Goal: Task Accomplishment & Management: Complete application form

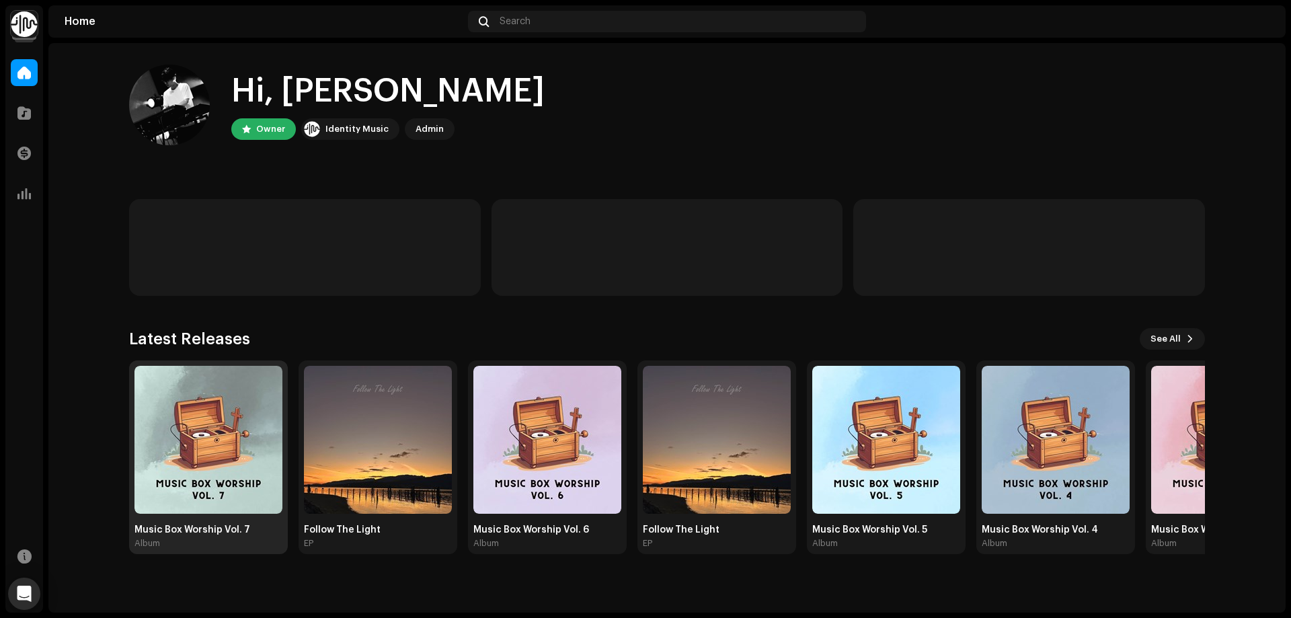
click at [259, 400] on img at bounding box center [209, 440] width 148 height 148
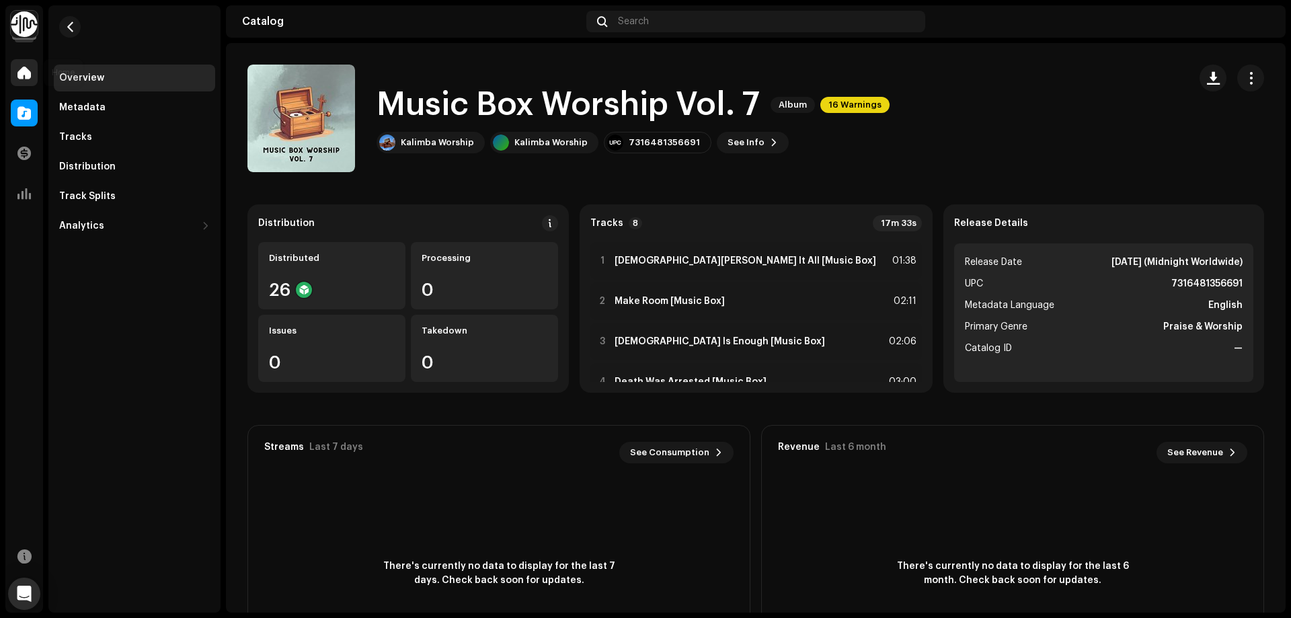
click at [28, 80] on div at bounding box center [24, 72] width 27 height 27
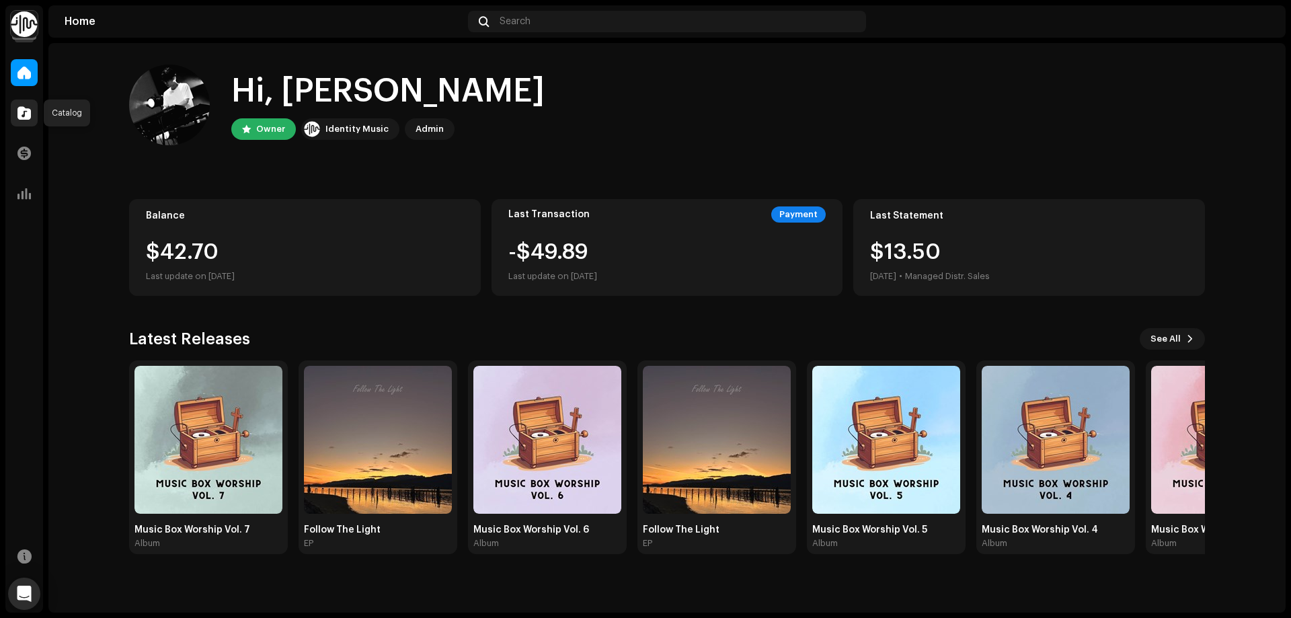
click at [23, 108] on span at bounding box center [23, 113] width 13 height 11
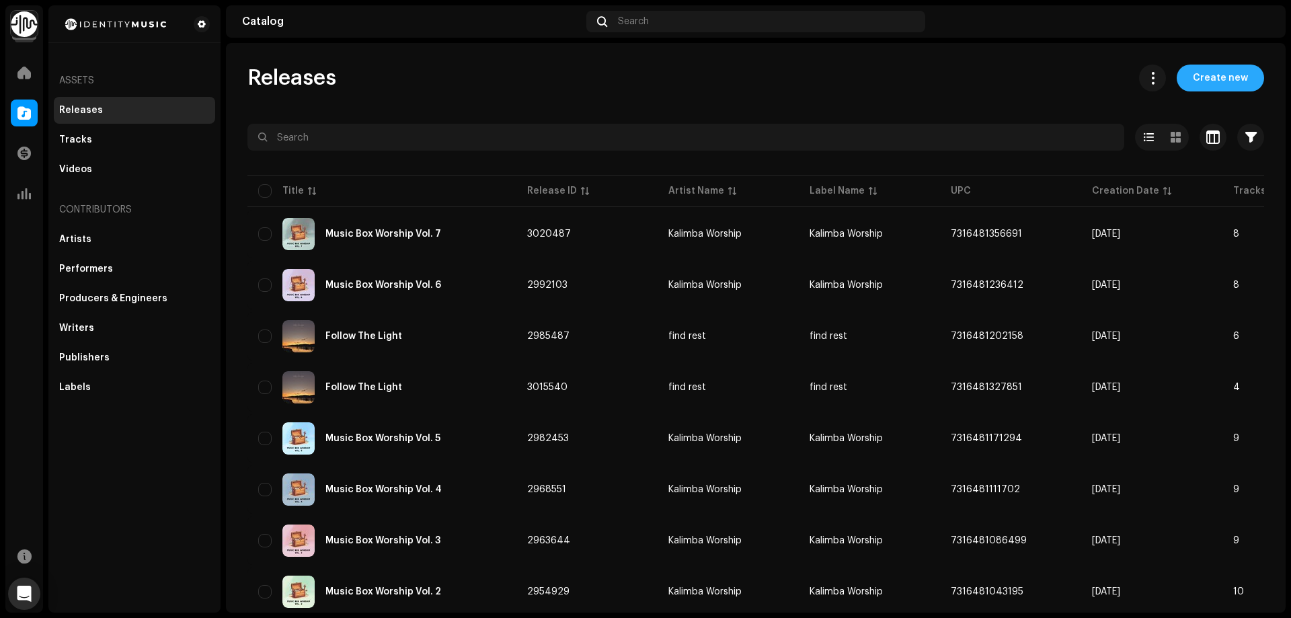
click at [1201, 83] on span "Create new" at bounding box center [1220, 78] width 55 height 27
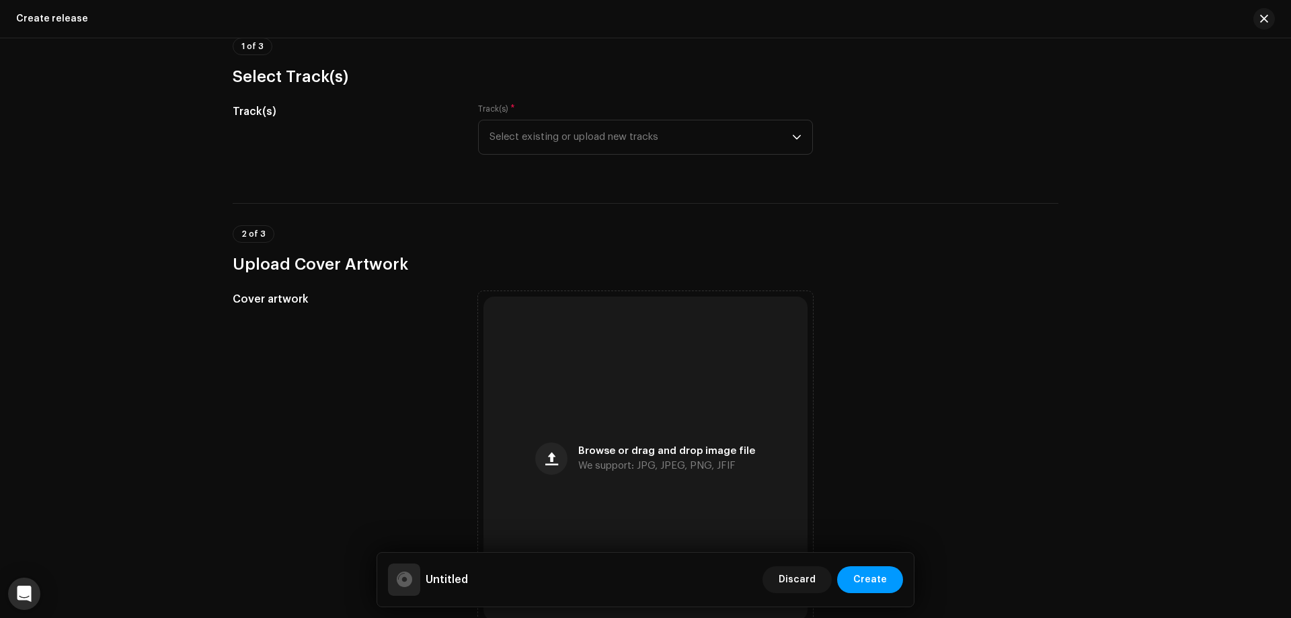
scroll to position [135, 0]
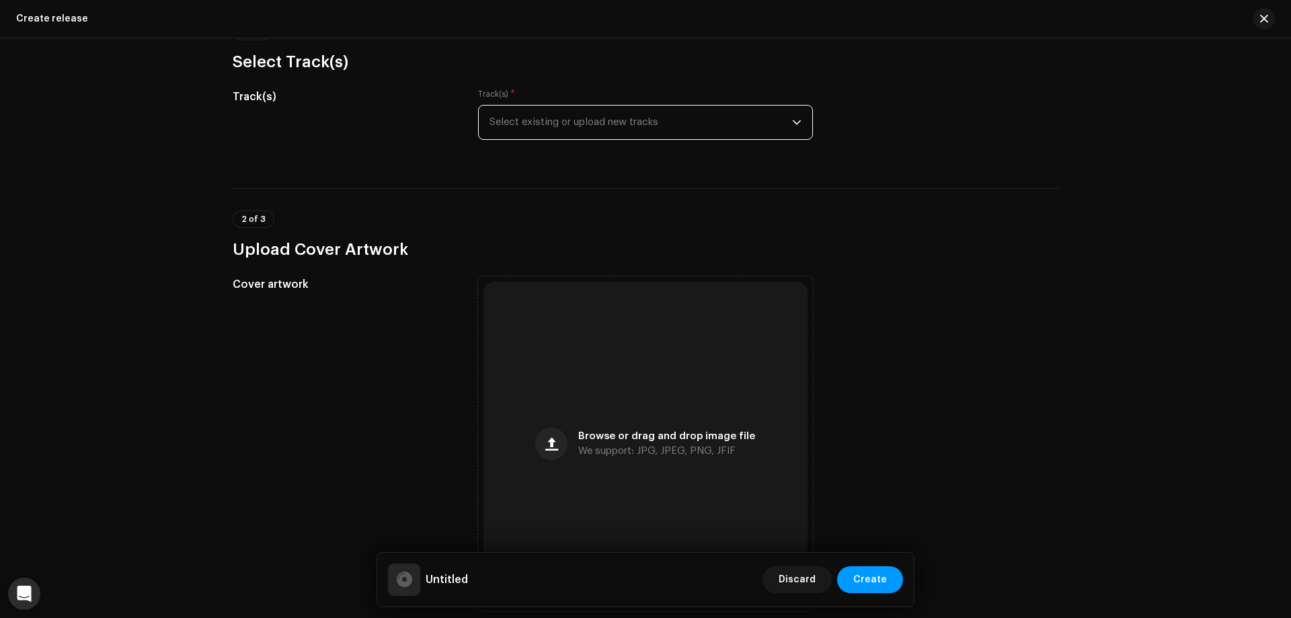
click at [663, 117] on span "Select existing or upload new tracks" at bounding box center [641, 123] width 303 height 34
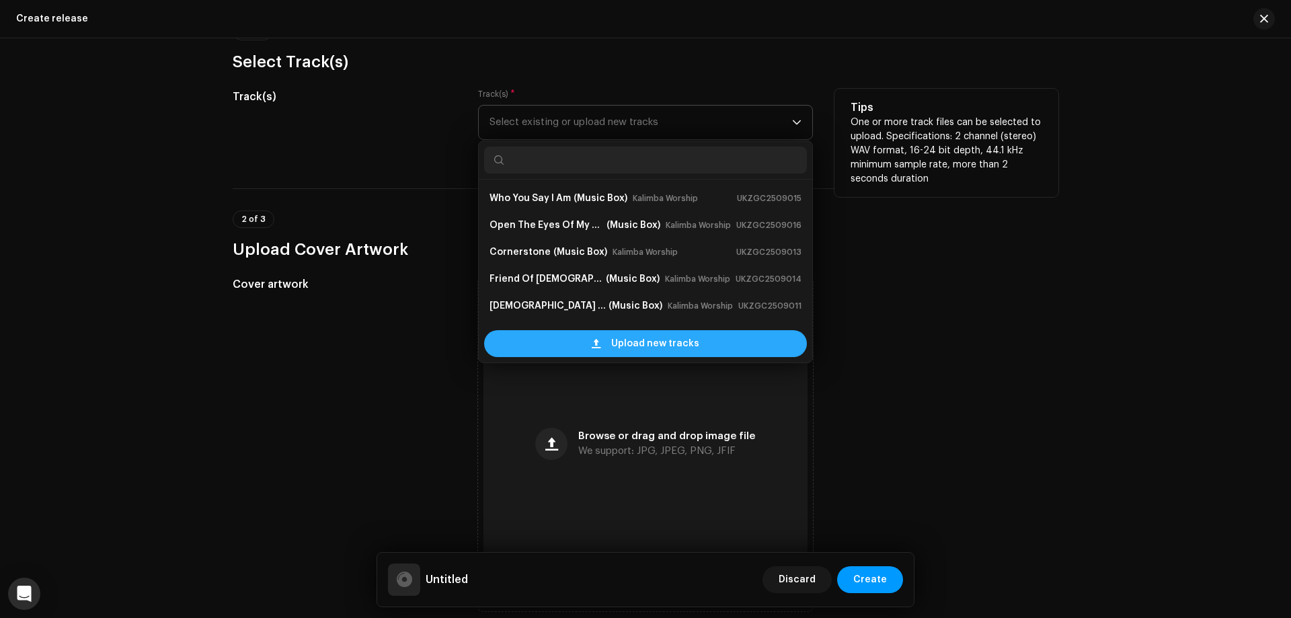
scroll to position [22, 0]
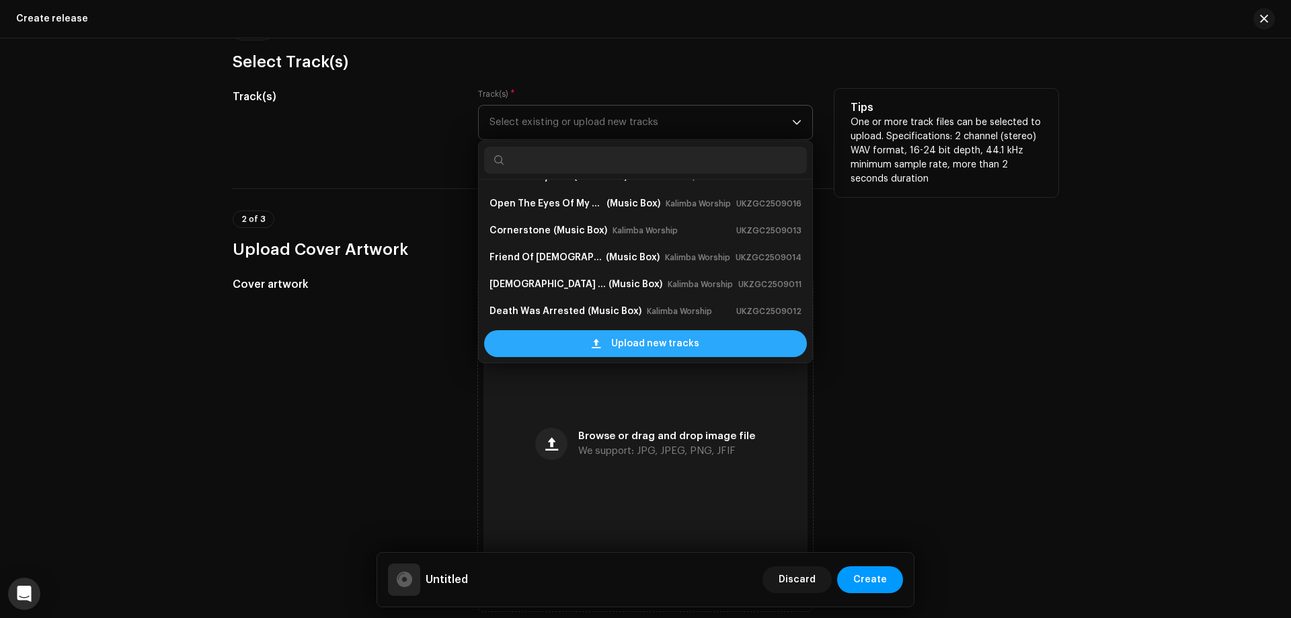
click at [599, 340] on span at bounding box center [596, 343] width 9 height 11
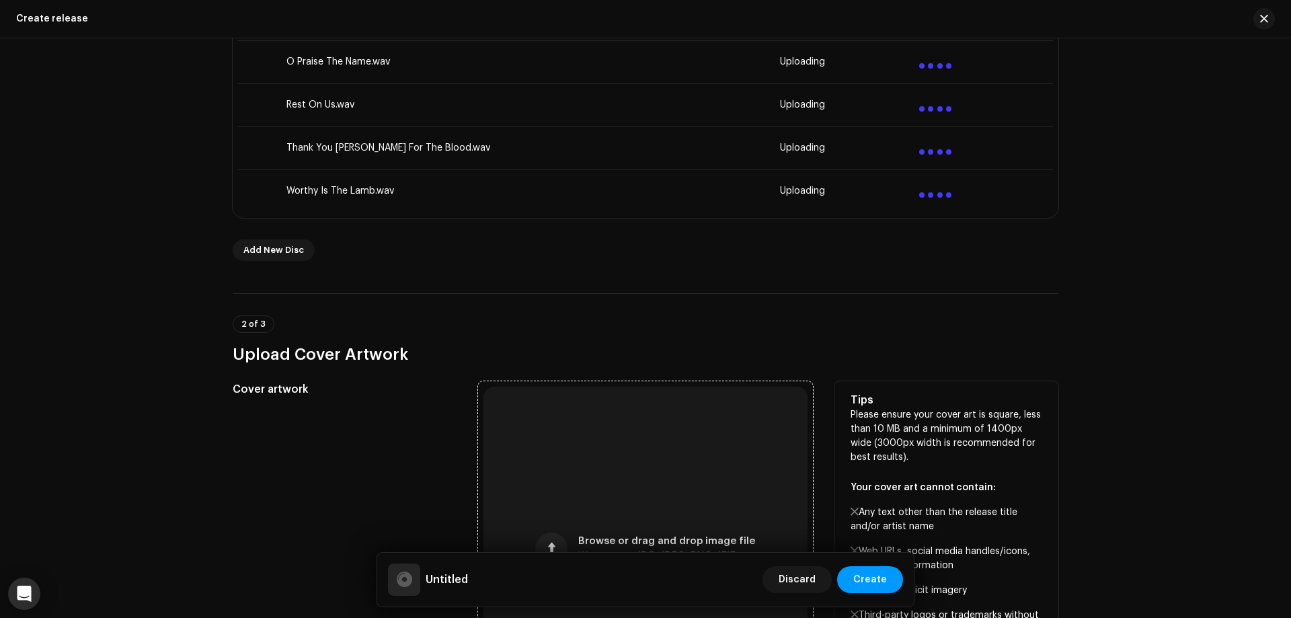
scroll to position [605, 0]
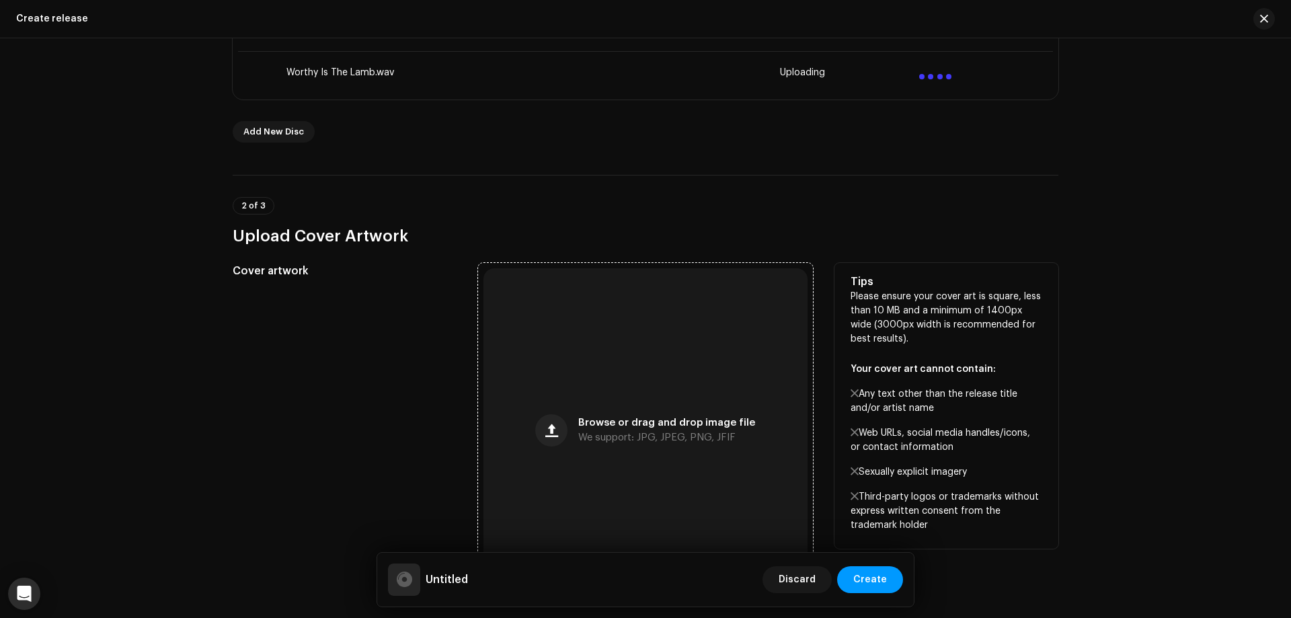
click at [710, 383] on div "Browse or drag and drop image file We support: JPG, JPEG, PNG, JFIF" at bounding box center [646, 430] width 324 height 324
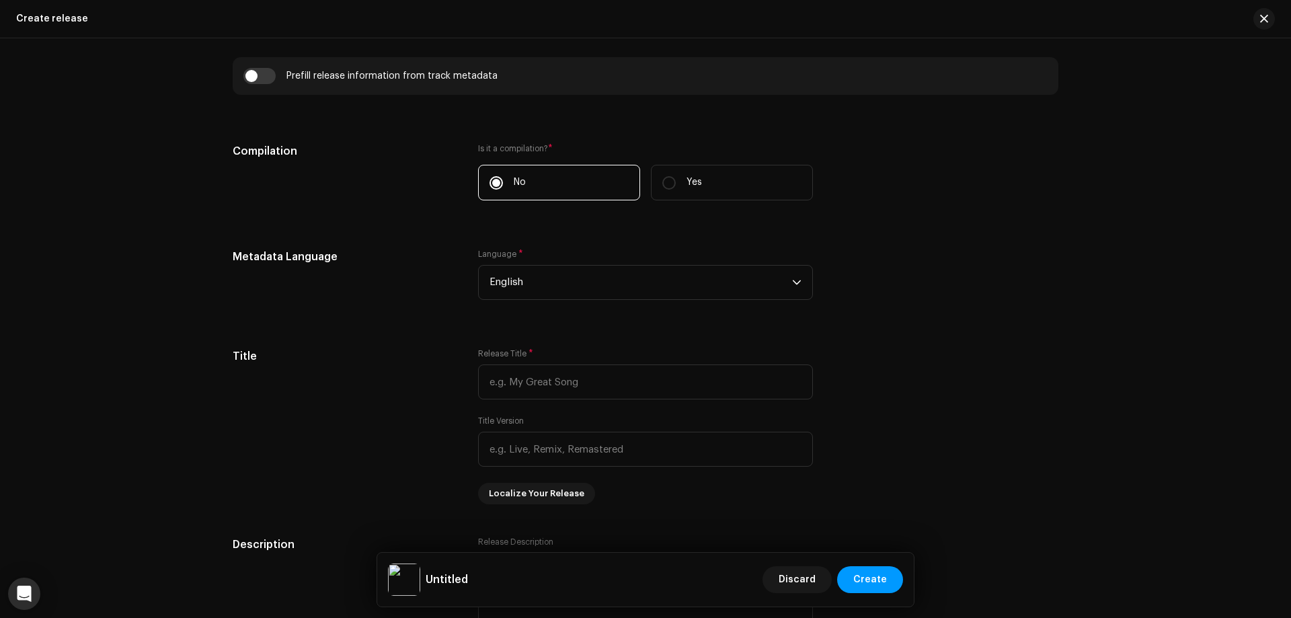
scroll to position [1412, 0]
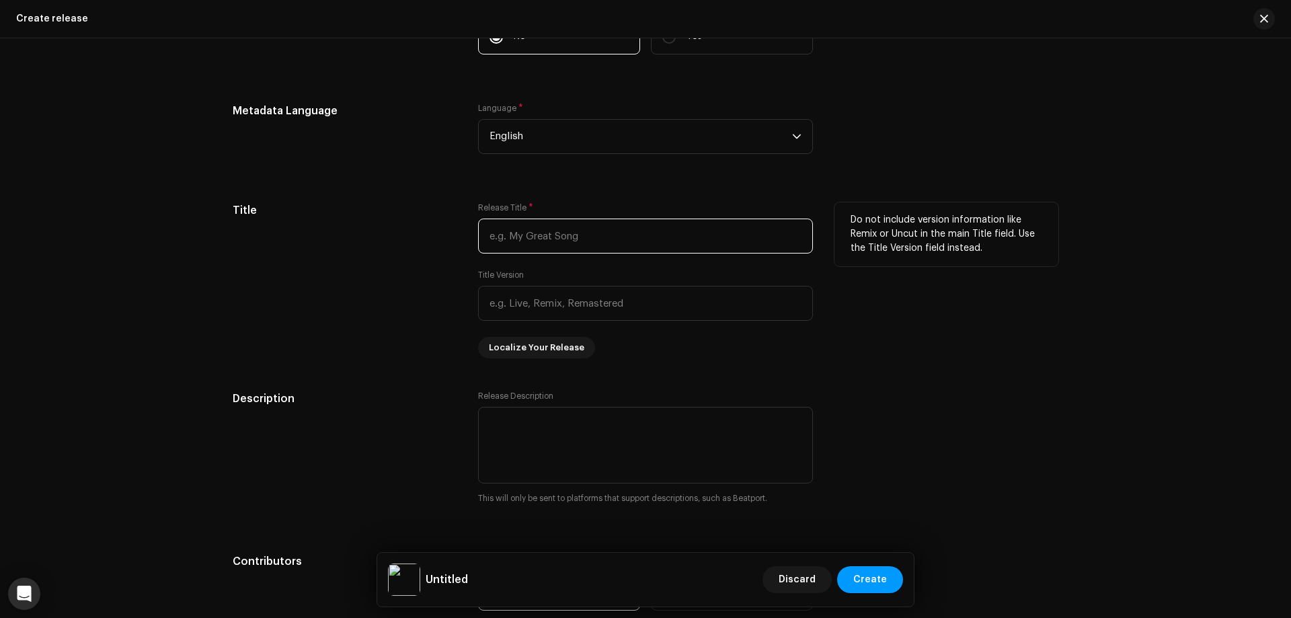
click at [568, 229] on input "text" at bounding box center [645, 236] width 335 height 35
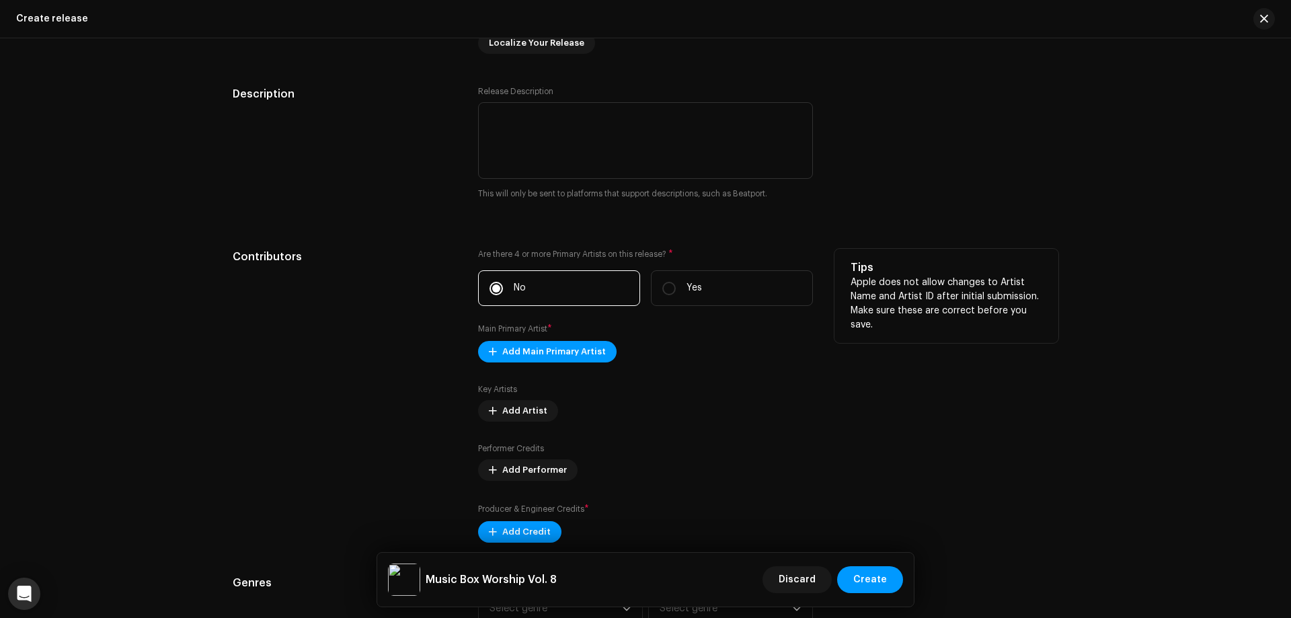
scroll to position [1749, 0]
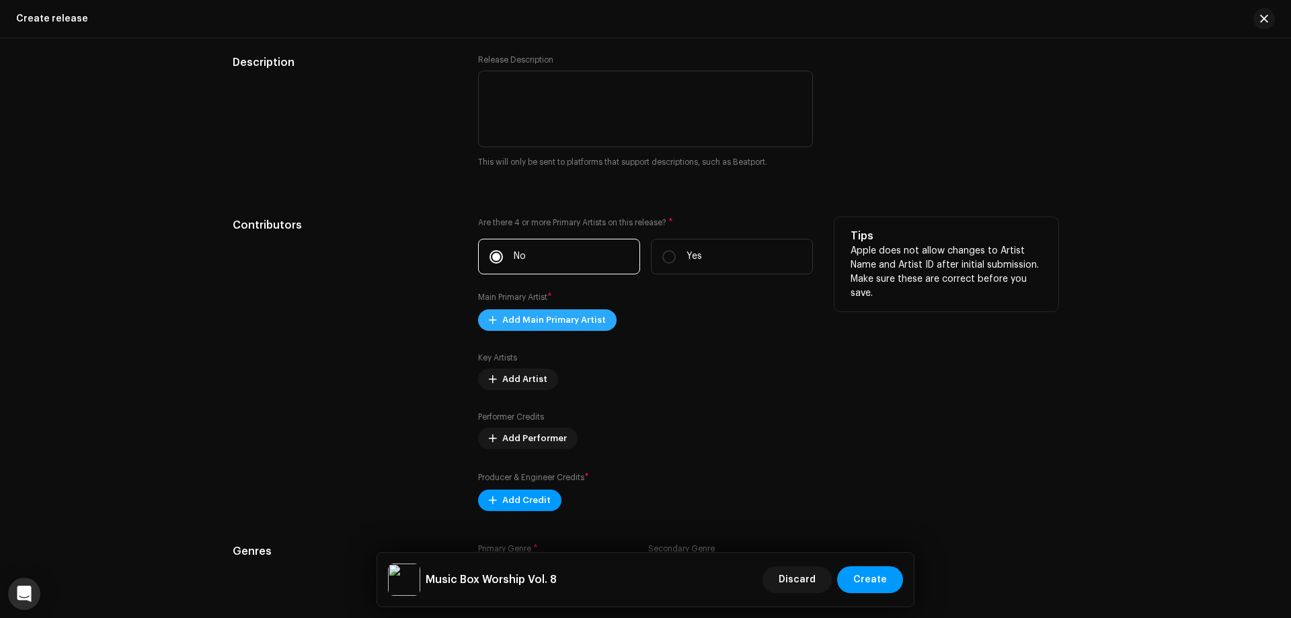
type input "Music Box Worship Vol. 8"
click at [589, 319] on span "Add Main Primary Artist" at bounding box center [554, 320] width 104 height 27
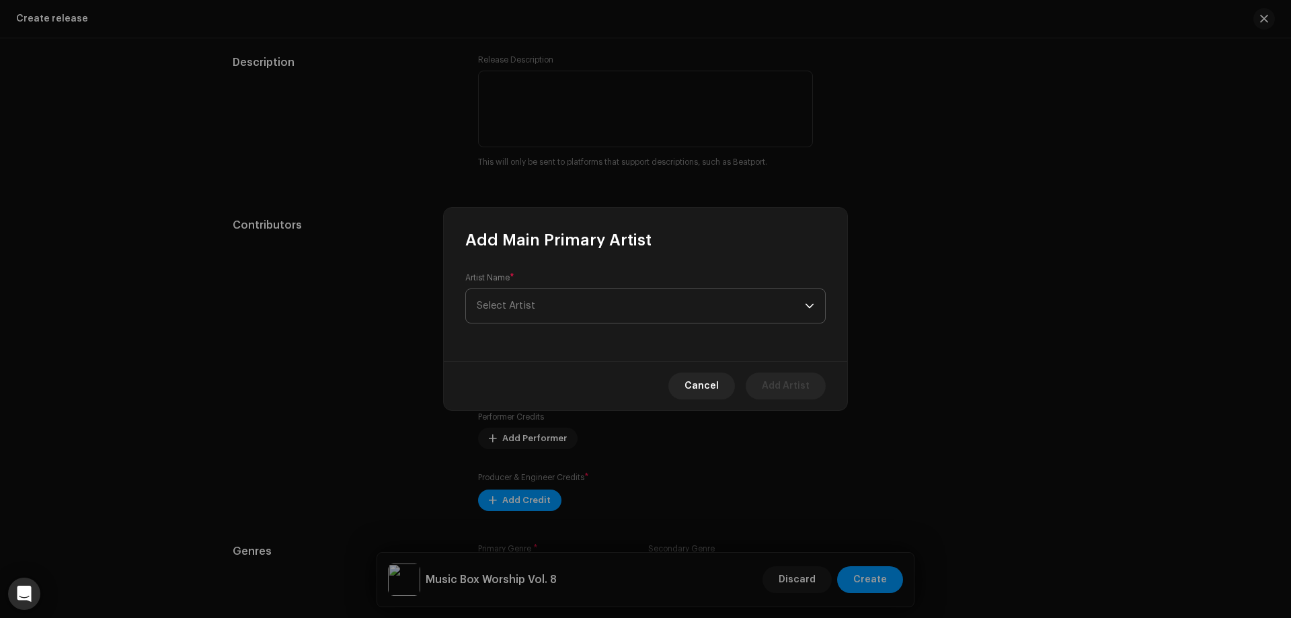
click at [586, 311] on span "Select Artist" at bounding box center [641, 306] width 328 height 34
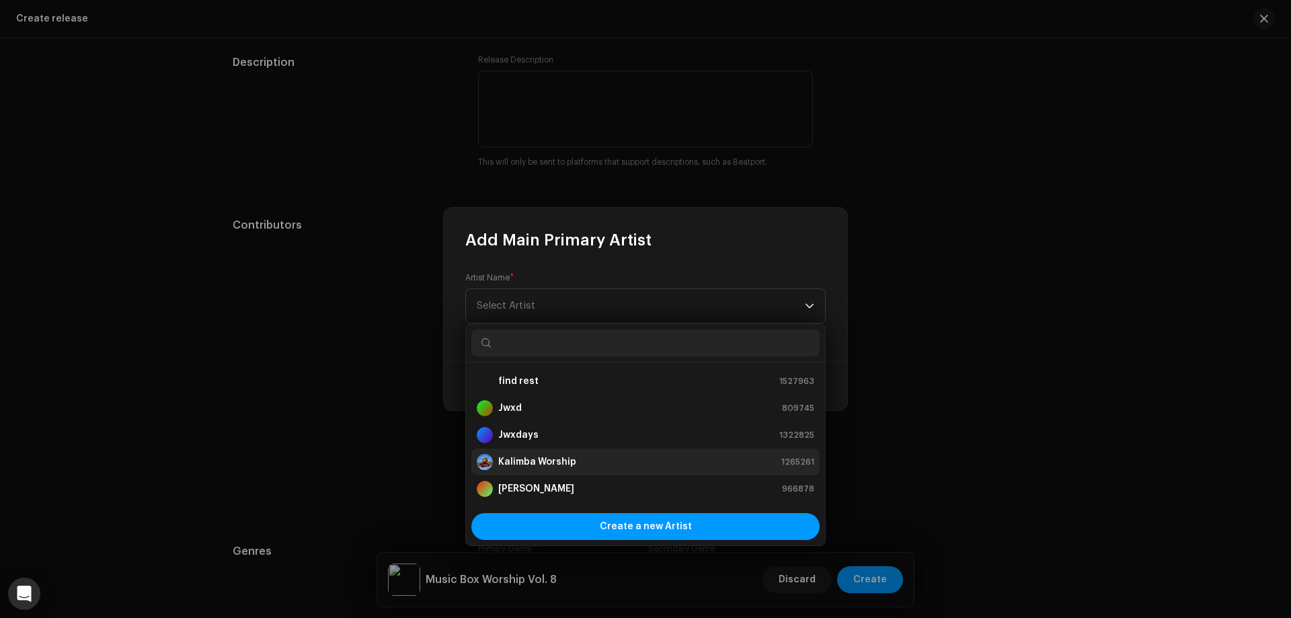
click at [566, 463] on strong "Kalimba Worship" at bounding box center [537, 461] width 78 height 13
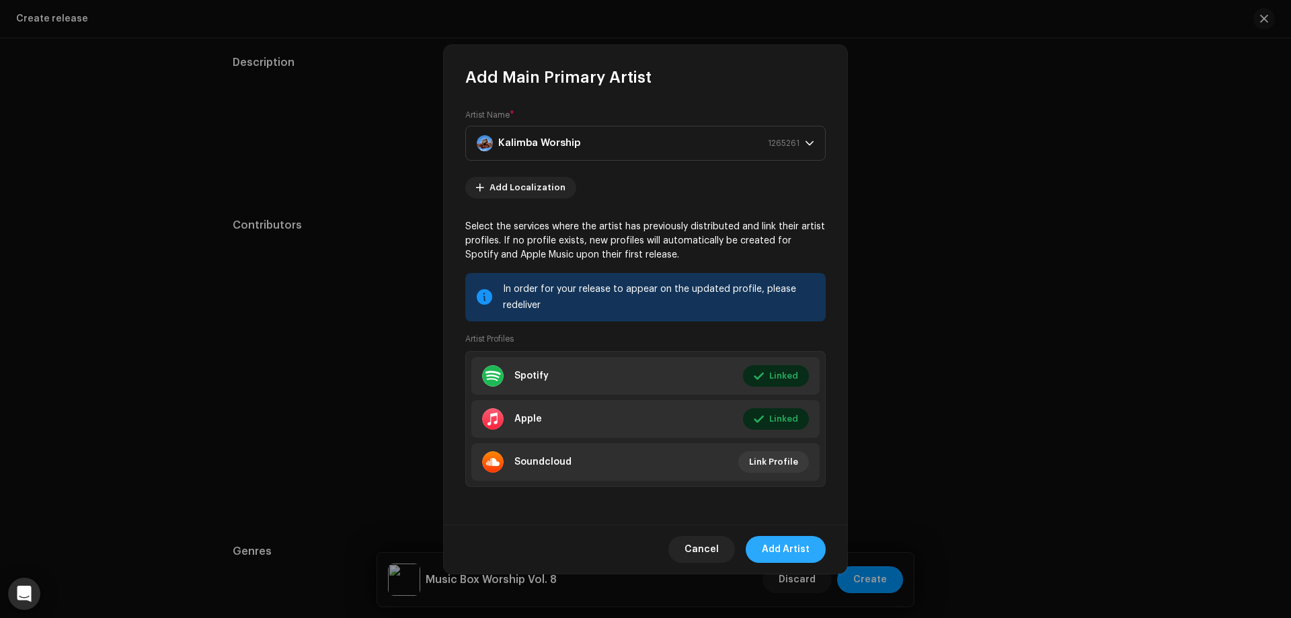
click at [788, 546] on span "Add Artist" at bounding box center [786, 549] width 48 height 27
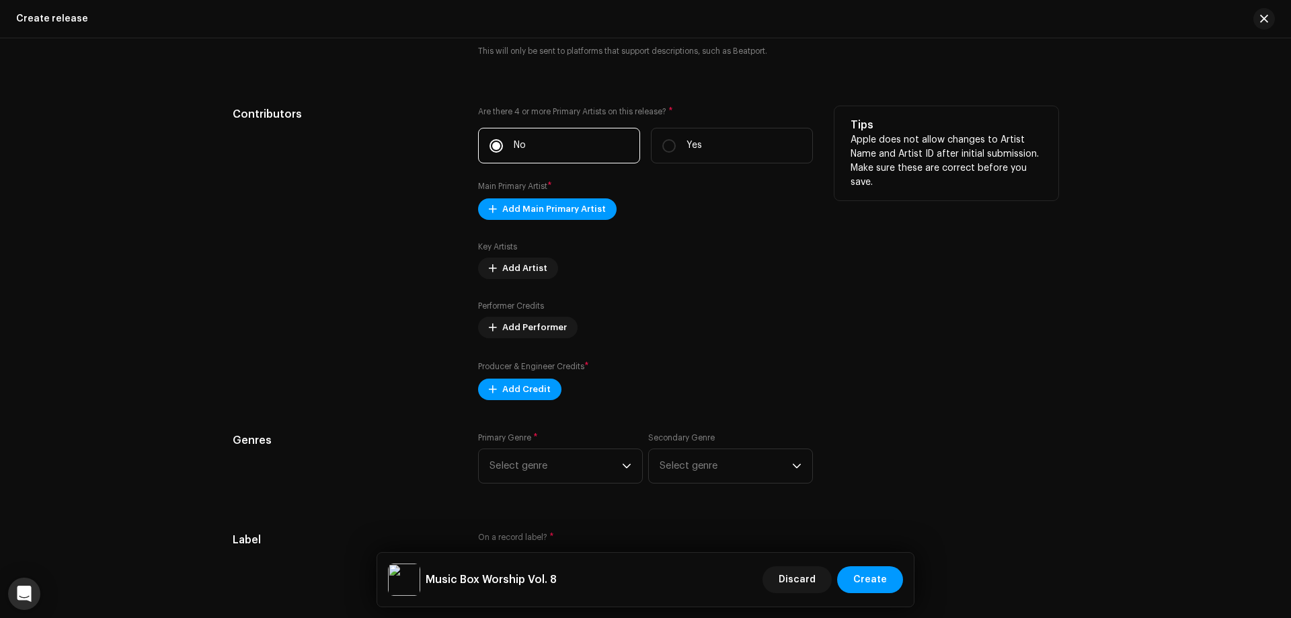
scroll to position [1883, 0]
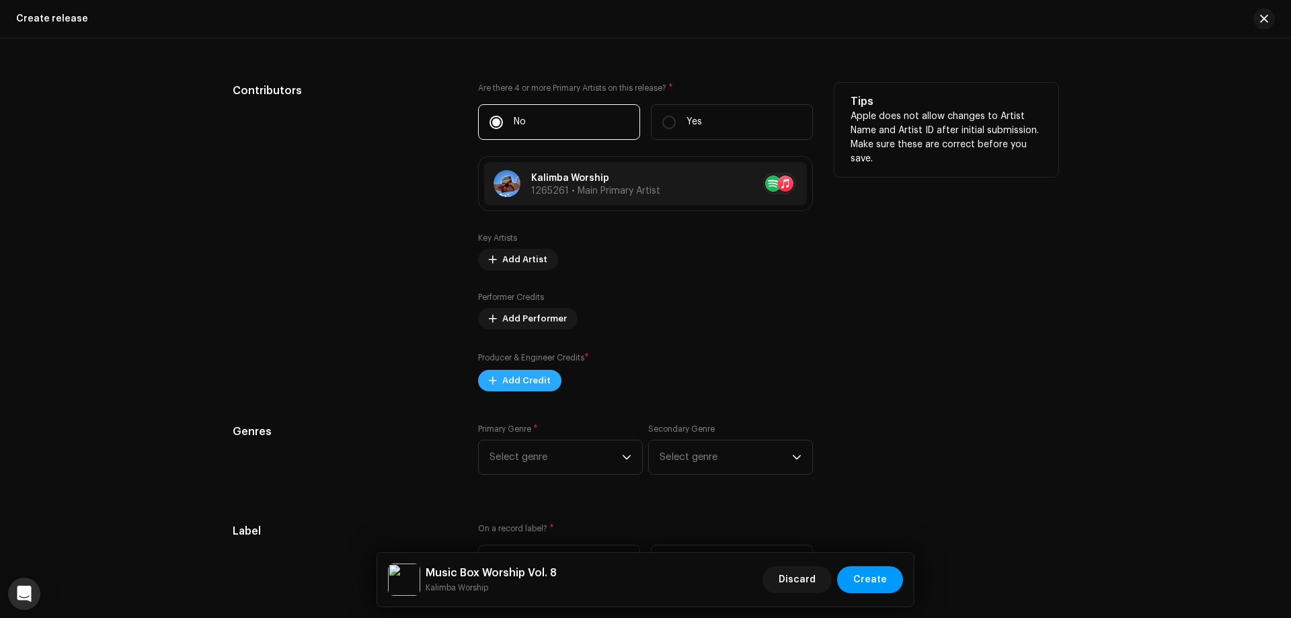
click at [527, 386] on span "Add Credit" at bounding box center [526, 380] width 48 height 27
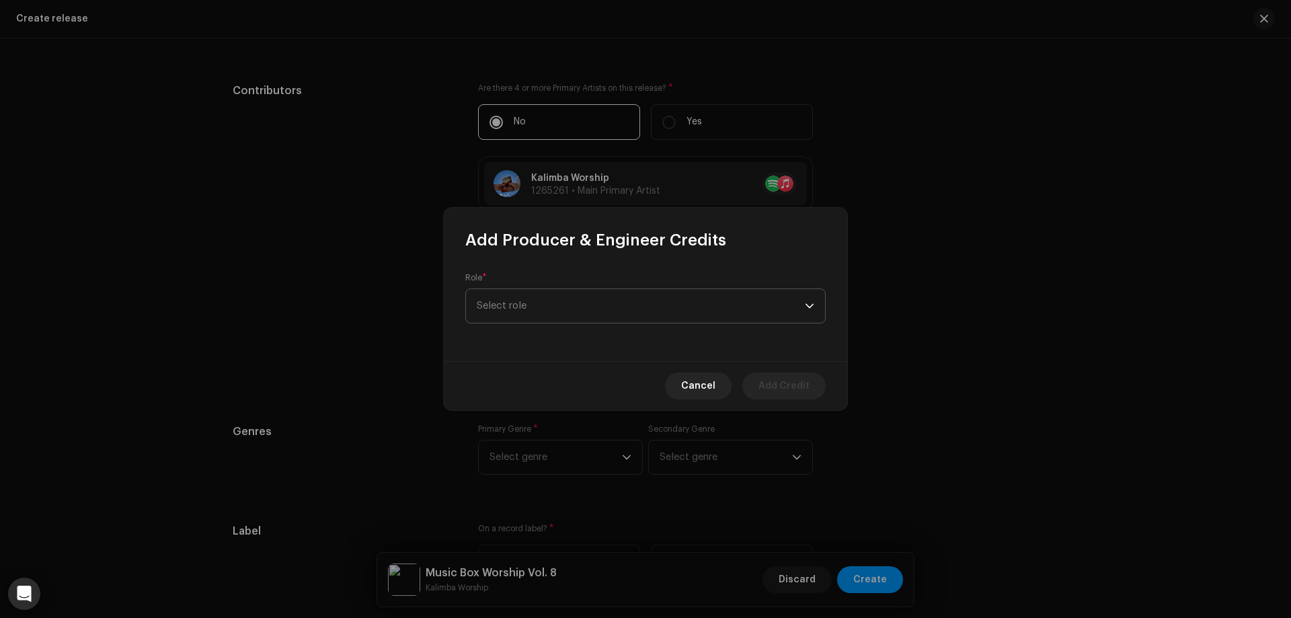
click at [556, 295] on span "Select role" at bounding box center [641, 306] width 328 height 34
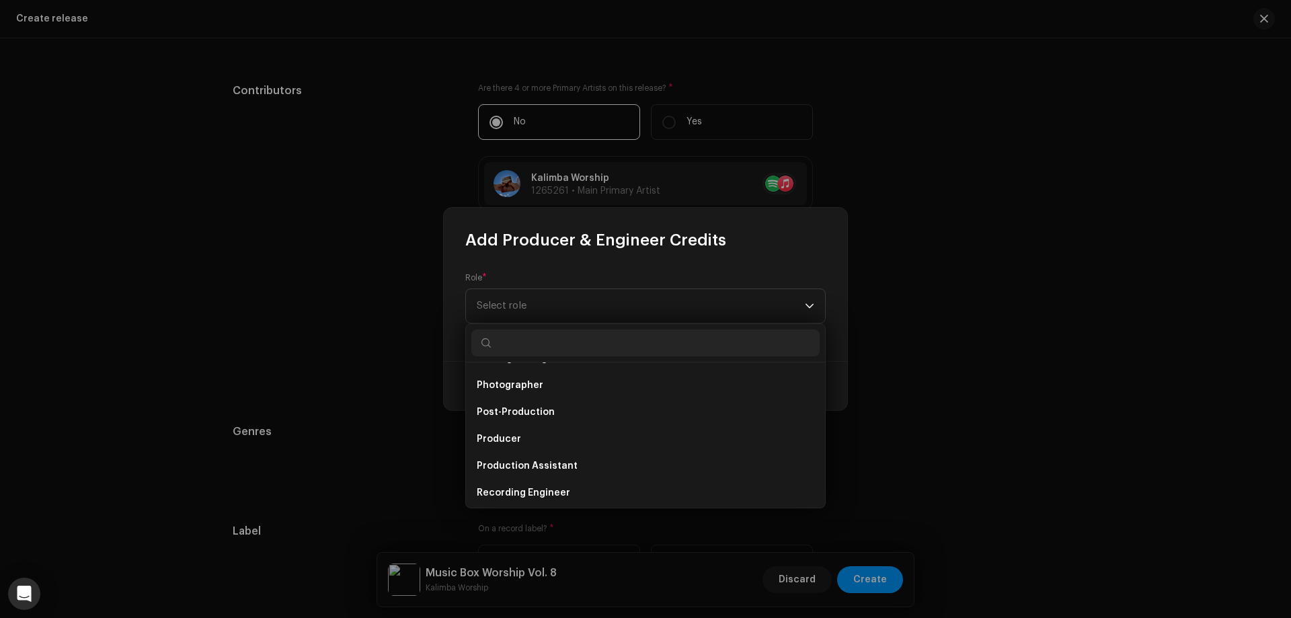
scroll to position [482, 0]
click at [551, 433] on li "Producer" at bounding box center [645, 437] width 348 height 27
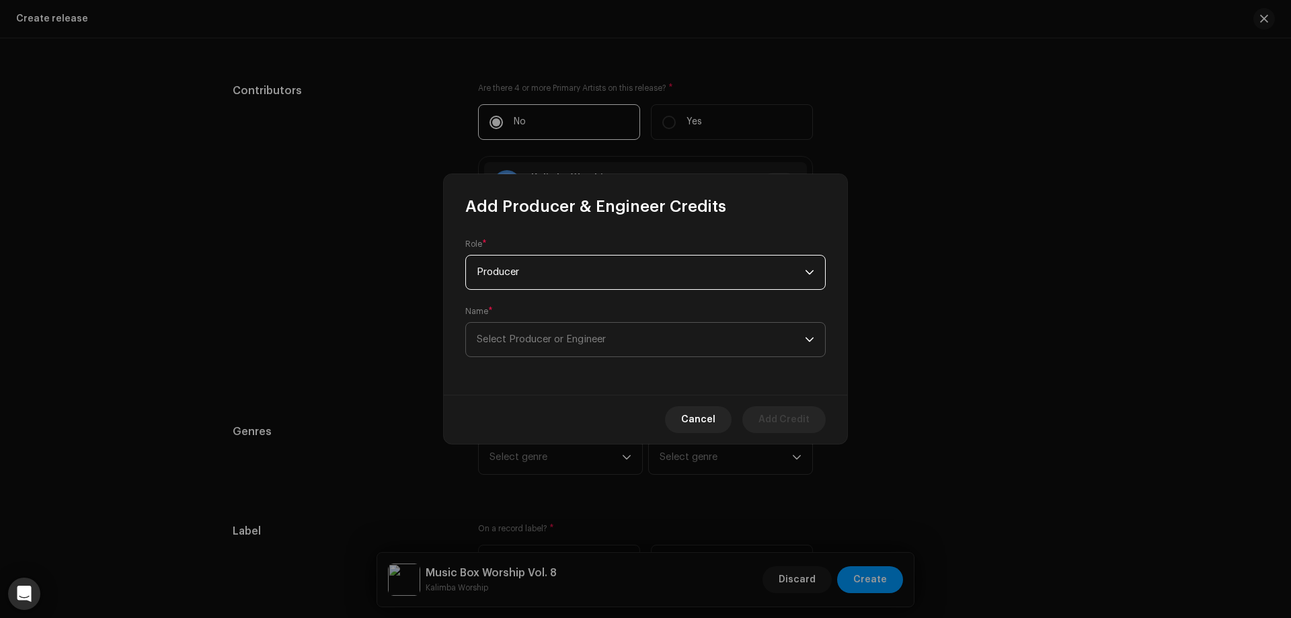
click at [558, 342] on span "Select Producer or Engineer" at bounding box center [541, 339] width 129 height 10
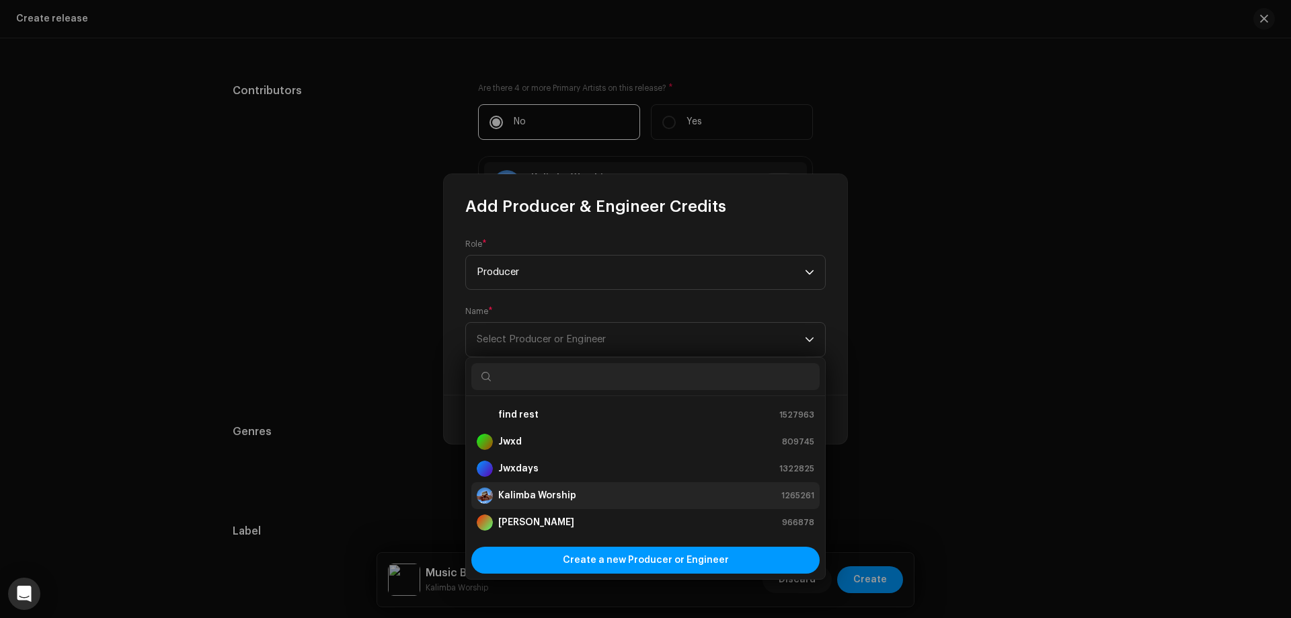
click at [545, 488] on div "Kalimba Worship" at bounding box center [527, 496] width 100 height 16
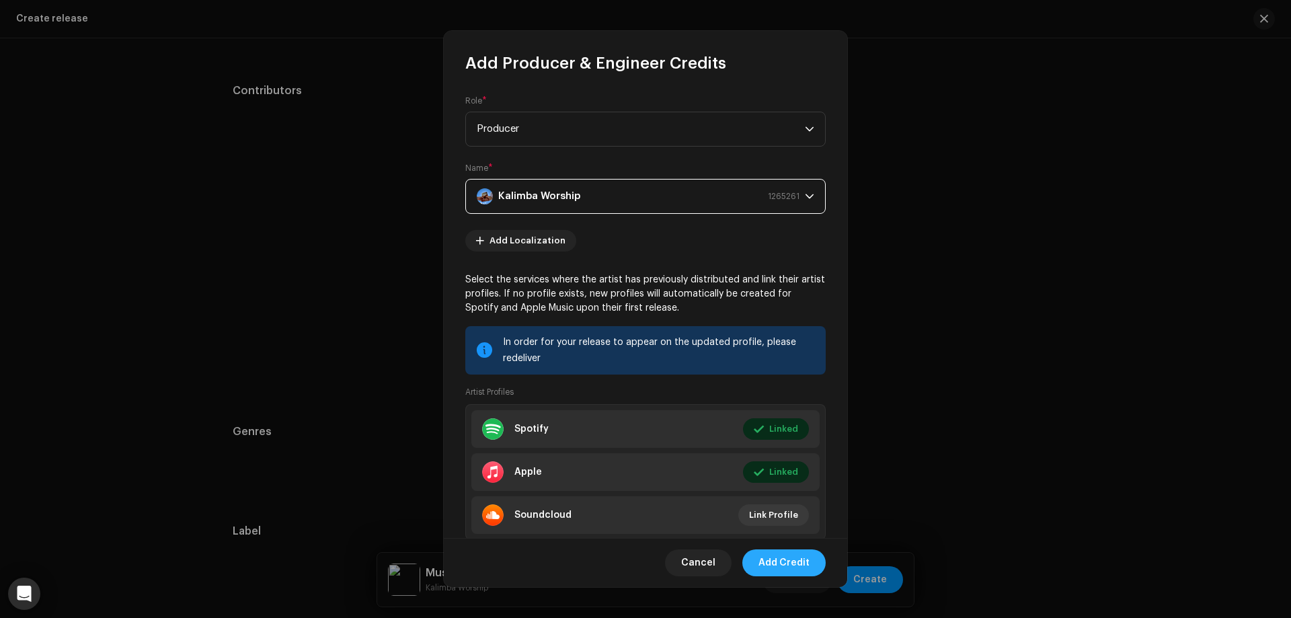
click at [776, 558] on span "Add Credit" at bounding box center [784, 562] width 51 height 27
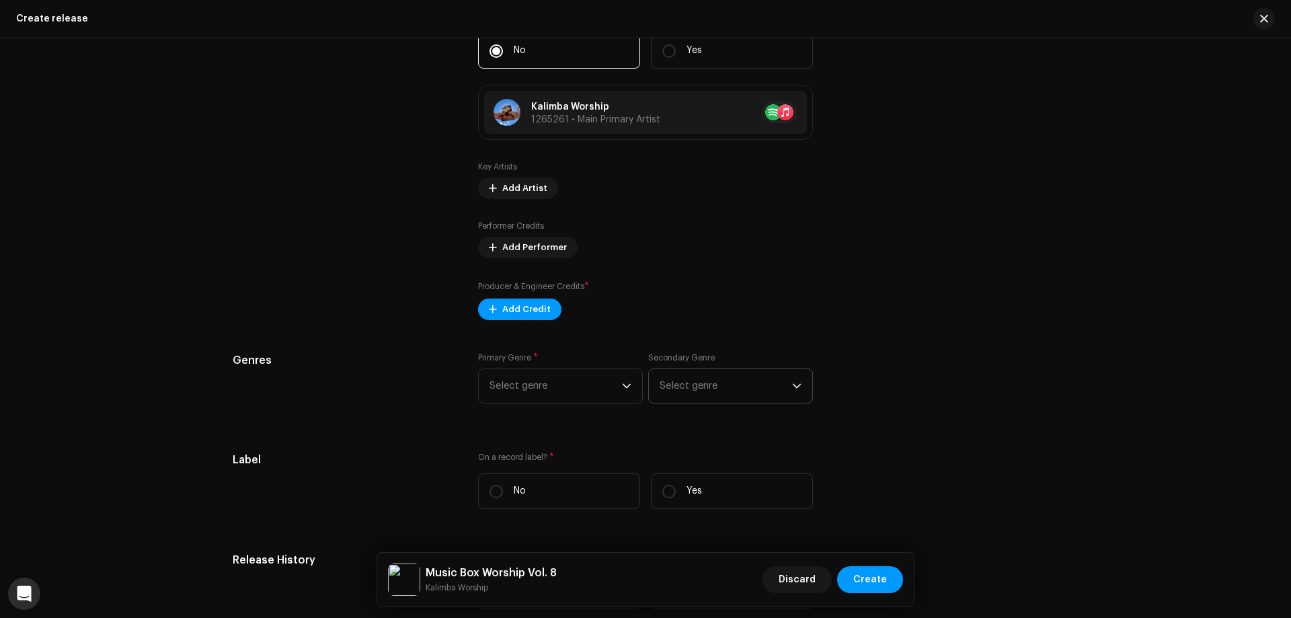
scroll to position [2085, 0]
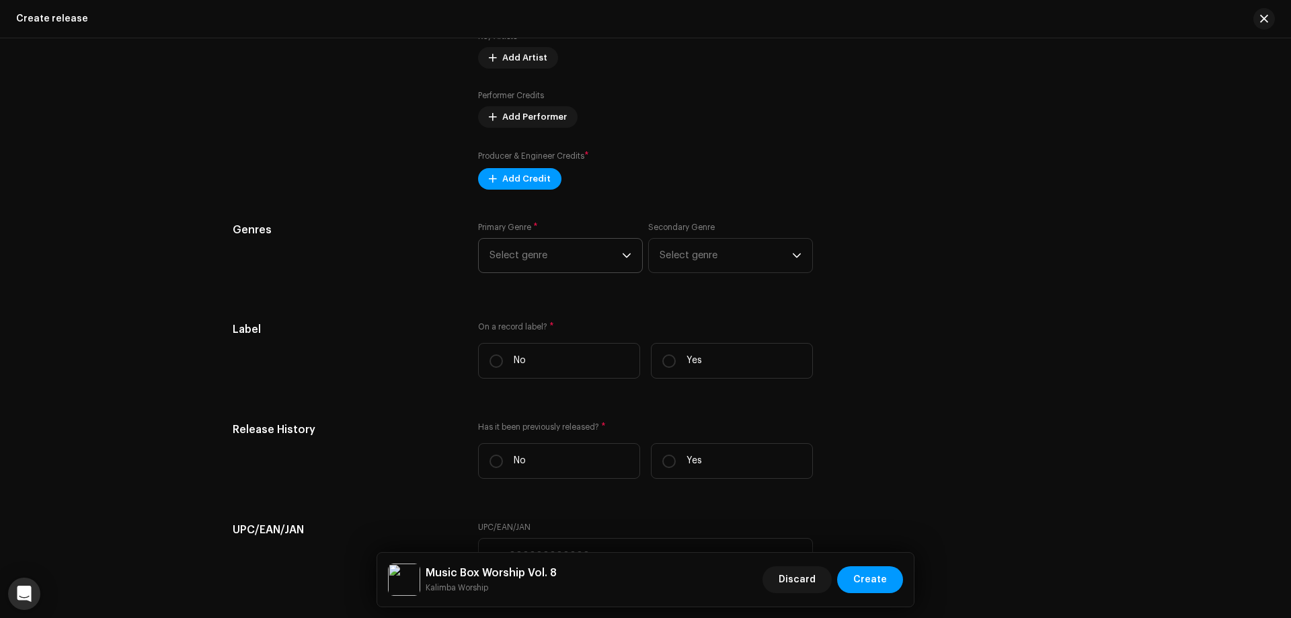
click at [551, 243] on span "Select genre" at bounding box center [556, 256] width 132 height 34
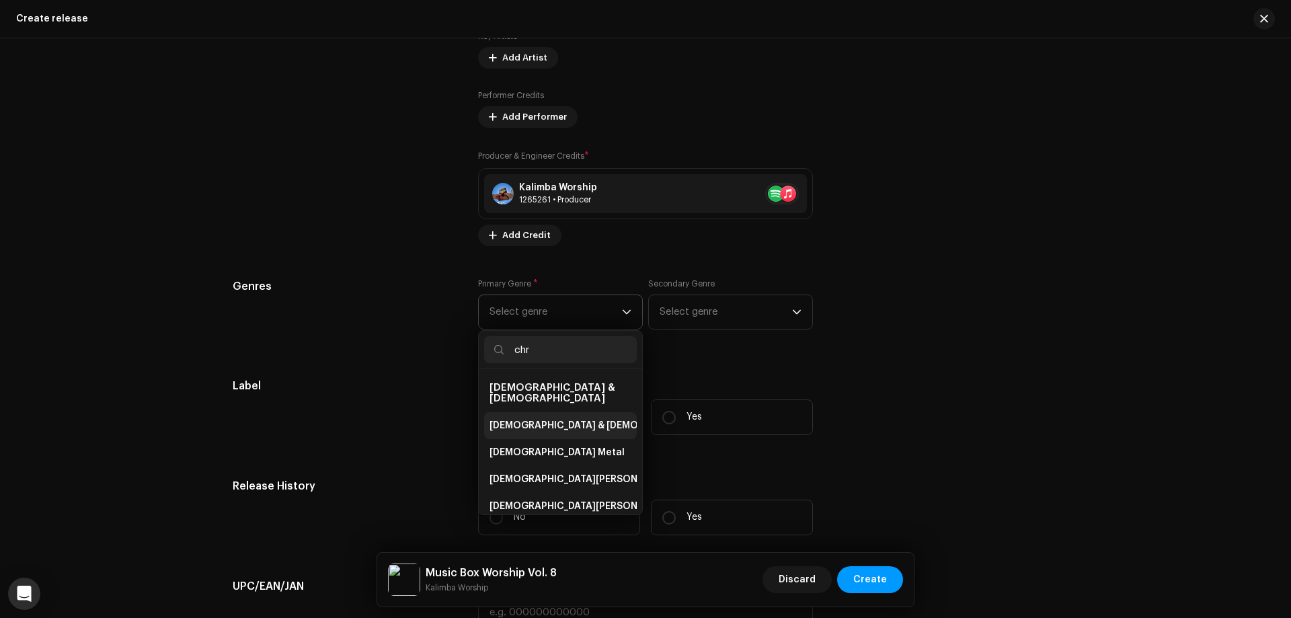
type input "chr"
click at [560, 419] on span "[DEMOGRAPHIC_DATA] & [DEMOGRAPHIC_DATA]" at bounding box center [601, 425] width 223 height 13
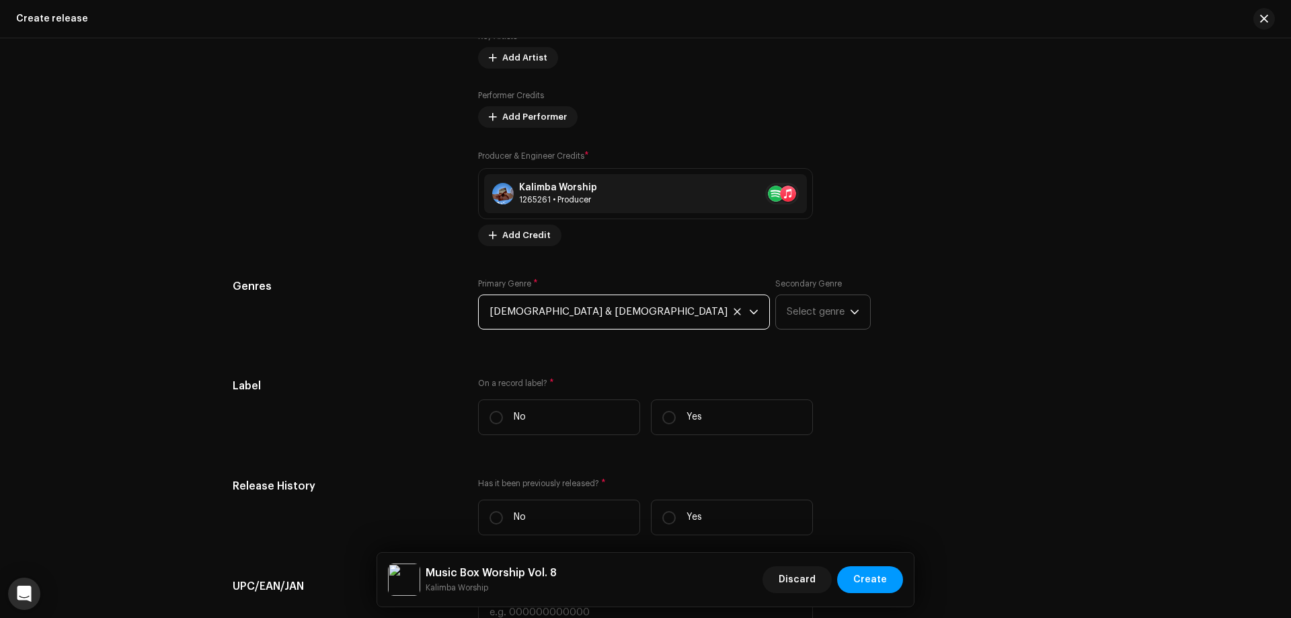
click at [787, 308] on span "Select genre" at bounding box center [818, 312] width 63 height 34
type input "lull"
click at [782, 413] on li "Lullabies" at bounding box center [830, 415] width 96 height 27
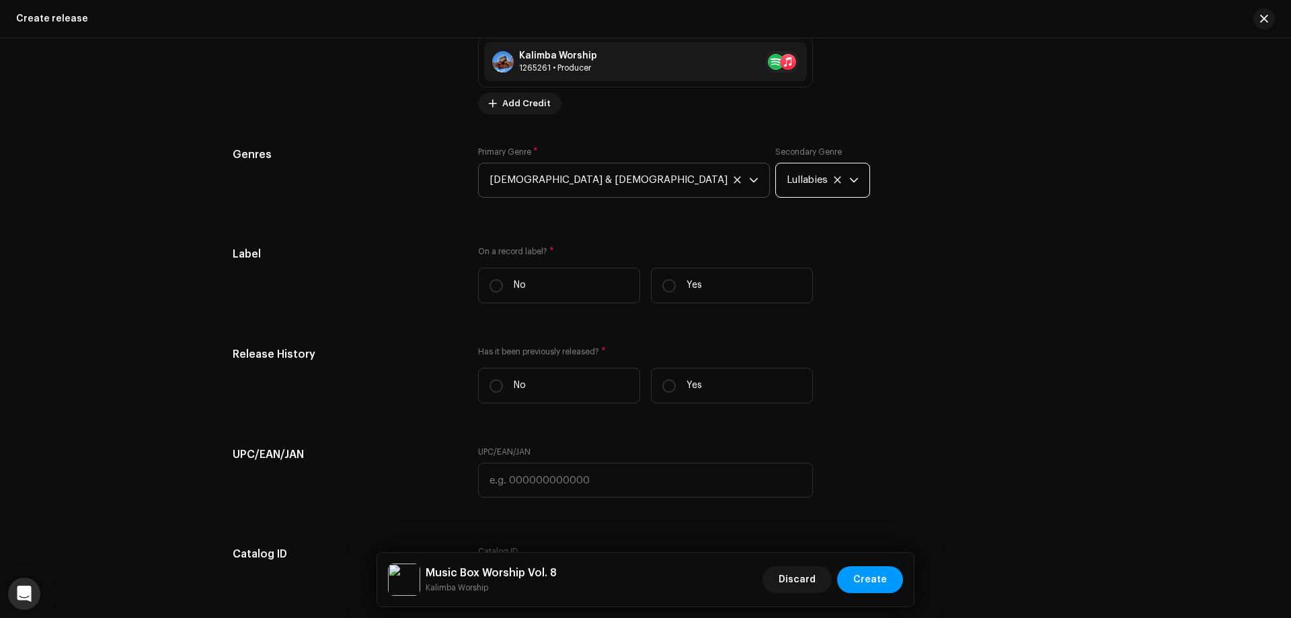
scroll to position [2219, 0]
click at [544, 272] on label "No" at bounding box center [559, 283] width 162 height 36
click at [503, 276] on input "No" at bounding box center [496, 282] width 13 height 13
radio input "true"
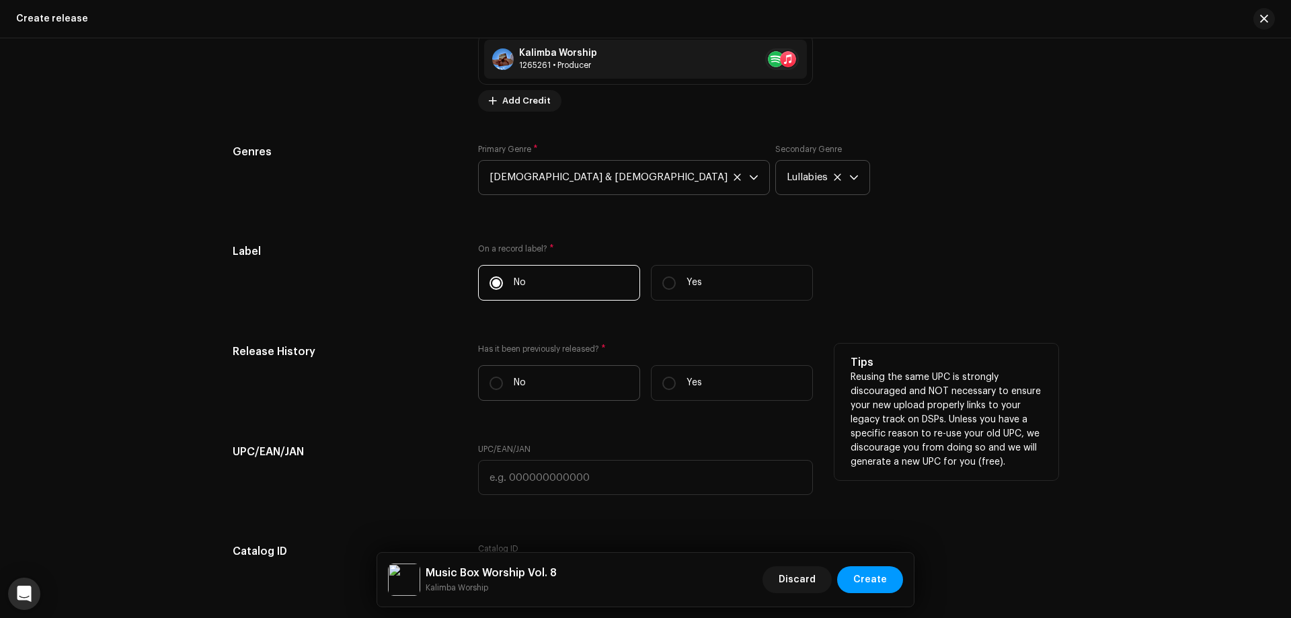
click at [566, 380] on label "No" at bounding box center [559, 383] width 162 height 36
click at [503, 380] on input "No" at bounding box center [496, 383] width 13 height 13
radio input "true"
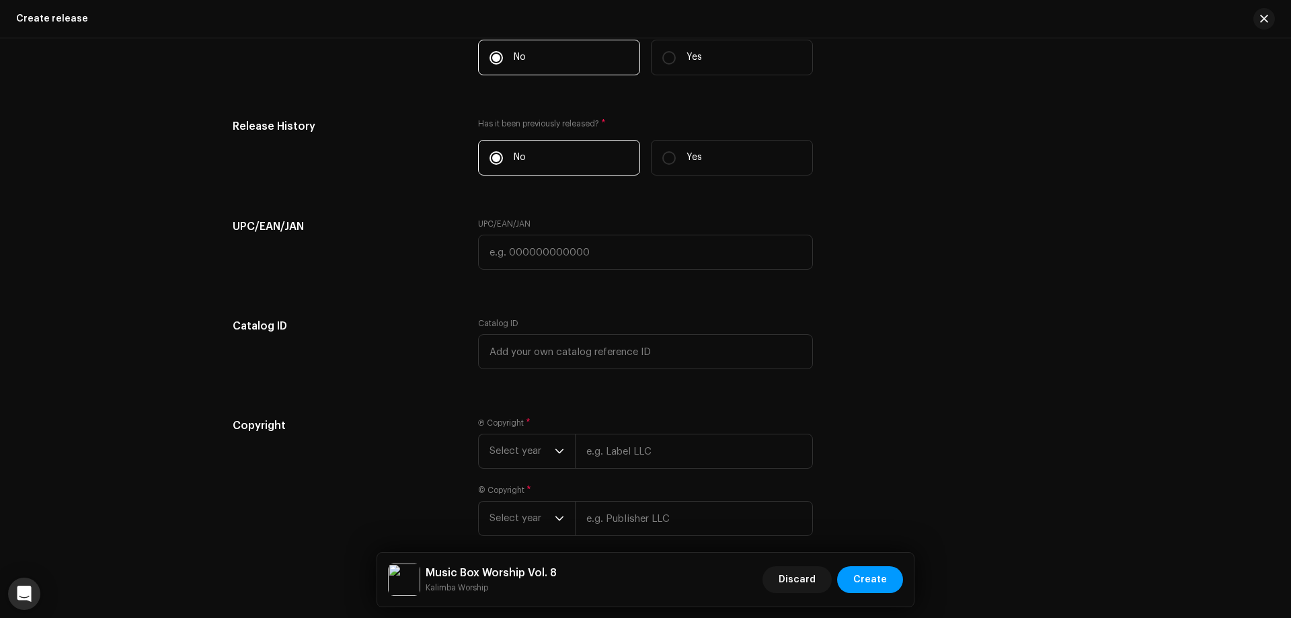
scroll to position [2489, 0]
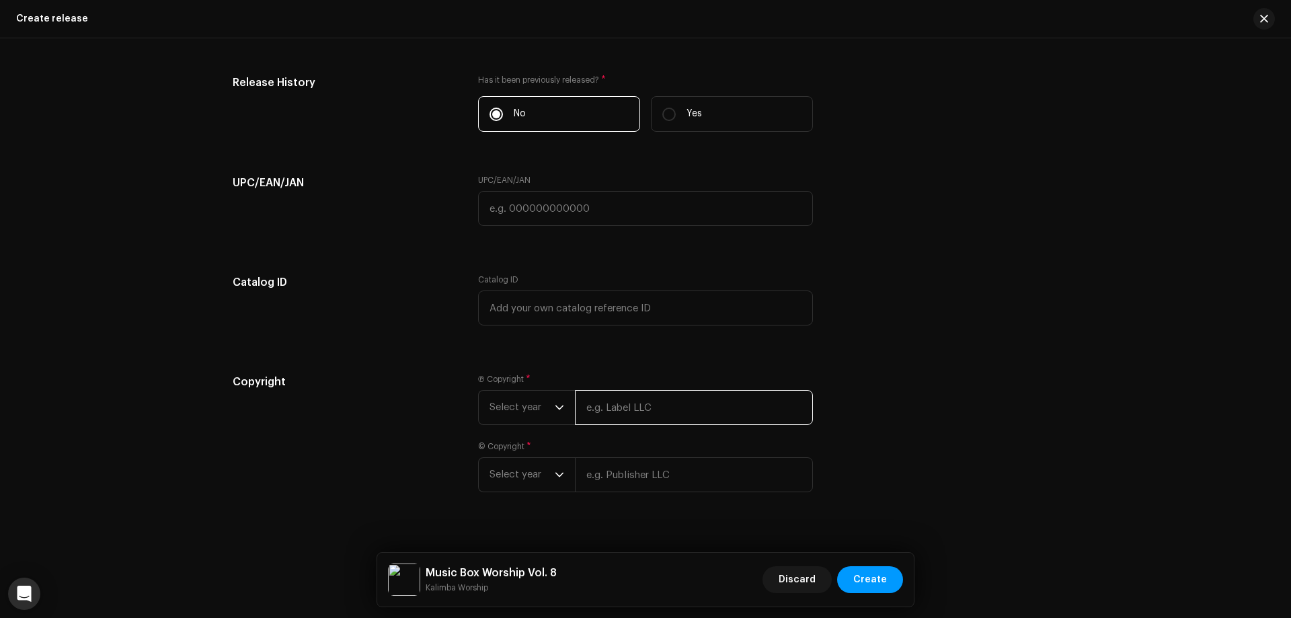
click at [637, 412] on input "text" at bounding box center [694, 407] width 238 height 35
type input "Kalimba Worship"
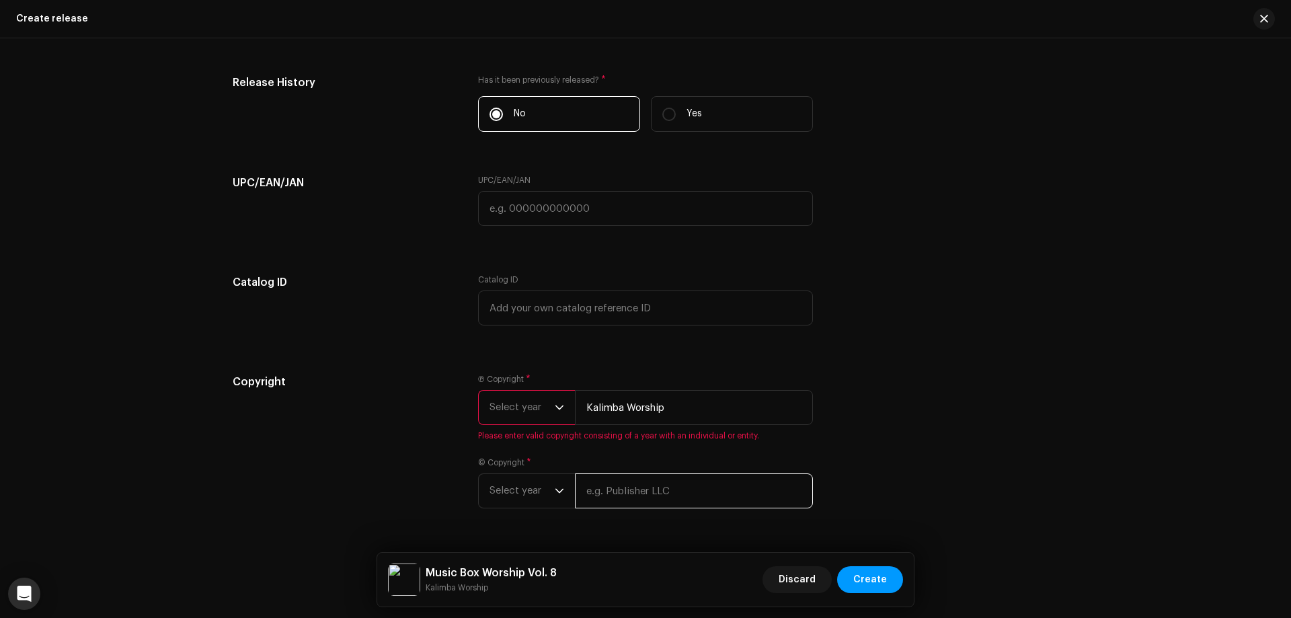
click at [601, 470] on div "© Copyright * Select year" at bounding box center [645, 482] width 335 height 51
type input "Kalimba Worship"
click at [490, 404] on span "Select year" at bounding box center [522, 408] width 65 height 34
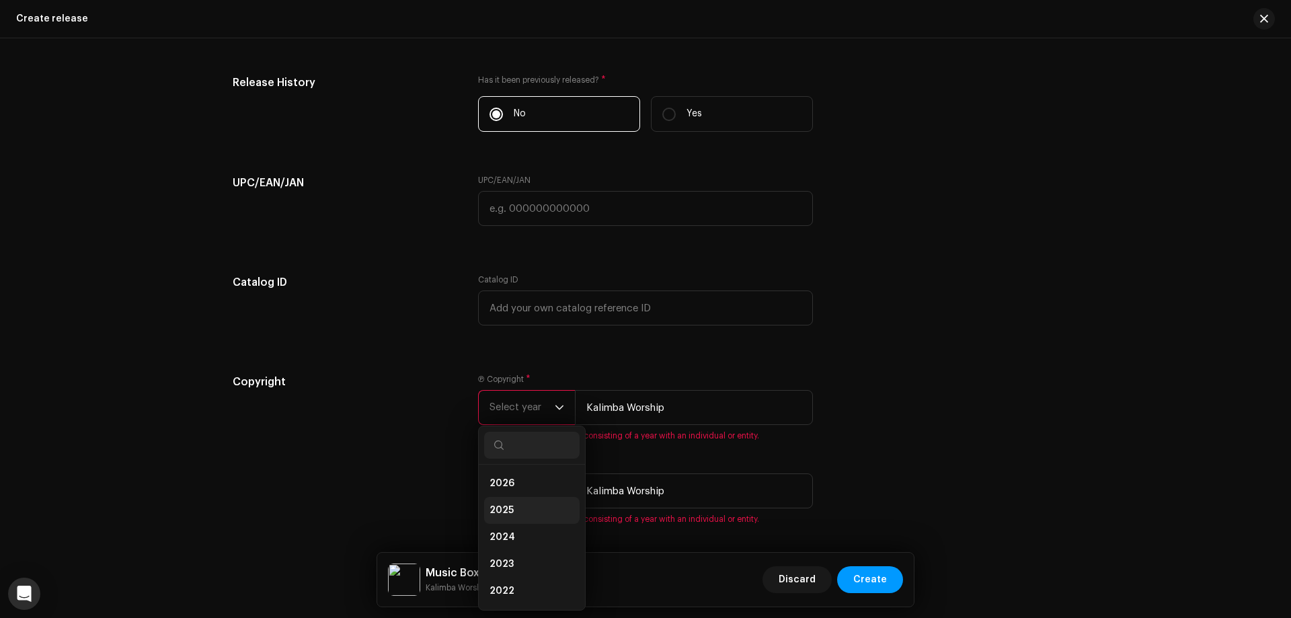
click at [509, 506] on span "2025" at bounding box center [502, 510] width 24 height 13
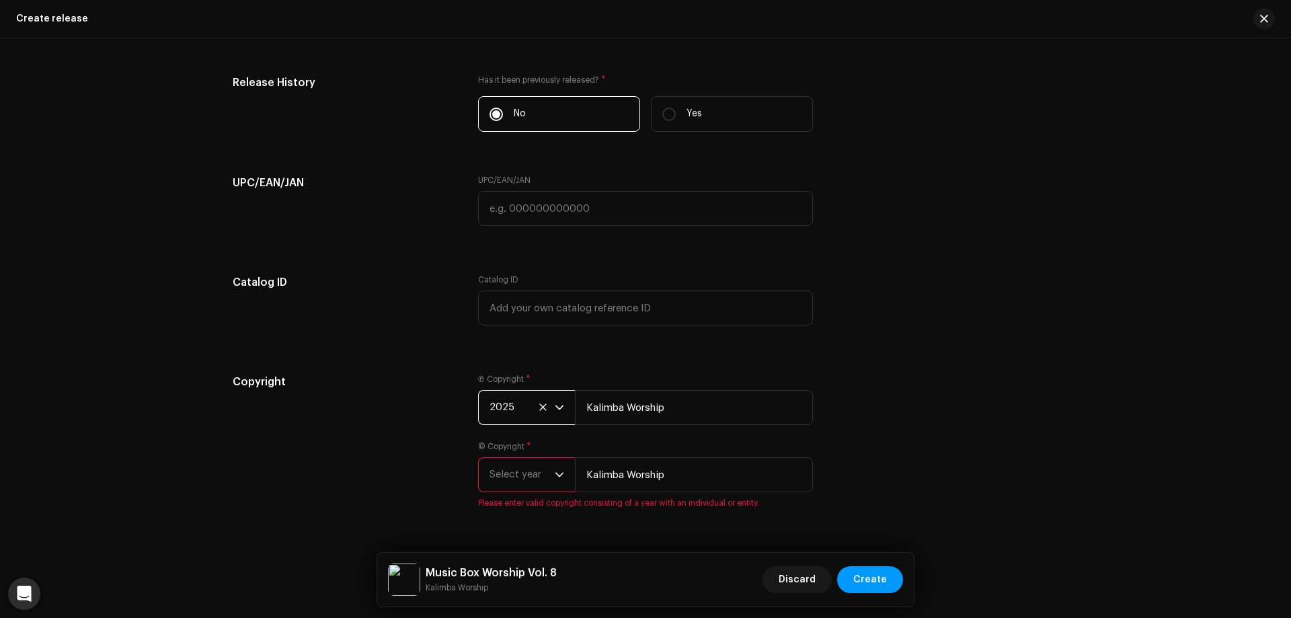
click at [525, 479] on span "Select year" at bounding box center [522, 475] width 65 height 34
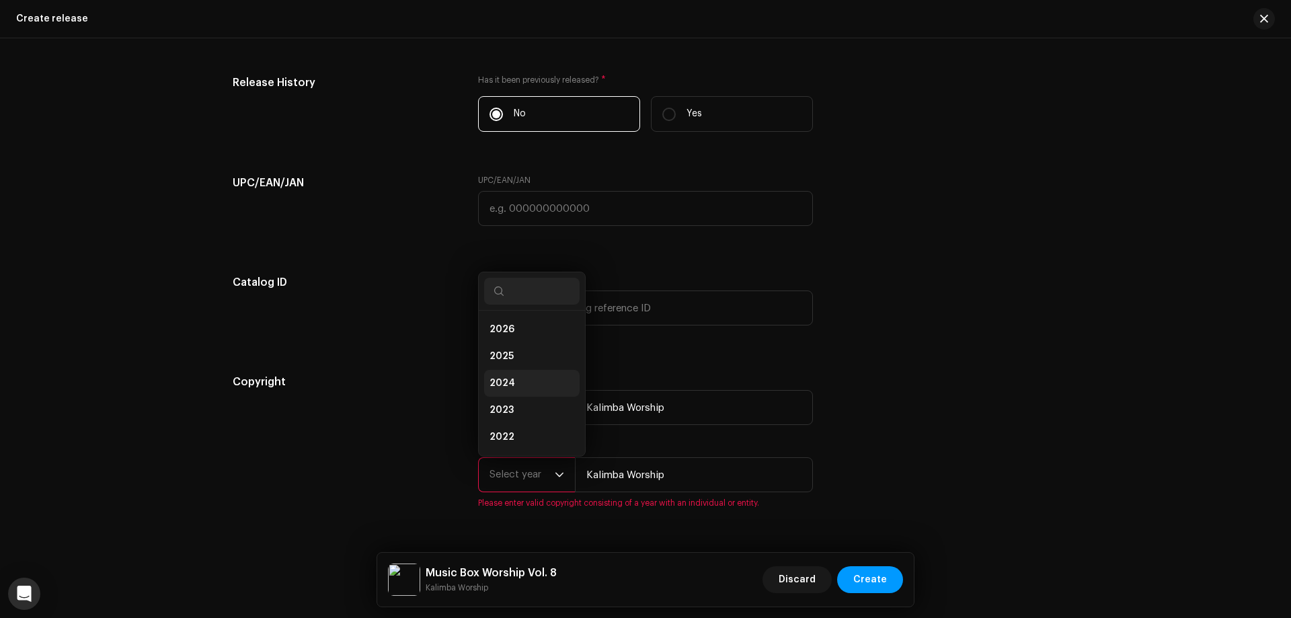
scroll to position [22, 0]
click at [514, 360] on li "2024" at bounding box center [532, 361] width 96 height 27
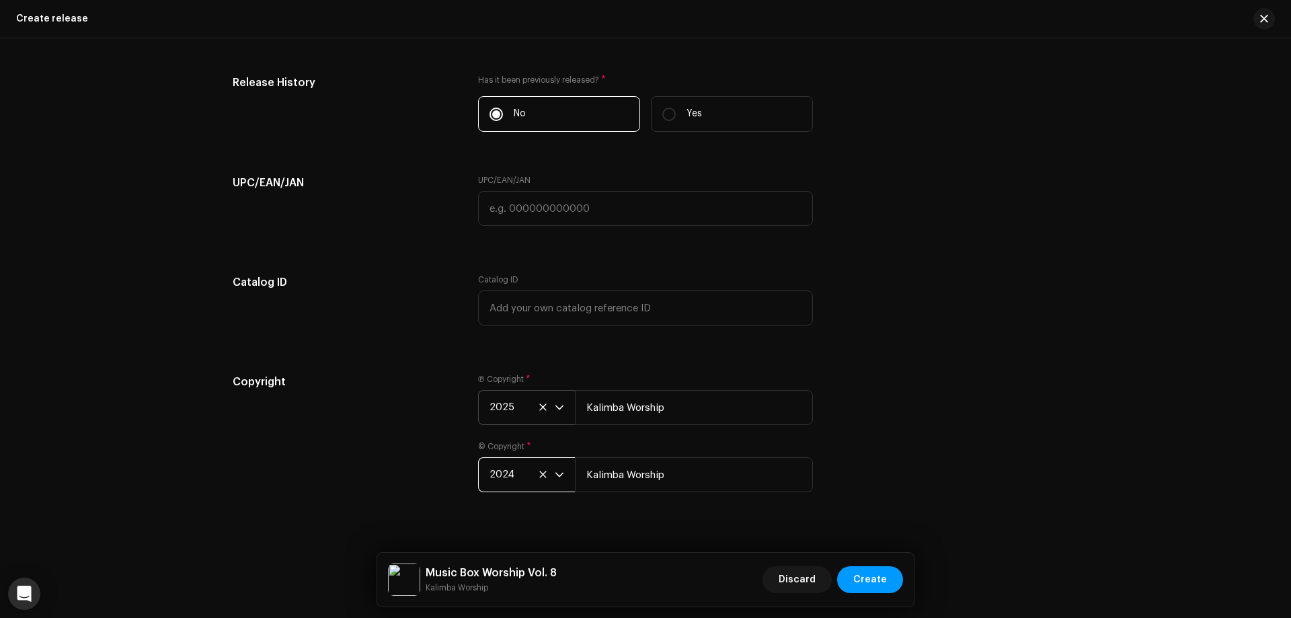
click at [524, 473] on span "2024" at bounding box center [522, 475] width 65 height 34
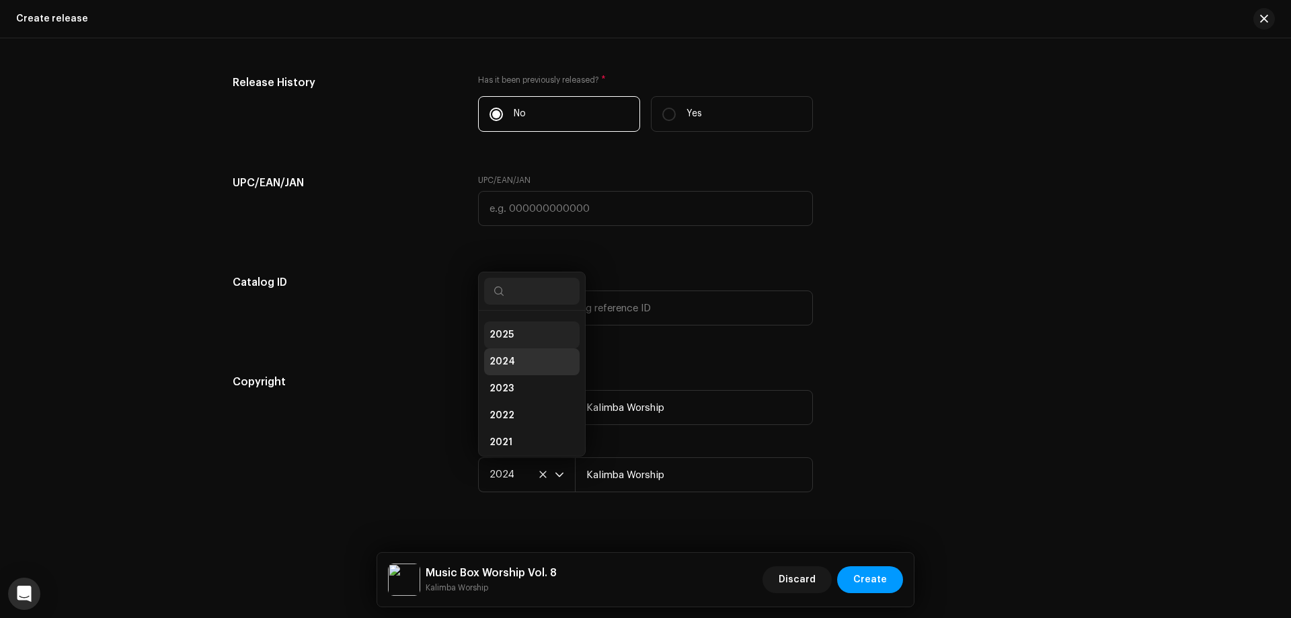
click at [511, 331] on li "2025" at bounding box center [532, 334] width 96 height 27
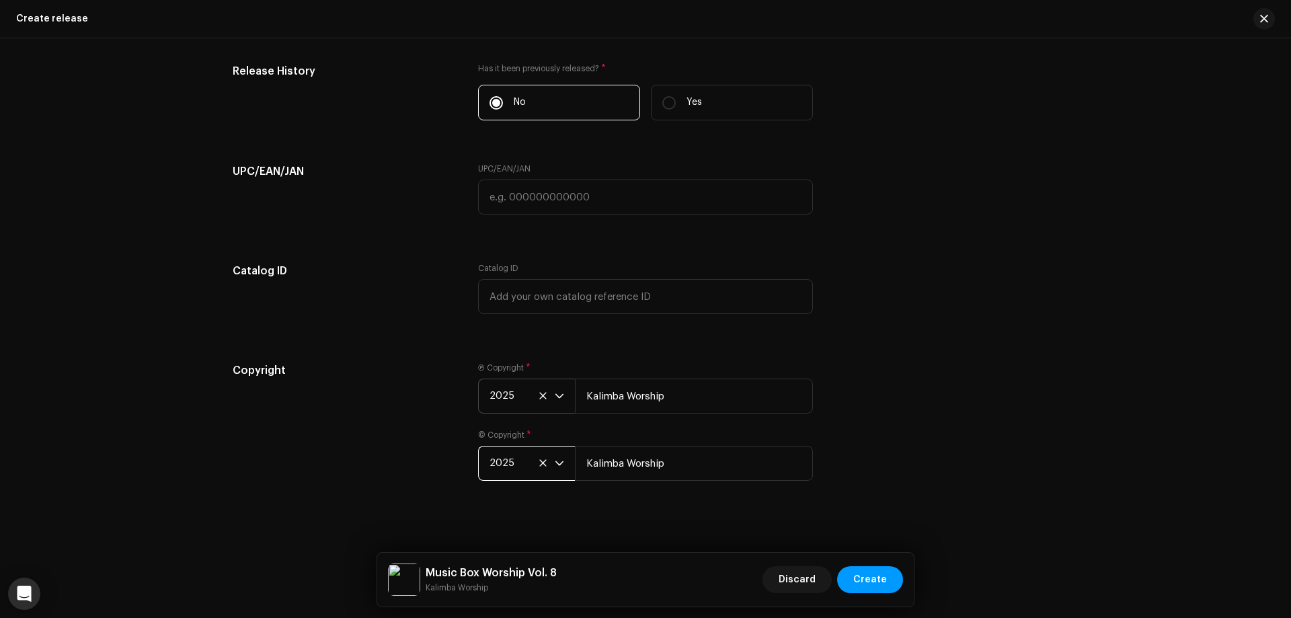
scroll to position [2508, 0]
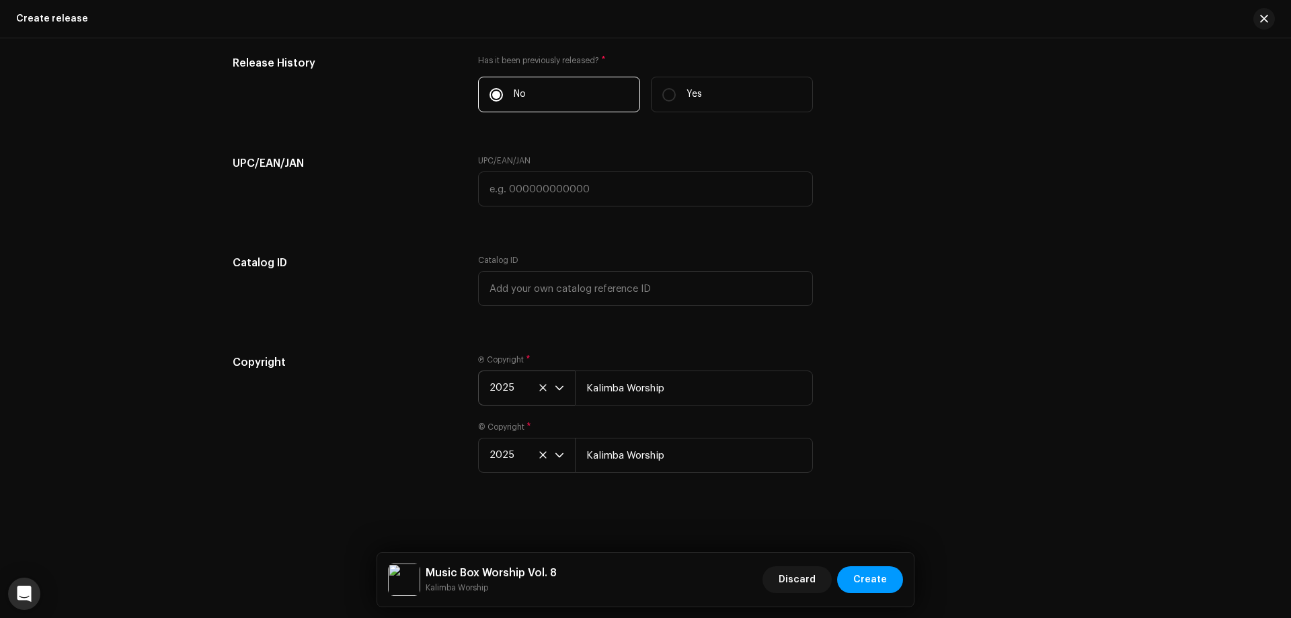
click at [1040, 378] on div "Copyright Ⓟ Copyright * 2025 Kalimba Worship © Copyright * 2025 Kalimba Worship" at bounding box center [646, 421] width 826 height 135
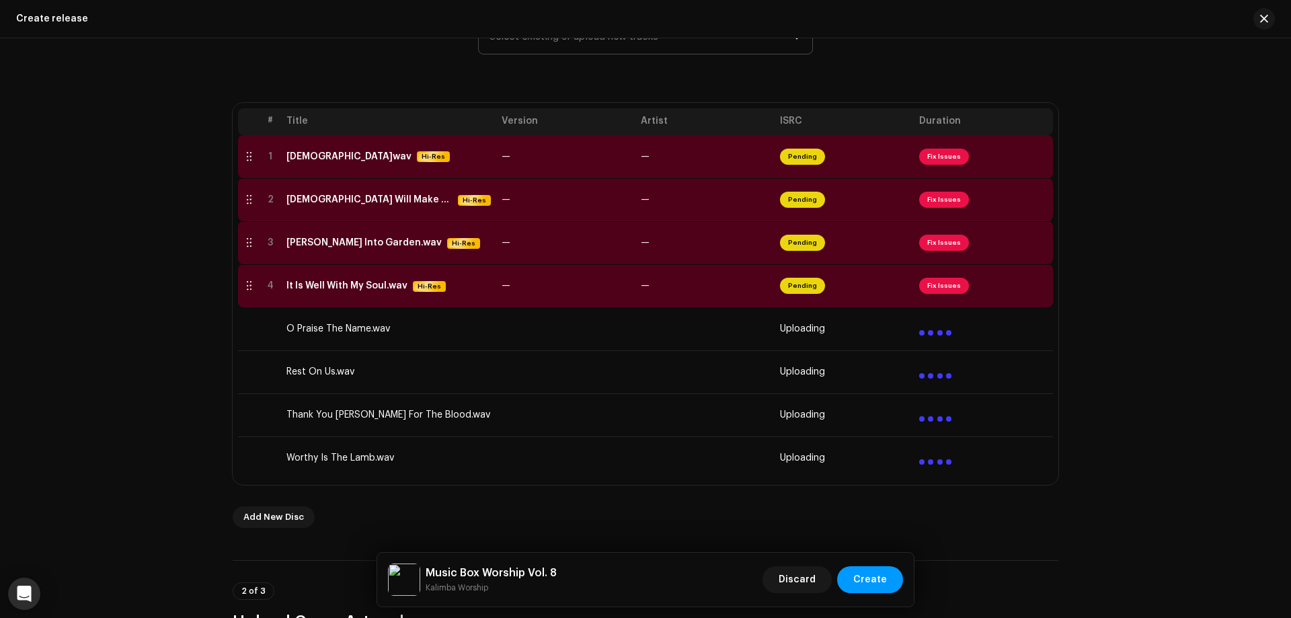
scroll to position [221, 0]
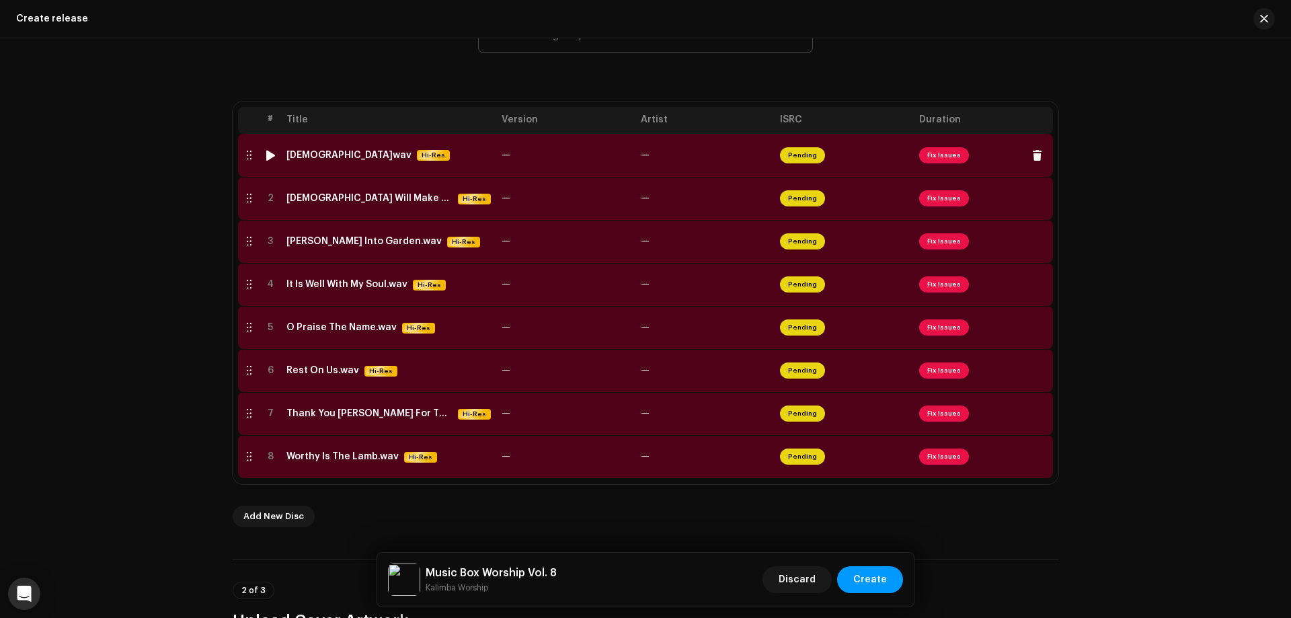
click at [271, 142] on td "1" at bounding box center [271, 155] width 22 height 43
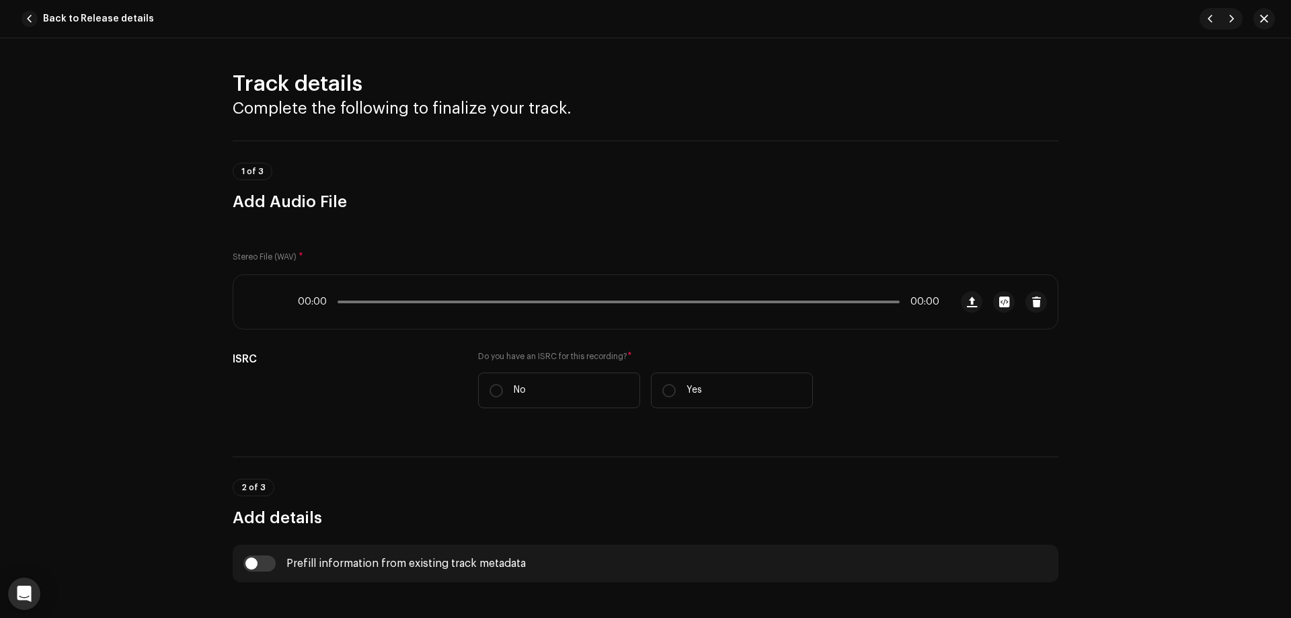
click at [270, 151] on div "1 of 3 Add Audio File" at bounding box center [646, 177] width 826 height 72
click at [32, 14] on span "button" at bounding box center [30, 19] width 16 height 16
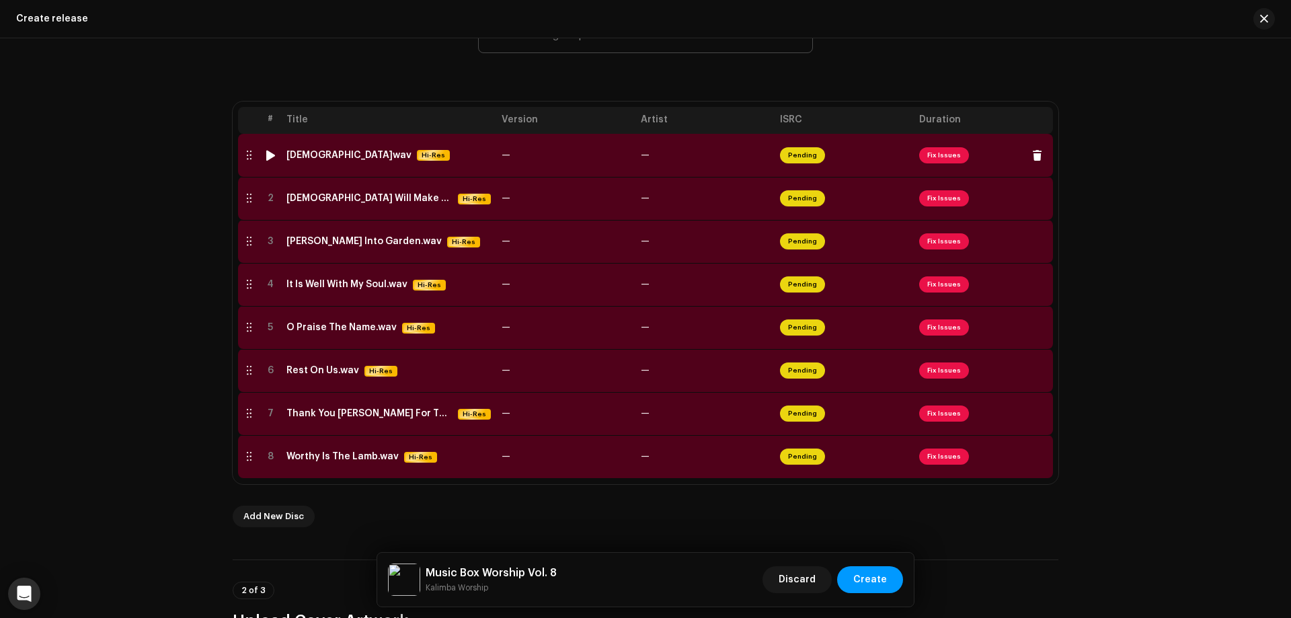
click at [269, 157] on div at bounding box center [271, 155] width 10 height 11
click at [630, 157] on td "—" at bounding box center [565, 155] width 139 height 43
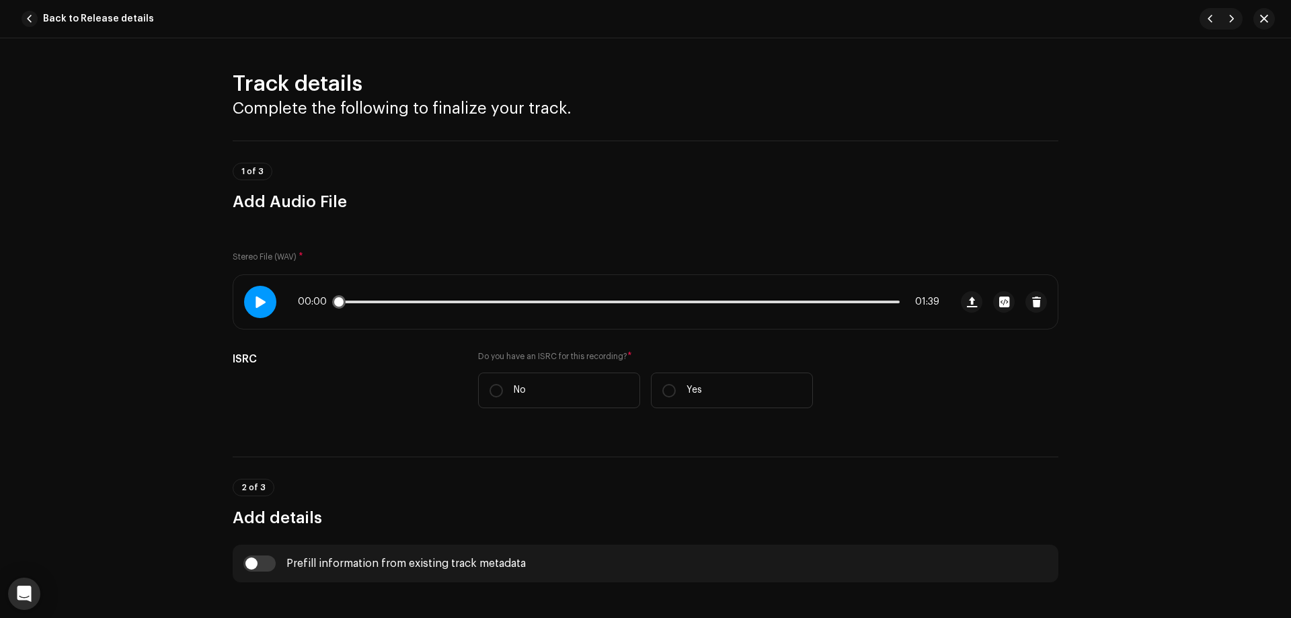
click at [261, 305] on span at bounding box center [259, 302] width 11 height 11
click at [264, 302] on span at bounding box center [260, 302] width 11 height 11
click at [25, 15] on span "button" at bounding box center [30, 19] width 16 height 16
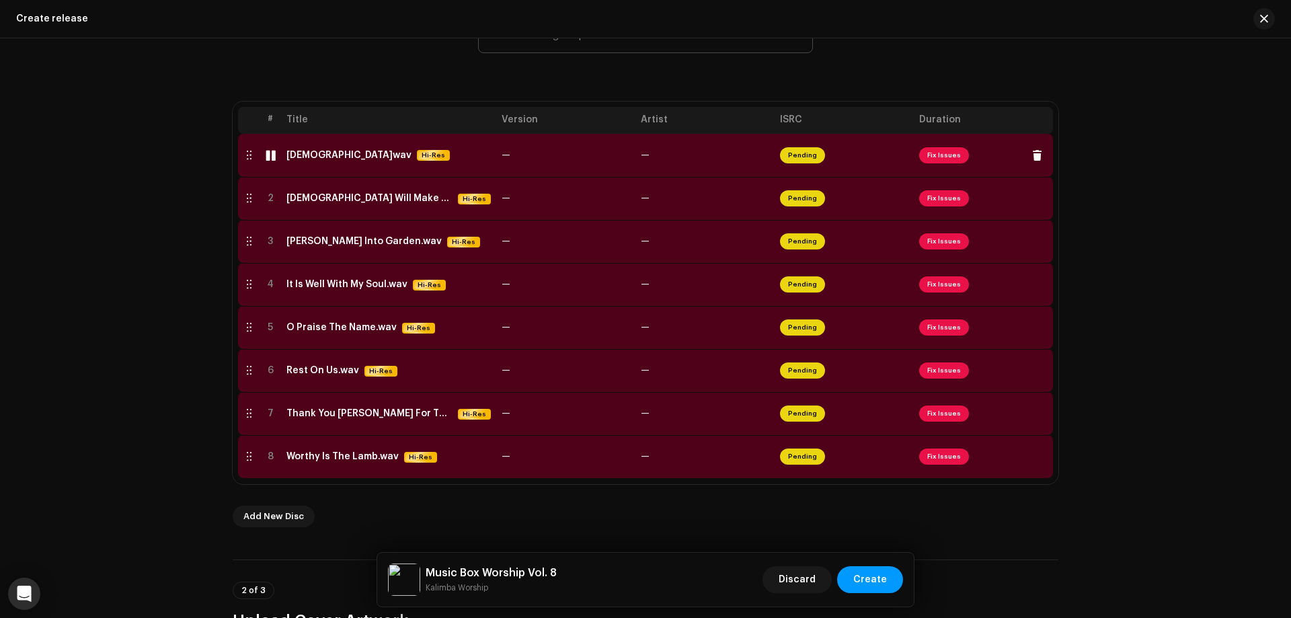
click at [266, 155] on div at bounding box center [271, 155] width 10 height 11
click at [621, 152] on td "—" at bounding box center [565, 155] width 139 height 43
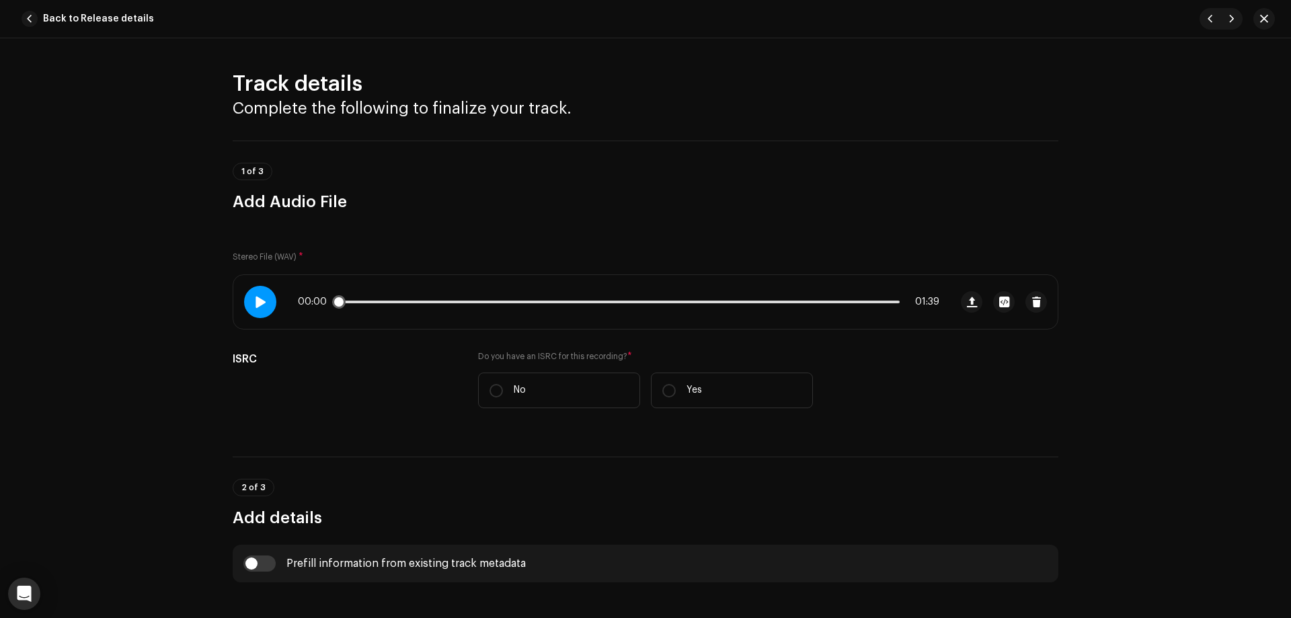
click at [247, 298] on div at bounding box center [260, 302] width 32 height 32
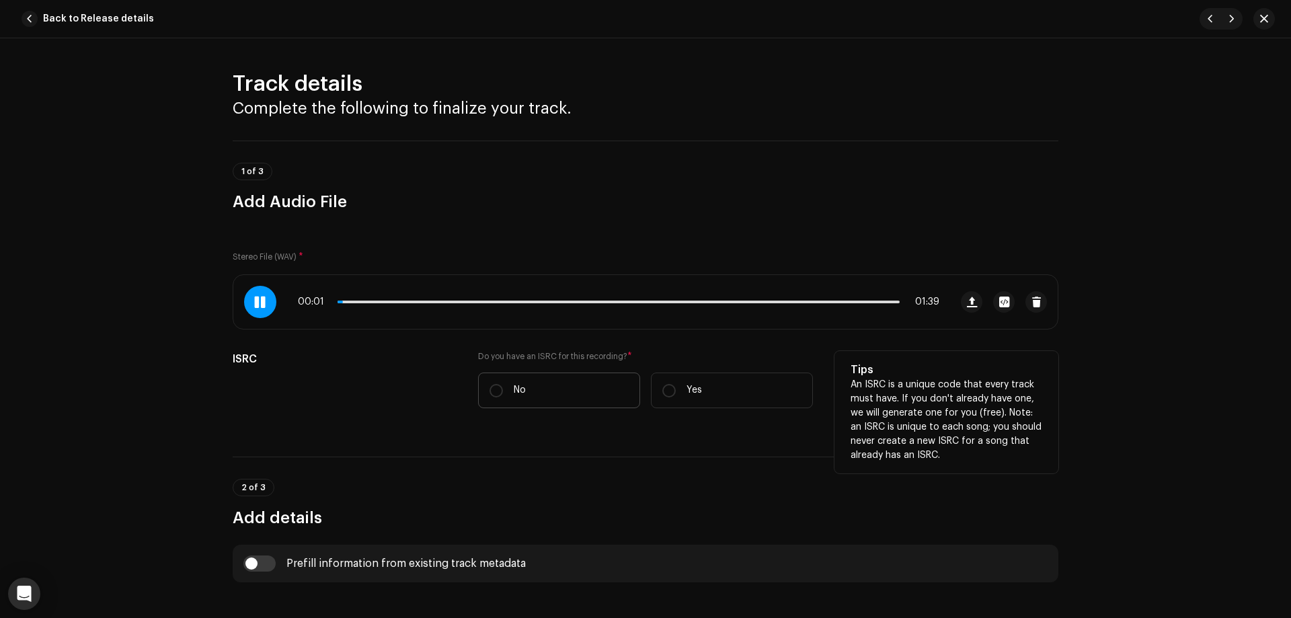
click at [520, 381] on label "No" at bounding box center [559, 391] width 162 height 36
click at [503, 384] on input "No" at bounding box center [496, 390] width 13 height 13
radio input "true"
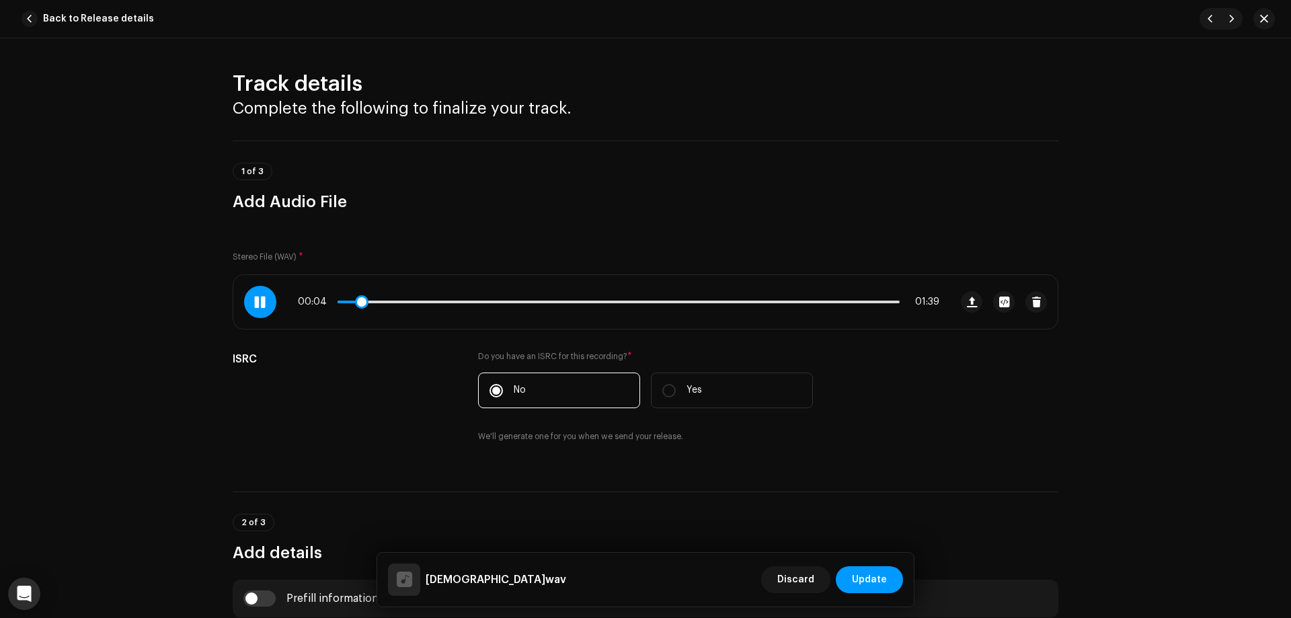
click at [610, 303] on p-slider at bounding box center [619, 302] width 562 height 3
click at [717, 303] on p-slider at bounding box center [619, 302] width 562 height 3
click at [384, 301] on span at bounding box center [545, 302] width 414 height 3
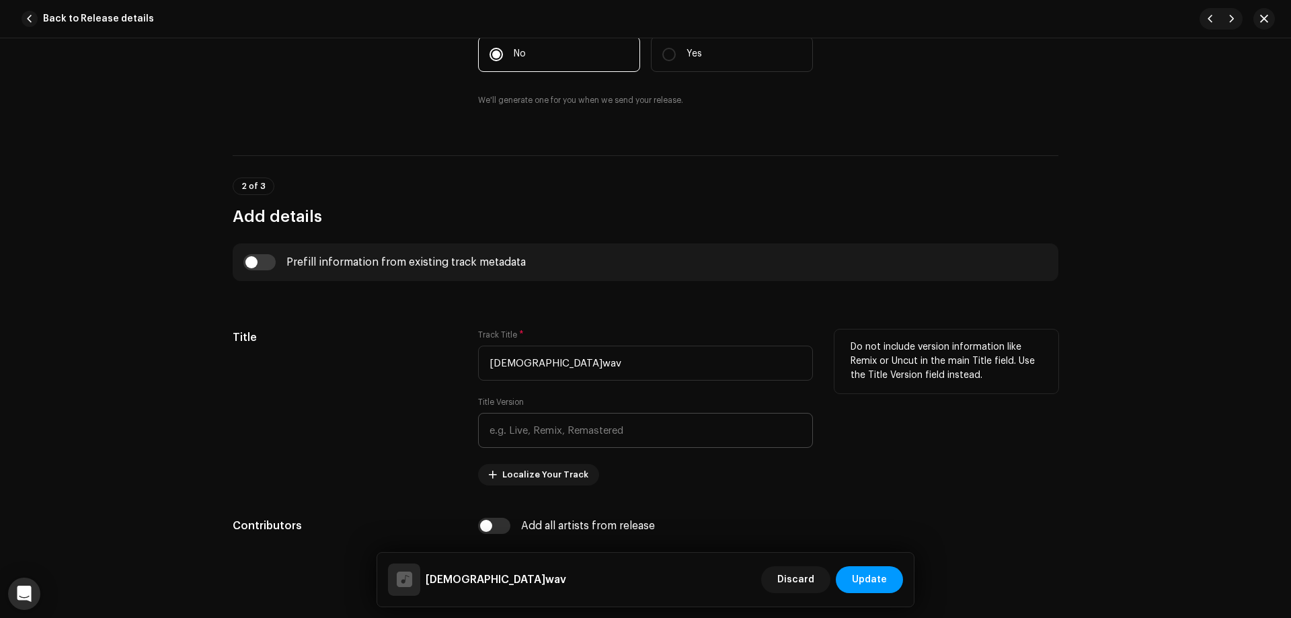
scroll to position [404, 0]
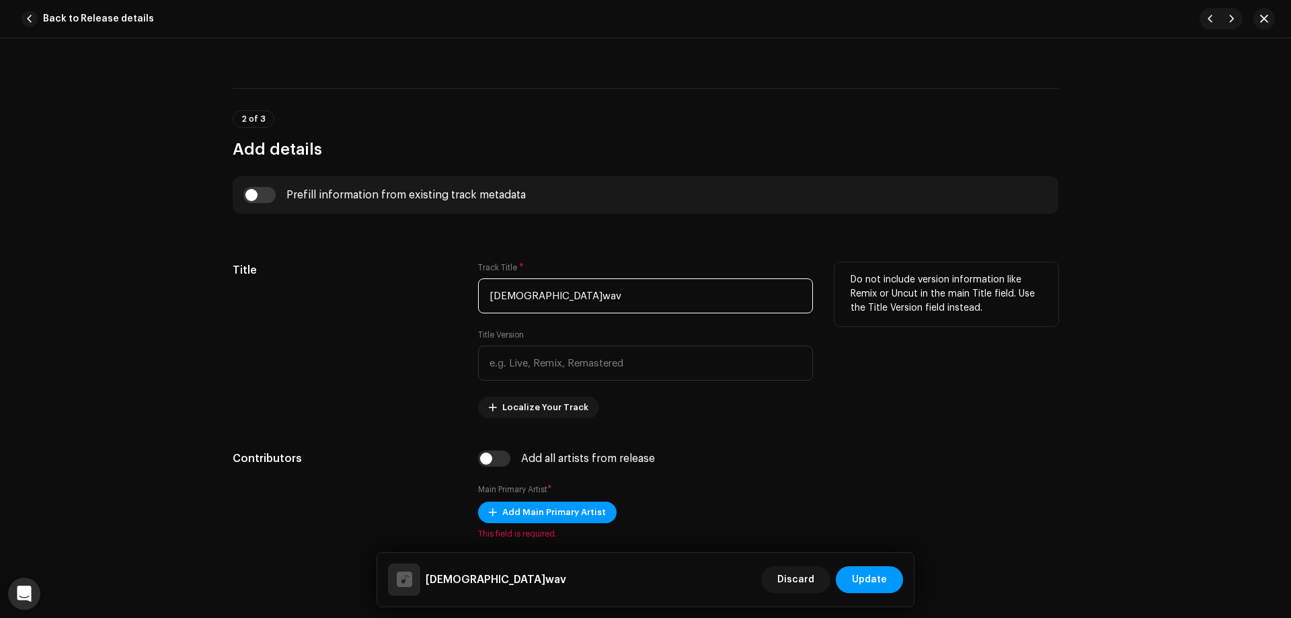
click at [572, 299] on input "[DEMOGRAPHIC_DATA]wav" at bounding box center [645, 295] width 335 height 35
type input "[DEMOGRAPHIC_DATA]"
click at [537, 365] on input "text" at bounding box center [645, 363] width 335 height 35
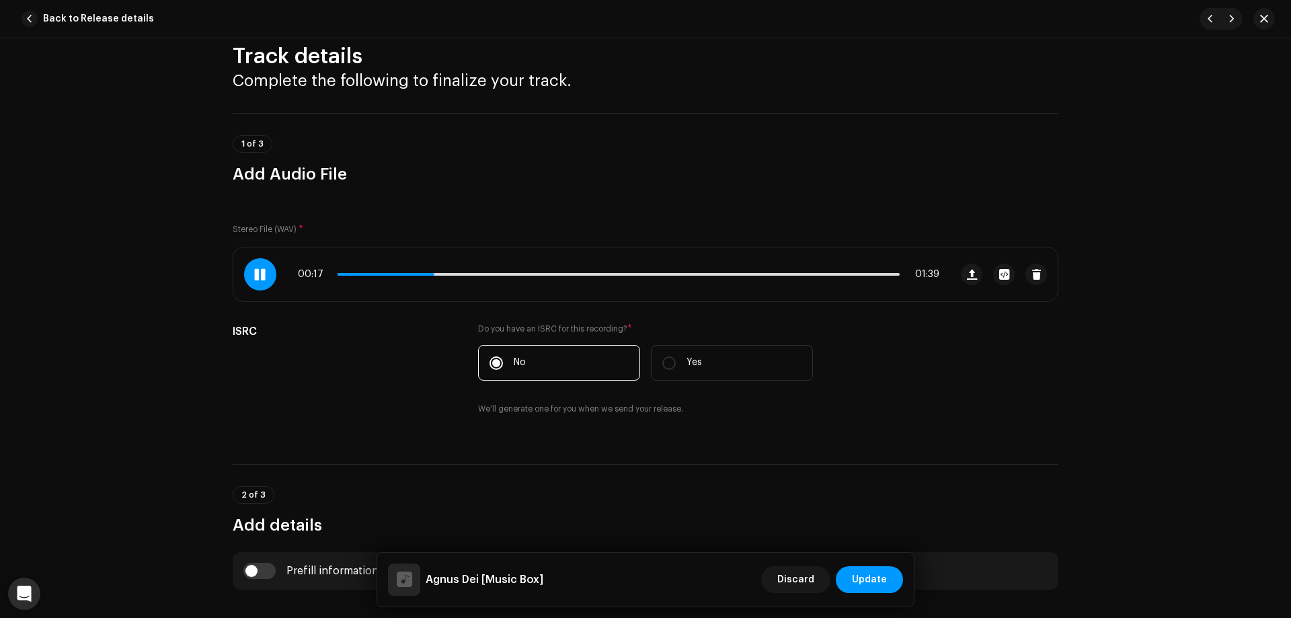
scroll to position [0, 0]
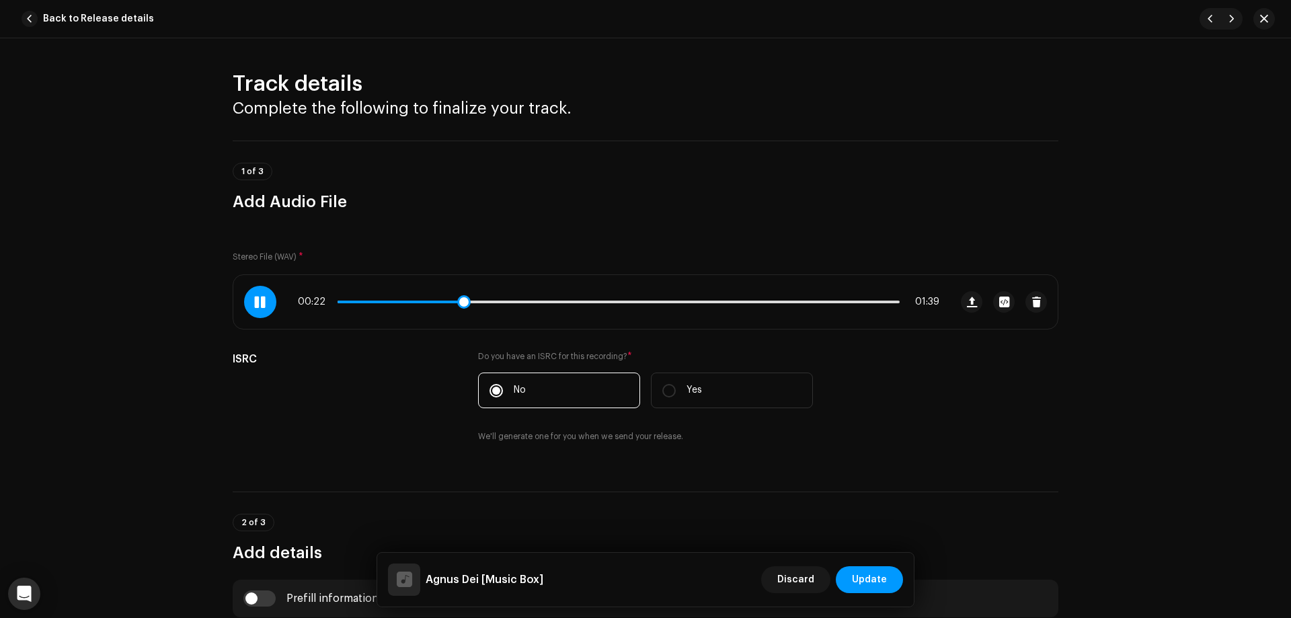
type input "Music Box"
click at [440, 301] on span at bounding box center [400, 302] width 125 height 3
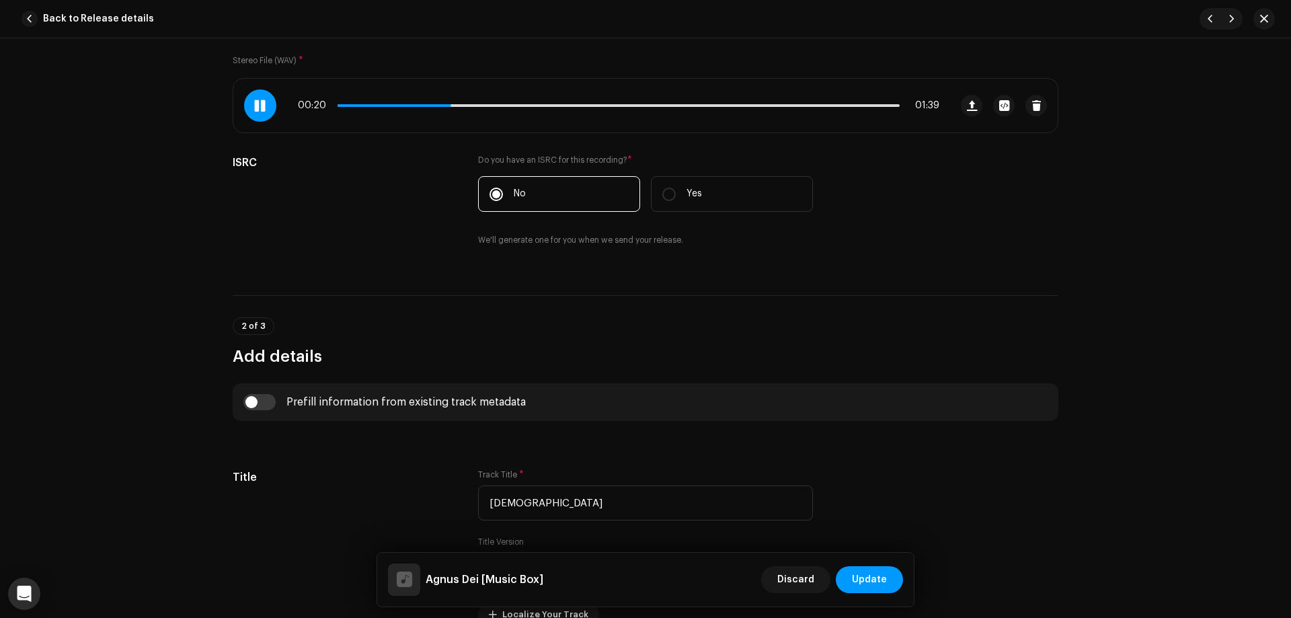
scroll to position [202, 0]
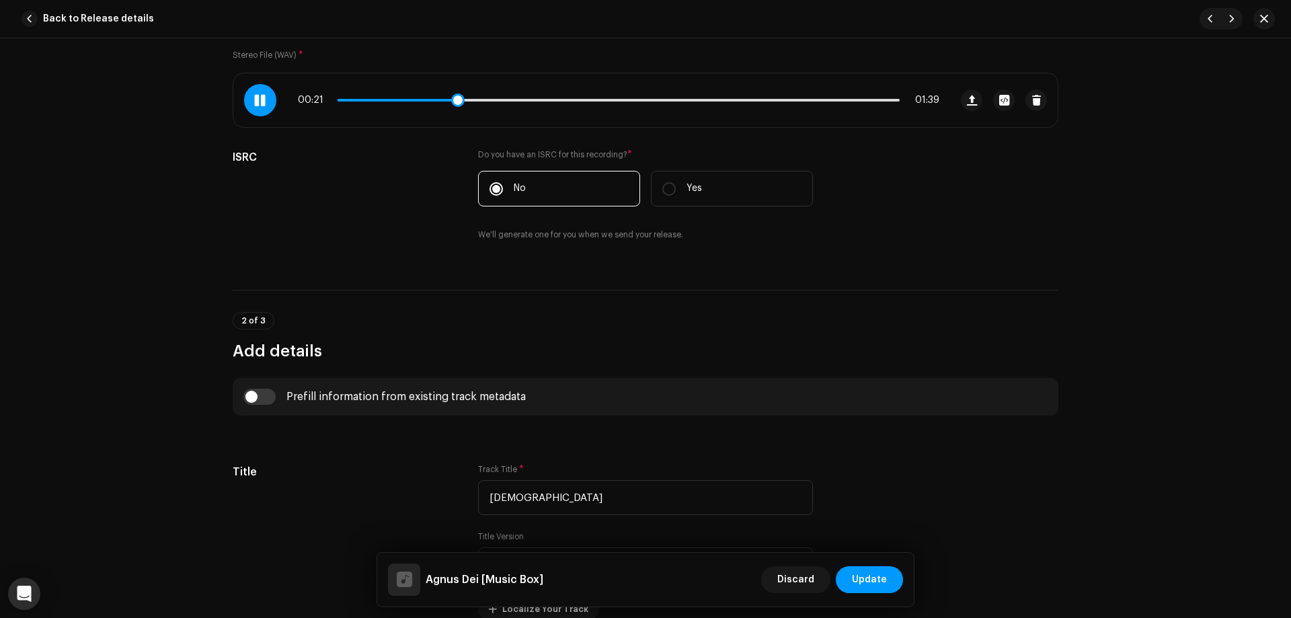
click at [444, 100] on span at bounding box center [397, 100] width 119 height 3
click at [440, 100] on span at bounding box center [395, 100] width 114 height 3
click at [439, 98] on div "00:21 01:39" at bounding box center [619, 100] width 642 height 11
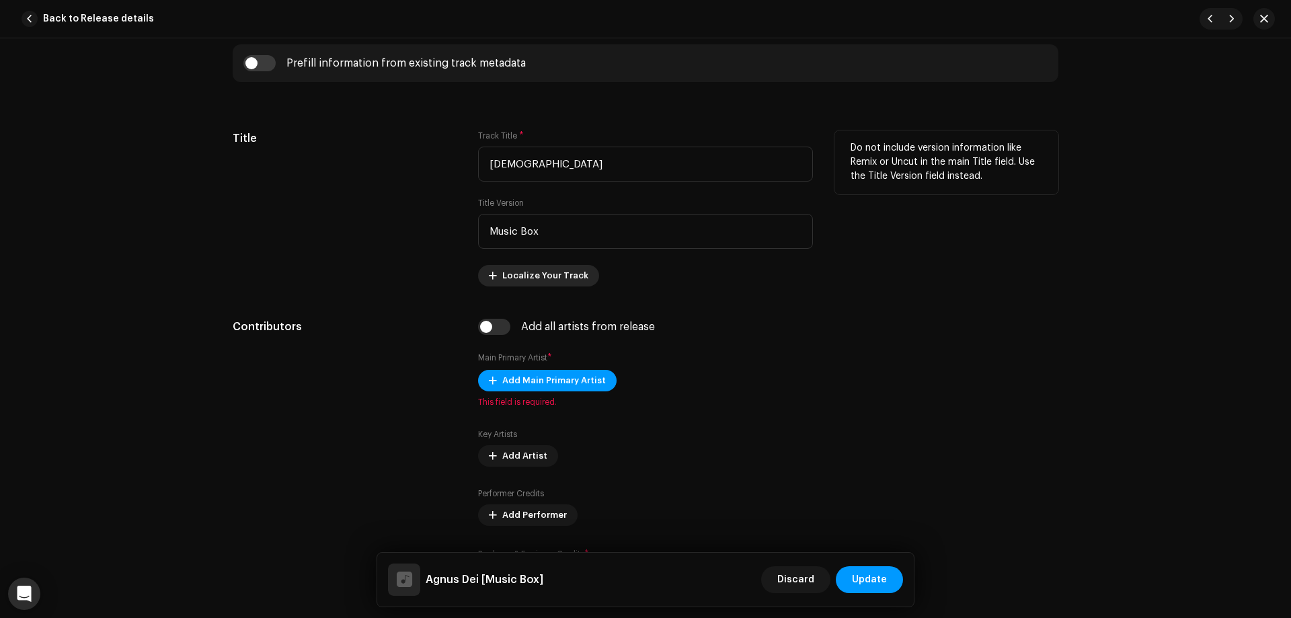
scroll to position [538, 0]
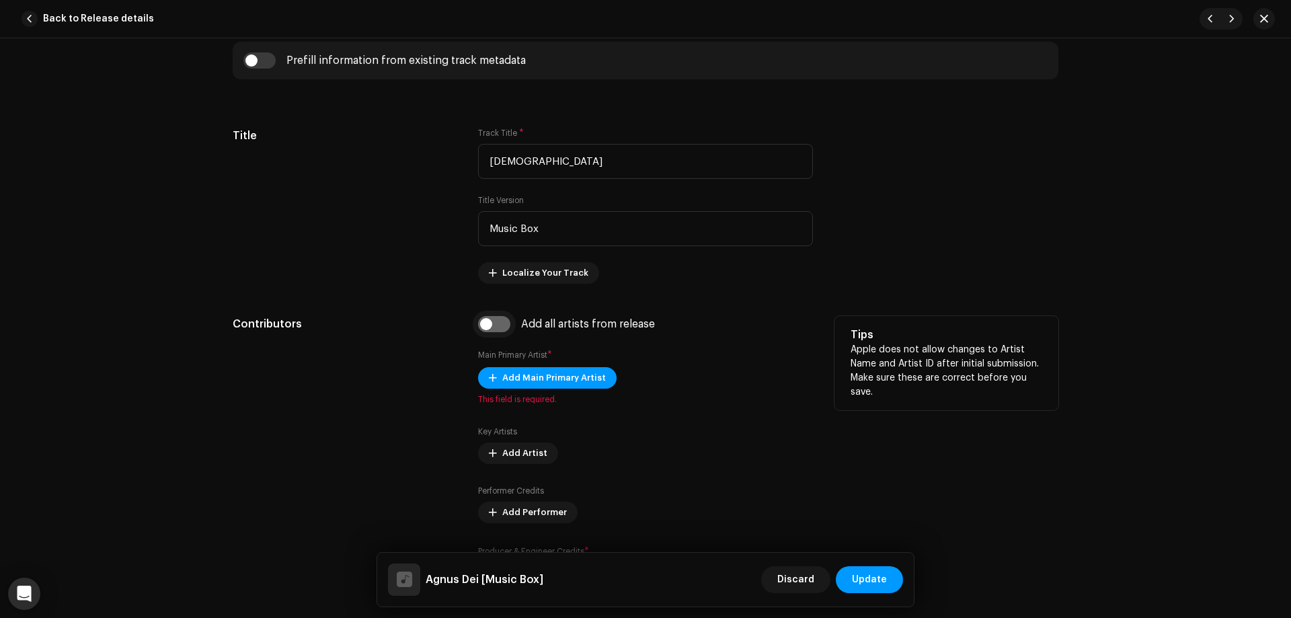
click at [502, 322] on input "checkbox" at bounding box center [494, 324] width 32 height 16
checkbox input "true"
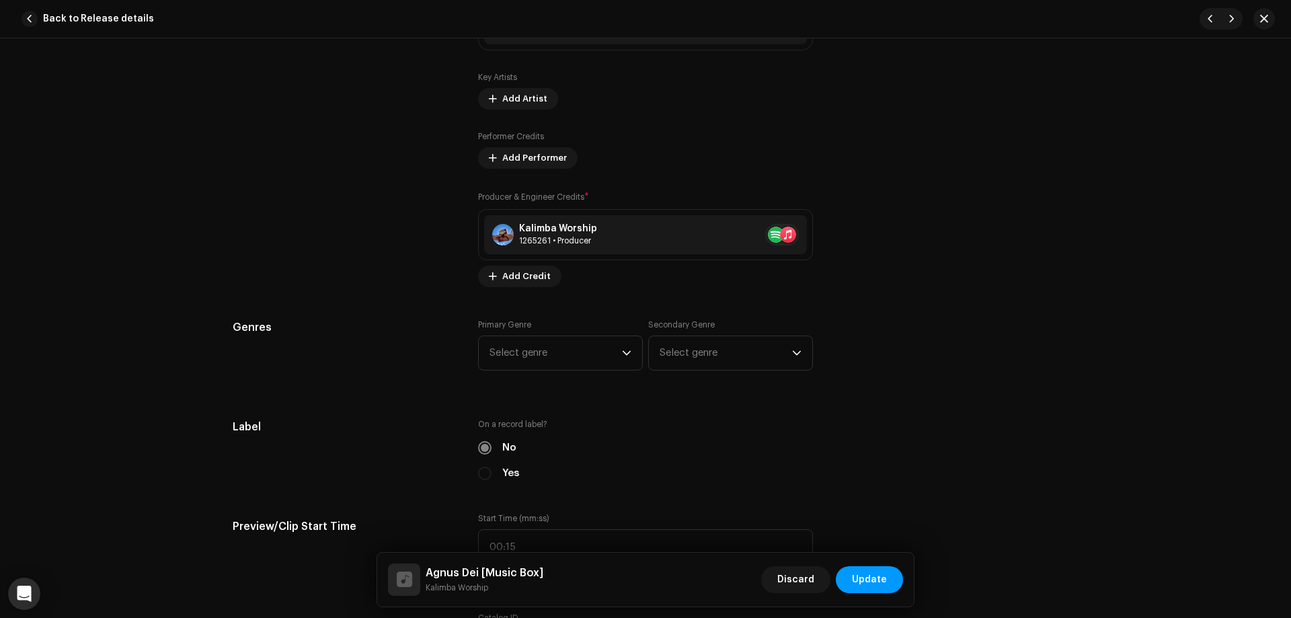
scroll to position [942, 0]
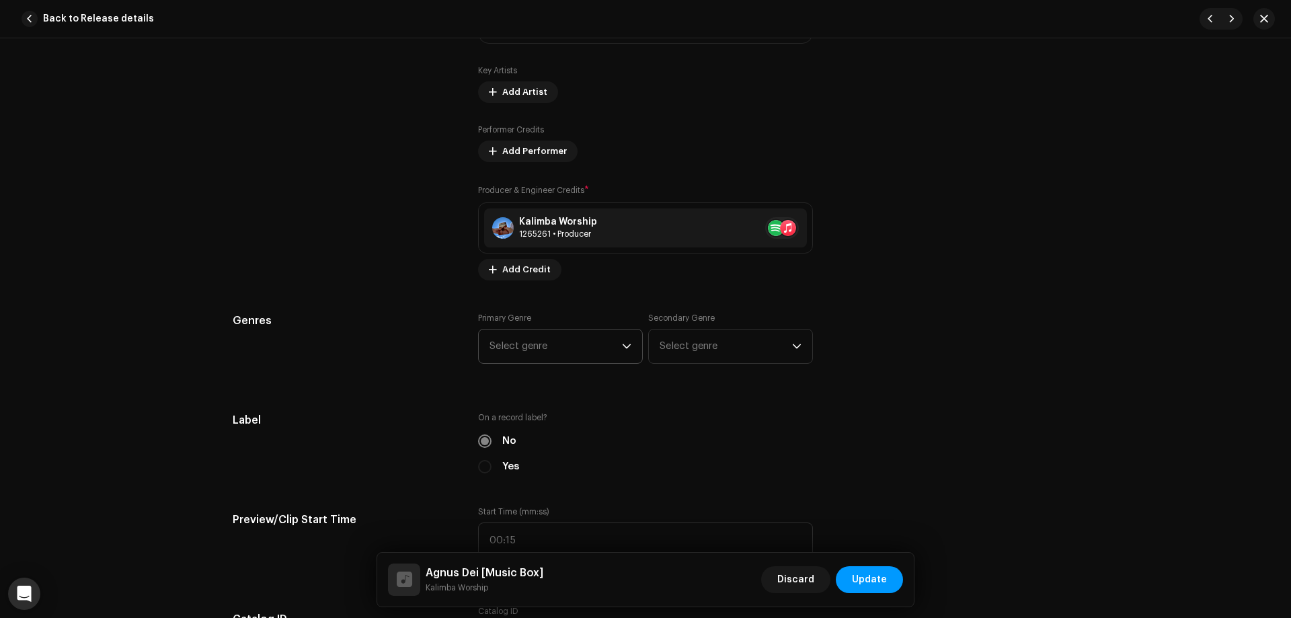
click at [562, 346] on span "Select genre" at bounding box center [556, 347] width 132 height 34
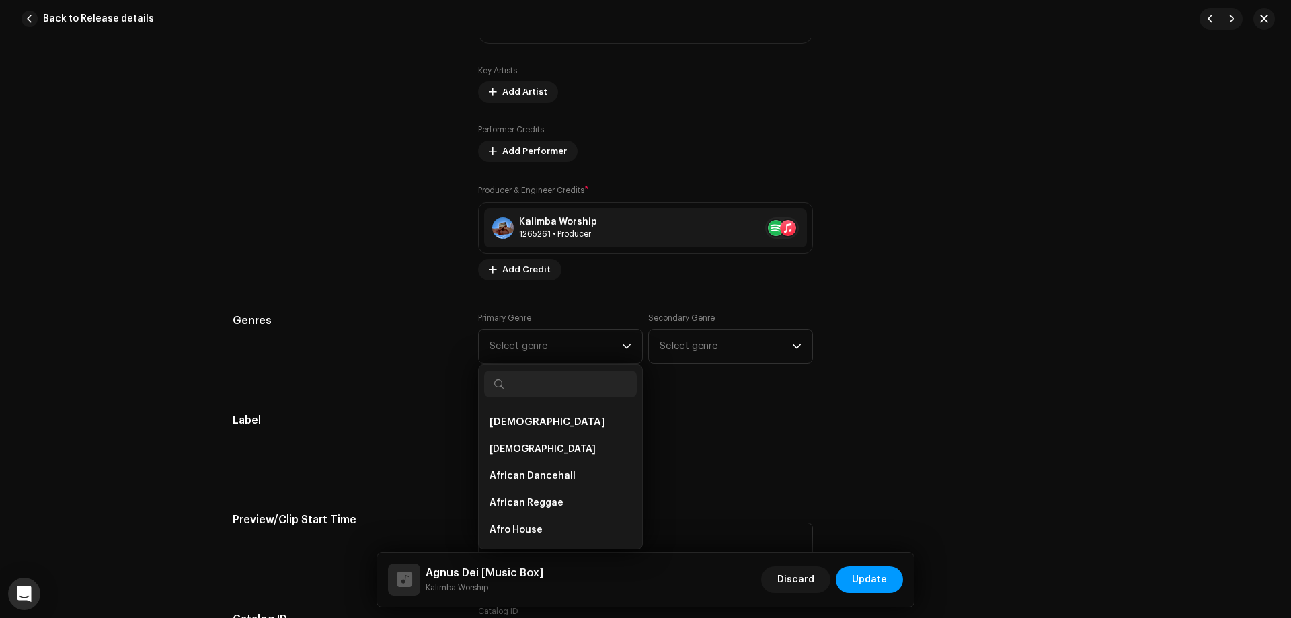
click at [412, 252] on div "Contributors" at bounding box center [345, 97] width 224 height 368
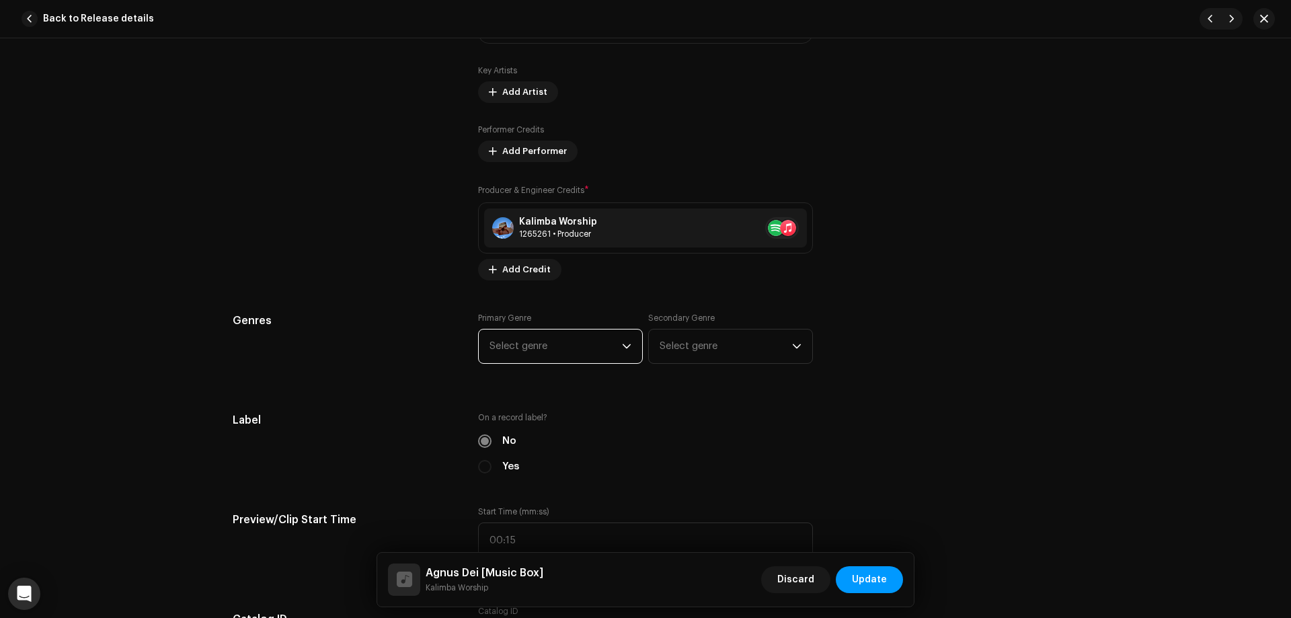
click at [583, 348] on span "Select genre" at bounding box center [556, 347] width 132 height 34
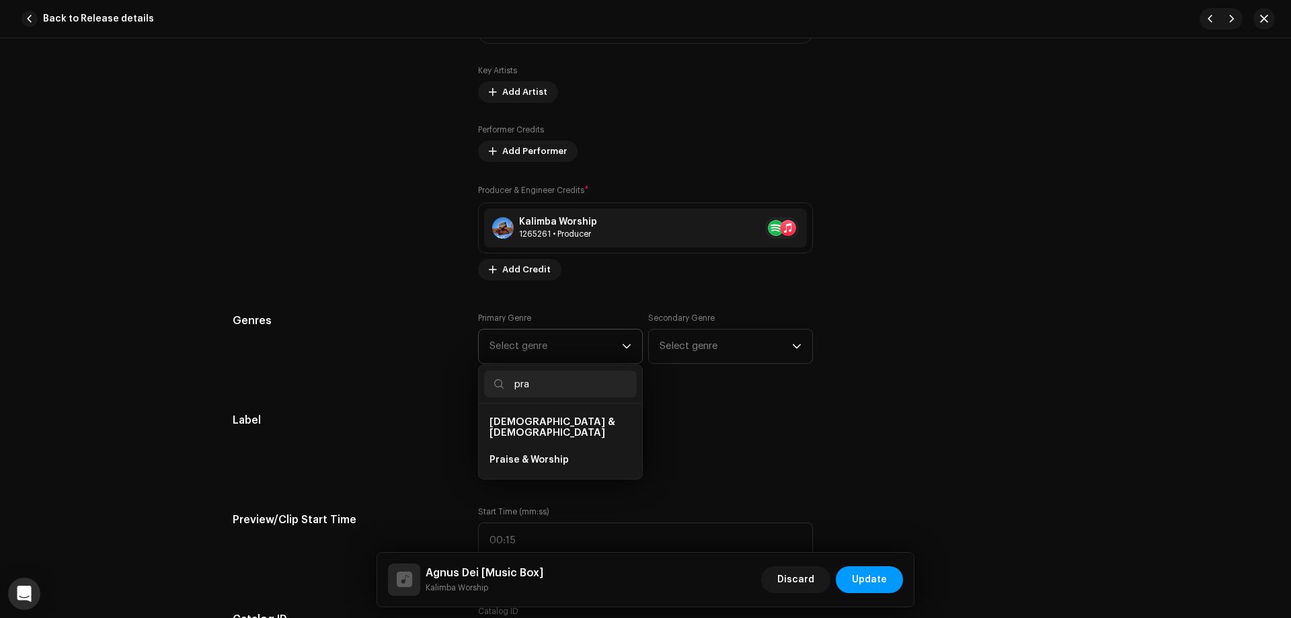
type input "pra"
click at [551, 423] on span "[DEMOGRAPHIC_DATA] & [DEMOGRAPHIC_DATA]" at bounding box center [553, 427] width 126 height 21
click at [545, 453] on span "Praise & Worship" at bounding box center [529, 459] width 79 height 13
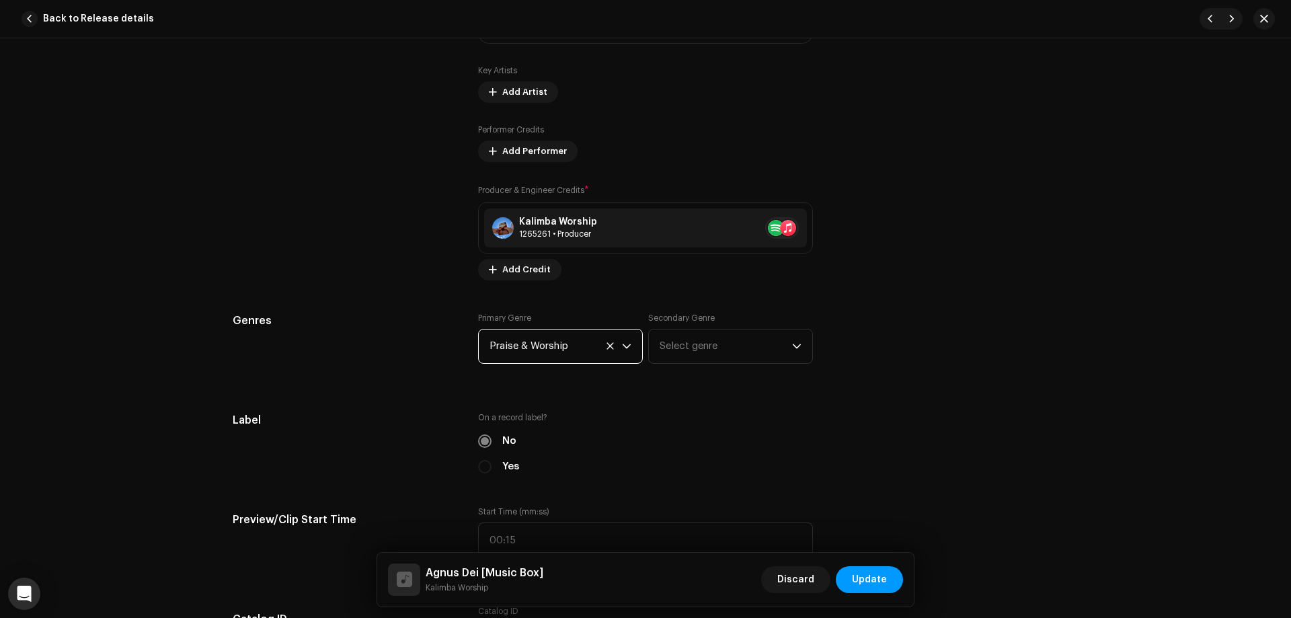
click at [578, 358] on span "Praise & Worship" at bounding box center [556, 347] width 132 height 34
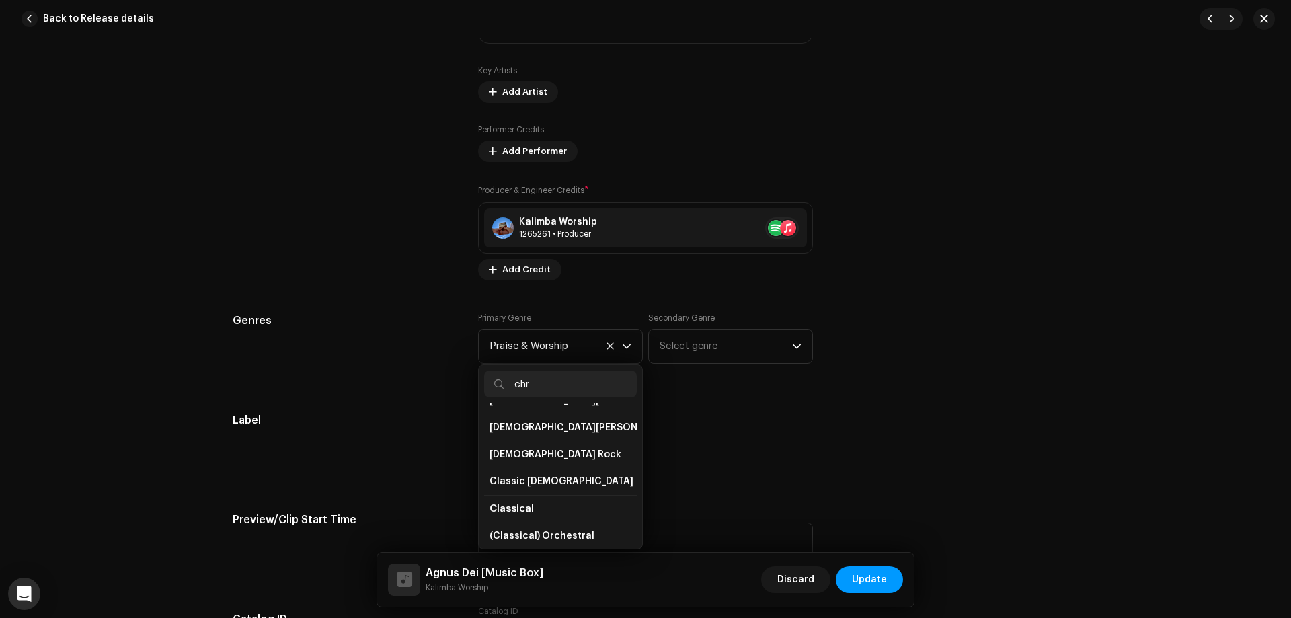
scroll to position [113, 0]
type input "[DEMOGRAPHIC_DATA]"
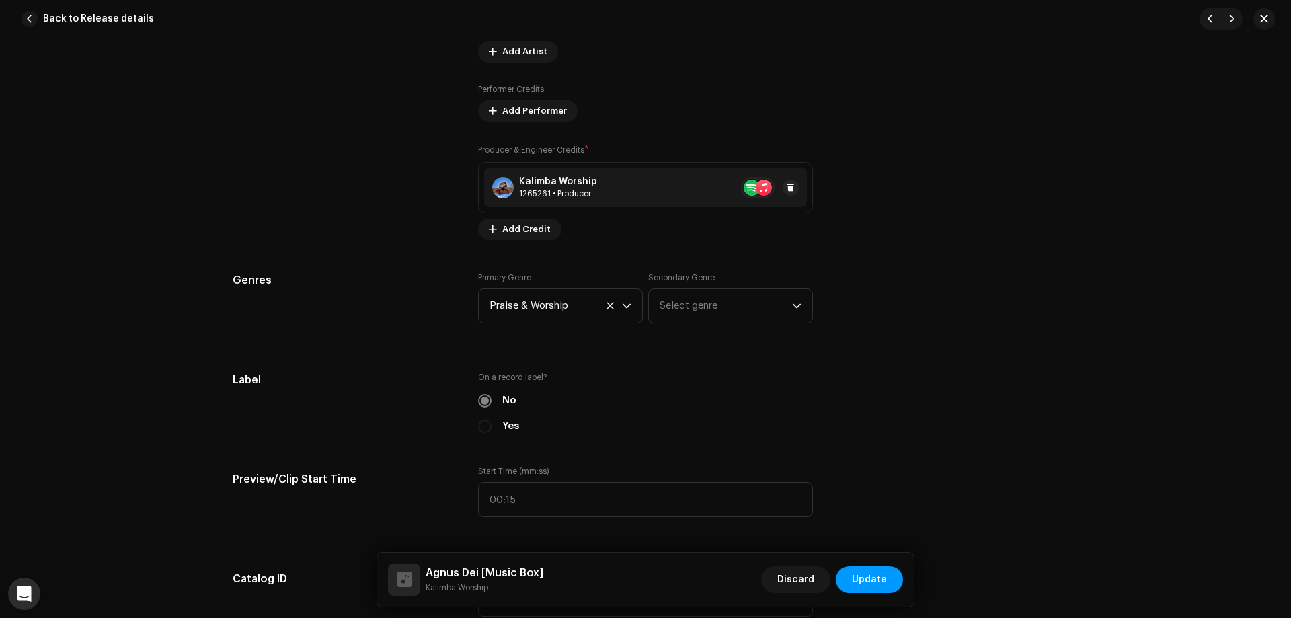
scroll to position [942, 0]
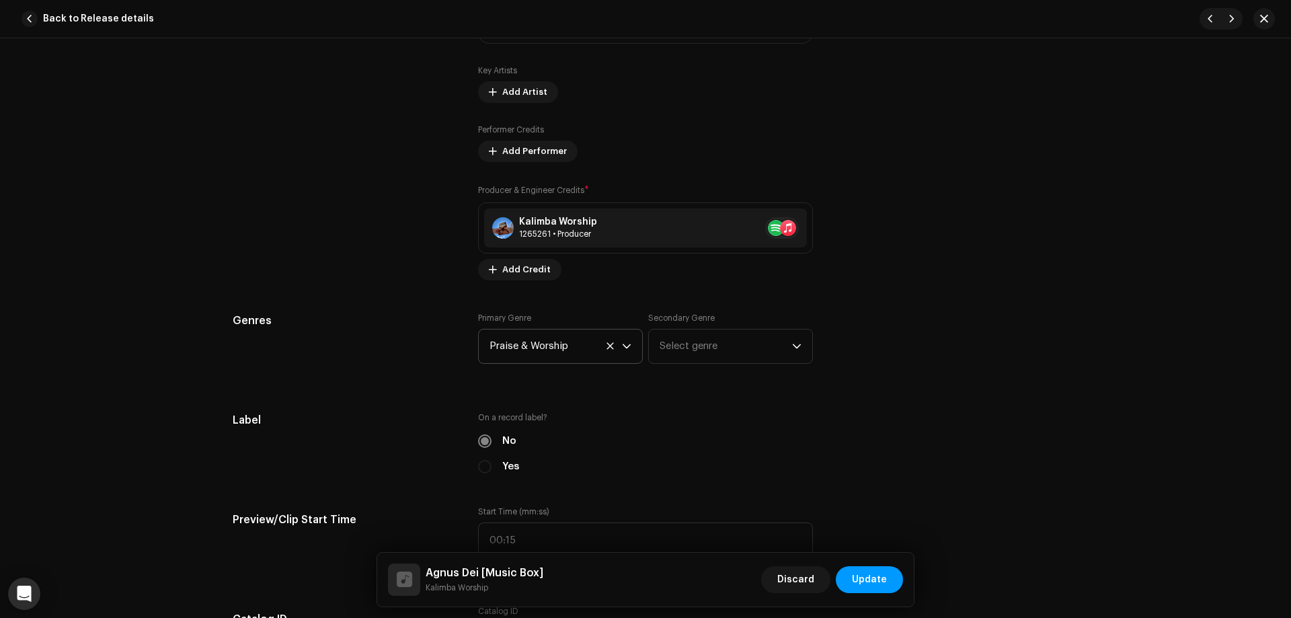
click at [547, 350] on span "Praise & Worship" at bounding box center [556, 347] width 132 height 34
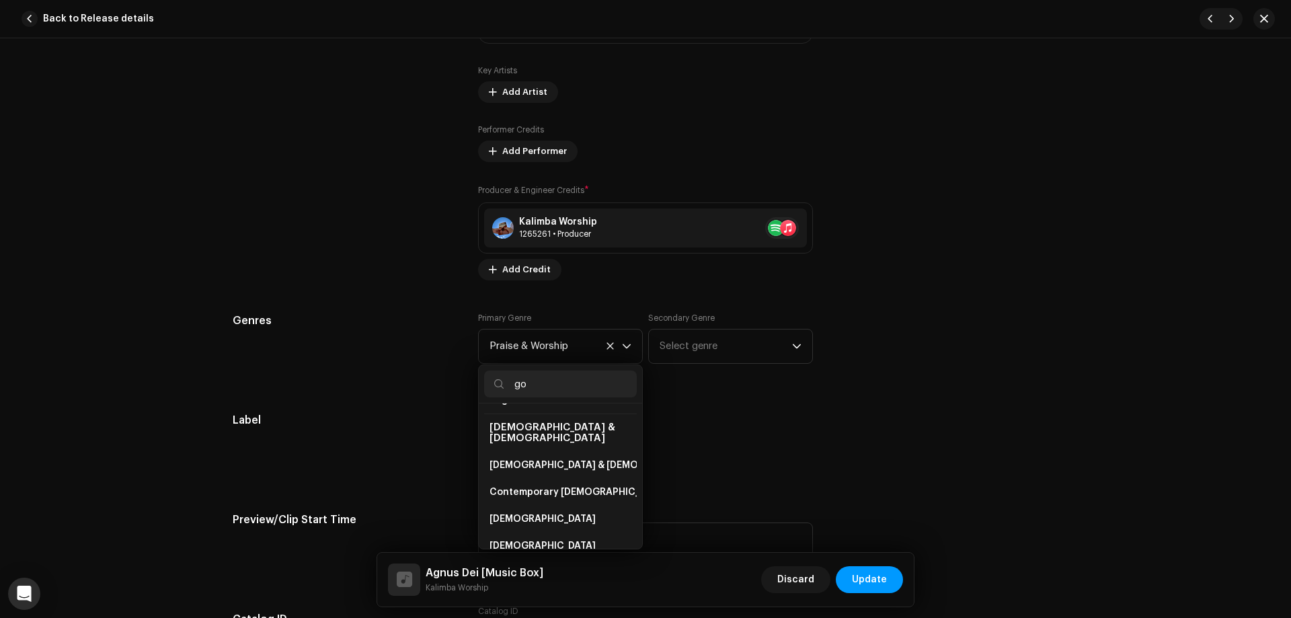
scroll to position [196, 0]
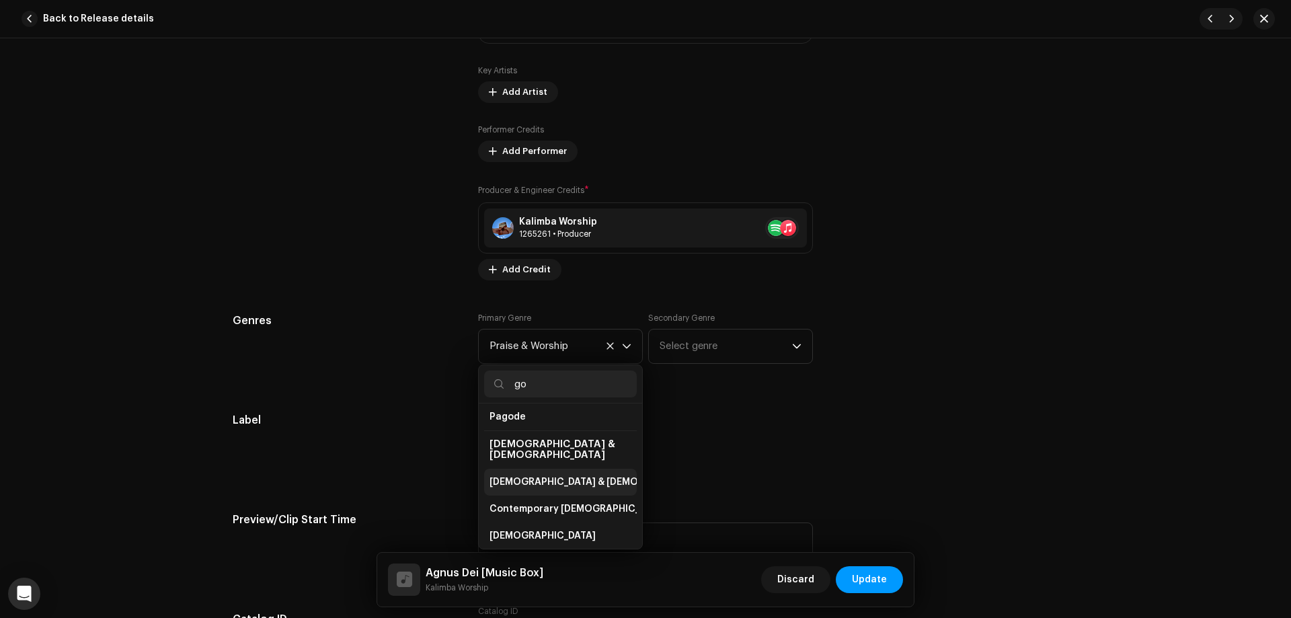
type input "go"
click at [558, 476] on span "[DEMOGRAPHIC_DATA] & [DEMOGRAPHIC_DATA]" at bounding box center [601, 482] width 223 height 13
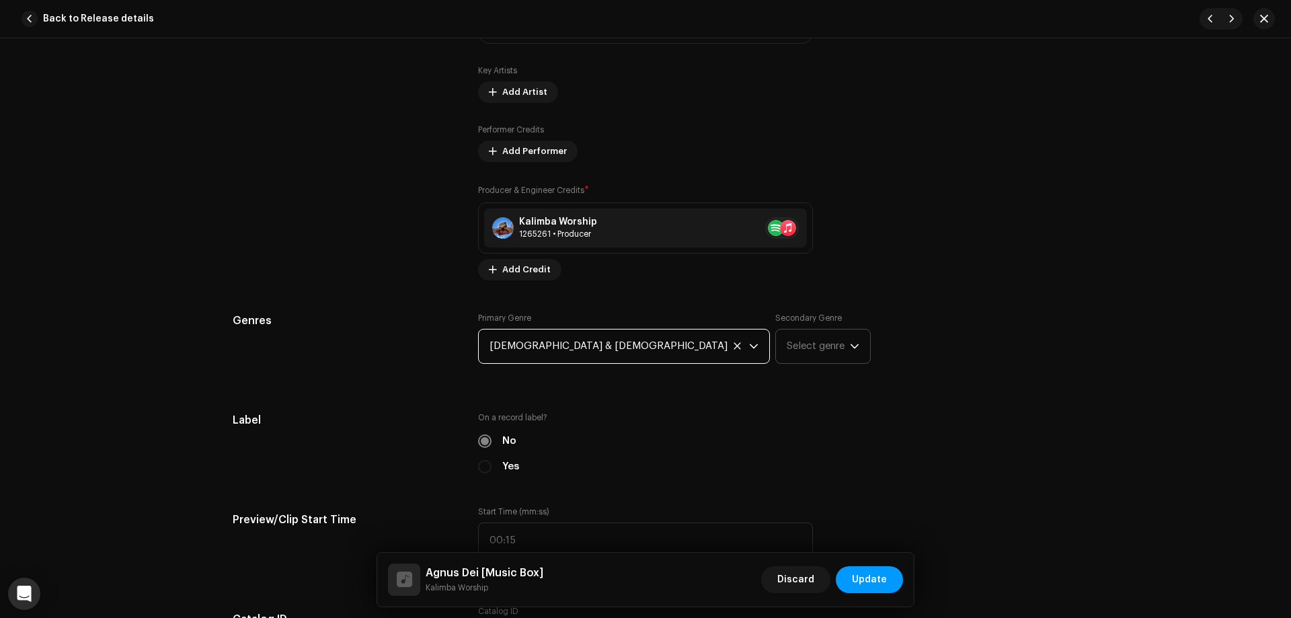
click at [787, 346] on span "Select genre" at bounding box center [818, 347] width 63 height 34
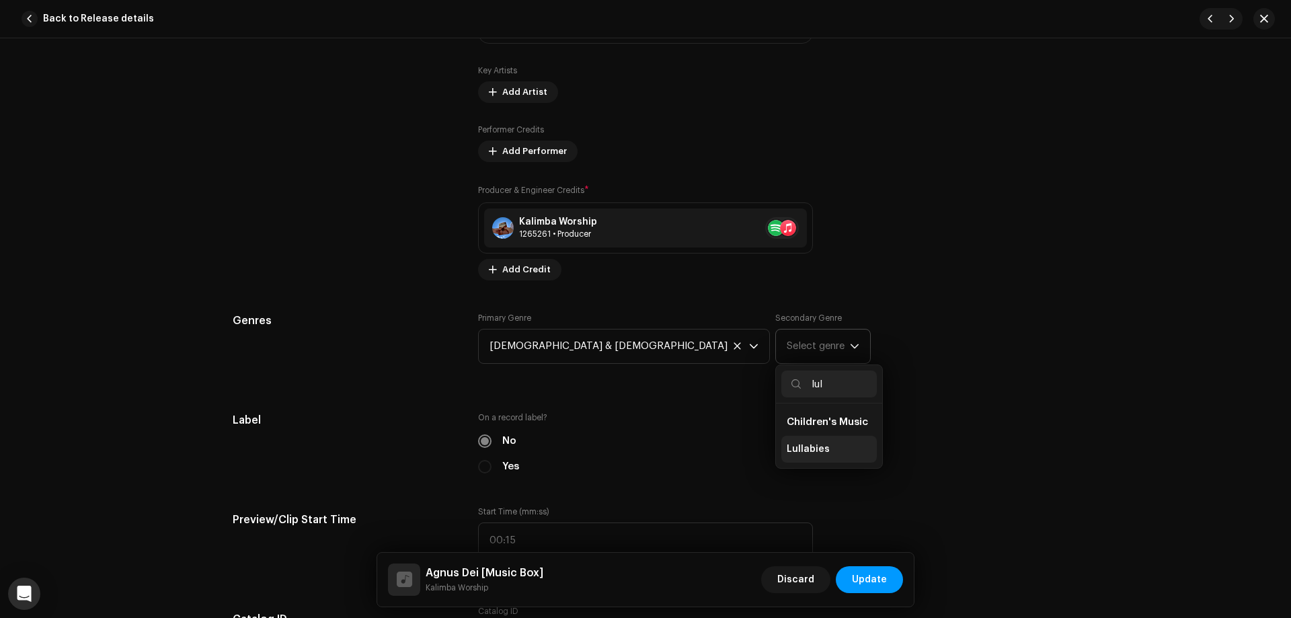
type input "lul"
click at [782, 443] on li "Lullabies" at bounding box center [830, 449] width 96 height 27
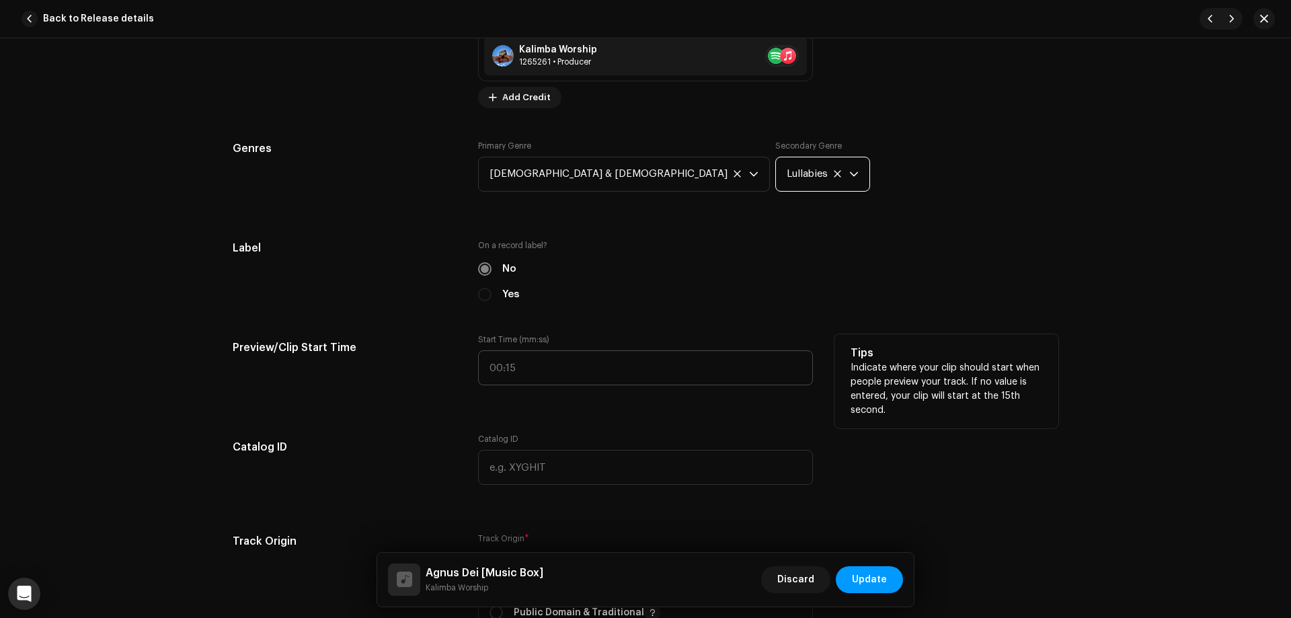
scroll to position [1143, 0]
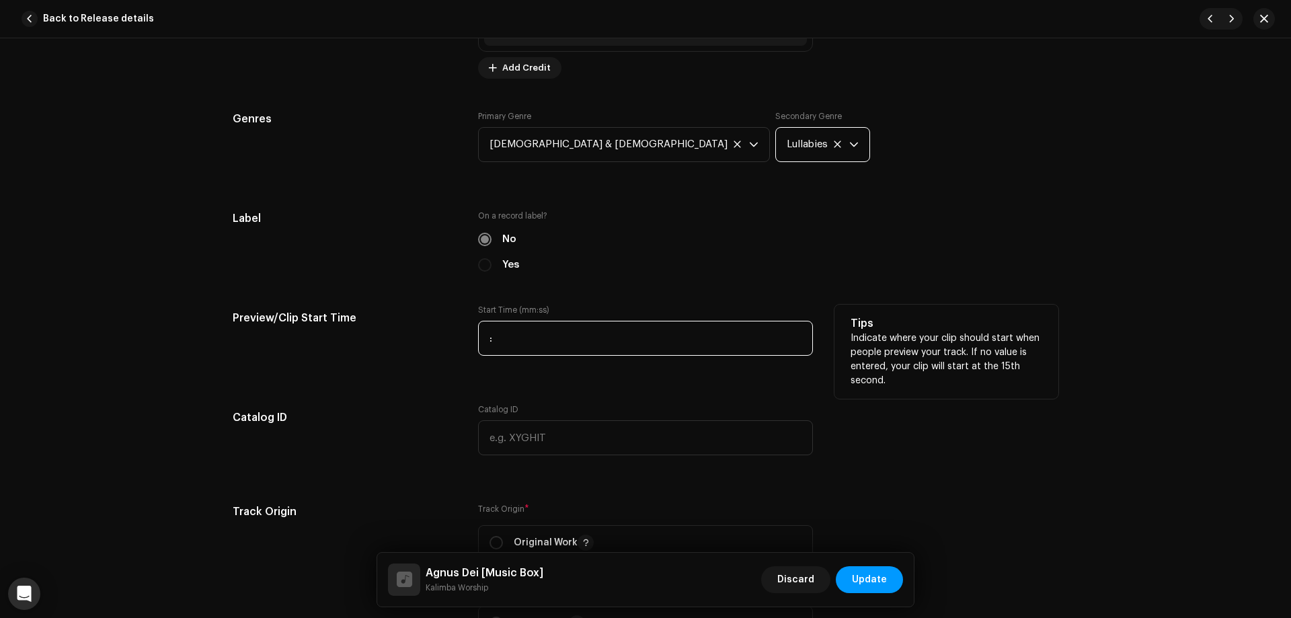
click at [523, 350] on input ":" at bounding box center [645, 338] width 335 height 35
type input "00:18"
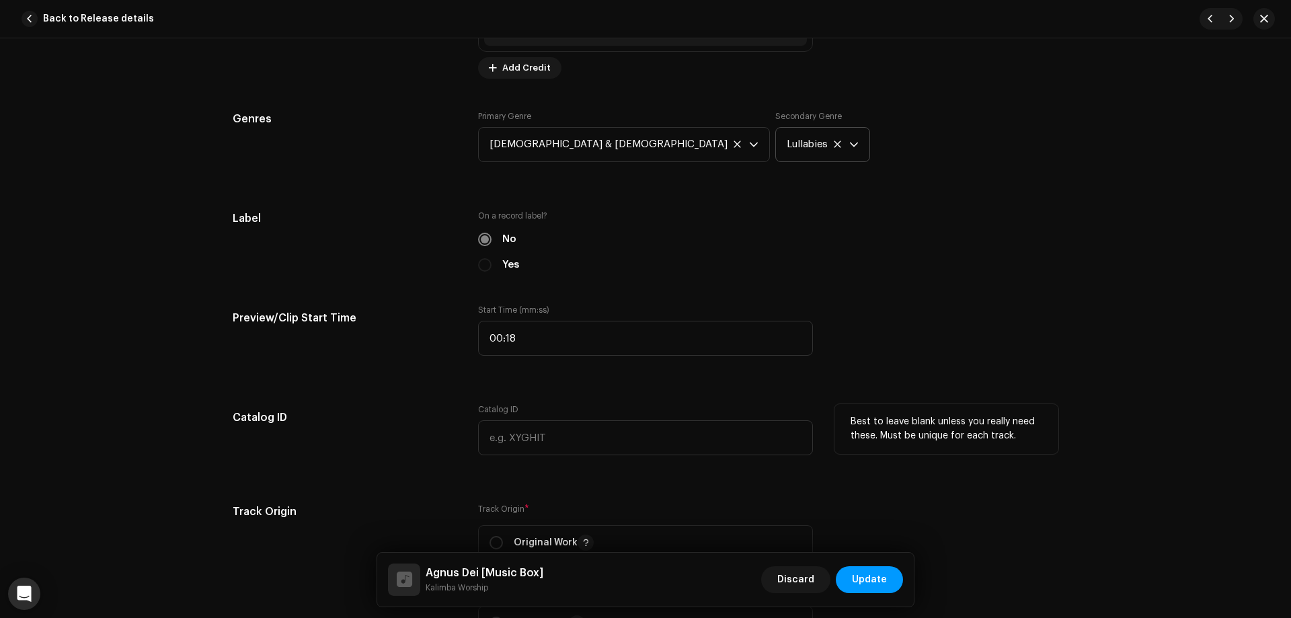
click at [400, 425] on h5 "Catalog ID" at bounding box center [345, 417] width 224 height 27
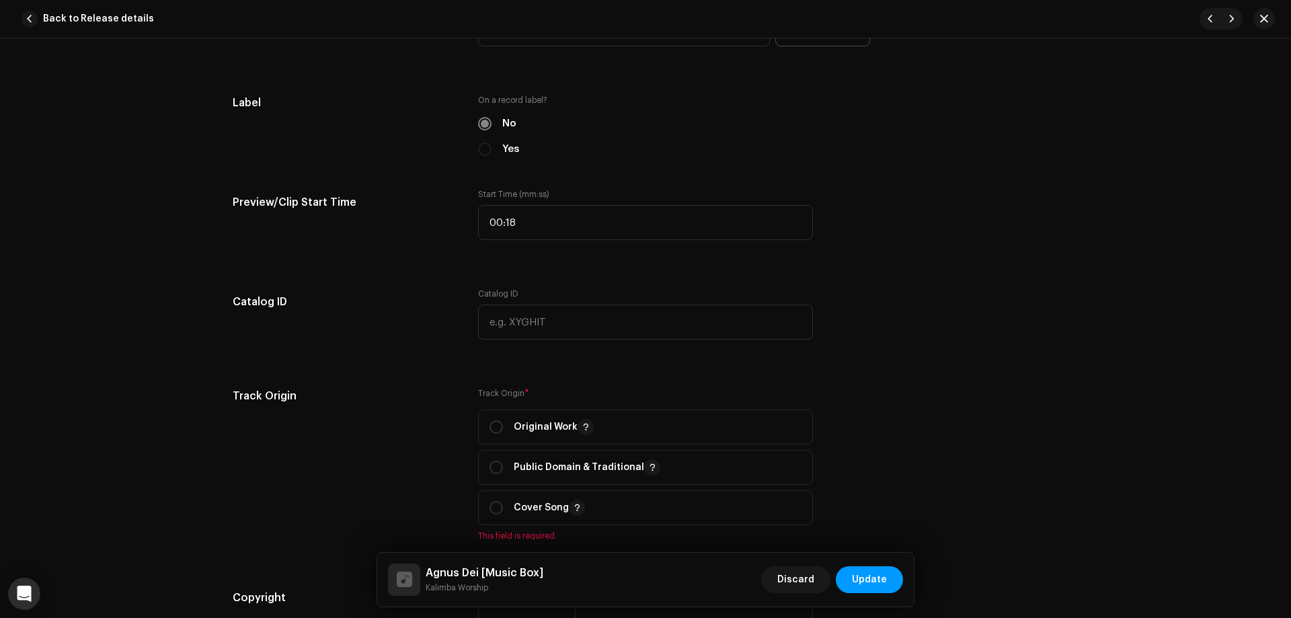
scroll to position [1345, 0]
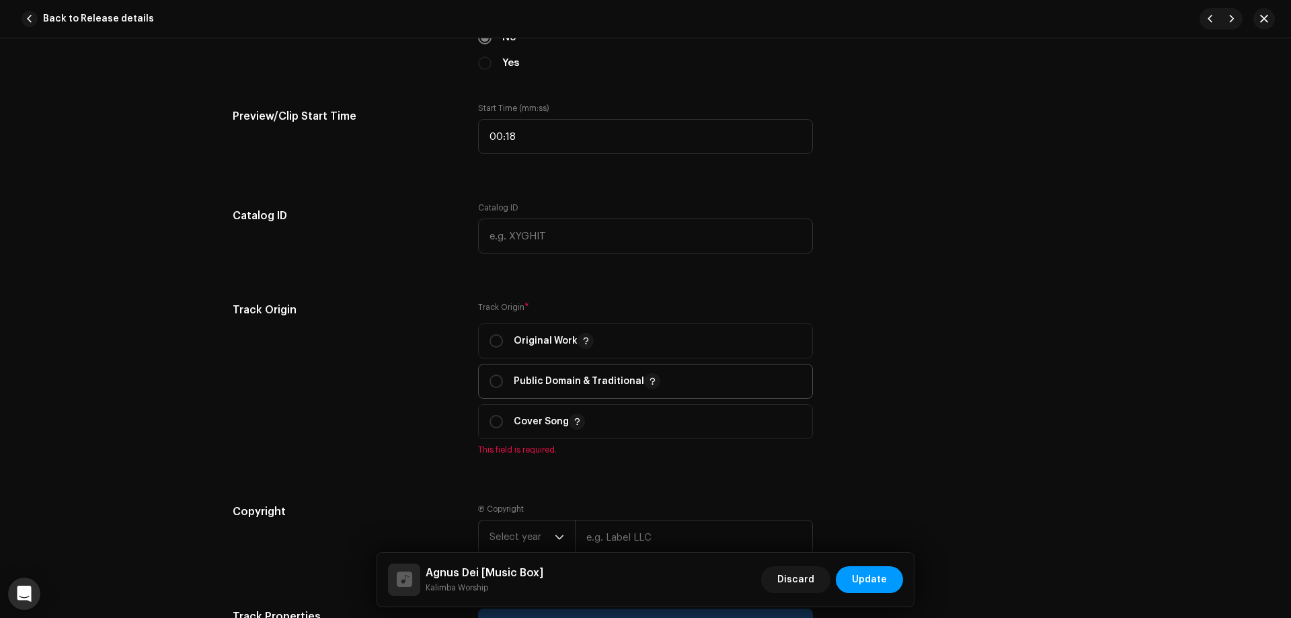
click at [561, 373] on p "Public Domain & Traditional" at bounding box center [587, 381] width 147 height 16
radio input "true"
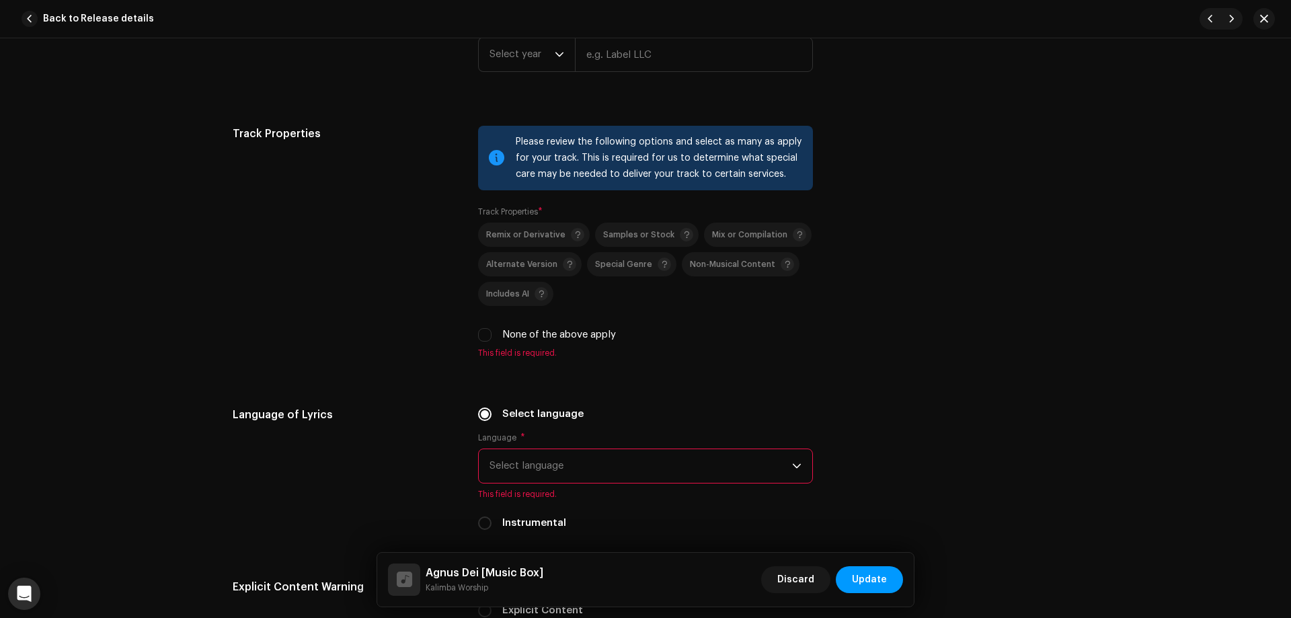
scroll to position [1883, 0]
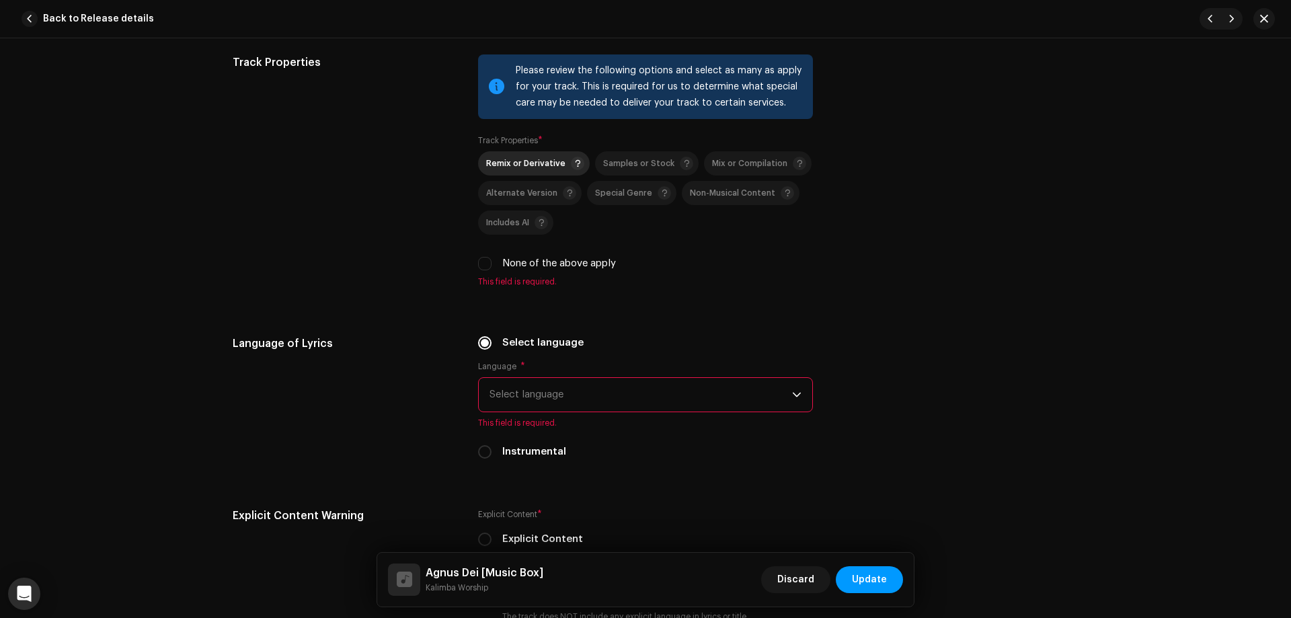
click at [523, 163] on span "Remix or Derivative" at bounding box center [525, 163] width 79 height 9
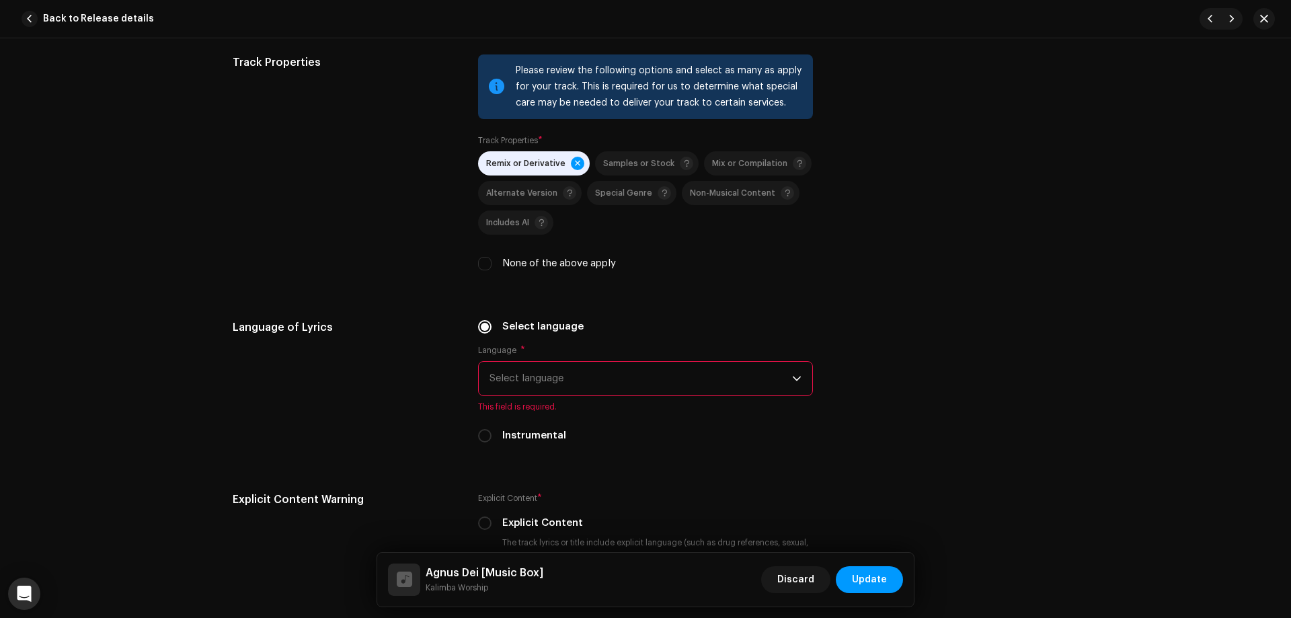
click at [544, 377] on span "Select language" at bounding box center [641, 379] width 303 height 34
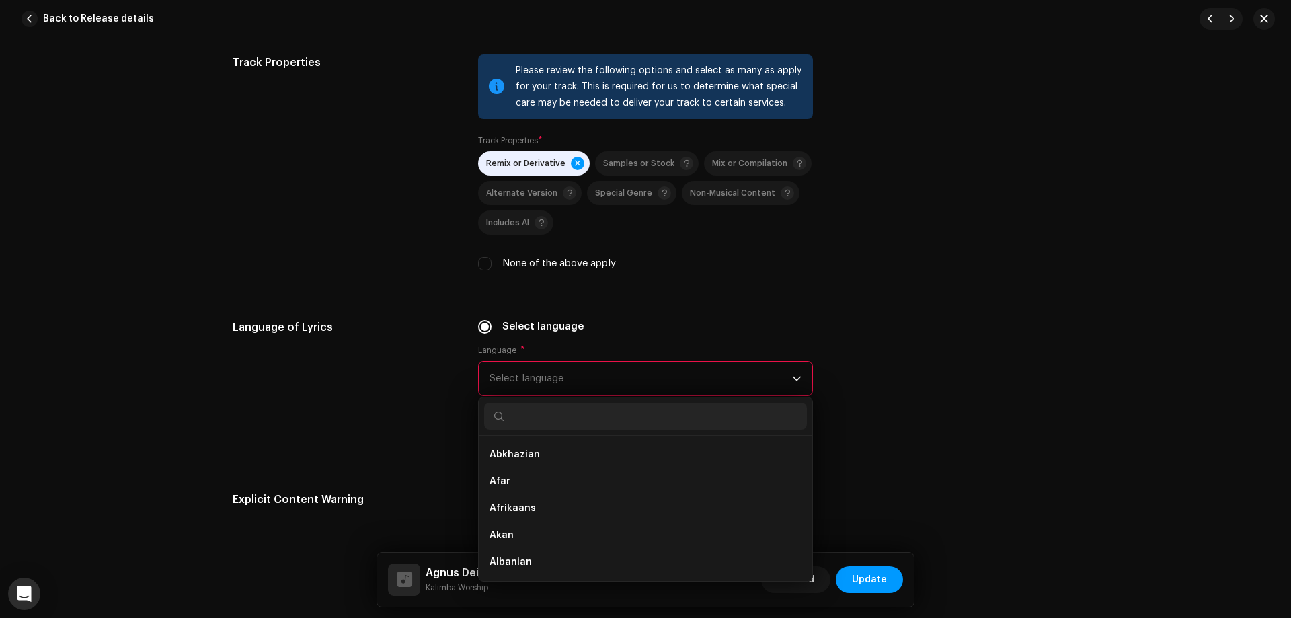
click at [400, 413] on div "Language of Lyrics" at bounding box center [345, 389] width 224 height 140
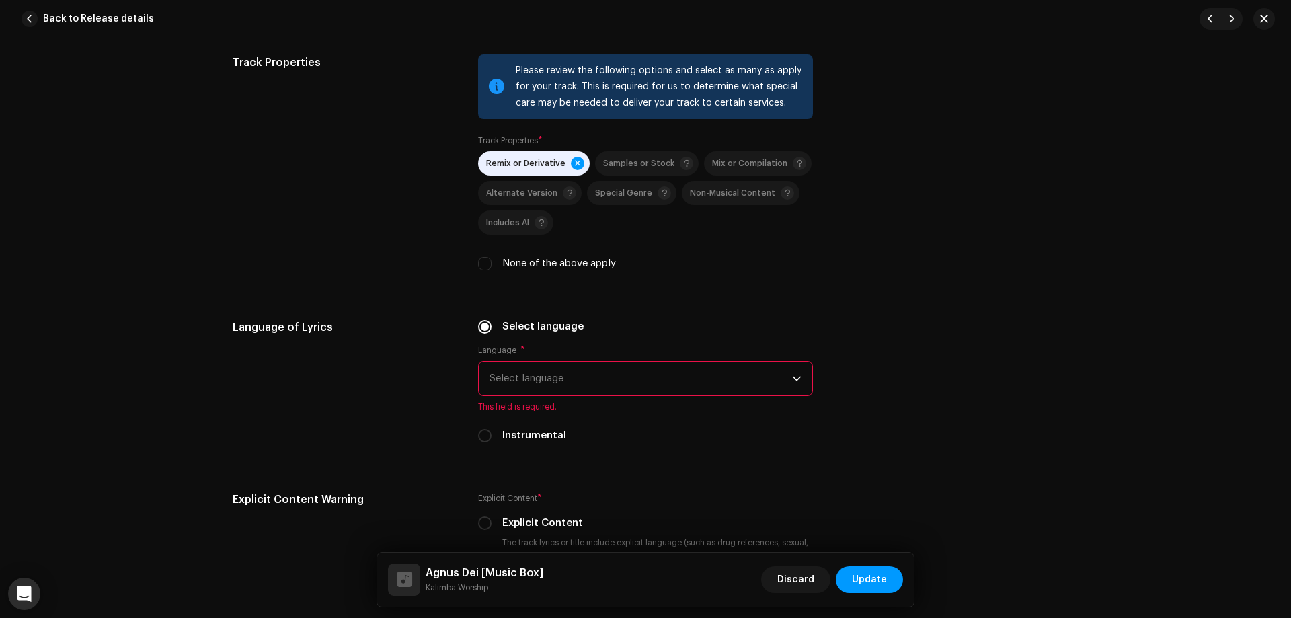
click at [495, 434] on div "Instrumental" at bounding box center [645, 435] width 335 height 15
click at [483, 436] on input "Instrumental" at bounding box center [484, 435] width 13 height 13
radio input "true"
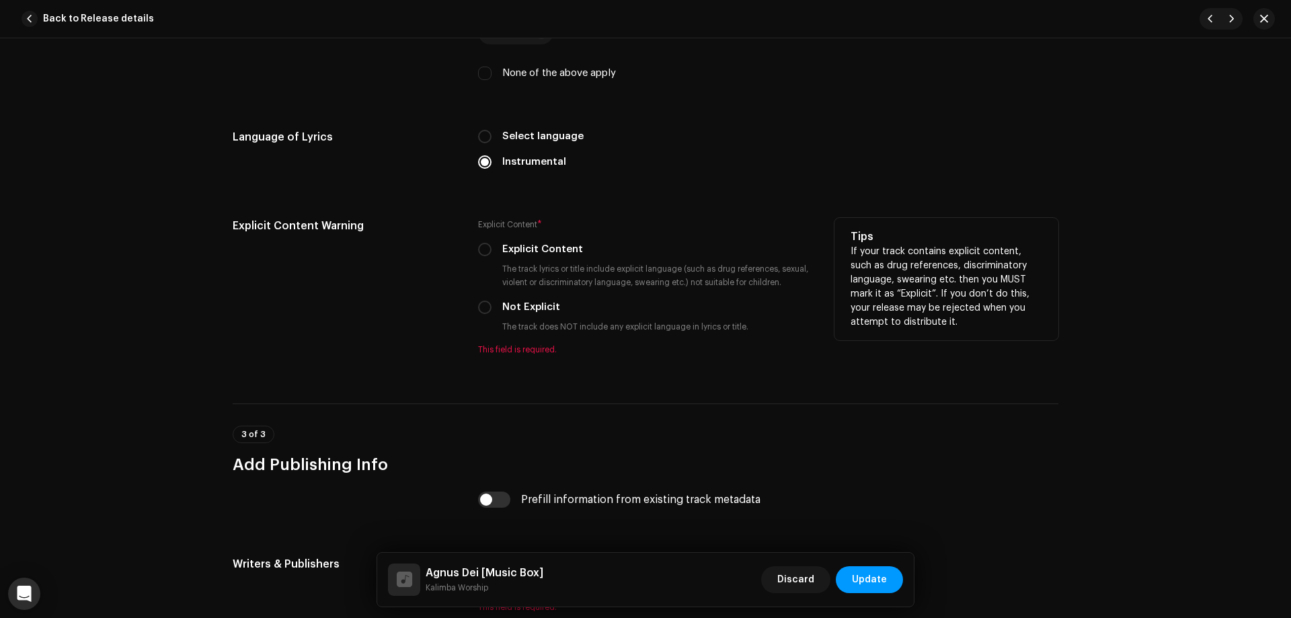
scroll to position [2085, 0]
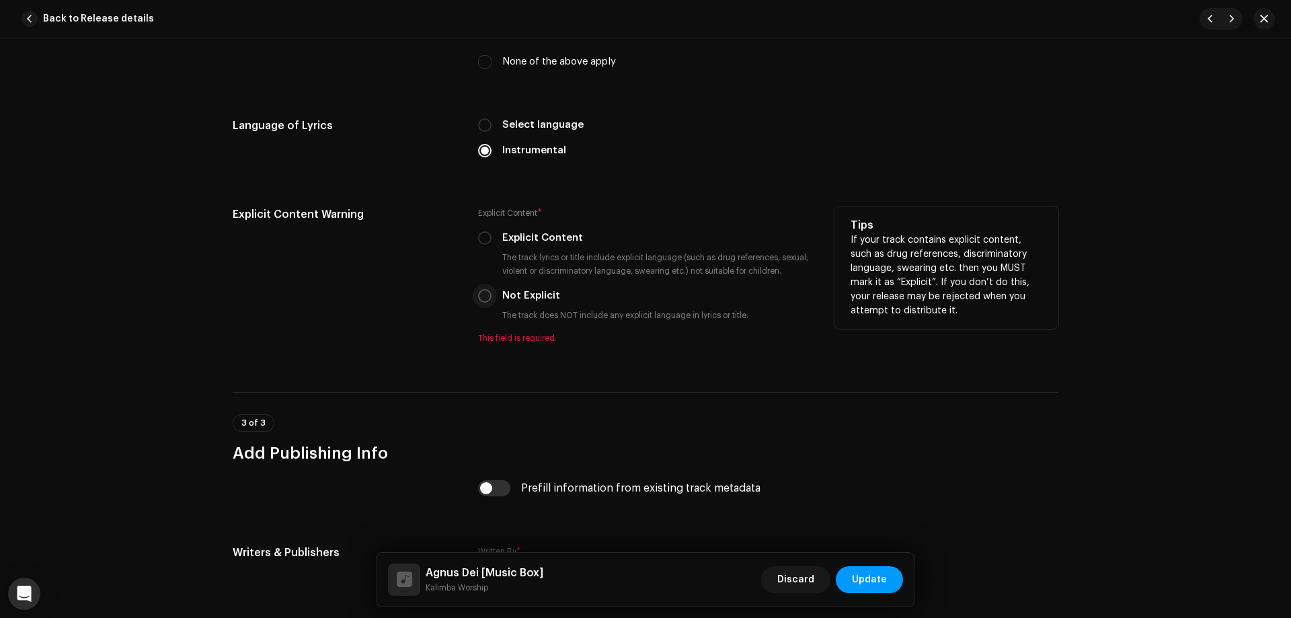
click at [481, 297] on input "Not Explicit" at bounding box center [484, 295] width 13 height 13
radio input "true"
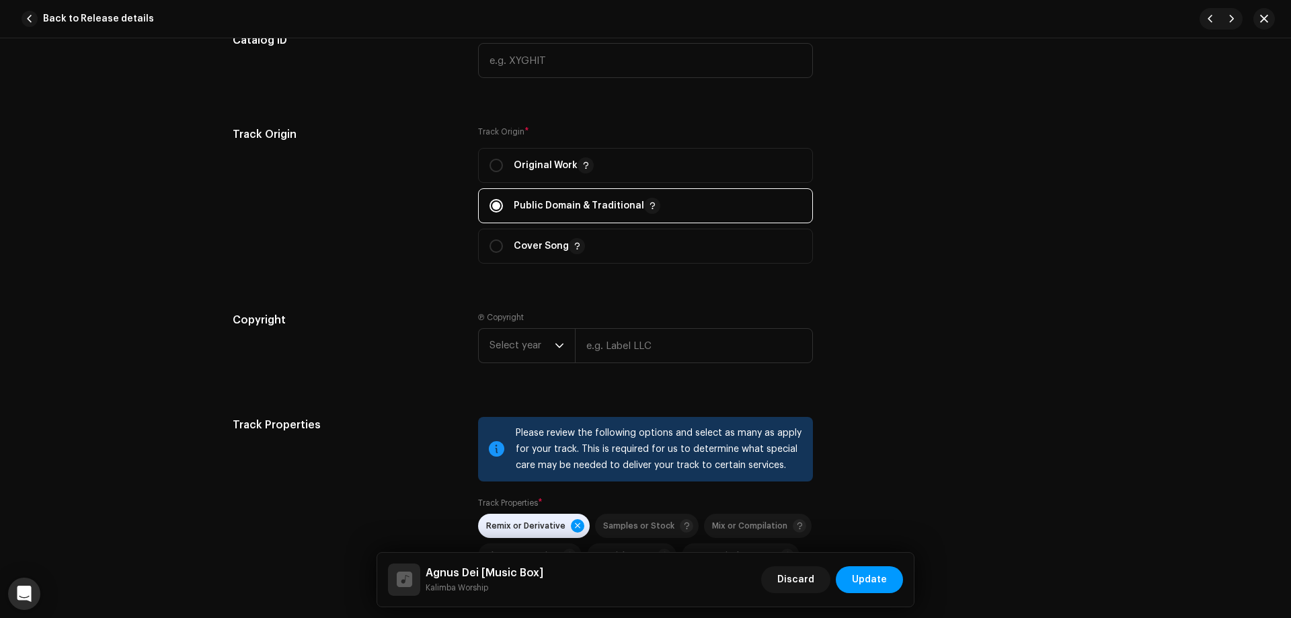
scroll to position [1398, 0]
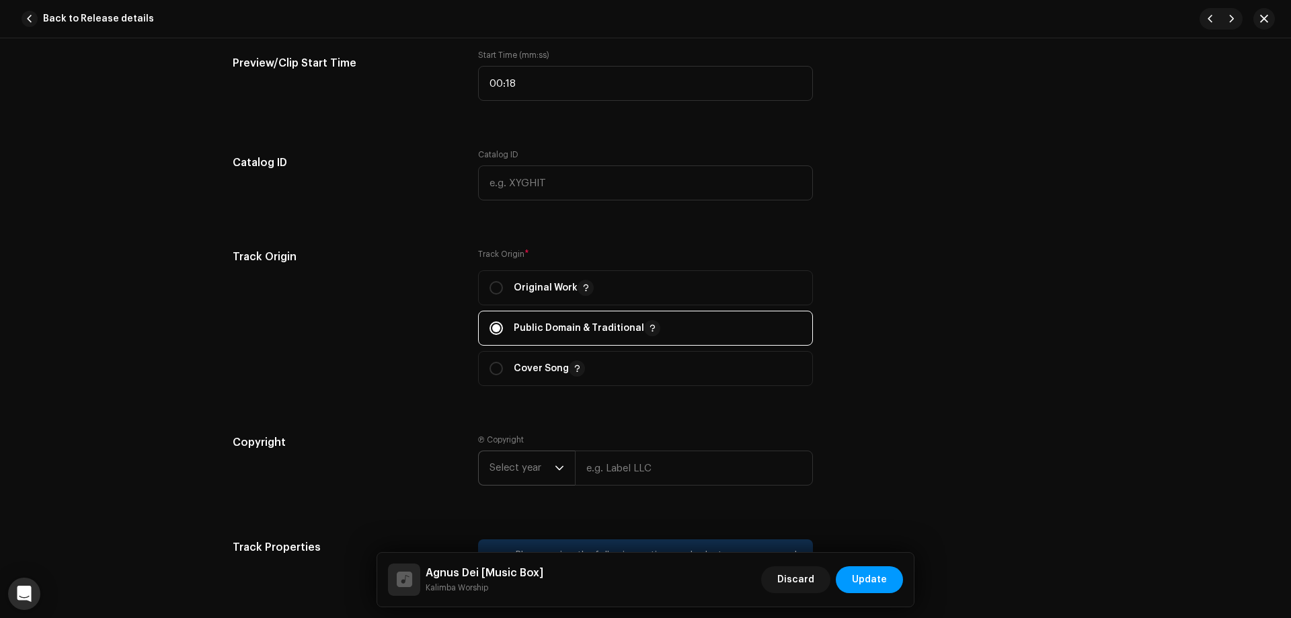
click at [532, 472] on span "Select year" at bounding box center [522, 468] width 65 height 34
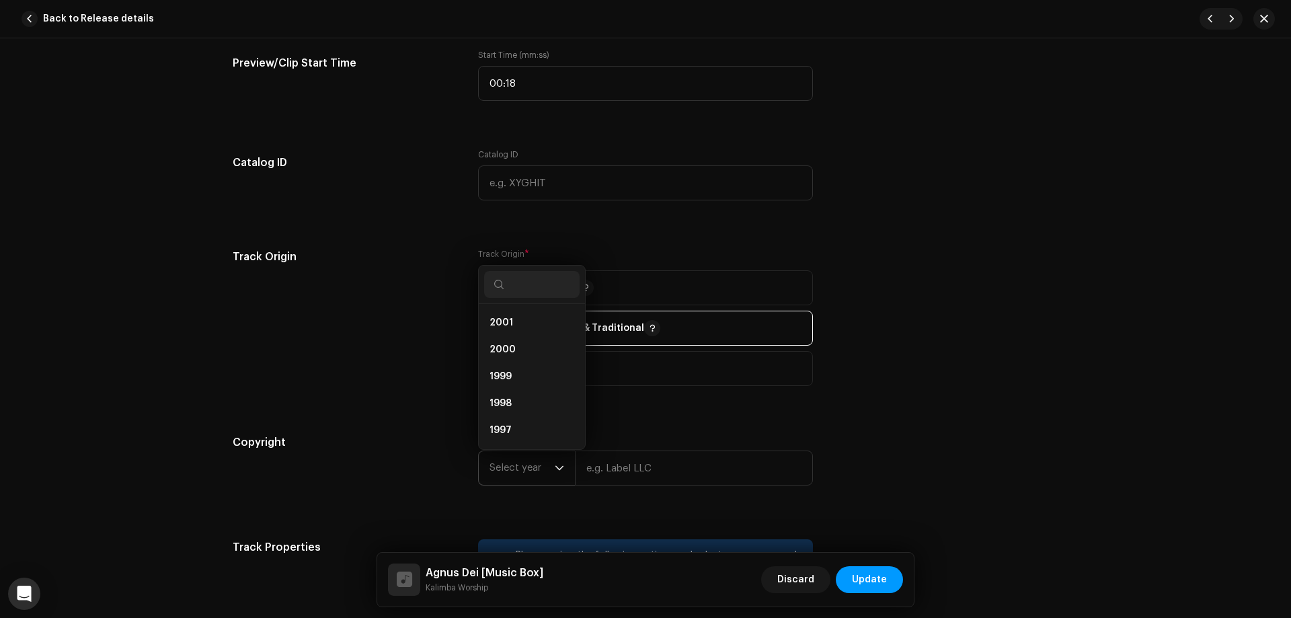
scroll to position [874, 0]
click at [516, 419] on li "1990" at bounding box center [532, 417] width 96 height 27
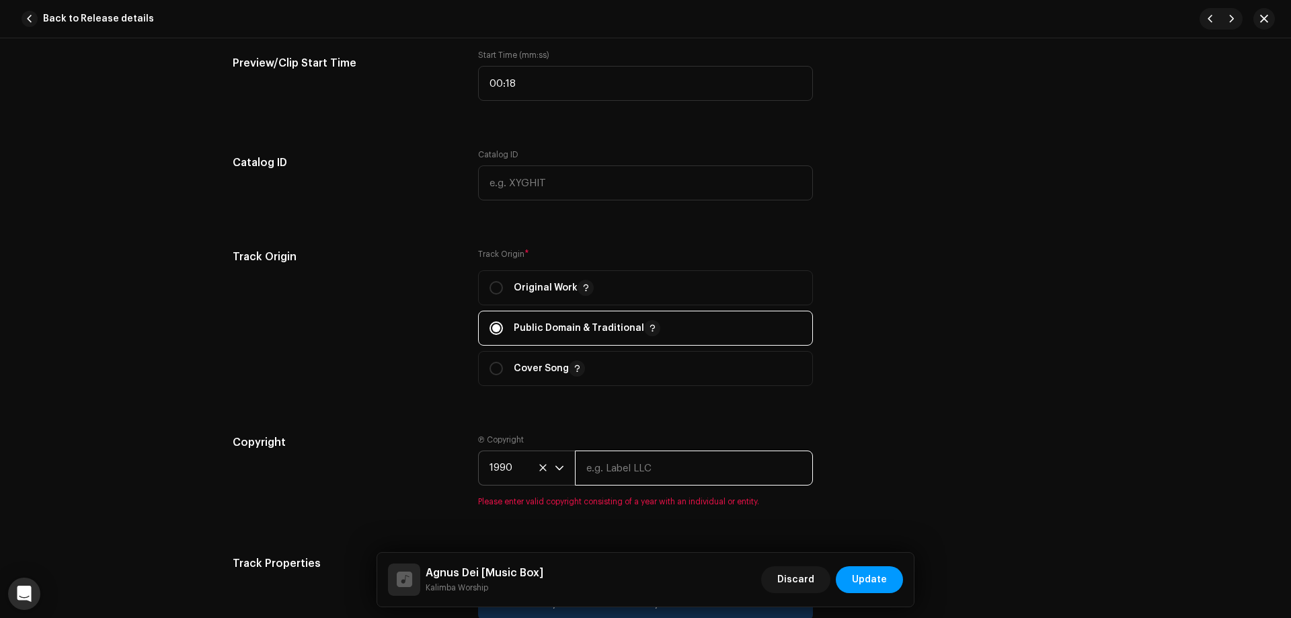
click at [636, 467] on input "text" at bounding box center [694, 468] width 238 height 35
type input "[PERSON_NAME]"
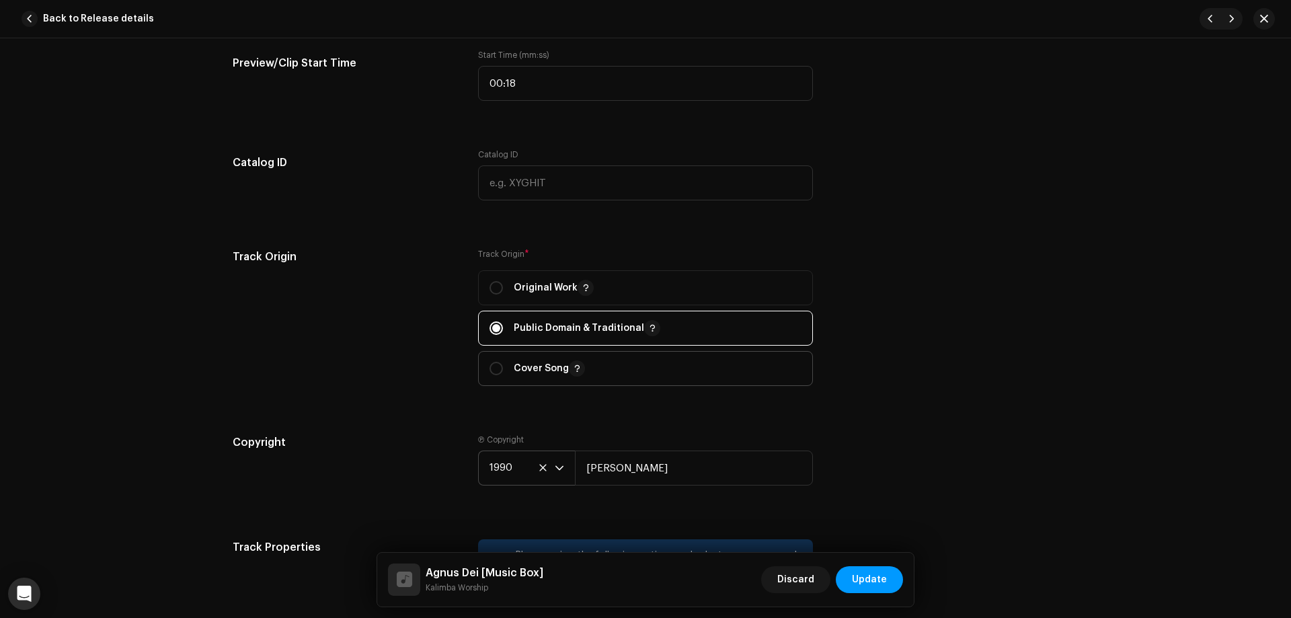
click at [584, 359] on span "Cover Song" at bounding box center [646, 369] width 312 height 34
radio input "false"
radio input "true"
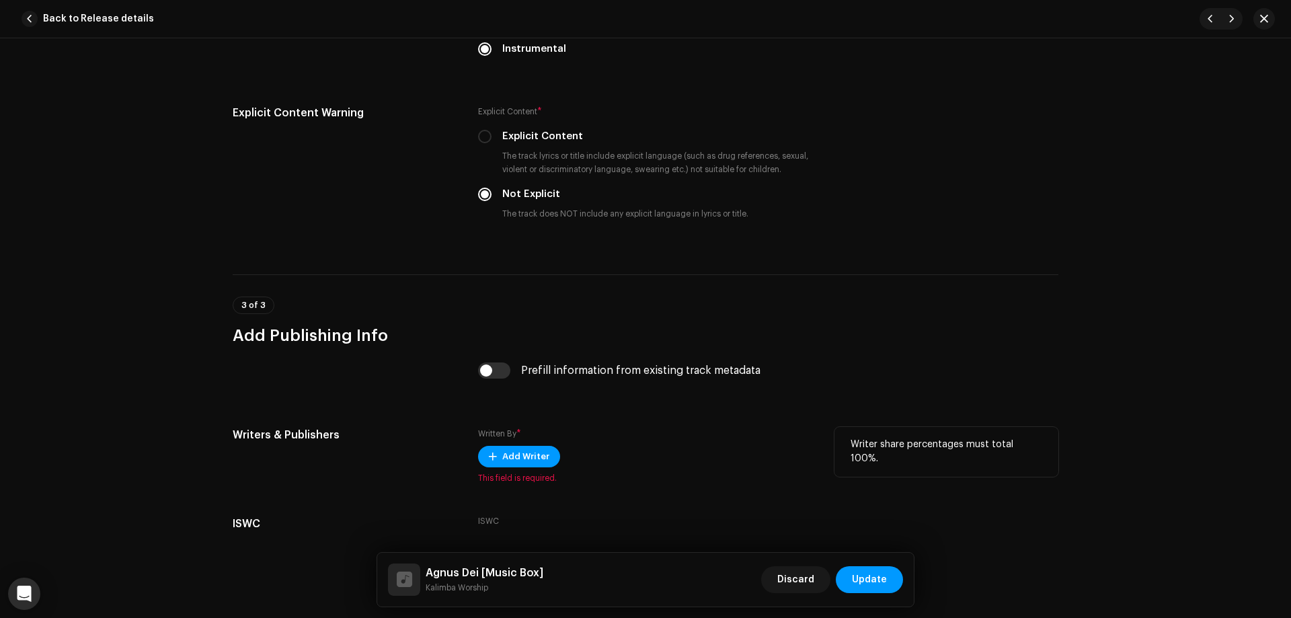
scroll to position [2273, 0]
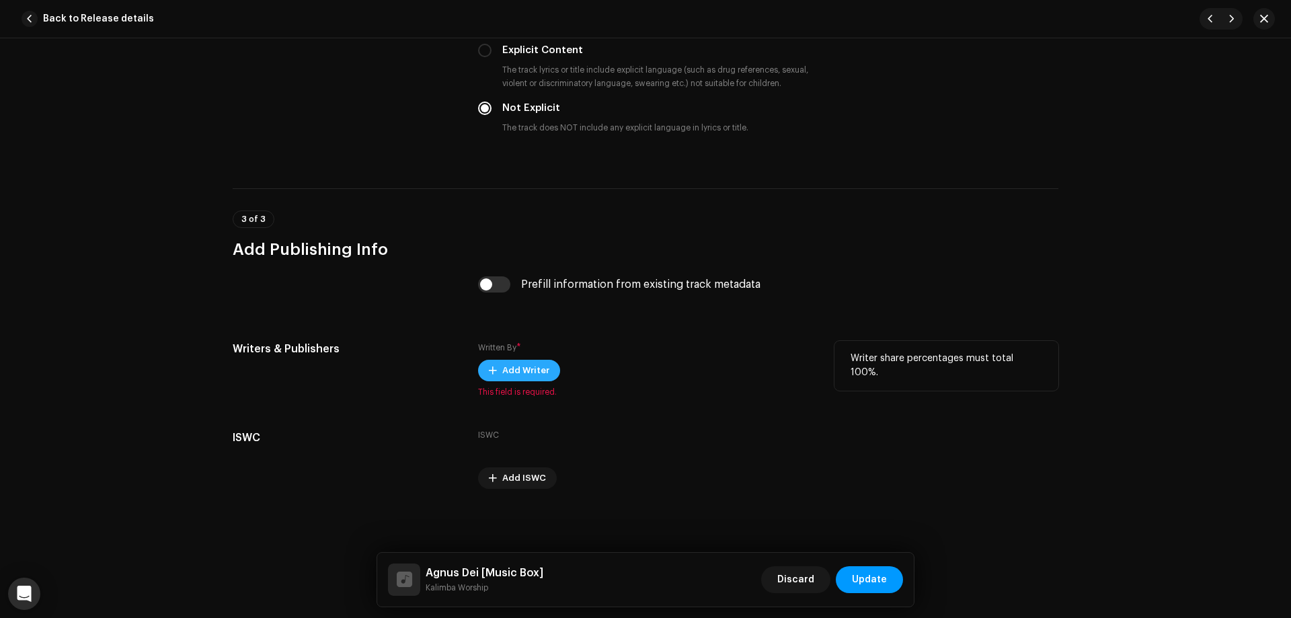
click at [527, 373] on span "Add Writer" at bounding box center [525, 370] width 47 height 27
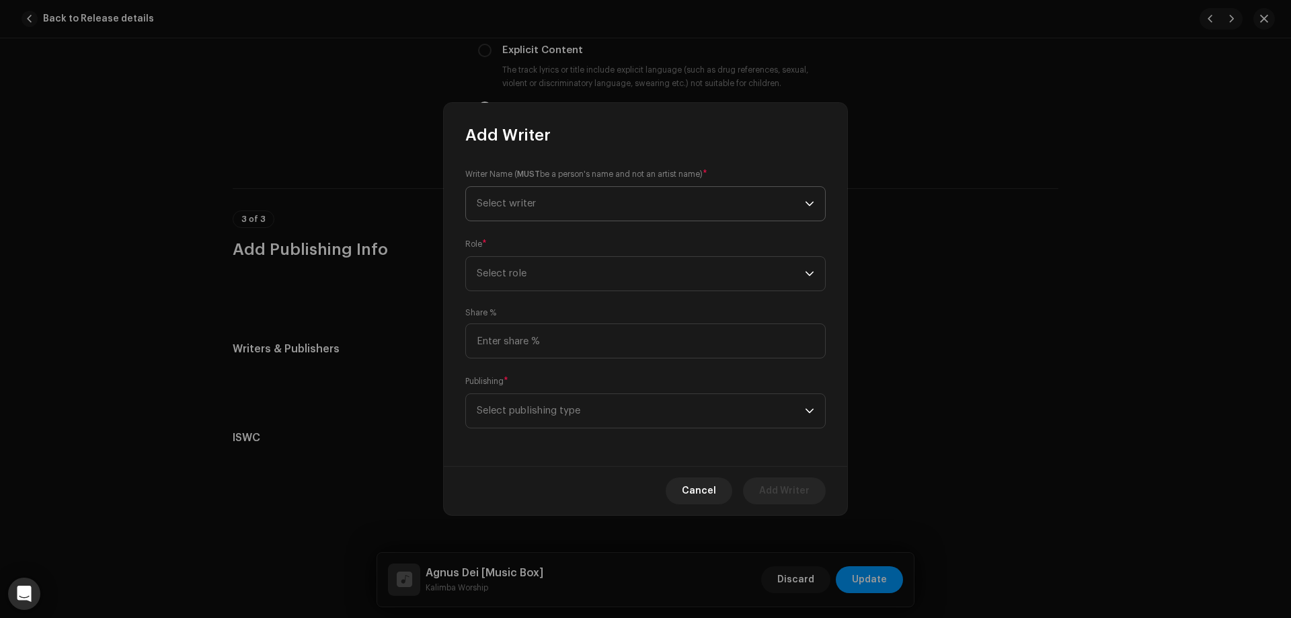
click at [579, 202] on span "Select writer" at bounding box center [641, 204] width 328 height 34
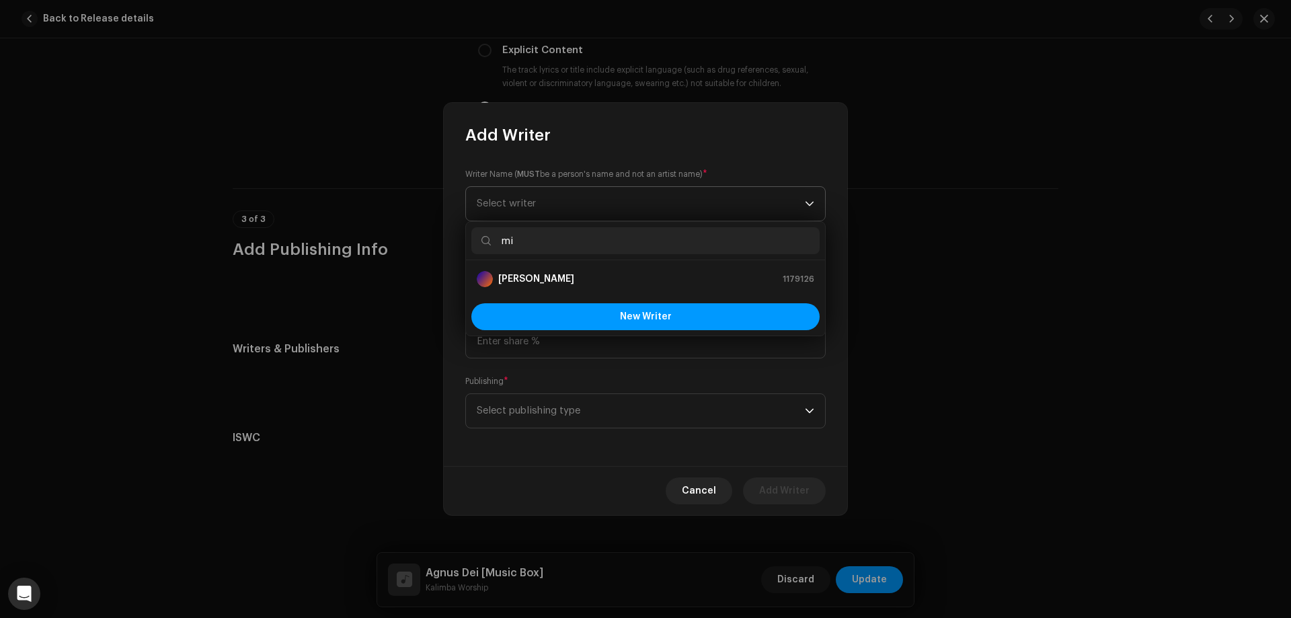
type input "m"
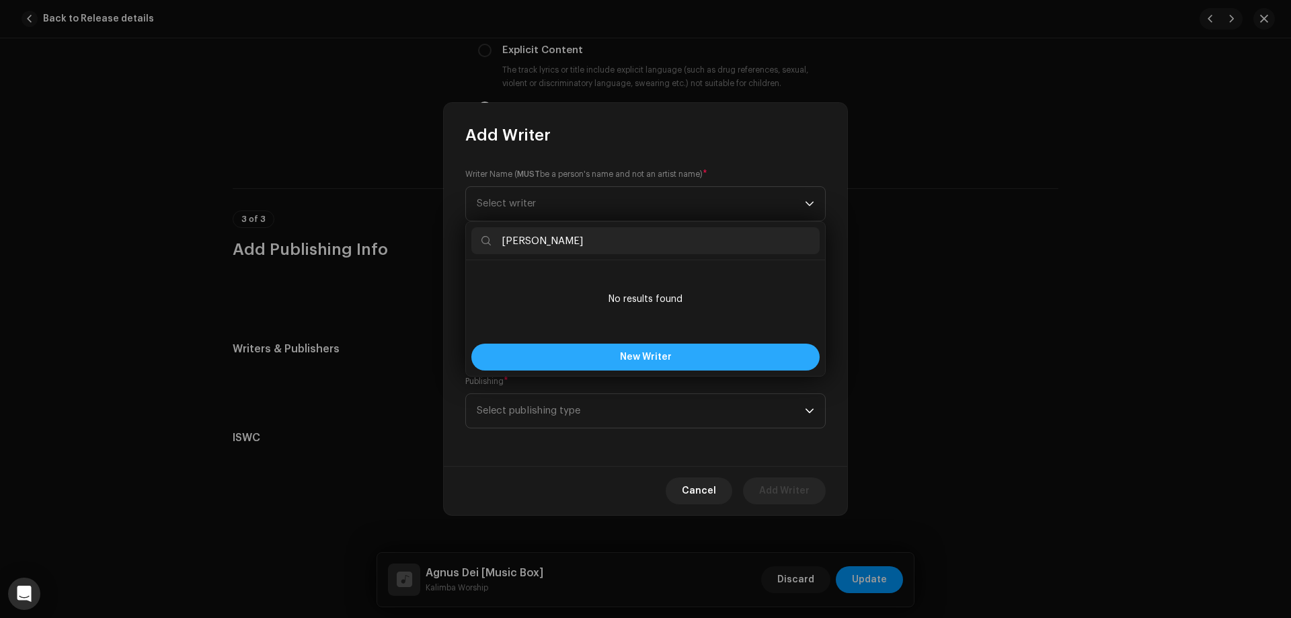
type input "[PERSON_NAME]"
click at [643, 356] on span "New Writer" at bounding box center [646, 356] width 52 height 9
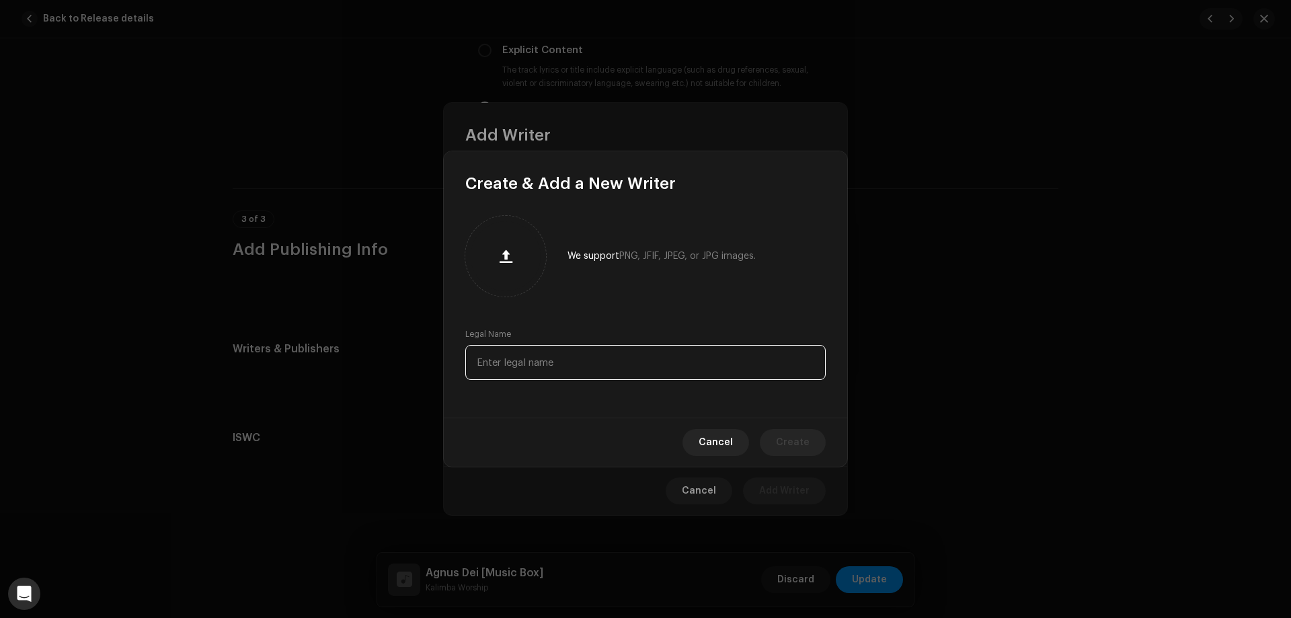
click at [630, 364] on input "text" at bounding box center [645, 362] width 360 height 35
type input "[PERSON_NAME]"
click at [792, 436] on span "Create" at bounding box center [793, 442] width 34 height 27
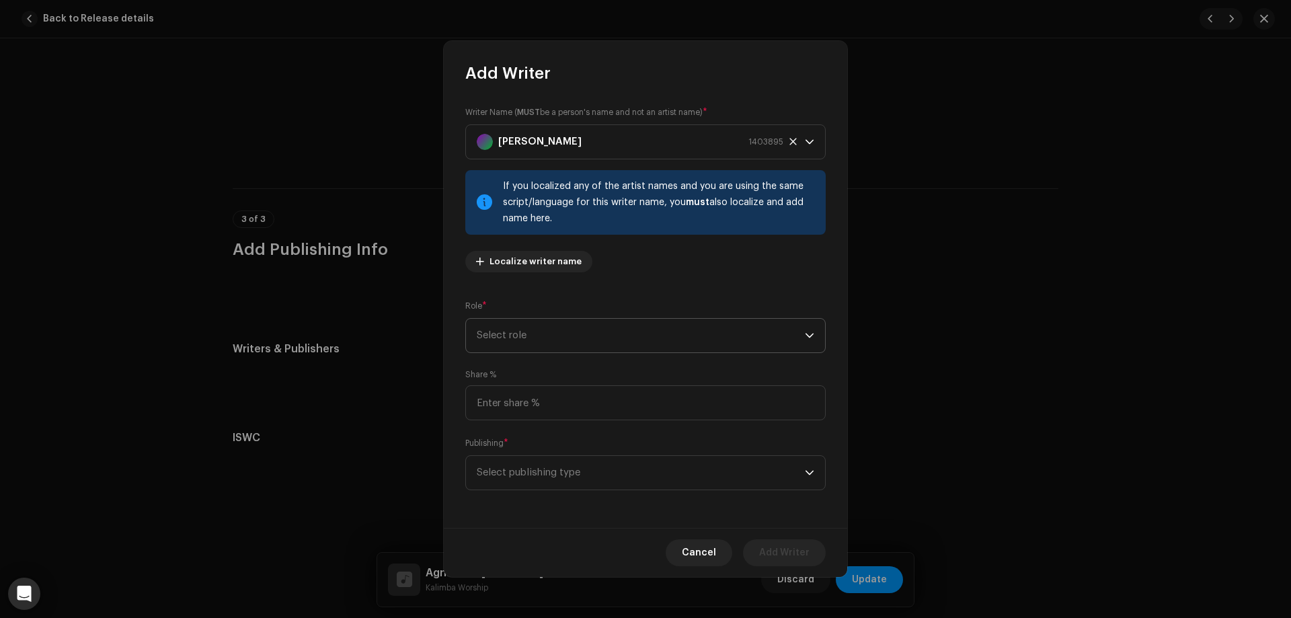
click at [607, 336] on span "Select role" at bounding box center [641, 336] width 328 height 34
click at [552, 428] on li "Composer" at bounding box center [645, 426] width 348 height 27
click at [568, 407] on input at bounding box center [645, 402] width 360 height 35
type input "100.00"
click at [586, 487] on span "Select publishing type" at bounding box center [641, 473] width 328 height 34
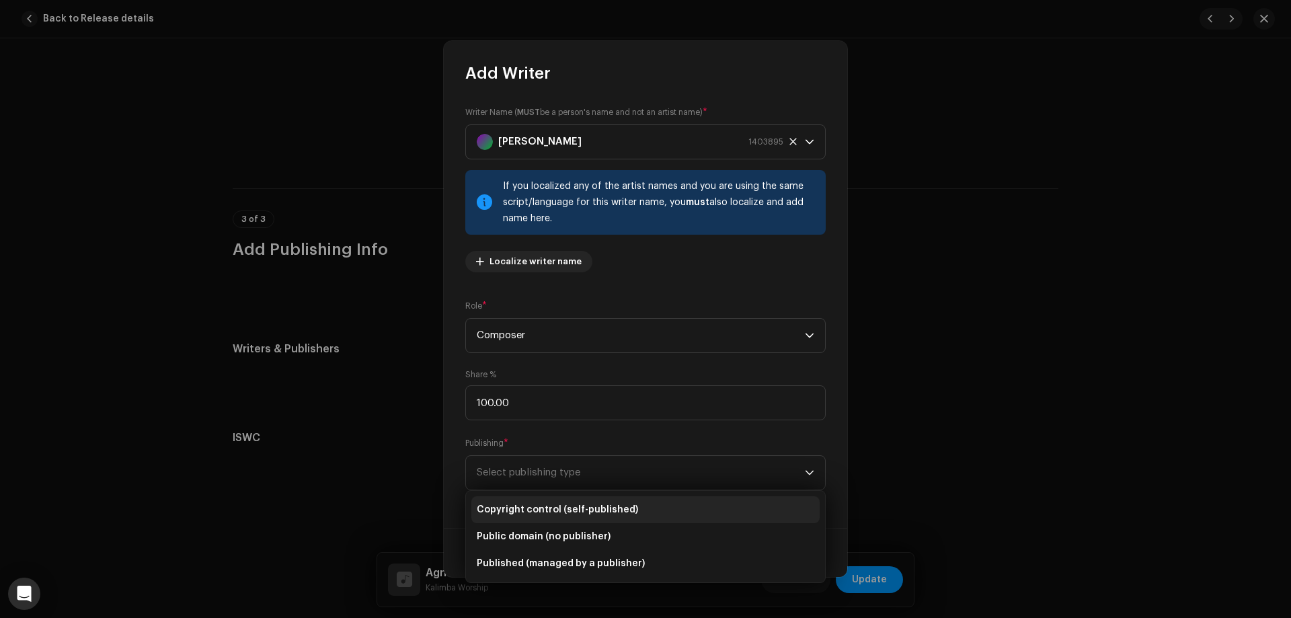
click at [575, 507] on span "Copyright control (self-published)" at bounding box center [557, 509] width 161 height 13
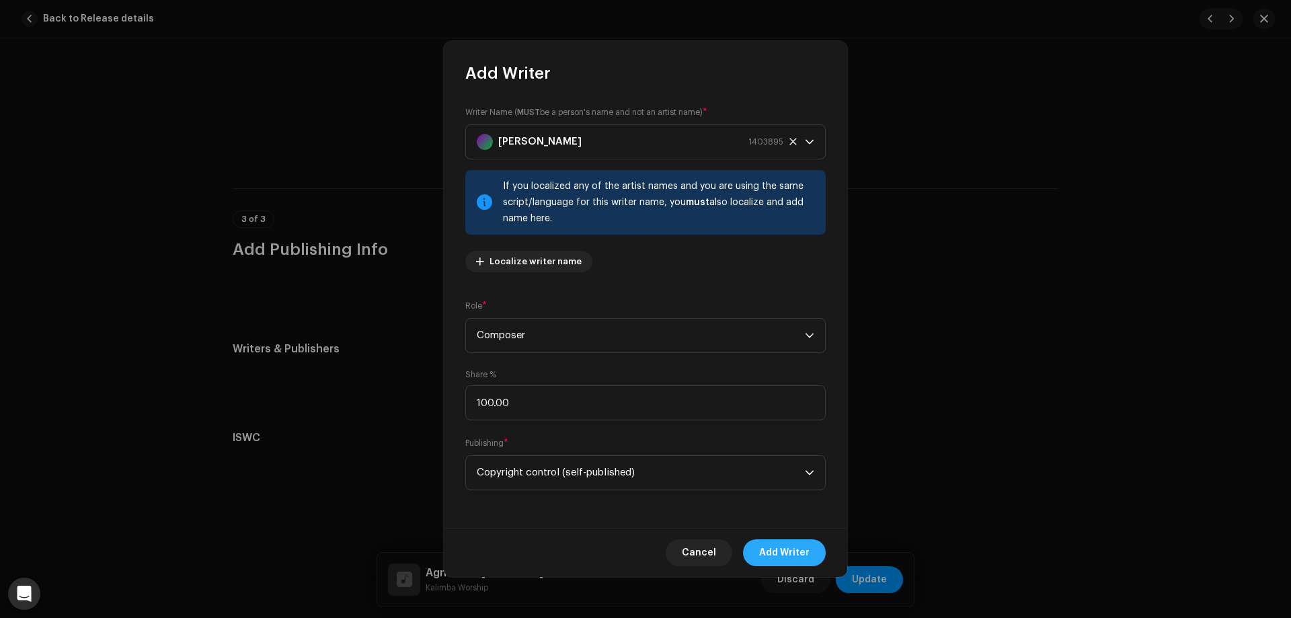
click at [795, 544] on span "Add Writer" at bounding box center [784, 552] width 50 height 27
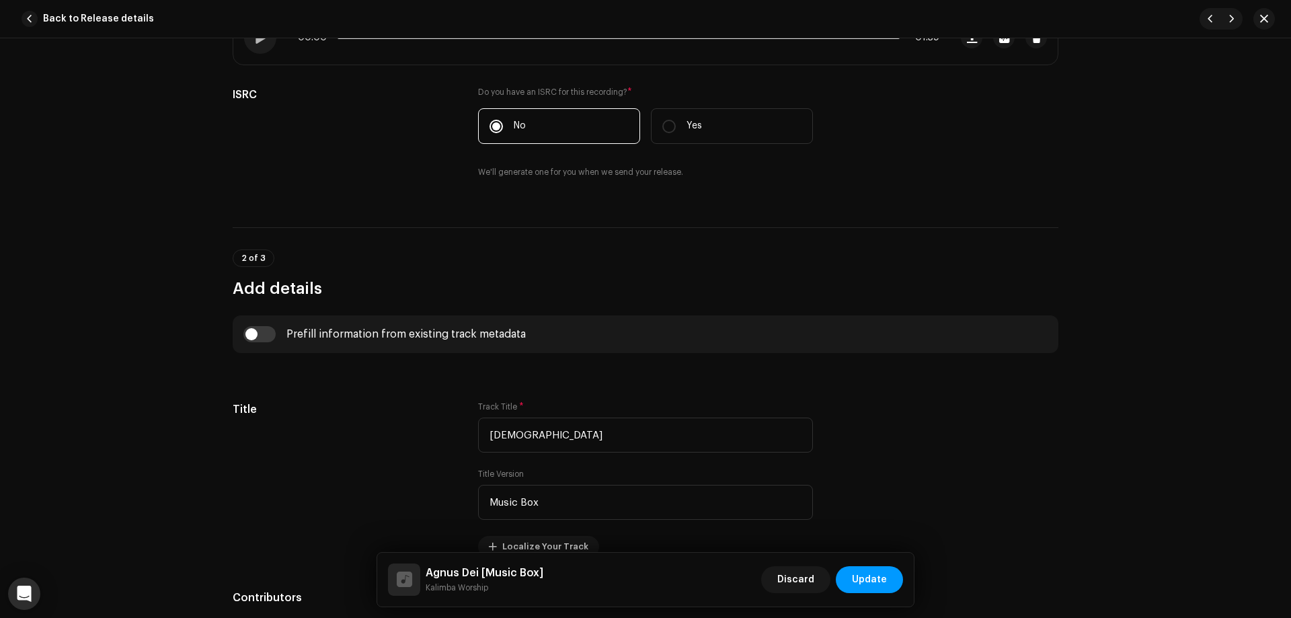
scroll to position [2313, 0]
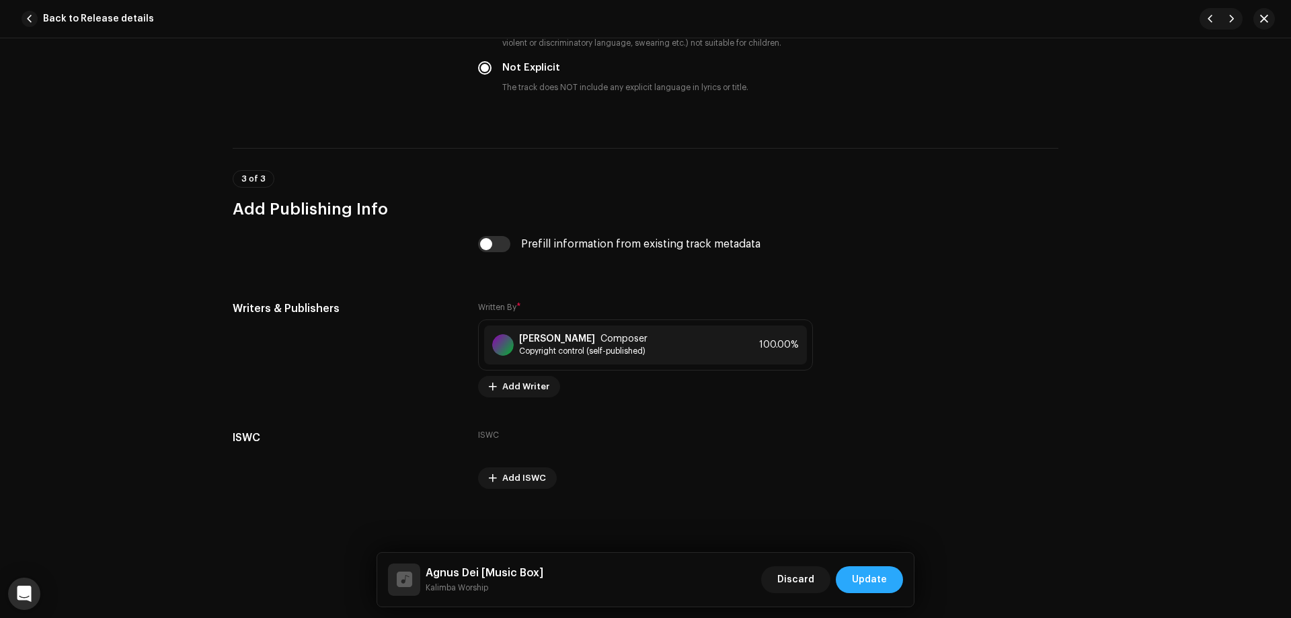
click at [888, 581] on button "Update" at bounding box center [869, 579] width 67 height 27
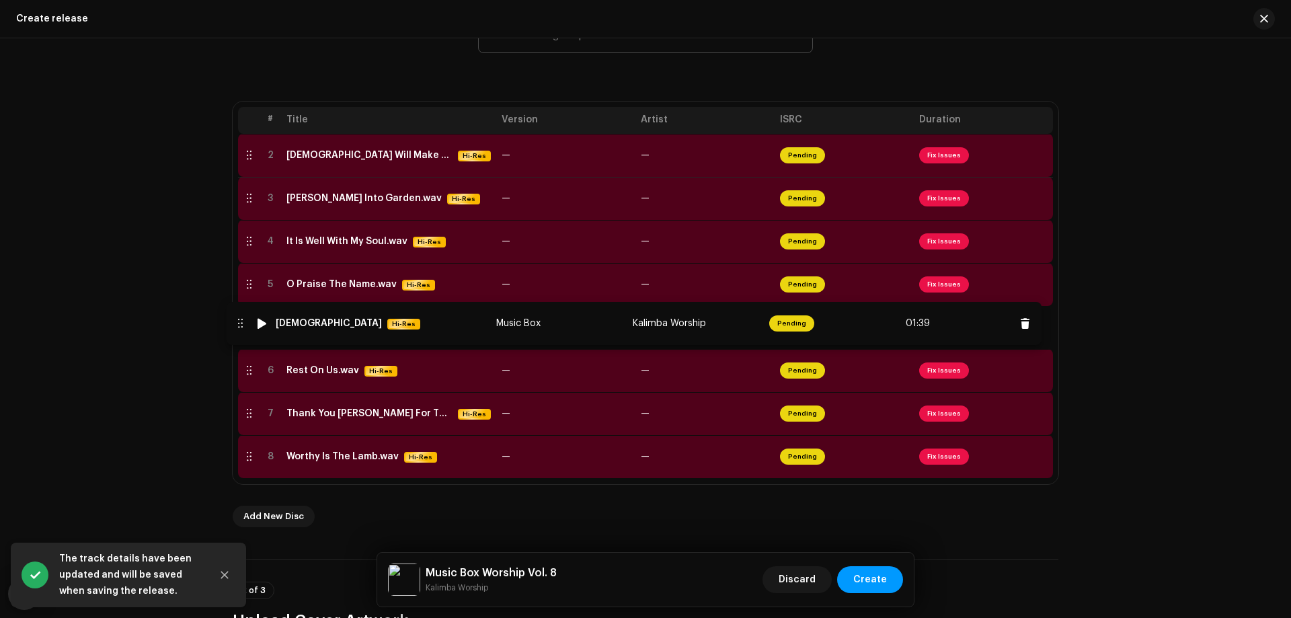
drag, startPoint x: 247, startPoint y: 157, endPoint x: 238, endPoint y: 326, distance: 168.4
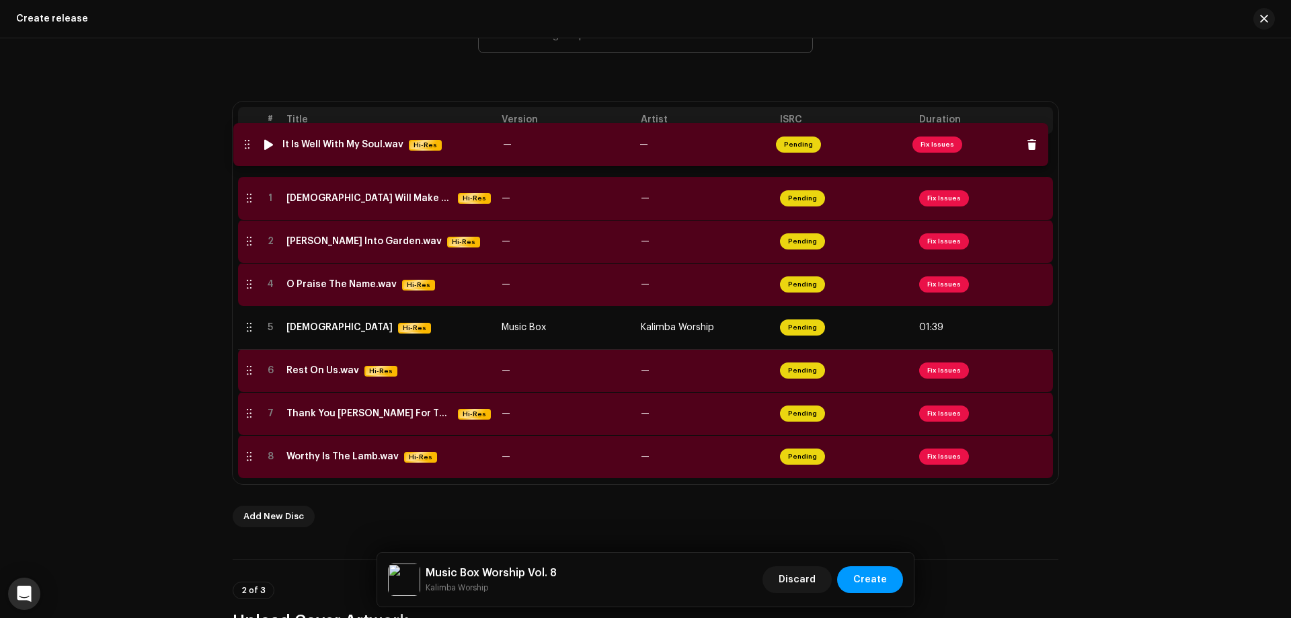
drag, startPoint x: 246, startPoint y: 244, endPoint x: 244, endPoint y: 142, distance: 102.3
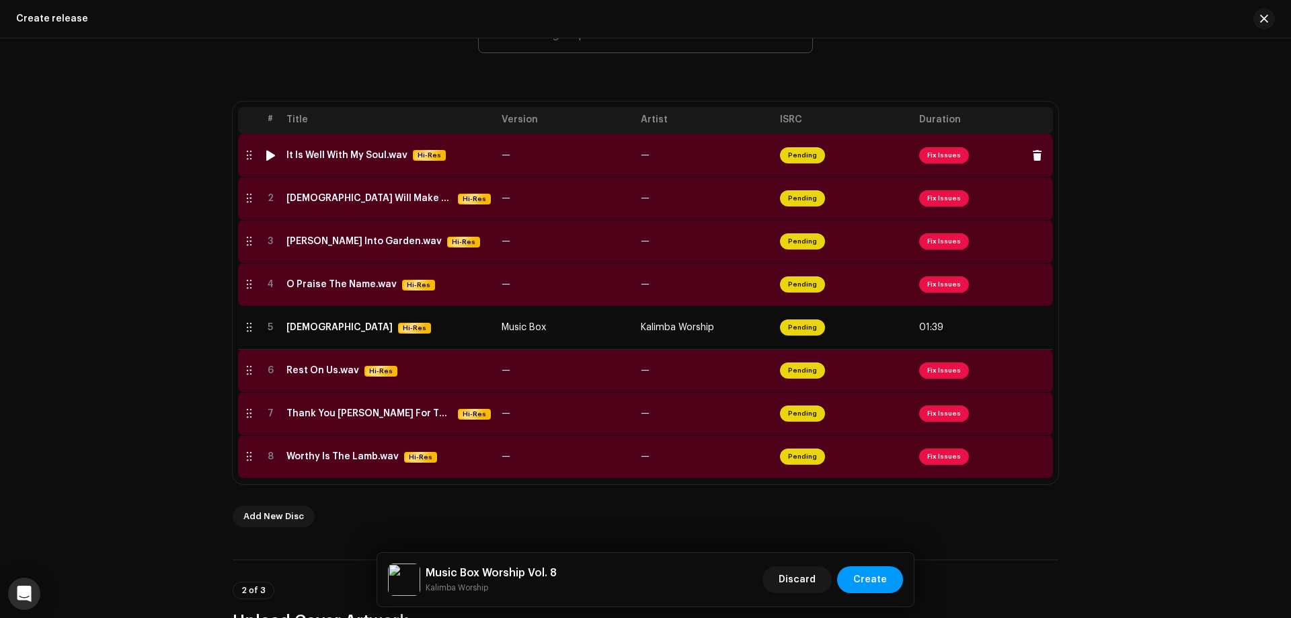
click at [481, 160] on div "It Is Well With My Soul.wav Hi-Res" at bounding box center [389, 154] width 204 height 11
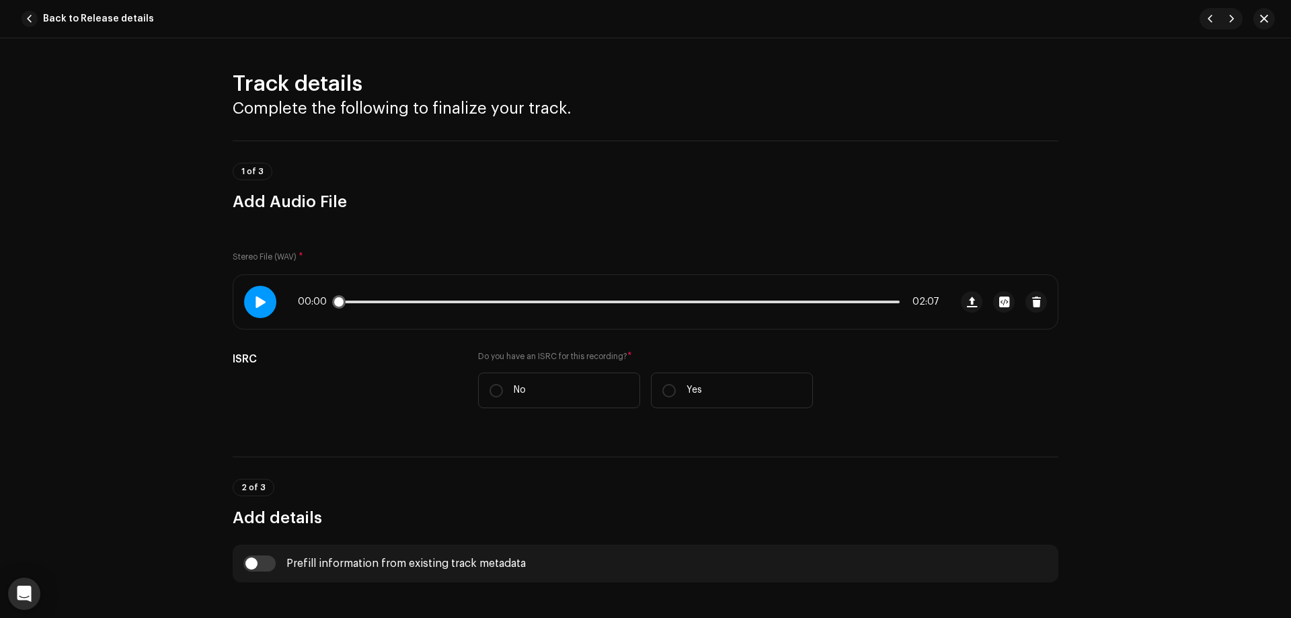
click at [254, 301] on span at bounding box center [259, 302] width 11 height 11
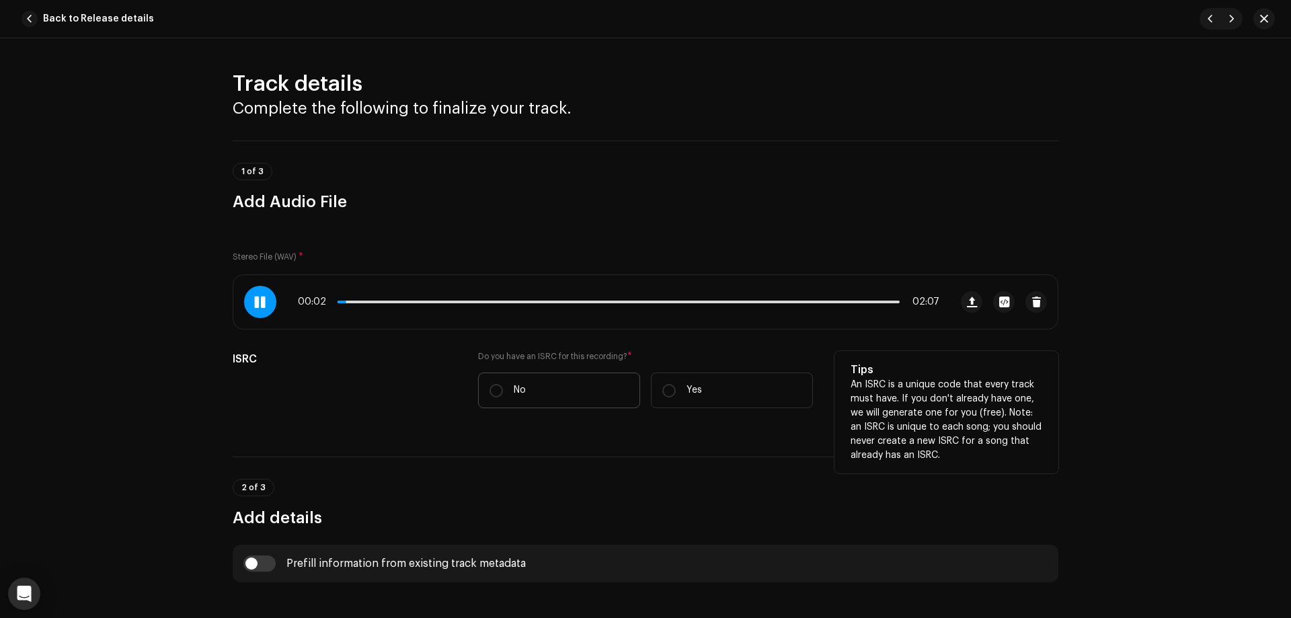
click at [540, 389] on label "No" at bounding box center [559, 391] width 162 height 36
click at [503, 389] on input "No" at bounding box center [496, 390] width 13 height 13
radio input "true"
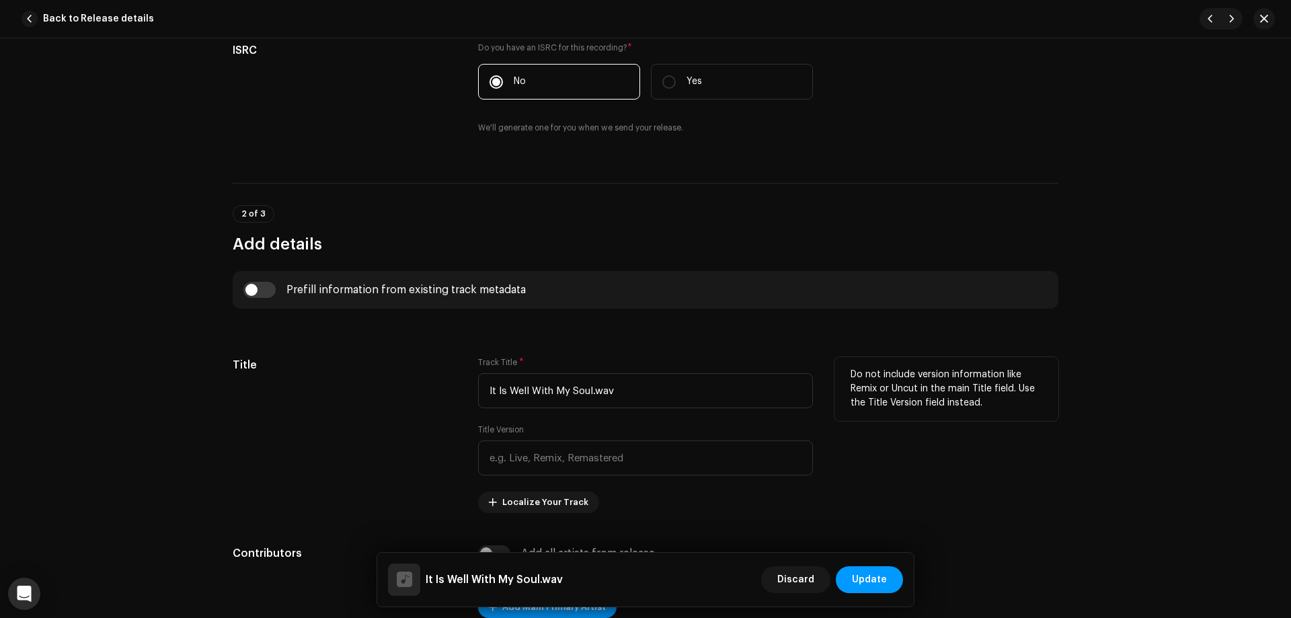
scroll to position [336, 0]
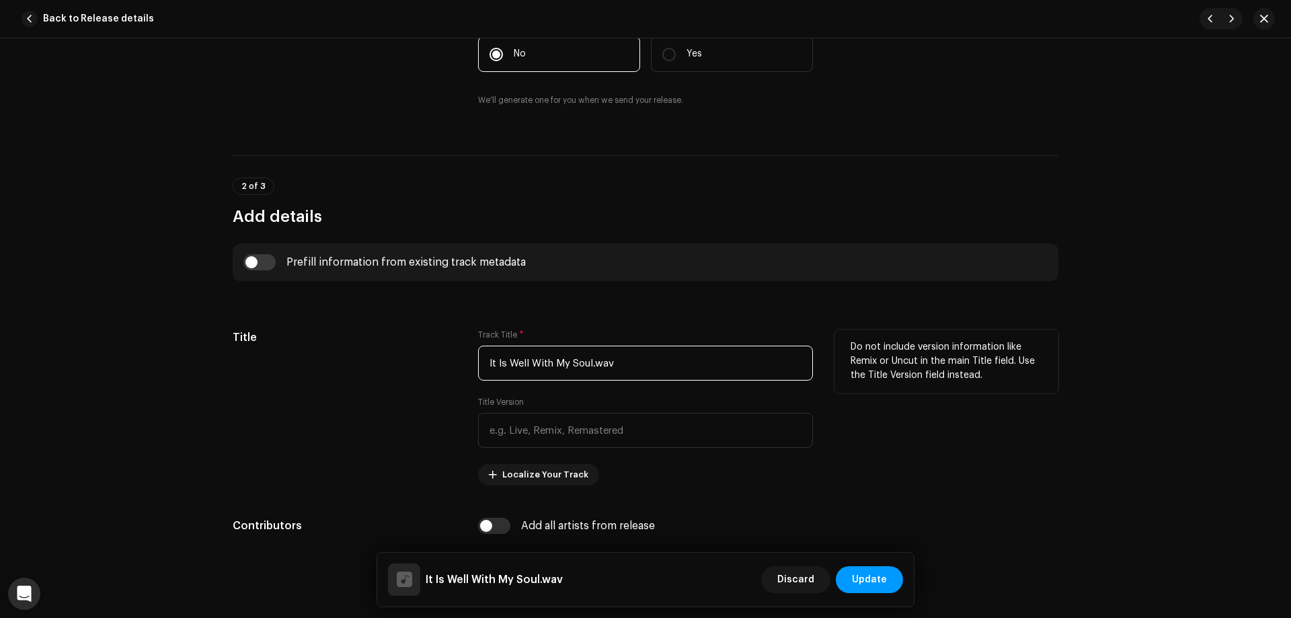
click at [624, 365] on input "It Is Well With My Soul.wav" at bounding box center [645, 363] width 335 height 35
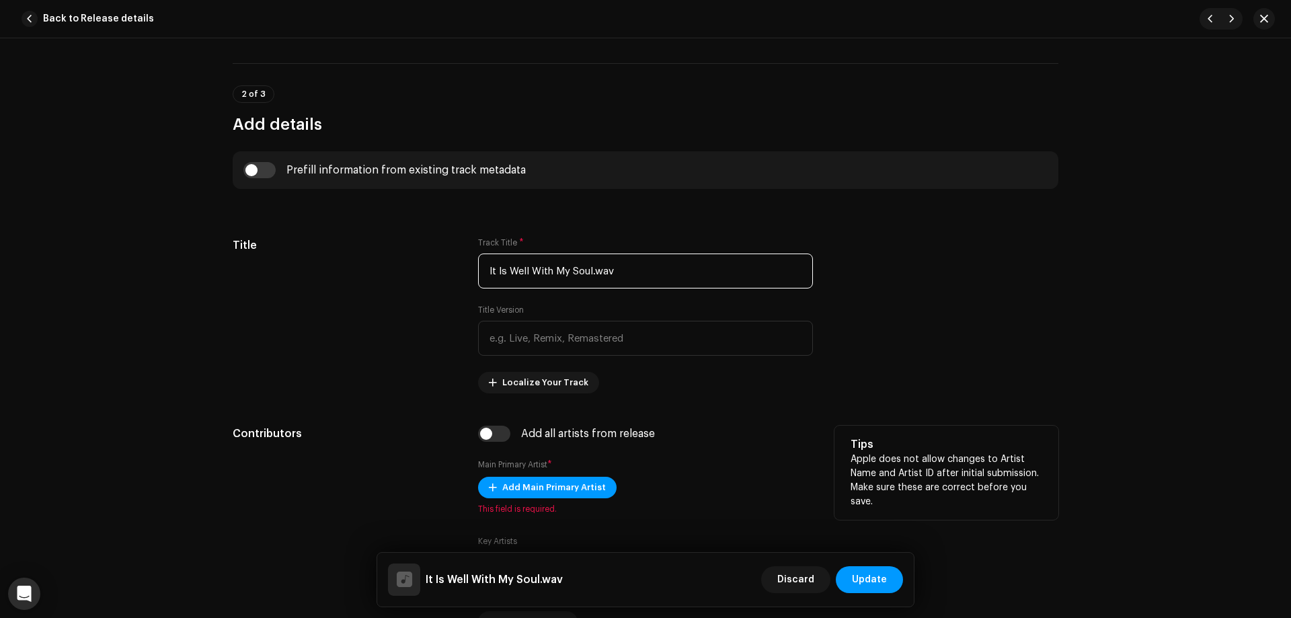
scroll to position [471, 0]
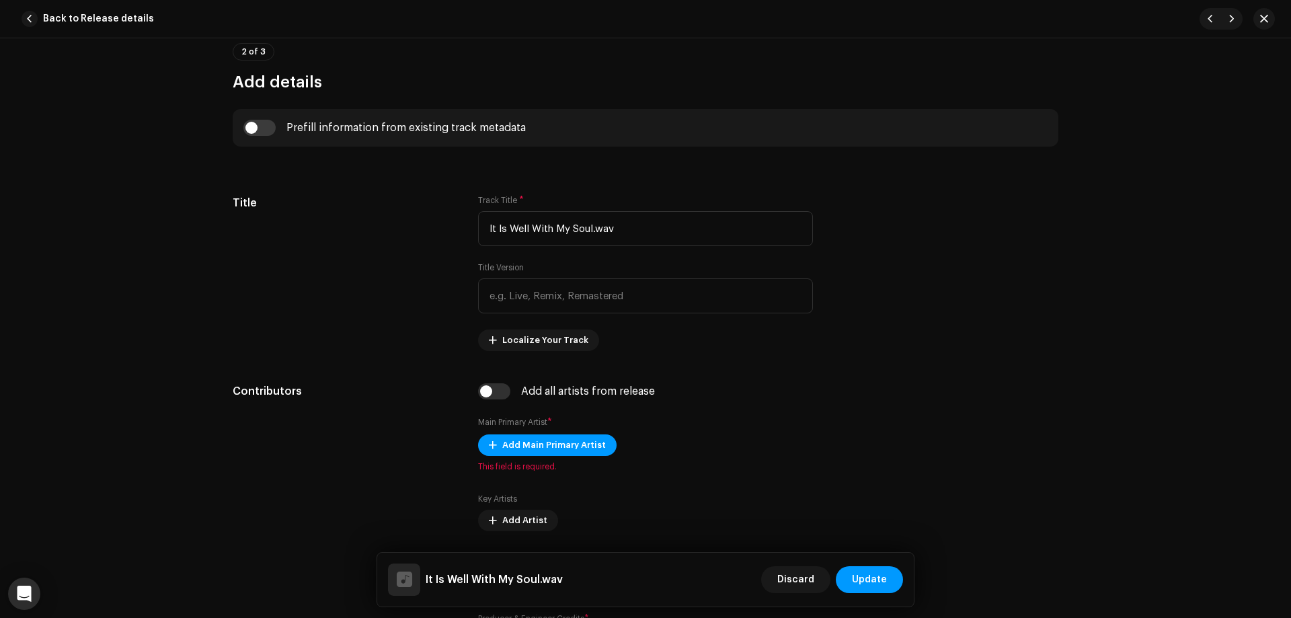
click at [254, 113] on div "Prefill information from existing track metadata" at bounding box center [646, 128] width 826 height 38
click at [254, 117] on div "Prefill information from existing track metadata" at bounding box center [646, 128] width 826 height 38
click at [258, 129] on input "checkbox" at bounding box center [259, 128] width 32 height 16
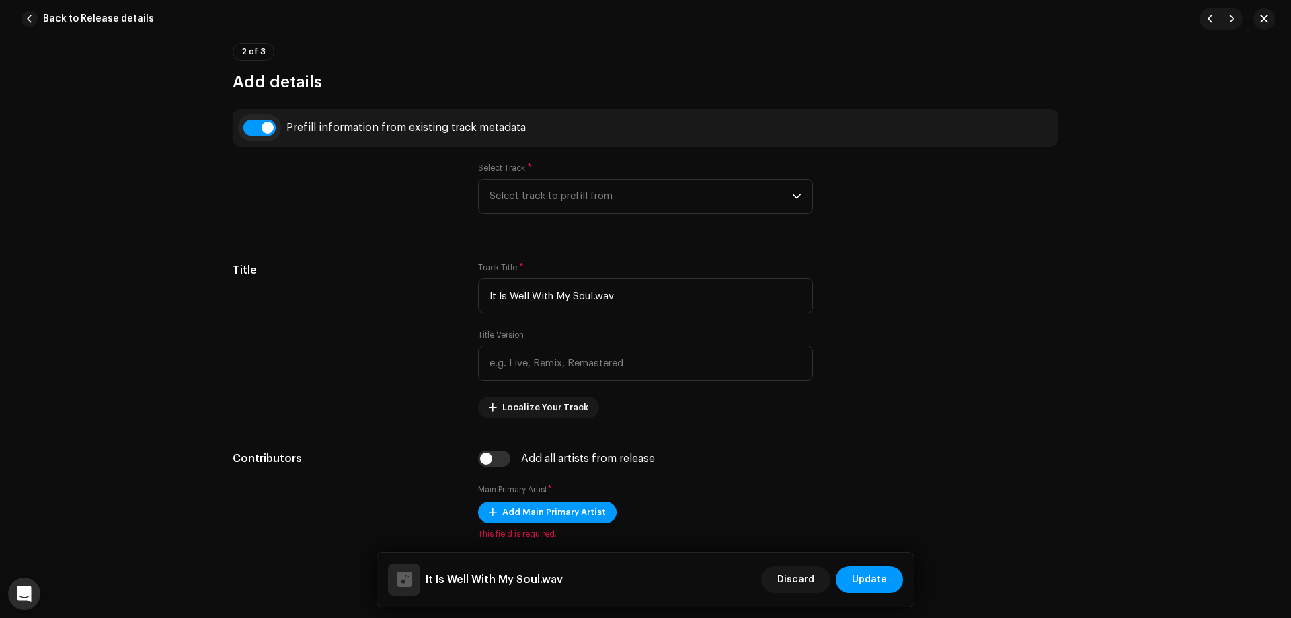
click at [258, 124] on input "checkbox" at bounding box center [259, 128] width 32 height 16
checkbox input "false"
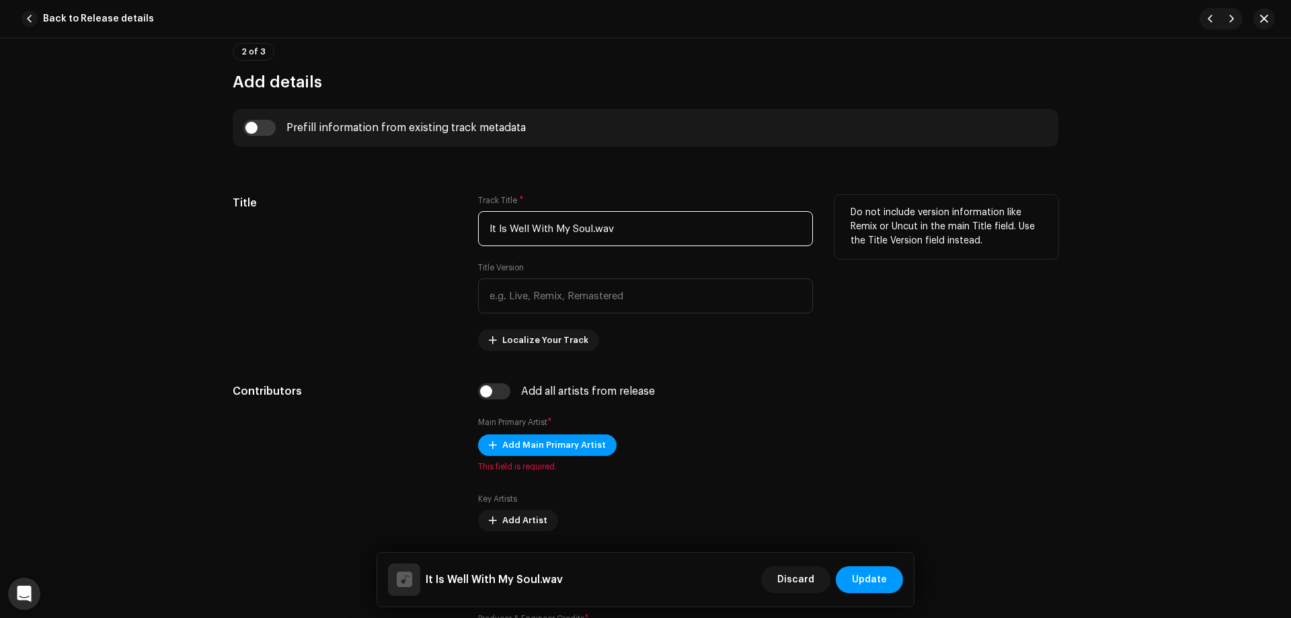
click at [629, 227] on input "It Is Well With My Soul.wav" at bounding box center [645, 228] width 335 height 35
type input "It Is Well With My Soul"
click at [586, 307] on input "text" at bounding box center [645, 295] width 335 height 35
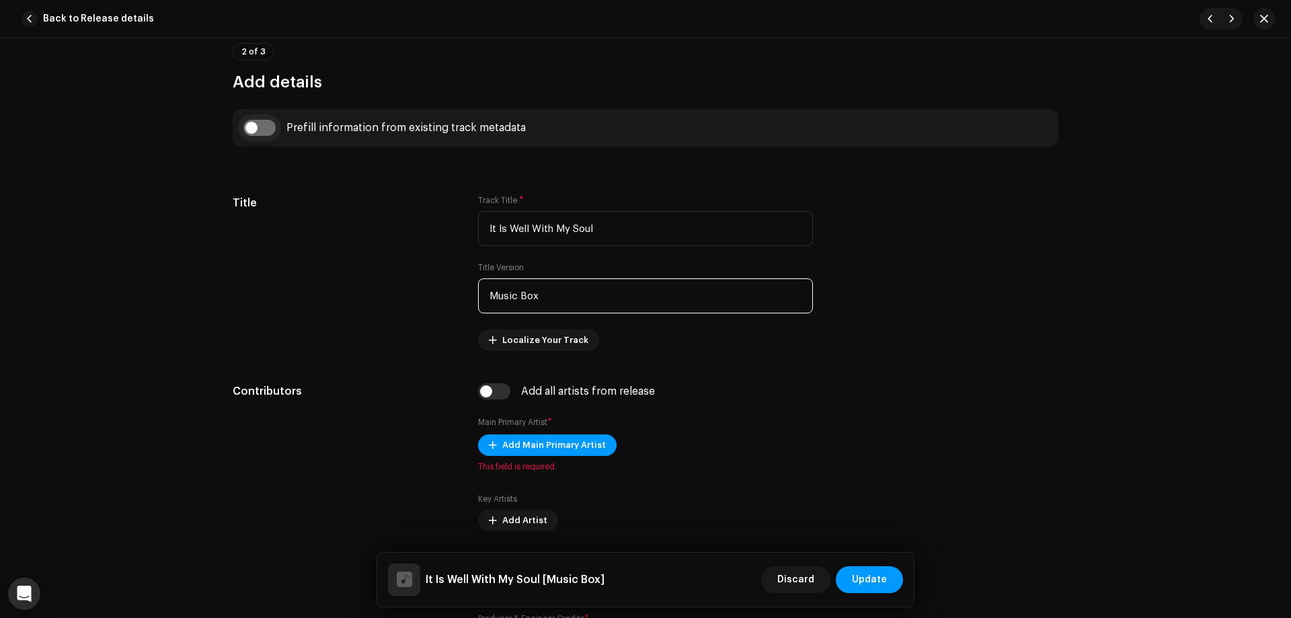
type input "Music Box"
click at [268, 126] on input "checkbox" at bounding box center [259, 128] width 32 height 16
checkbox input "true"
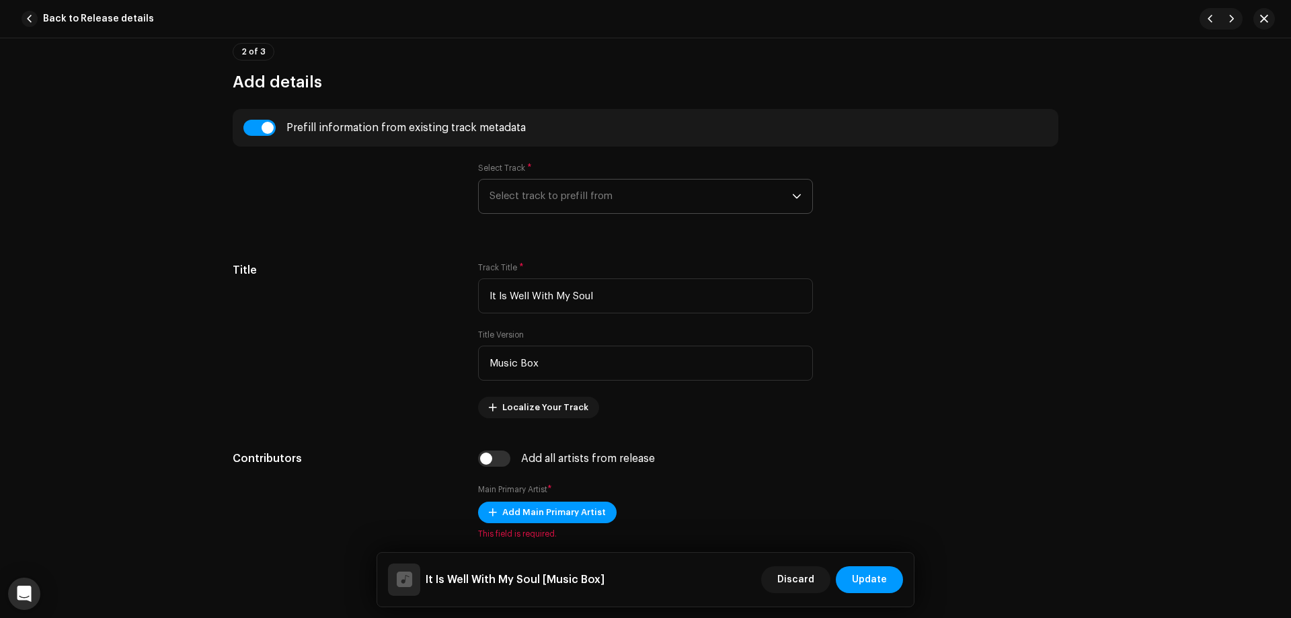
click at [533, 194] on span "Select track to prefill from" at bounding box center [641, 197] width 303 height 34
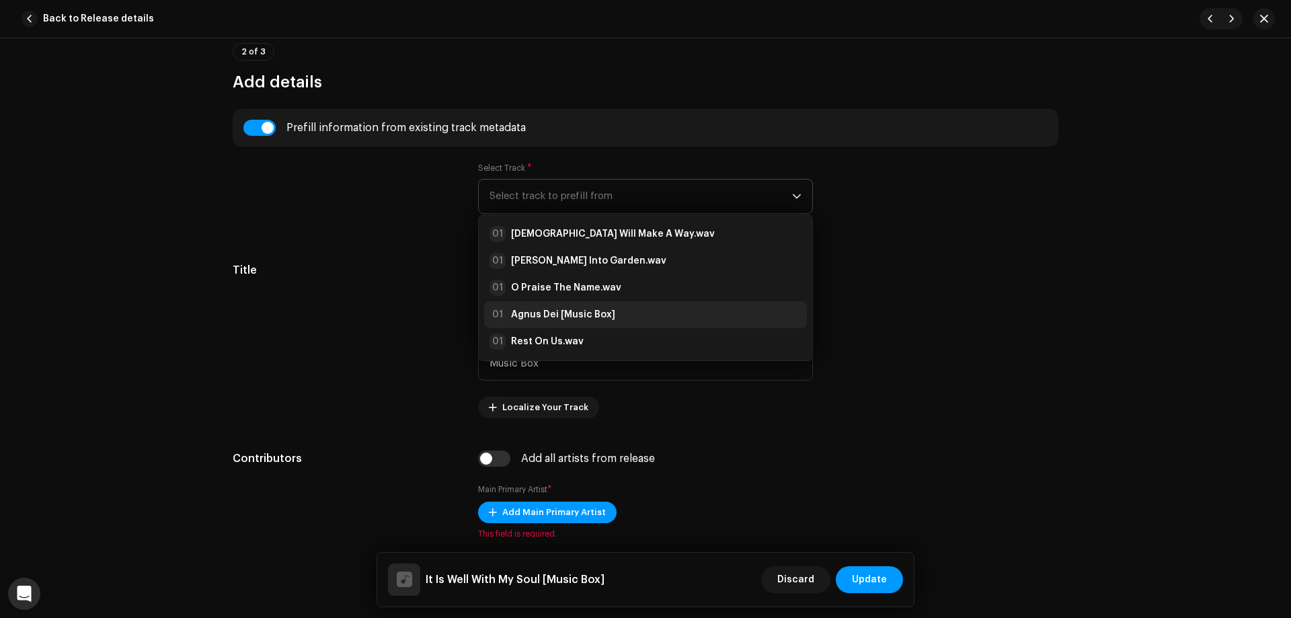
click at [568, 313] on strong "Agnus Dei [Music Box]" at bounding box center [563, 314] width 104 height 13
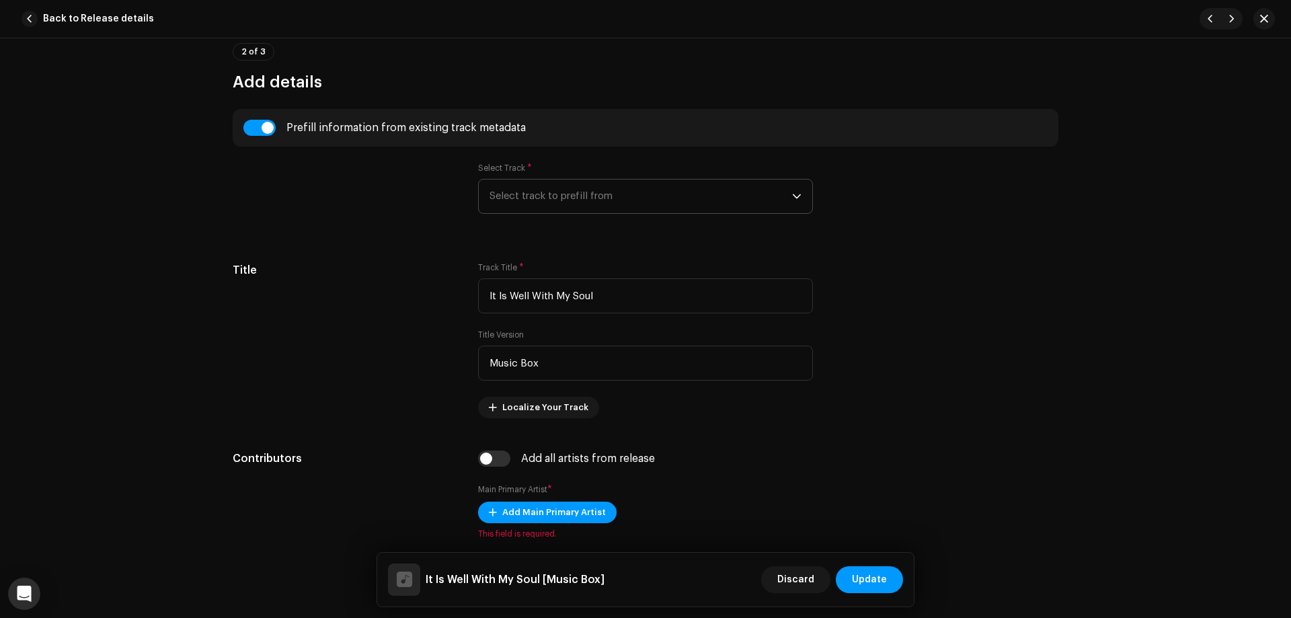
type input "00:18"
radio input "true"
type input "[PERSON_NAME]"
radio input "false"
radio input "true"
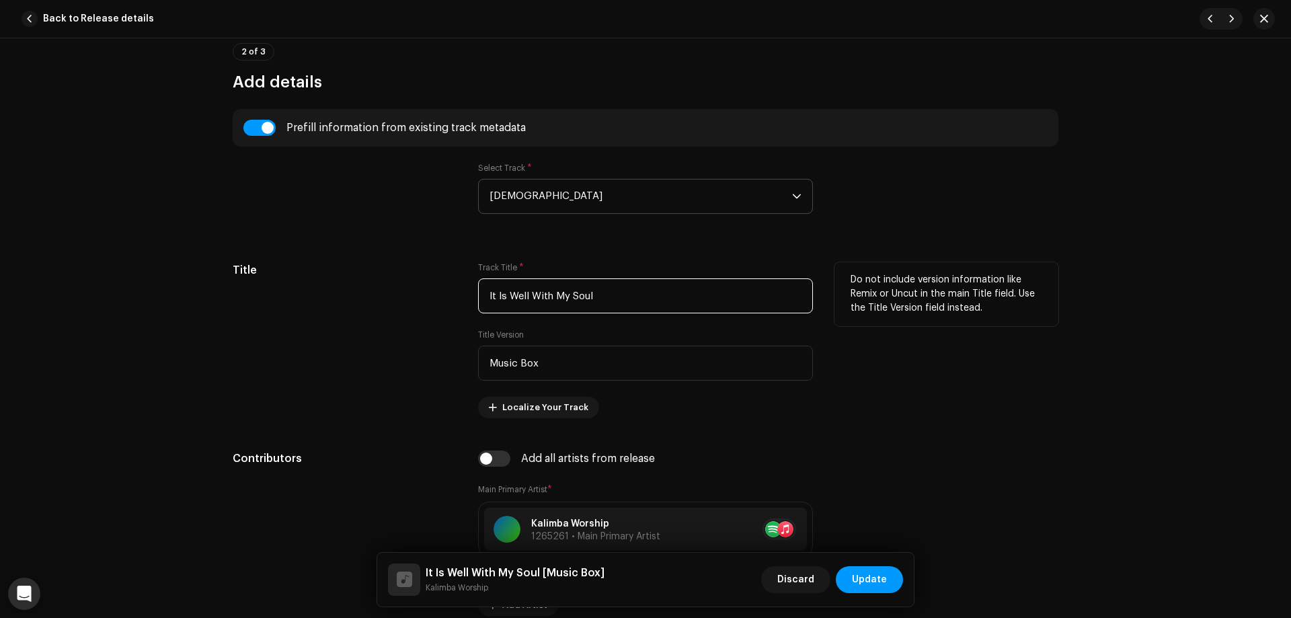
click at [595, 300] on input "It Is Well With My Soul" at bounding box center [645, 295] width 335 height 35
click at [425, 358] on div "Title" at bounding box center [345, 340] width 224 height 156
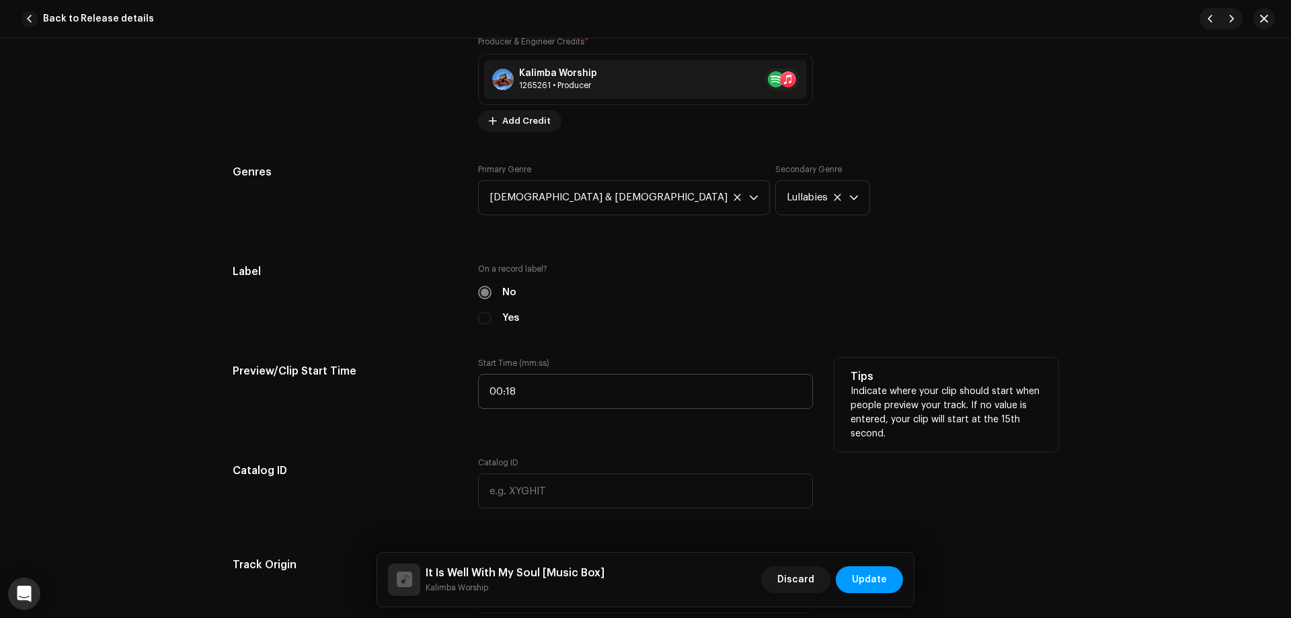
scroll to position [1143, 0]
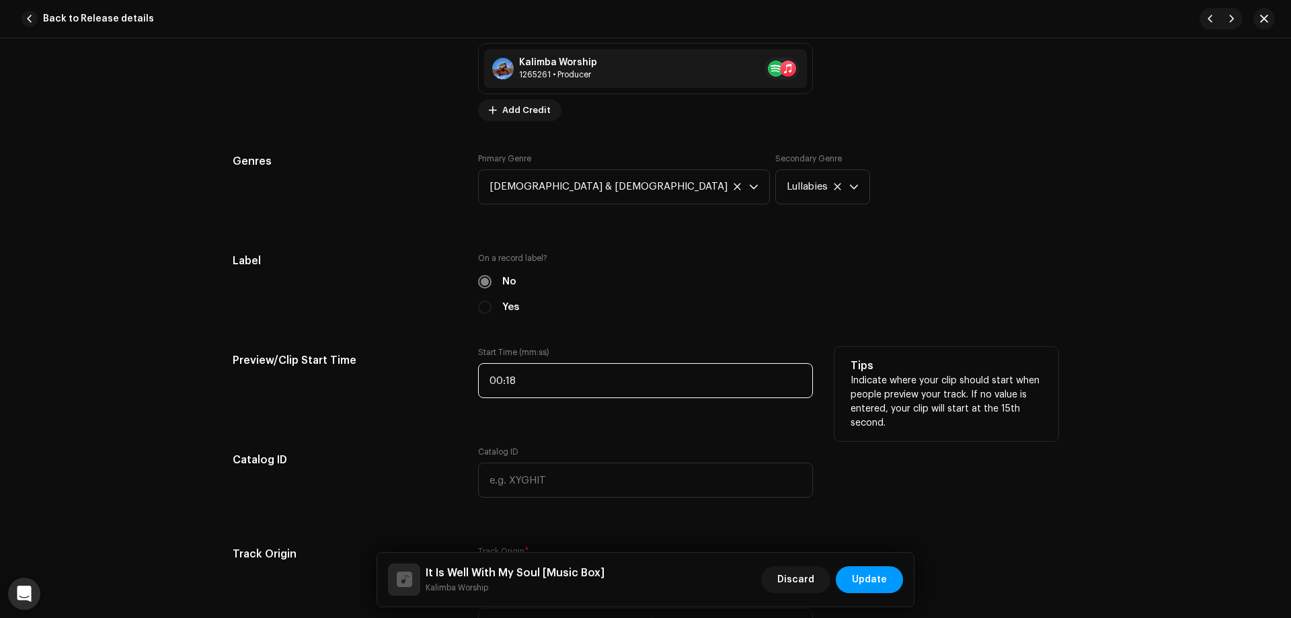
click at [541, 382] on input "00:18" at bounding box center [645, 380] width 335 height 35
type input "00:00"
click at [424, 395] on div "Preview/Clip Start Time" at bounding box center [345, 380] width 224 height 67
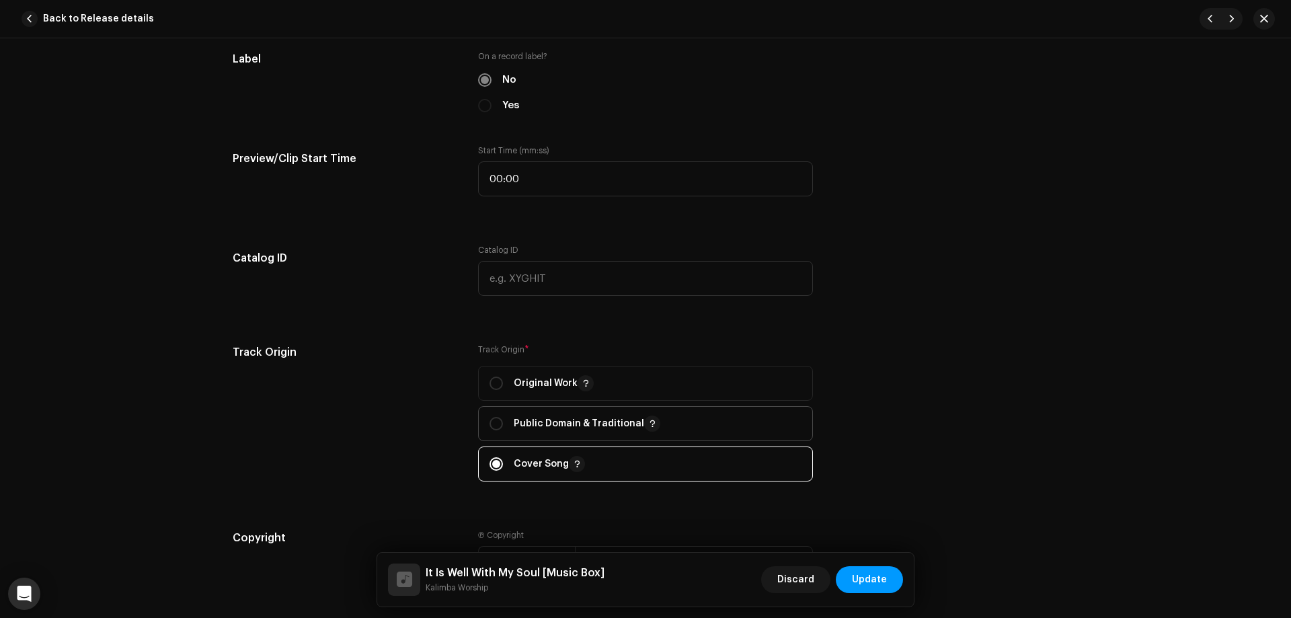
click at [562, 421] on p "Public Domain & Traditional" at bounding box center [587, 424] width 147 height 16
radio input "true"
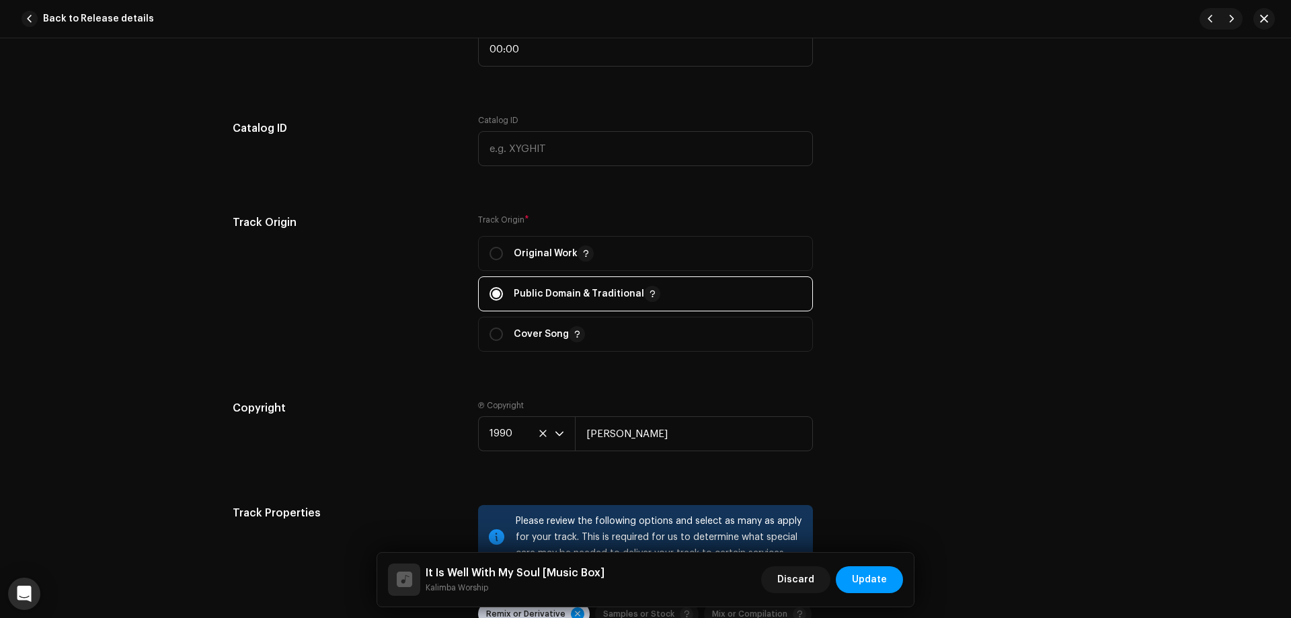
scroll to position [1480, 0]
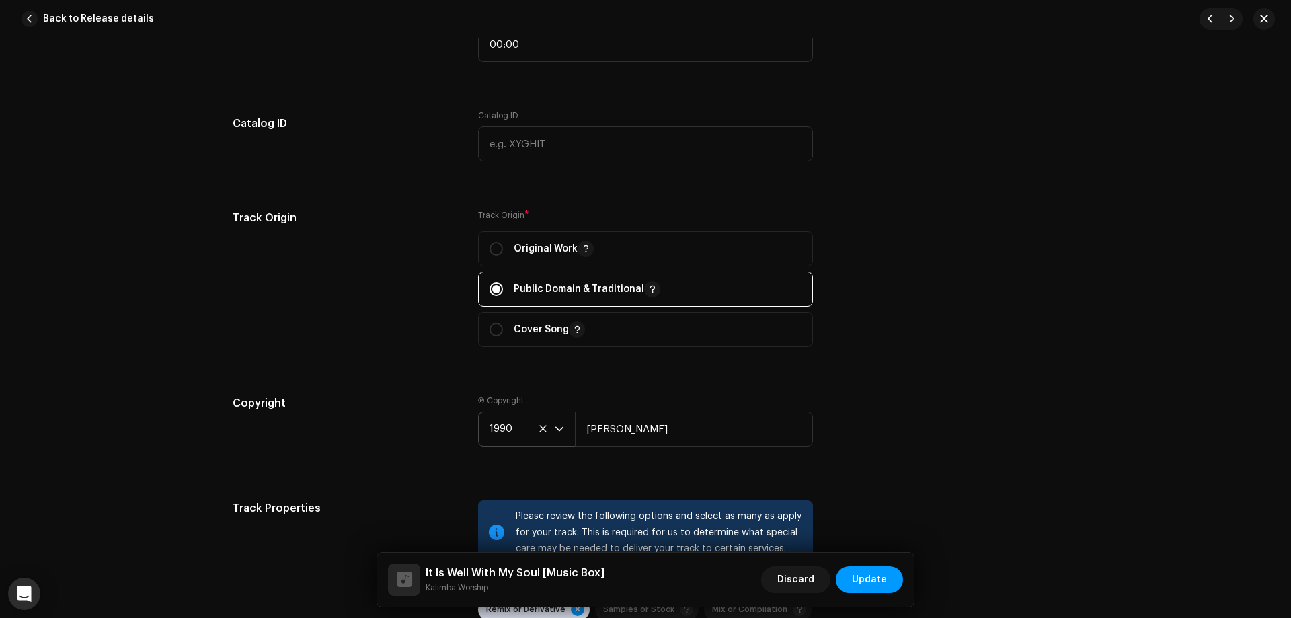
click at [539, 430] on icon at bounding box center [543, 428] width 9 height 9
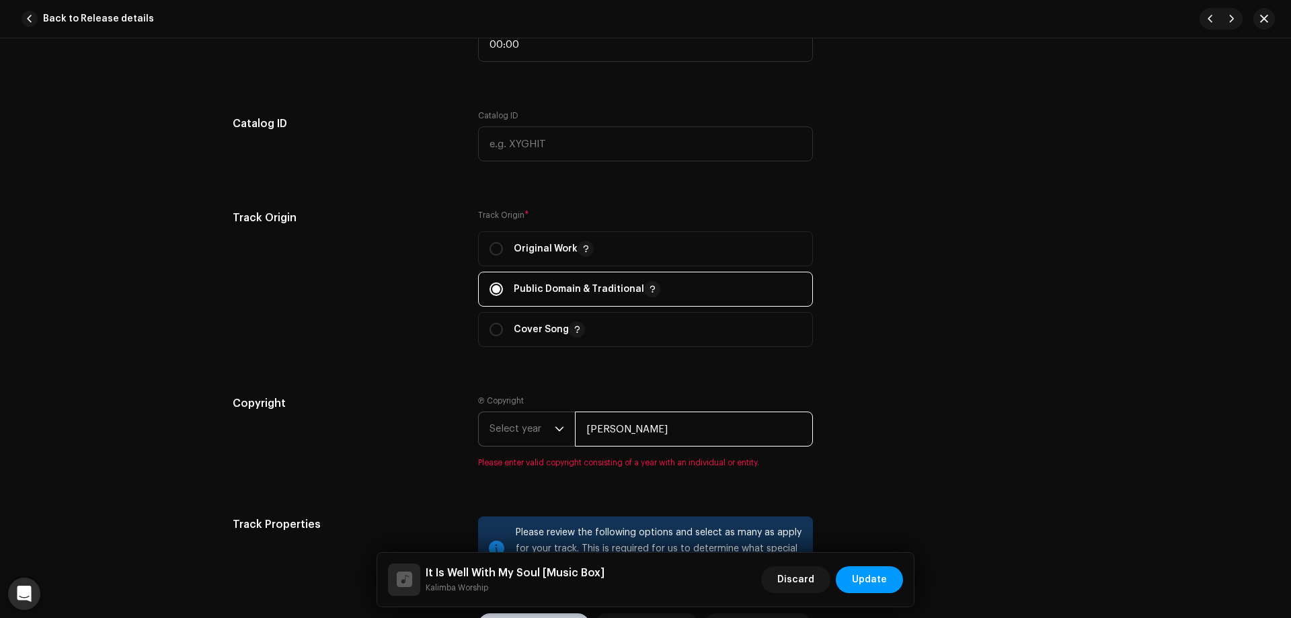
click at [623, 426] on input "[PERSON_NAME]" at bounding box center [694, 429] width 238 height 35
click at [377, 431] on div "Copyright" at bounding box center [345, 439] width 224 height 89
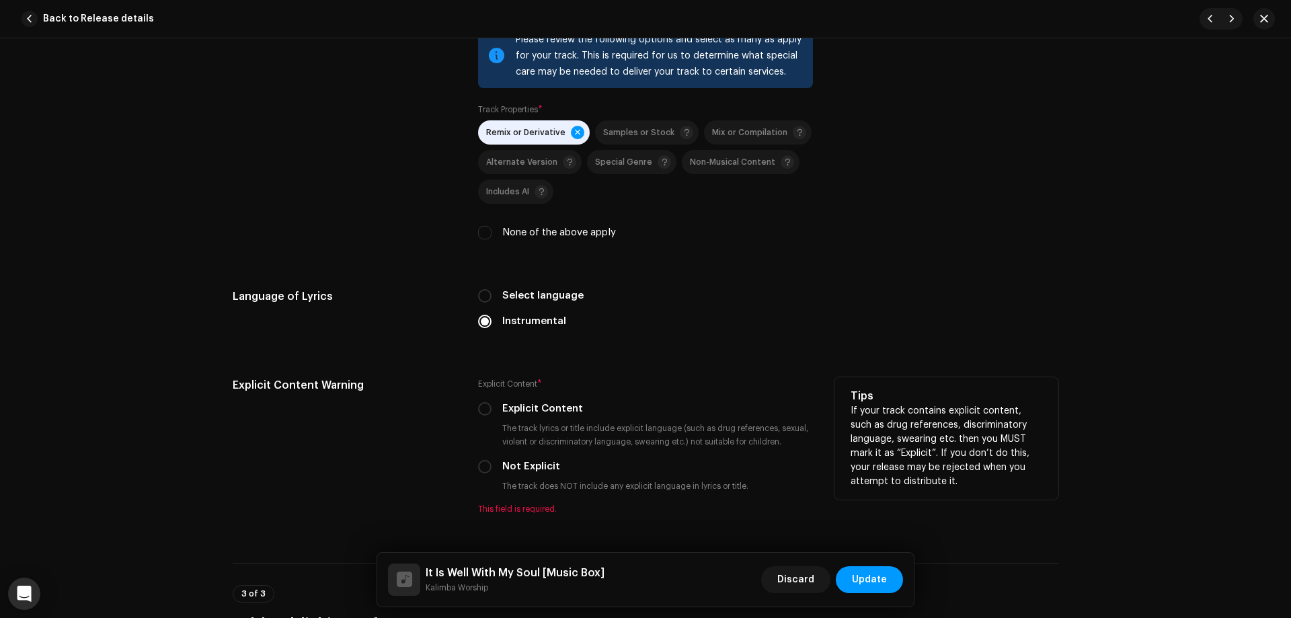
scroll to position [2018, 0]
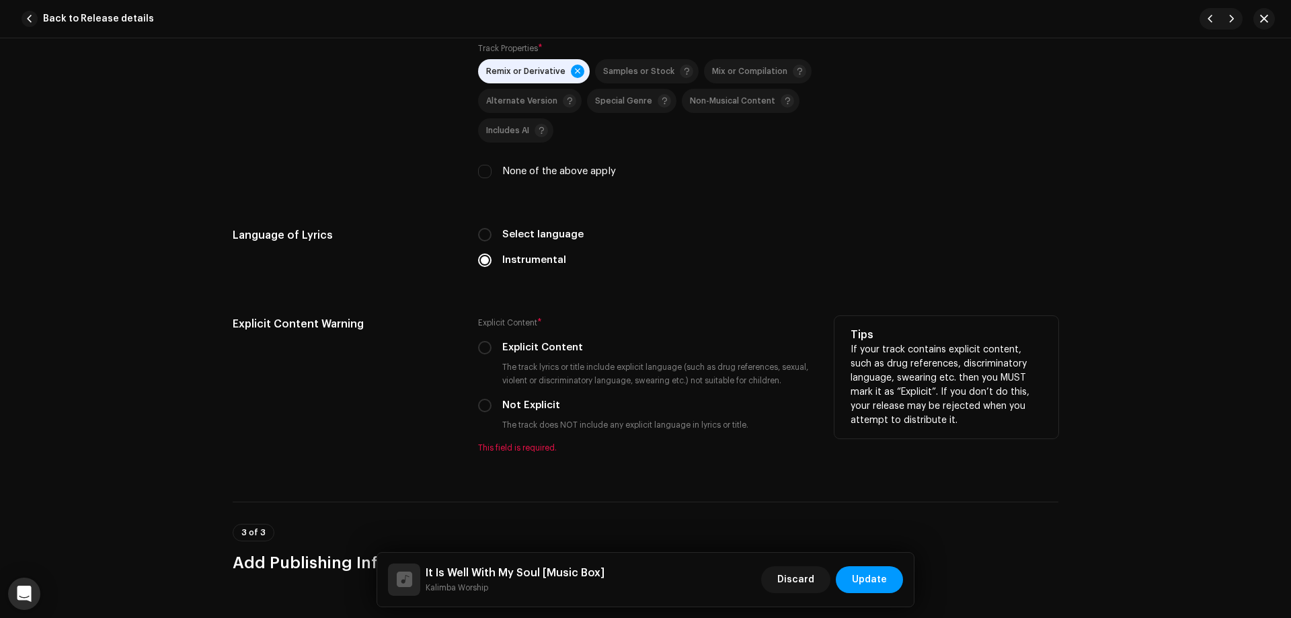
click at [522, 408] on label "Not Explicit" at bounding box center [531, 405] width 58 height 15
click at [492, 408] on input "Not Explicit" at bounding box center [484, 405] width 13 height 13
radio input "true"
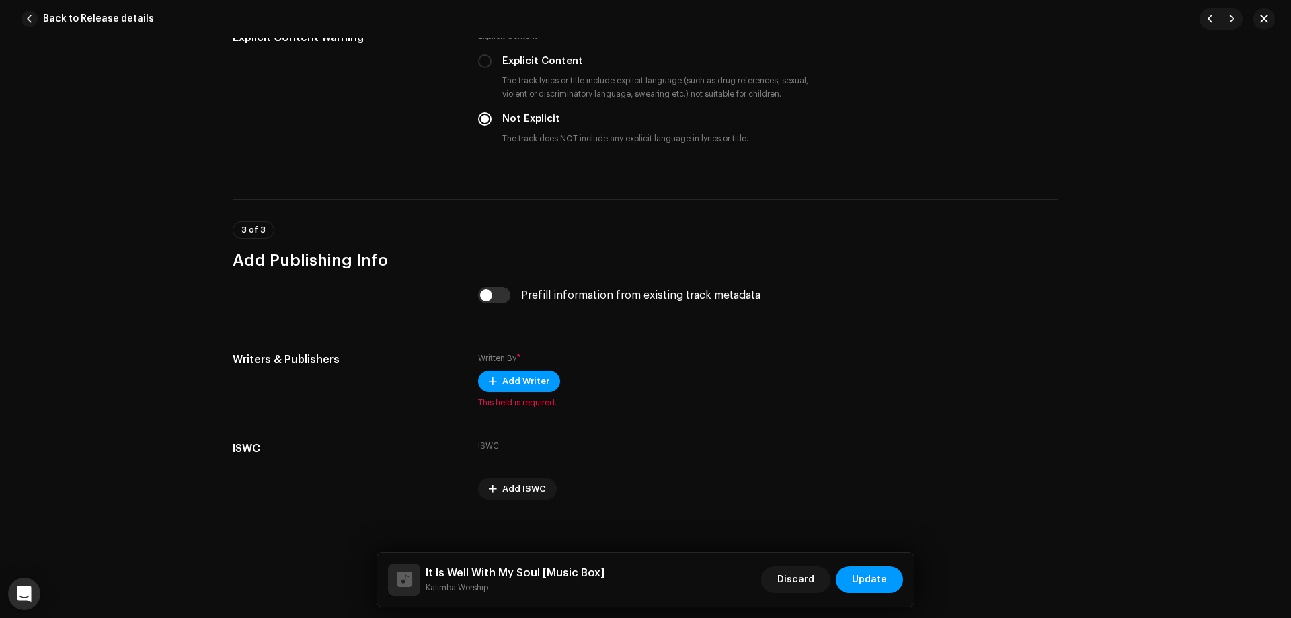
scroll to position [2315, 0]
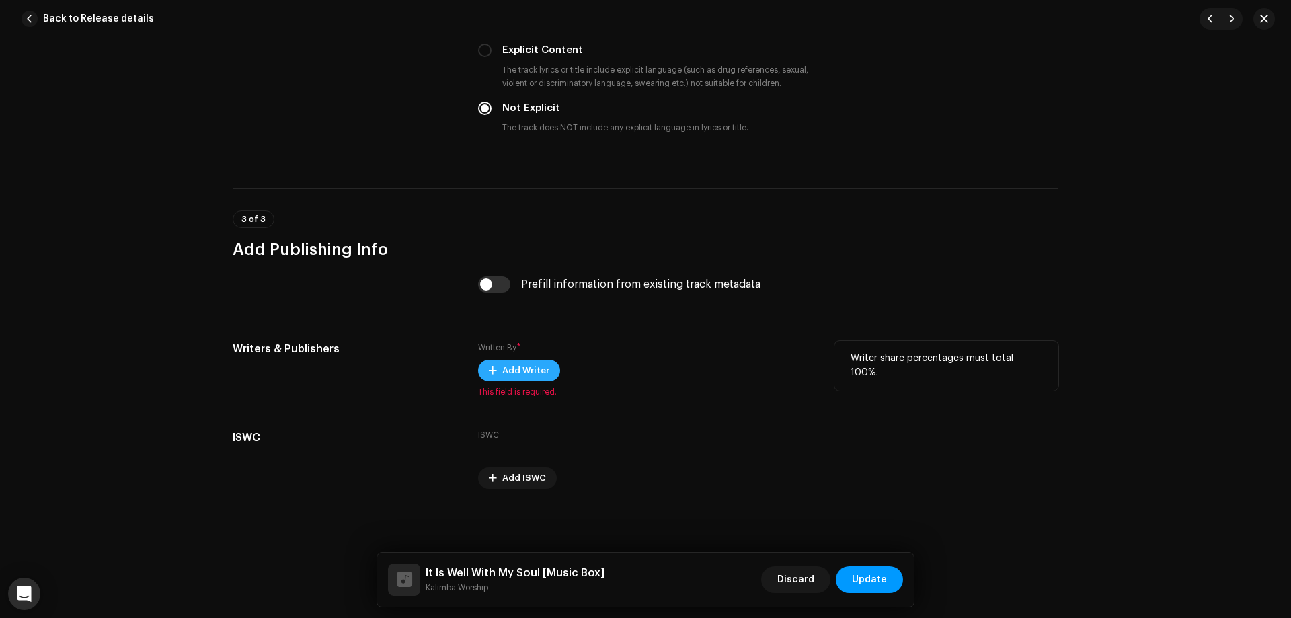
click at [519, 369] on span "Add Writer" at bounding box center [525, 370] width 47 height 27
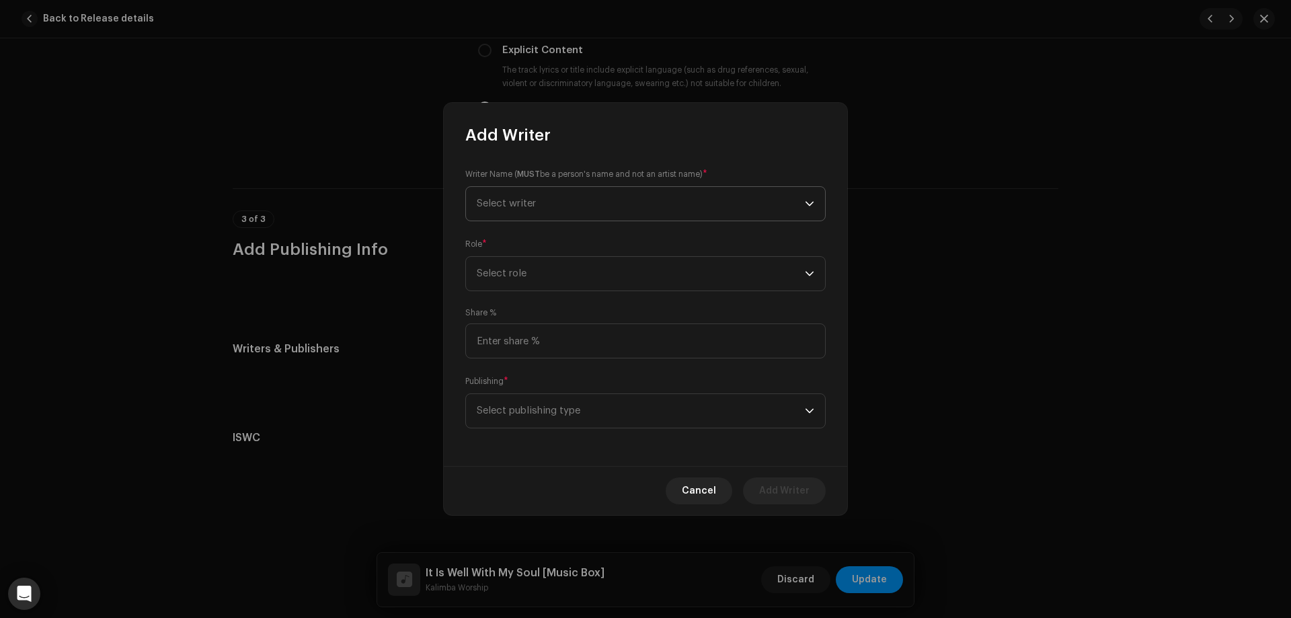
click at [646, 209] on span "Select writer" at bounding box center [641, 204] width 328 height 34
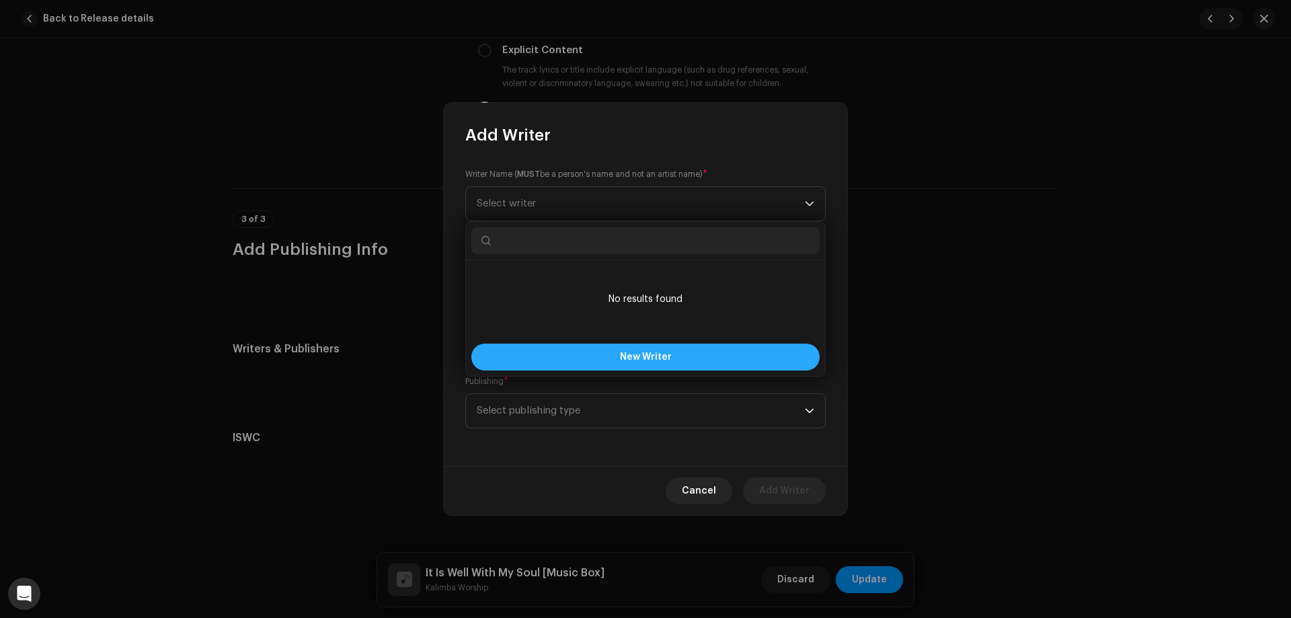
click at [625, 354] on span "New Writer" at bounding box center [646, 356] width 52 height 9
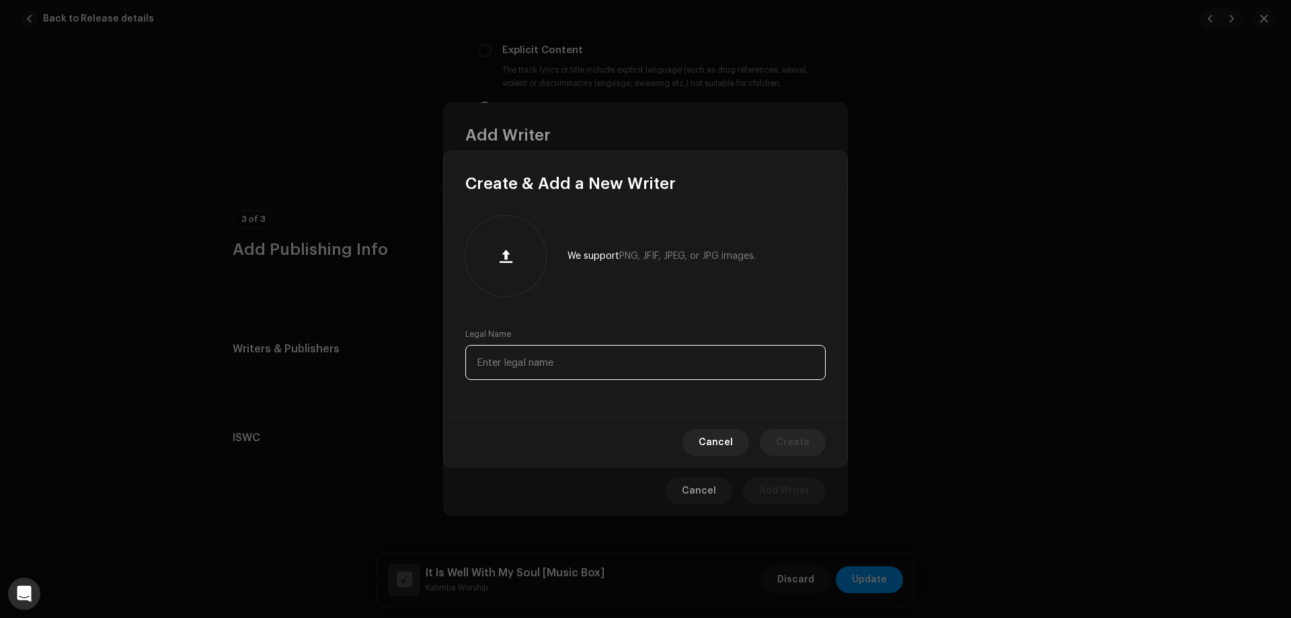
click at [564, 353] on input "text" at bounding box center [645, 362] width 360 height 35
type input "[PERSON_NAME]"
click at [792, 444] on span "Create" at bounding box center [793, 442] width 34 height 27
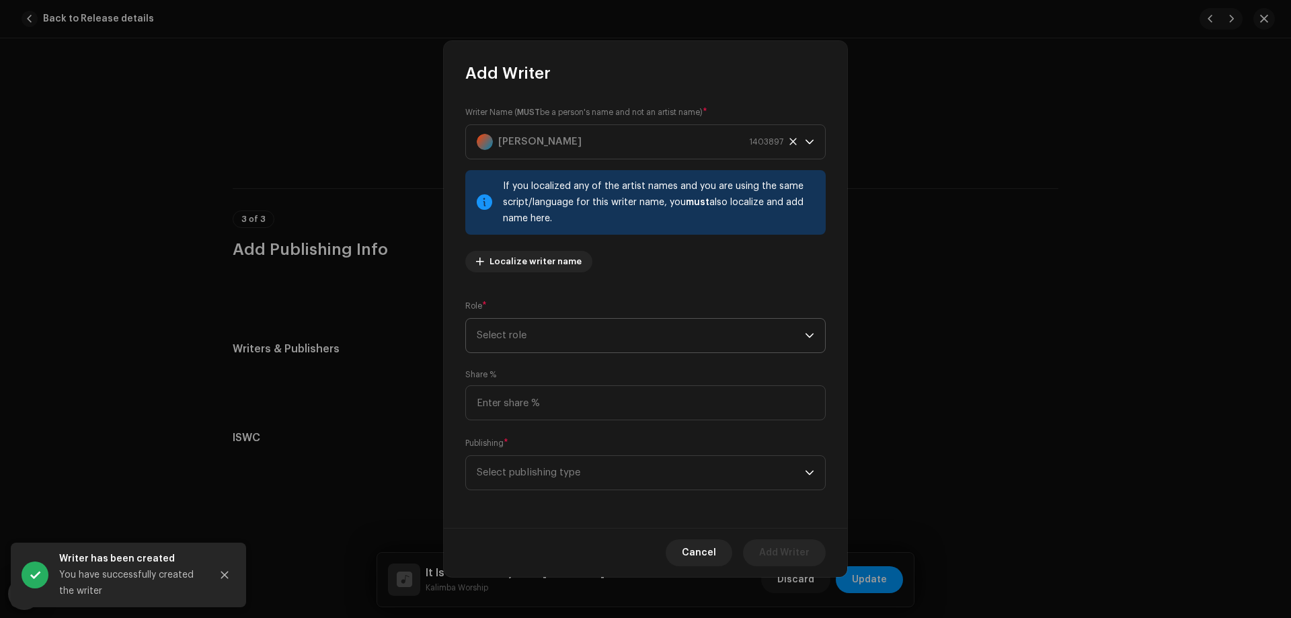
click at [584, 328] on span "Select role" at bounding box center [641, 336] width 328 height 34
click at [559, 424] on li "Composer" at bounding box center [645, 426] width 348 height 27
click at [562, 414] on input at bounding box center [645, 402] width 360 height 35
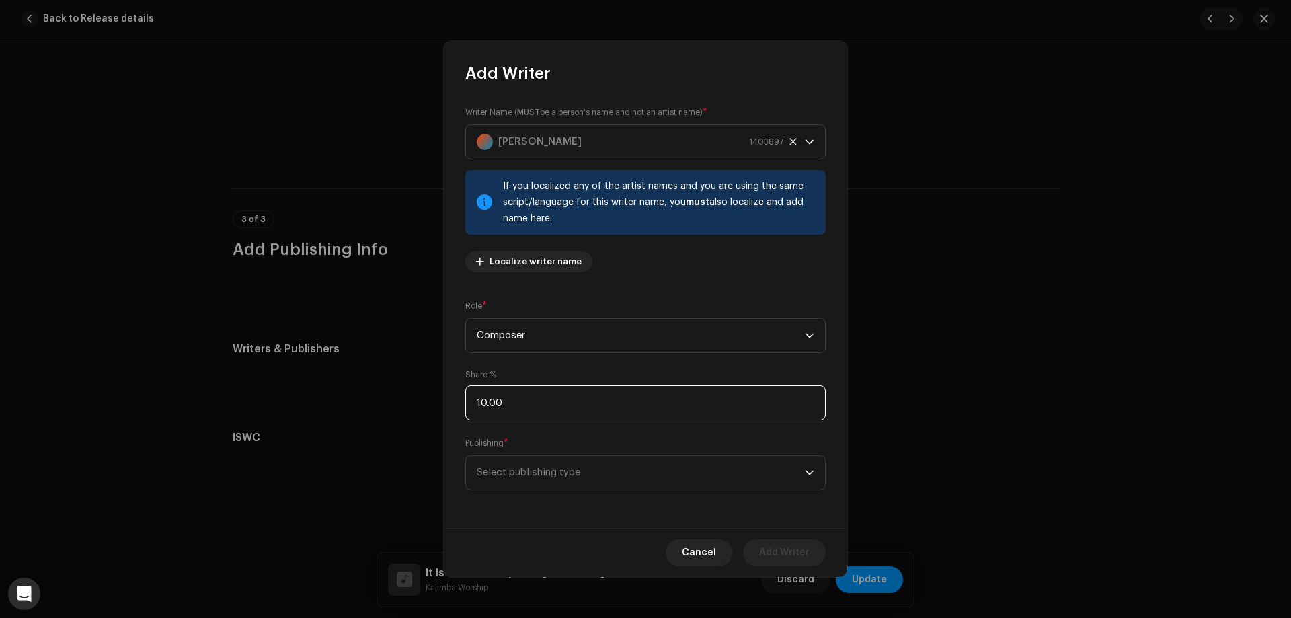
type input "100.00"
click at [571, 467] on span "Select publishing type" at bounding box center [641, 473] width 328 height 34
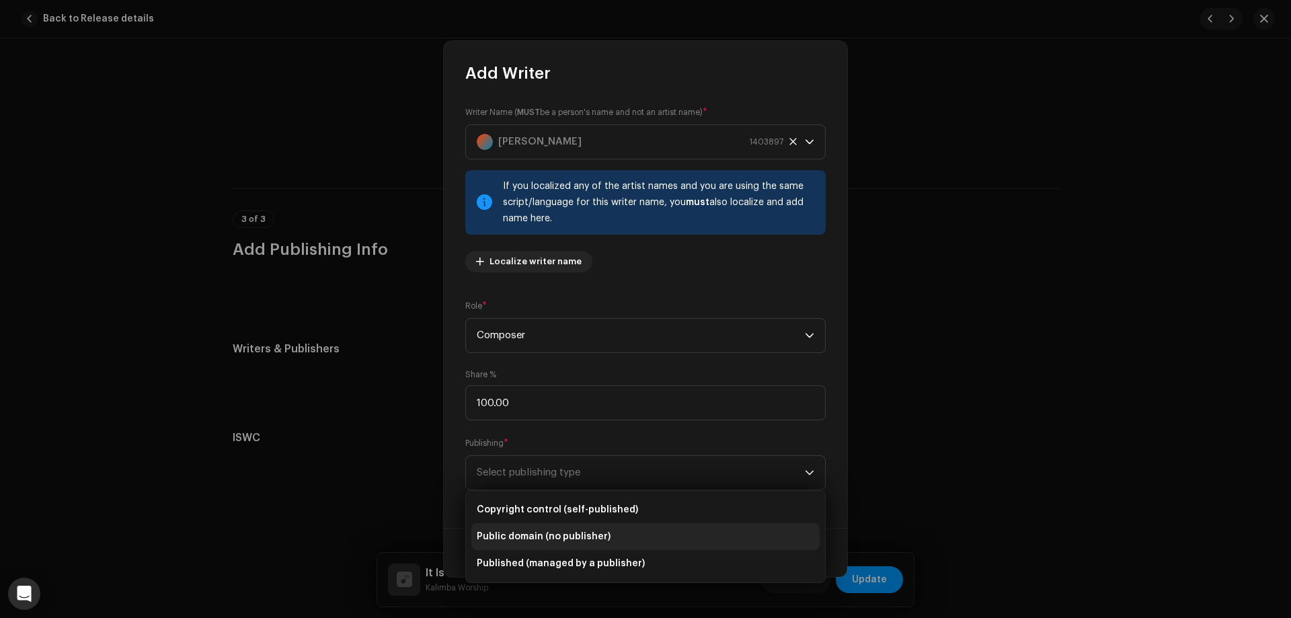
click at [568, 539] on span "Public domain (no publisher)" at bounding box center [544, 536] width 134 height 13
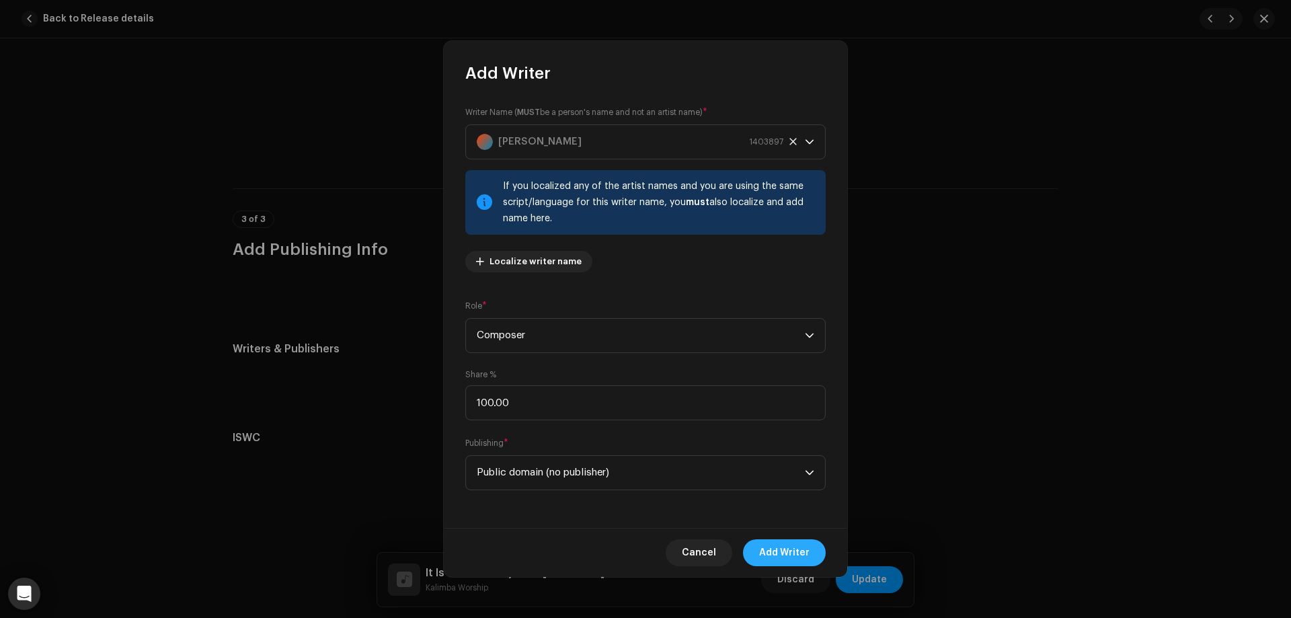
click at [782, 551] on span "Add Writer" at bounding box center [784, 552] width 50 height 27
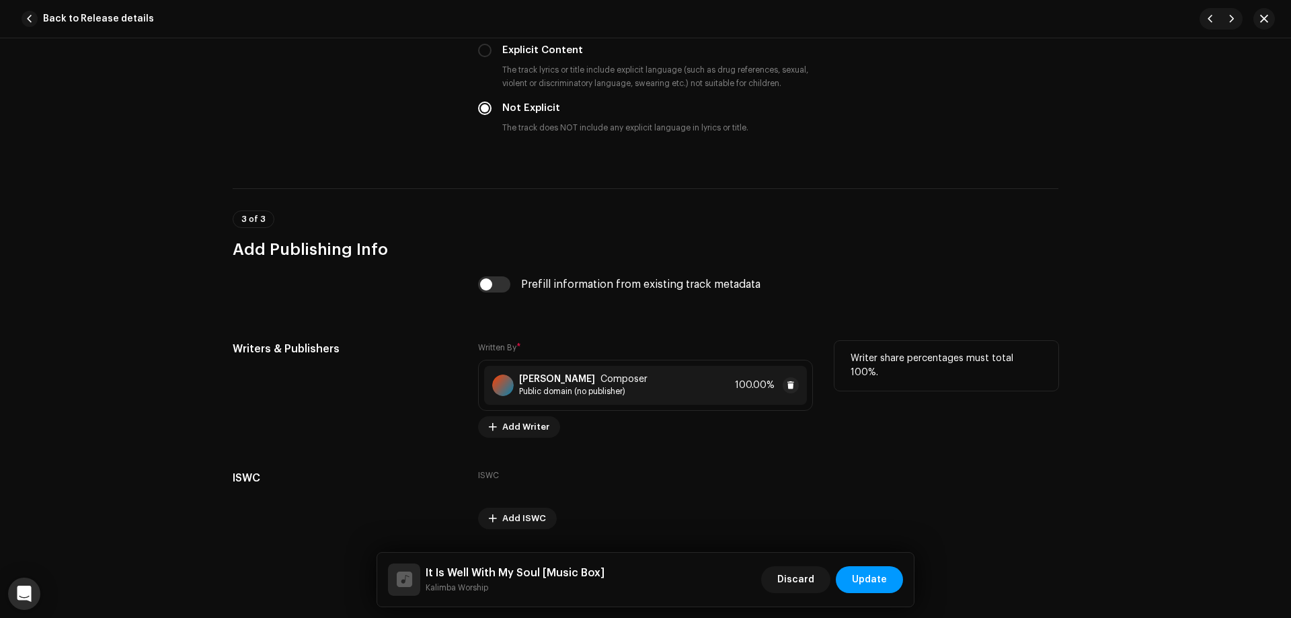
click at [656, 383] on div "[PERSON_NAME] Composer Public domain (no publisher) 100.00%" at bounding box center [645, 385] width 323 height 39
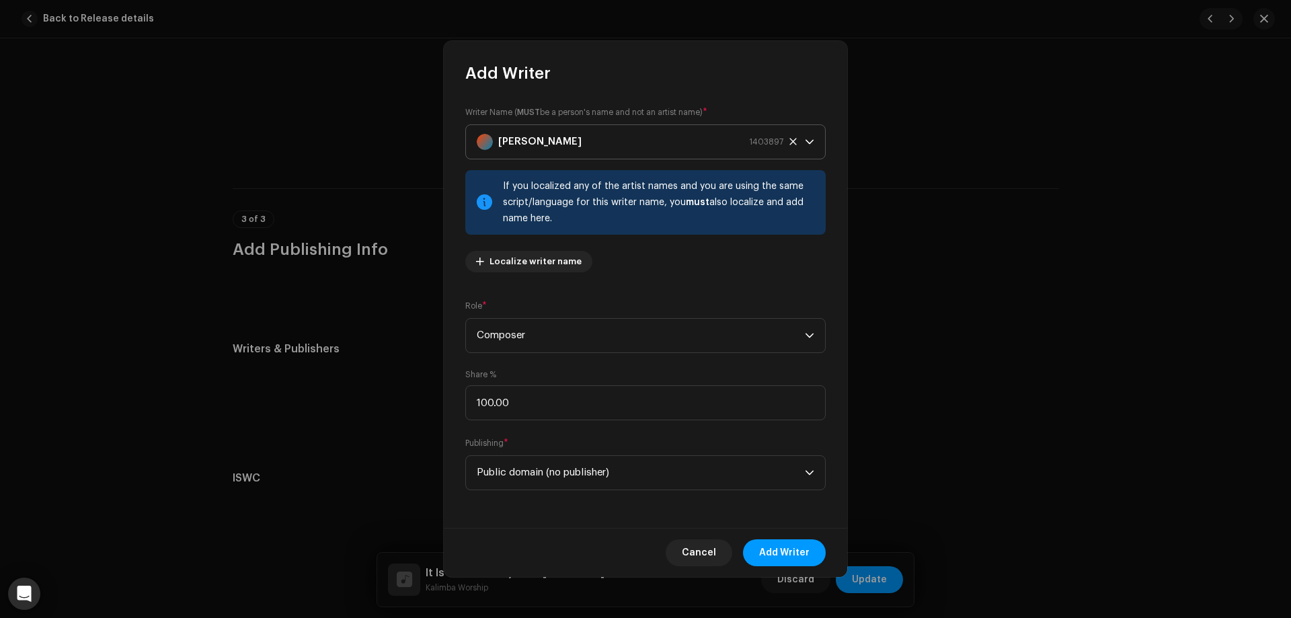
click at [638, 144] on div "[PERSON_NAME] 1403897" at bounding box center [630, 142] width 307 height 34
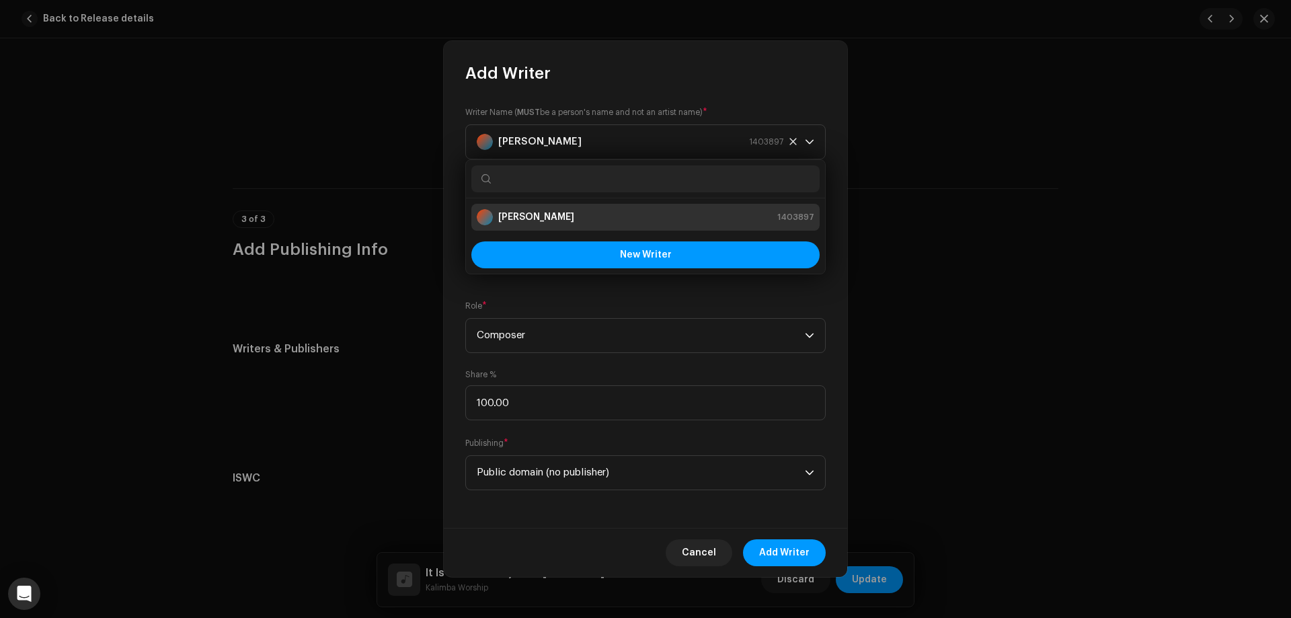
click at [589, 219] on div "[PERSON_NAME] 1403897" at bounding box center [646, 217] width 338 height 16
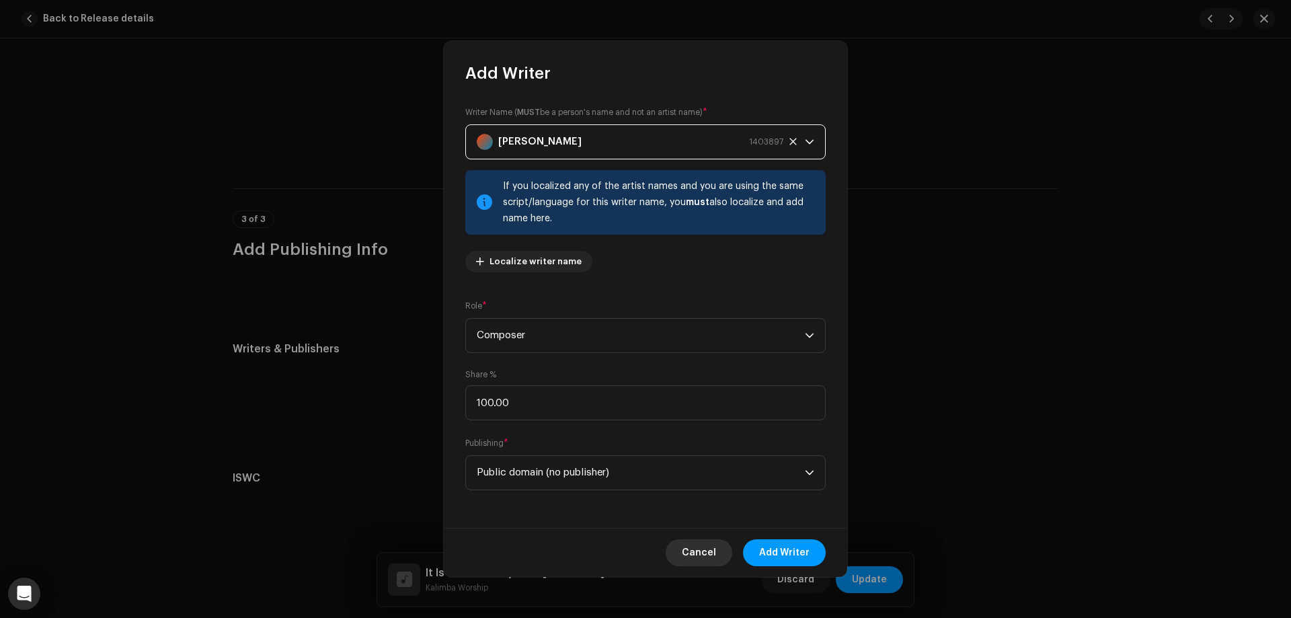
click at [716, 549] on span "Cancel" at bounding box center [699, 552] width 34 height 27
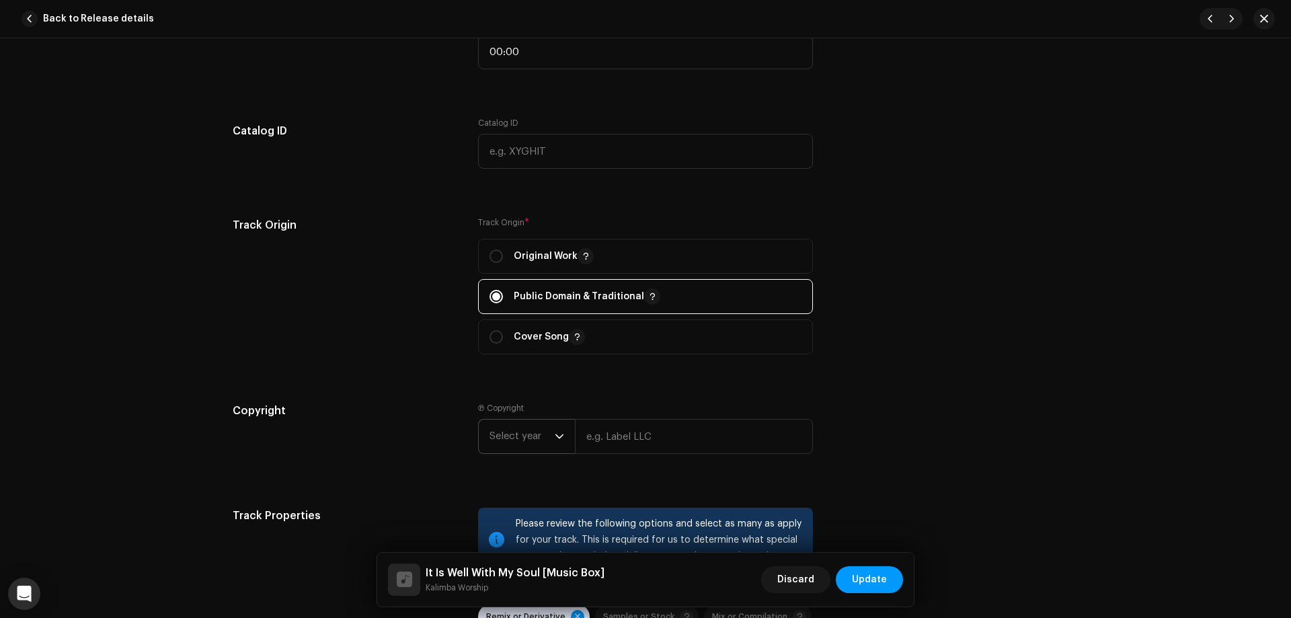
scroll to position [2355, 0]
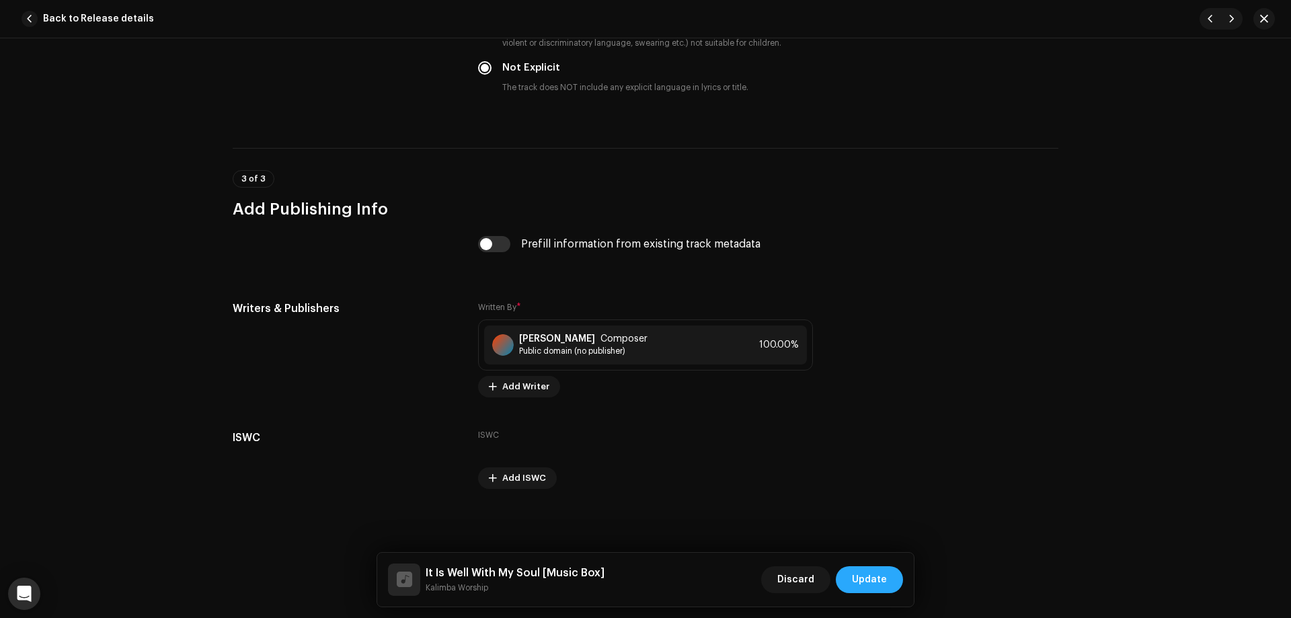
click at [873, 582] on span "Update" at bounding box center [869, 579] width 35 height 27
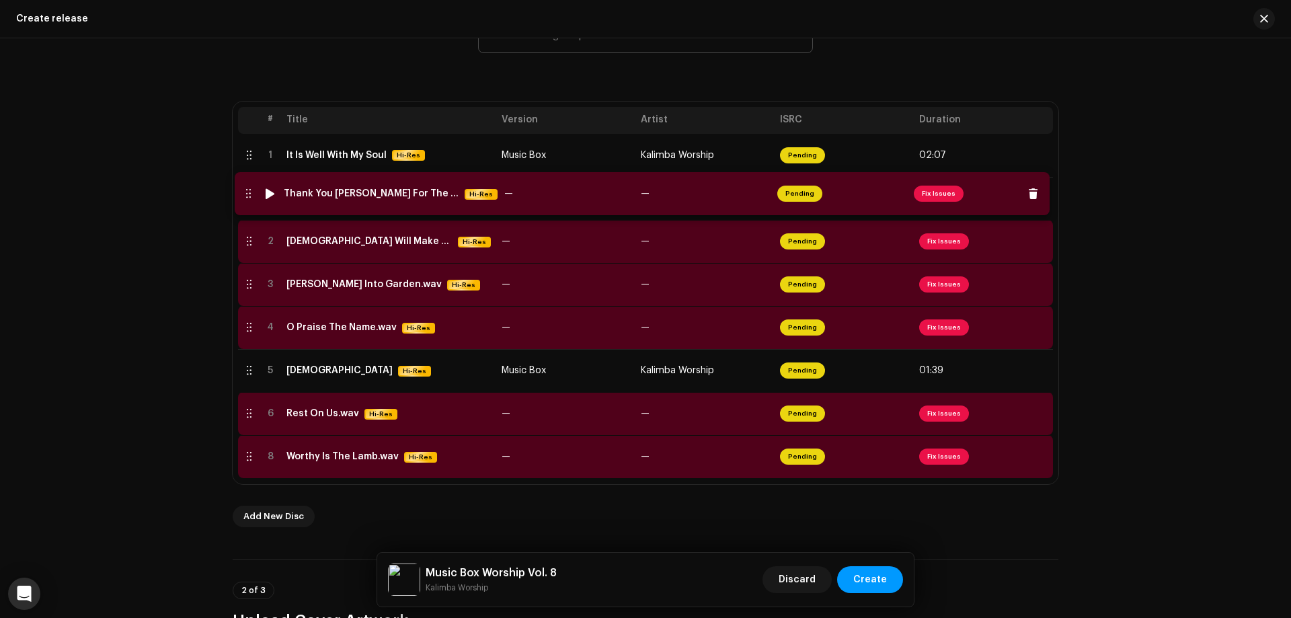
drag, startPoint x: 266, startPoint y: 416, endPoint x: 265, endPoint y: 177, distance: 238.8
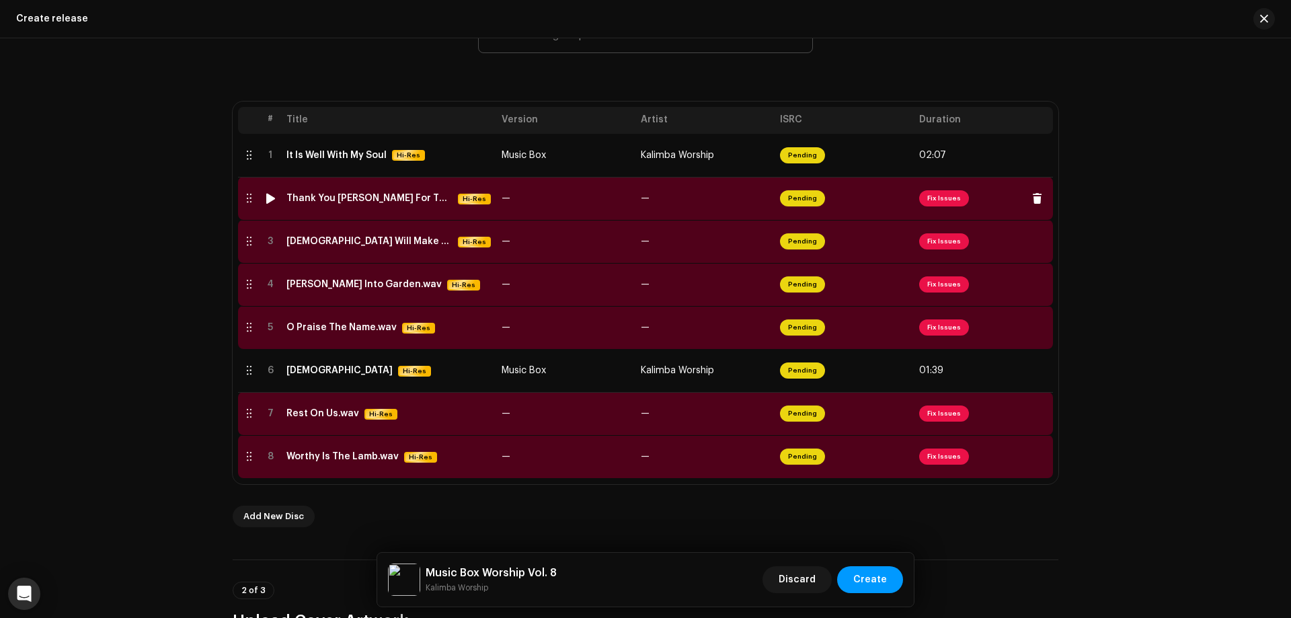
click at [559, 198] on td "—" at bounding box center [565, 198] width 139 height 43
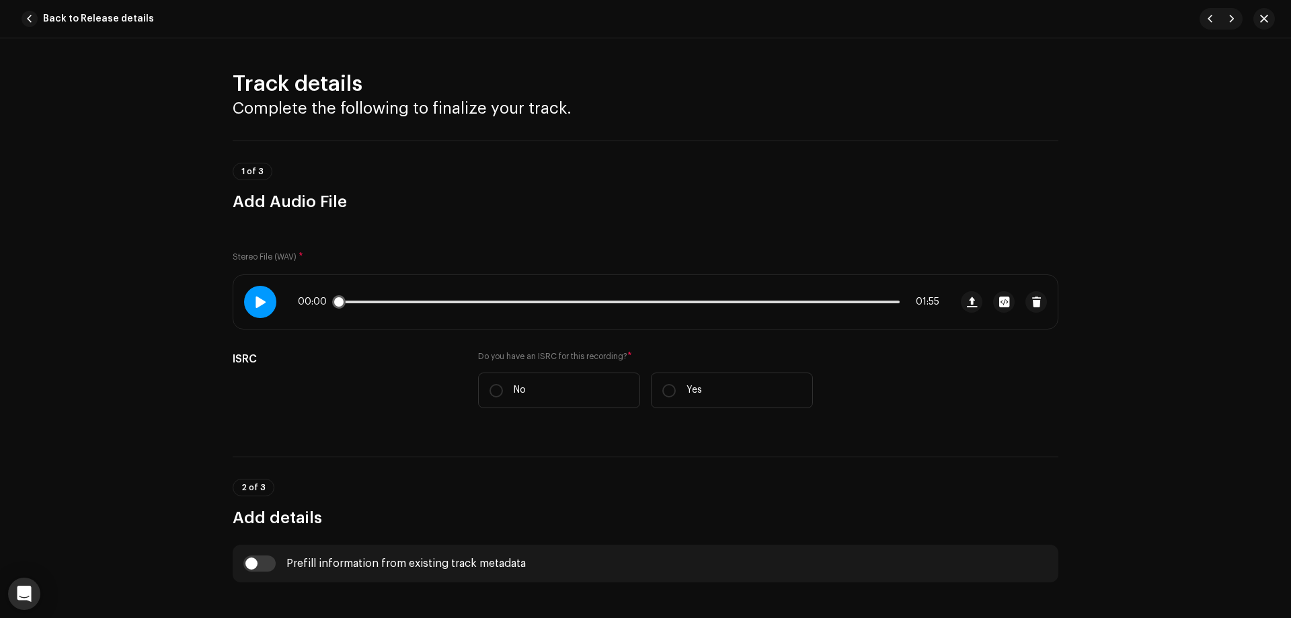
click at [264, 304] on span at bounding box center [260, 302] width 11 height 11
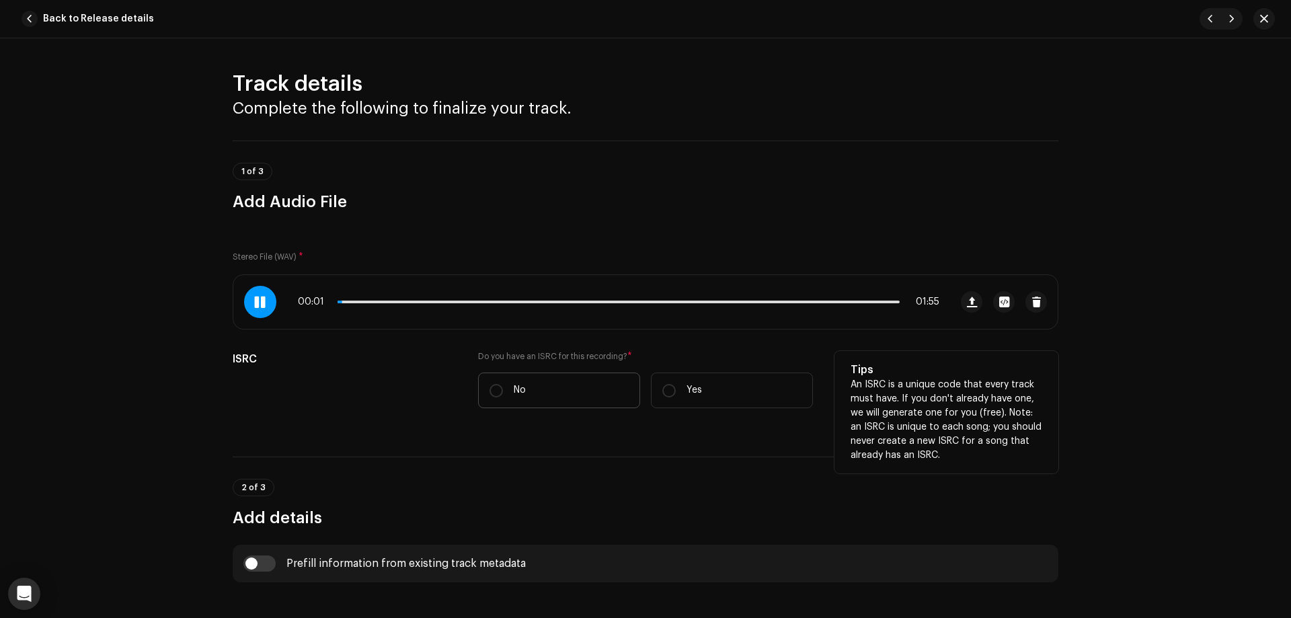
click at [565, 393] on label "No" at bounding box center [559, 391] width 162 height 36
click at [503, 393] on input "No" at bounding box center [496, 390] width 13 height 13
radio input "true"
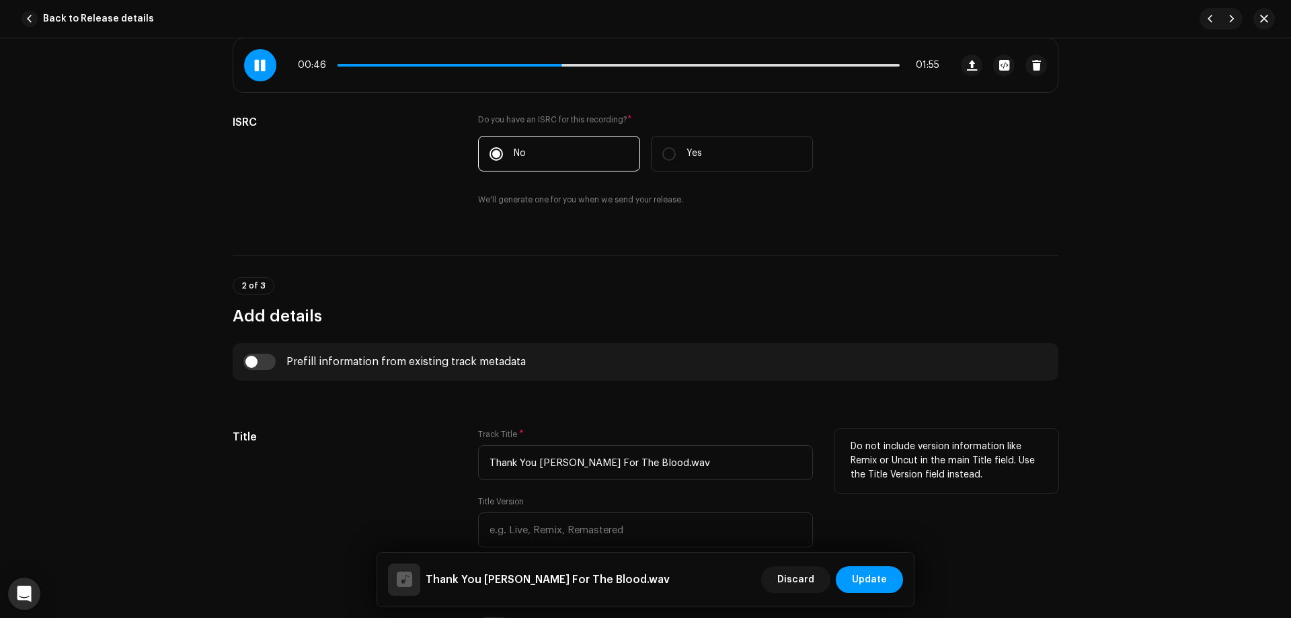
scroll to position [336, 0]
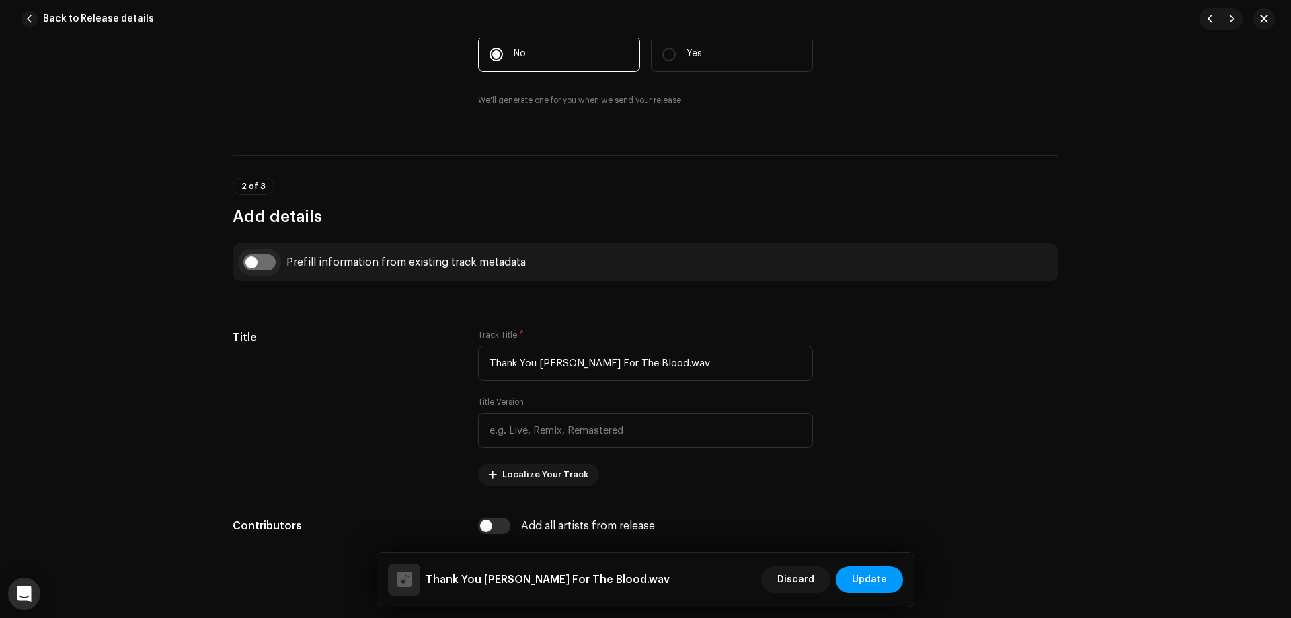
click at [258, 254] on input "checkbox" at bounding box center [259, 262] width 32 height 16
checkbox input "true"
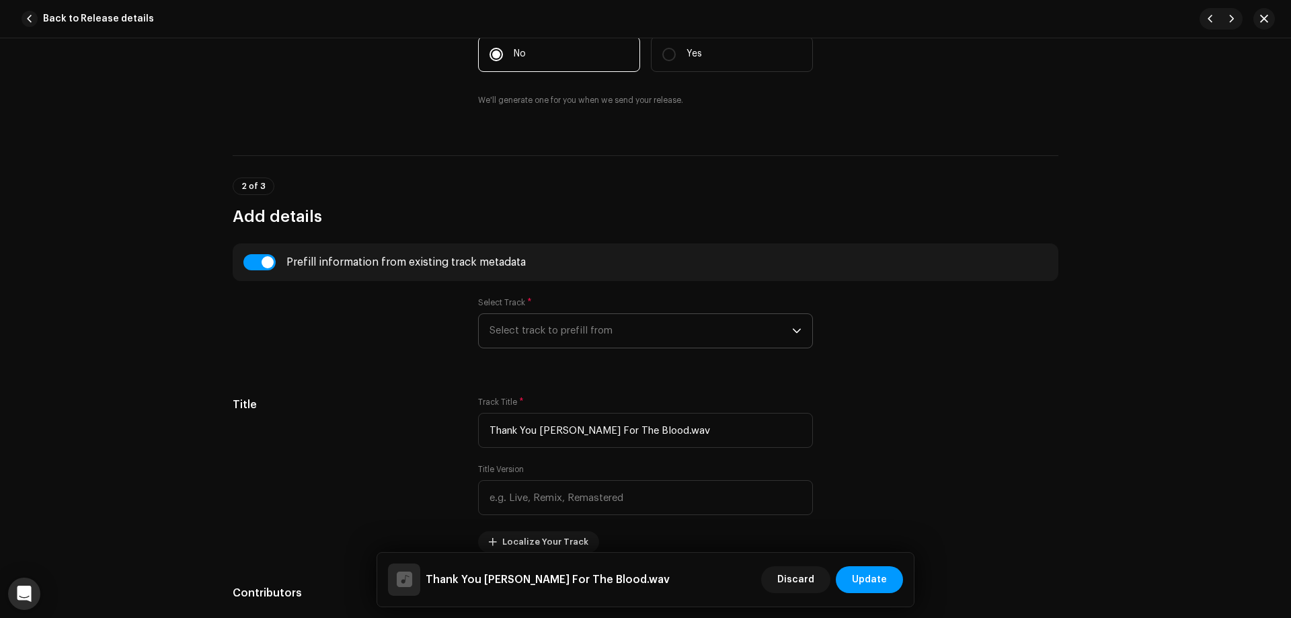
click at [593, 336] on span "Select track to prefill from" at bounding box center [641, 331] width 303 height 34
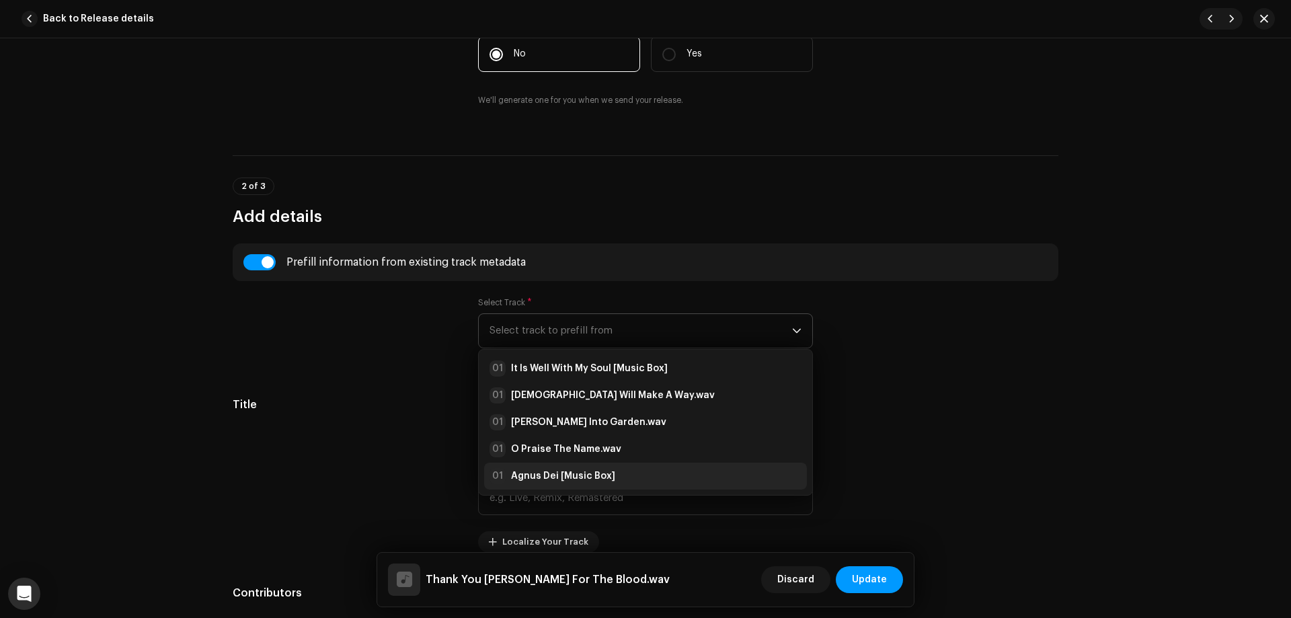
click at [584, 476] on strong "Agnus Dei [Music Box]" at bounding box center [563, 475] width 104 height 13
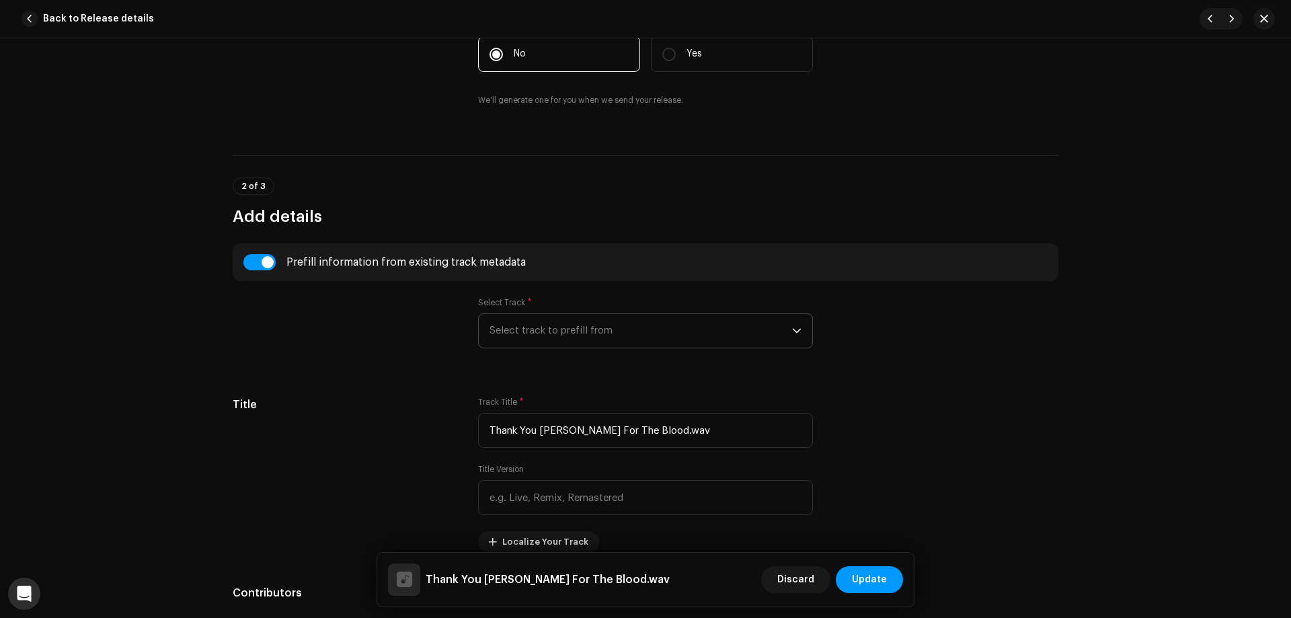
type input "[DEMOGRAPHIC_DATA]"
type input "Music Box"
type input "00:18"
radio input "true"
type input "[PERSON_NAME]"
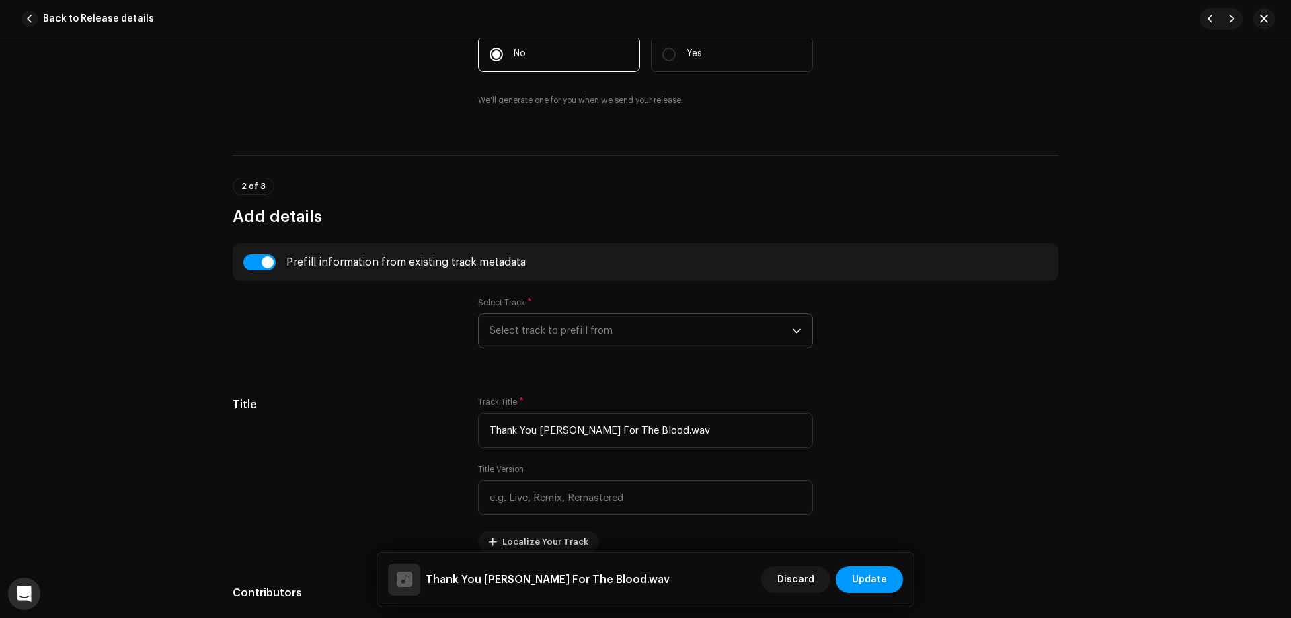
radio input "false"
radio input "true"
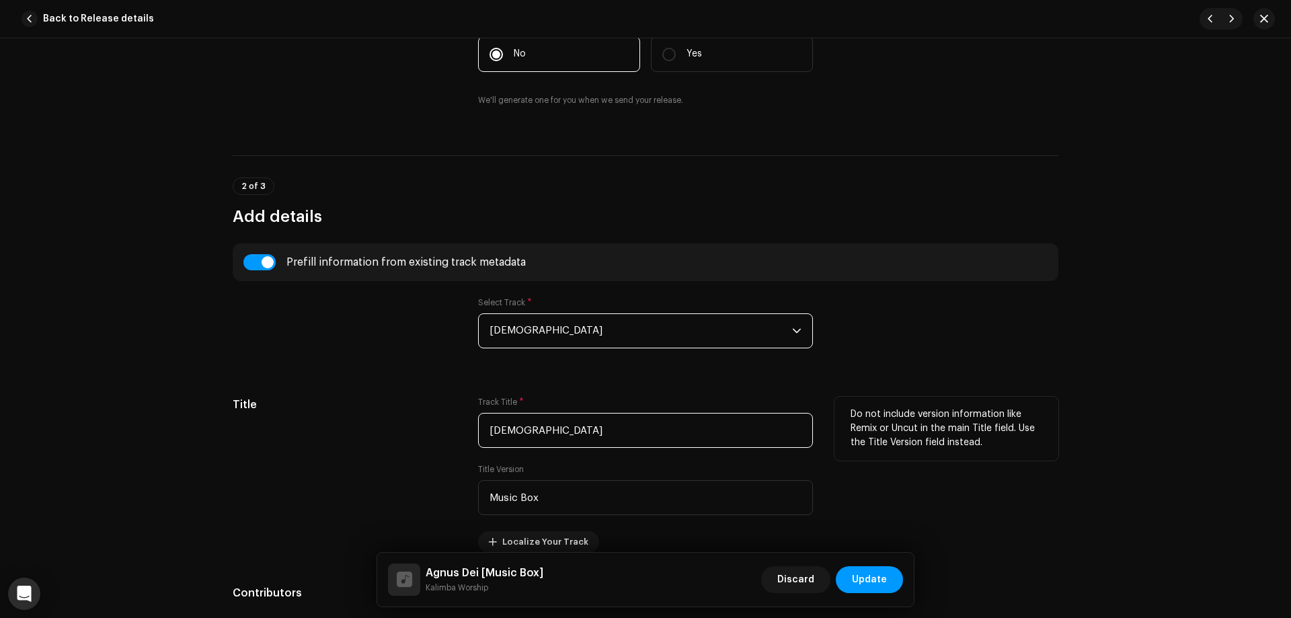
click at [545, 438] on input "[DEMOGRAPHIC_DATA]" at bounding box center [645, 430] width 335 height 35
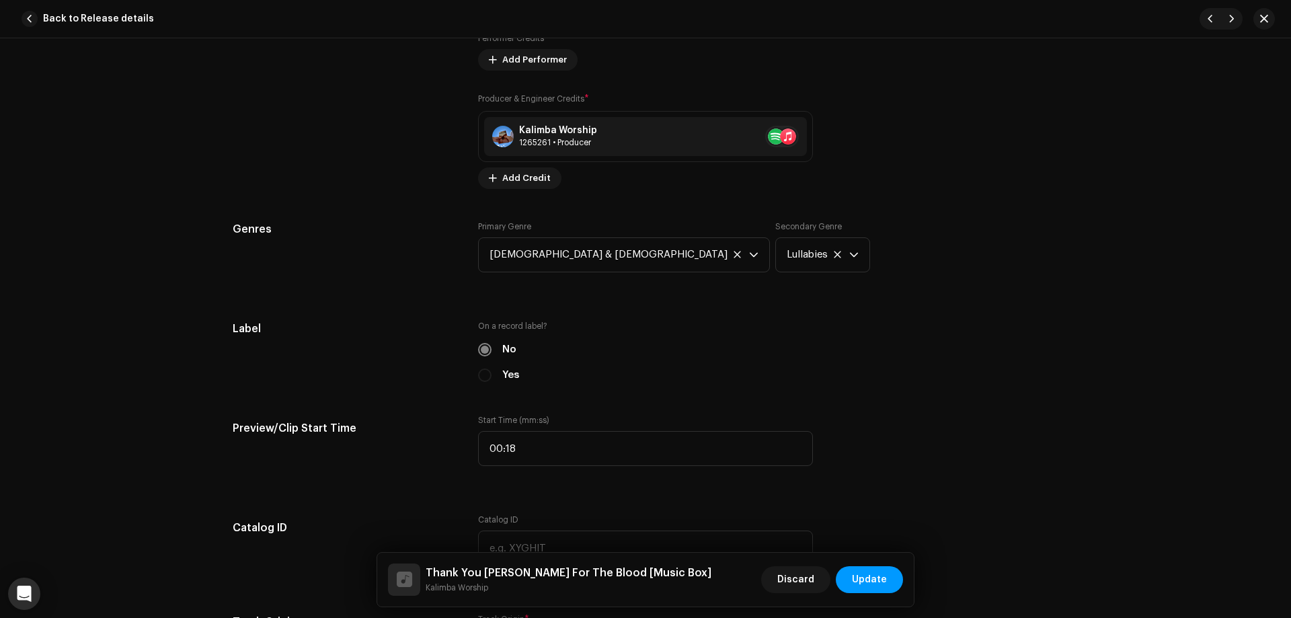
scroll to position [1076, 0]
type input "Thank You [PERSON_NAME] For The Blood"
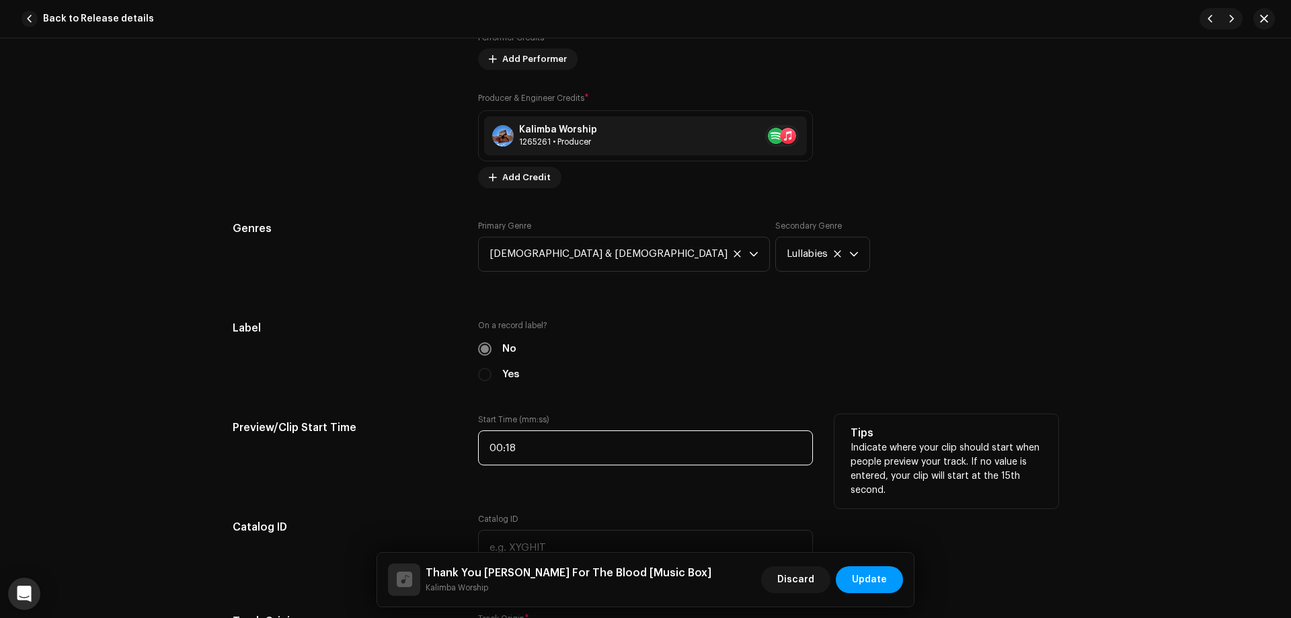
click at [543, 453] on input "00:18" at bounding box center [645, 447] width 335 height 35
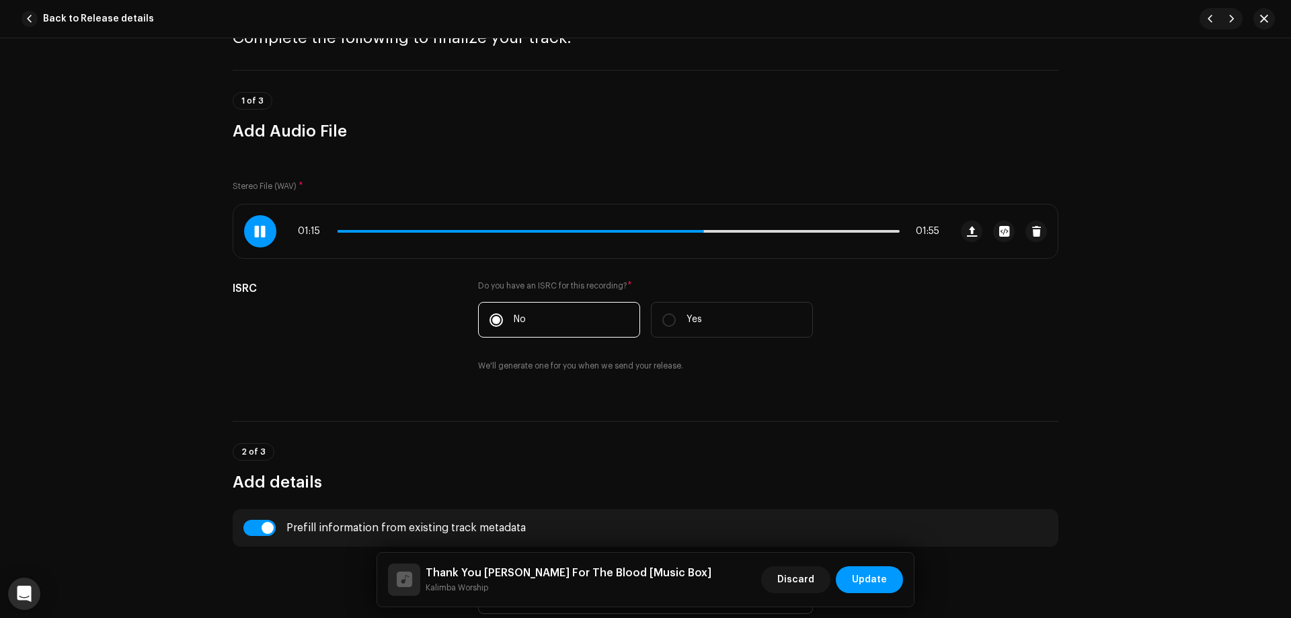
scroll to position [67, 0]
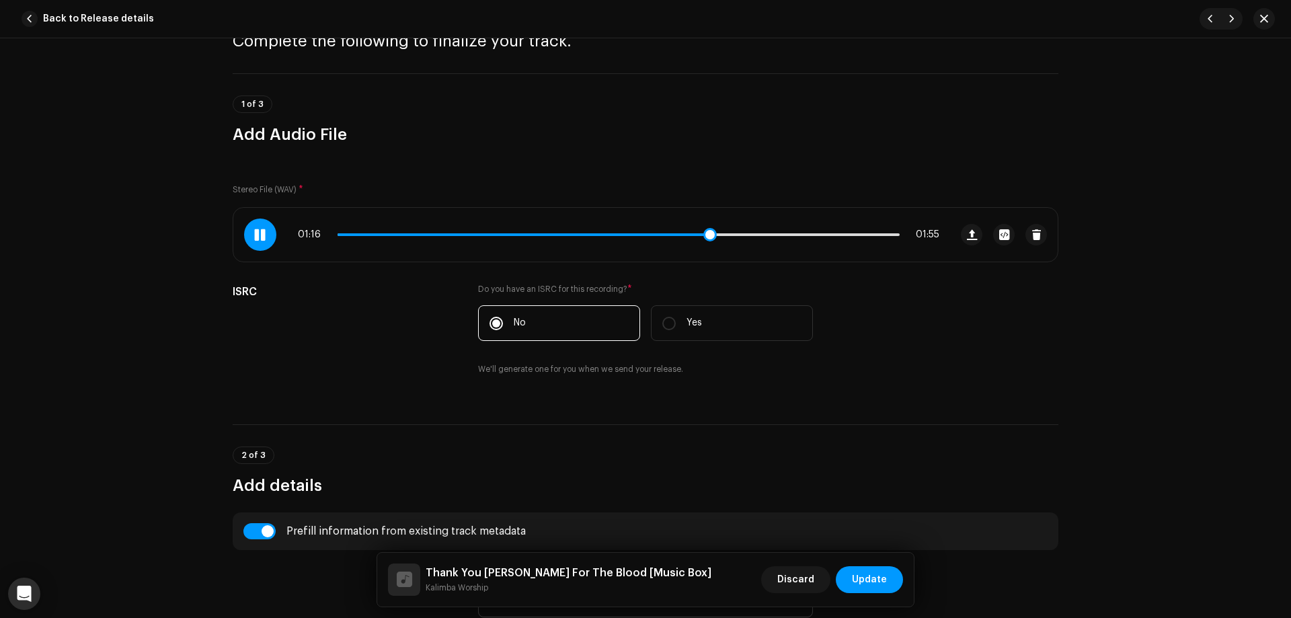
click at [673, 234] on span at bounding box center [523, 234] width 371 height 3
click at [663, 233] on span at bounding box center [511, 234] width 347 height 3
click at [660, 233] on span at bounding box center [509, 234] width 342 height 3
click at [654, 235] on span at bounding box center [509, 234] width 342 height 3
click at [646, 235] on span at bounding box center [504, 234] width 332 height 3
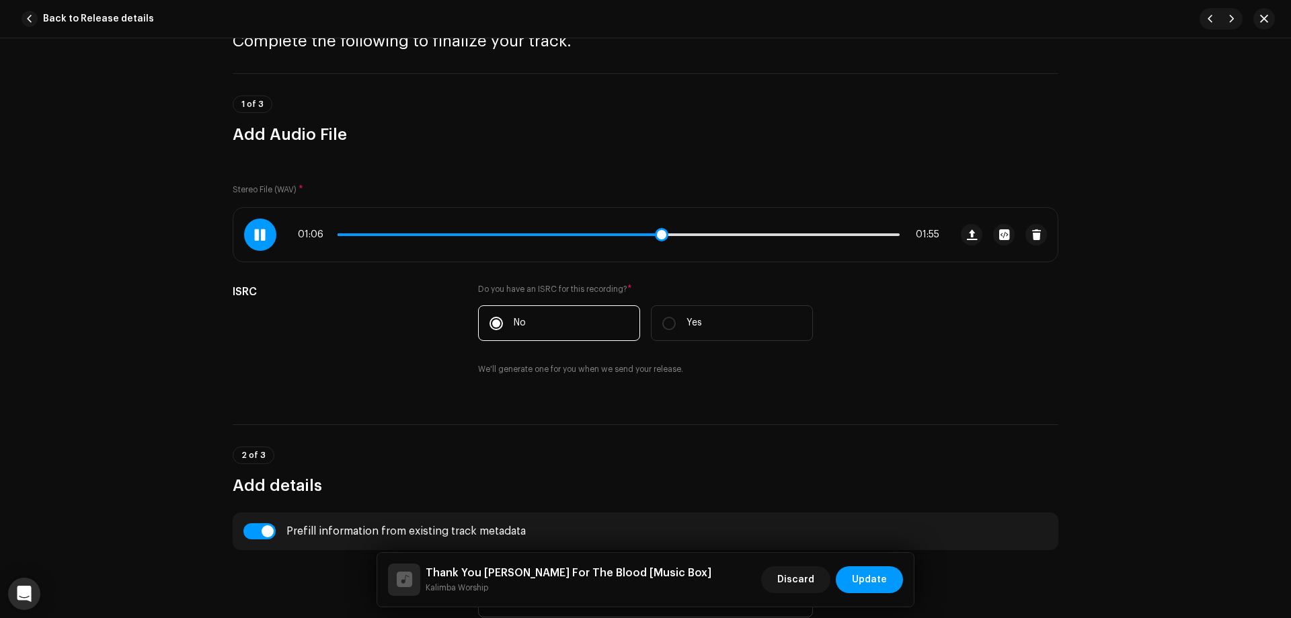
click at [646, 235] on span at bounding box center [499, 234] width 323 height 3
click at [663, 237] on div "01:09 01:55" at bounding box center [619, 234] width 642 height 11
click at [665, 235] on span at bounding box center [507, 234] width 338 height 3
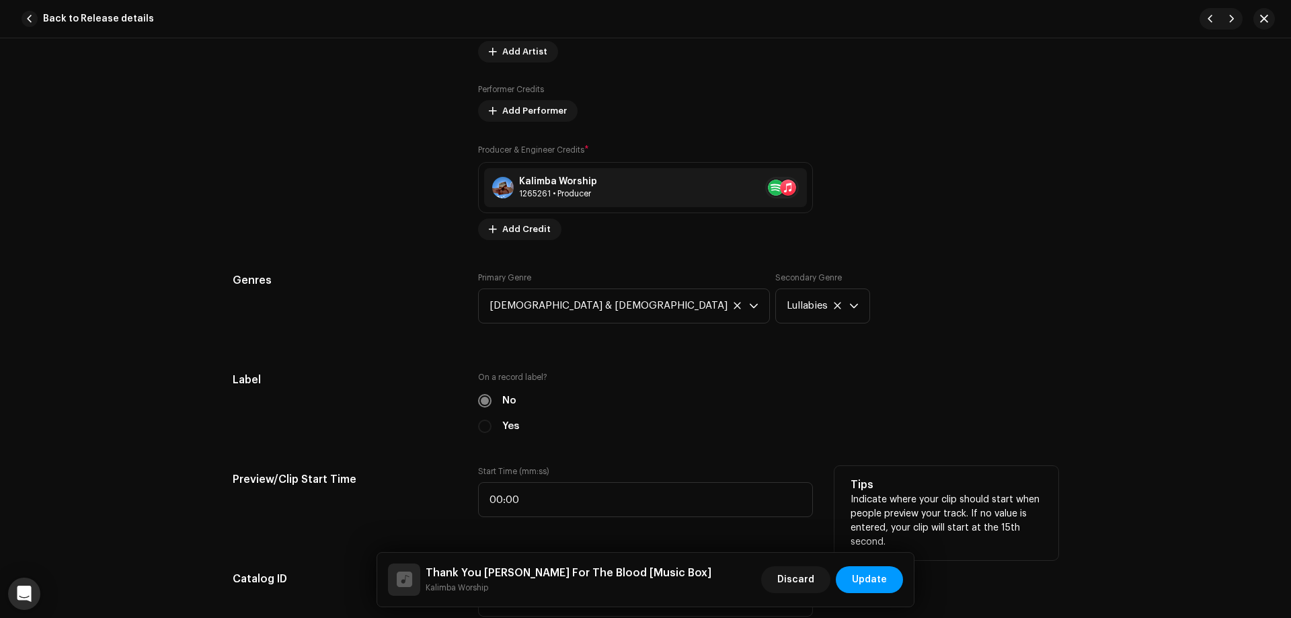
scroll to position [1143, 0]
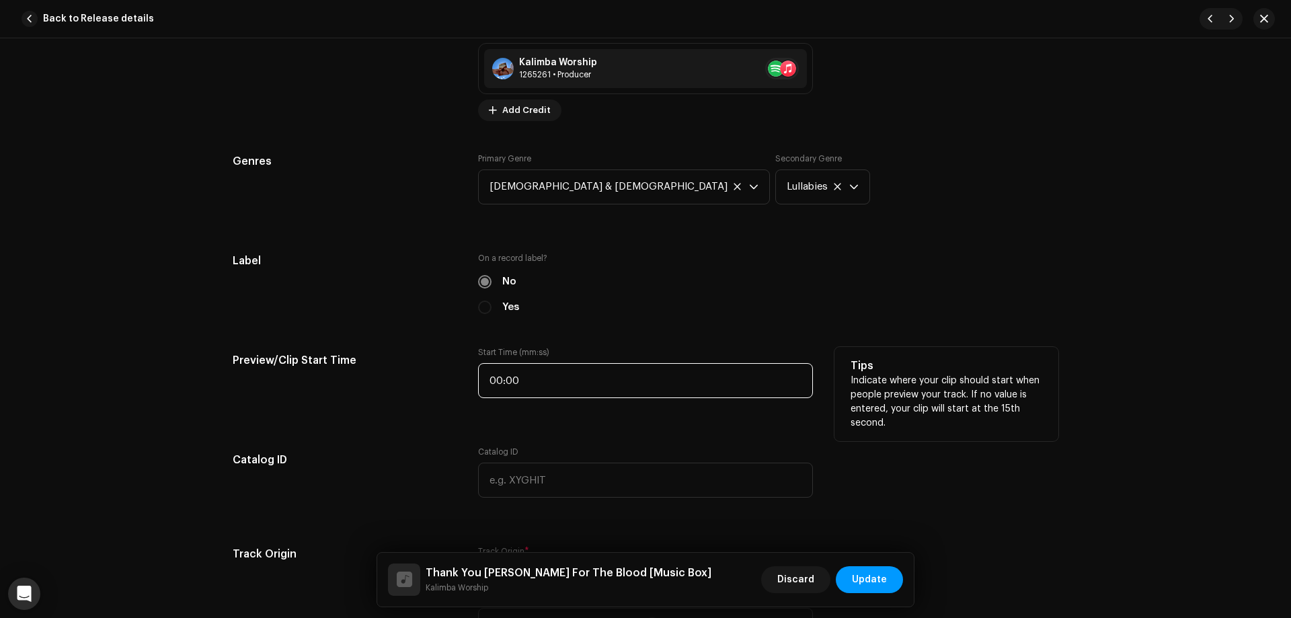
click at [542, 377] on input "00:00" at bounding box center [645, 380] width 335 height 35
type input "01:08"
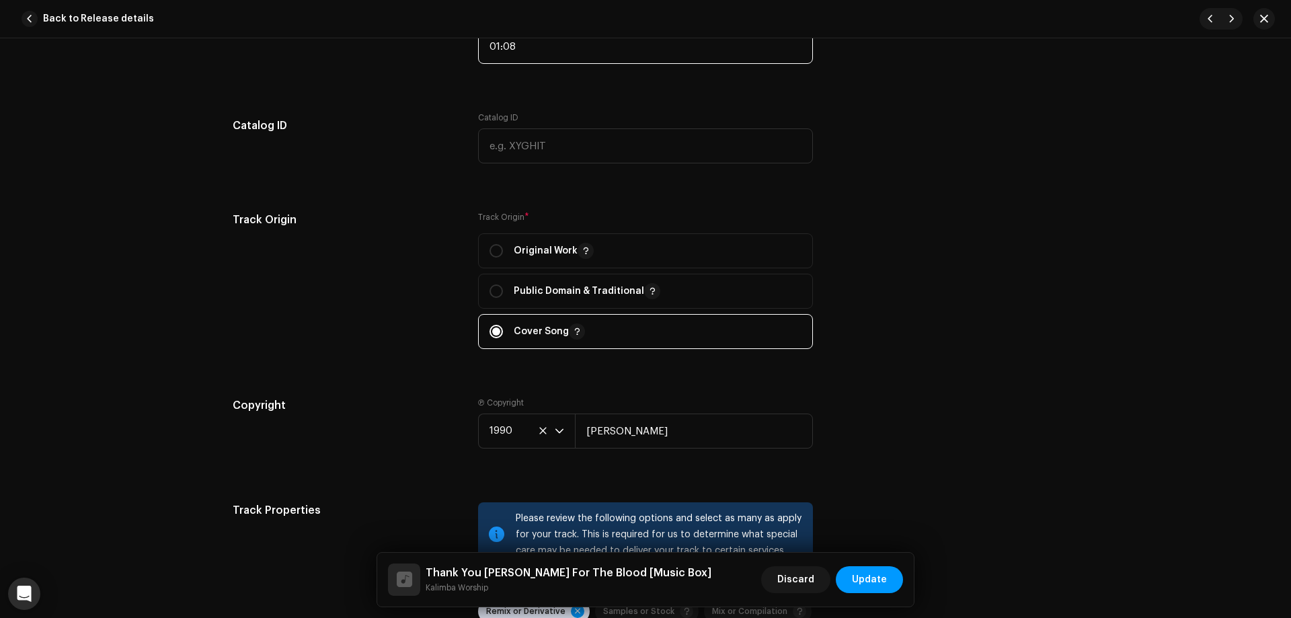
scroll to position [1614, 0]
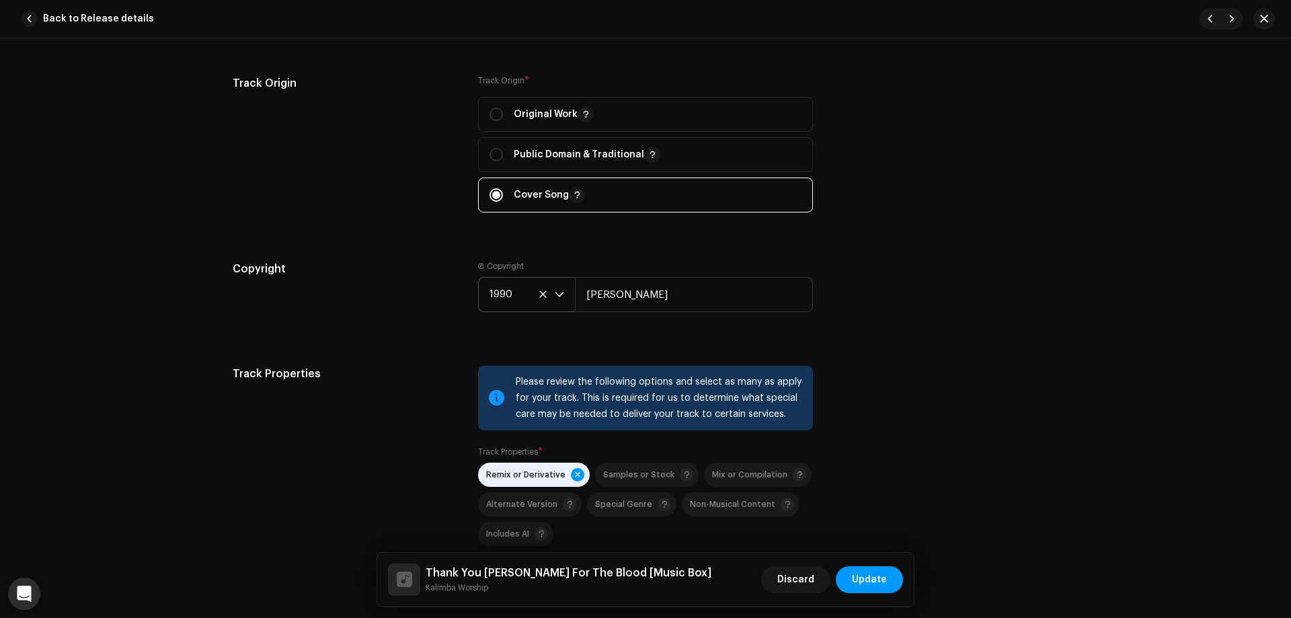
click at [524, 294] on span "1990" at bounding box center [522, 295] width 65 height 34
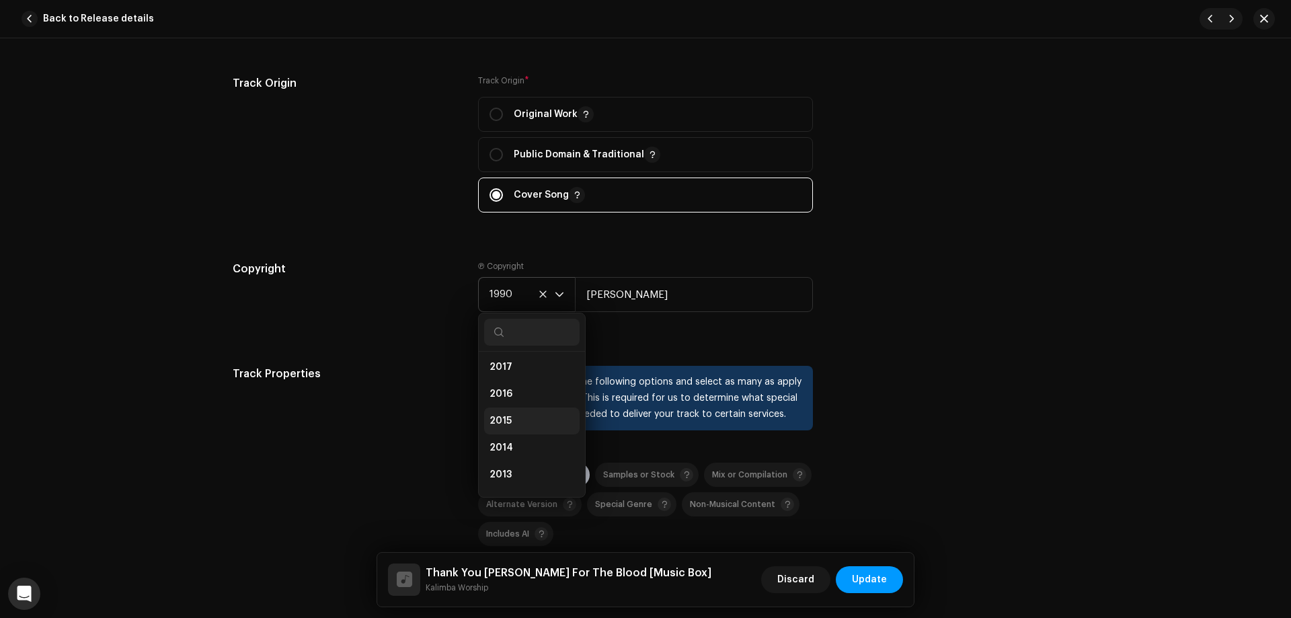
scroll to position [100, 0]
click at [510, 408] on li "2021" at bounding box center [532, 405] width 96 height 27
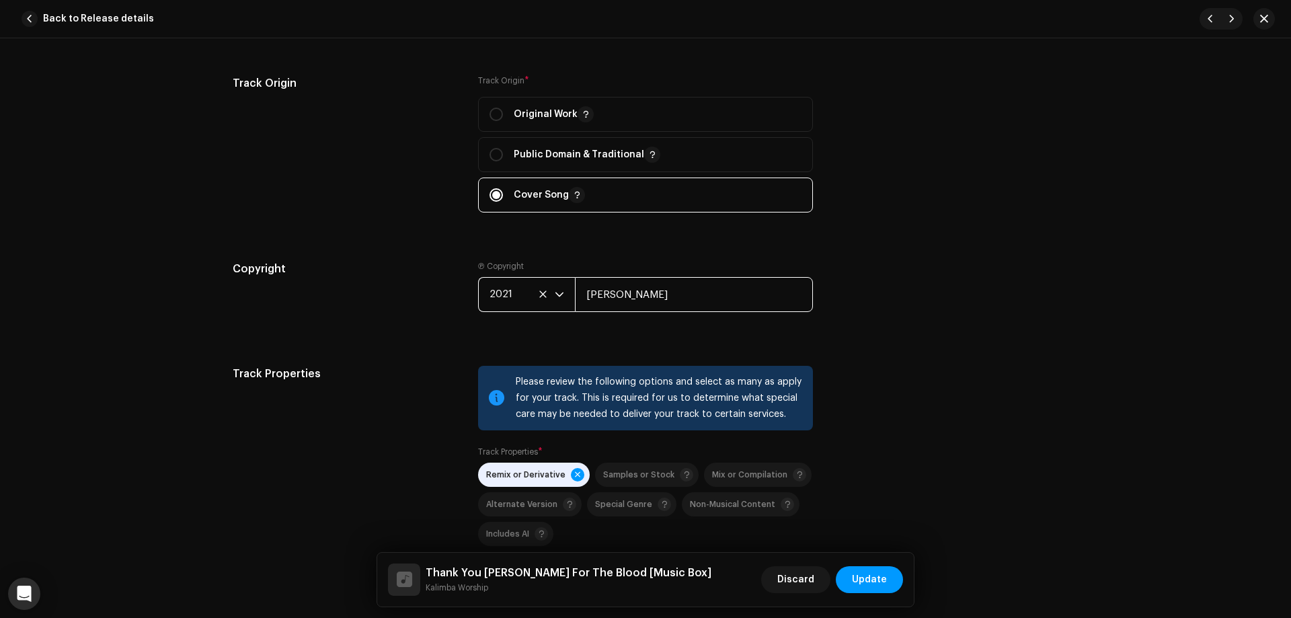
click at [662, 290] on input "[PERSON_NAME]" at bounding box center [694, 294] width 238 height 35
type input "[PERSON_NAME]"
click at [935, 225] on div "Track Origin Track Origin * Original Work Public Domain & Traditional Cover Song" at bounding box center [646, 151] width 826 height 153
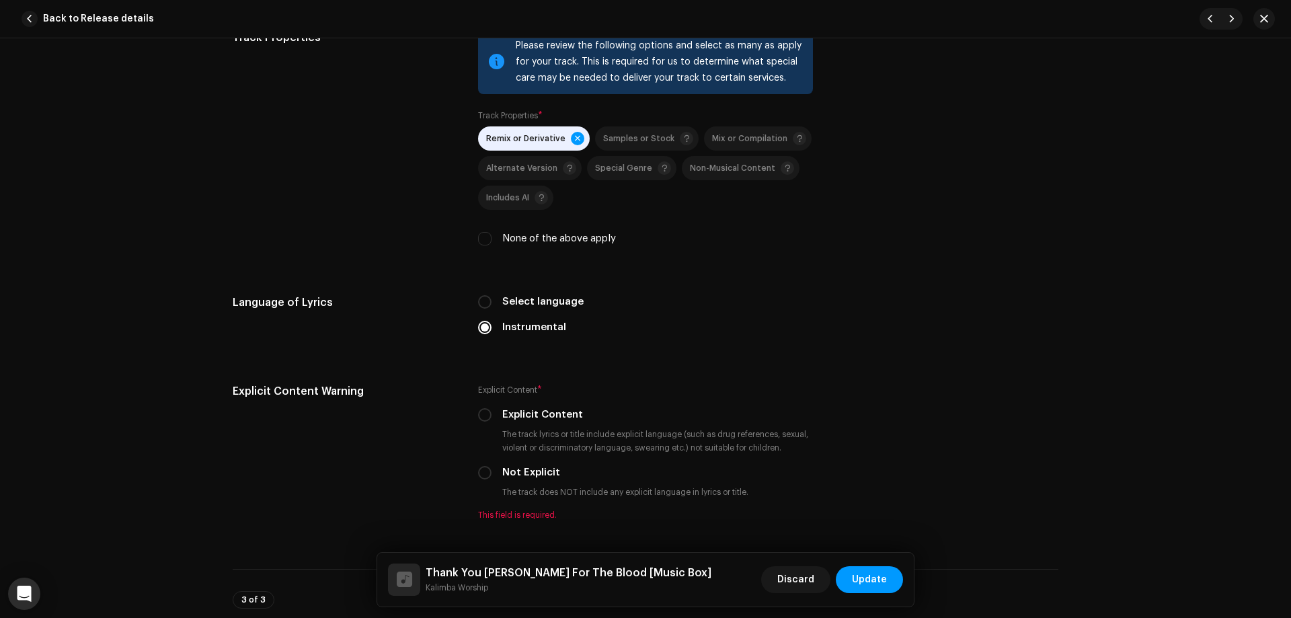
scroll to position [2152, 0]
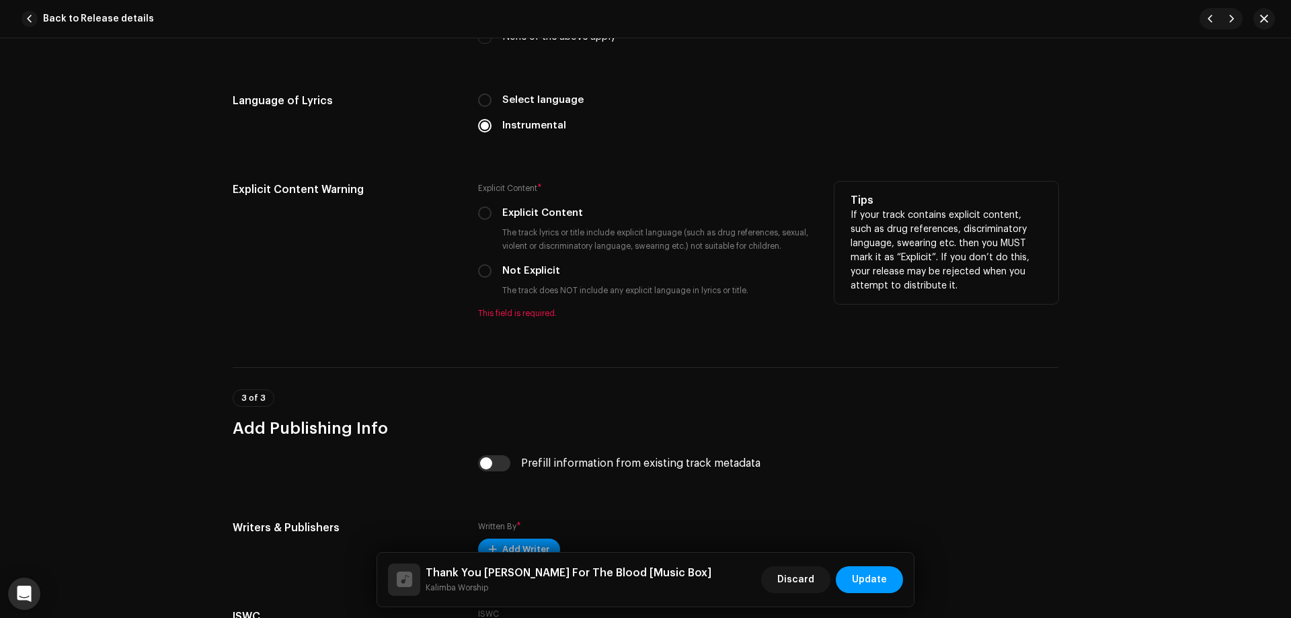
click at [515, 279] on div "Explicit Content * Explicit Content The track lyrics or title include explicit …" at bounding box center [645, 250] width 335 height 137
click at [515, 272] on label "Not Explicit" at bounding box center [531, 271] width 58 height 15
click at [492, 272] on input "Not Explicit" at bounding box center [484, 270] width 13 height 13
radio input "true"
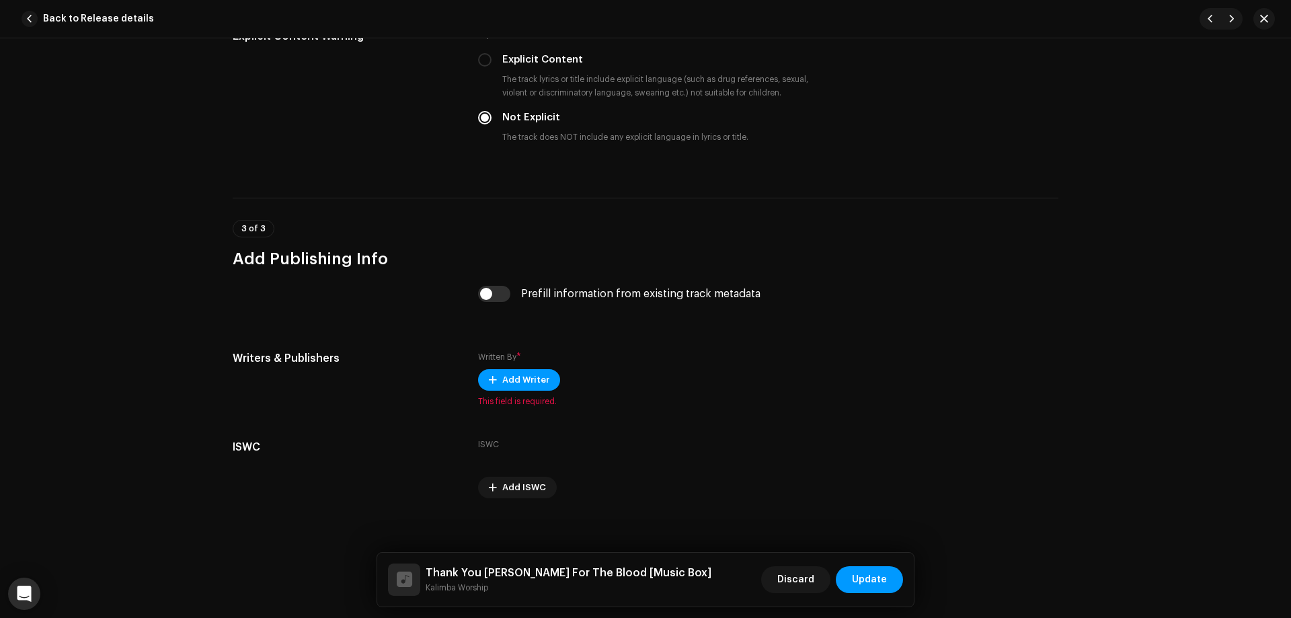
scroll to position [2315, 0]
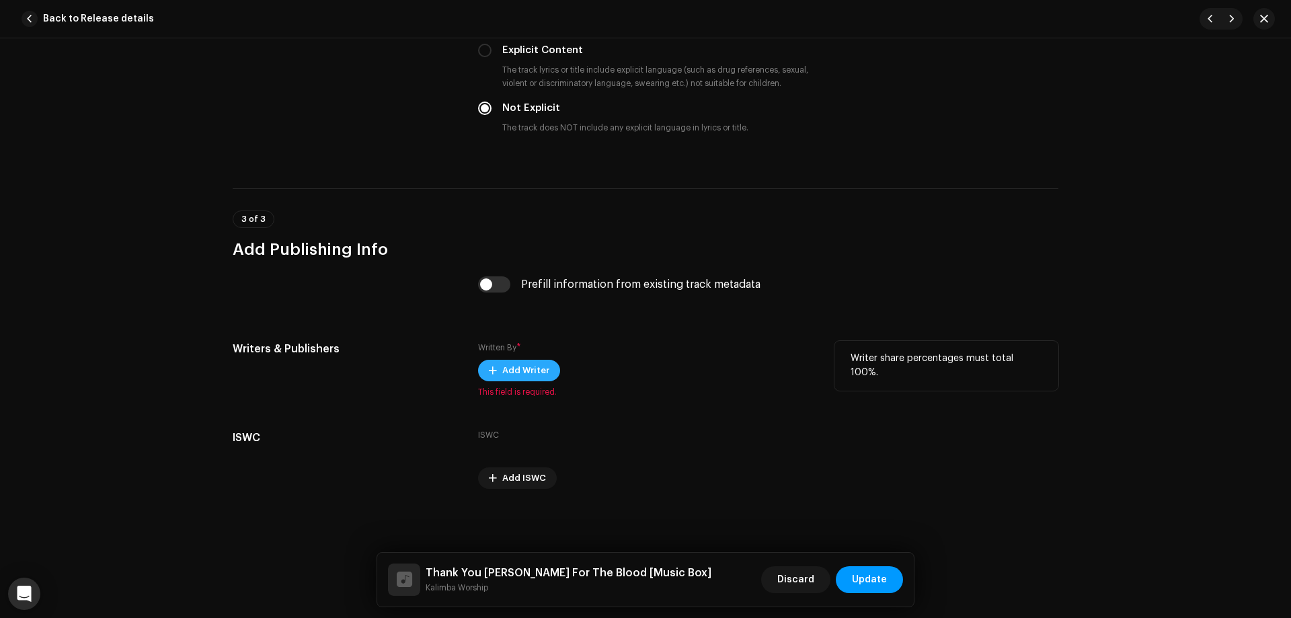
click at [518, 373] on span "Add Writer" at bounding box center [525, 370] width 47 height 27
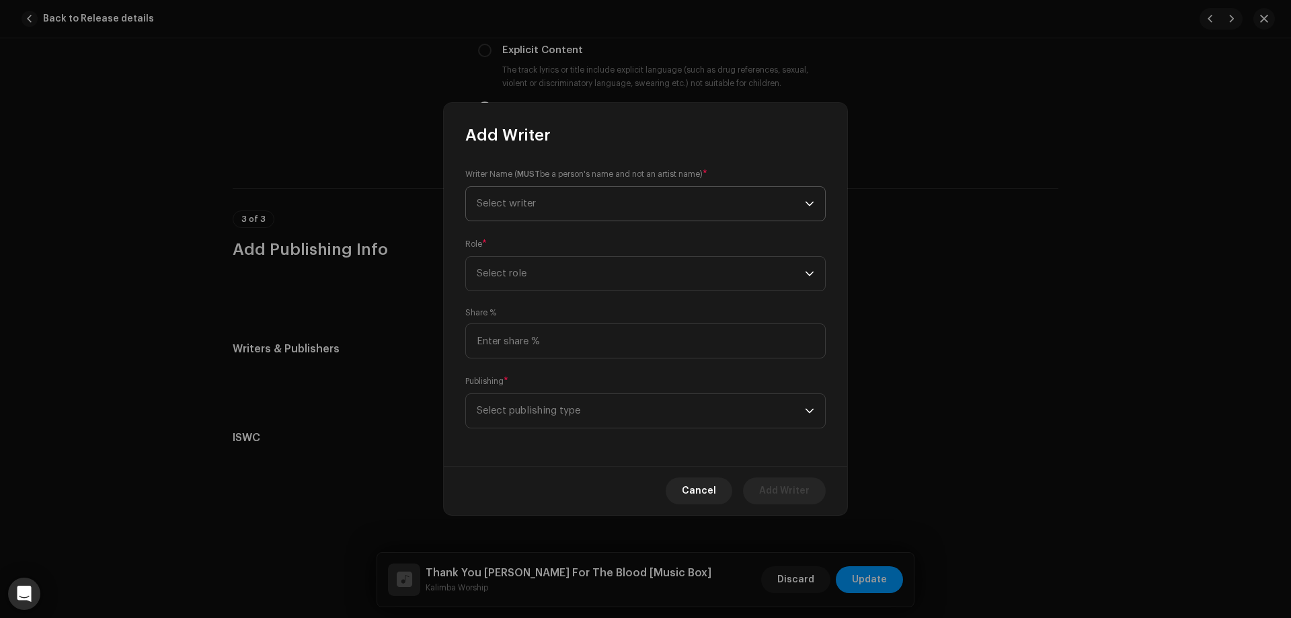
click at [535, 211] on span "Select writer" at bounding box center [641, 204] width 328 height 34
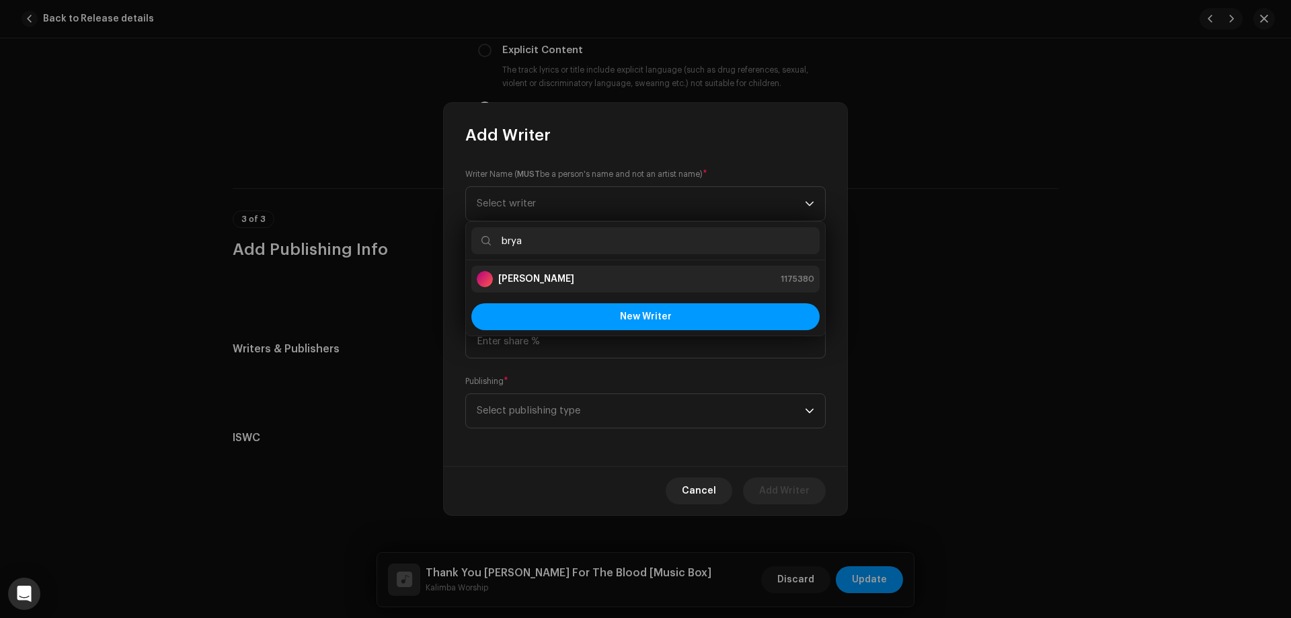
type input "brya"
click at [563, 278] on strong "[PERSON_NAME]" at bounding box center [536, 278] width 76 height 13
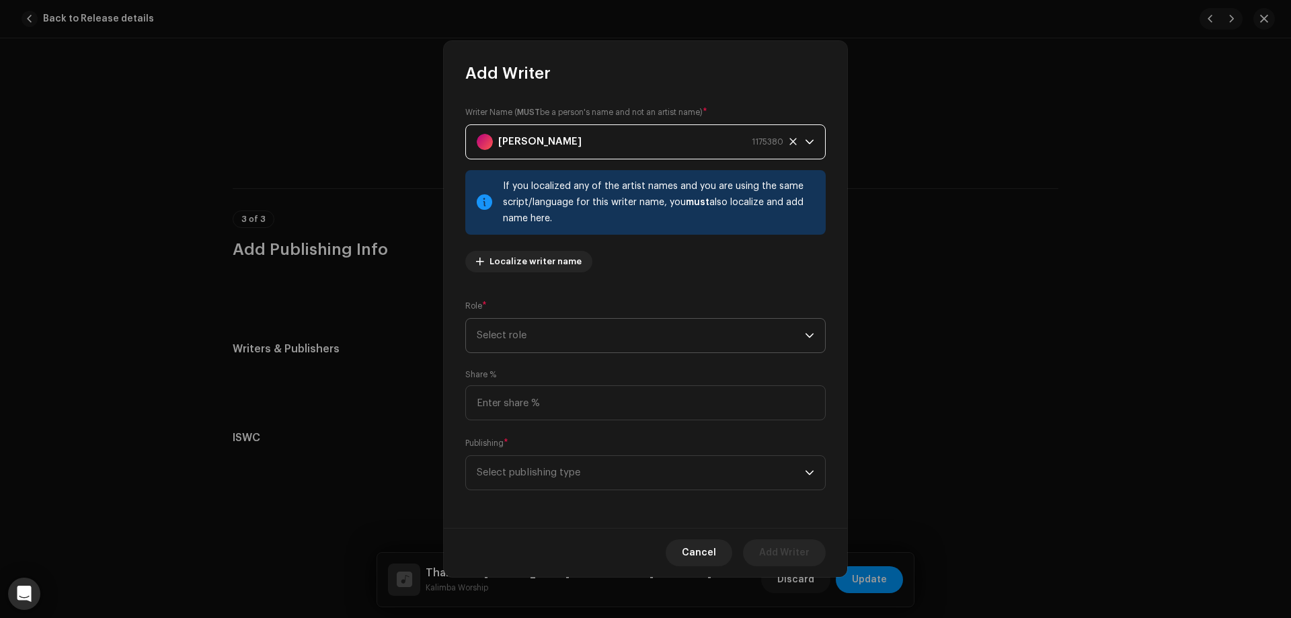
click at [597, 331] on span "Select role" at bounding box center [641, 336] width 328 height 34
click at [543, 422] on li "Composer" at bounding box center [645, 426] width 348 height 27
click at [556, 404] on input at bounding box center [645, 402] width 360 height 35
type input "20.00"
click at [547, 474] on span "Select publishing type" at bounding box center [641, 473] width 328 height 34
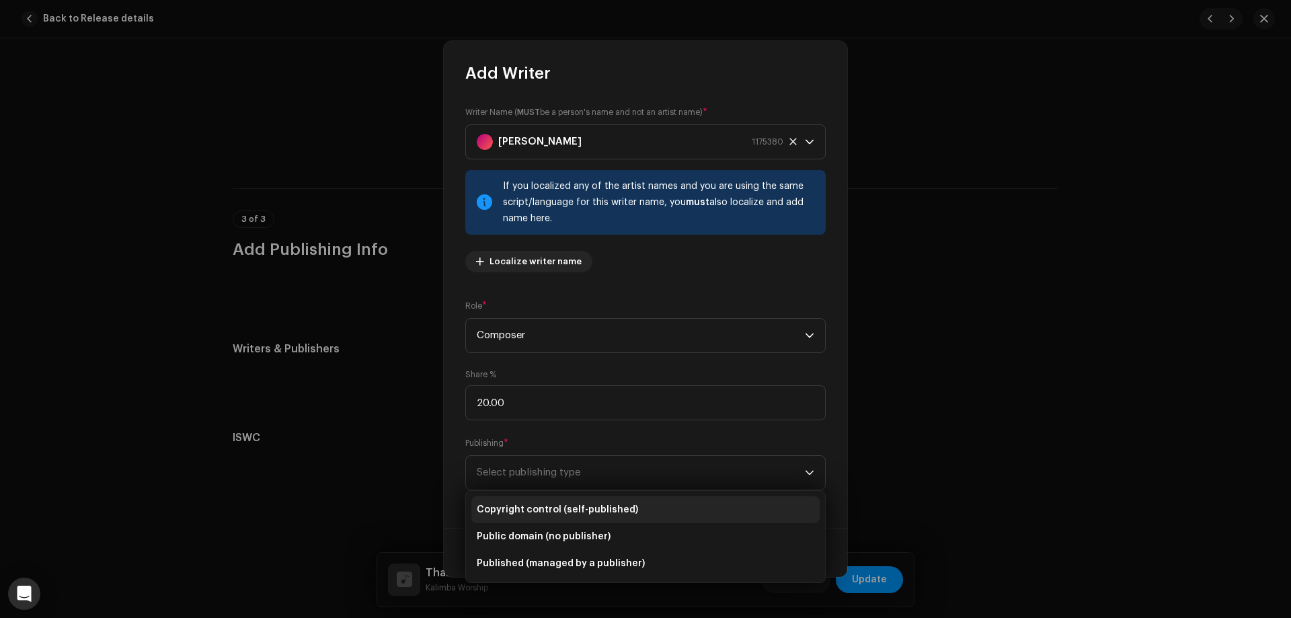
click at [552, 510] on span "Copyright control (self-published)" at bounding box center [557, 509] width 161 height 13
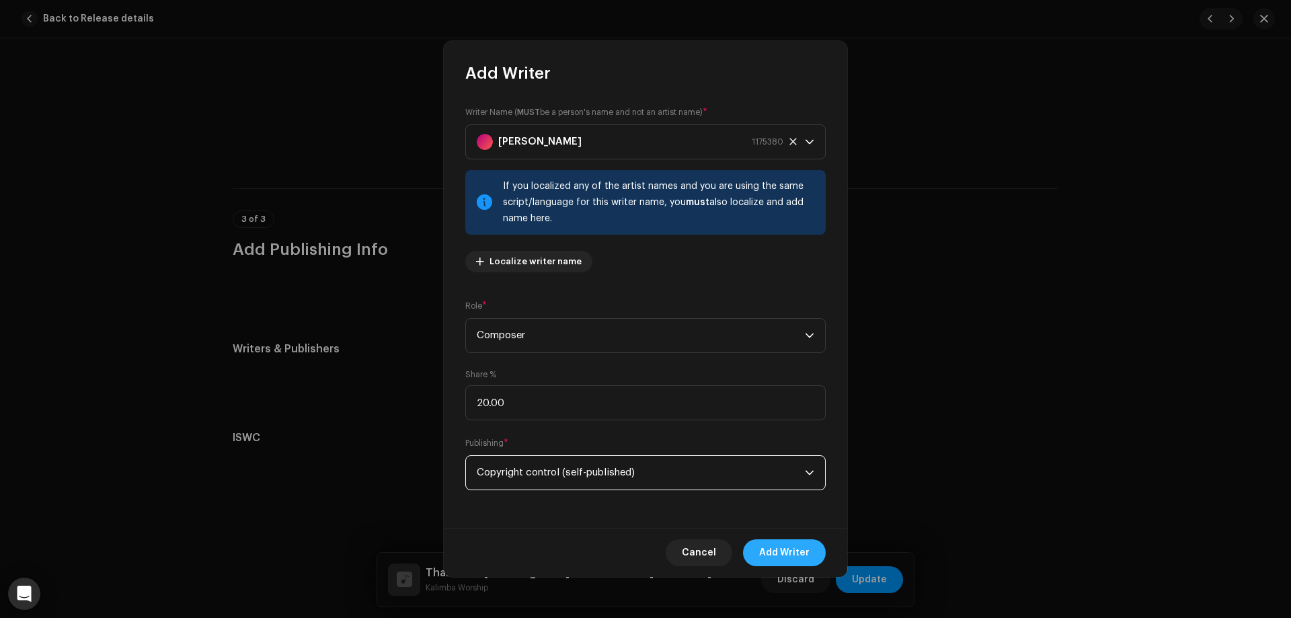
click at [776, 553] on span "Add Writer" at bounding box center [784, 552] width 50 height 27
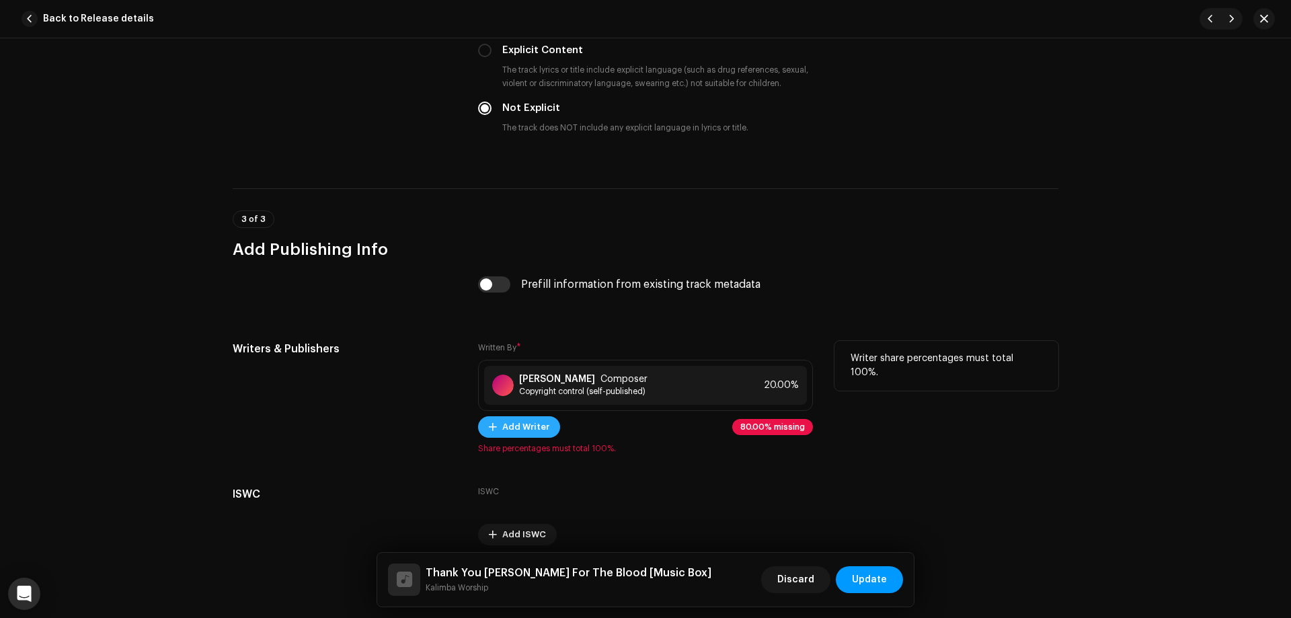
click at [525, 421] on span "Add Writer" at bounding box center [525, 427] width 47 height 27
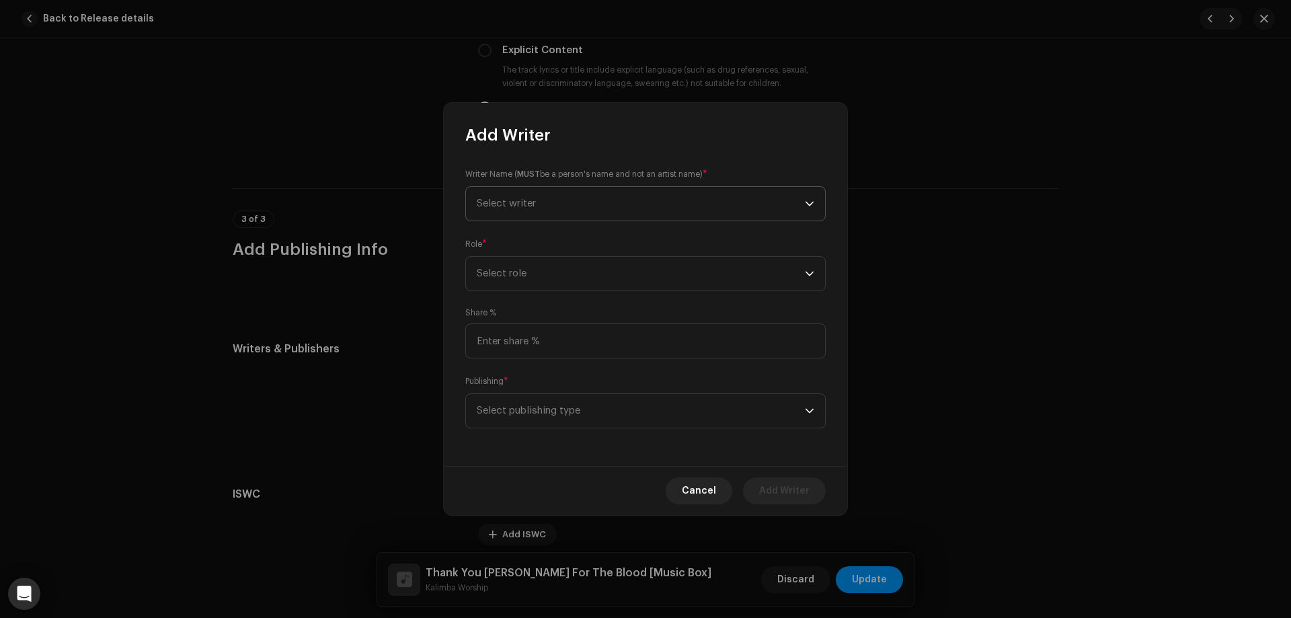
click at [558, 205] on span "Select writer" at bounding box center [641, 204] width 328 height 34
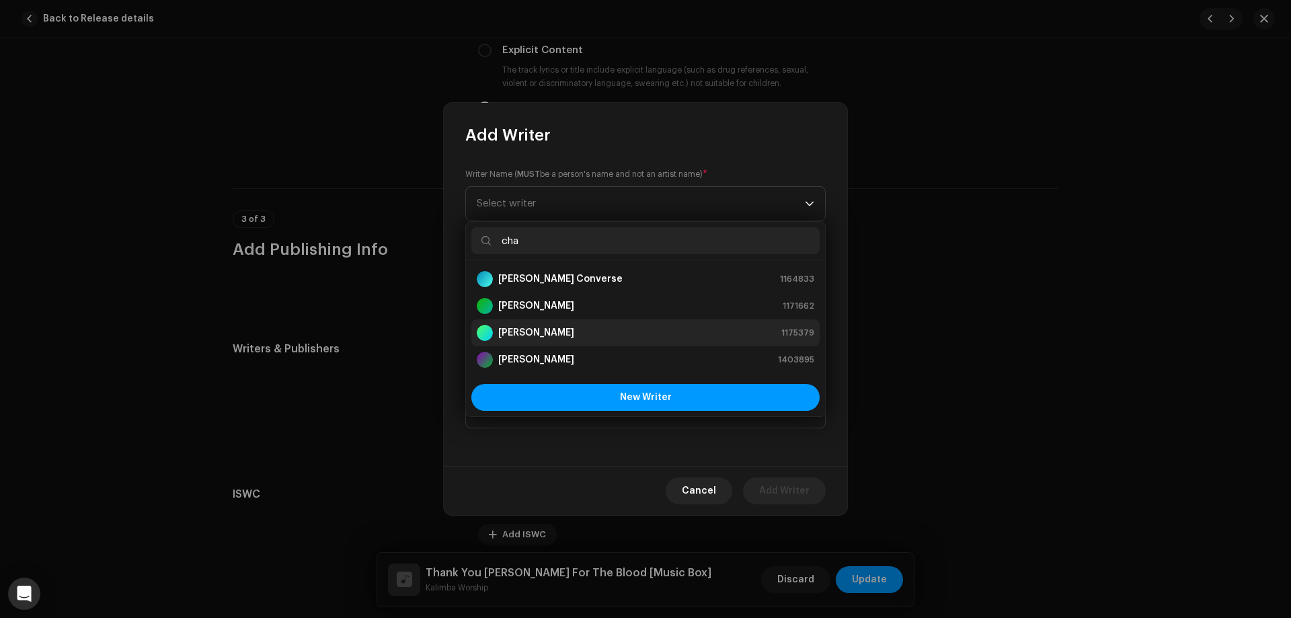
type input "cha"
click at [556, 331] on strong "[PERSON_NAME]" at bounding box center [536, 332] width 76 height 13
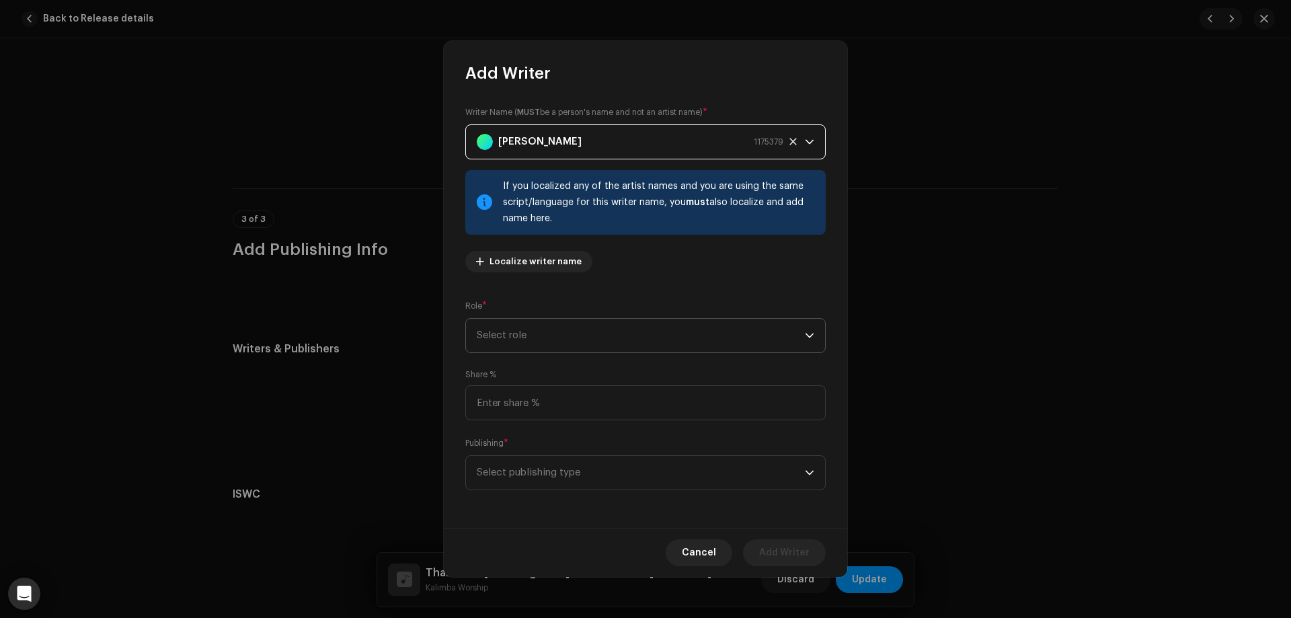
click at [558, 330] on span "Select role" at bounding box center [641, 336] width 328 height 34
click at [514, 425] on span "Composer" at bounding box center [501, 426] width 49 height 13
click at [527, 404] on input at bounding box center [645, 402] width 360 height 35
type input "20.00"
click at [517, 463] on span "Select publishing type" at bounding box center [641, 473] width 328 height 34
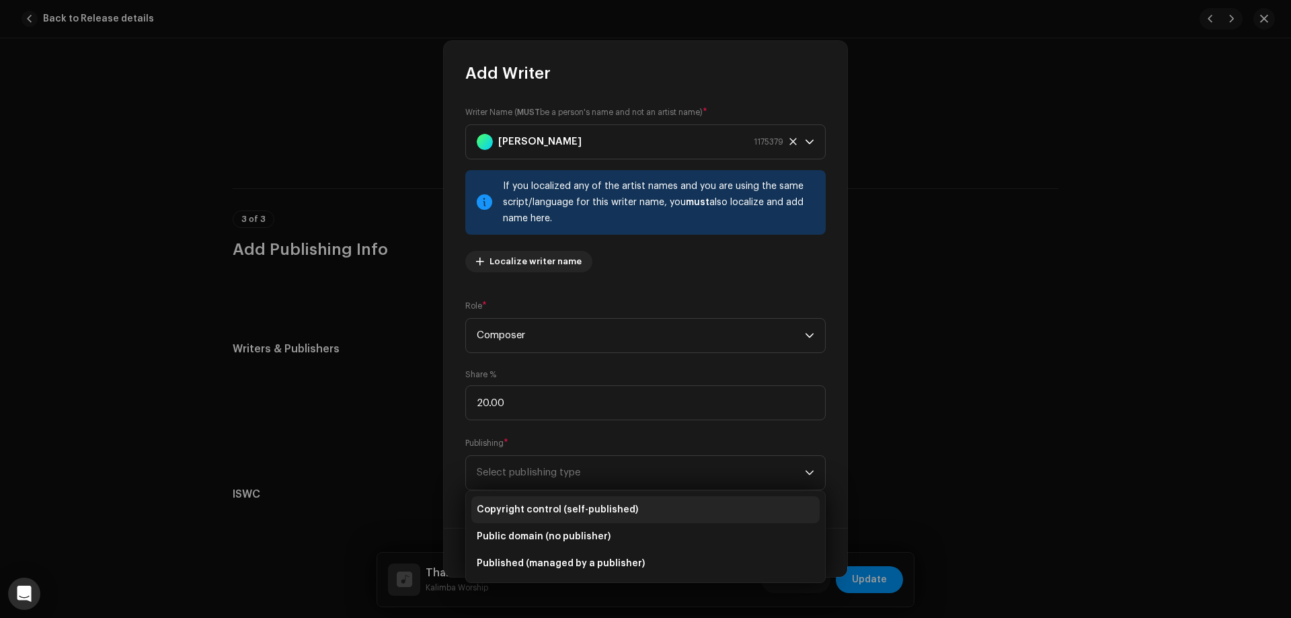
click at [529, 506] on span "Copyright control (self-published)" at bounding box center [557, 509] width 161 height 13
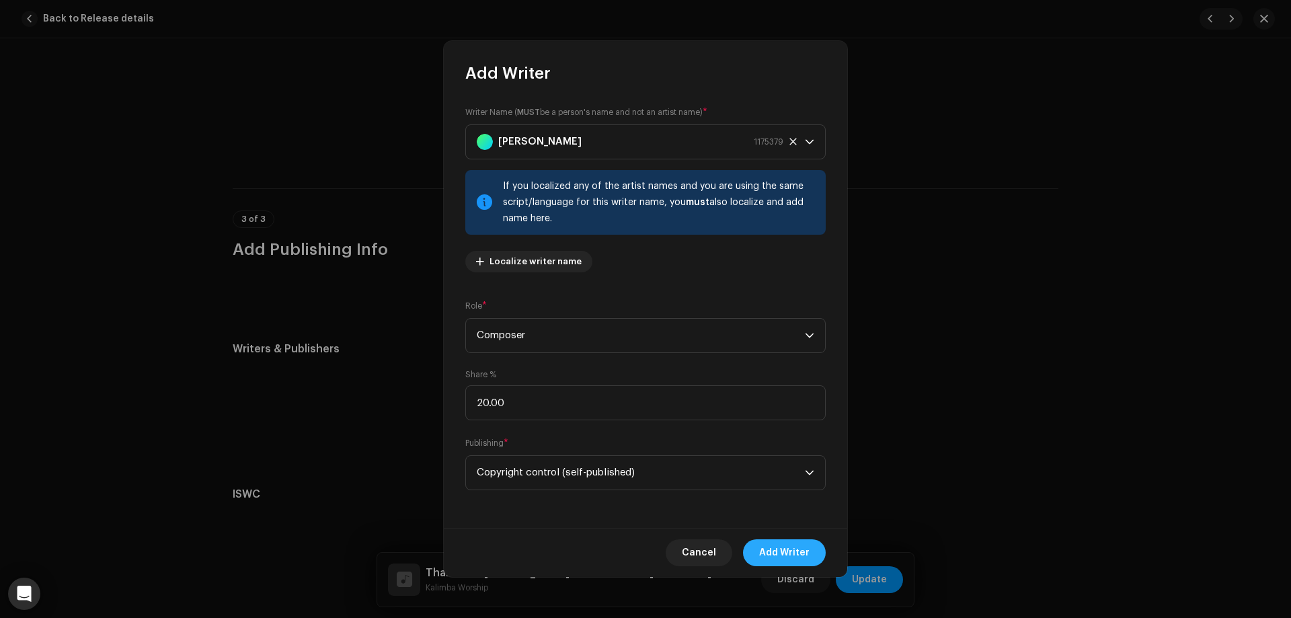
click at [786, 555] on span "Add Writer" at bounding box center [784, 552] width 50 height 27
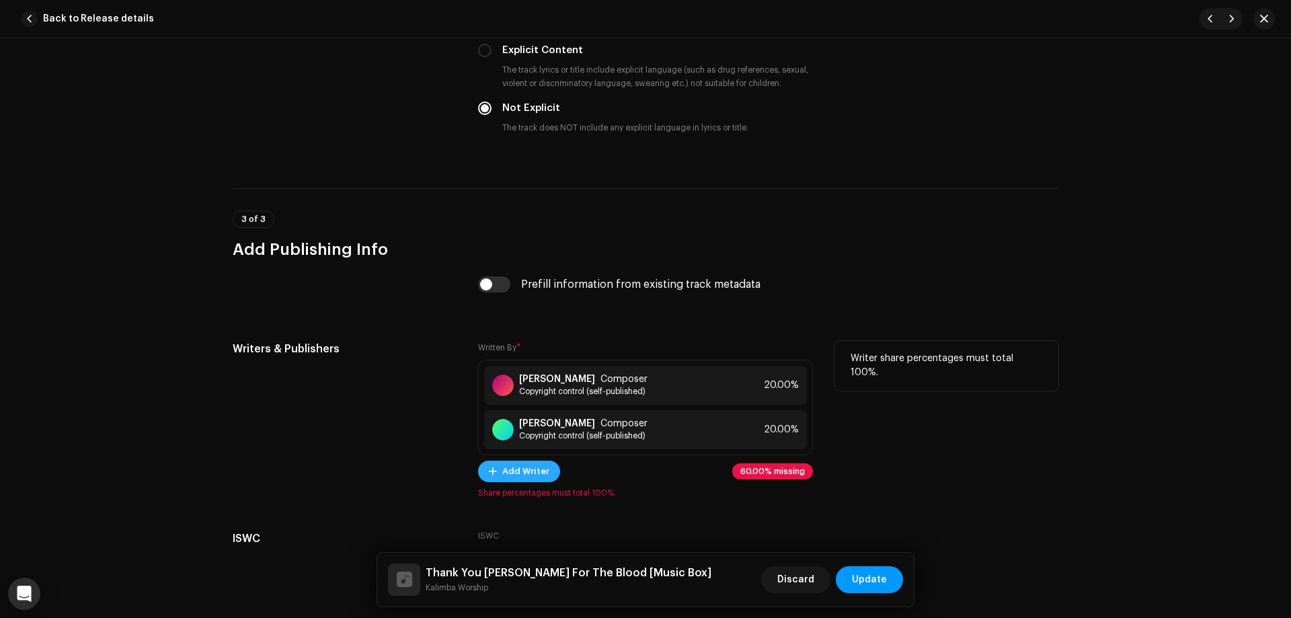
click at [527, 480] on span "Add Writer" at bounding box center [525, 471] width 47 height 27
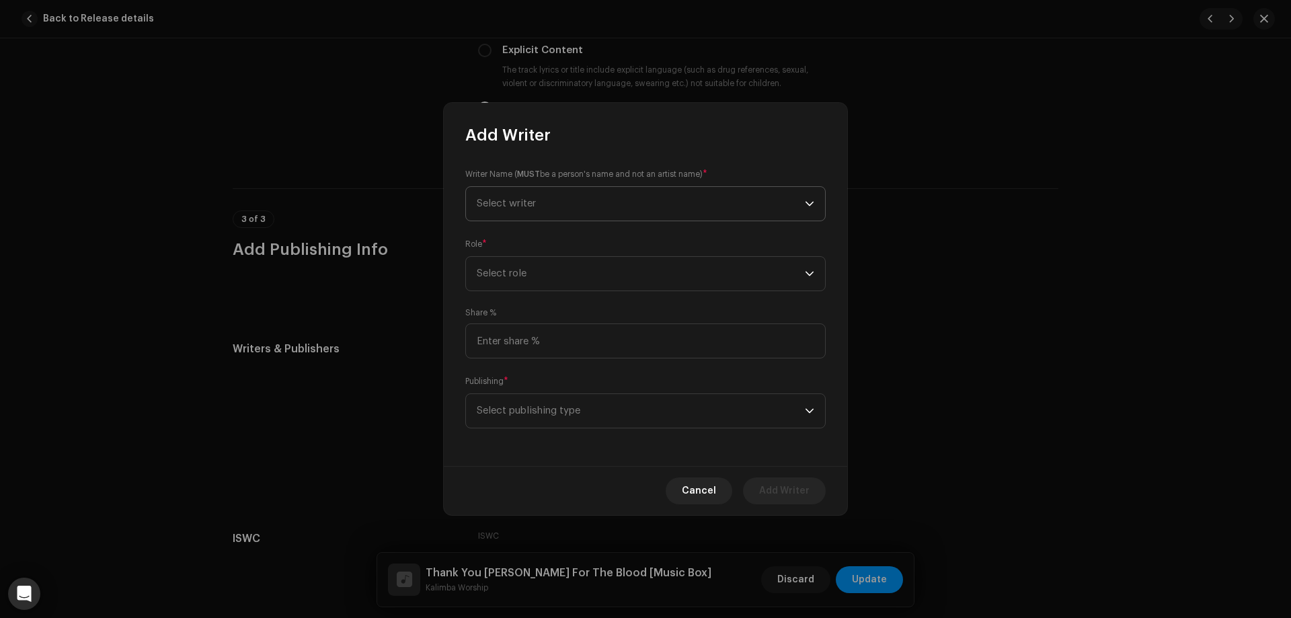
click at [567, 205] on span "Select writer" at bounding box center [641, 204] width 328 height 34
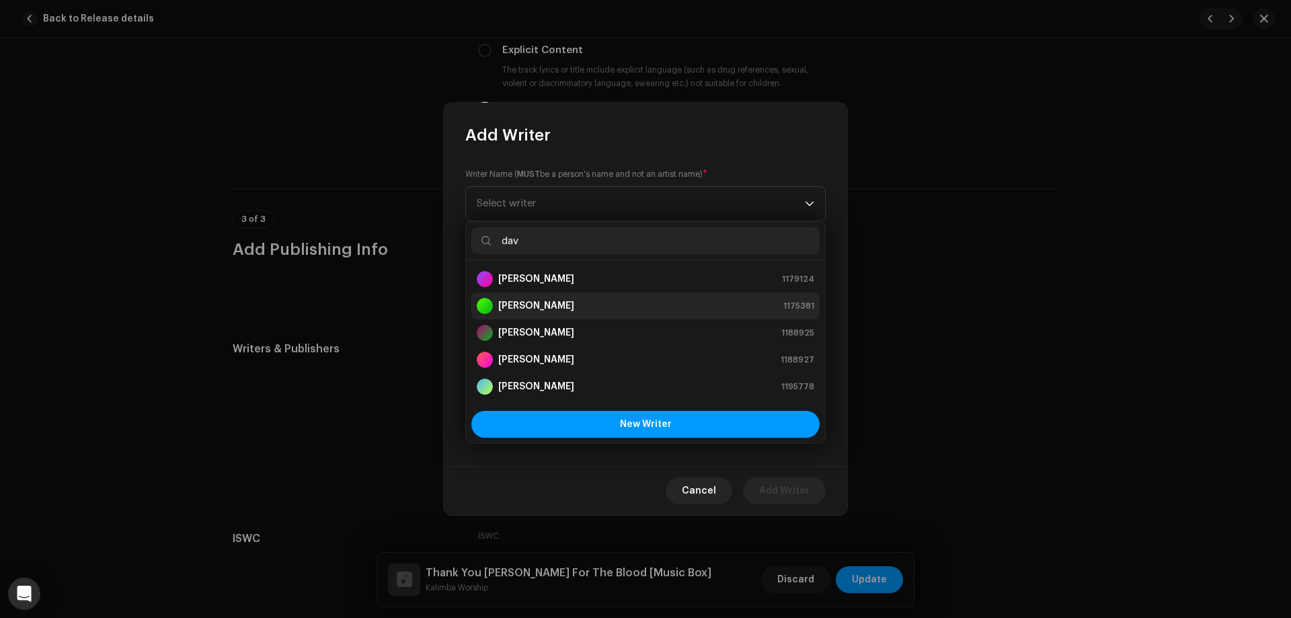
type input "dav"
click at [565, 301] on div "[PERSON_NAME] 1175381" at bounding box center [646, 306] width 338 height 16
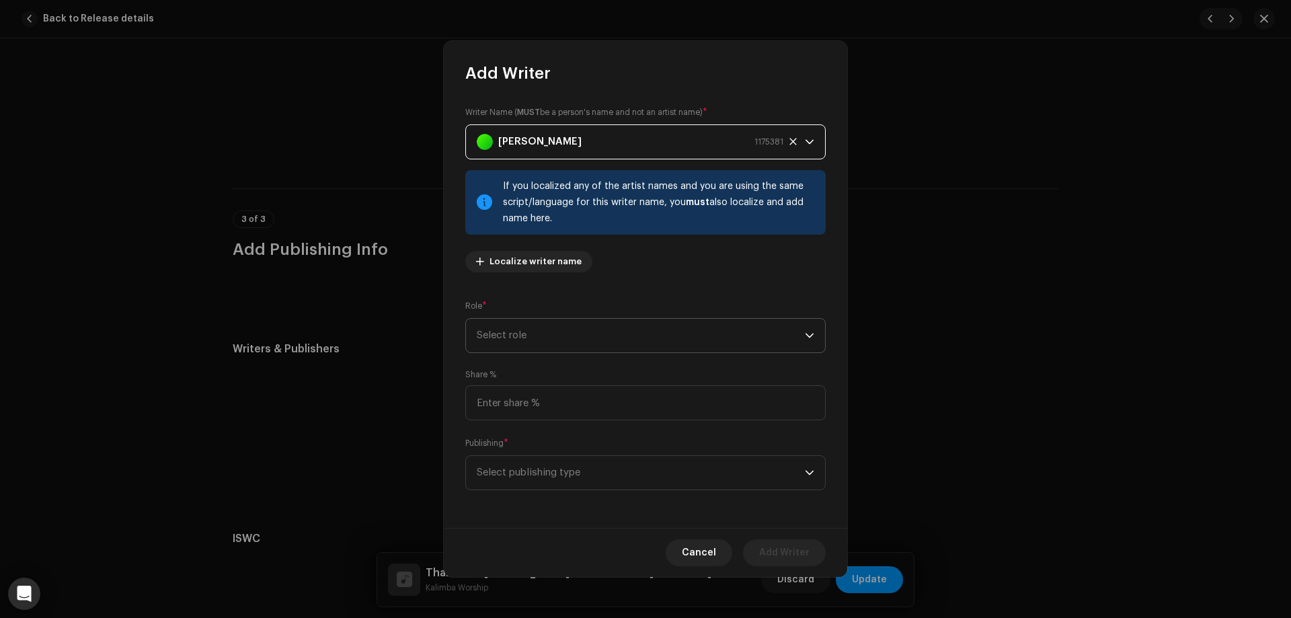
click at [541, 334] on span "Select role" at bounding box center [641, 336] width 328 height 34
click at [519, 426] on span "Composer" at bounding box center [501, 426] width 49 height 13
click at [526, 406] on input at bounding box center [645, 402] width 360 height 35
type input "20.00"
click at [525, 470] on span "Select publishing type" at bounding box center [641, 473] width 328 height 34
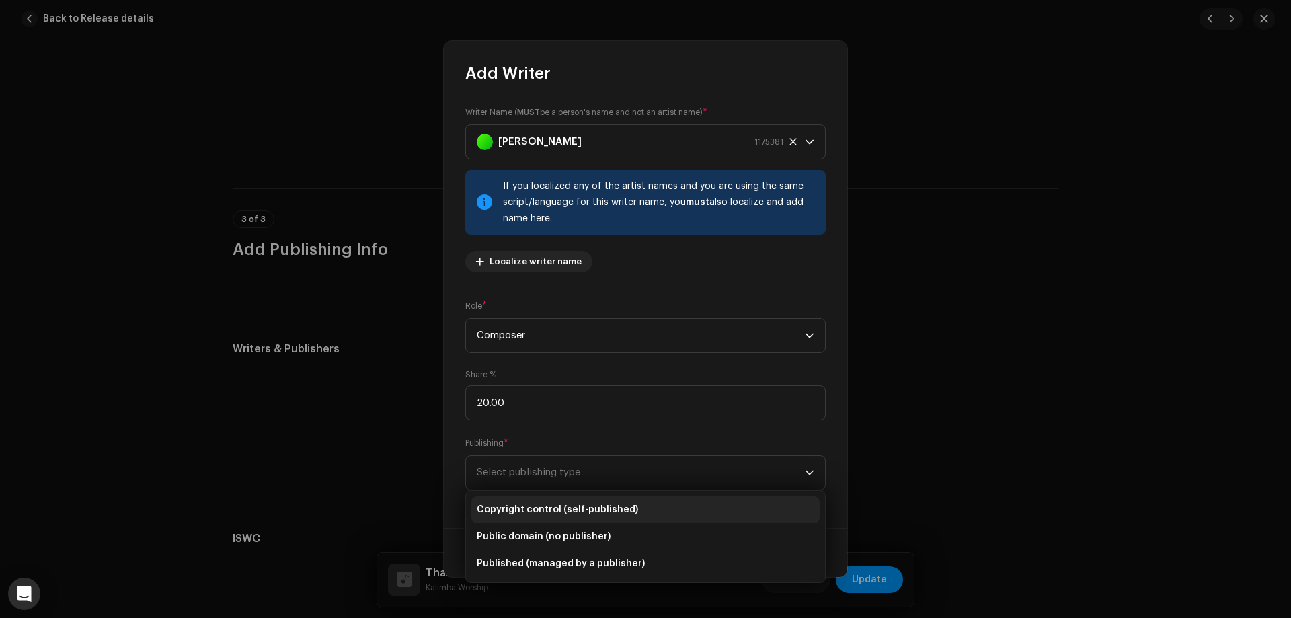
click at [547, 510] on span "Copyright control (self-published)" at bounding box center [557, 509] width 161 height 13
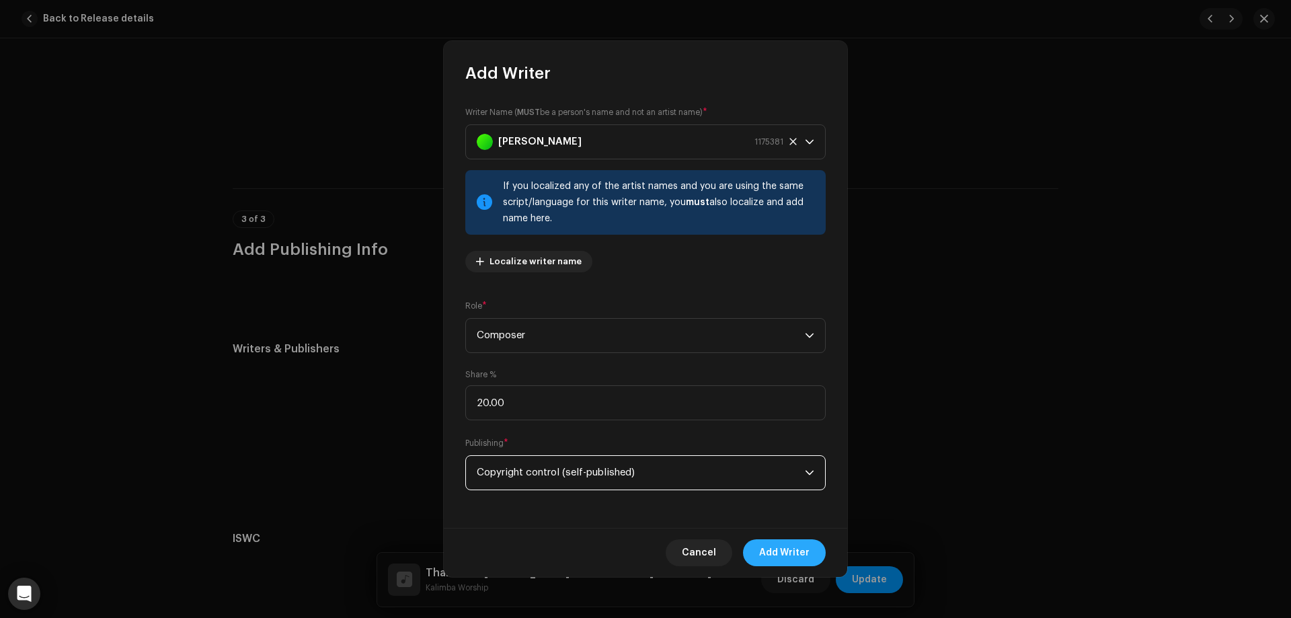
click at [765, 548] on span "Add Writer" at bounding box center [784, 552] width 50 height 27
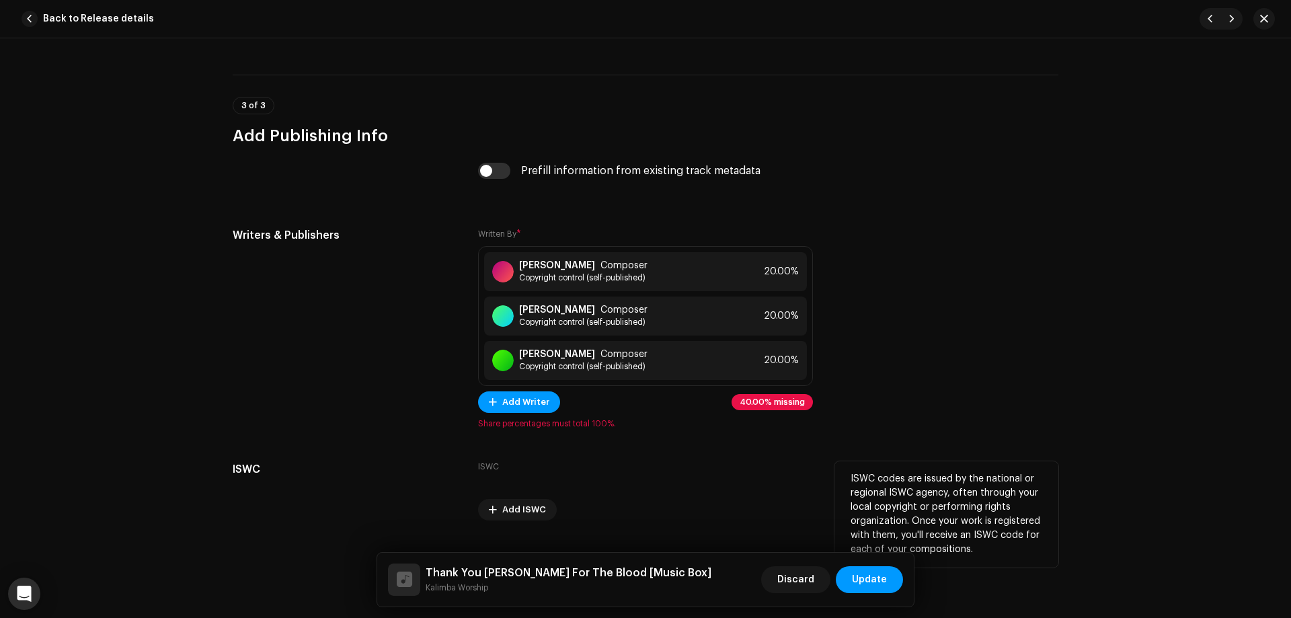
scroll to position [2450, 0]
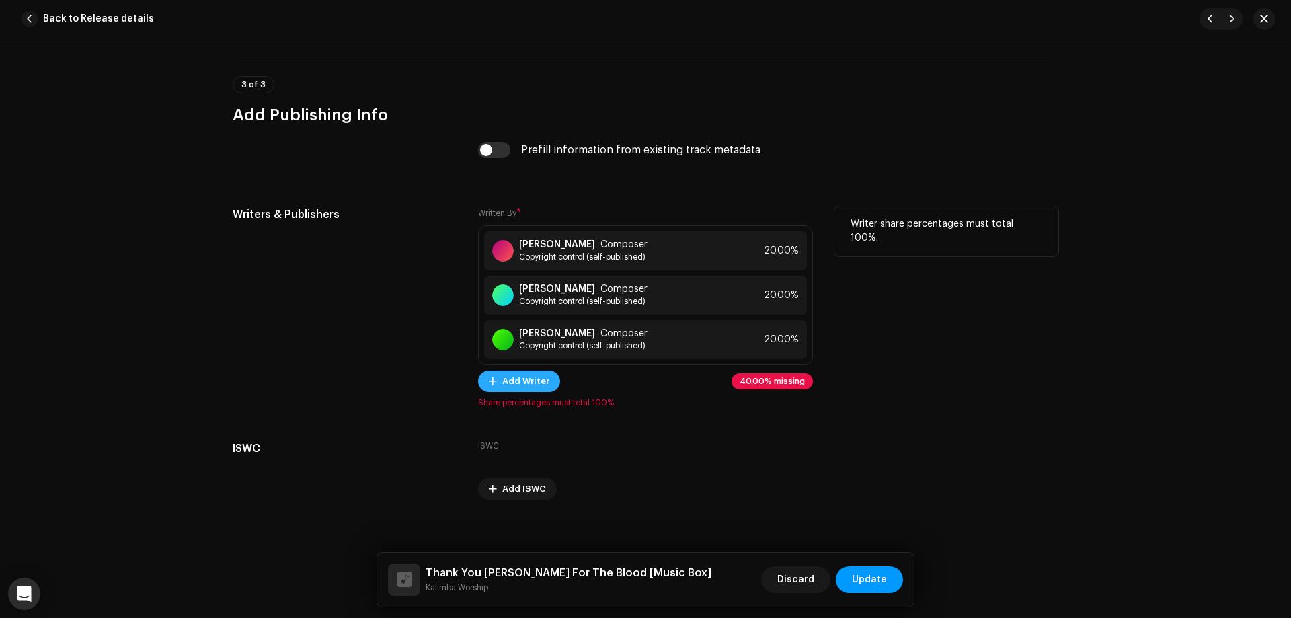
click at [529, 374] on span "Add Writer" at bounding box center [525, 381] width 47 height 27
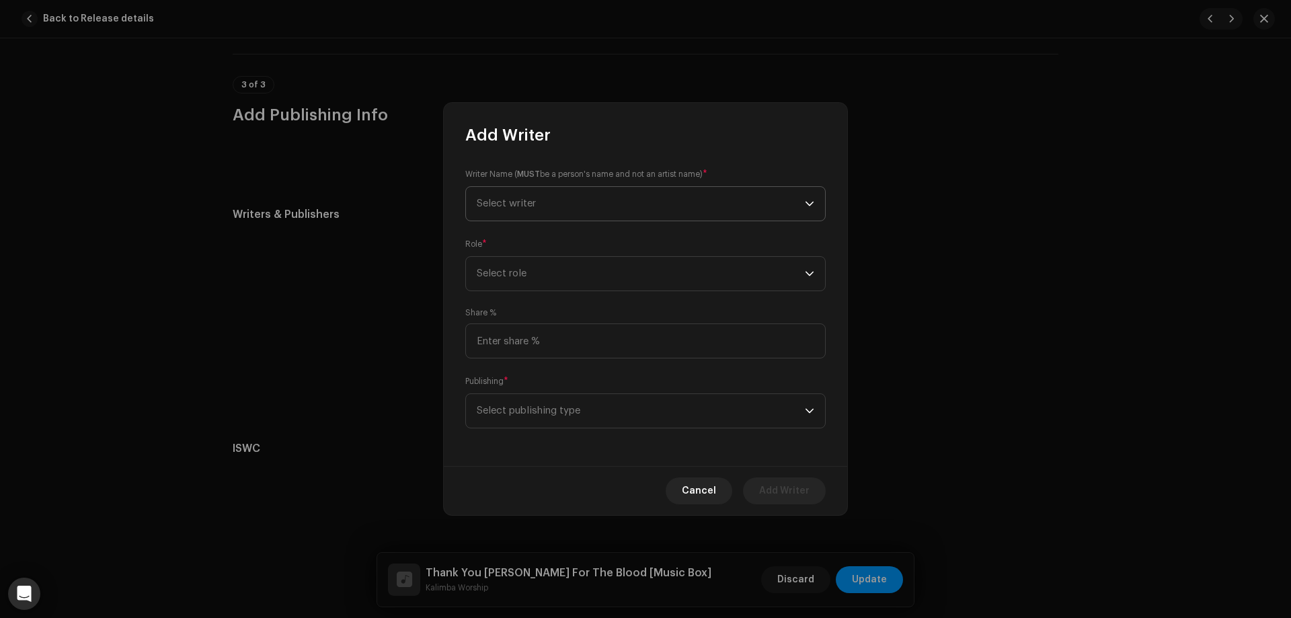
click at [580, 198] on span "Select writer" at bounding box center [641, 204] width 328 height 34
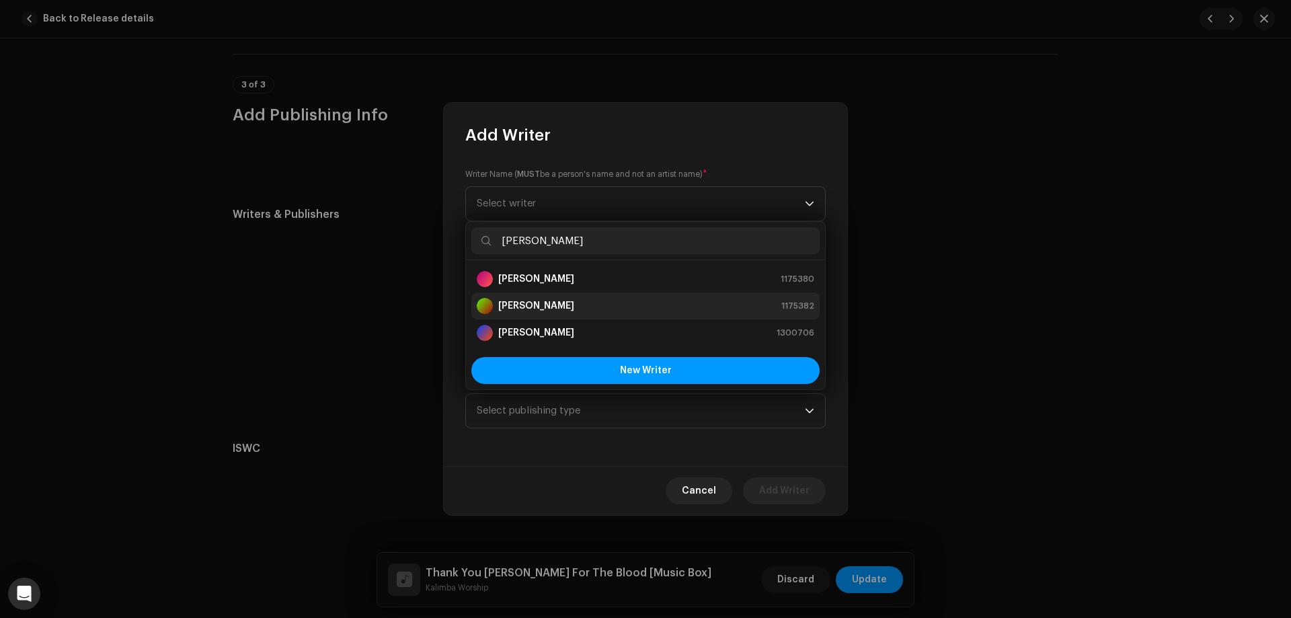
type input "[PERSON_NAME]"
click at [549, 303] on strong "[PERSON_NAME]" at bounding box center [536, 305] width 76 height 13
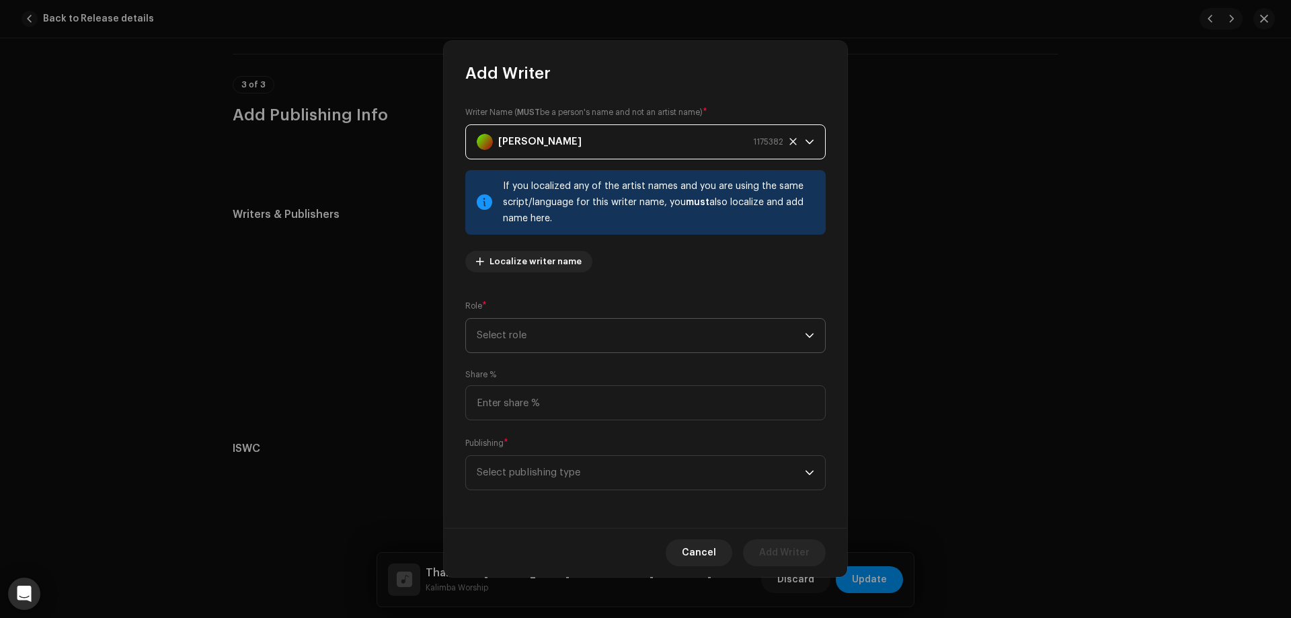
click at [521, 342] on span "Select role" at bounding box center [641, 336] width 328 height 34
click at [521, 430] on span "Composer" at bounding box center [501, 426] width 49 height 13
click at [537, 406] on input at bounding box center [645, 402] width 360 height 35
type input "20.00"
click at [519, 483] on span "Select publishing type" at bounding box center [641, 473] width 328 height 34
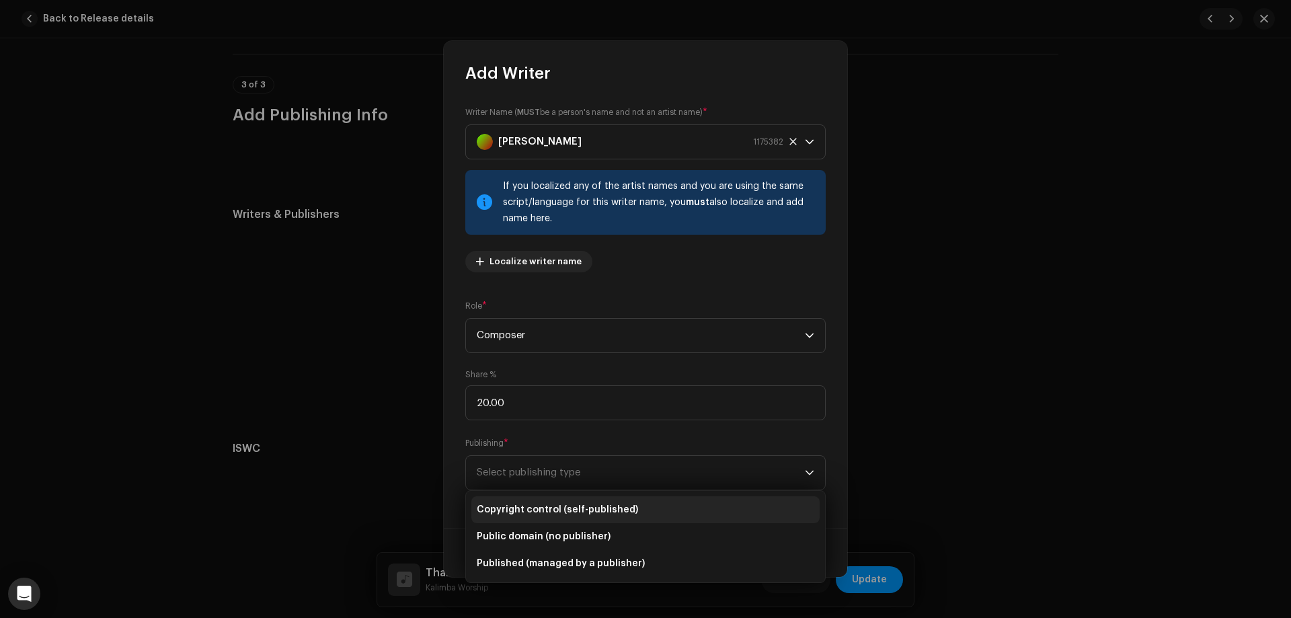
click at [552, 512] on span "Copyright control (self-published)" at bounding box center [557, 509] width 161 height 13
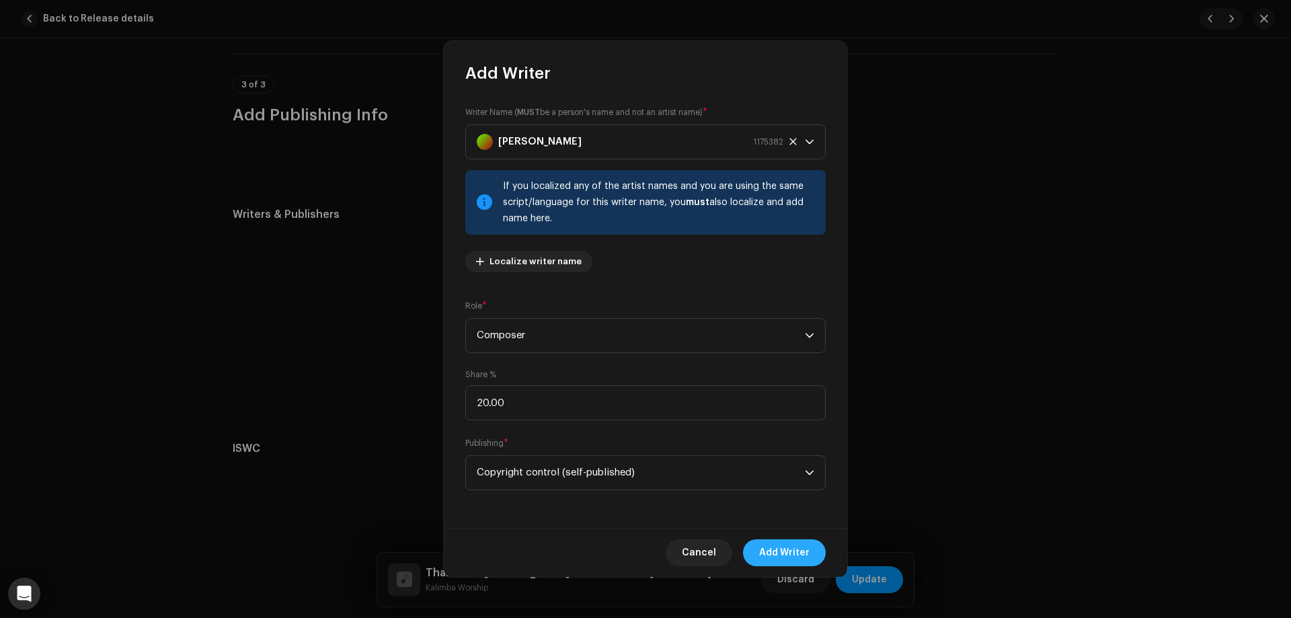
click at [778, 551] on span "Add Writer" at bounding box center [784, 552] width 50 height 27
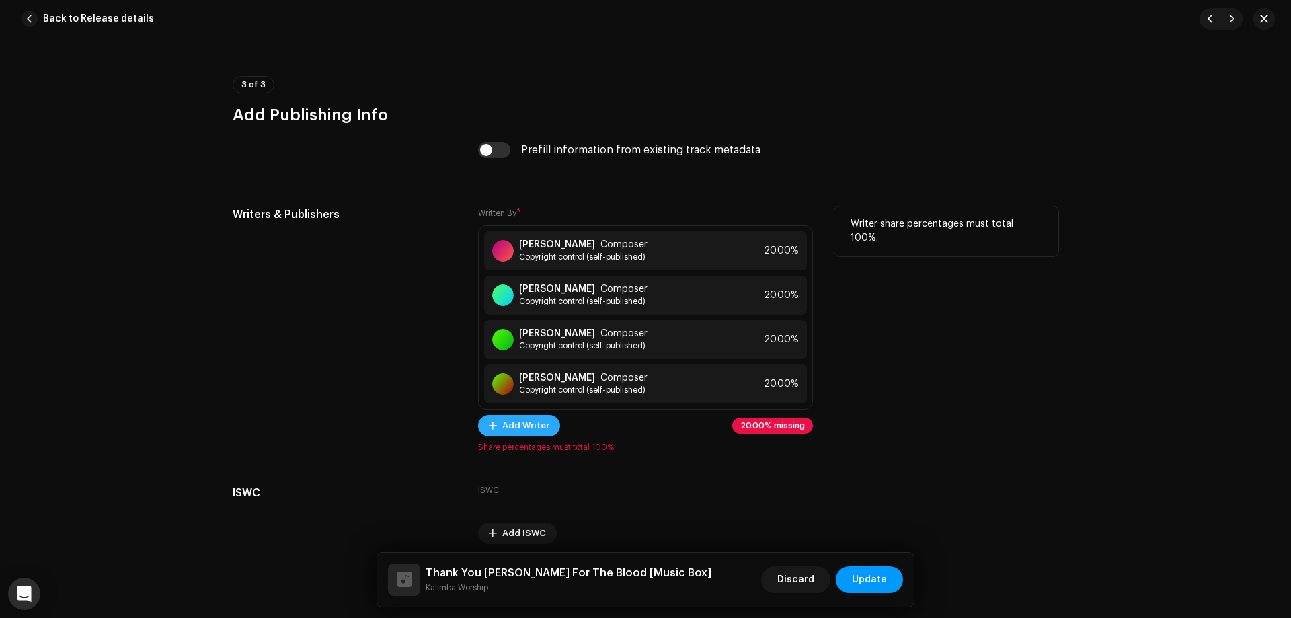
click at [549, 428] on button "Add Writer" at bounding box center [519, 426] width 82 height 22
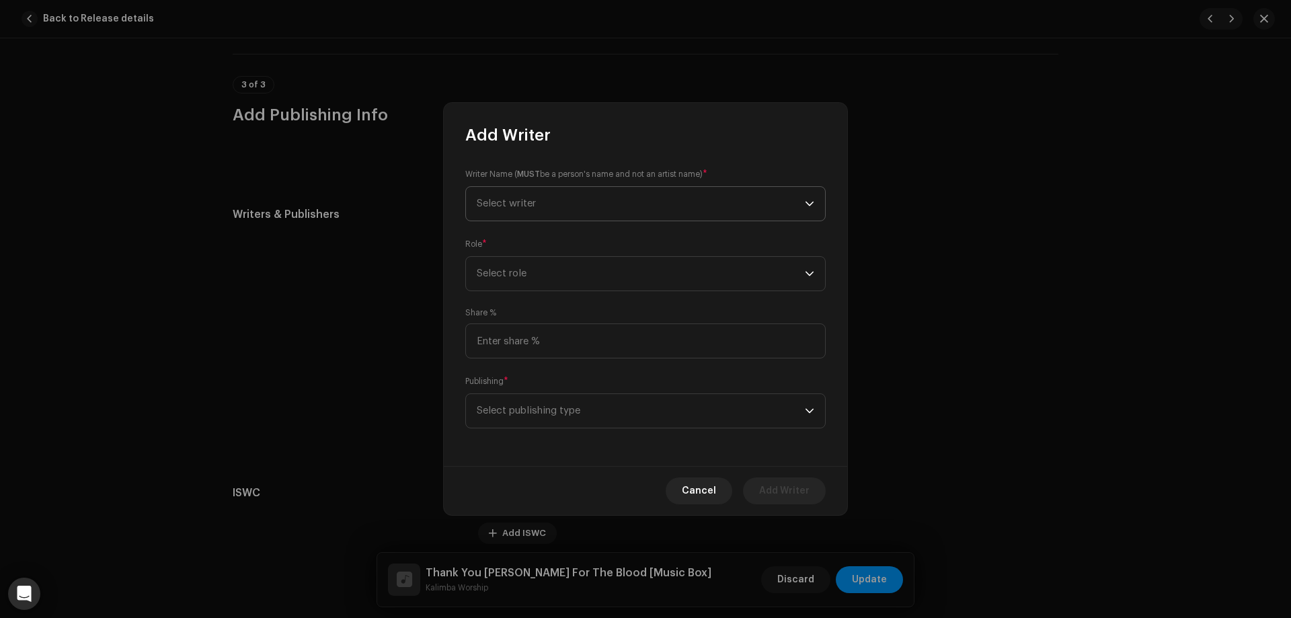
click at [569, 206] on span "Select writer" at bounding box center [641, 204] width 328 height 34
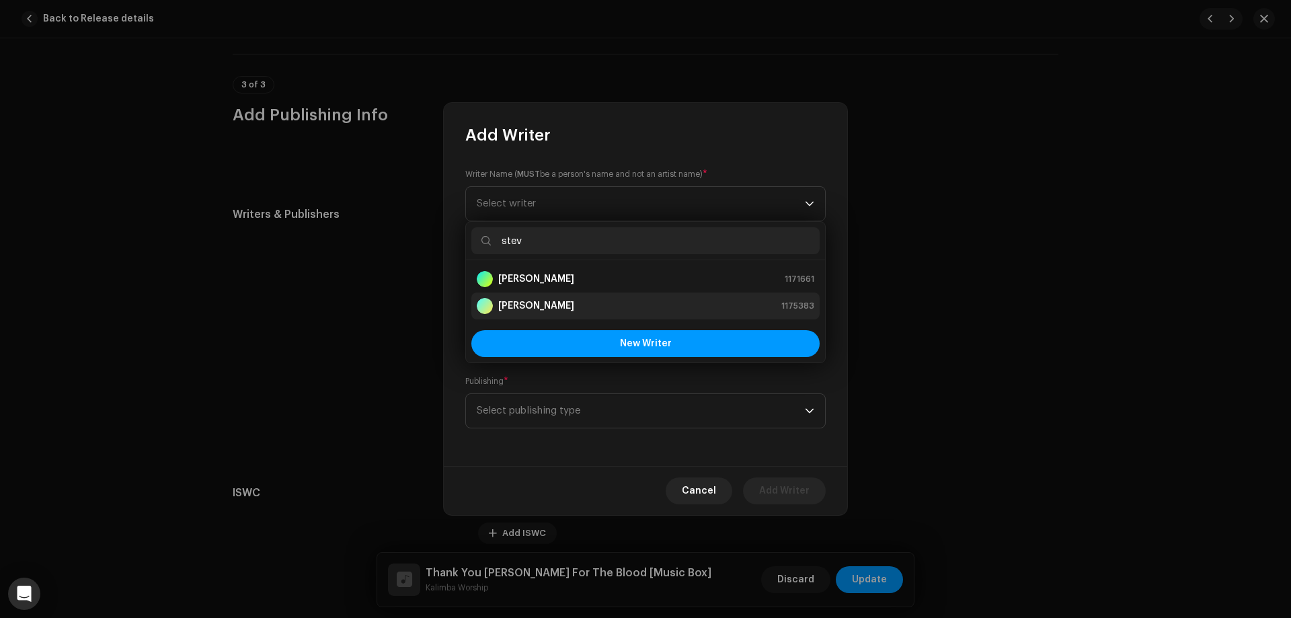
type input "stev"
click at [556, 305] on strong "[PERSON_NAME]" at bounding box center [536, 305] width 76 height 13
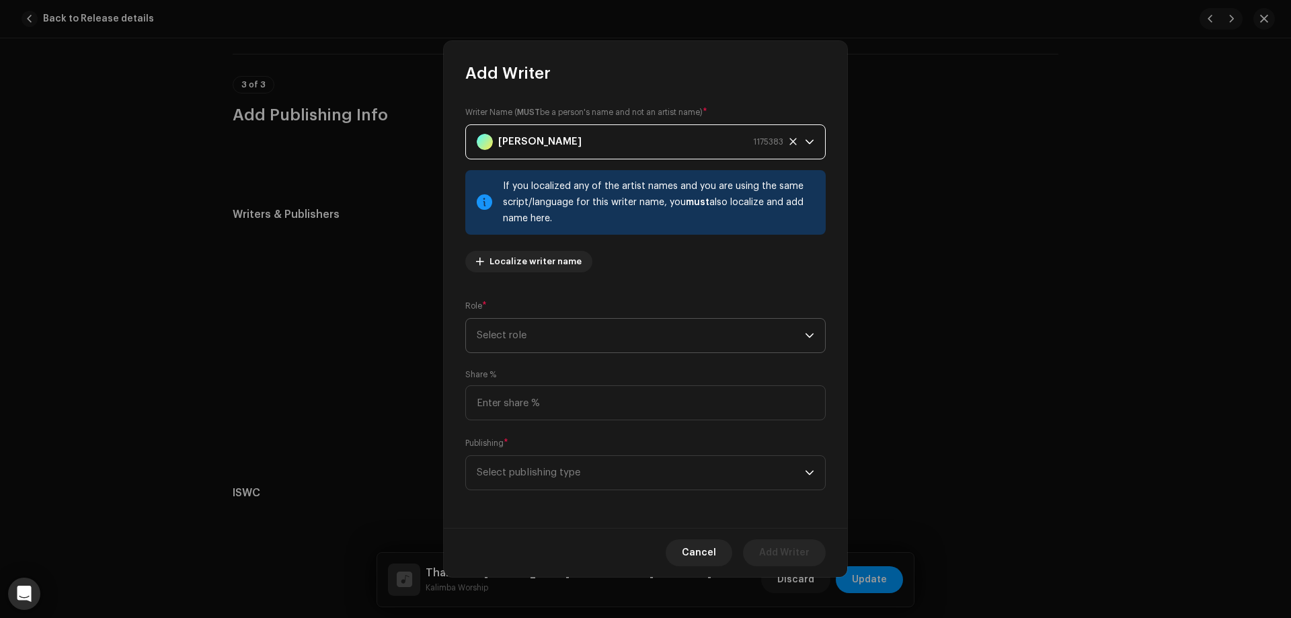
click at [546, 329] on span "Select role" at bounding box center [641, 336] width 328 height 34
click at [538, 428] on li "Composer" at bounding box center [645, 426] width 348 height 27
click at [539, 406] on input at bounding box center [645, 402] width 360 height 35
type input "20.00"
click at [554, 476] on span "Select publishing type" at bounding box center [641, 473] width 328 height 34
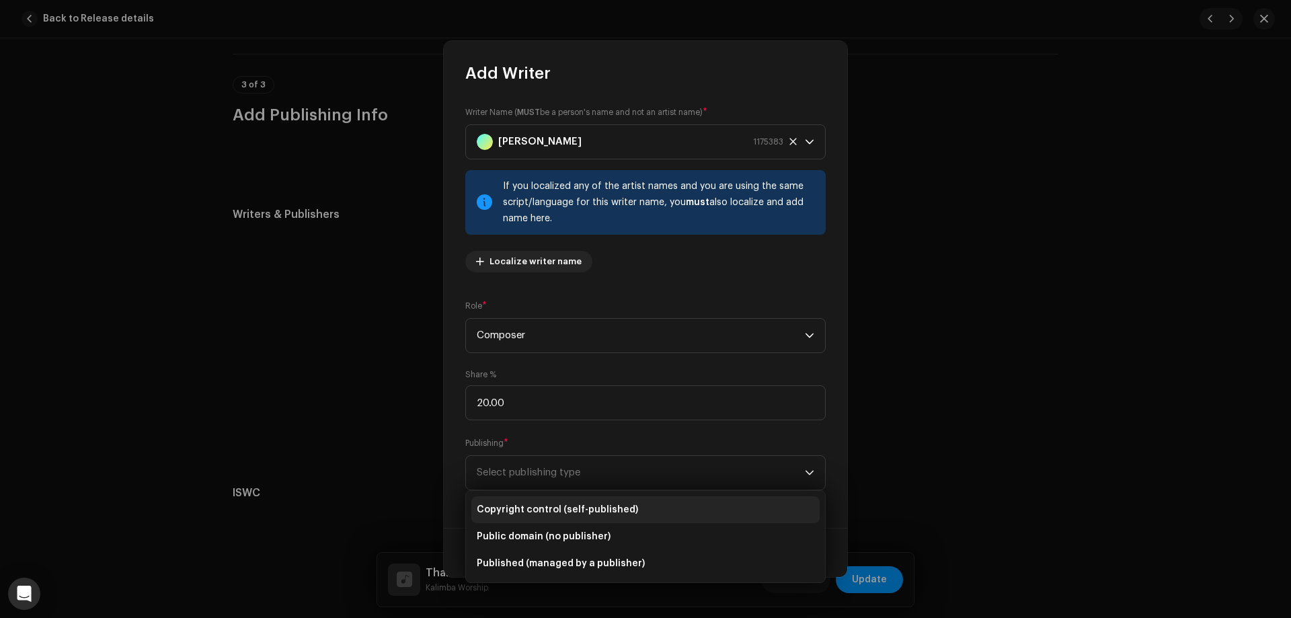
click at [541, 508] on span "Copyright control (self-published)" at bounding box center [557, 509] width 161 height 13
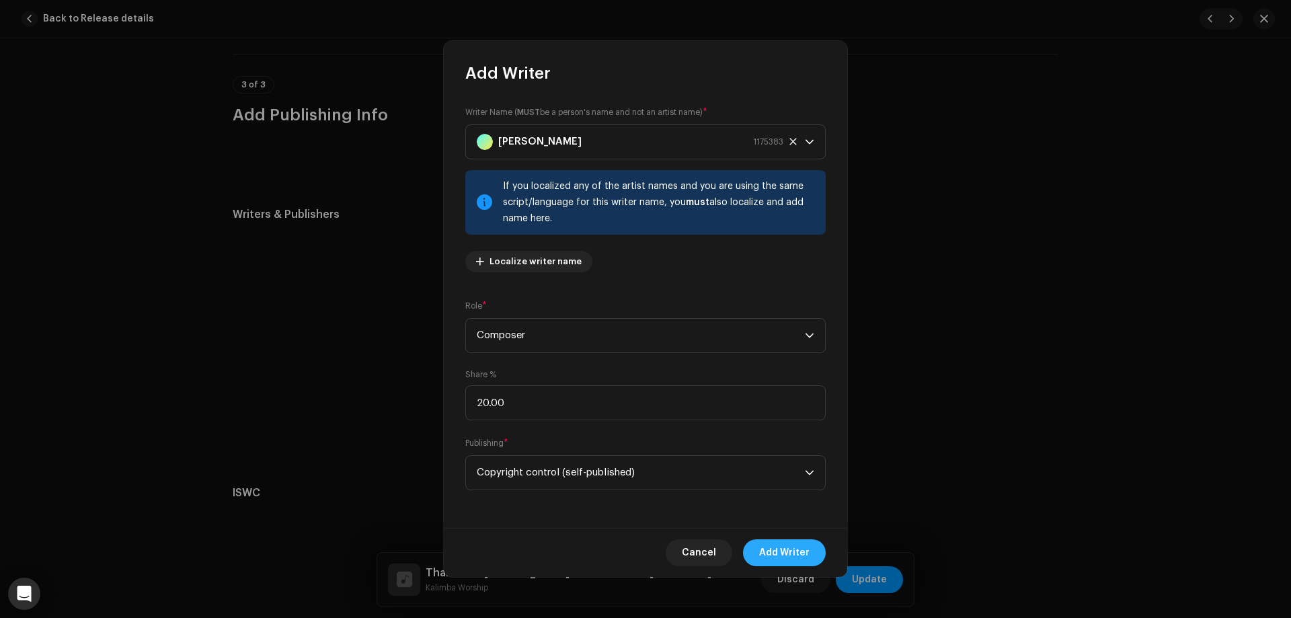
click at [786, 554] on span "Add Writer" at bounding box center [784, 552] width 50 height 27
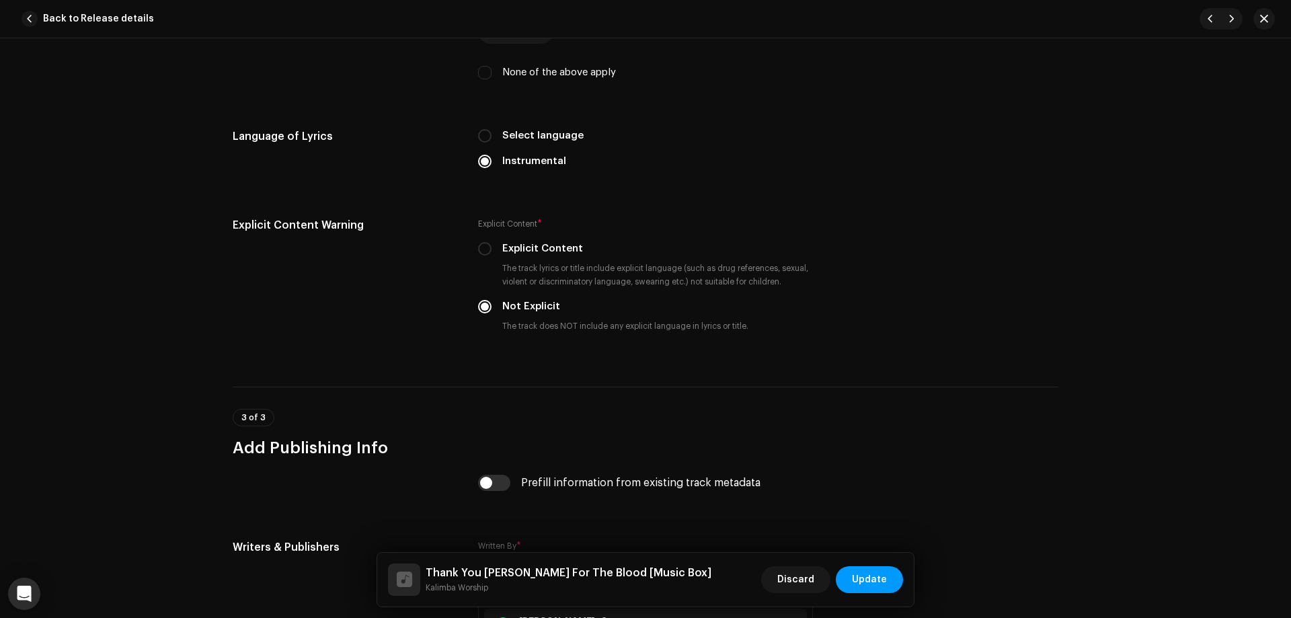
scroll to position [2533, 0]
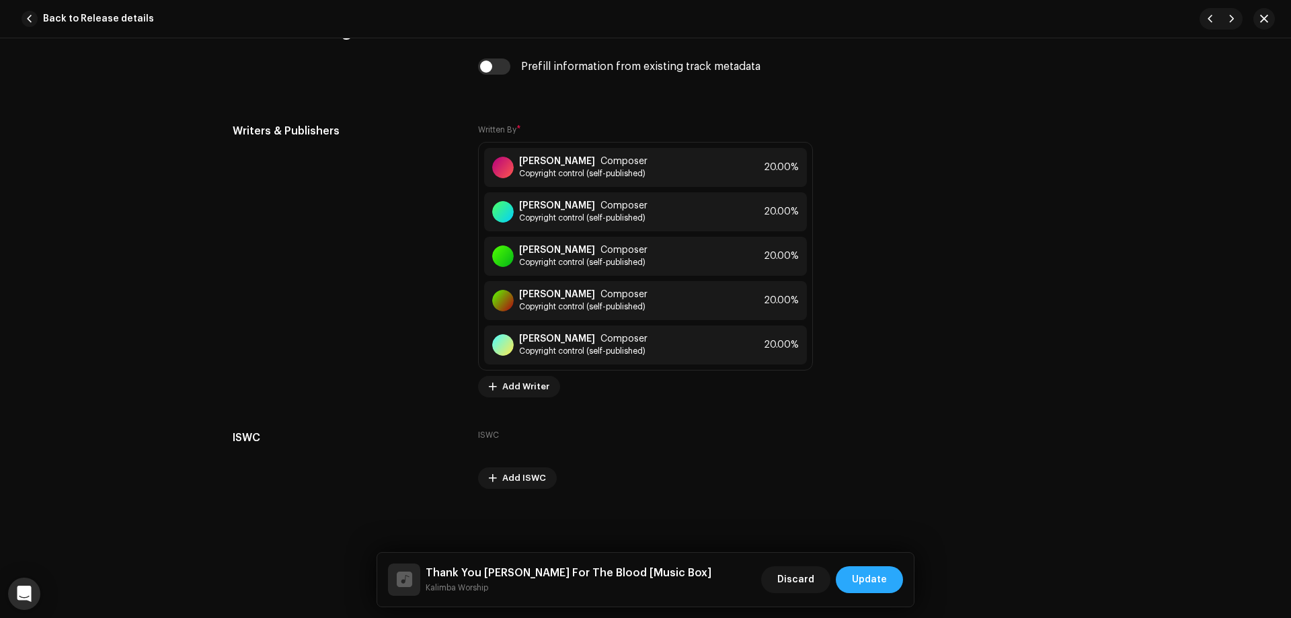
click at [880, 578] on span "Update" at bounding box center [869, 579] width 35 height 27
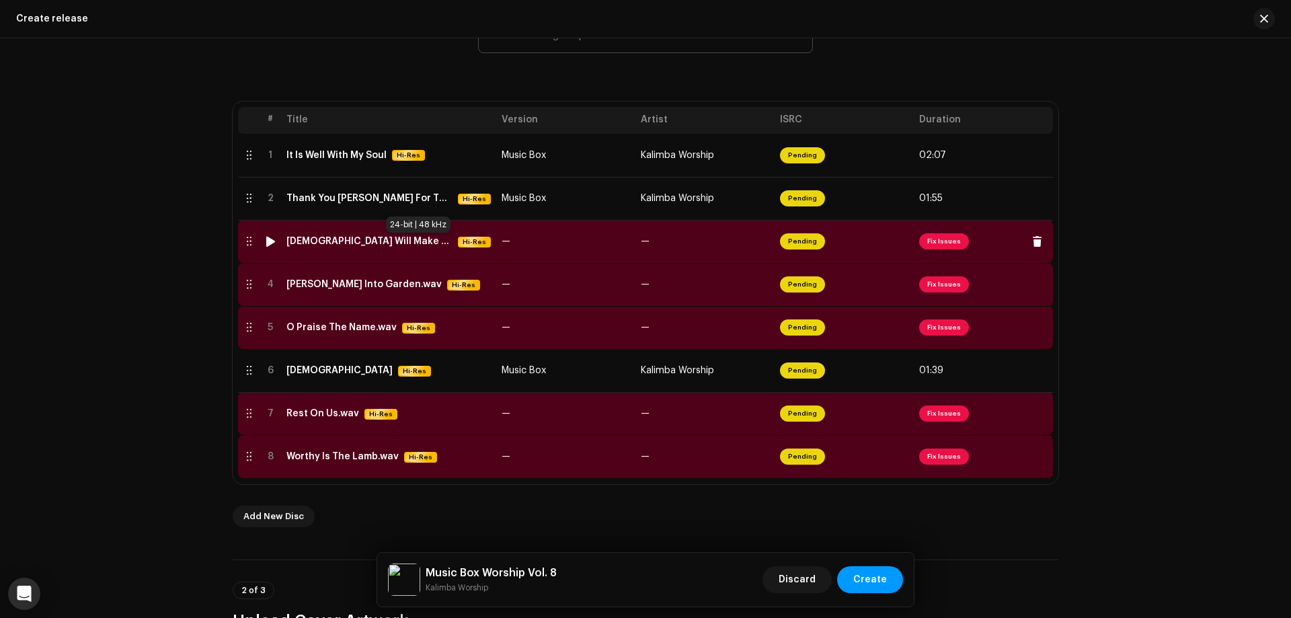
click at [459, 241] on span "Hi-Res" at bounding box center [474, 242] width 30 height 11
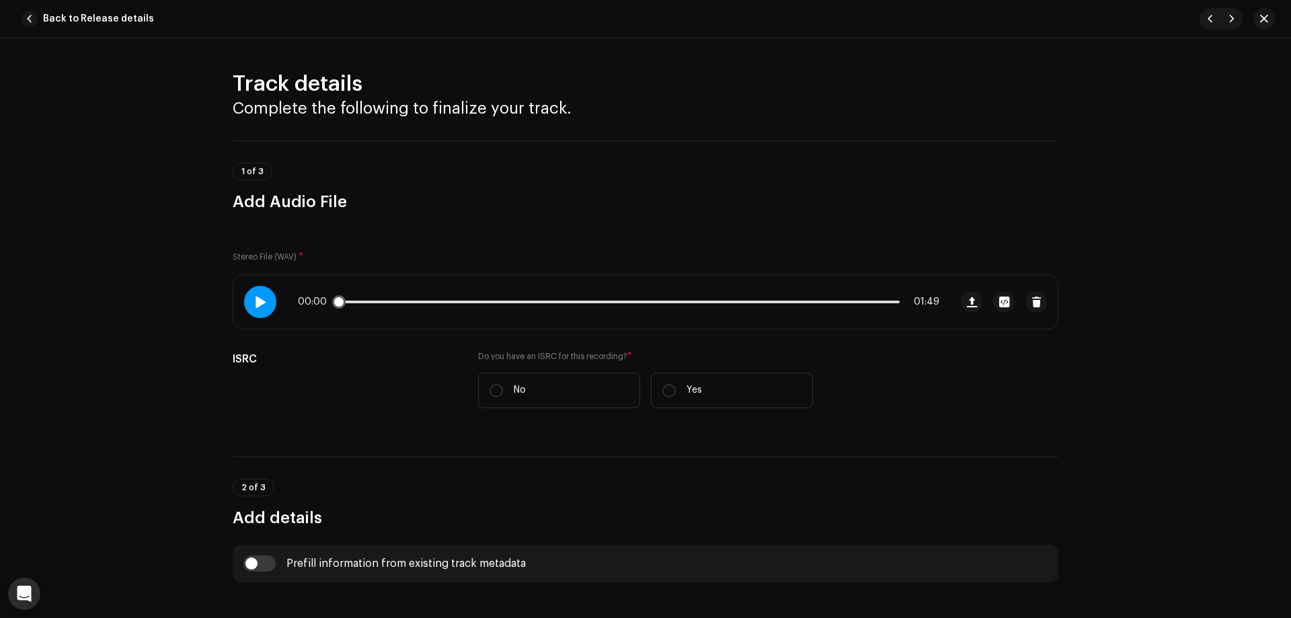
click at [264, 299] on span at bounding box center [260, 302] width 11 height 11
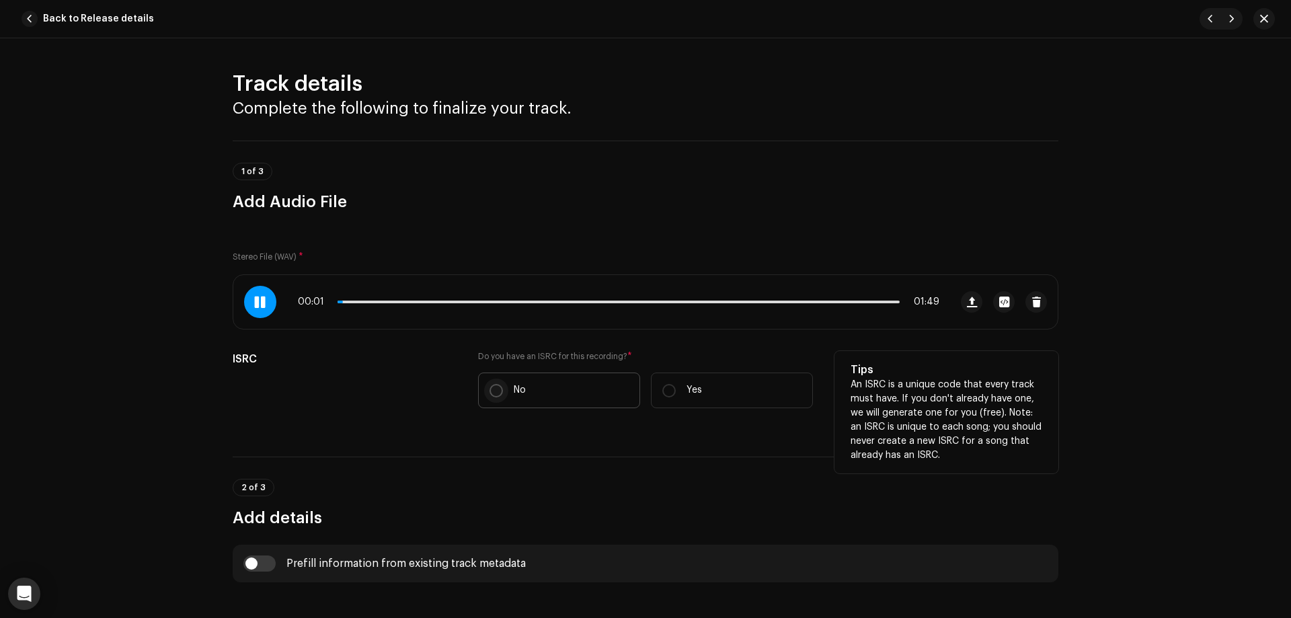
click at [490, 384] on input "No" at bounding box center [496, 390] width 13 height 13
radio input "true"
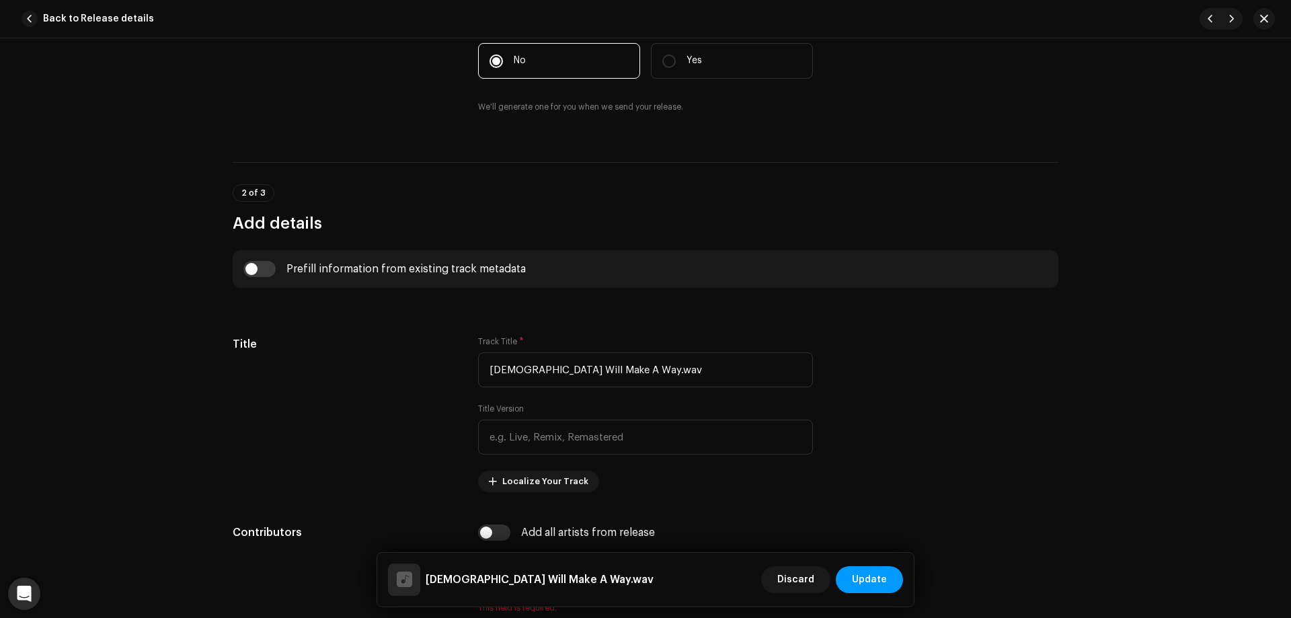
scroll to position [336, 0]
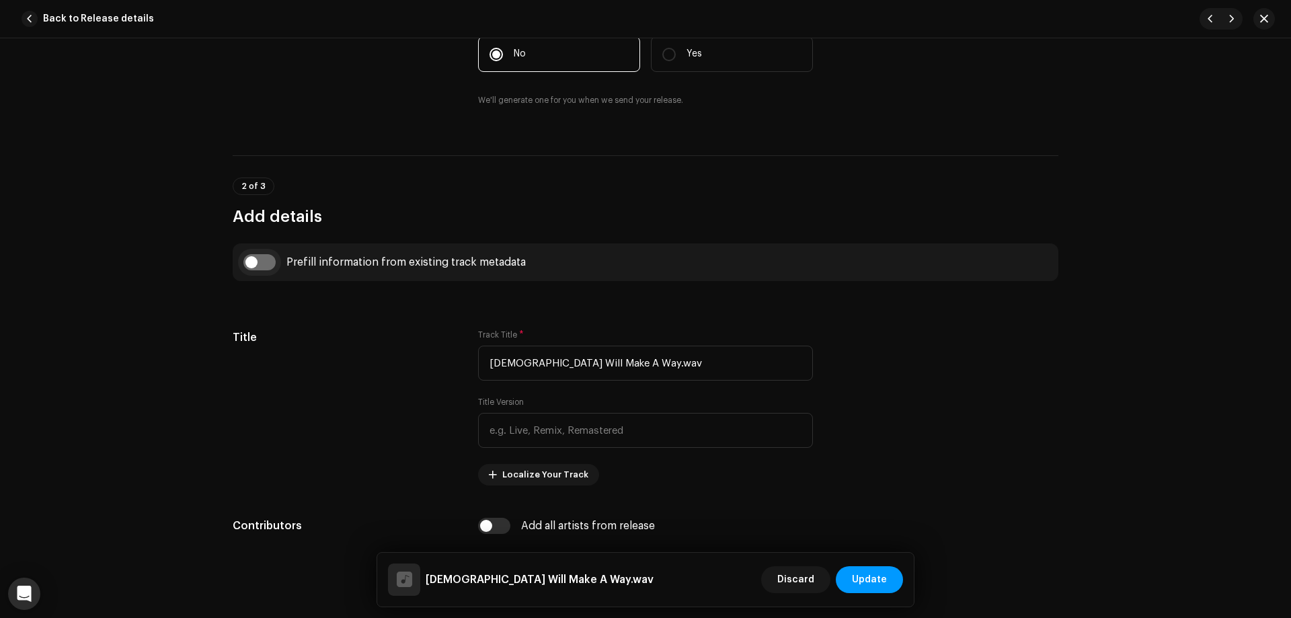
click at [250, 262] on input "checkbox" at bounding box center [259, 262] width 32 height 16
checkbox input "true"
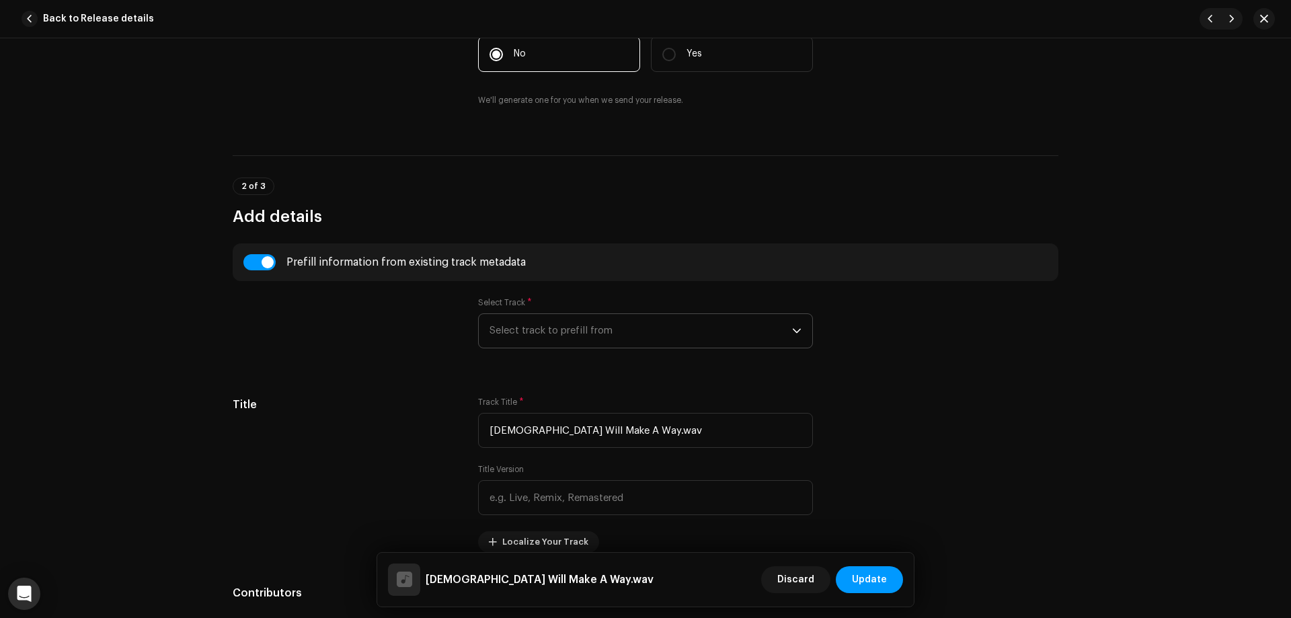
click at [603, 338] on span "Select track to prefill from" at bounding box center [641, 331] width 303 height 34
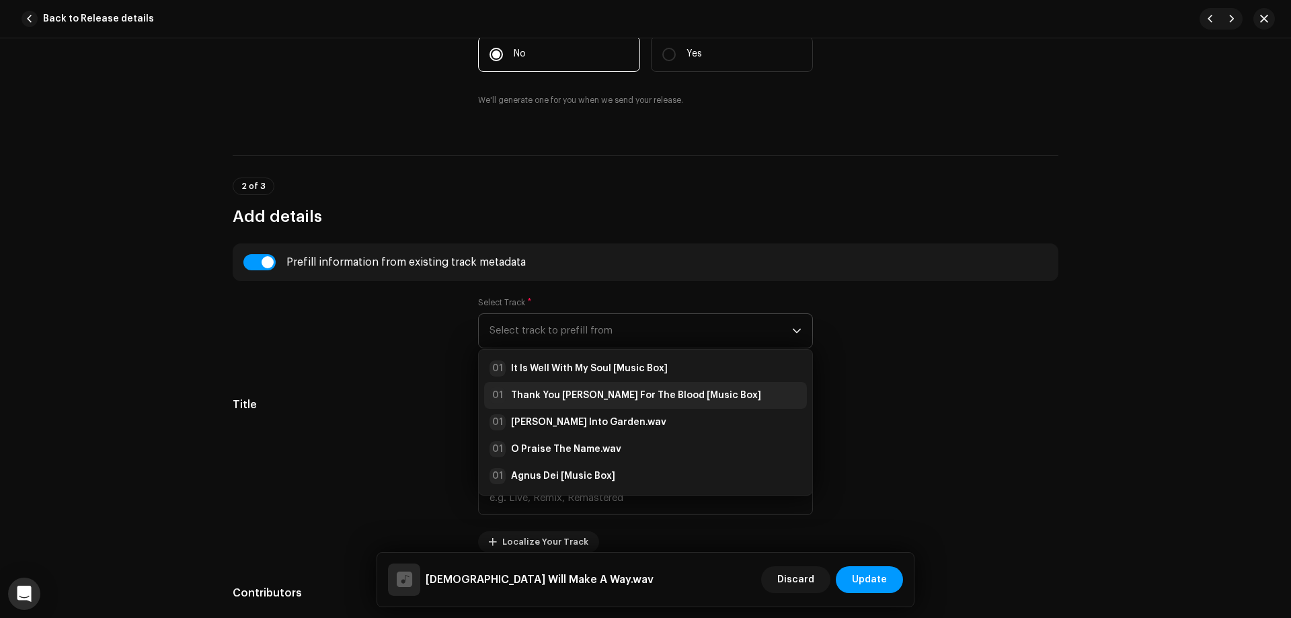
click at [590, 391] on strong "Thank You [PERSON_NAME] For The Blood [Music Box]" at bounding box center [636, 395] width 250 height 13
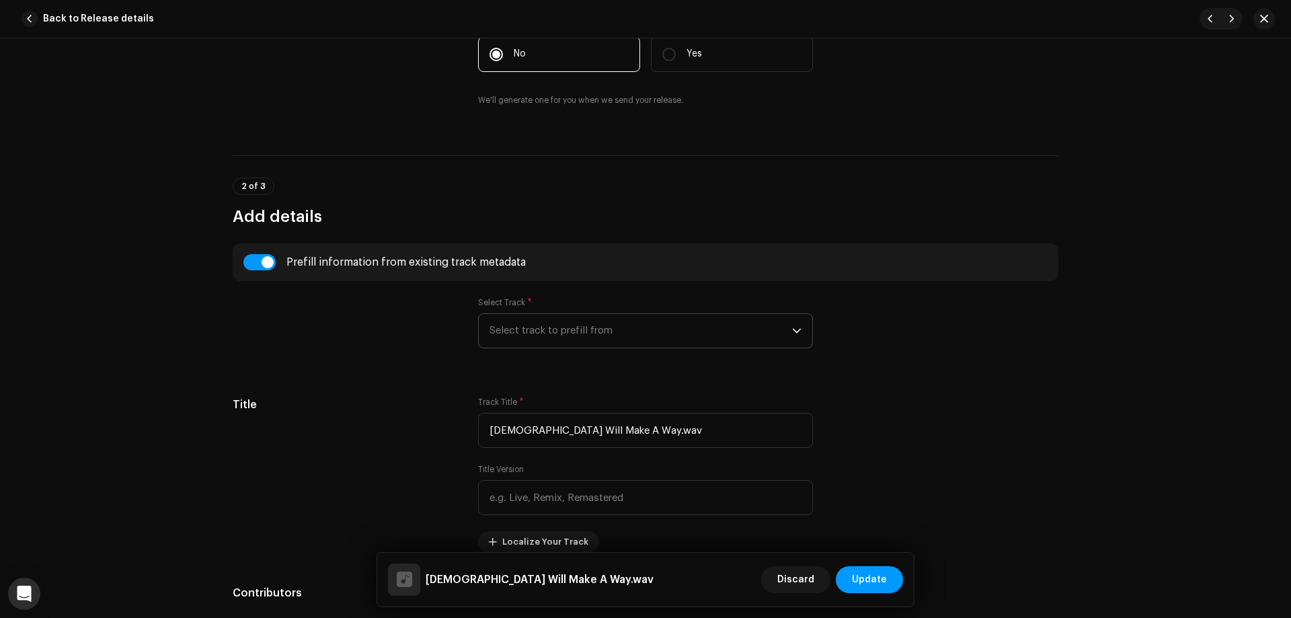
type input "Thank You [PERSON_NAME] For The Blood"
type input "Music Box"
type input "01:08"
radio input "true"
type input "[PERSON_NAME]"
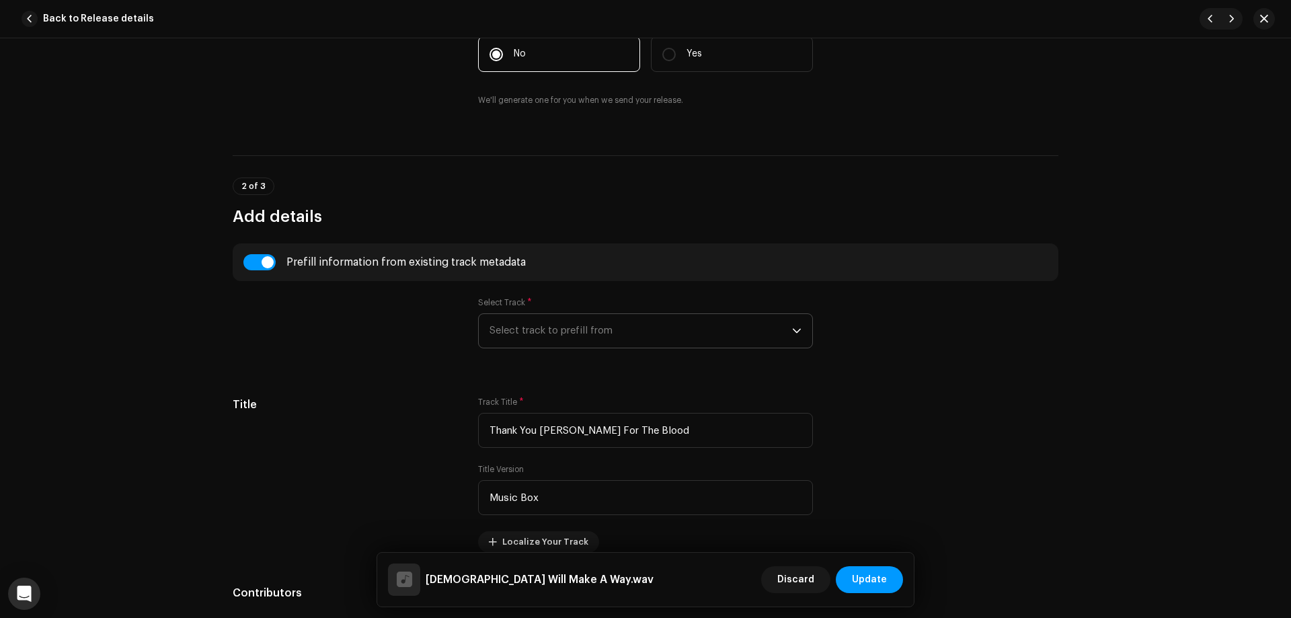
radio input "false"
radio input "true"
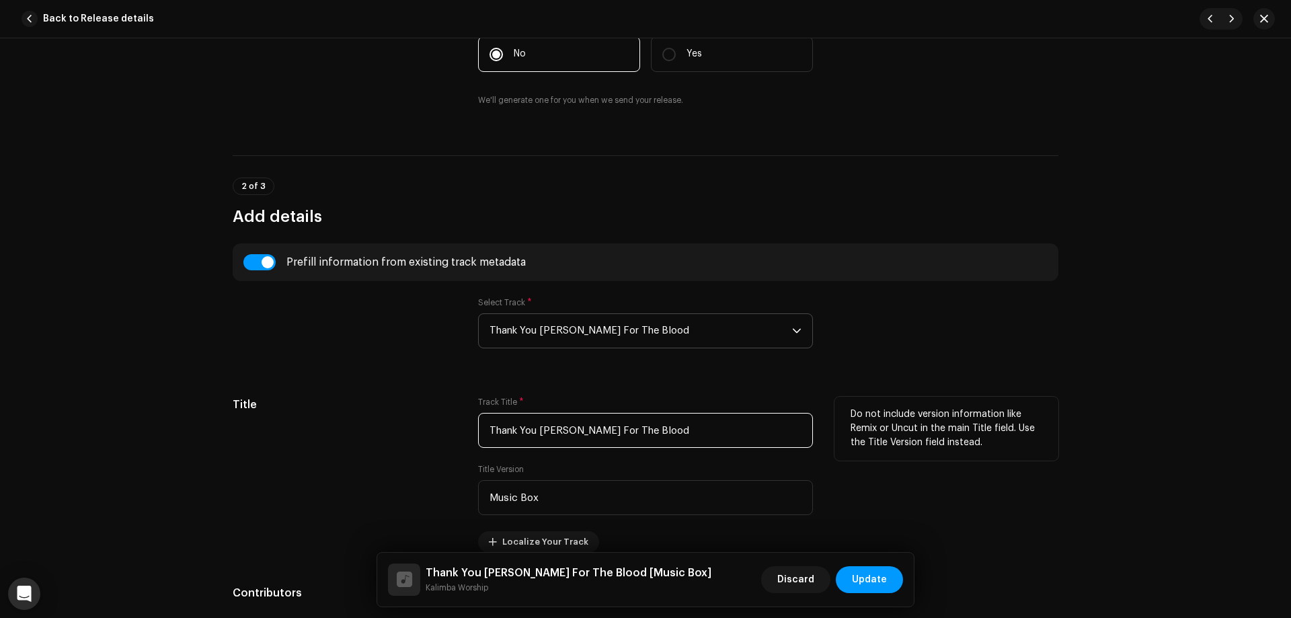
click at [555, 420] on input "Thank You [PERSON_NAME] For The Blood" at bounding box center [645, 430] width 335 height 35
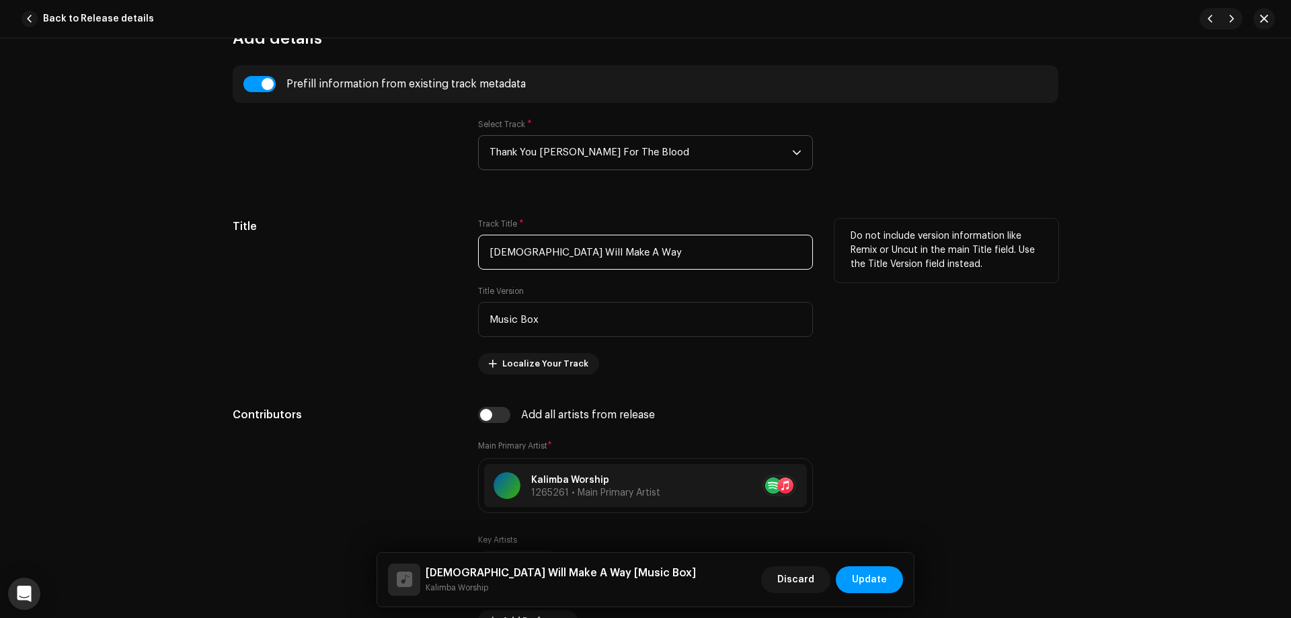
scroll to position [605, 0]
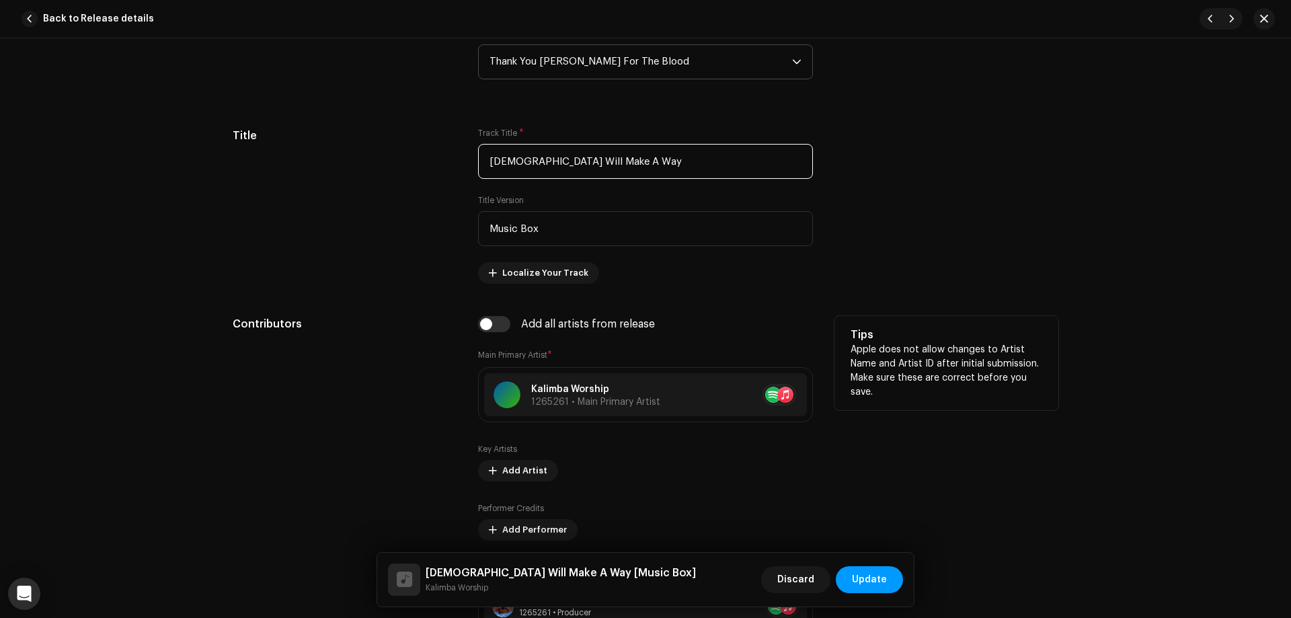
type input "[DEMOGRAPHIC_DATA] Will Make A Way"
click at [363, 395] on div "Contributors" at bounding box center [345, 487] width 224 height 343
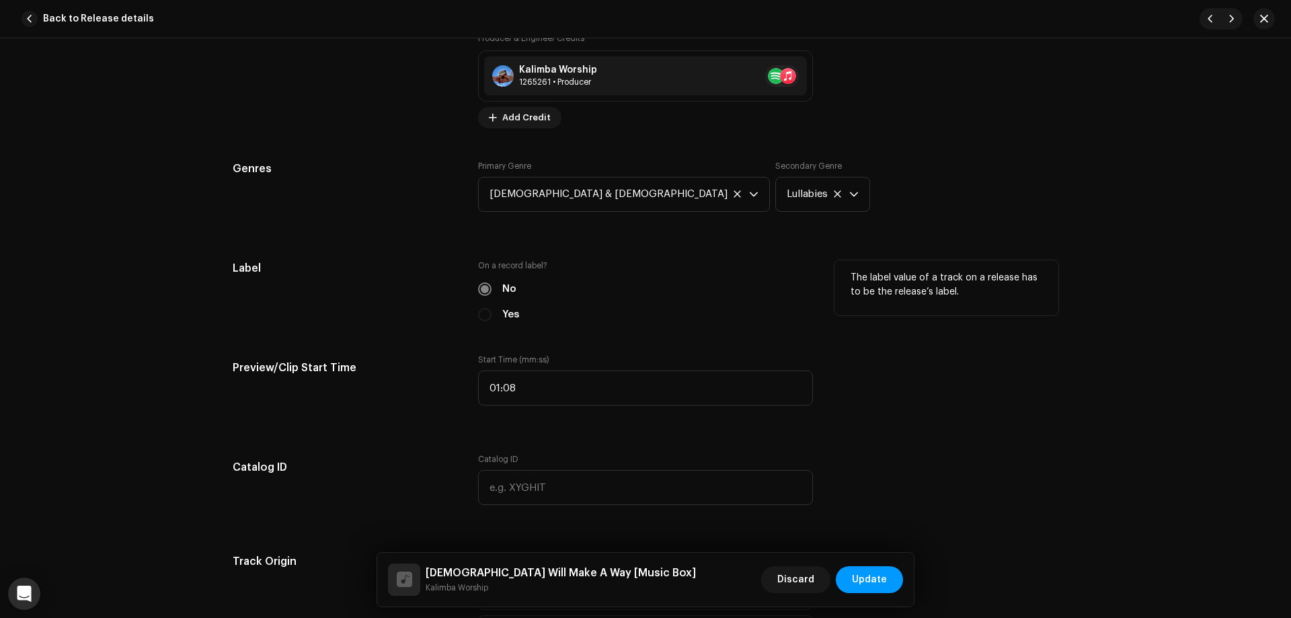
scroll to position [1143, 0]
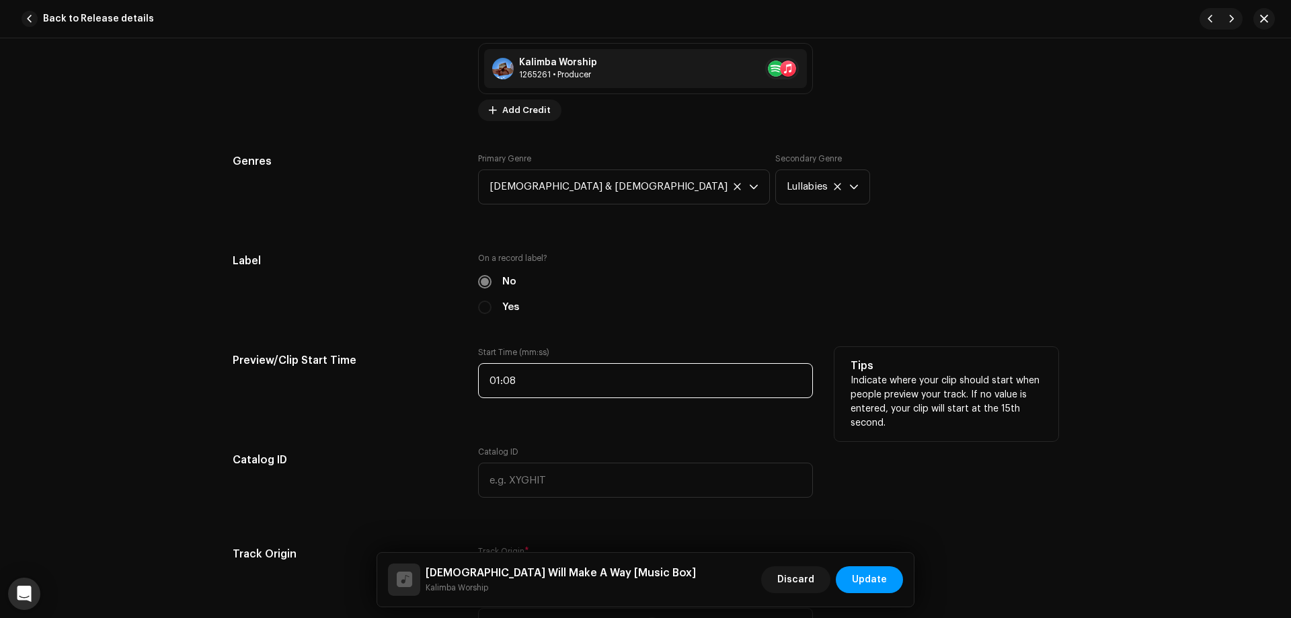
click at [520, 386] on input "01:08" at bounding box center [645, 380] width 335 height 35
type input "00:00"
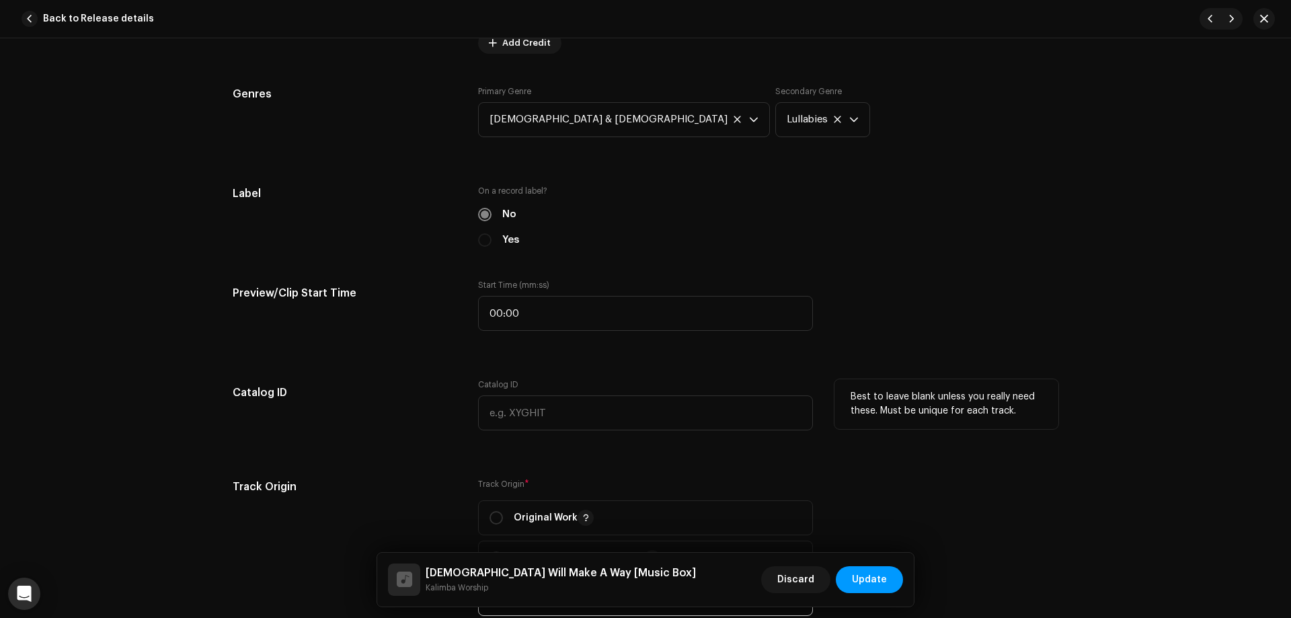
click at [411, 383] on h5 "Catalog ID" at bounding box center [345, 392] width 224 height 27
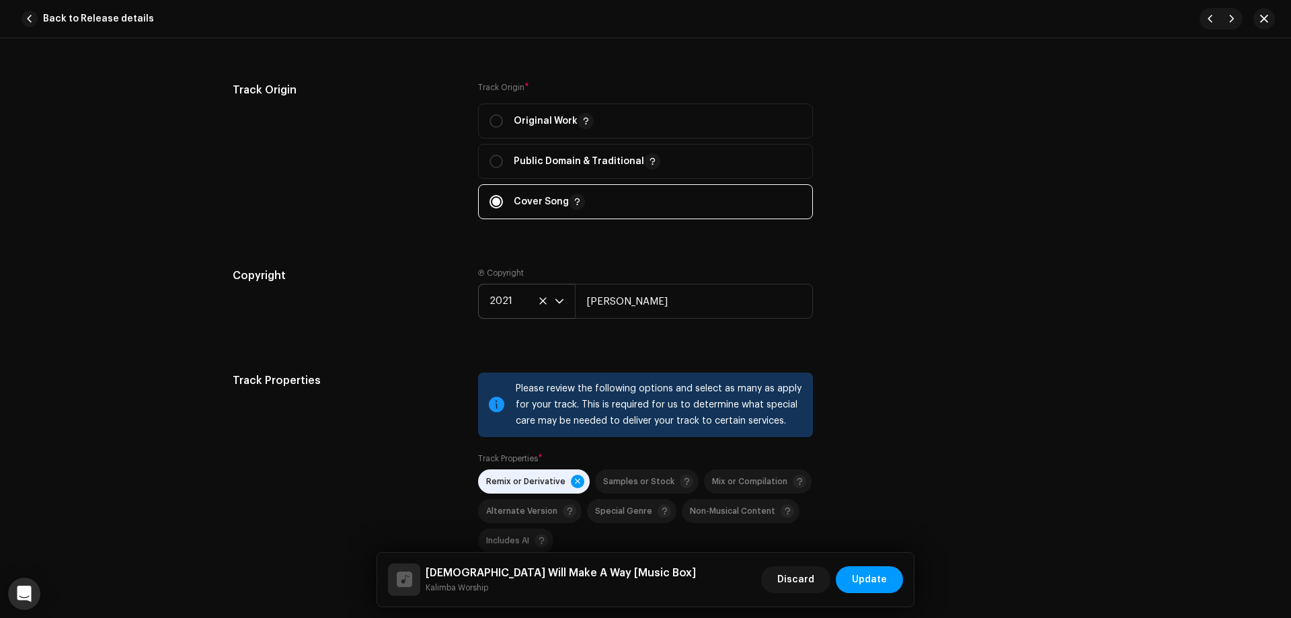
scroll to position [1614, 0]
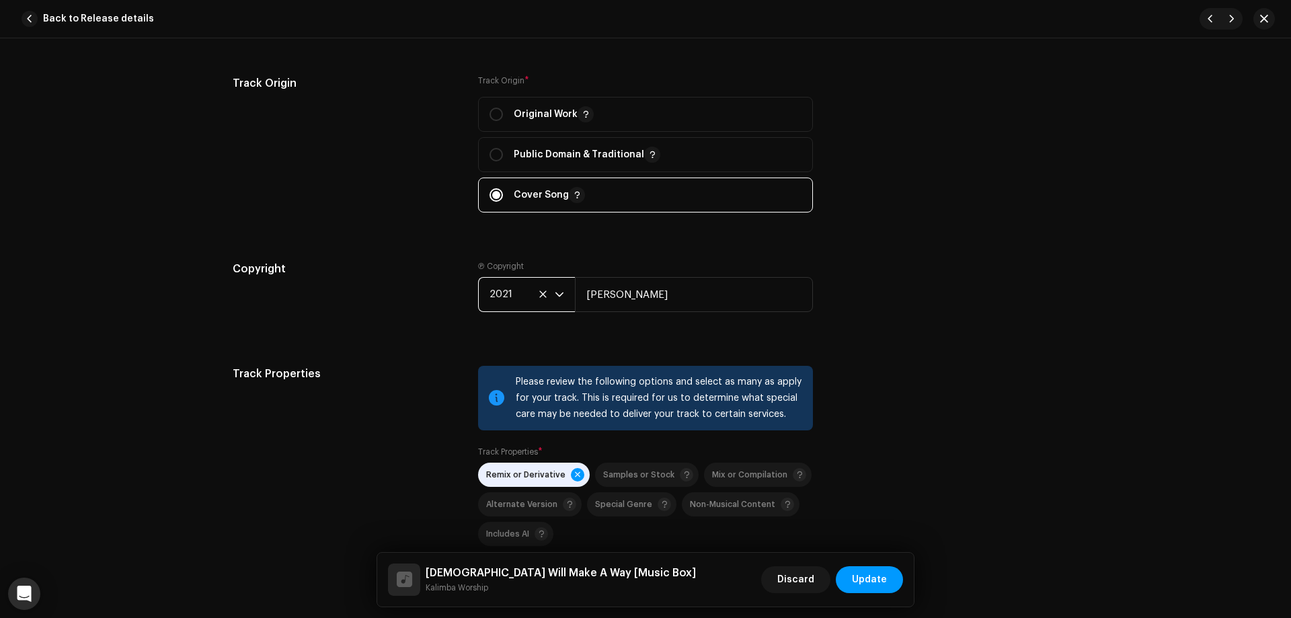
click at [508, 295] on span "2021" at bounding box center [522, 295] width 65 height 34
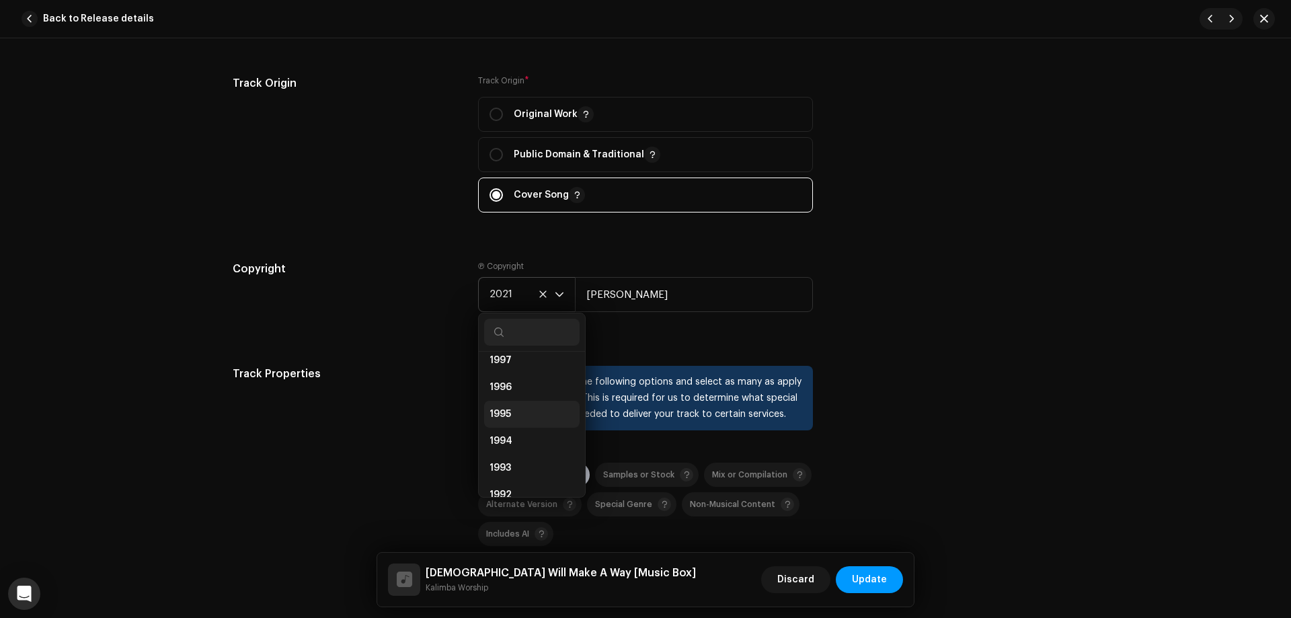
scroll to position [880, 0]
drag, startPoint x: 514, startPoint y: 457, endPoint x: 579, endPoint y: 382, distance: 99.7
click at [514, 458] on li "1990" at bounding box center [532, 459] width 96 height 27
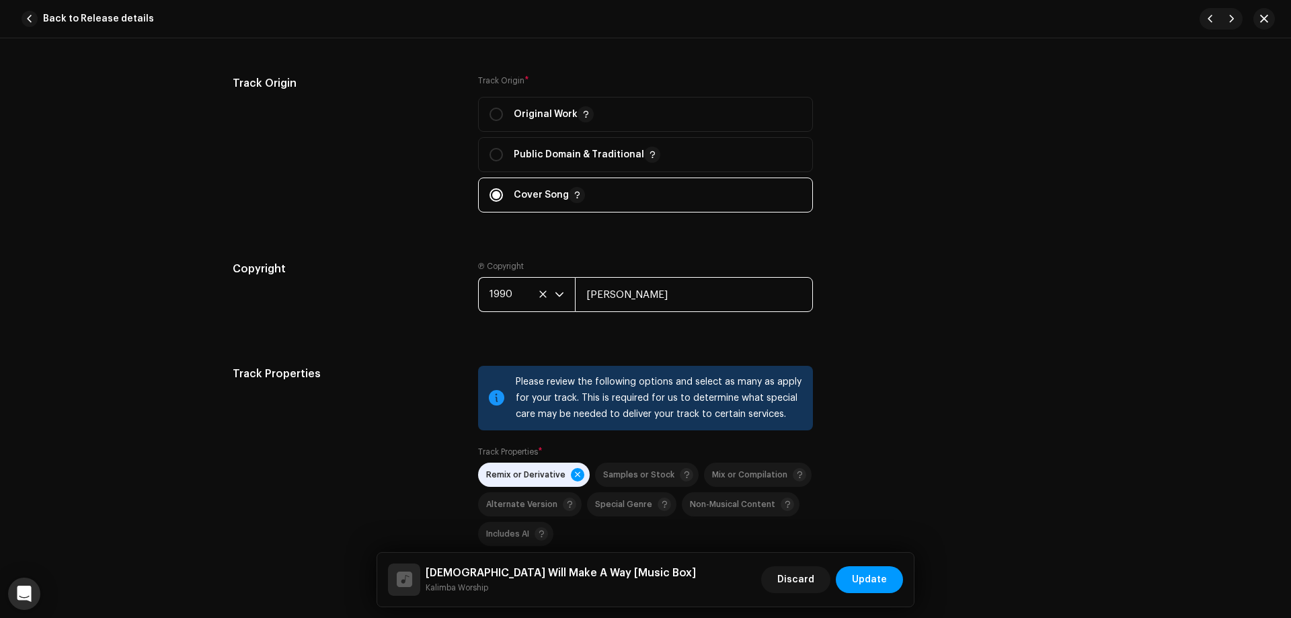
click at [629, 287] on input "[PERSON_NAME]" at bounding box center [694, 294] width 238 height 35
type input "[PERSON_NAME]"
click at [919, 268] on div "Copyright Ⓟ Copyright 1990 [PERSON_NAME]" at bounding box center [646, 297] width 826 height 73
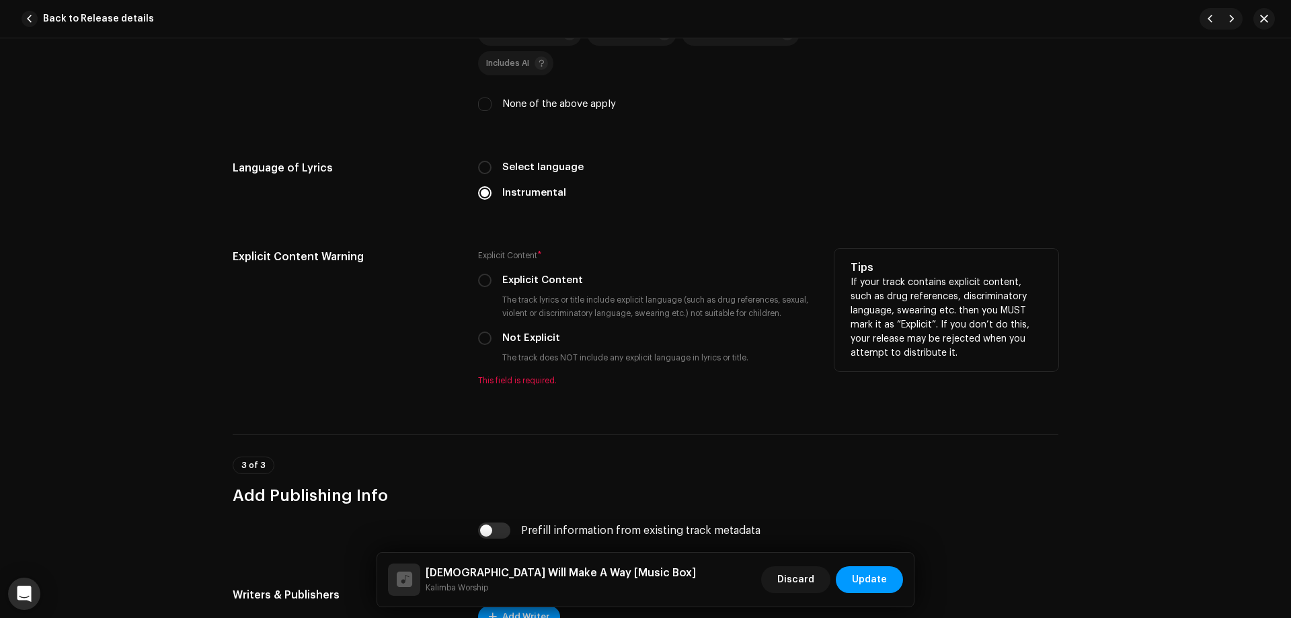
click at [508, 336] on label "Not Explicit" at bounding box center [531, 338] width 58 height 15
click at [492, 336] on input "Not Explicit" at bounding box center [484, 338] width 13 height 13
radio input "true"
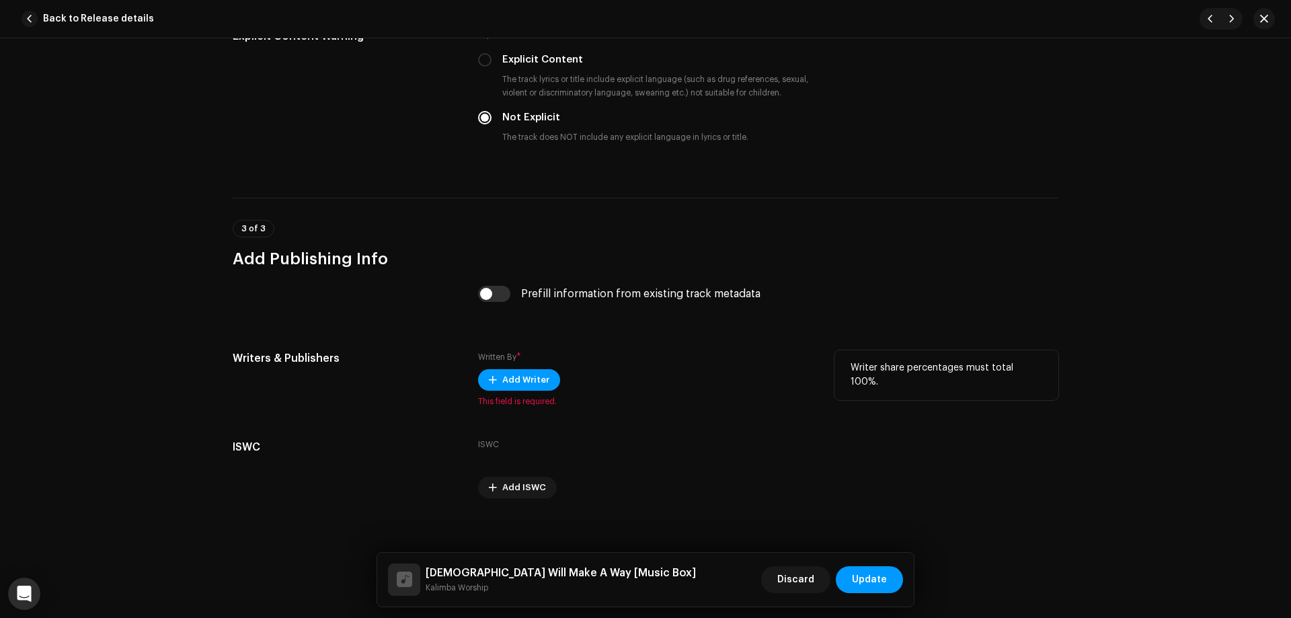
scroll to position [2315, 0]
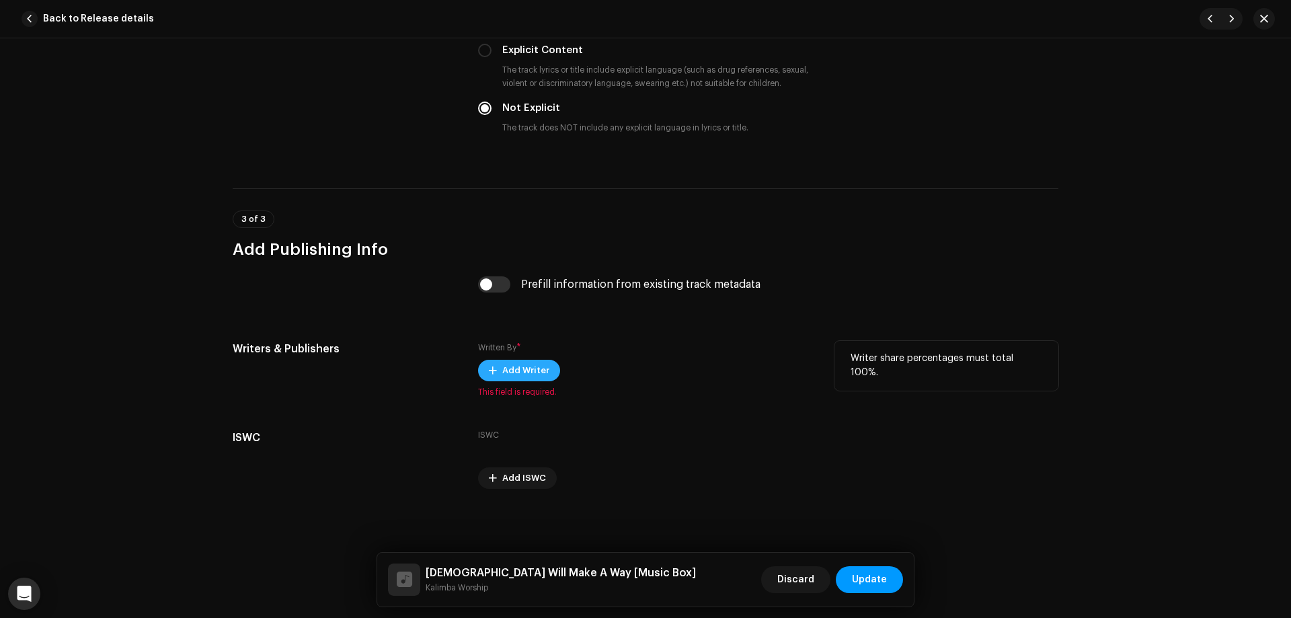
click at [523, 371] on span "Add Writer" at bounding box center [525, 370] width 47 height 27
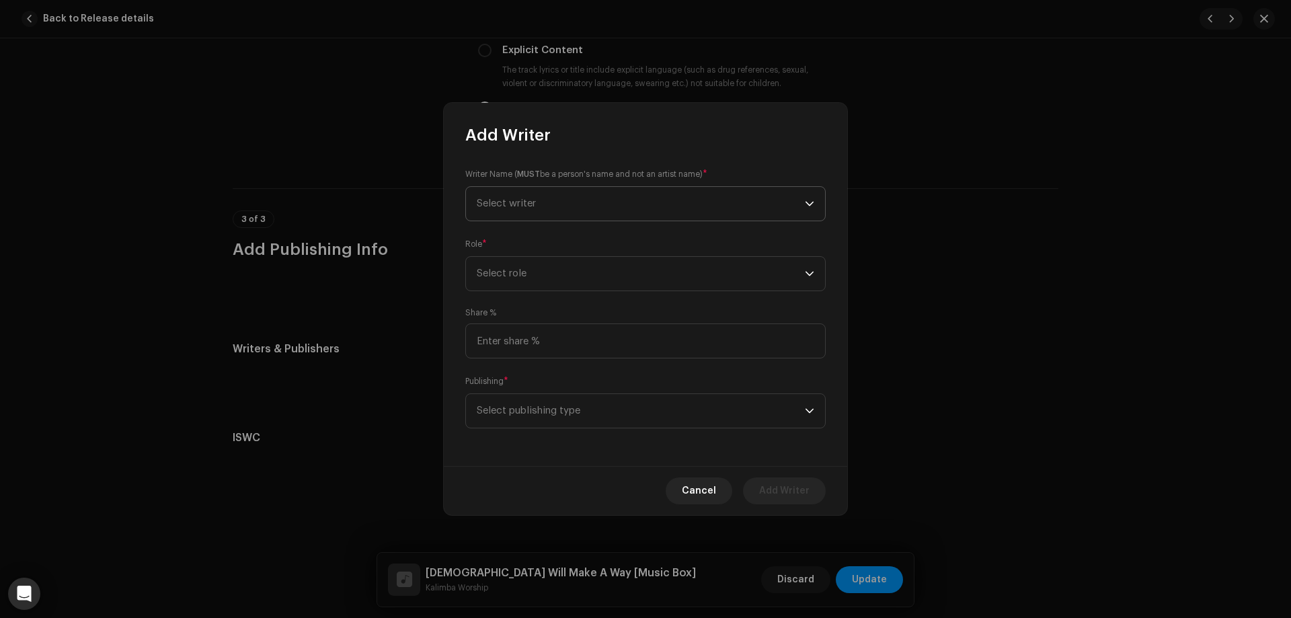
click at [586, 196] on span "Select writer" at bounding box center [641, 204] width 328 height 34
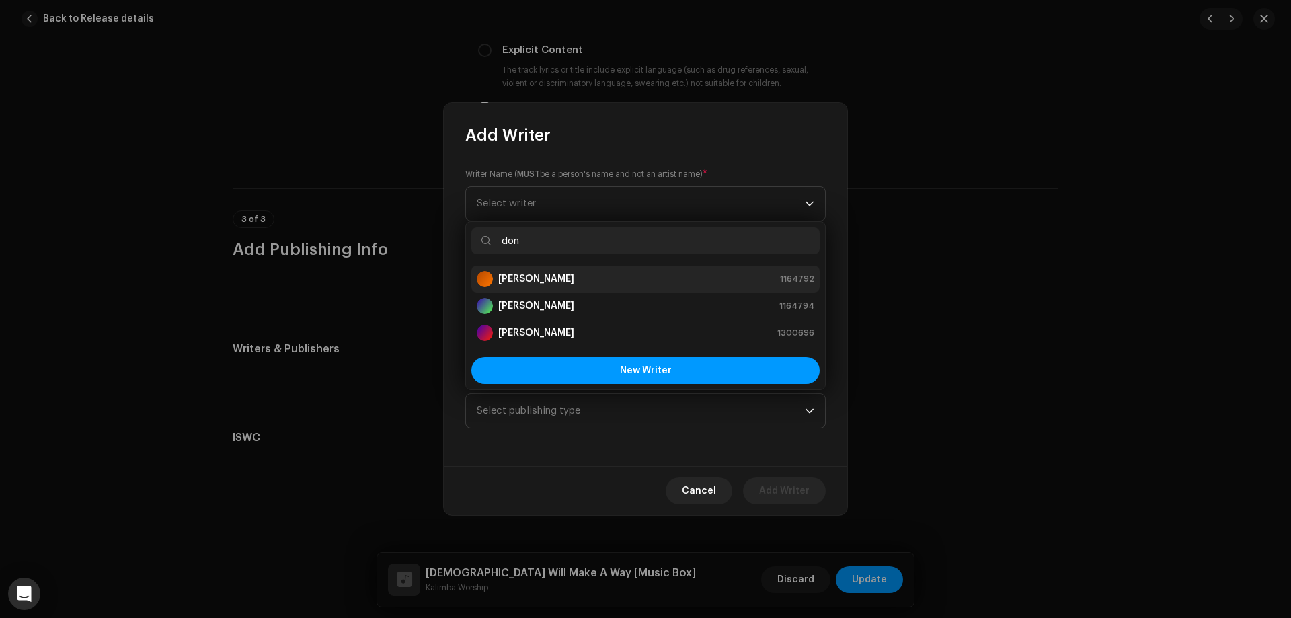
type input "don"
click at [543, 277] on strong "[PERSON_NAME]" at bounding box center [536, 278] width 76 height 13
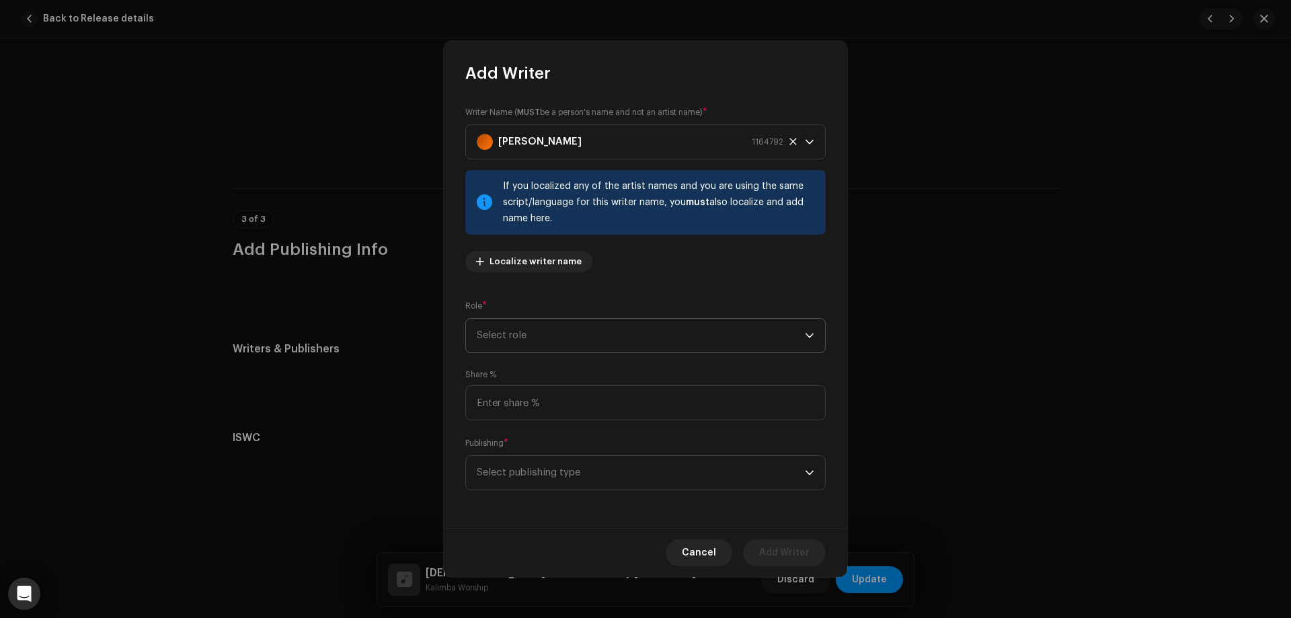
click at [571, 343] on span "Select role" at bounding box center [641, 336] width 328 height 34
click at [528, 422] on li "Composer" at bounding box center [645, 426] width 348 height 27
click at [536, 402] on input at bounding box center [645, 402] width 360 height 35
type input "100.00"
click at [539, 464] on span "Select publishing type" at bounding box center [641, 473] width 328 height 34
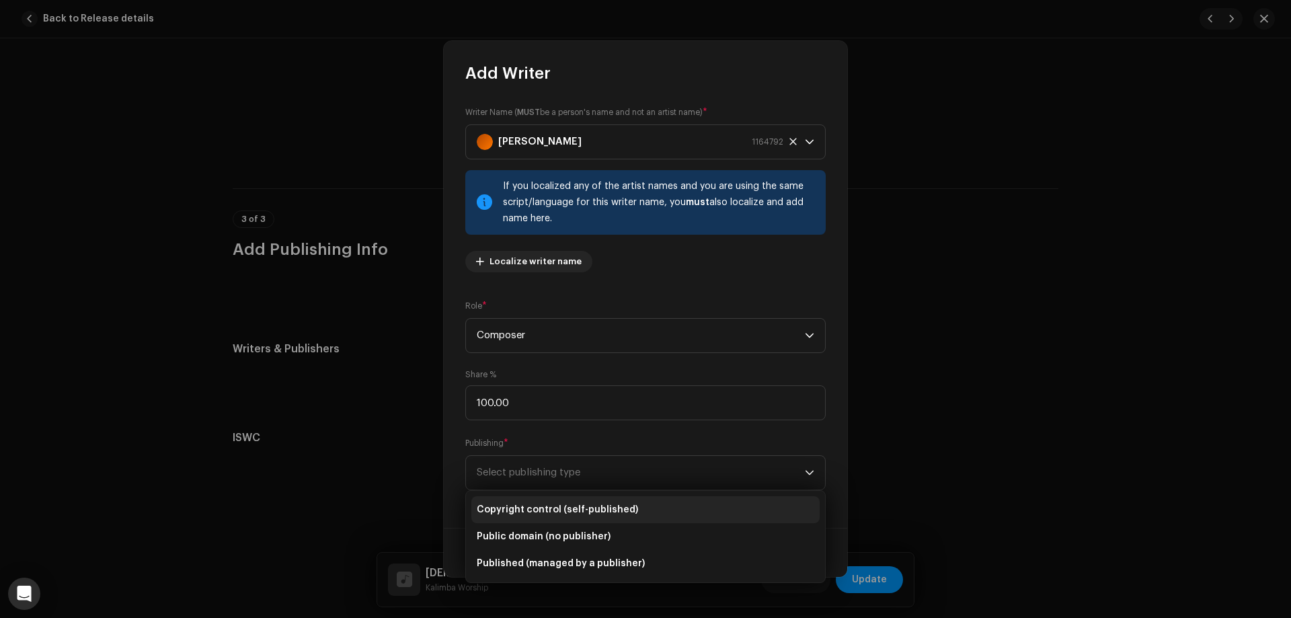
click at [549, 507] on span "Copyright control (self-published)" at bounding box center [557, 509] width 161 height 13
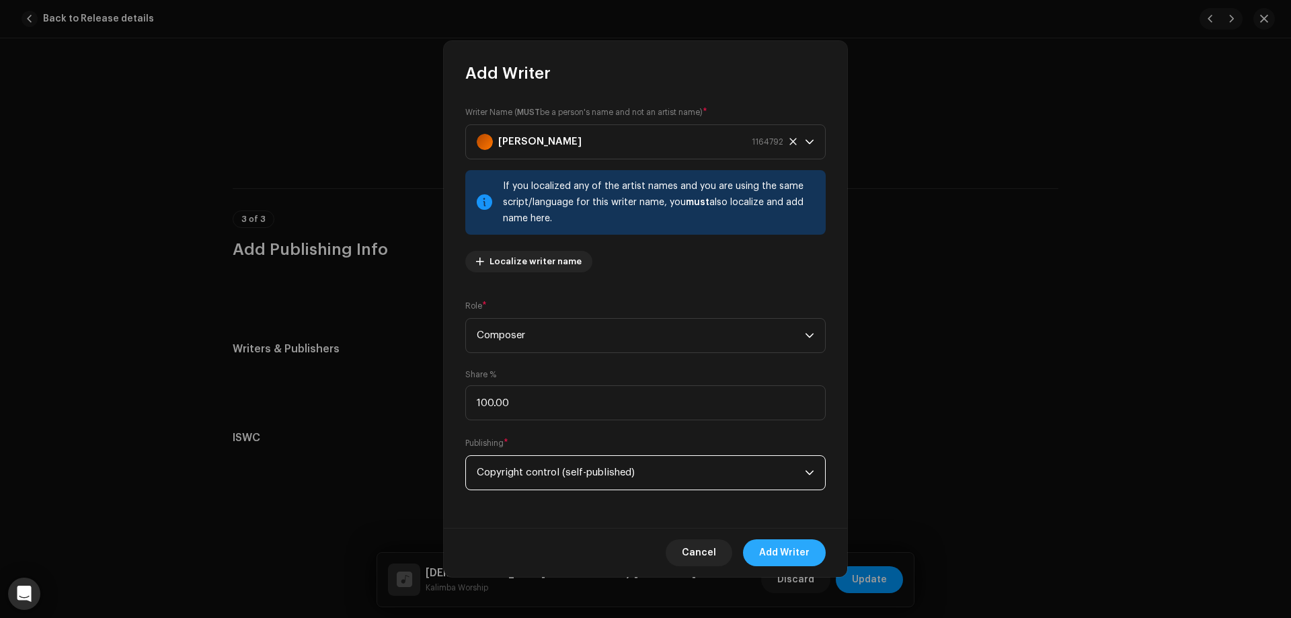
click at [796, 552] on span "Add Writer" at bounding box center [784, 552] width 50 height 27
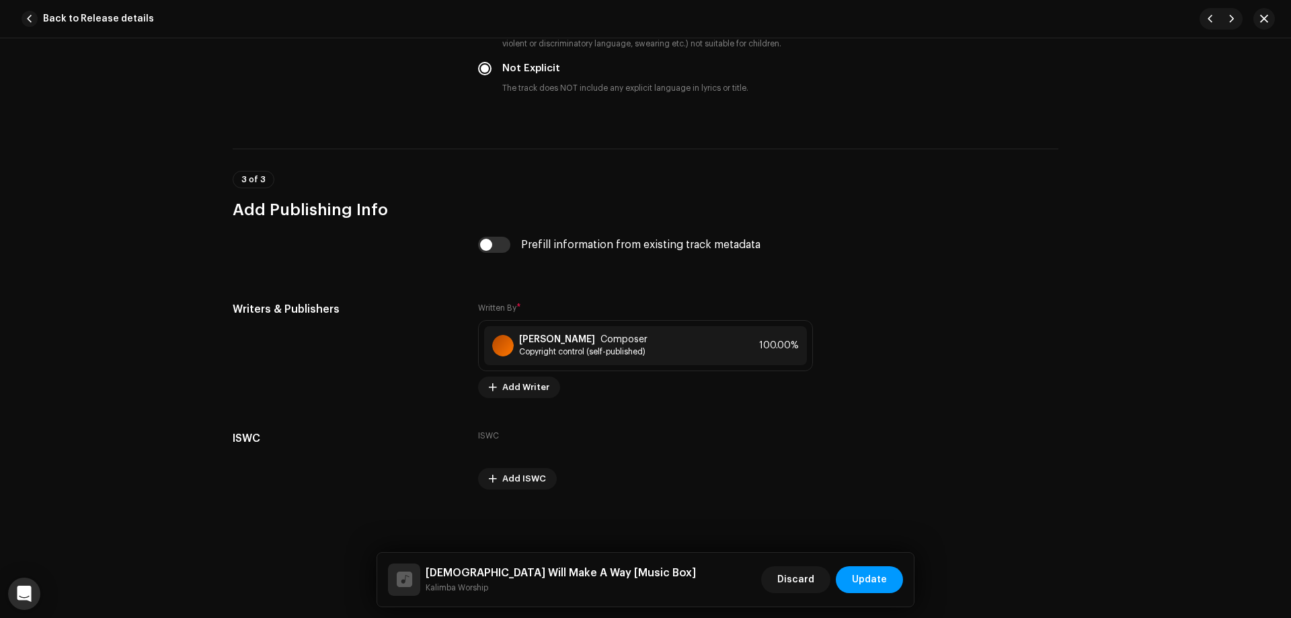
scroll to position [2355, 0]
click at [884, 581] on span "Update" at bounding box center [869, 579] width 35 height 27
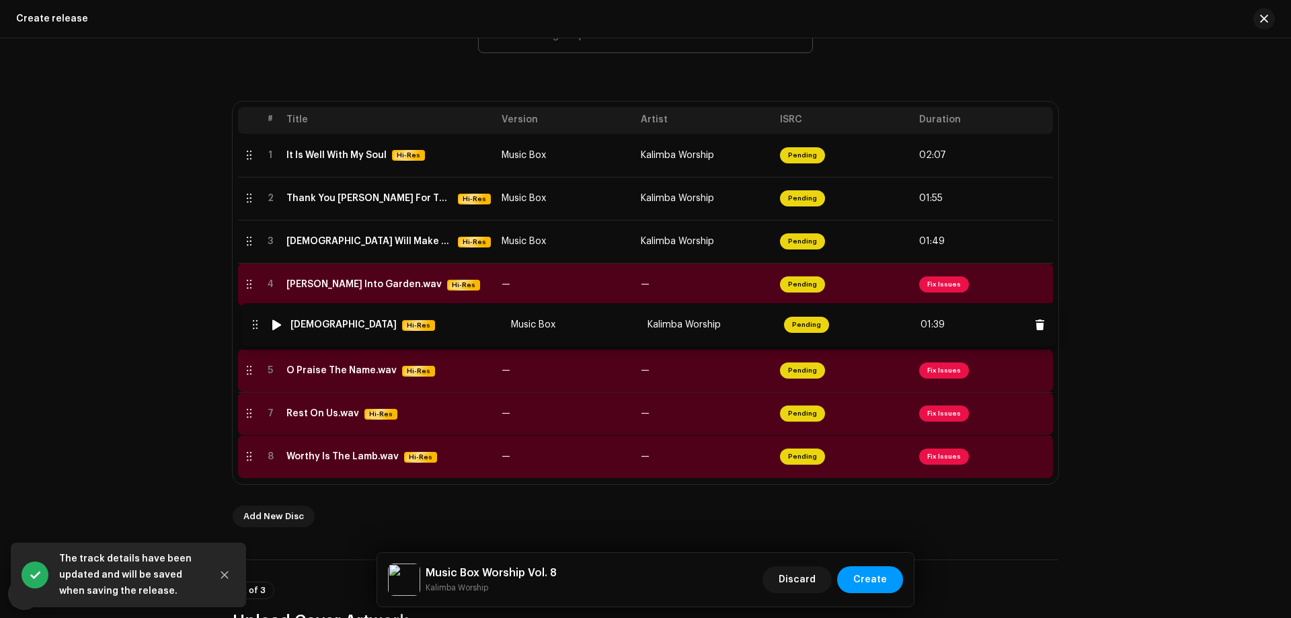
drag, startPoint x: 241, startPoint y: 373, endPoint x: 248, endPoint y: 327, distance: 46.1
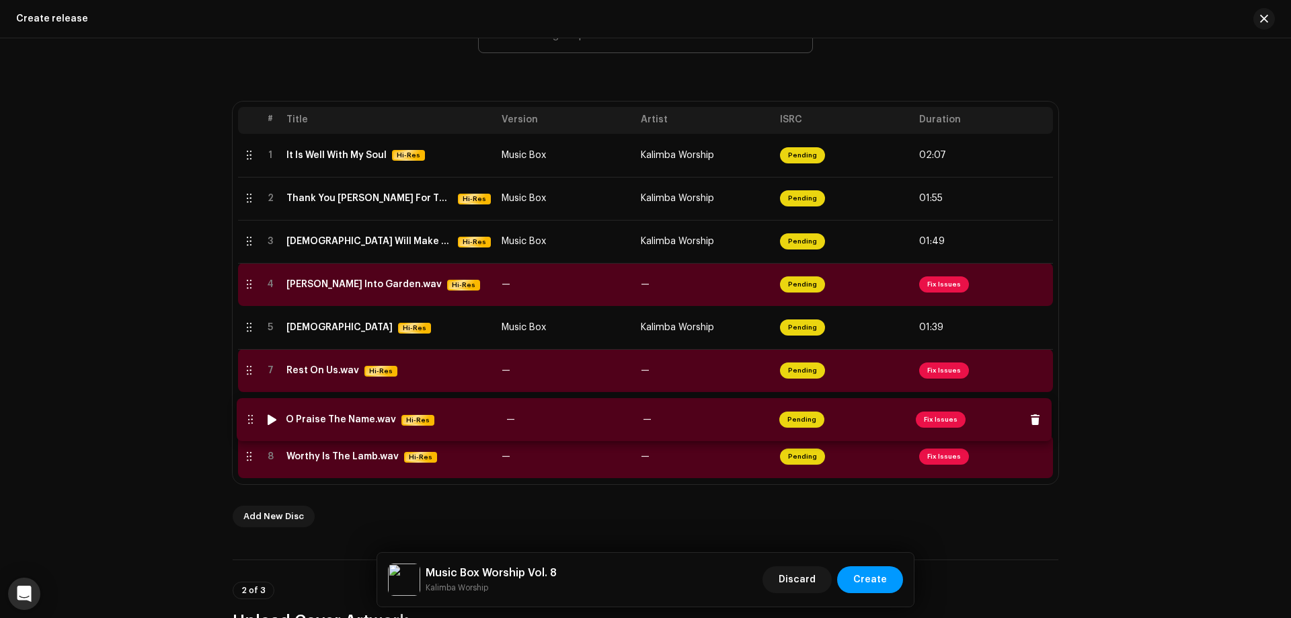
drag, startPoint x: 248, startPoint y: 371, endPoint x: 250, endPoint y: 422, distance: 51.2
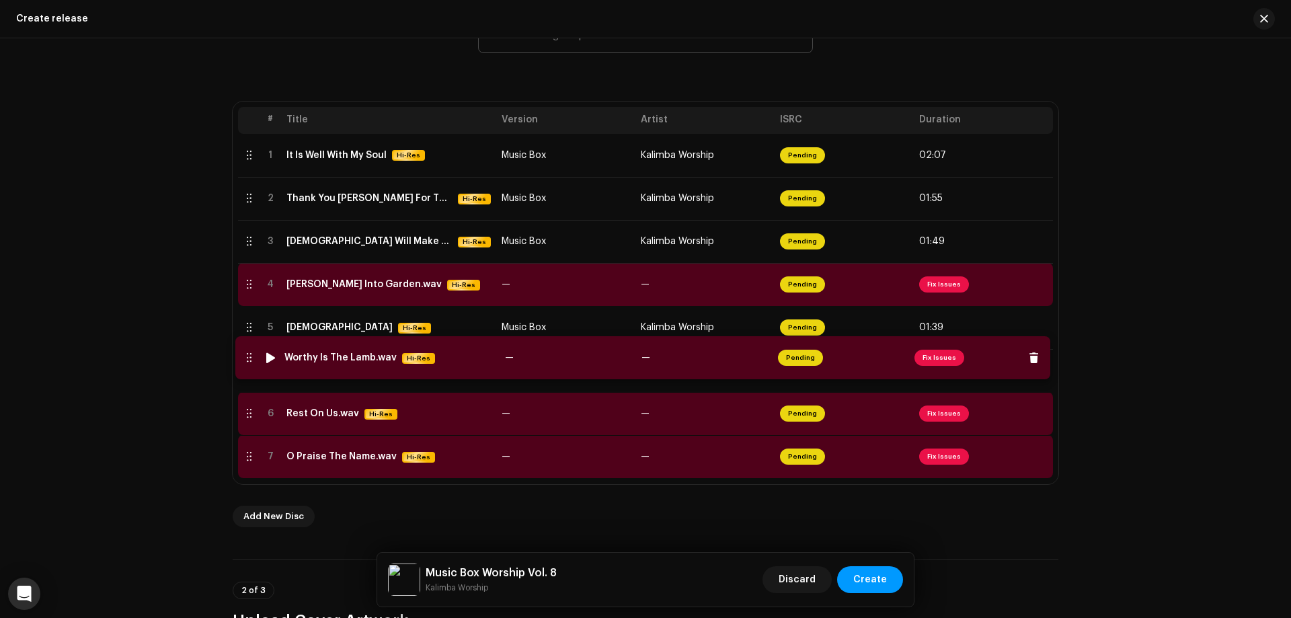
drag, startPoint x: 247, startPoint y: 457, endPoint x: 248, endPoint y: 356, distance: 100.2
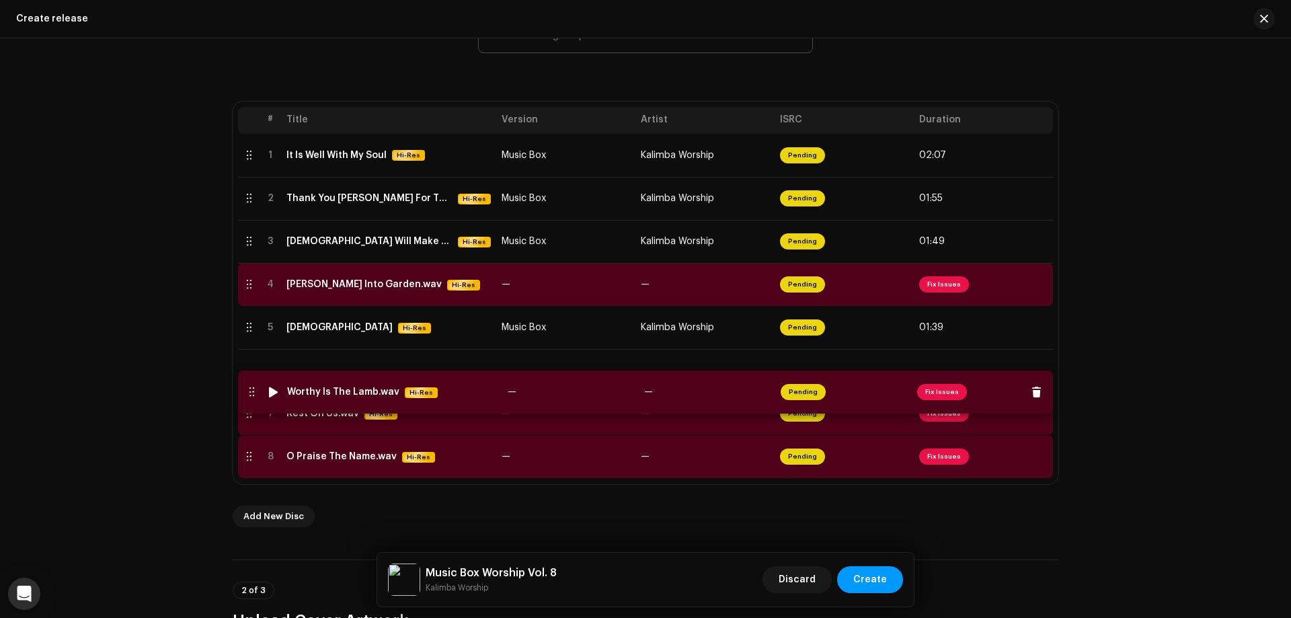
drag, startPoint x: 251, startPoint y: 370, endPoint x: 252, endPoint y: 380, distance: 10.2
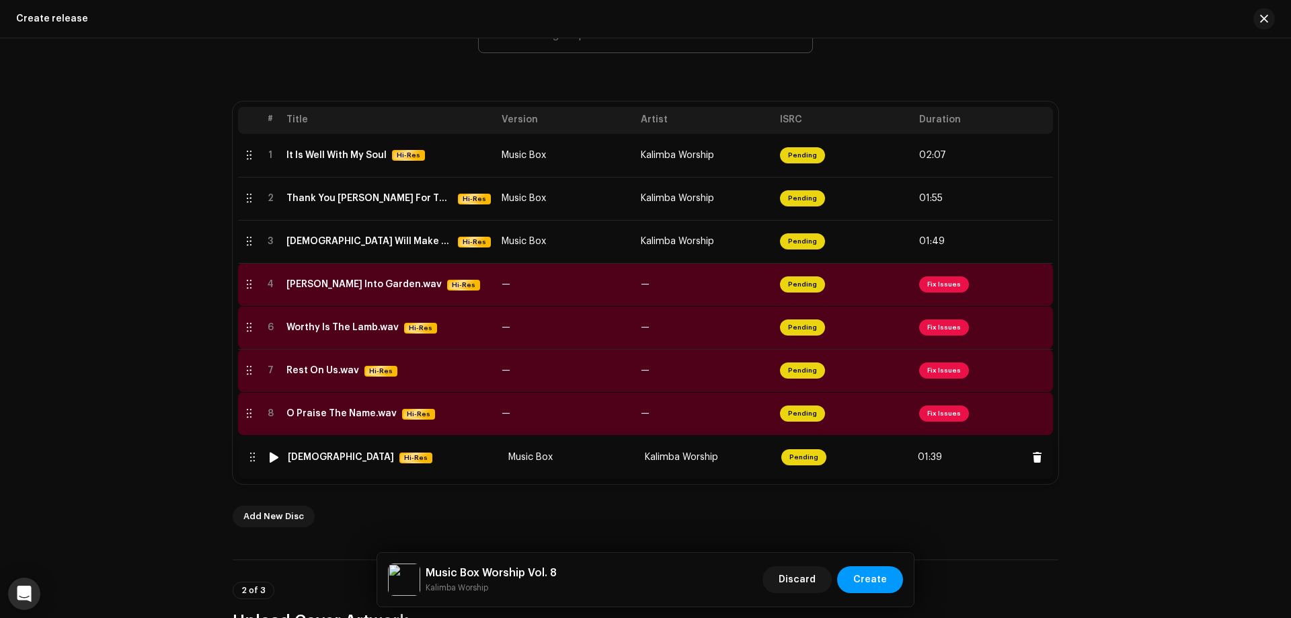
drag, startPoint x: 247, startPoint y: 324, endPoint x: 250, endPoint y: 453, distance: 129.8
click at [586, 280] on td "—" at bounding box center [565, 284] width 139 height 43
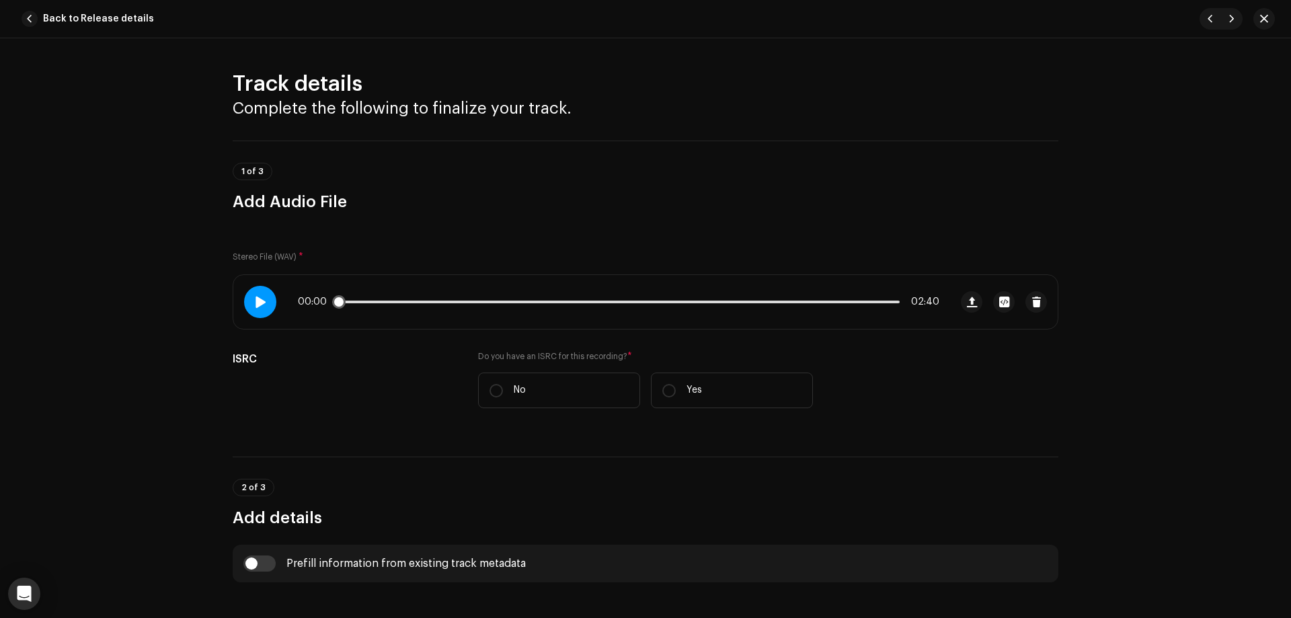
click at [264, 305] on div at bounding box center [260, 302] width 32 height 32
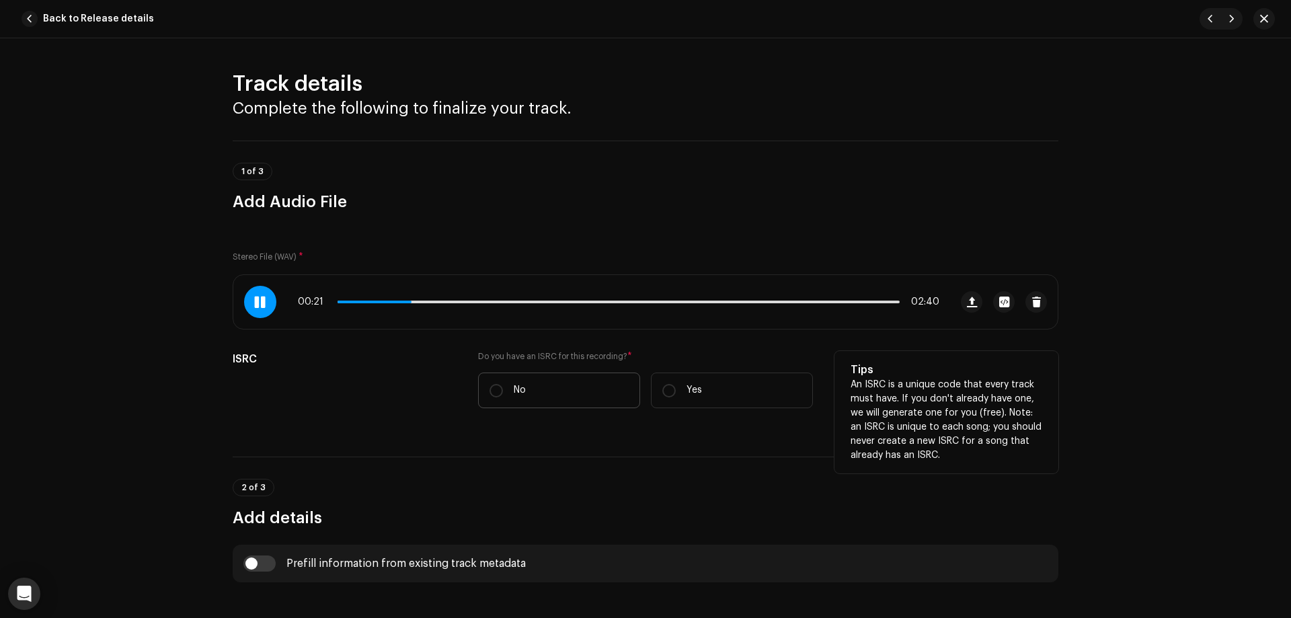
click at [536, 389] on label "No" at bounding box center [559, 391] width 162 height 36
click at [503, 389] on input "No" at bounding box center [496, 390] width 13 height 13
radio input "true"
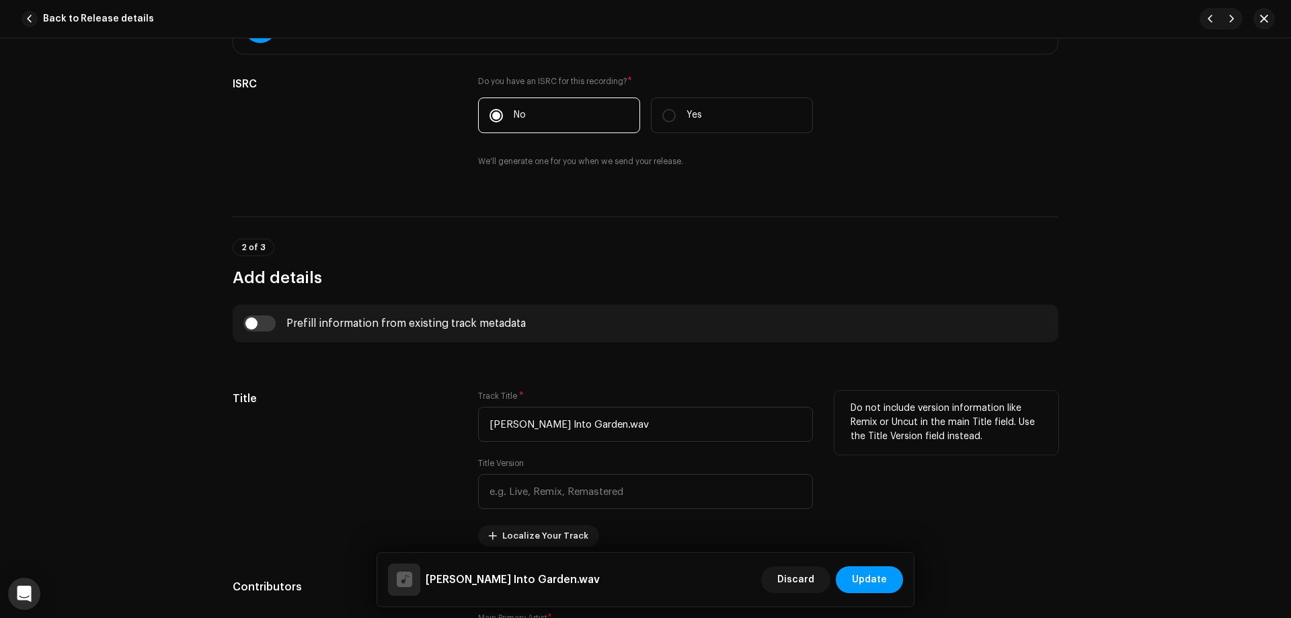
scroll to position [336, 0]
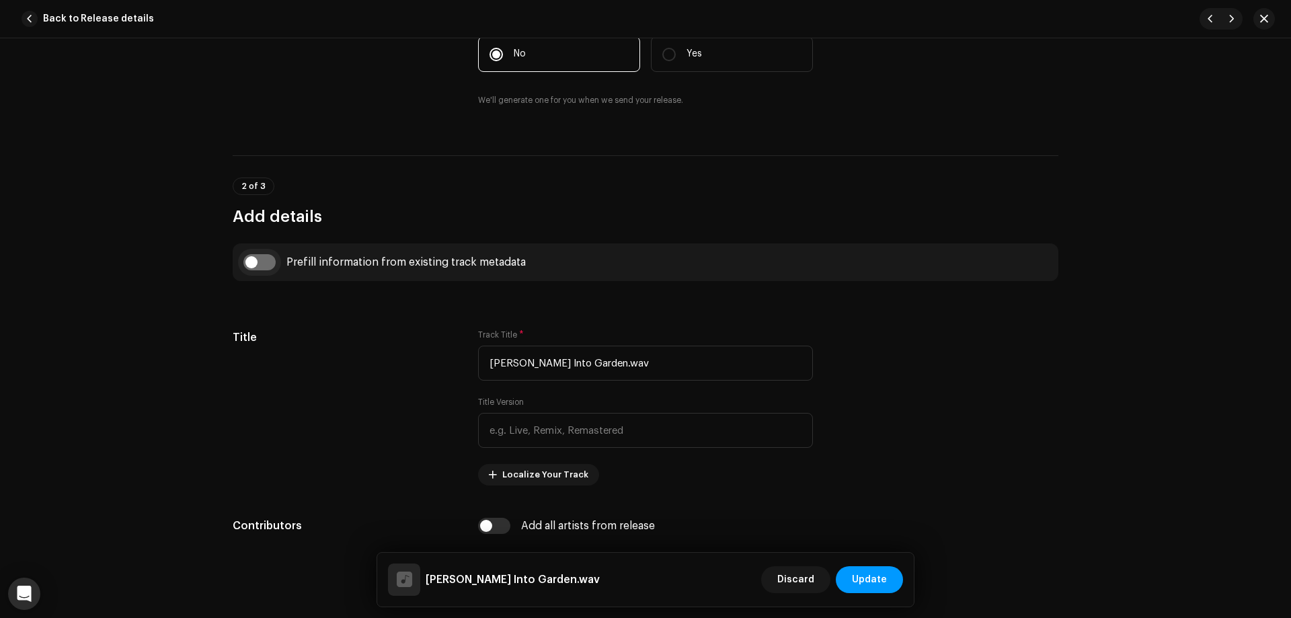
click at [264, 257] on input "checkbox" at bounding box center [259, 262] width 32 height 16
checkbox input "true"
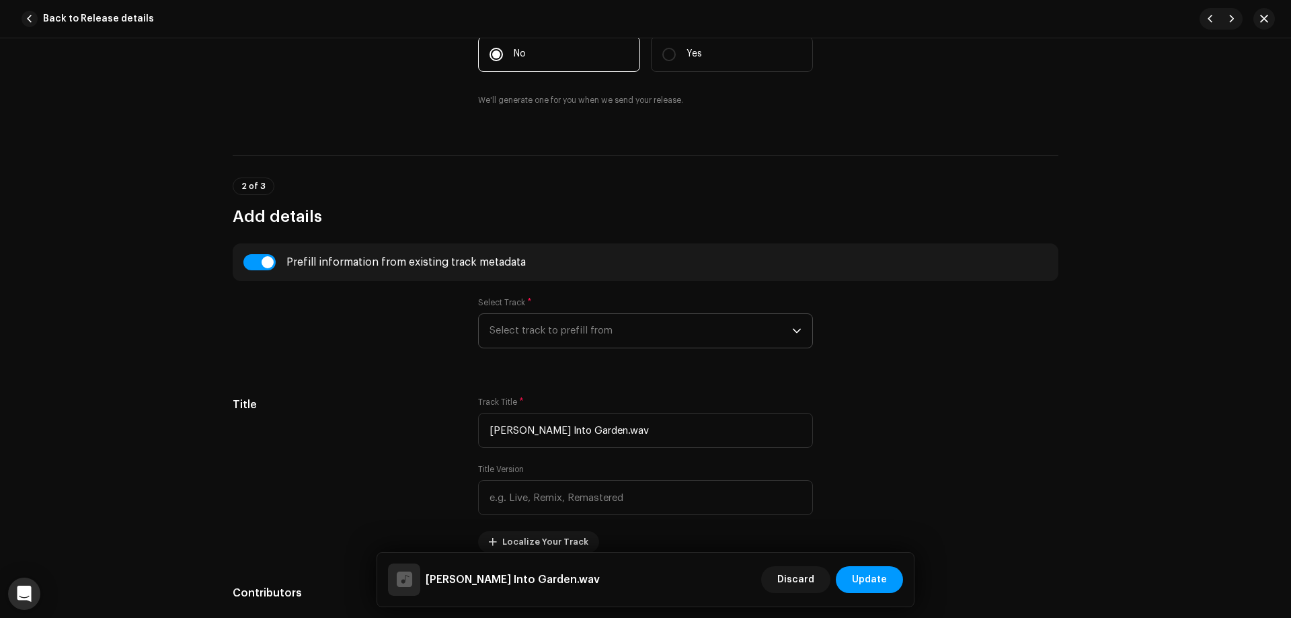
click at [626, 344] on span "Select track to prefill from" at bounding box center [641, 331] width 303 height 34
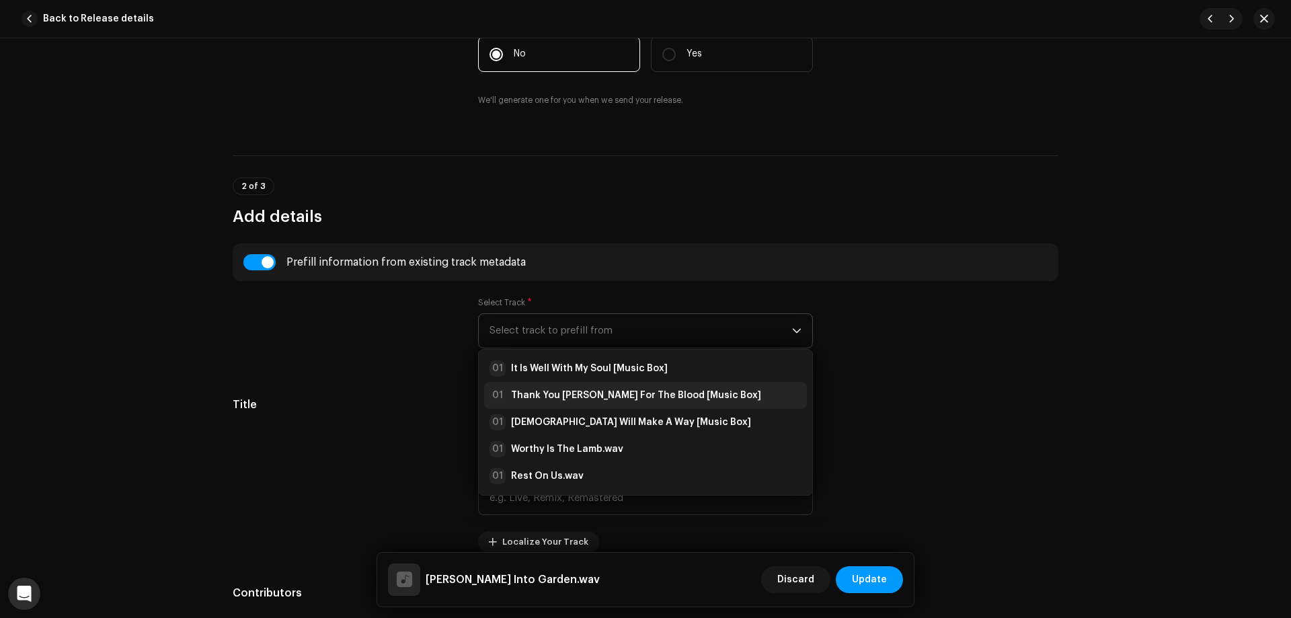
click at [595, 391] on strong "Thank You [PERSON_NAME] For The Blood [Music Box]" at bounding box center [636, 395] width 250 height 13
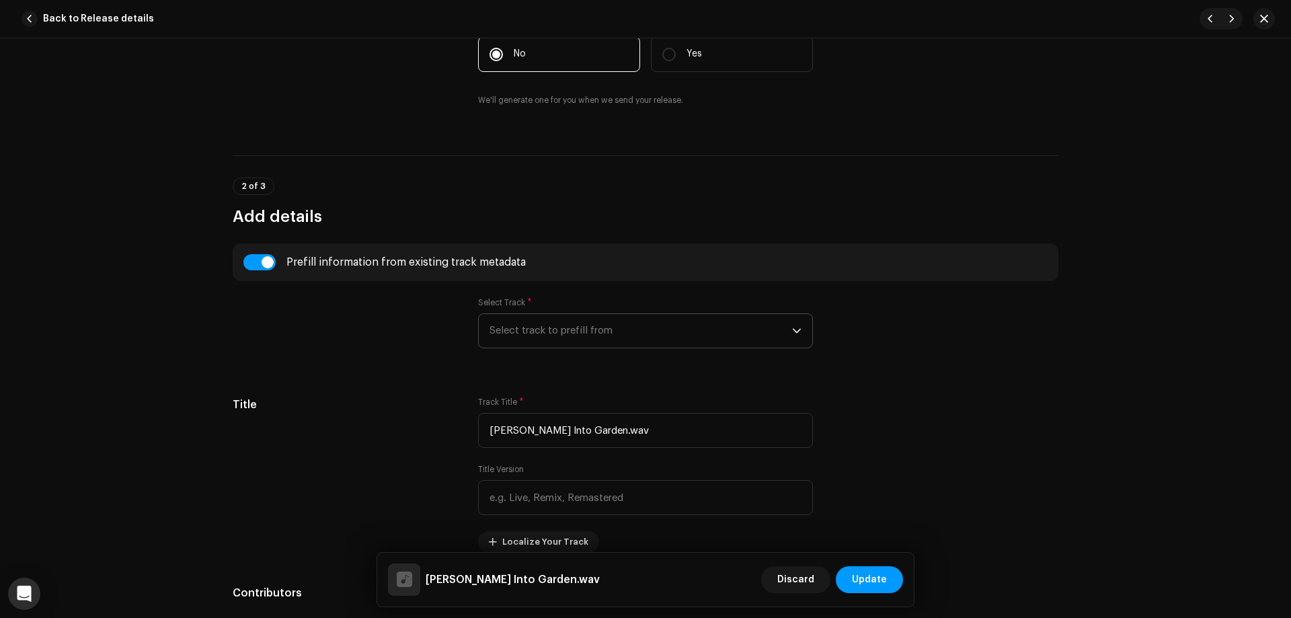
type input "Thank You [PERSON_NAME] For The Blood"
type input "Music Box"
type input "01:08"
radio input "true"
type input "[PERSON_NAME]"
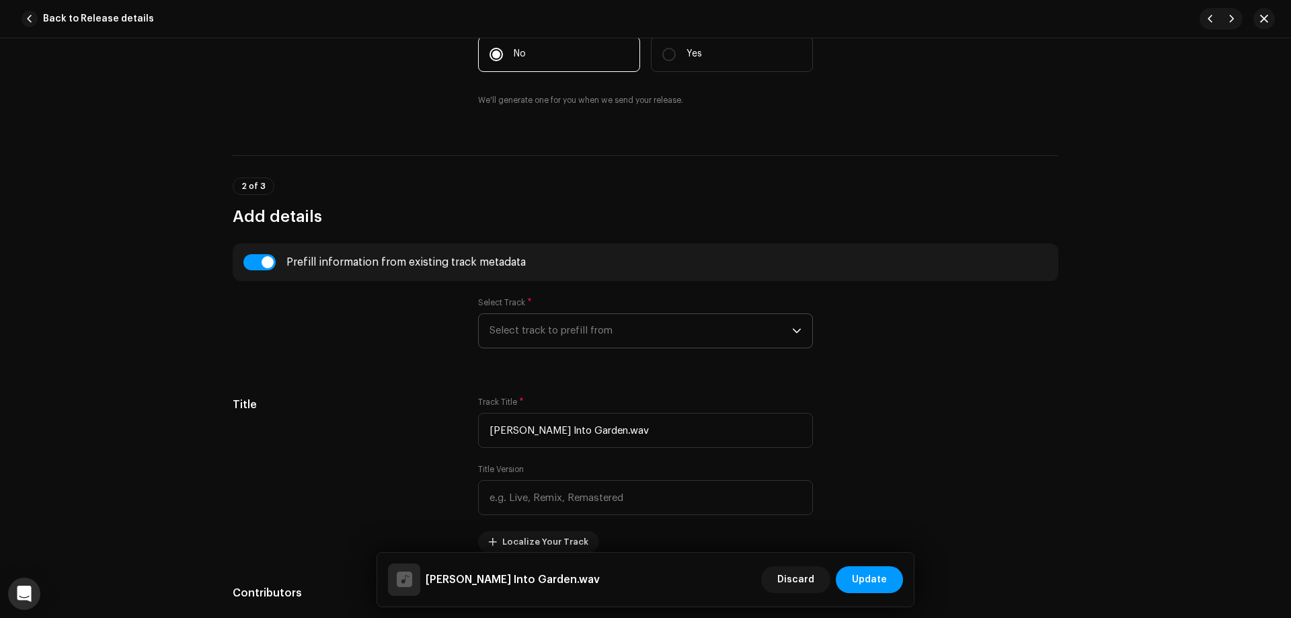
radio input "false"
radio input "true"
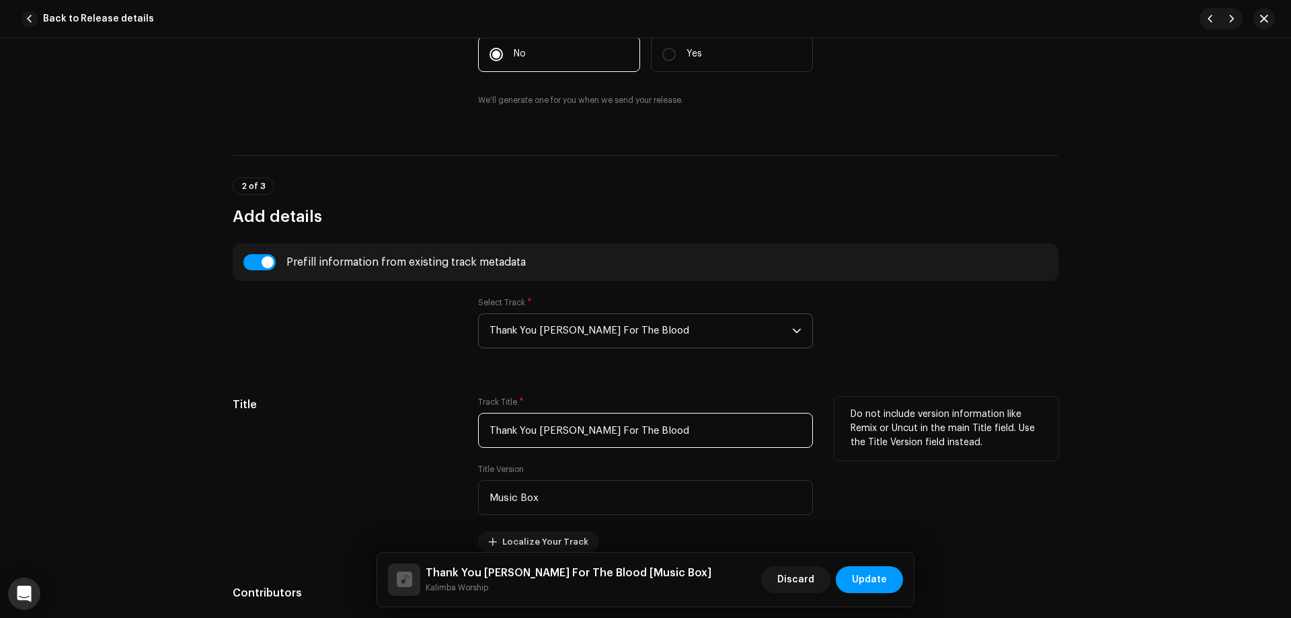
click at [545, 424] on input "Thank You [PERSON_NAME] For The Blood" at bounding box center [645, 430] width 335 height 35
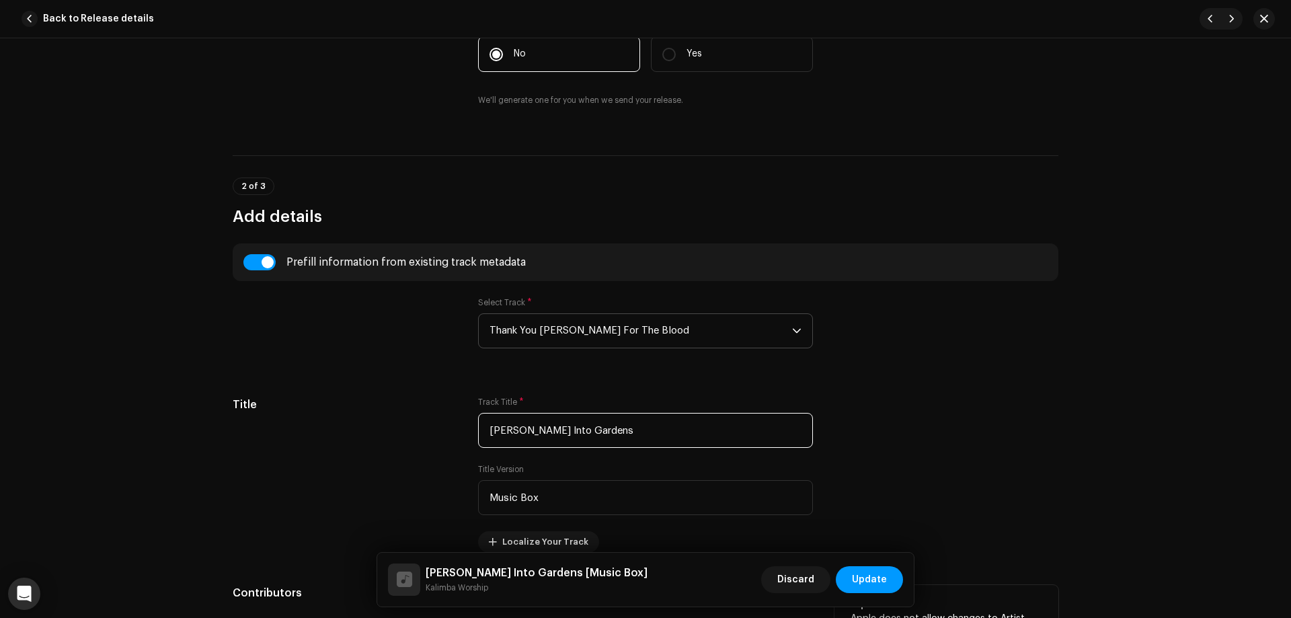
type input "[PERSON_NAME] Into Gardens"
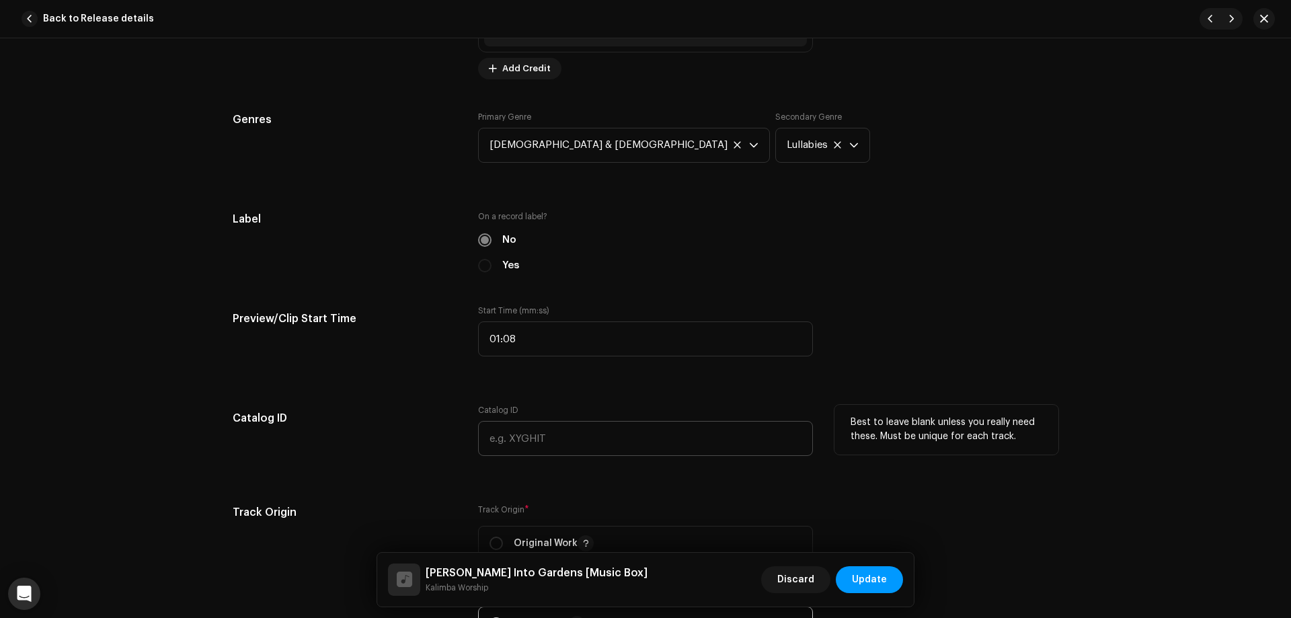
scroll to position [1211, 0]
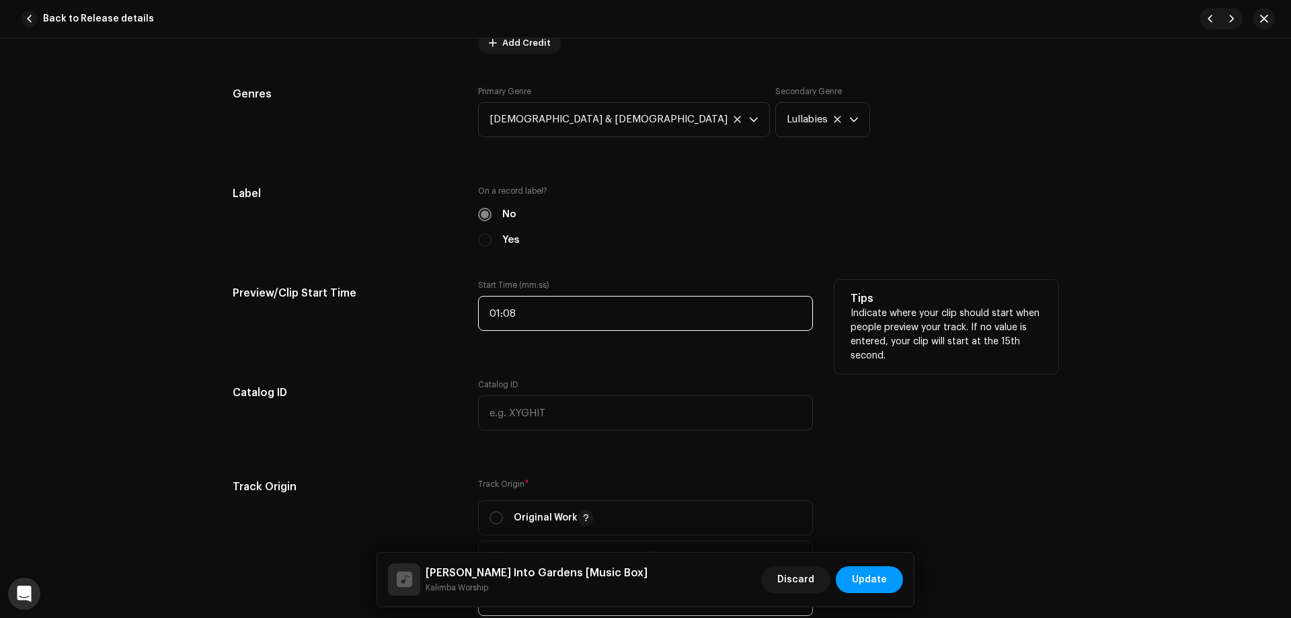
click at [543, 303] on input "01:08" at bounding box center [645, 313] width 335 height 35
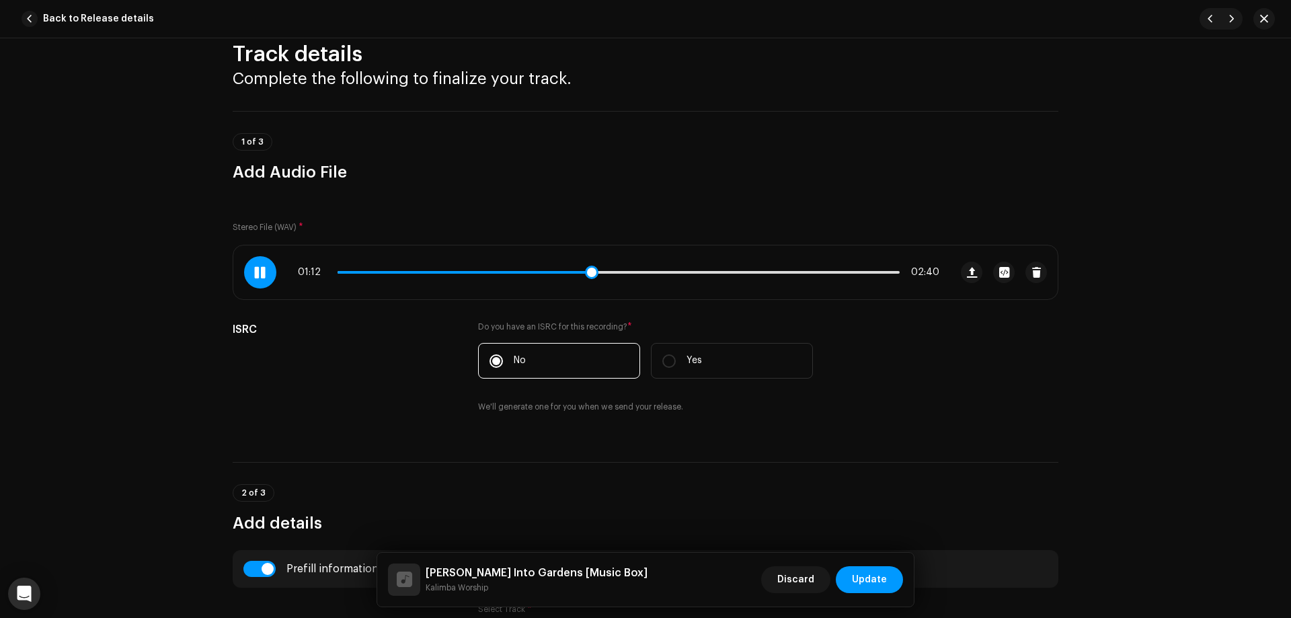
scroll to position [0, 0]
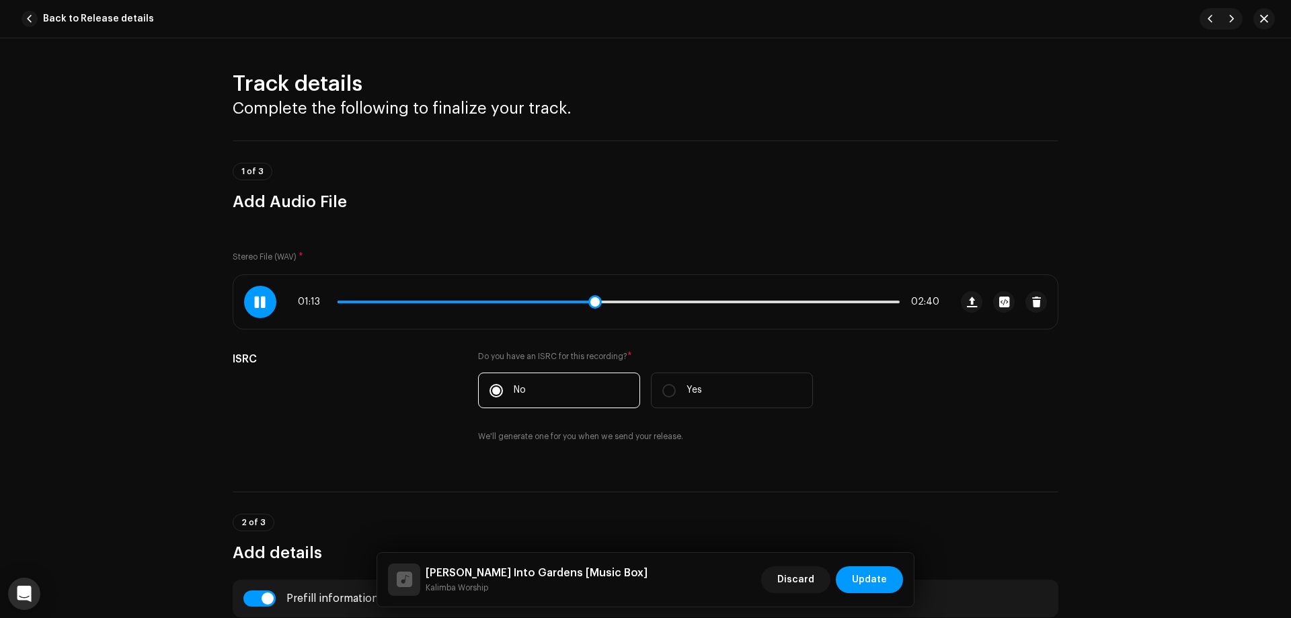
click at [417, 303] on div "01:13 02:40" at bounding box center [619, 302] width 642 height 11
click at [425, 299] on div "01:13 02:40" at bounding box center [619, 302] width 642 height 11
click at [434, 301] on span at bounding box center [468, 302] width 260 height 3
click at [461, 302] on p-slider at bounding box center [619, 302] width 562 height 3
click at [492, 301] on span at bounding box center [420, 302] width 165 height 3
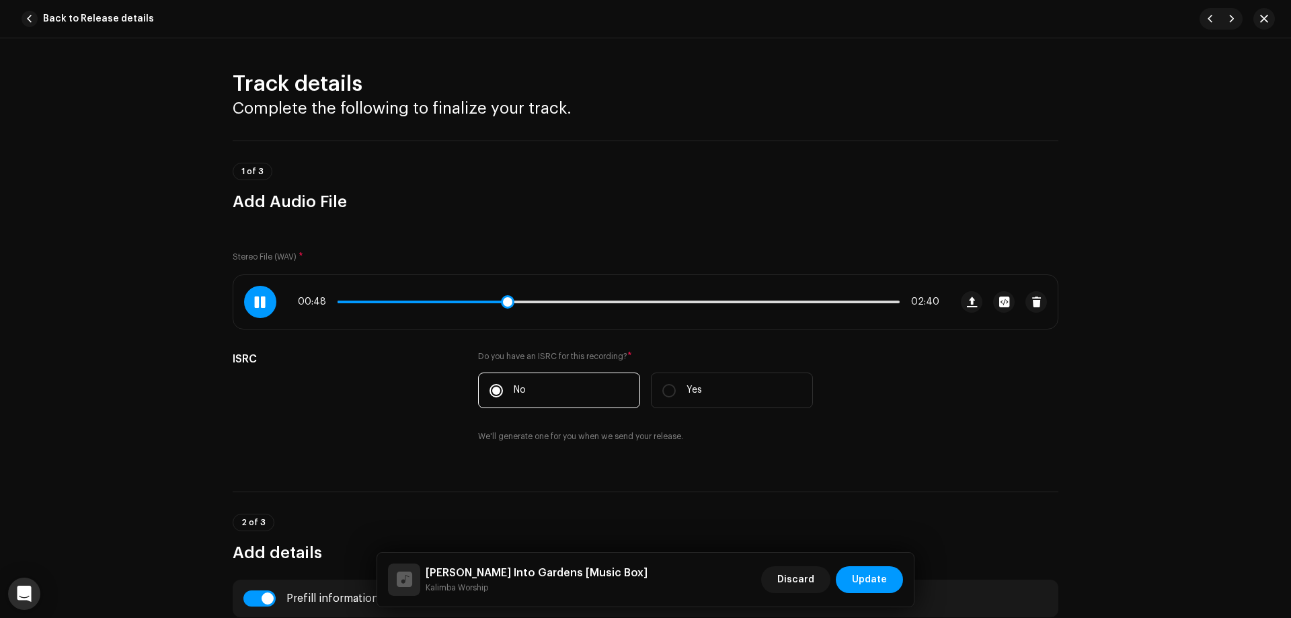
click at [494, 303] on div "00:48 02:40" at bounding box center [619, 302] width 642 height 11
click at [495, 301] on span at bounding box center [424, 302] width 172 height 3
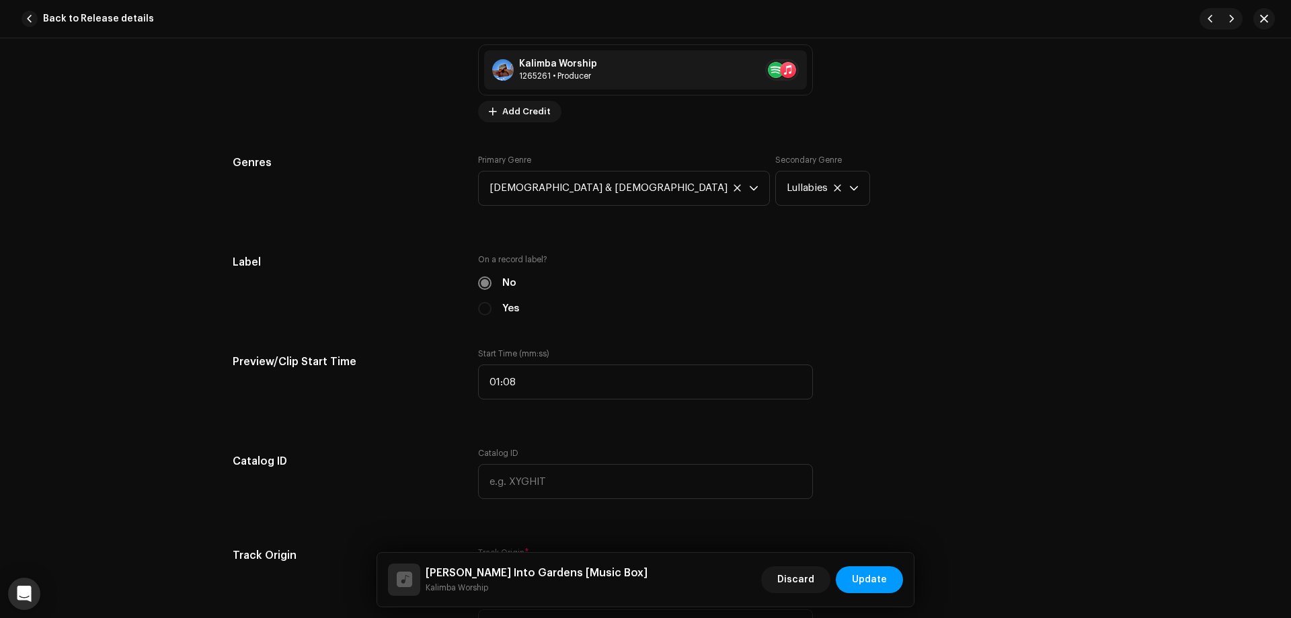
scroll to position [1143, 0]
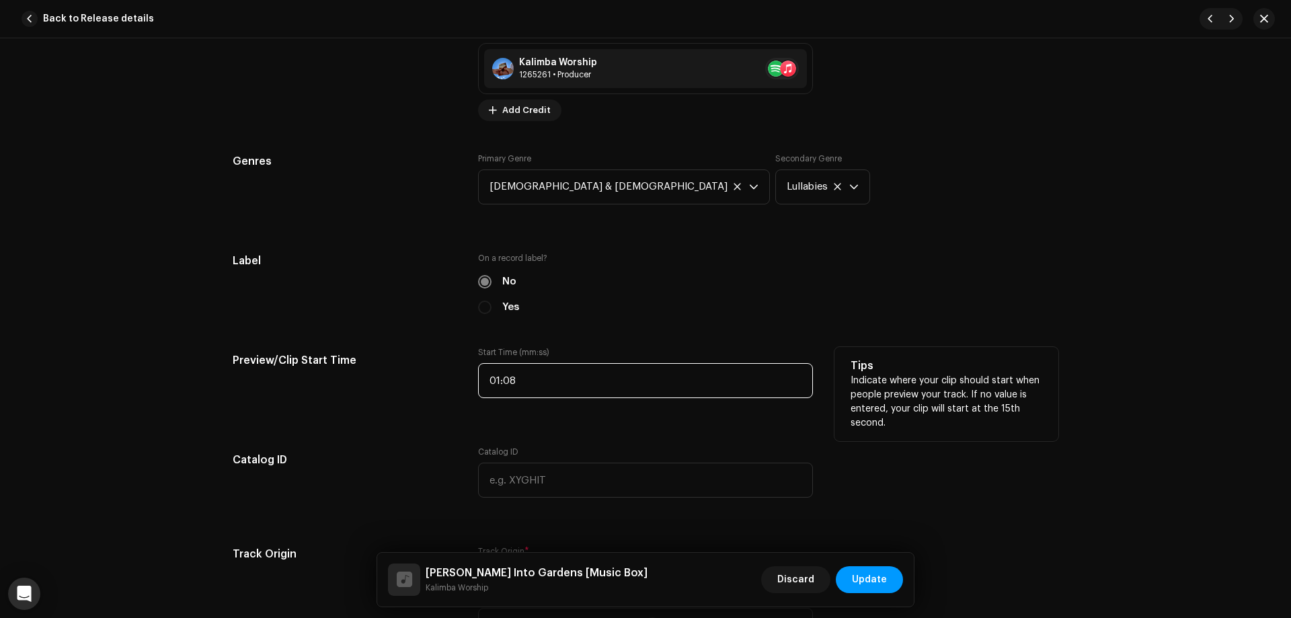
click at [527, 375] on input "01:08" at bounding box center [645, 380] width 335 height 35
type input "00:46"
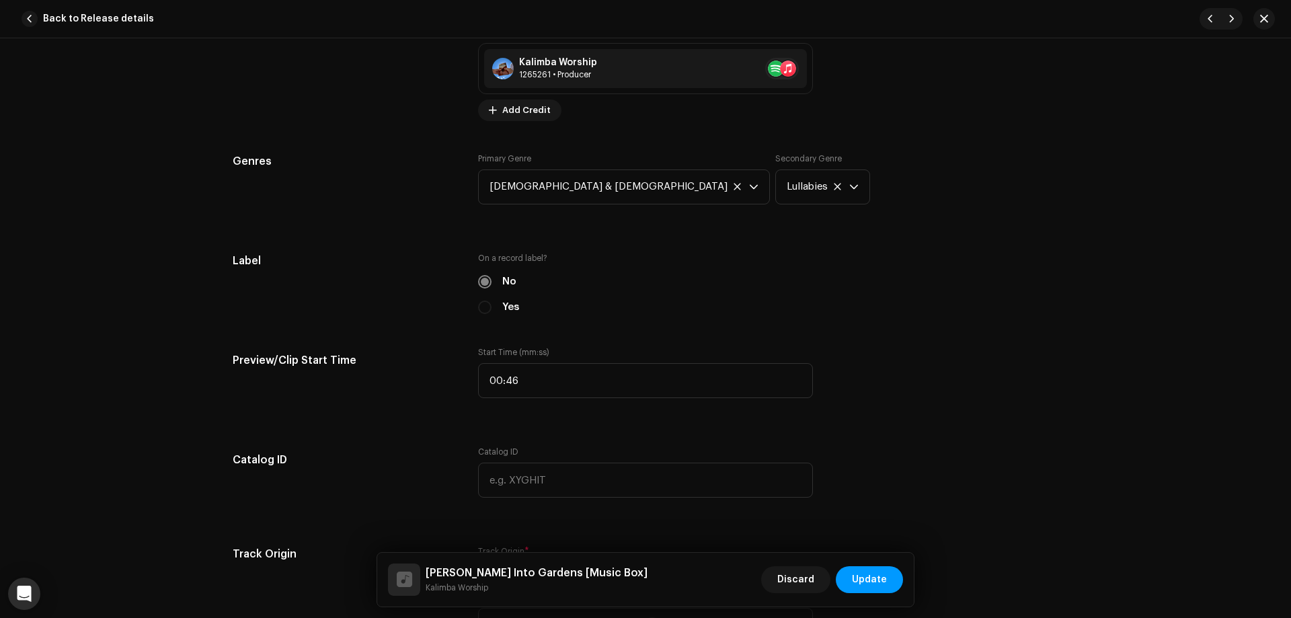
click at [1102, 287] on div "Track details Complete the following to finalize your track. 1 of 3 Add Audio F…" at bounding box center [645, 328] width 1291 height 580
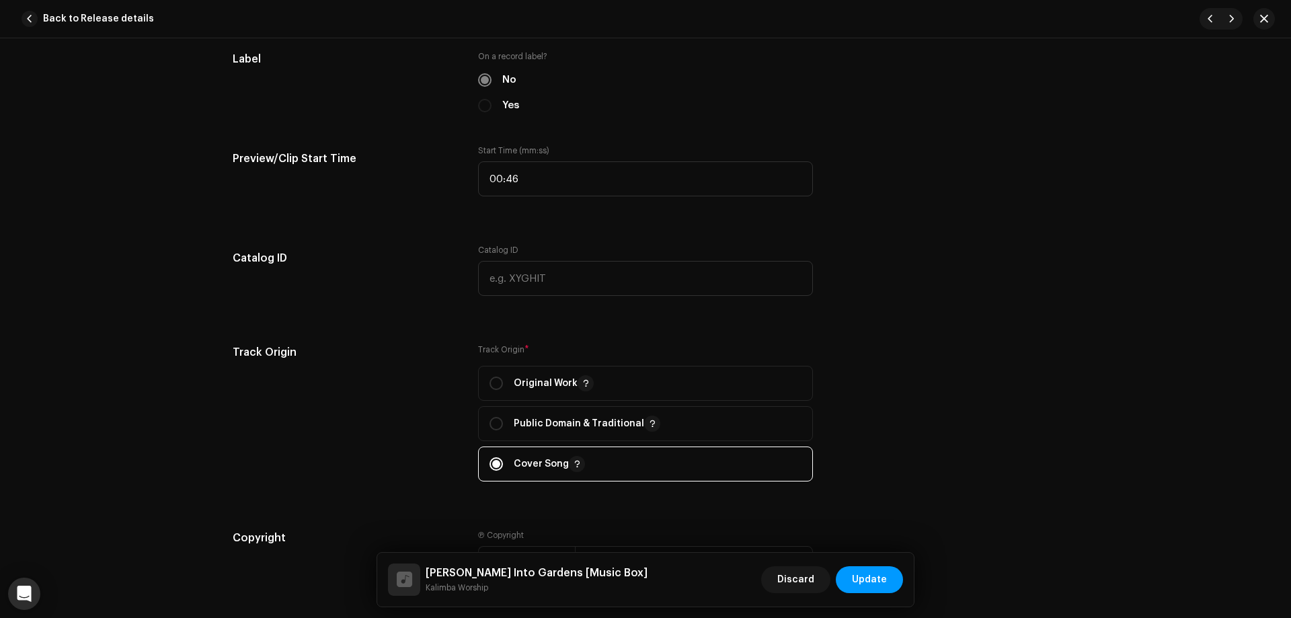
scroll to position [1547, 0]
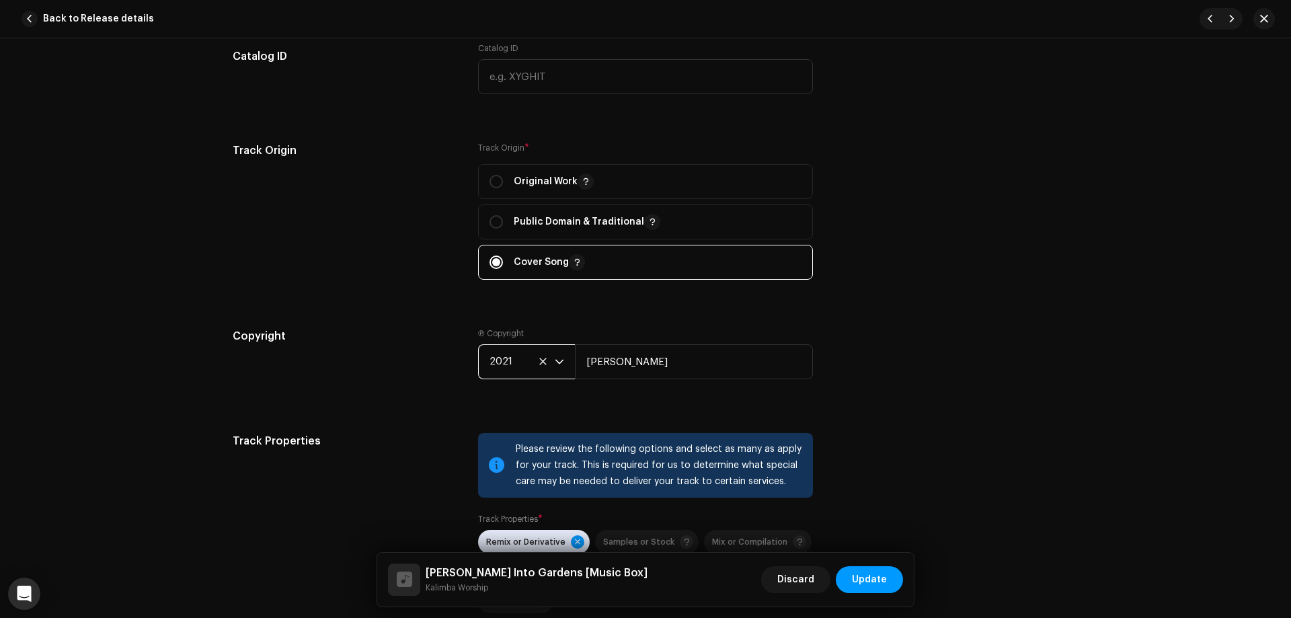
click at [496, 351] on span "2021" at bounding box center [522, 362] width 65 height 34
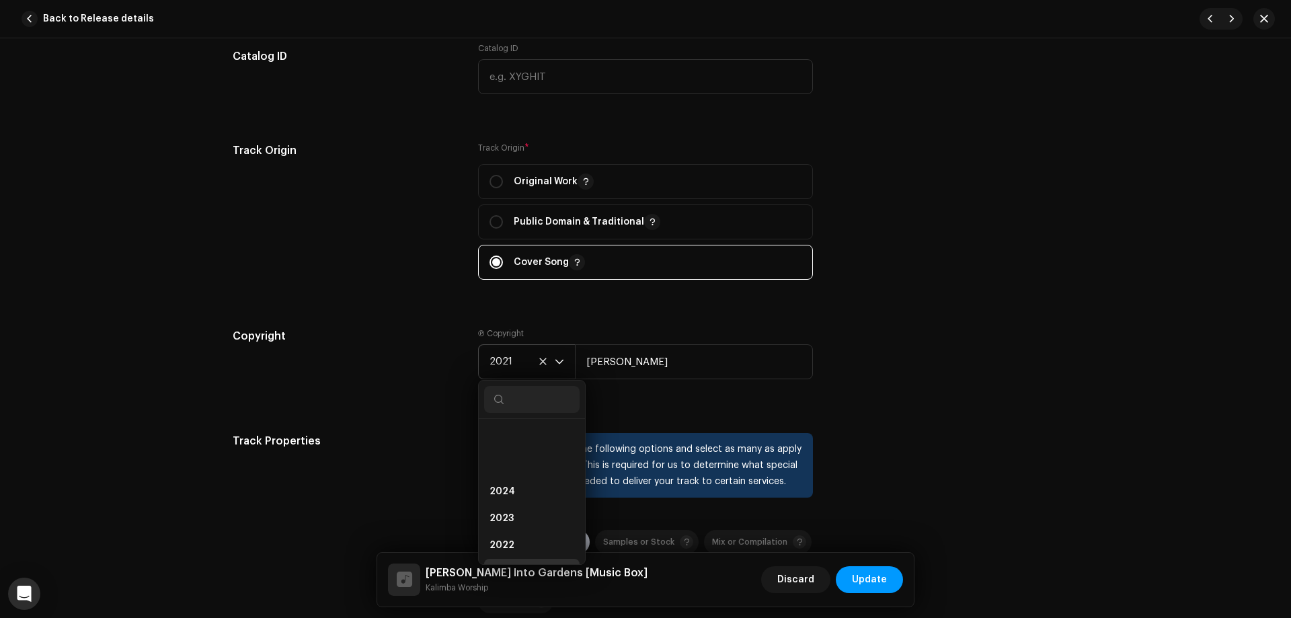
scroll to position [140, 0]
click at [515, 459] on li "2020" at bounding box center [532, 459] width 96 height 27
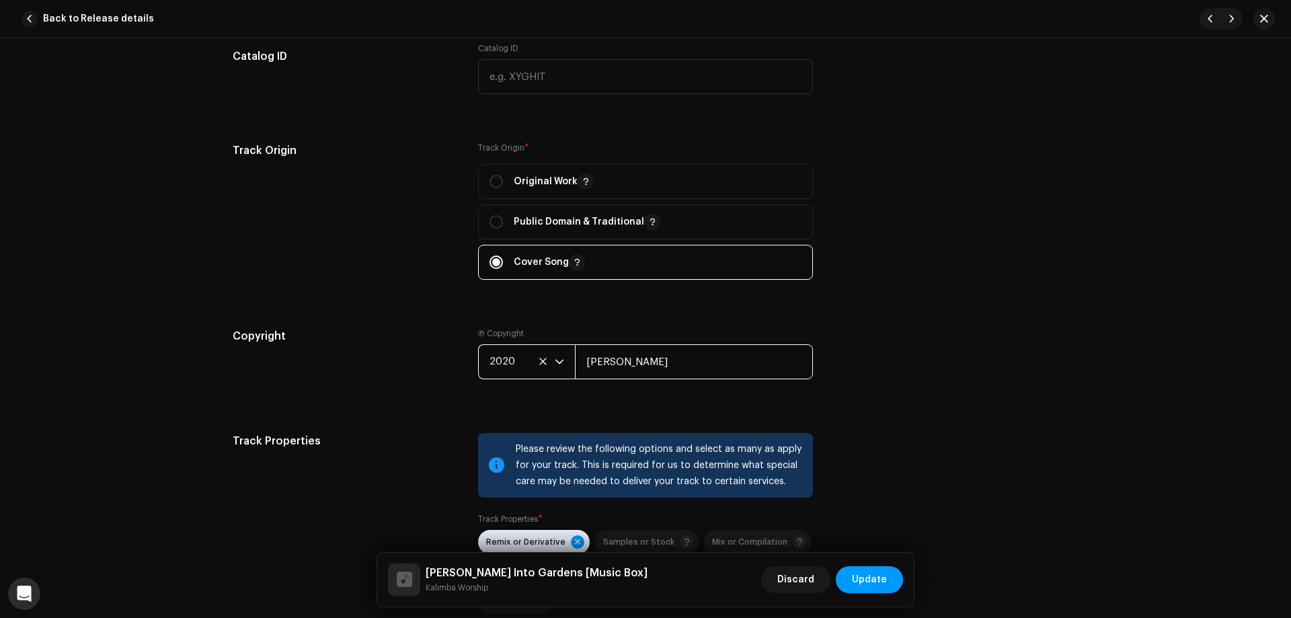
click at [620, 356] on input "[PERSON_NAME]" at bounding box center [694, 361] width 238 height 35
type input "Elevation Worship & [PERSON_NAME]"
click at [1004, 388] on div "Copyright Ⓟ Copyright 2020 Elevation Worship & [PERSON_NAME]" at bounding box center [646, 364] width 826 height 73
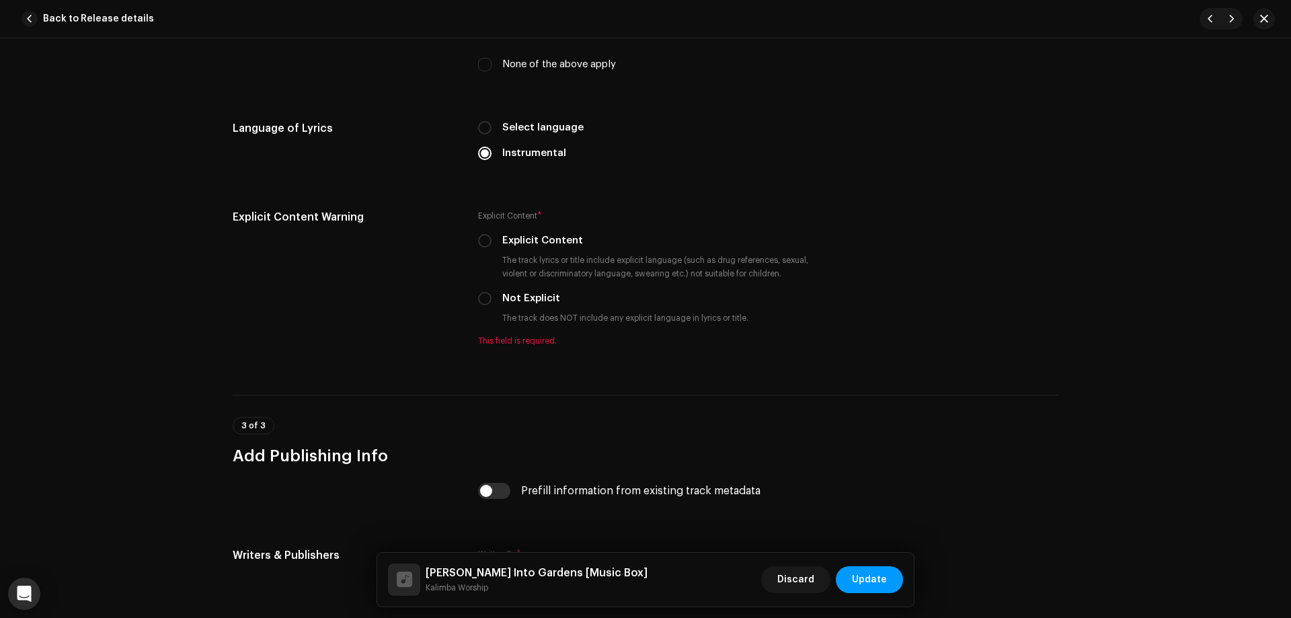
scroll to position [2152, 0]
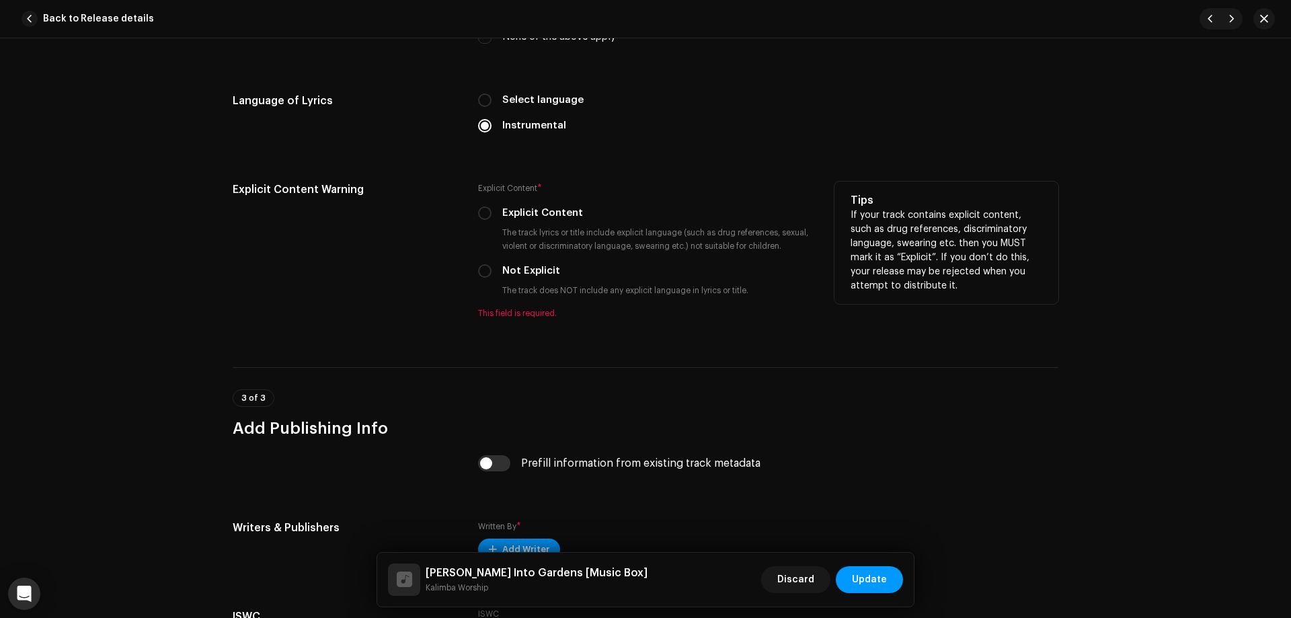
click at [523, 270] on label "Not Explicit" at bounding box center [531, 271] width 58 height 15
click at [492, 270] on input "Not Explicit" at bounding box center [484, 270] width 13 height 13
radio input "true"
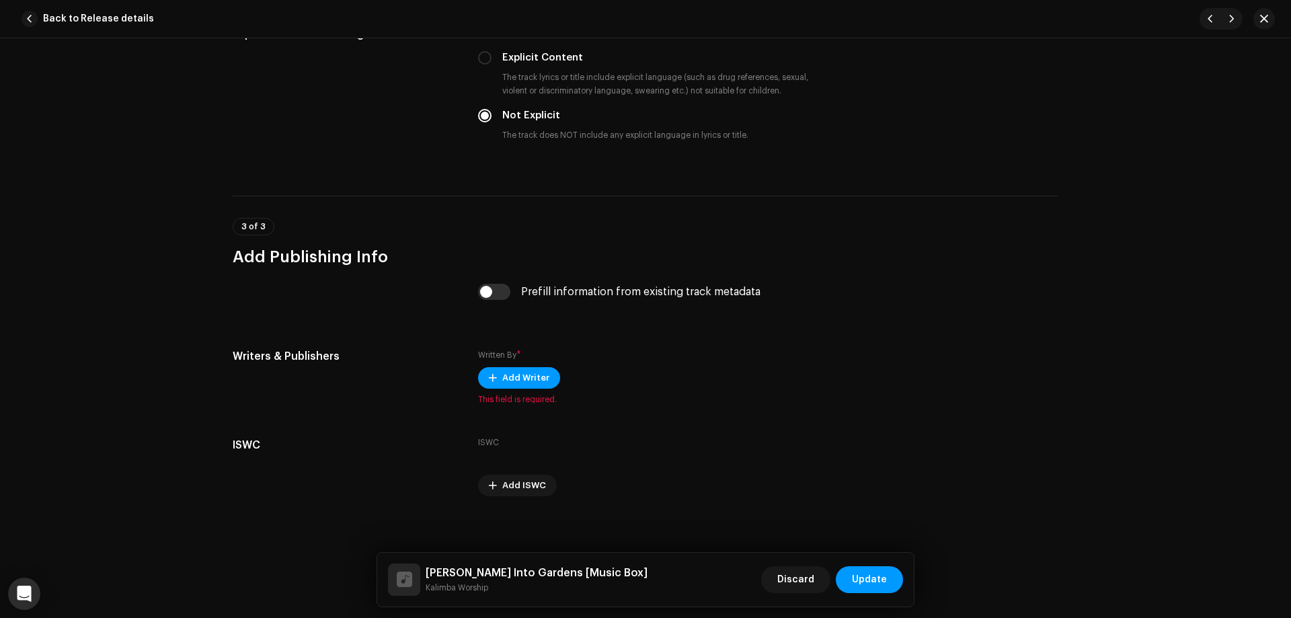
scroll to position [2315, 0]
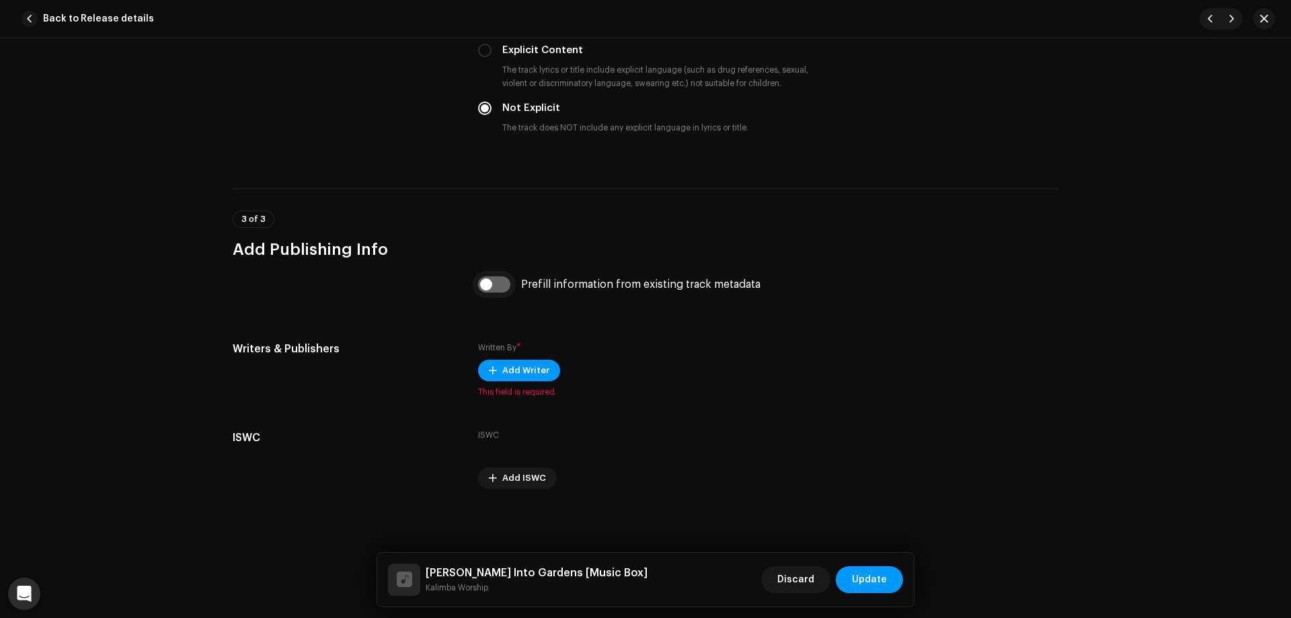
click at [497, 286] on input "checkbox" at bounding box center [494, 284] width 32 height 16
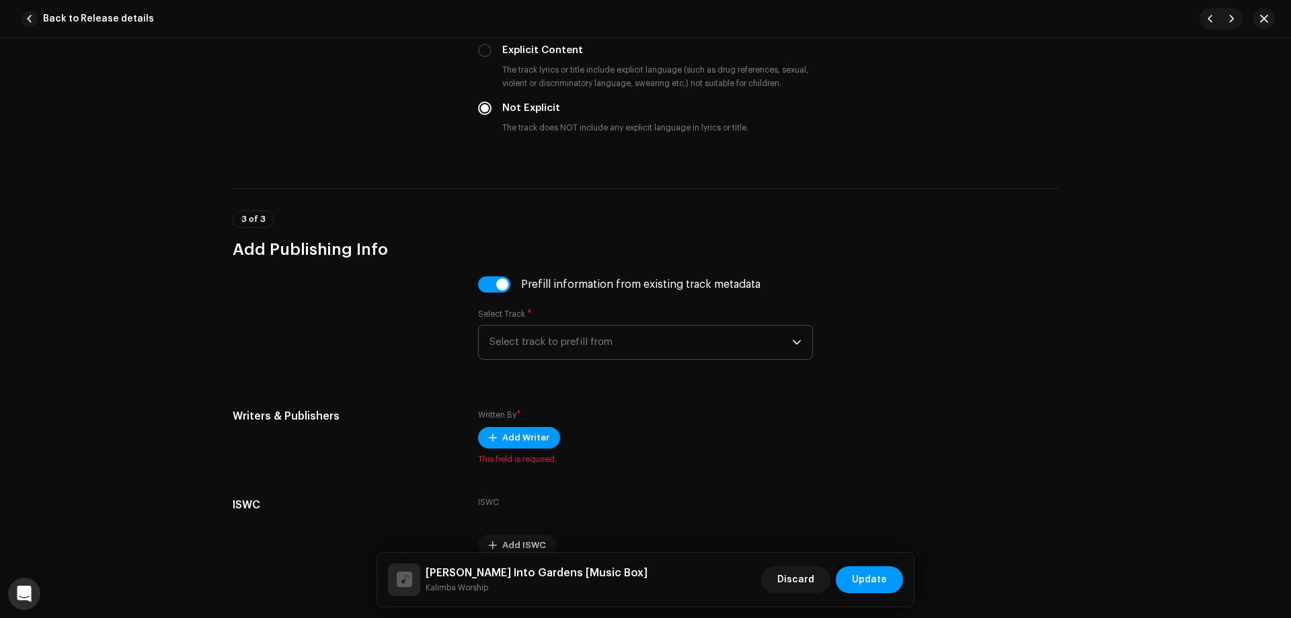
click at [535, 348] on span "Select track to prefill from" at bounding box center [641, 343] width 303 height 34
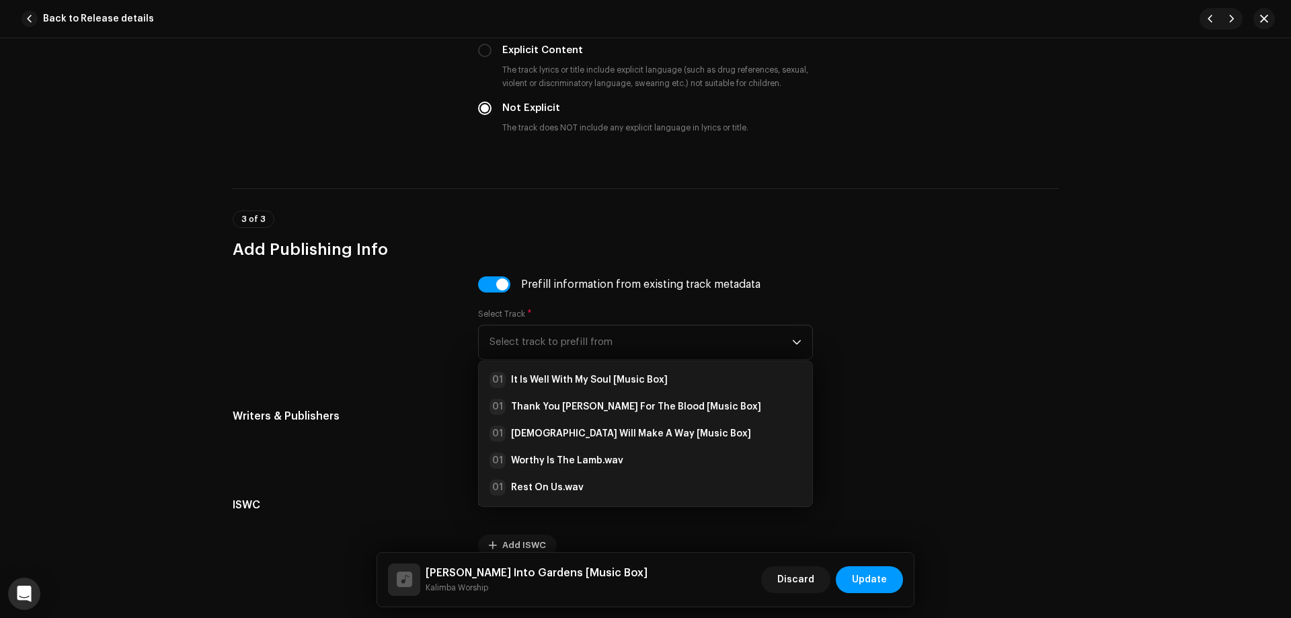
click at [412, 333] on div at bounding box center [345, 326] width 224 height 100
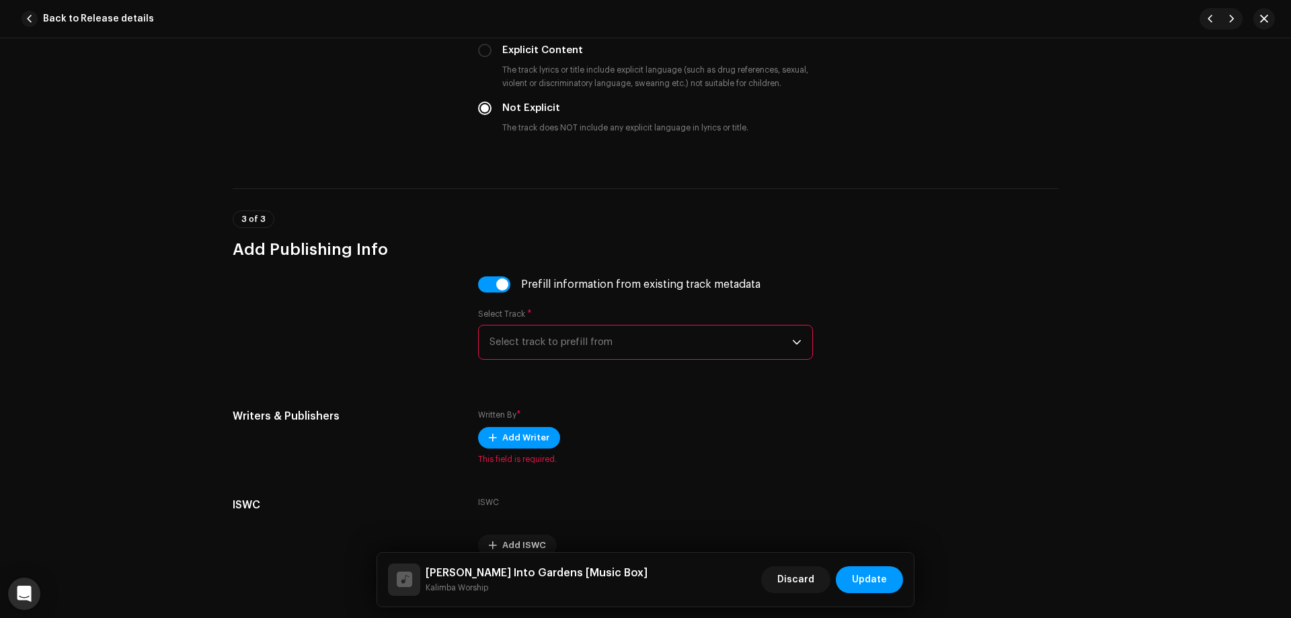
click at [484, 277] on input "checkbox" at bounding box center [494, 284] width 32 height 16
checkbox input "false"
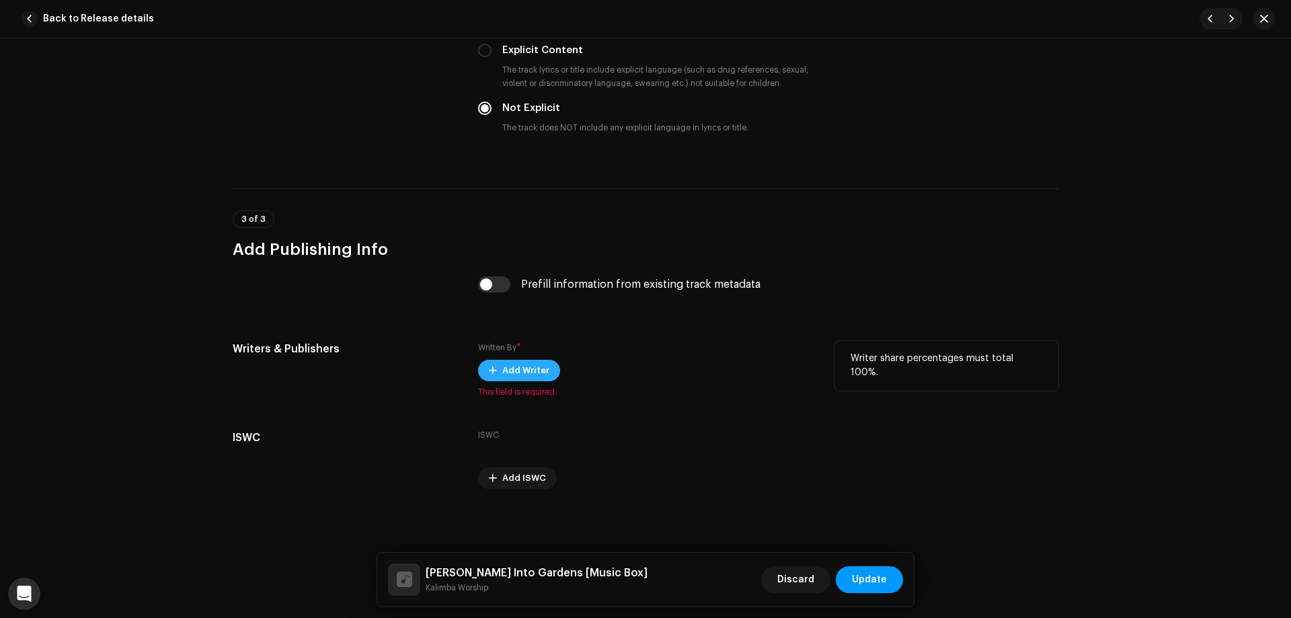
click at [544, 371] on button "Add Writer" at bounding box center [519, 371] width 82 height 22
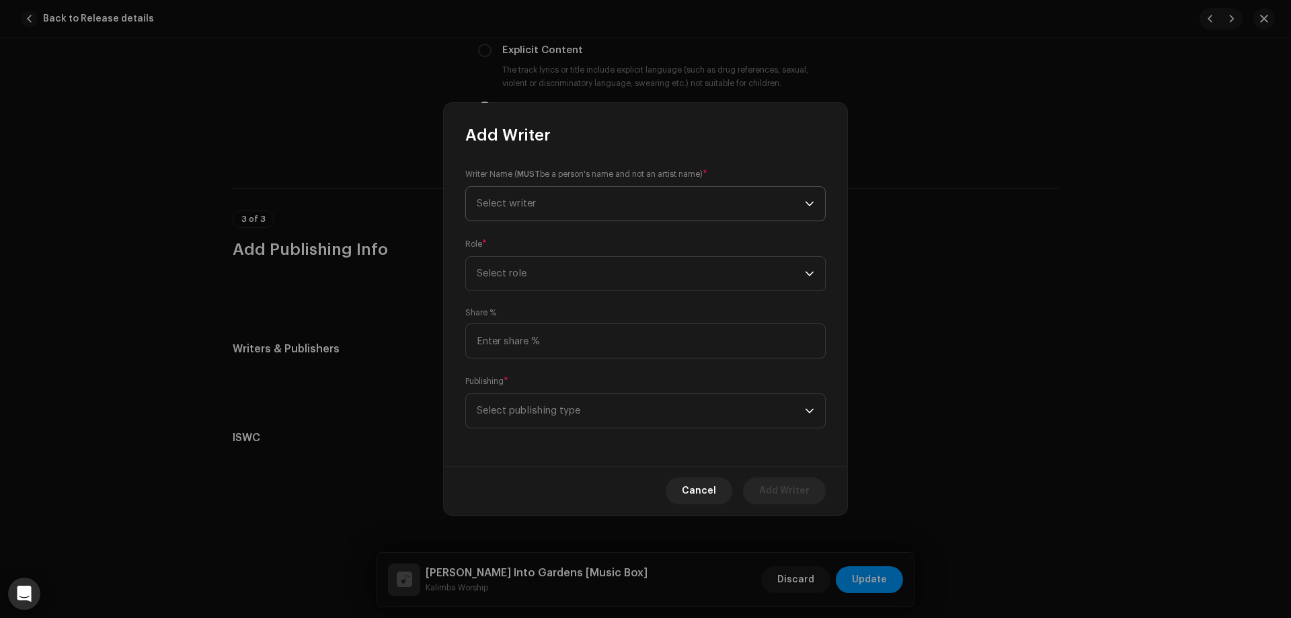
click at [582, 210] on span "Select writer" at bounding box center [641, 204] width 328 height 34
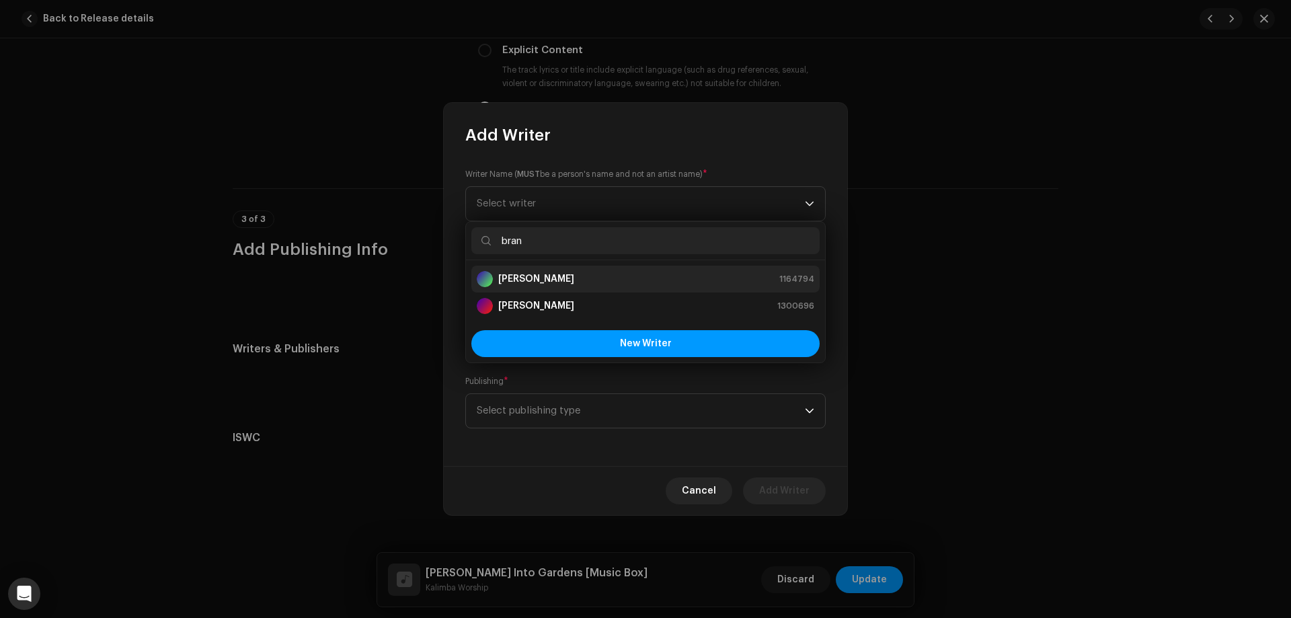
type input "bran"
click at [566, 283] on div "[PERSON_NAME] 1164794" at bounding box center [646, 279] width 338 height 16
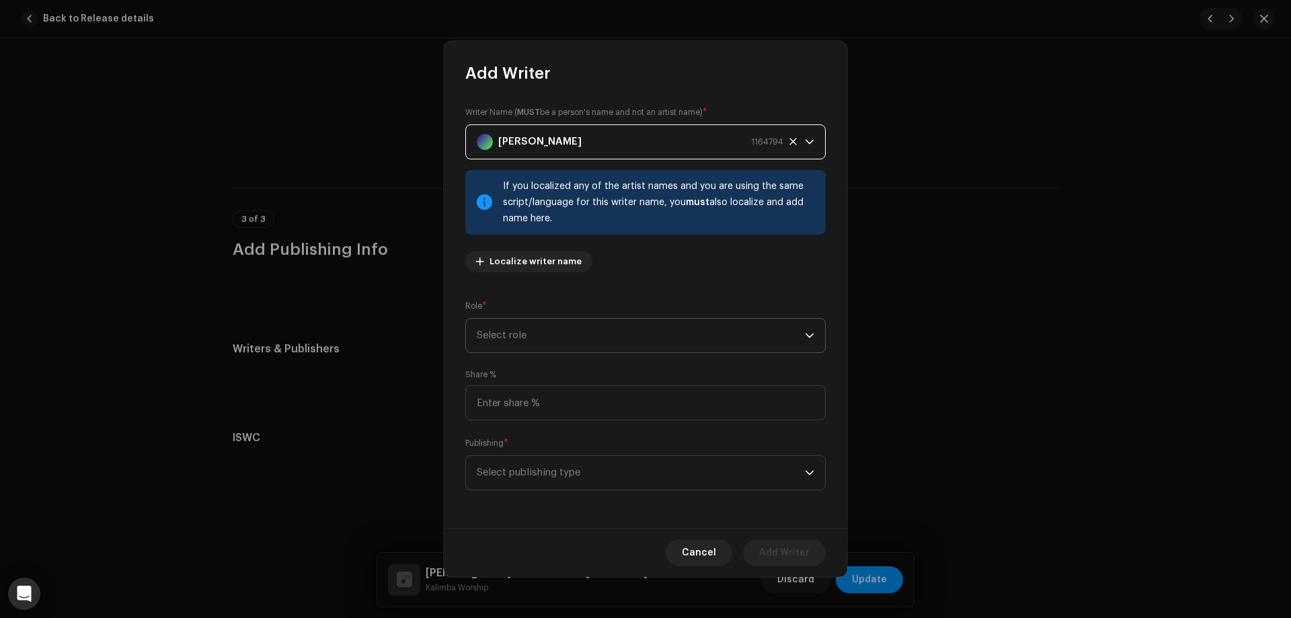
click at [564, 334] on span "Select role" at bounding box center [641, 336] width 328 height 34
click at [533, 424] on li "Composer" at bounding box center [645, 426] width 348 height 27
click at [538, 404] on input at bounding box center [645, 402] width 360 height 35
type input "25.00"
click at [576, 471] on span "Select publishing type" at bounding box center [641, 473] width 328 height 34
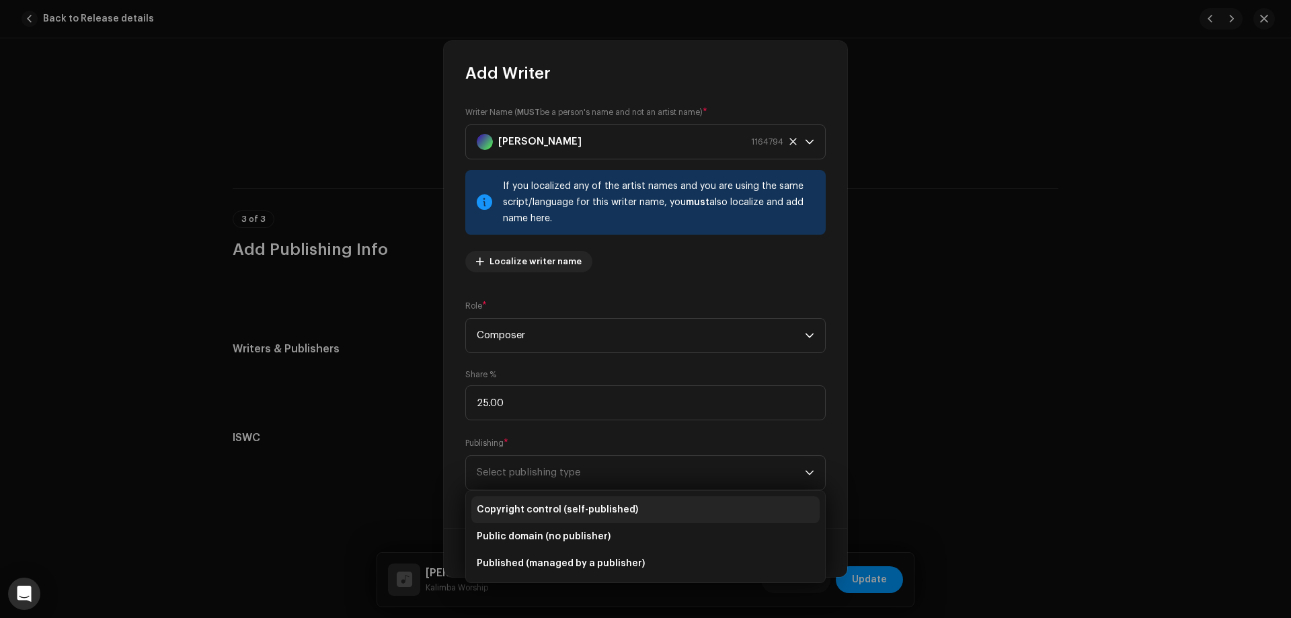
click at [552, 514] on span "Copyright control (self-published)" at bounding box center [557, 509] width 161 height 13
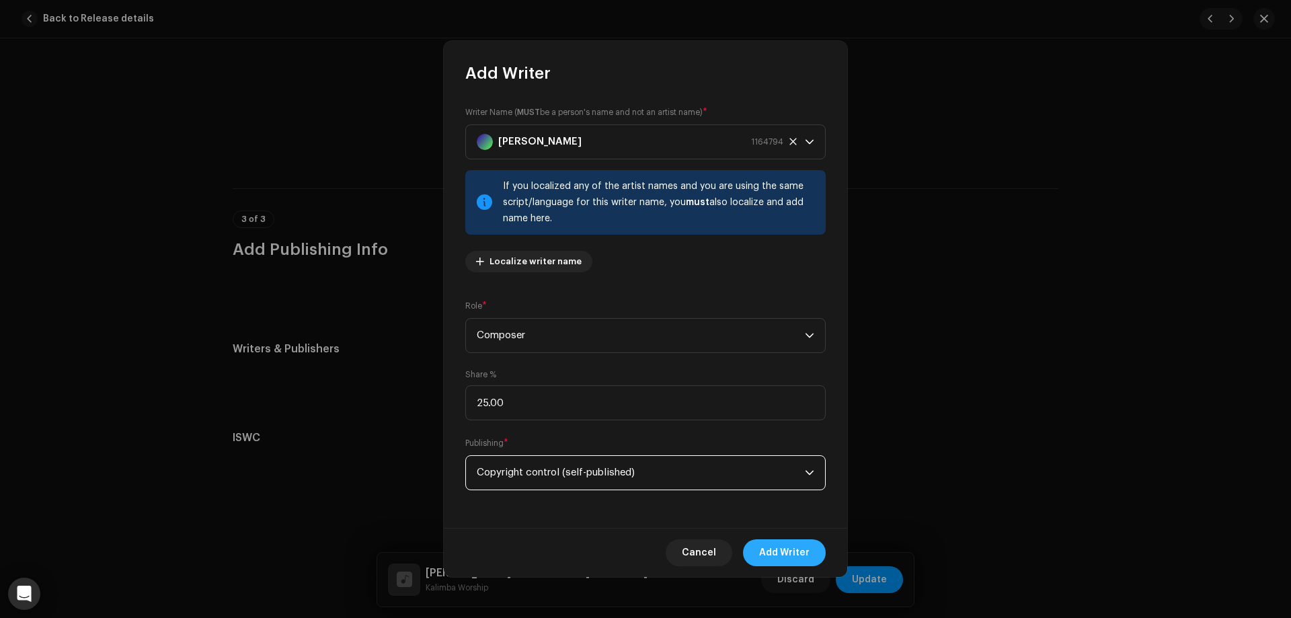
click at [798, 544] on span "Add Writer" at bounding box center [784, 552] width 50 height 27
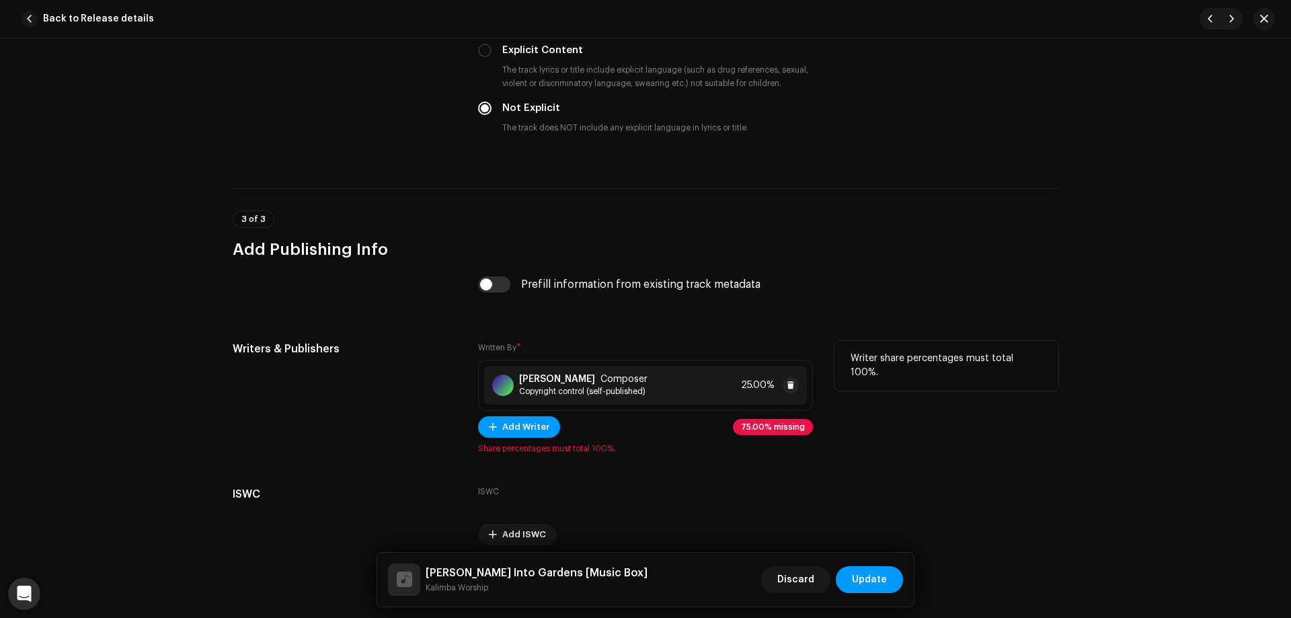
scroll to position [2371, 0]
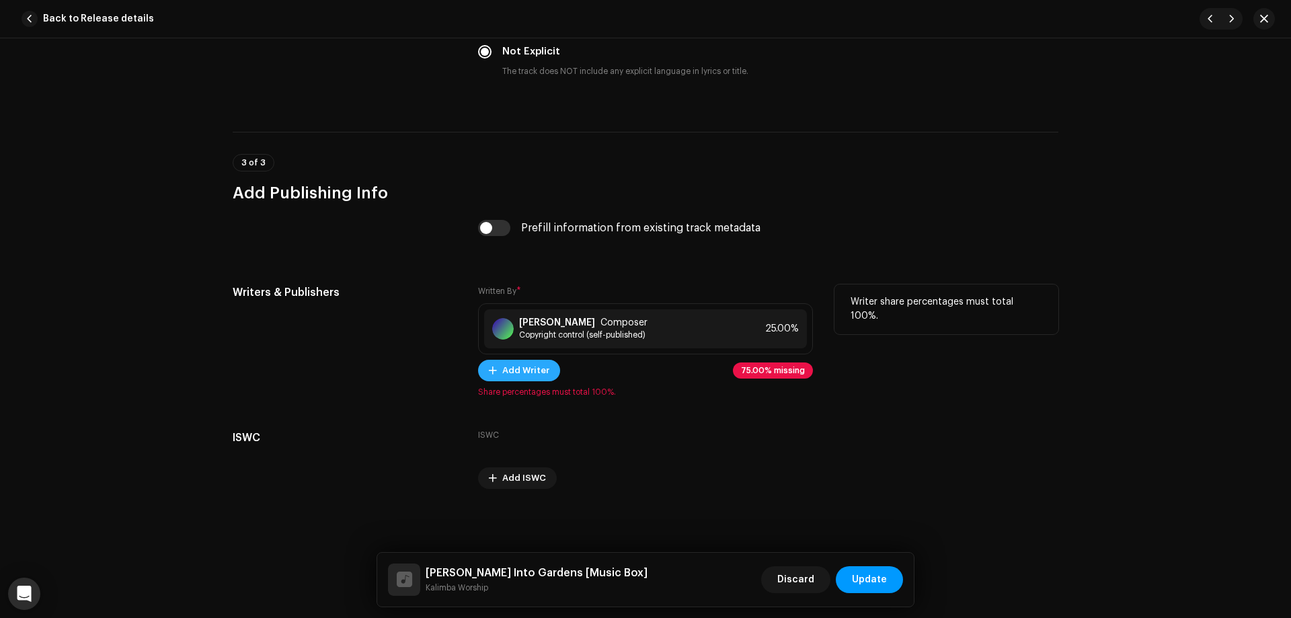
click at [522, 377] on span "Add Writer" at bounding box center [525, 370] width 47 height 27
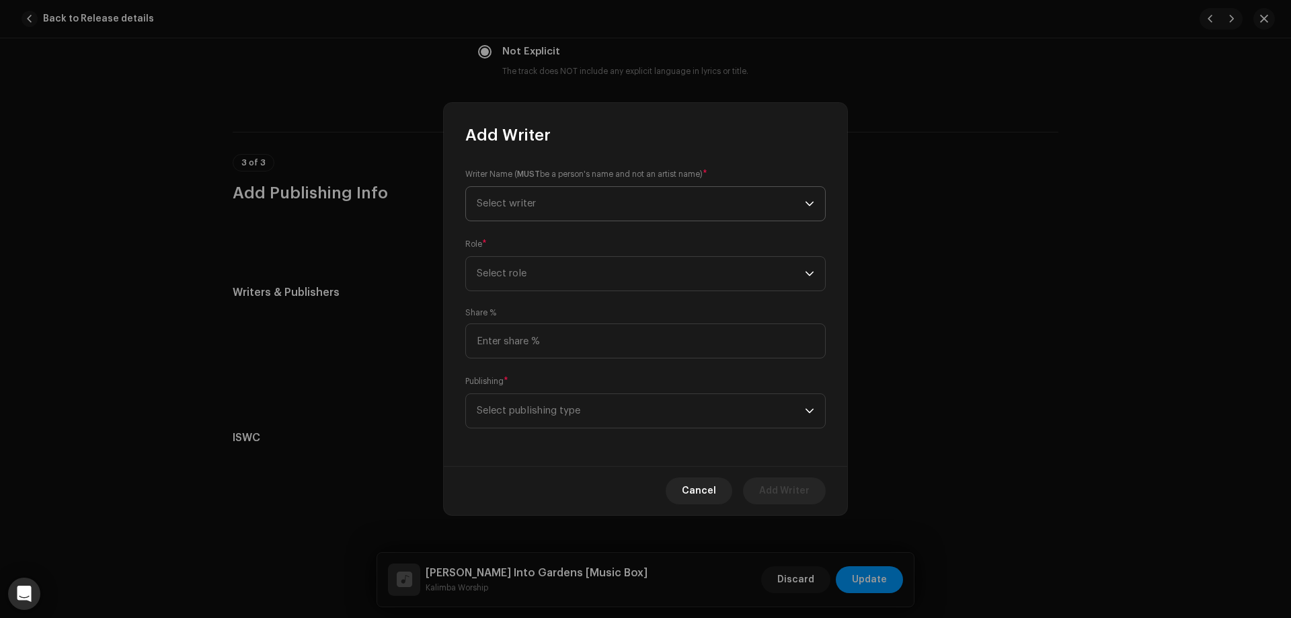
click at [537, 188] on span "Select writer" at bounding box center [641, 204] width 328 height 34
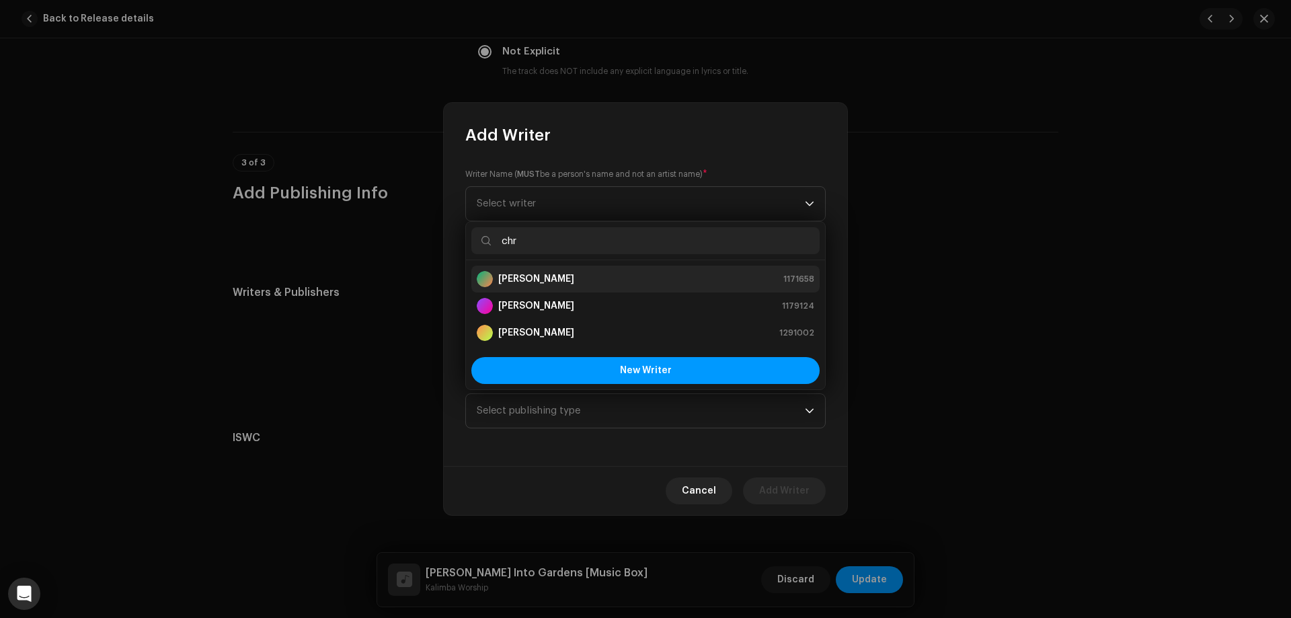
type input "chr"
click at [555, 278] on div "[PERSON_NAME] 1171658" at bounding box center [646, 279] width 338 height 16
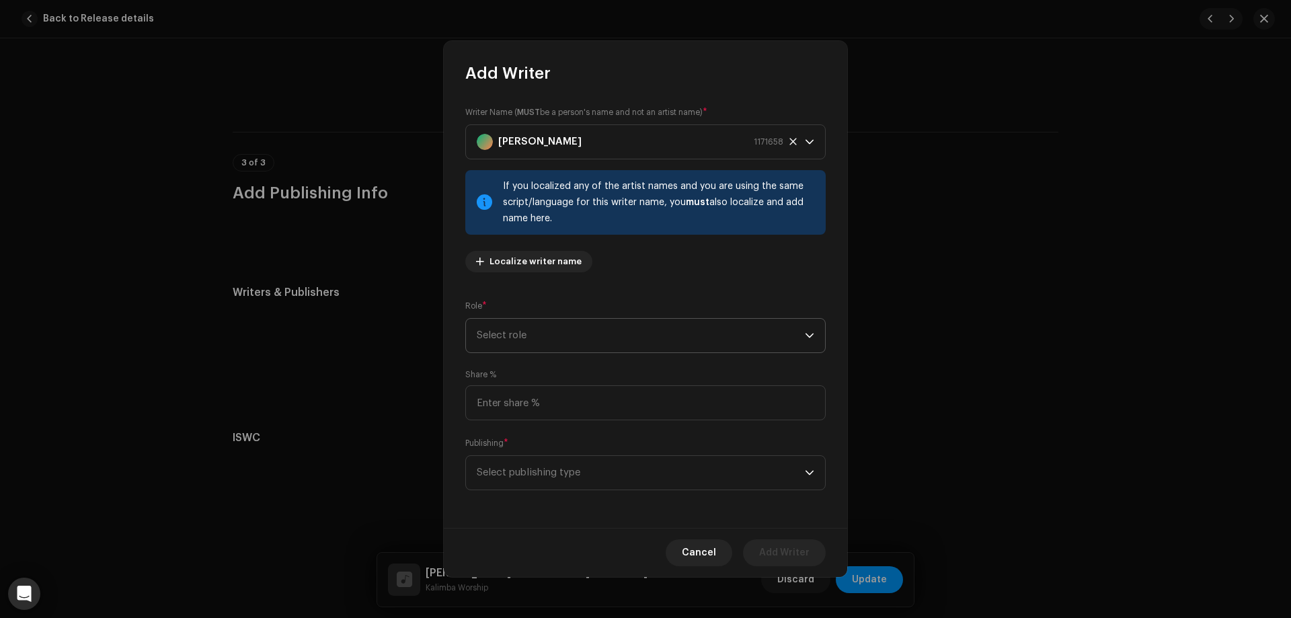
click at [537, 336] on span "Select role" at bounding box center [641, 336] width 328 height 34
click at [529, 426] on li "Composer" at bounding box center [645, 426] width 348 height 27
click at [536, 396] on input at bounding box center [645, 402] width 360 height 35
type input "25.00"
click at [572, 482] on span "Select publishing type" at bounding box center [641, 473] width 328 height 34
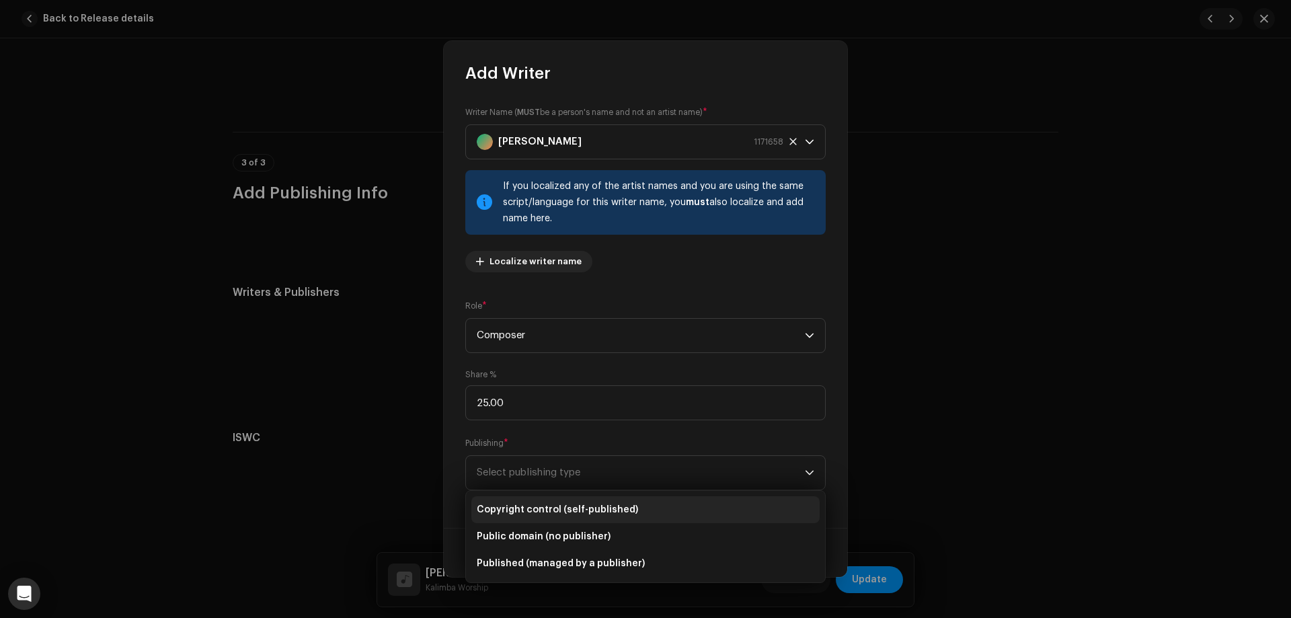
click at [556, 510] on span "Copyright control (self-published)" at bounding box center [557, 509] width 161 height 13
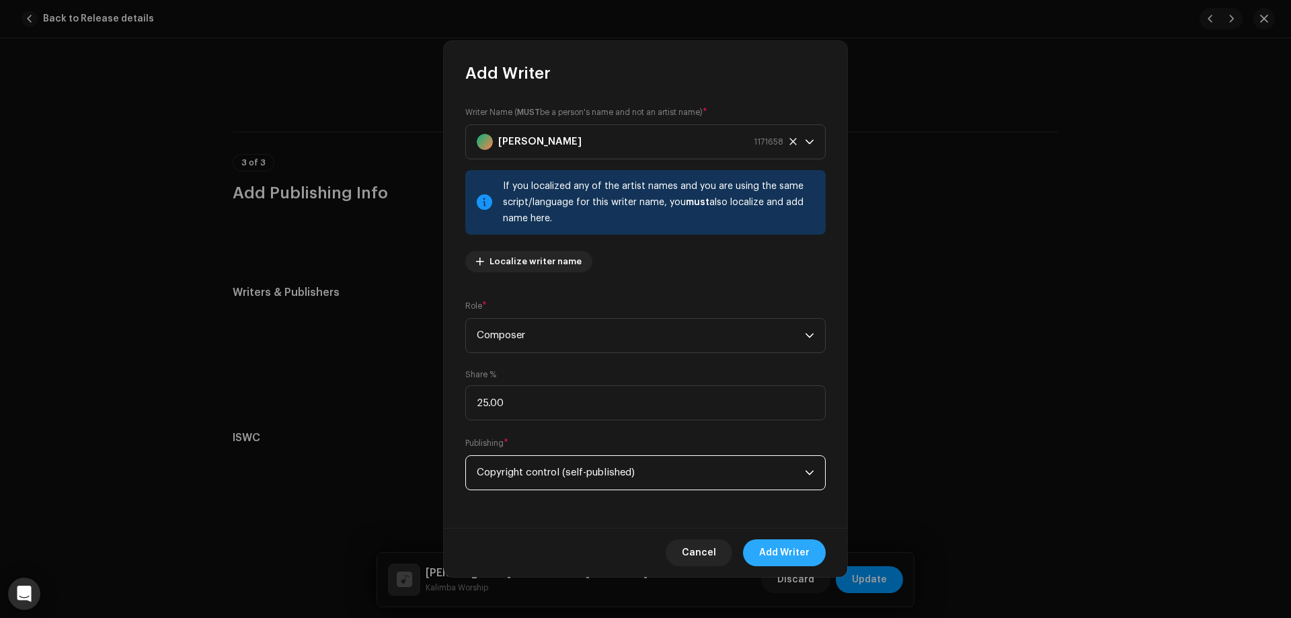
click at [773, 554] on span "Add Writer" at bounding box center [784, 552] width 50 height 27
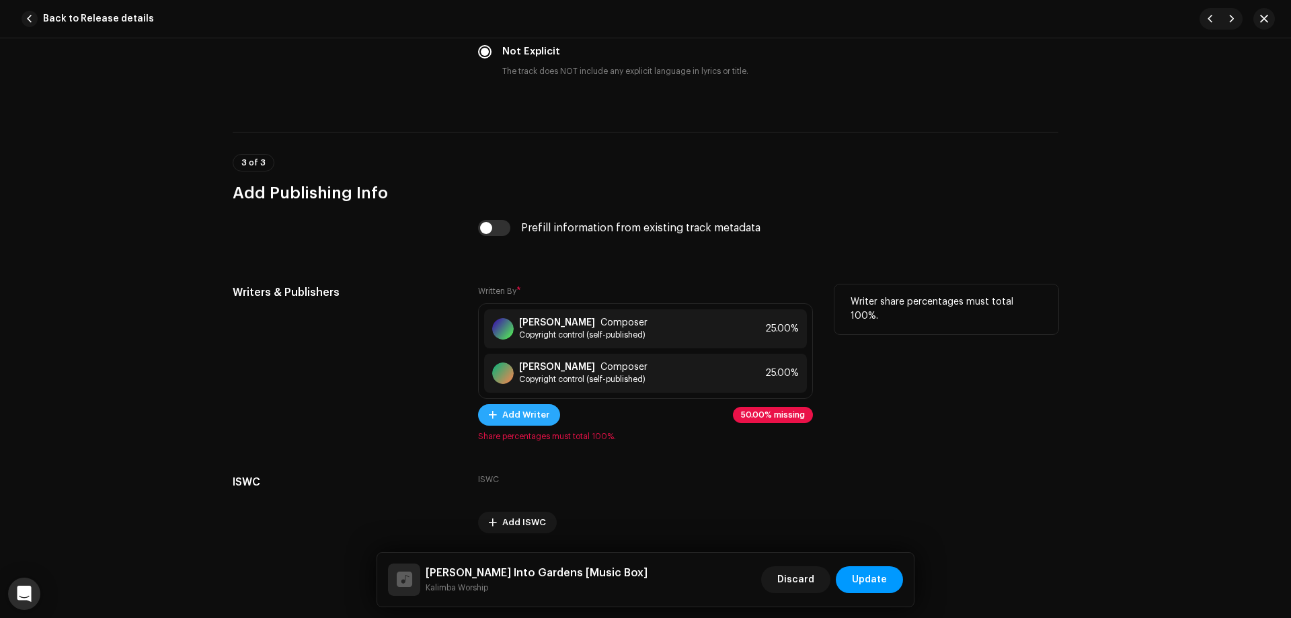
click at [517, 414] on span "Add Writer" at bounding box center [525, 415] width 47 height 27
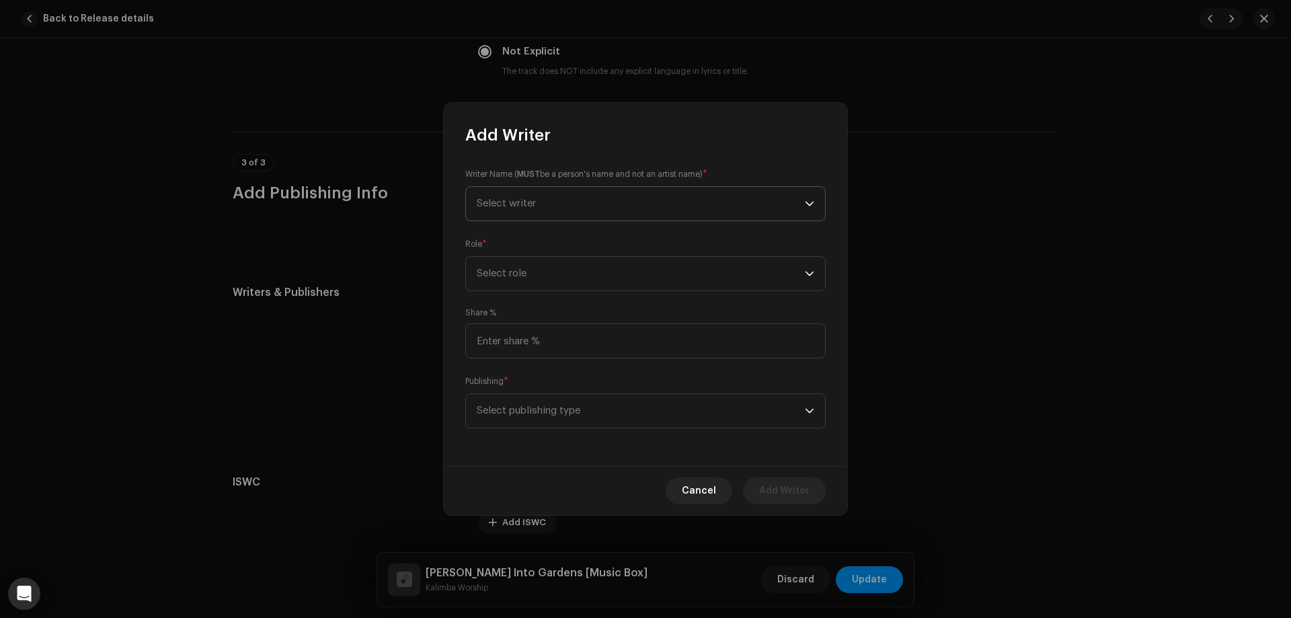
click at [534, 198] on span "Select writer" at bounding box center [641, 204] width 328 height 34
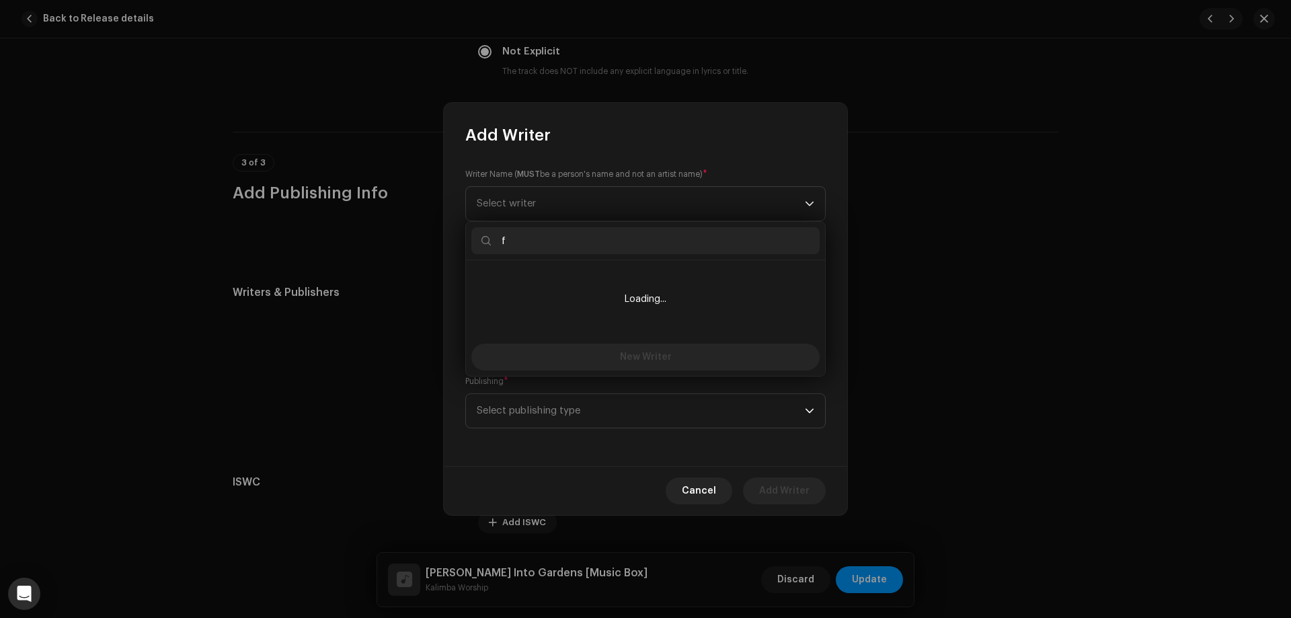
click at [561, 254] on input "f" at bounding box center [645, 240] width 348 height 27
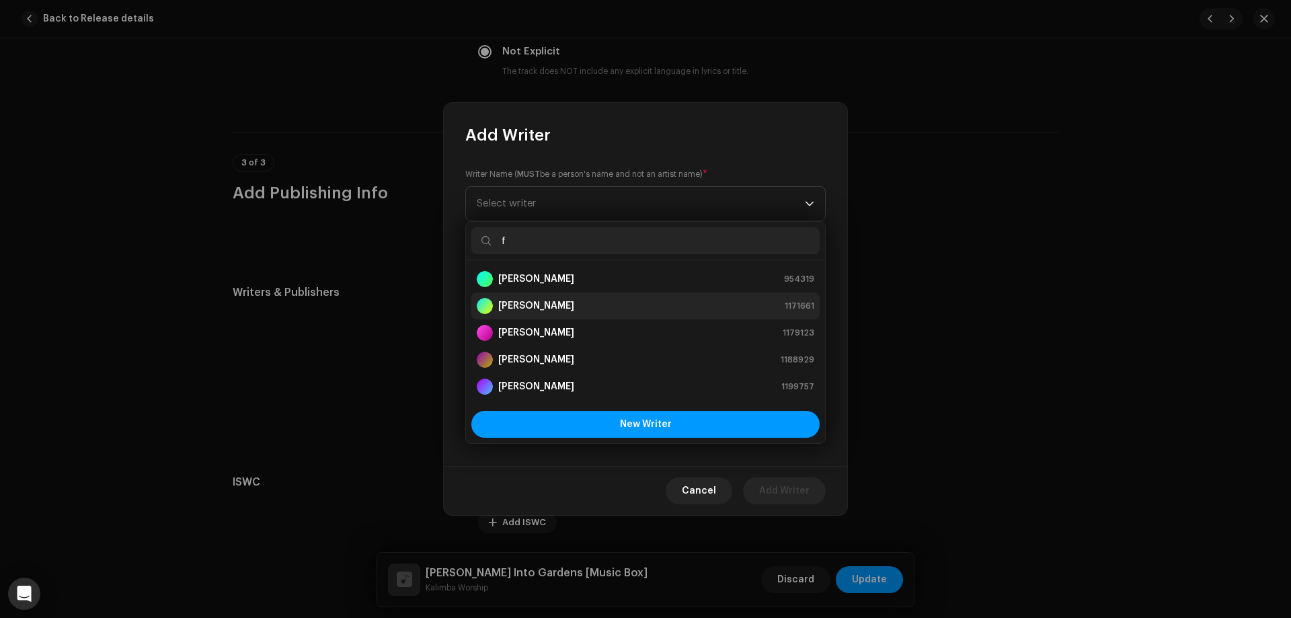
type input "f"
click at [541, 301] on strong "[PERSON_NAME]" at bounding box center [536, 305] width 76 height 13
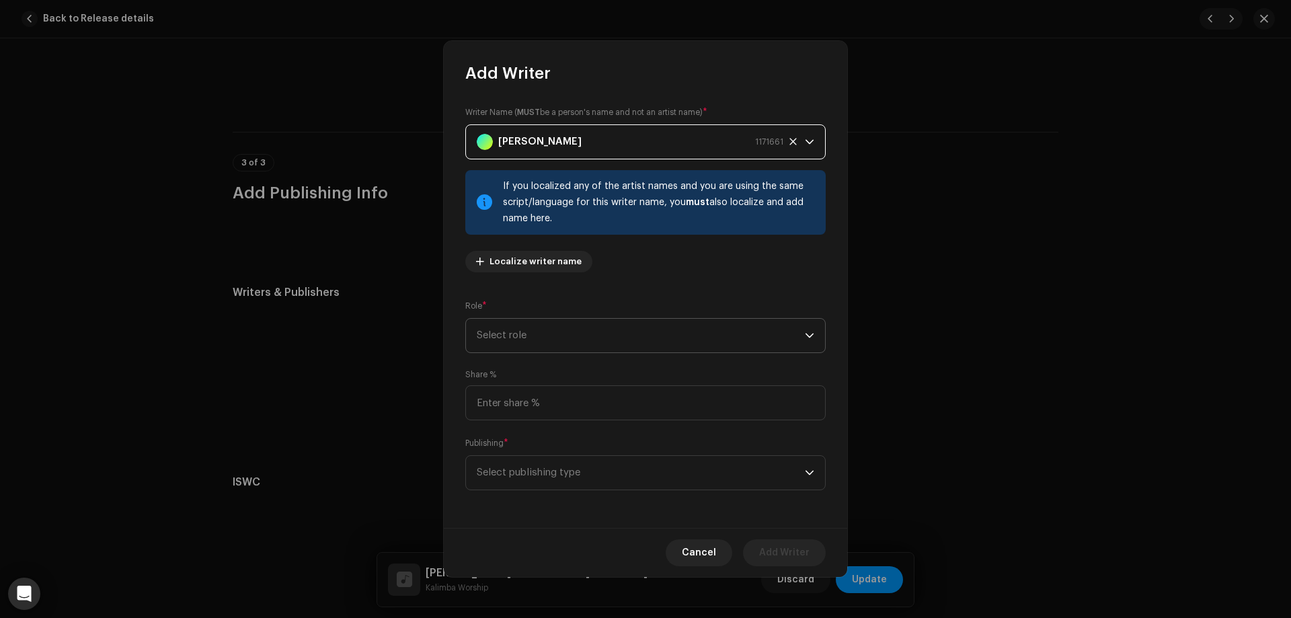
click at [535, 326] on span "Select role" at bounding box center [641, 336] width 328 height 34
click at [537, 420] on li "Composer" at bounding box center [645, 426] width 348 height 27
click at [540, 403] on input at bounding box center [645, 402] width 360 height 35
type input "25.00"
click at [542, 475] on span "Select publishing type" at bounding box center [641, 473] width 328 height 34
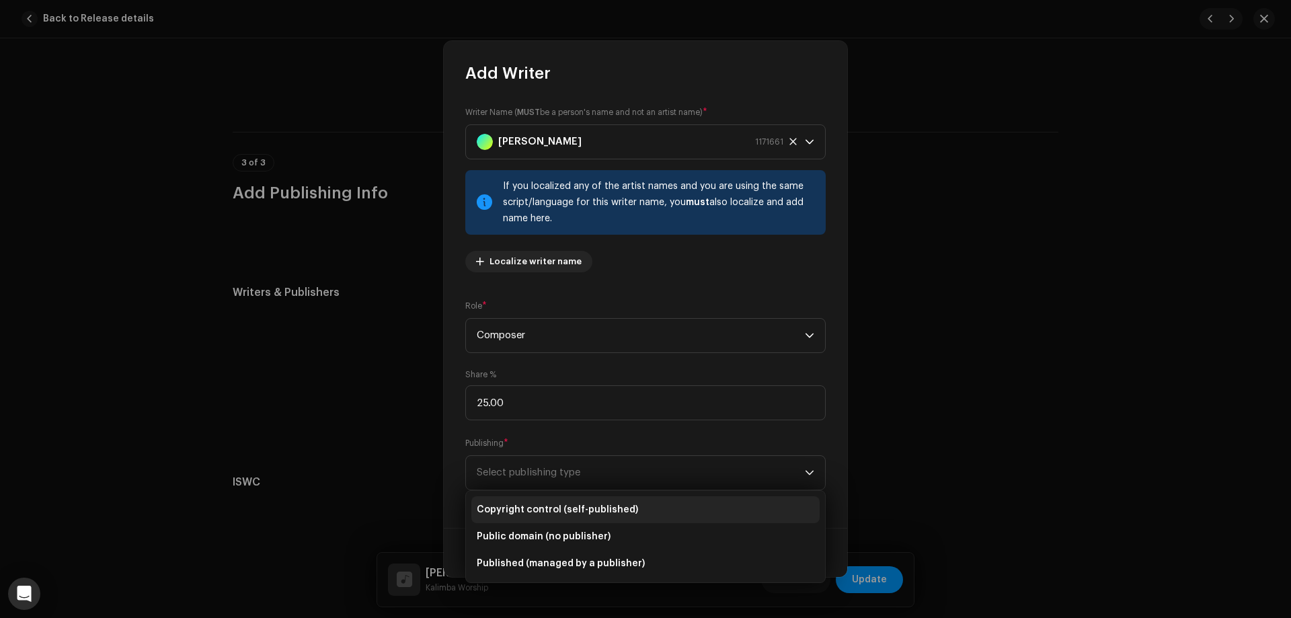
click at [560, 512] on span "Copyright control (self-published)" at bounding box center [557, 509] width 161 height 13
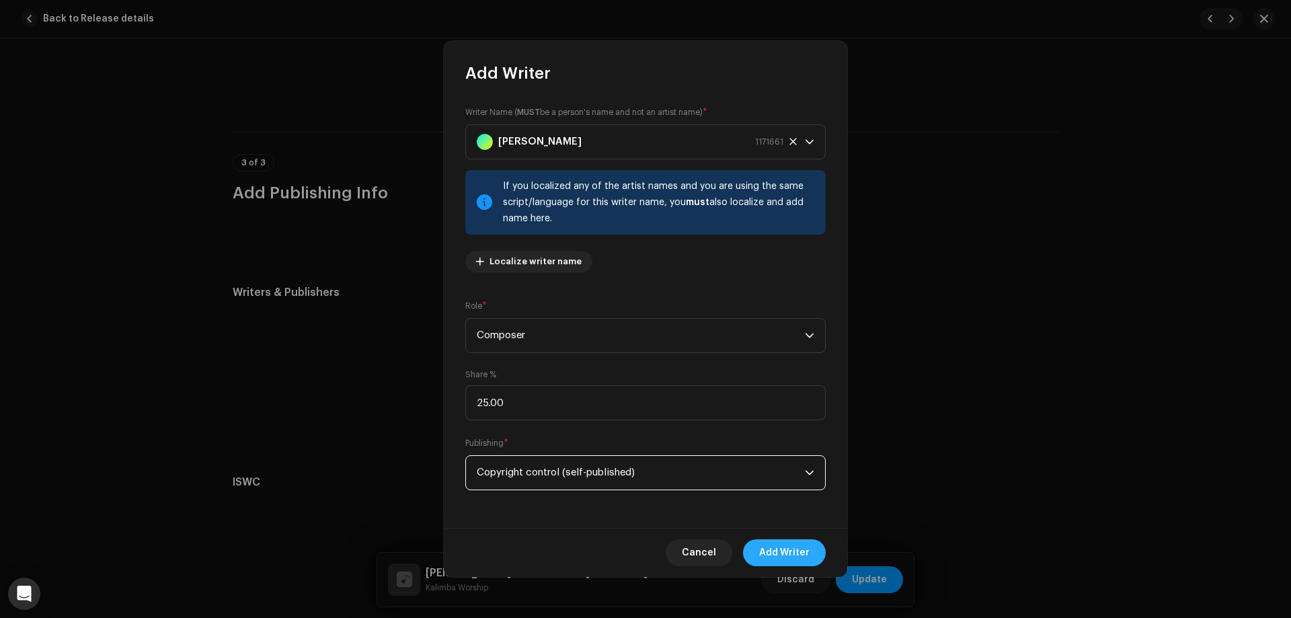
click at [800, 554] on span "Add Writer" at bounding box center [784, 552] width 50 height 27
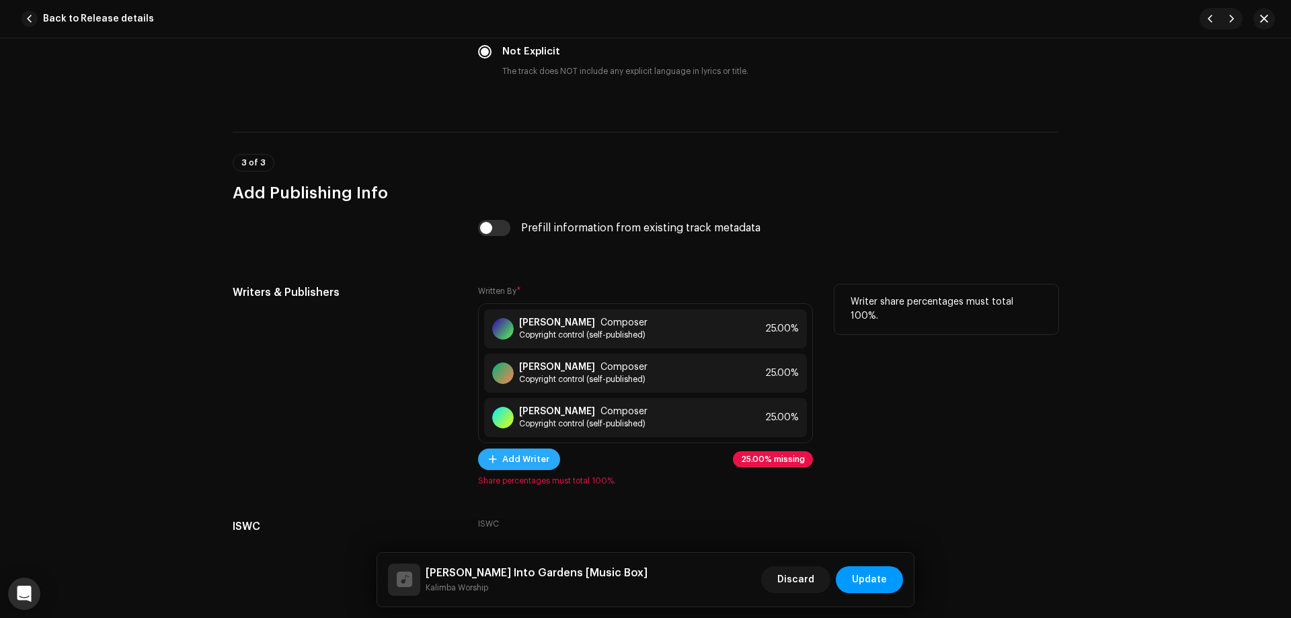
click at [539, 461] on span "Add Writer" at bounding box center [525, 459] width 47 height 27
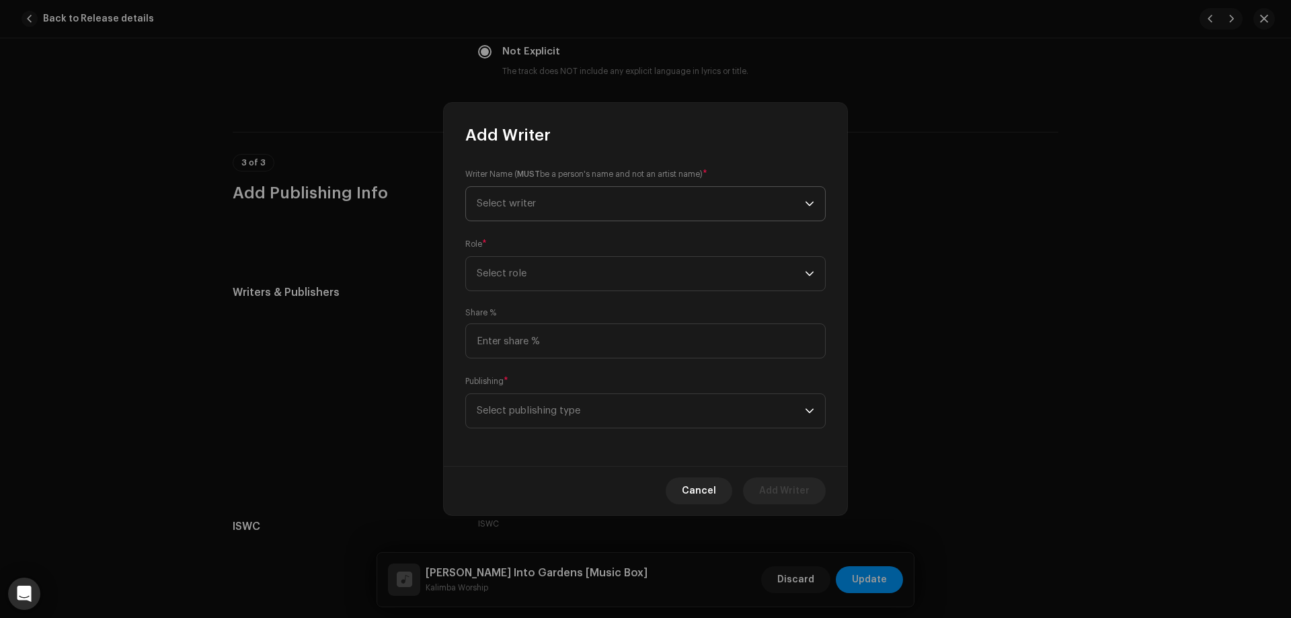
click at [576, 201] on span "Select writer" at bounding box center [641, 204] width 328 height 34
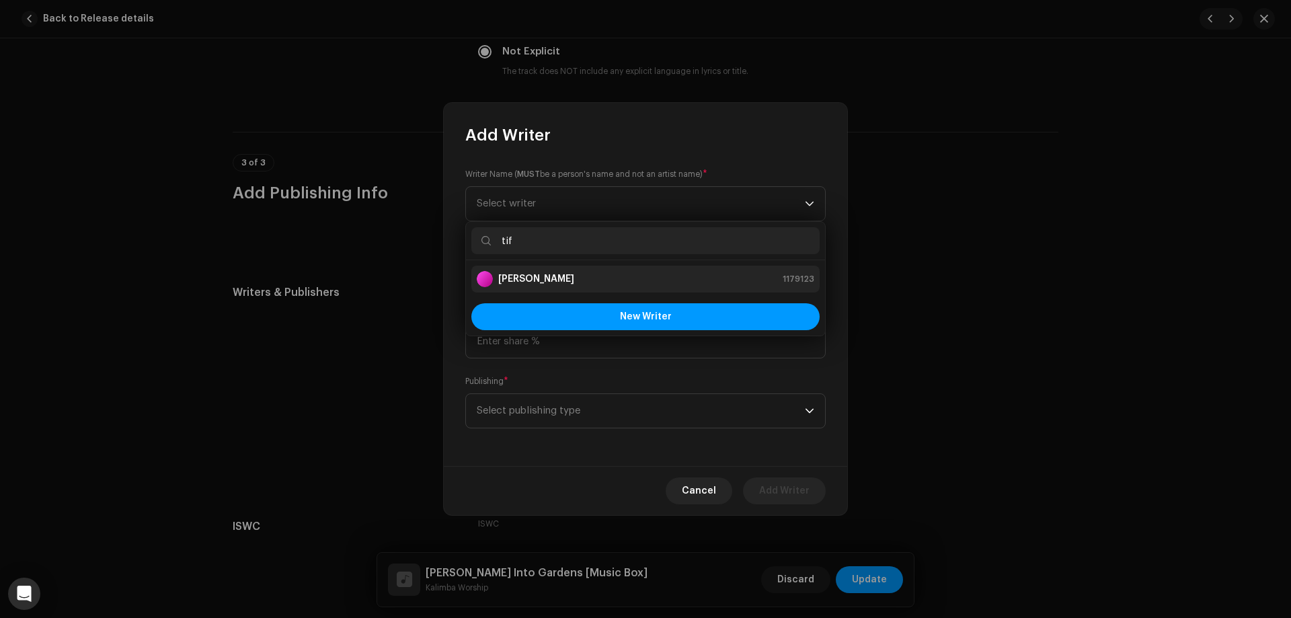
type input "tif"
click at [560, 276] on strong "[PERSON_NAME]" at bounding box center [536, 278] width 76 height 13
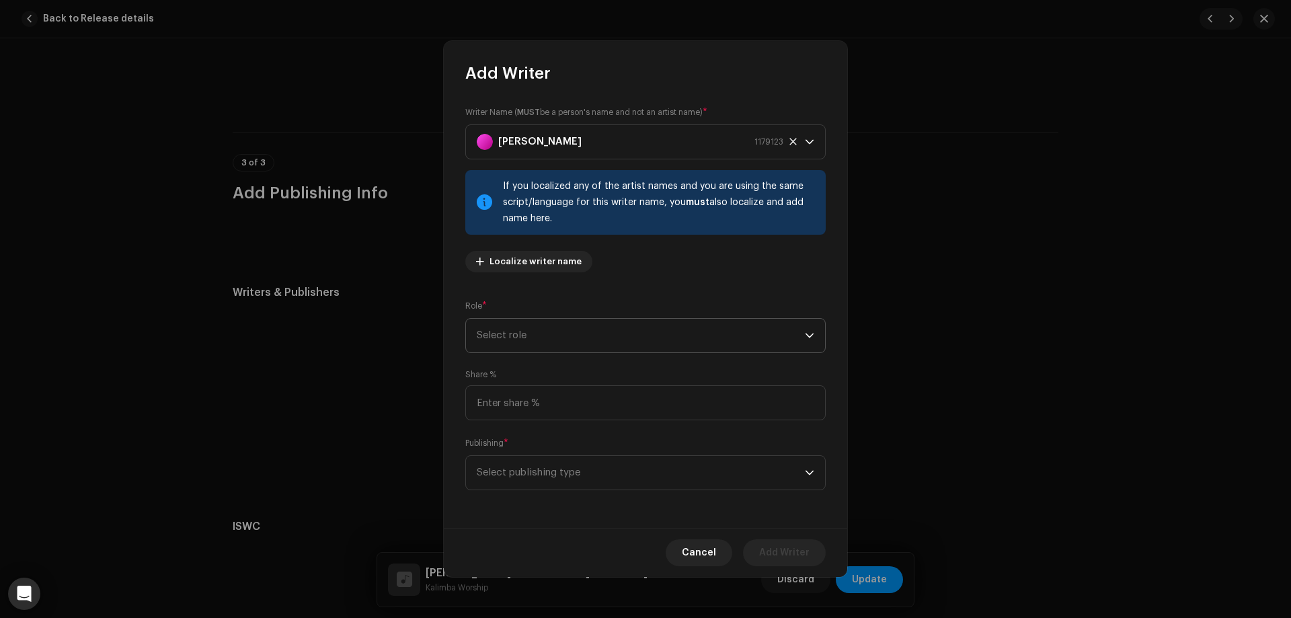
click at [550, 338] on span "Select role" at bounding box center [641, 336] width 328 height 34
click at [541, 426] on li "Composer" at bounding box center [645, 426] width 348 height 27
click at [533, 409] on input at bounding box center [645, 402] width 360 height 35
type input "25.00"
click at [538, 505] on div "Writer Name ( MUST be a person's name and not an artist name) * [PERSON_NAME] 1…" at bounding box center [646, 306] width 404 height 444
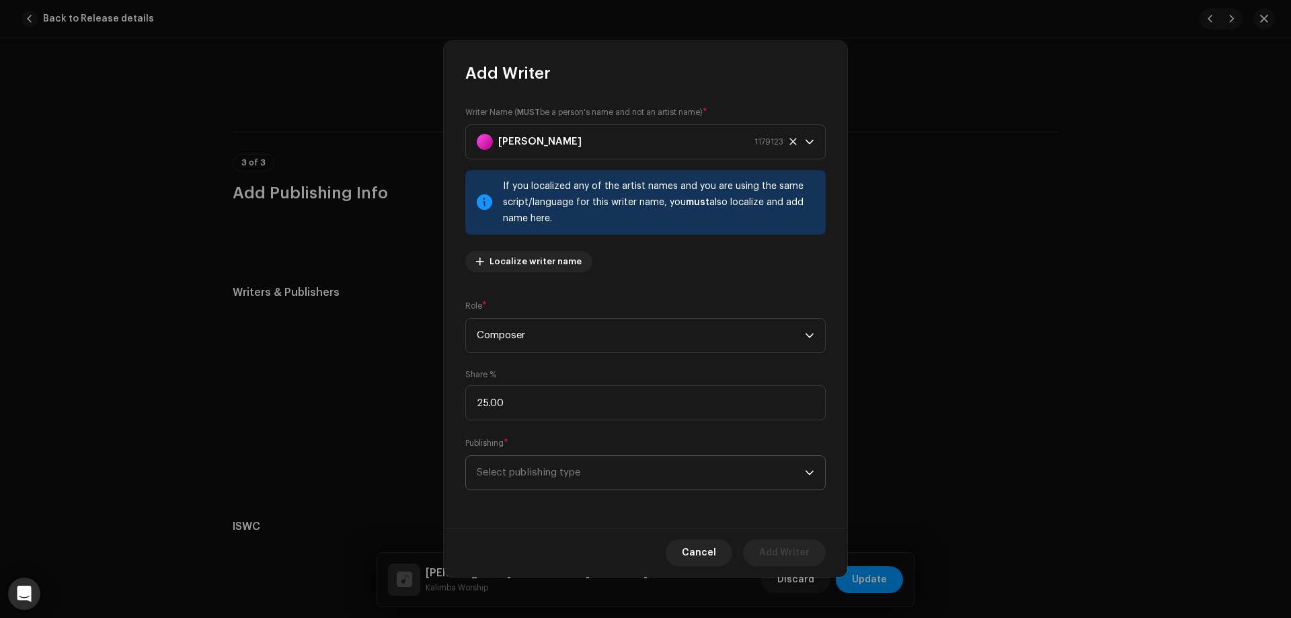
click at [561, 480] on span "Select publishing type" at bounding box center [641, 473] width 328 height 34
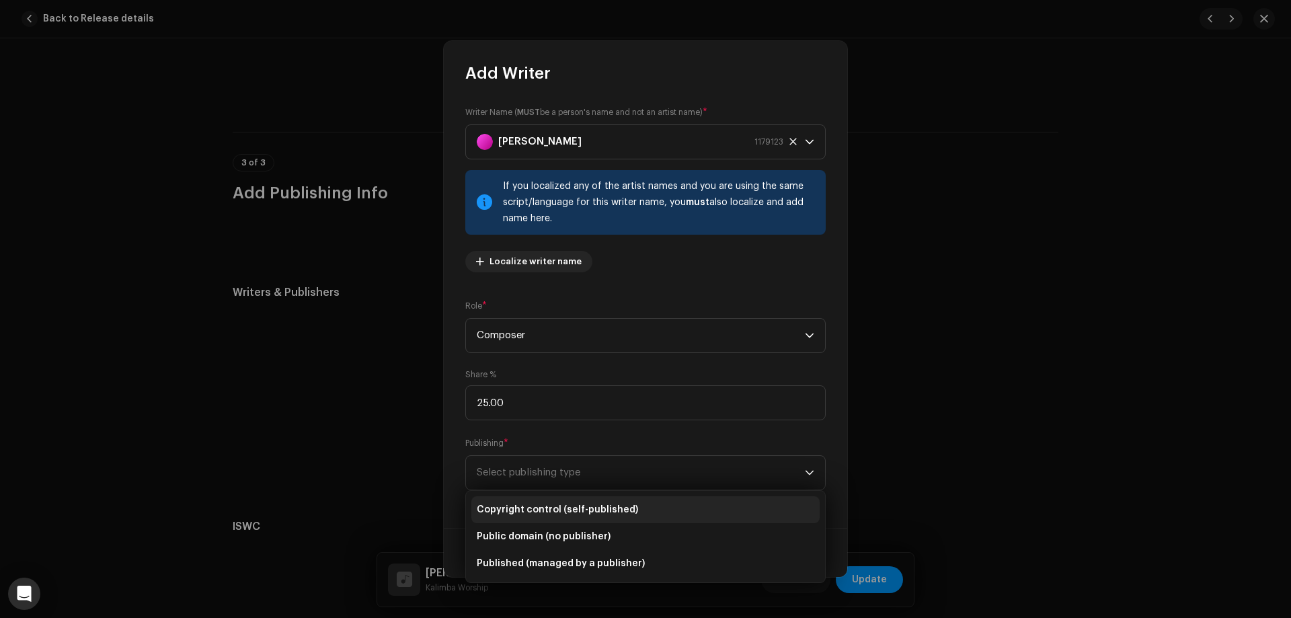
click at [566, 508] on span "Copyright control (self-published)" at bounding box center [557, 509] width 161 height 13
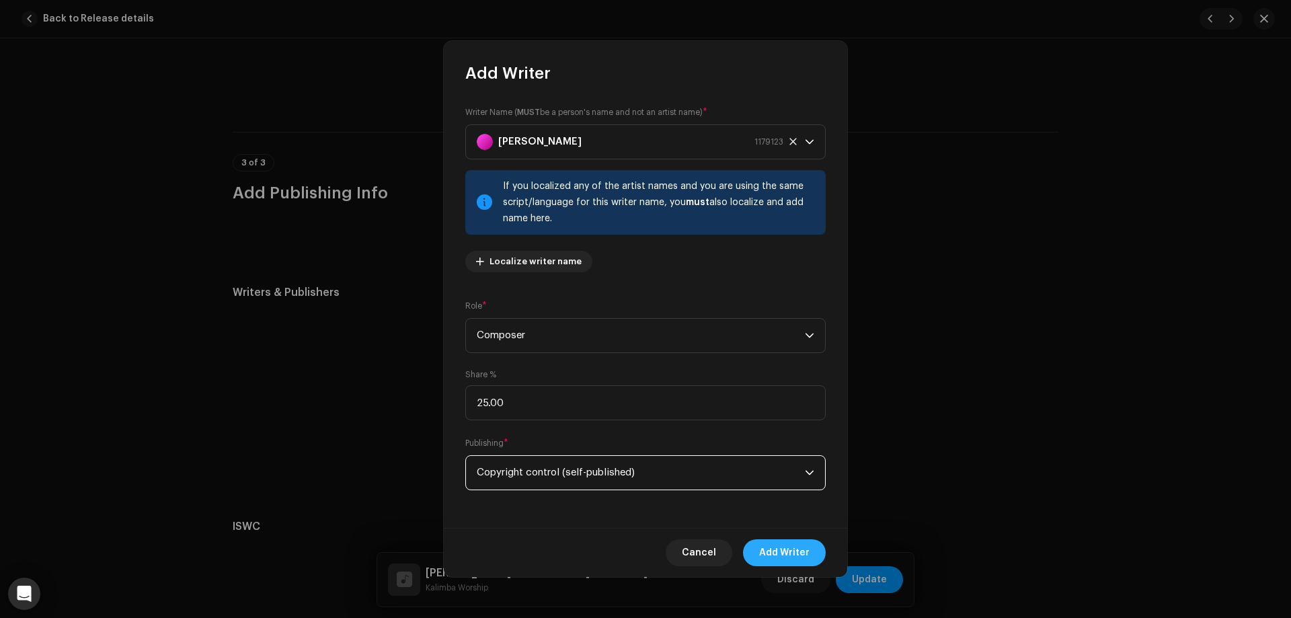
click at [804, 552] on span "Add Writer" at bounding box center [784, 552] width 50 height 27
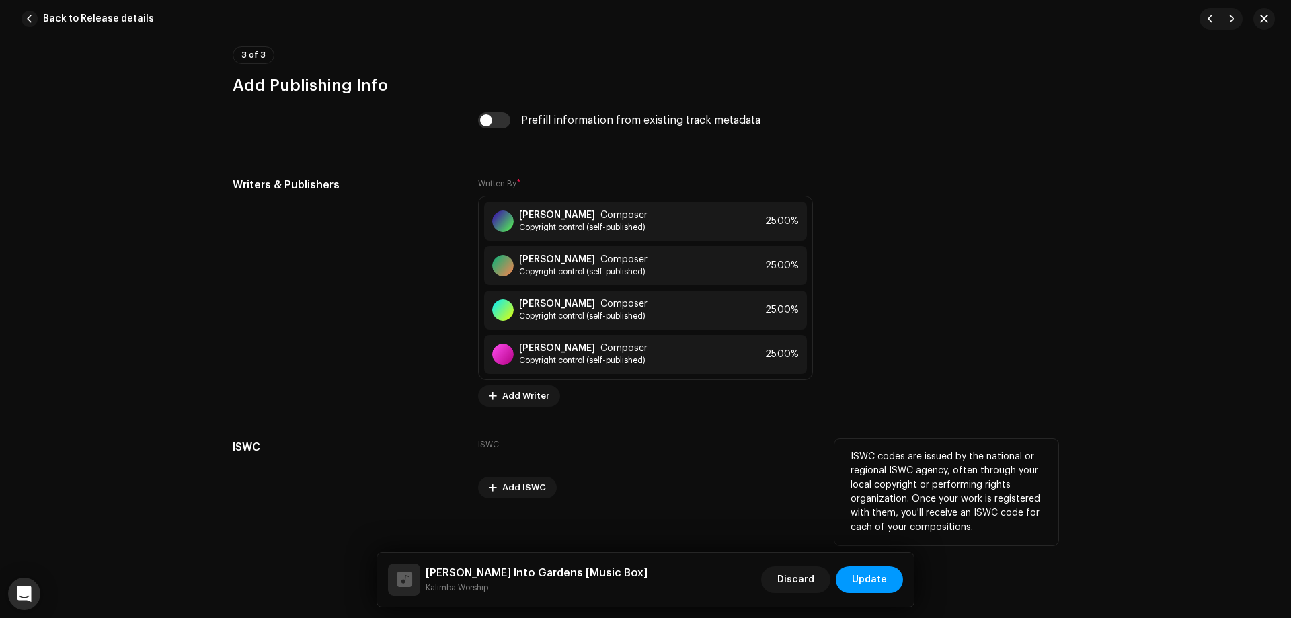
scroll to position [2489, 0]
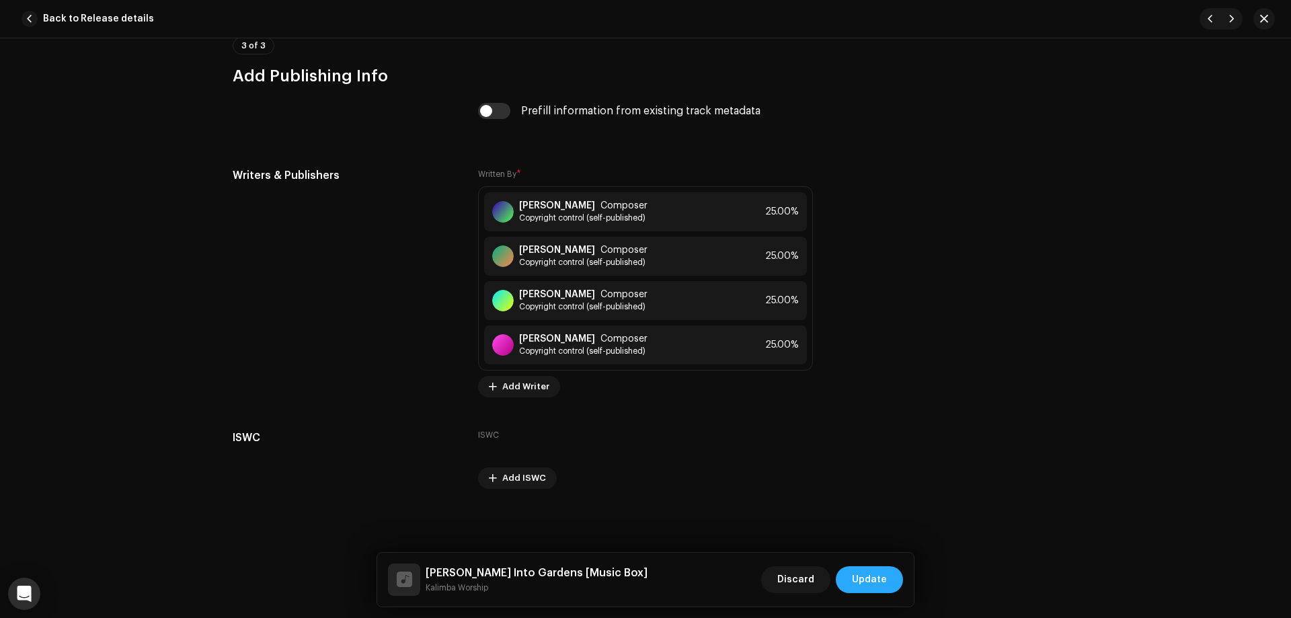
click at [881, 580] on span "Update" at bounding box center [869, 579] width 35 height 27
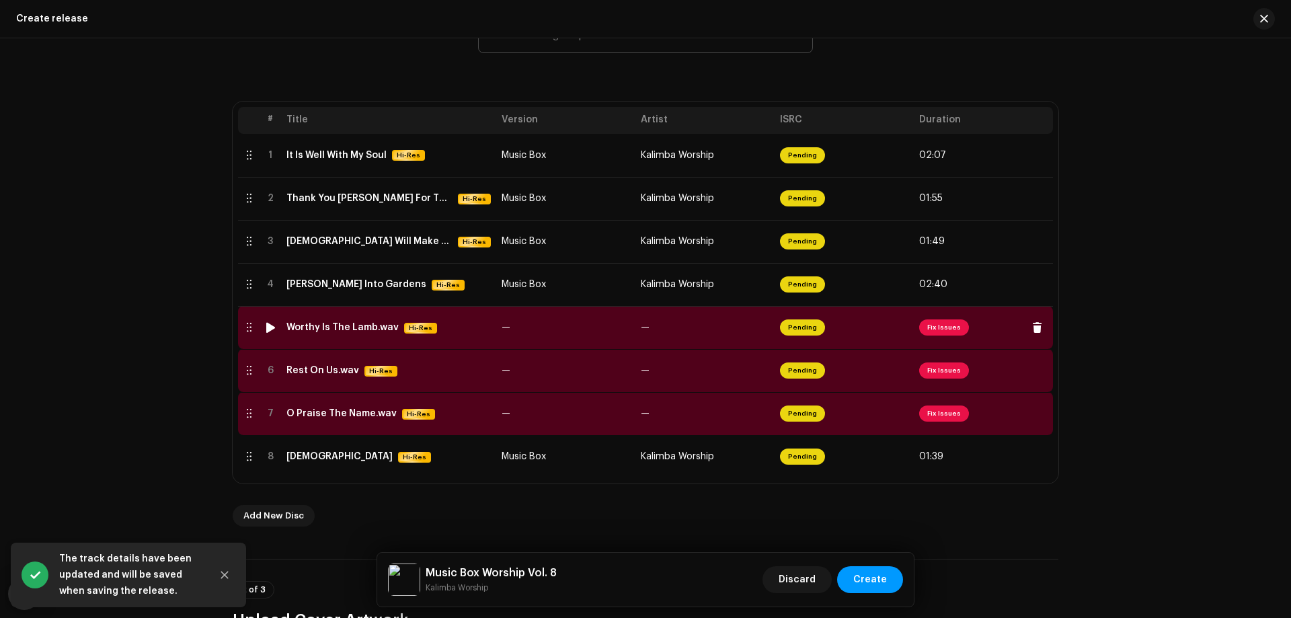
click at [595, 323] on td "—" at bounding box center [565, 327] width 139 height 43
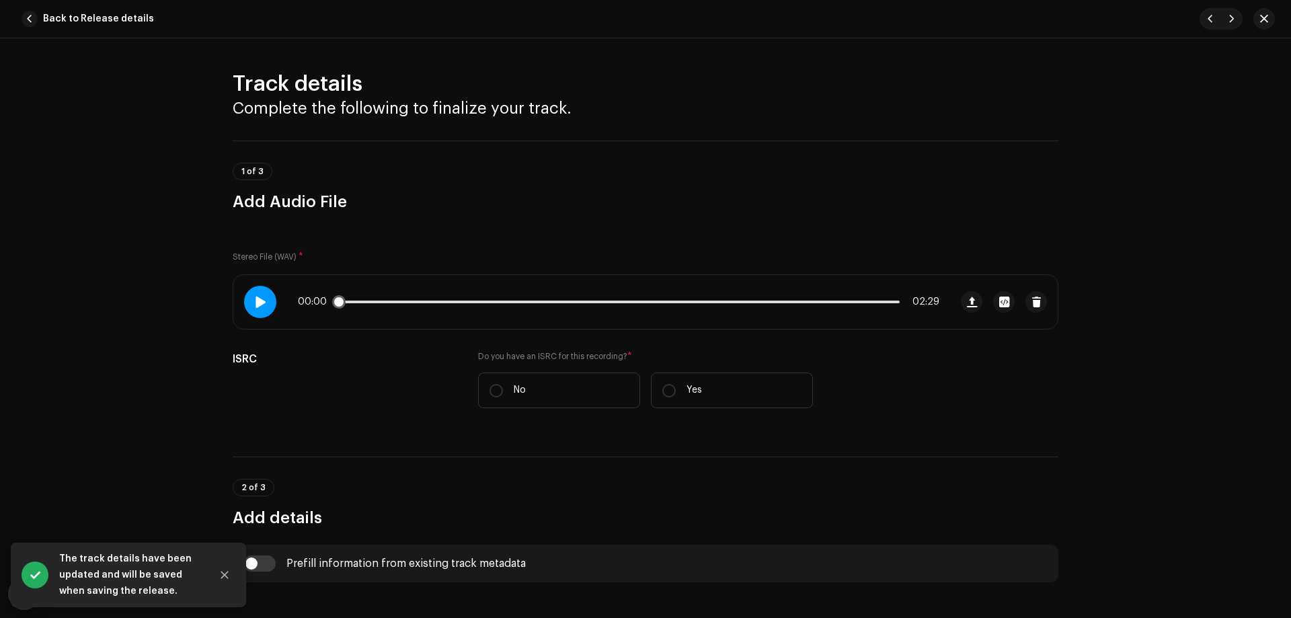
click at [259, 303] on span at bounding box center [259, 302] width 11 height 11
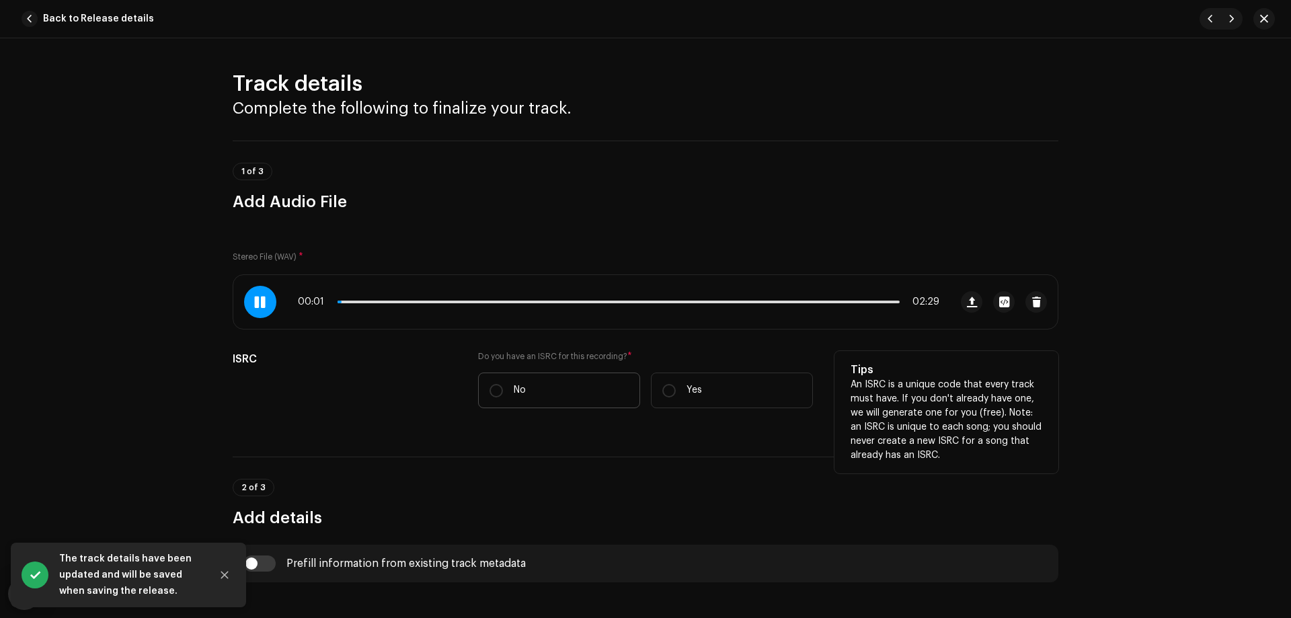
click at [543, 391] on label "No" at bounding box center [559, 391] width 162 height 36
click at [503, 391] on input "No" at bounding box center [496, 390] width 13 height 13
radio input "true"
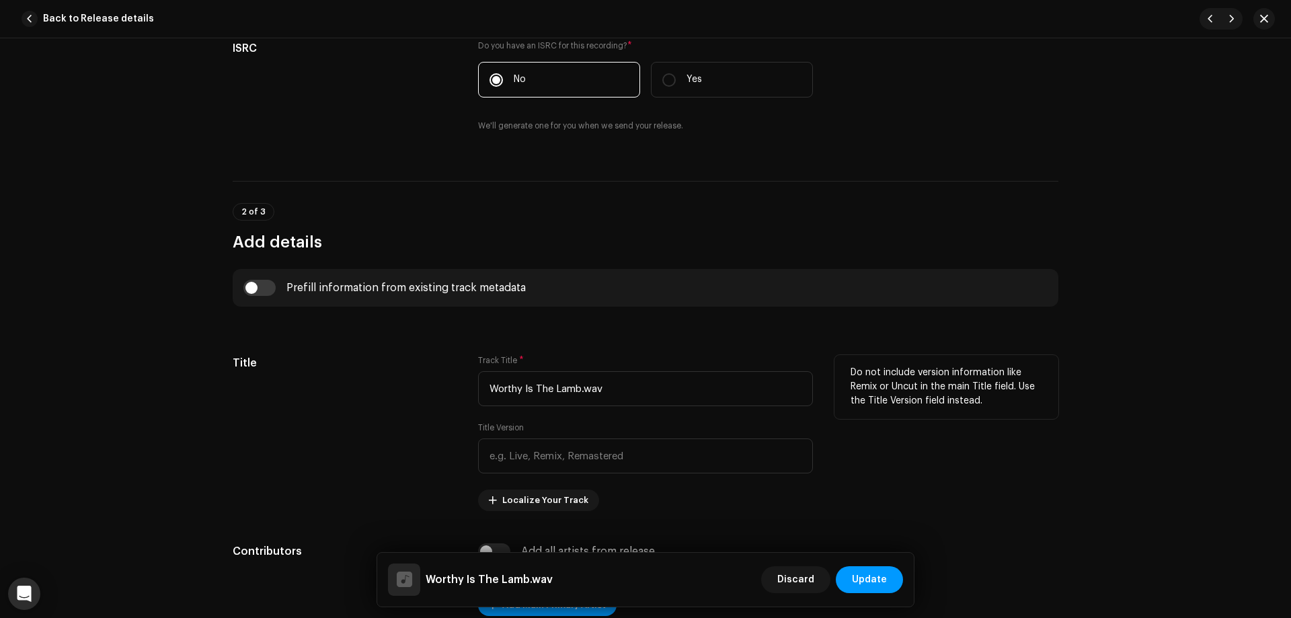
scroll to position [336, 0]
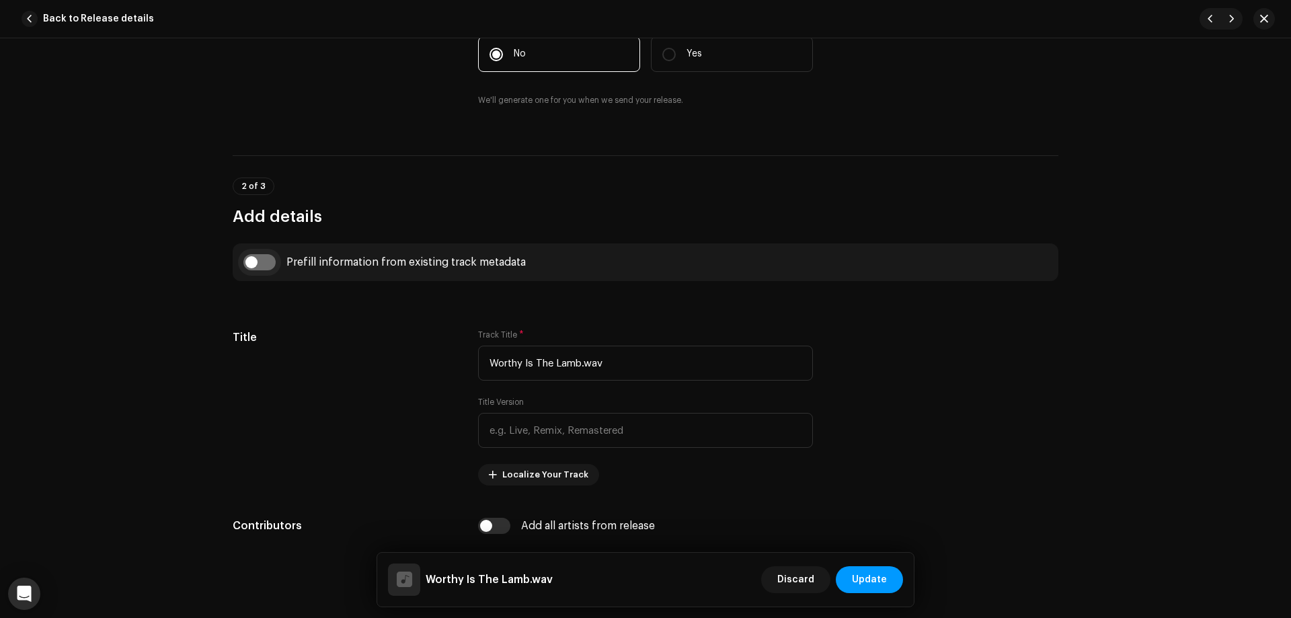
click at [262, 262] on input "checkbox" at bounding box center [259, 262] width 32 height 16
checkbox input "true"
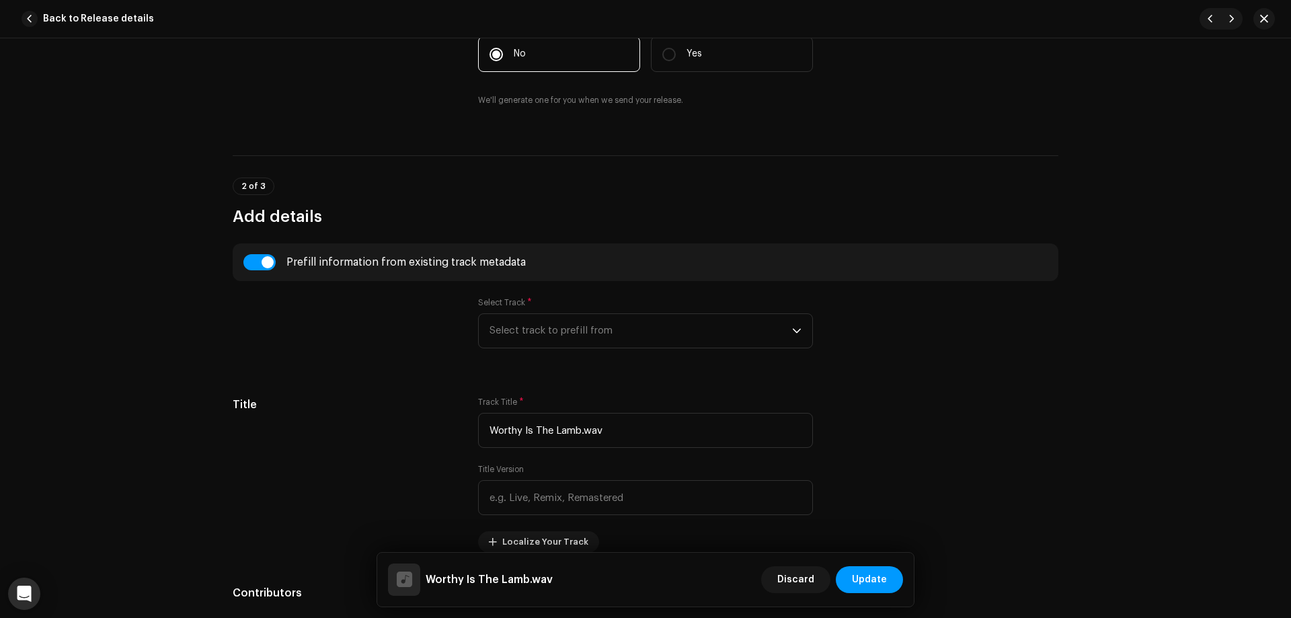
click at [599, 311] on div "Select Track * Select track to prefill from" at bounding box center [645, 322] width 335 height 51
click at [589, 336] on span "Select track to prefill from" at bounding box center [641, 331] width 303 height 34
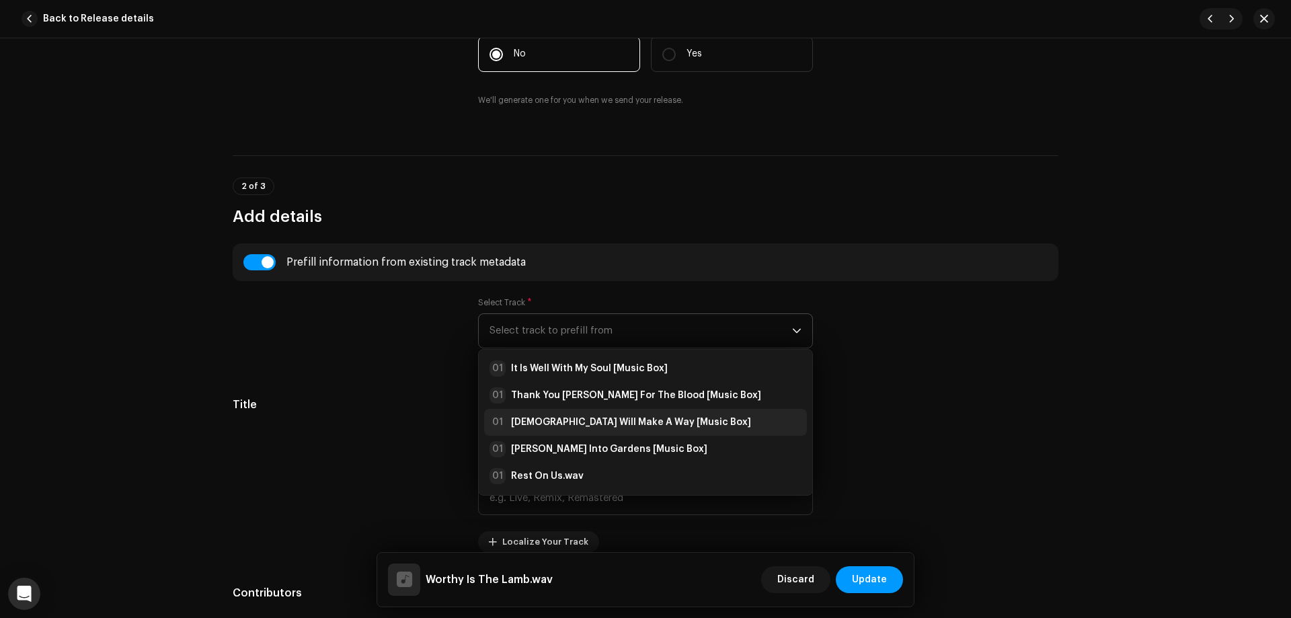
click at [598, 419] on strong "[DEMOGRAPHIC_DATA] Will Make A Way [Music Box]" at bounding box center [631, 422] width 240 height 13
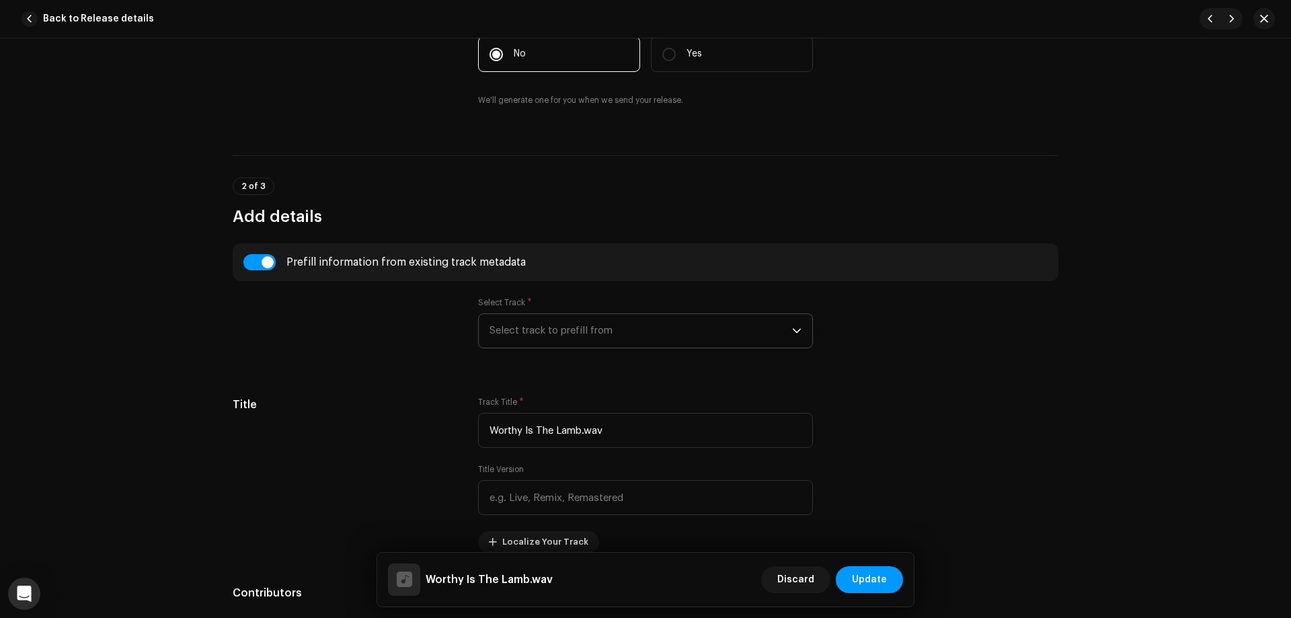
type input "[DEMOGRAPHIC_DATA] Will Make A Way"
type input "Music Box"
type input "00:00"
radio input "true"
type input "[PERSON_NAME]"
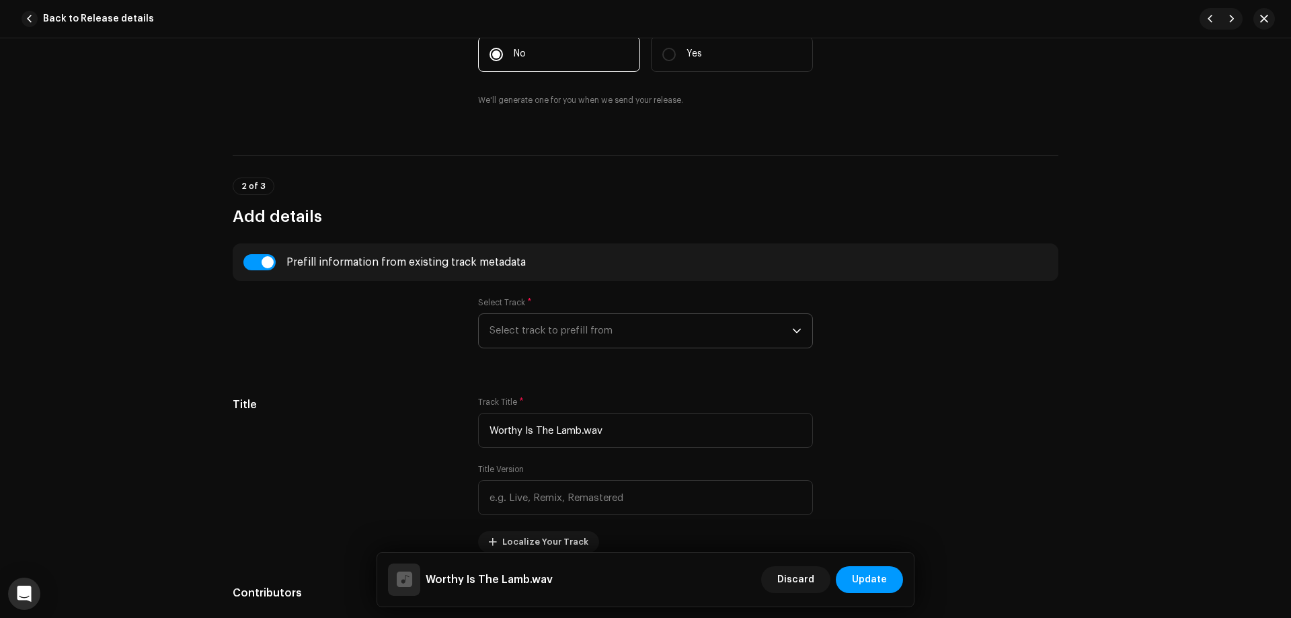
radio input "false"
radio input "true"
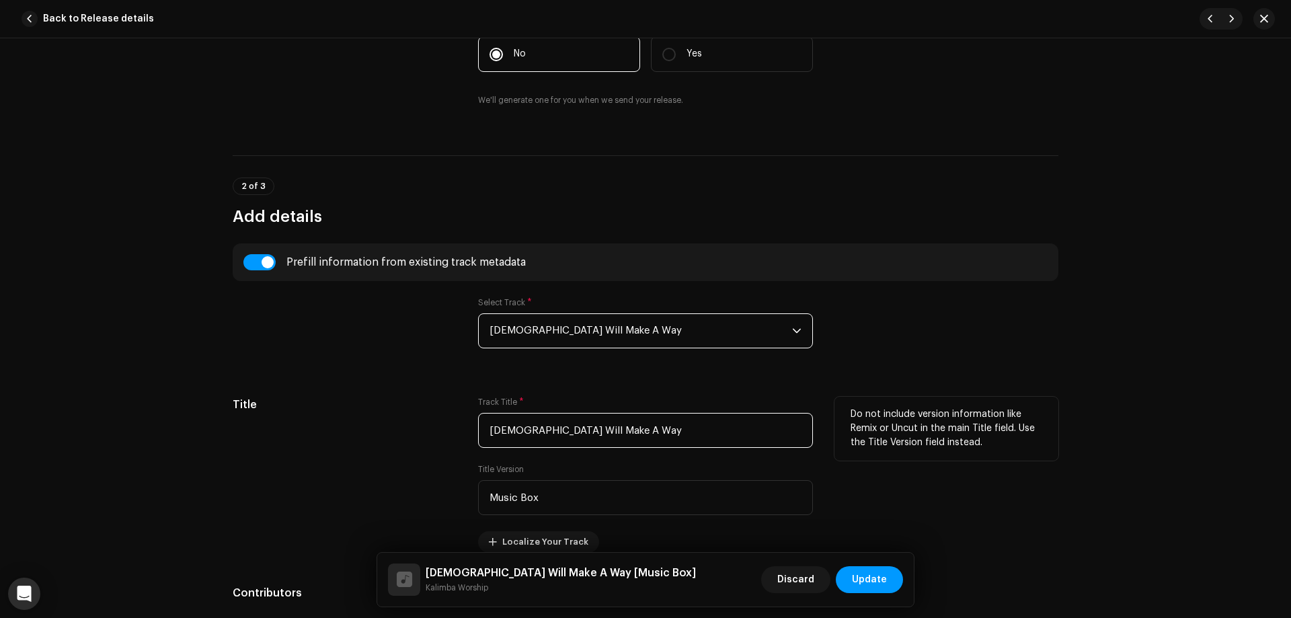
click at [599, 416] on input "[DEMOGRAPHIC_DATA] Will Make A Way" at bounding box center [645, 430] width 335 height 35
type input "Worthy Is The Lamb"
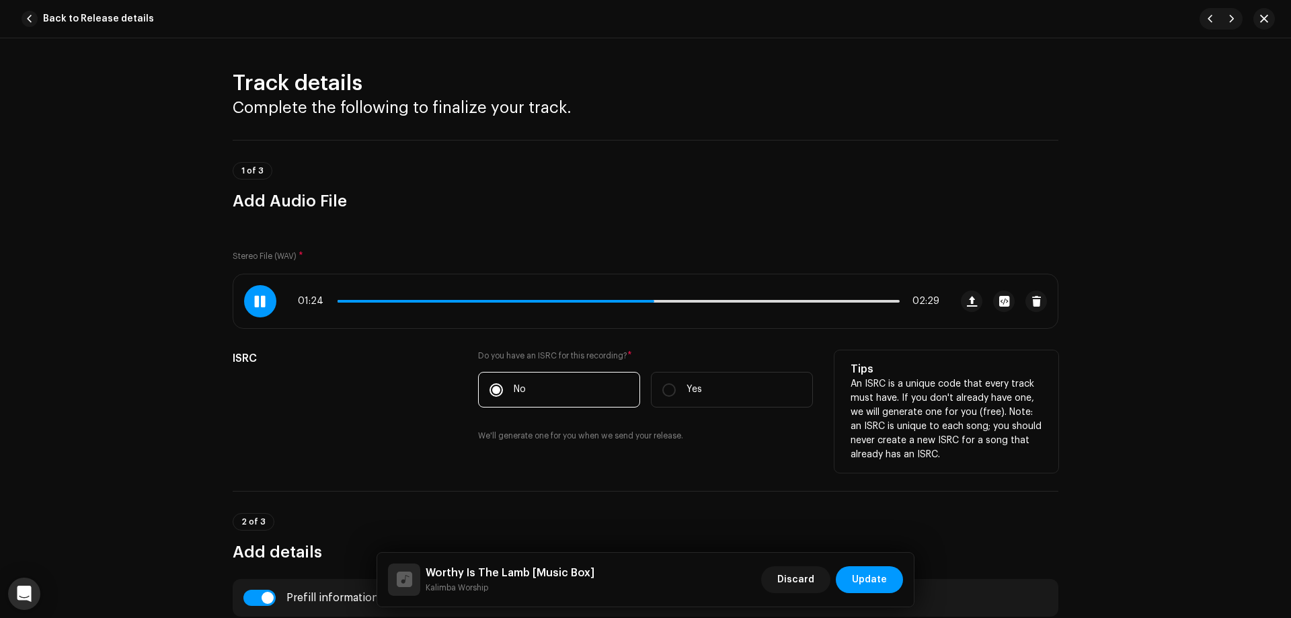
scroll to position [0, 0]
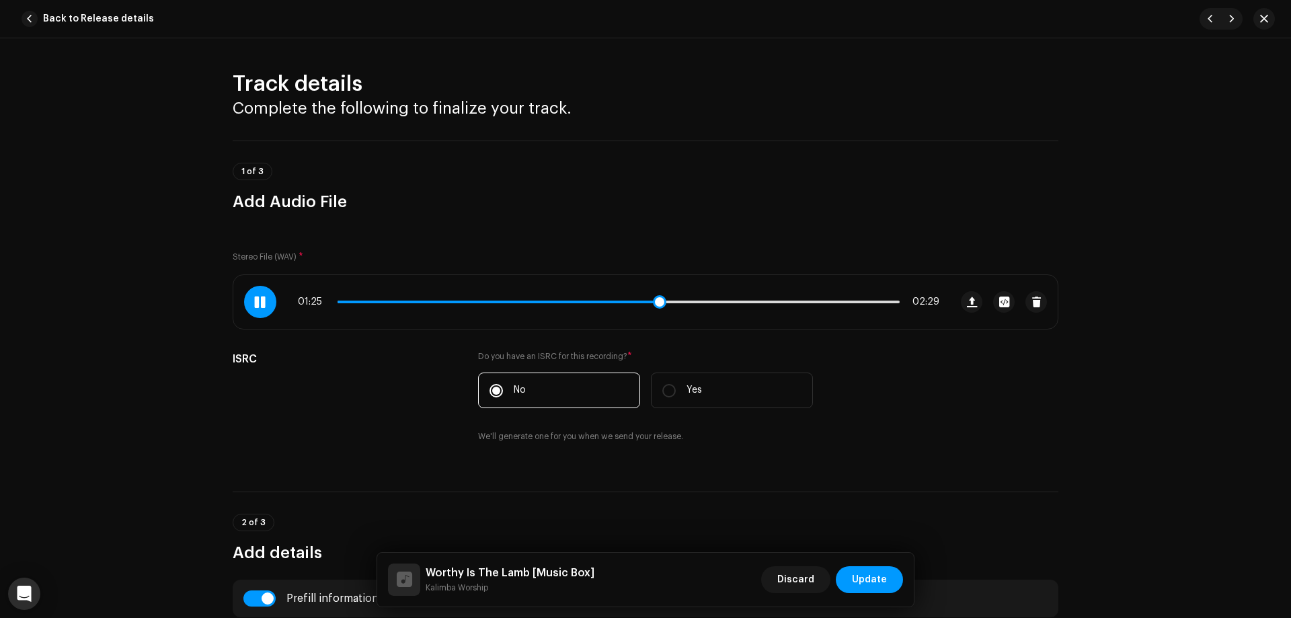
click at [603, 301] on span at bounding box center [498, 302] width 321 height 3
click at [576, 304] on div "01:12 02:29" at bounding box center [619, 302] width 642 height 11
click at [578, 302] on span at bounding box center [474, 302] width 272 height 3
click at [584, 302] on span at bounding box center [468, 302] width 260 height 3
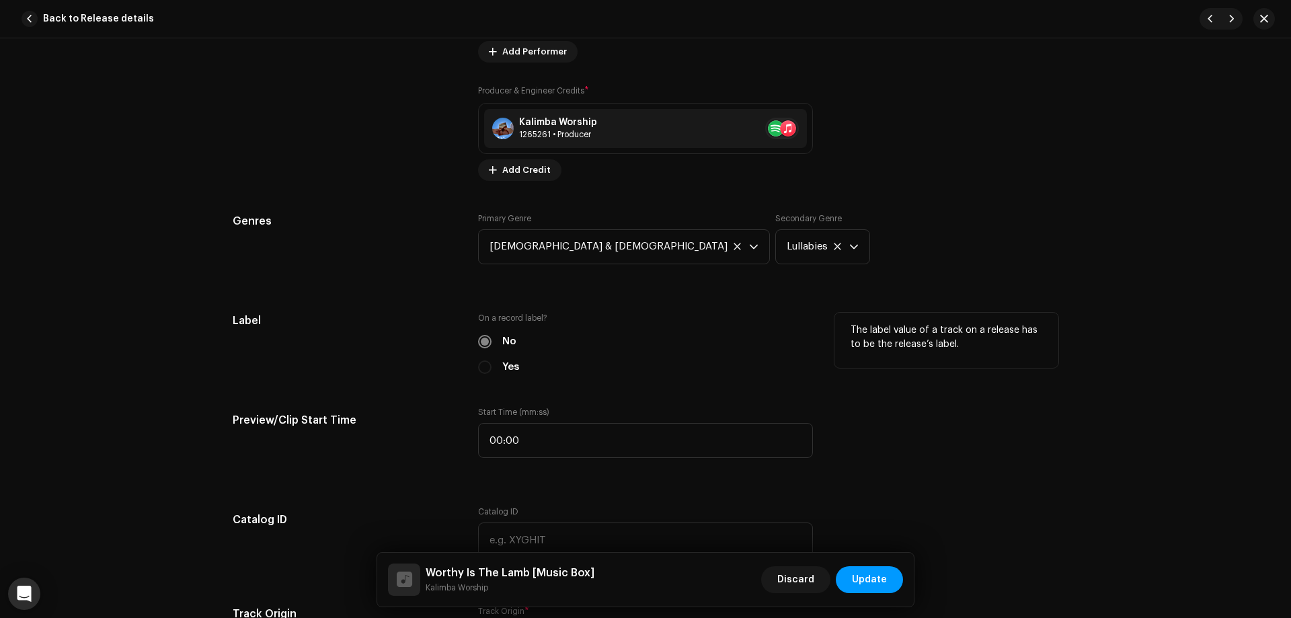
scroll to position [1143, 0]
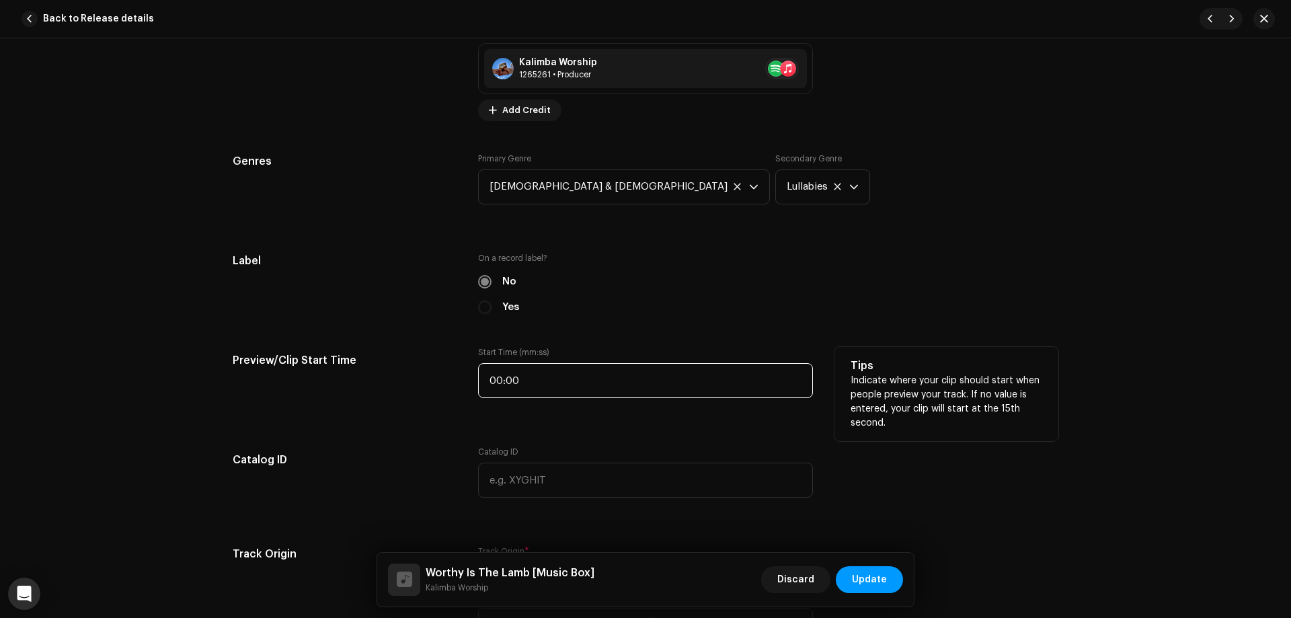
click at [564, 380] on input "00:00" at bounding box center [645, 380] width 335 height 35
type input "01:08"
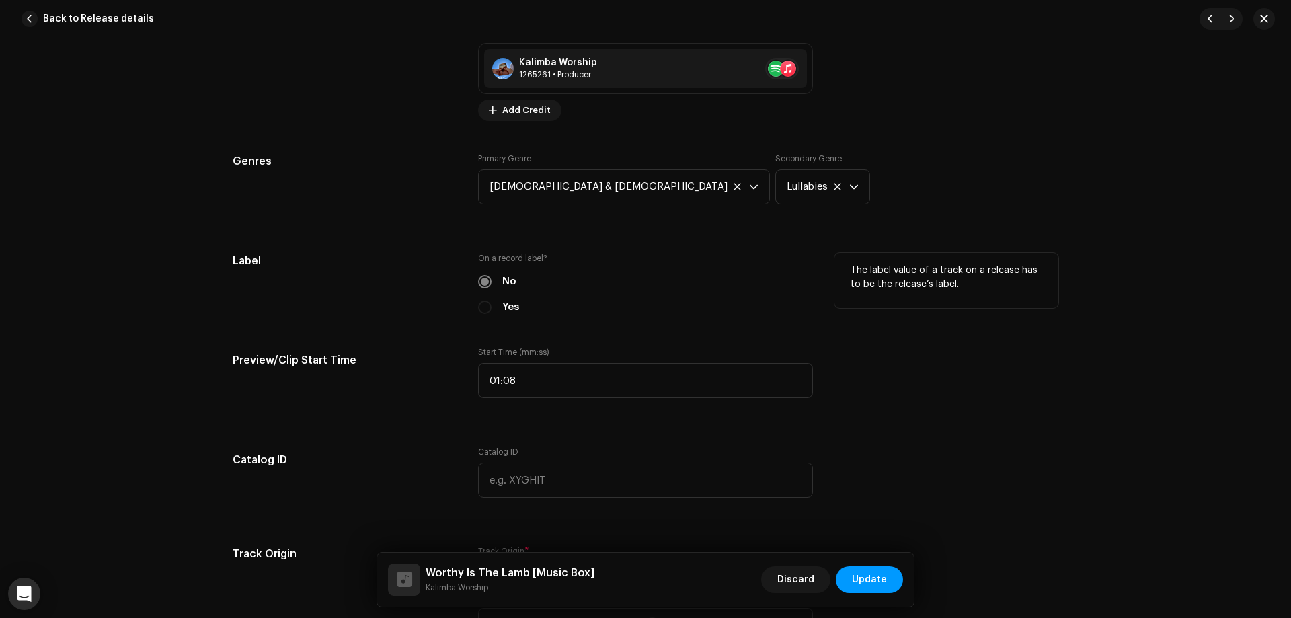
click at [654, 299] on div "On a record label? No Yes" at bounding box center [645, 284] width 335 height 62
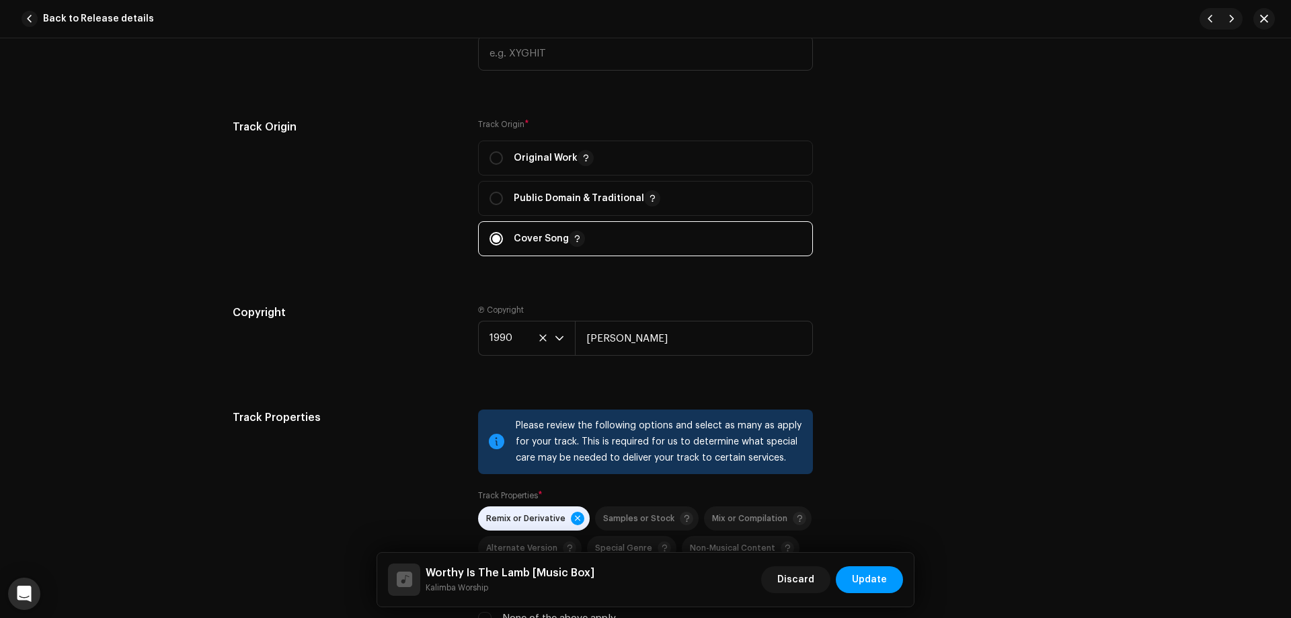
scroll to position [1681, 0]
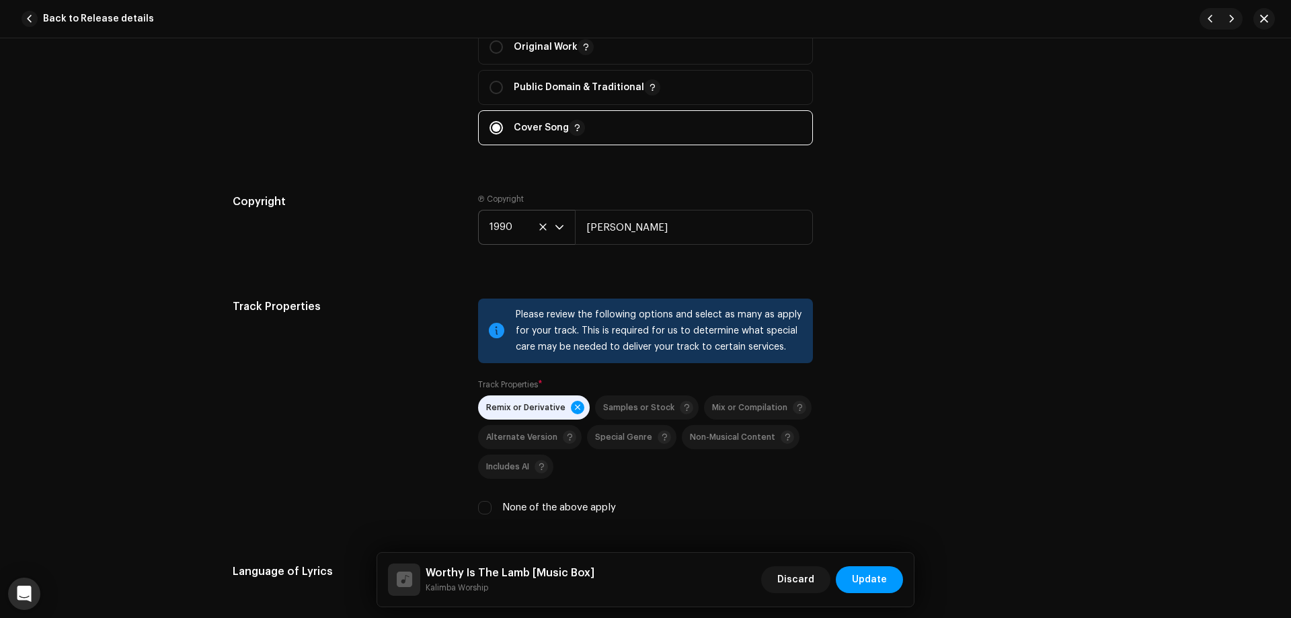
click at [515, 231] on span "1990" at bounding box center [522, 228] width 65 height 34
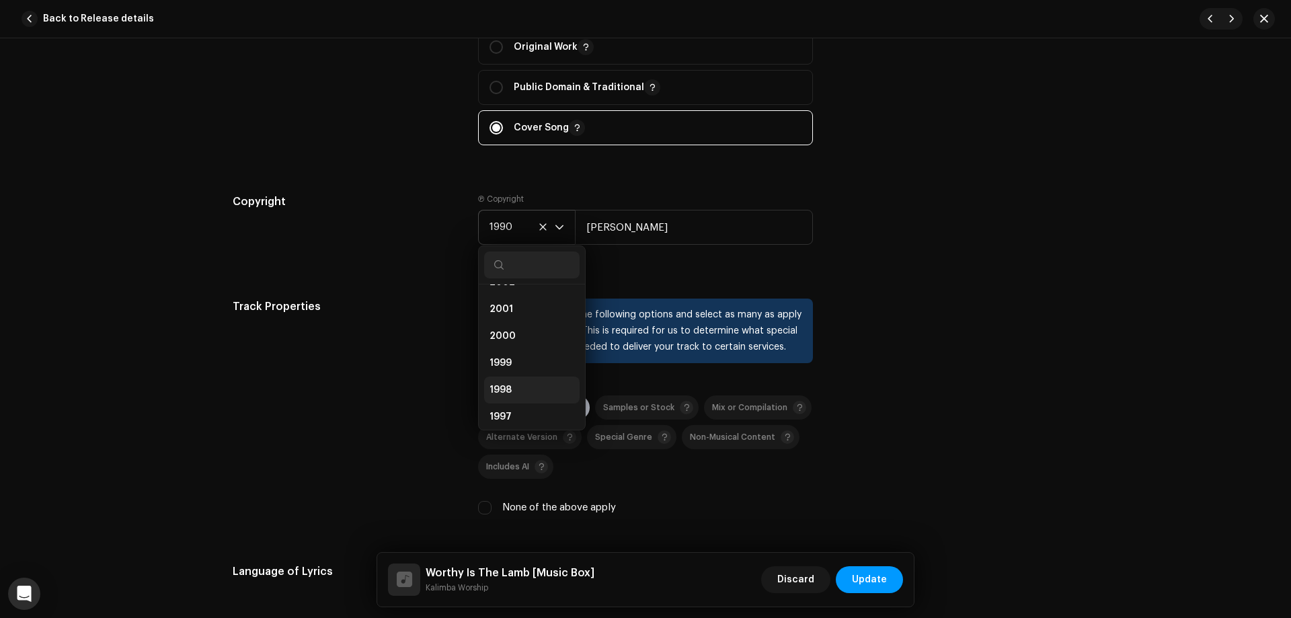
scroll to position [570, 0]
click at [524, 402] on li "2001" at bounding box center [532, 405] width 96 height 27
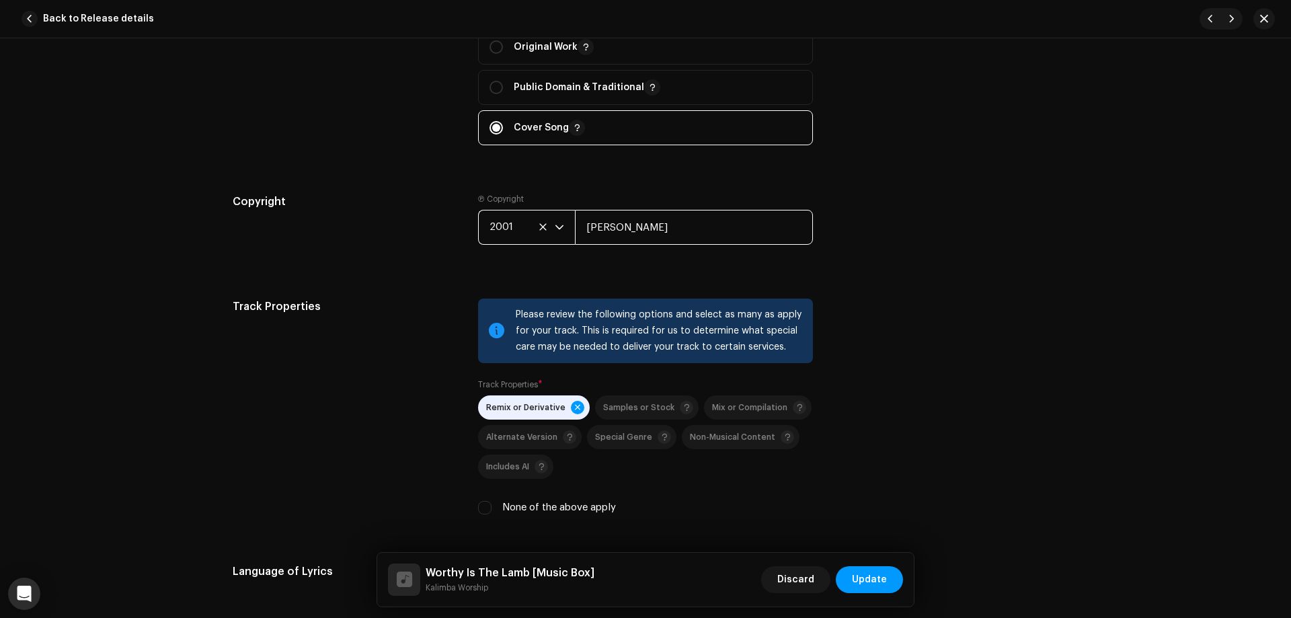
click at [603, 221] on input "[PERSON_NAME]" at bounding box center [694, 227] width 238 height 35
type input "Hillsong Worship"
click at [878, 241] on div "Copyright Ⓟ Copyright 2001 Hillsong Worship" at bounding box center [646, 230] width 826 height 73
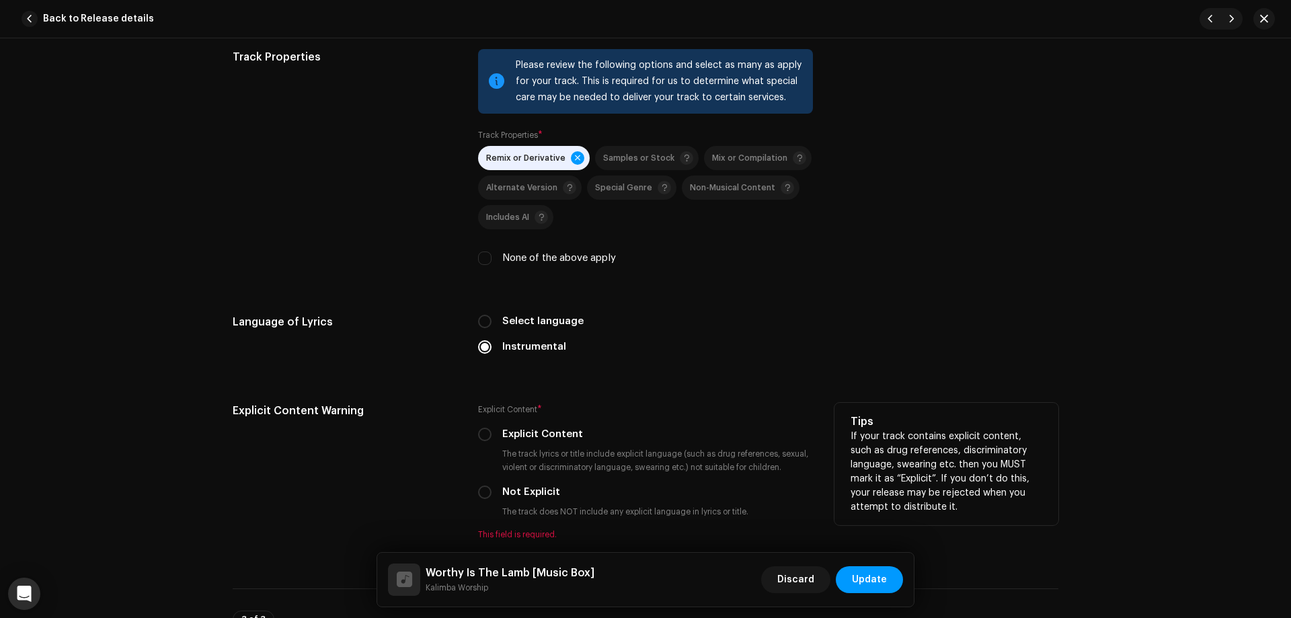
scroll to position [2018, 0]
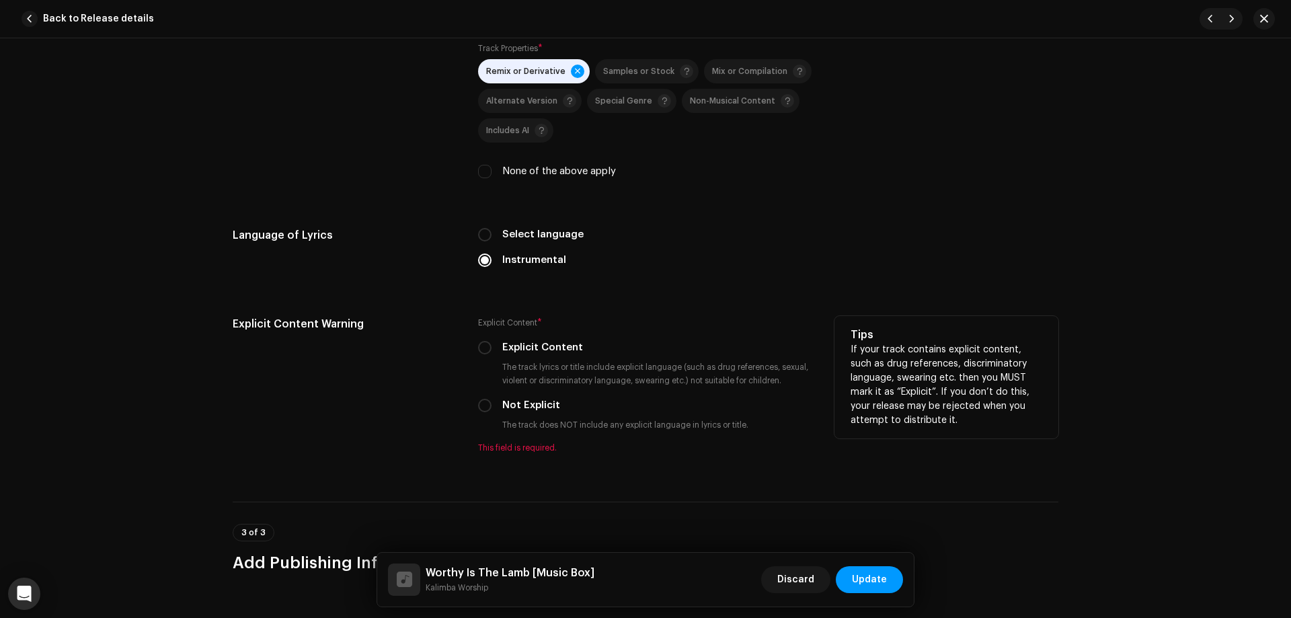
click at [533, 406] on label "Not Explicit" at bounding box center [531, 405] width 58 height 15
click at [492, 406] on input "Not Explicit" at bounding box center [484, 405] width 13 height 13
radio input "true"
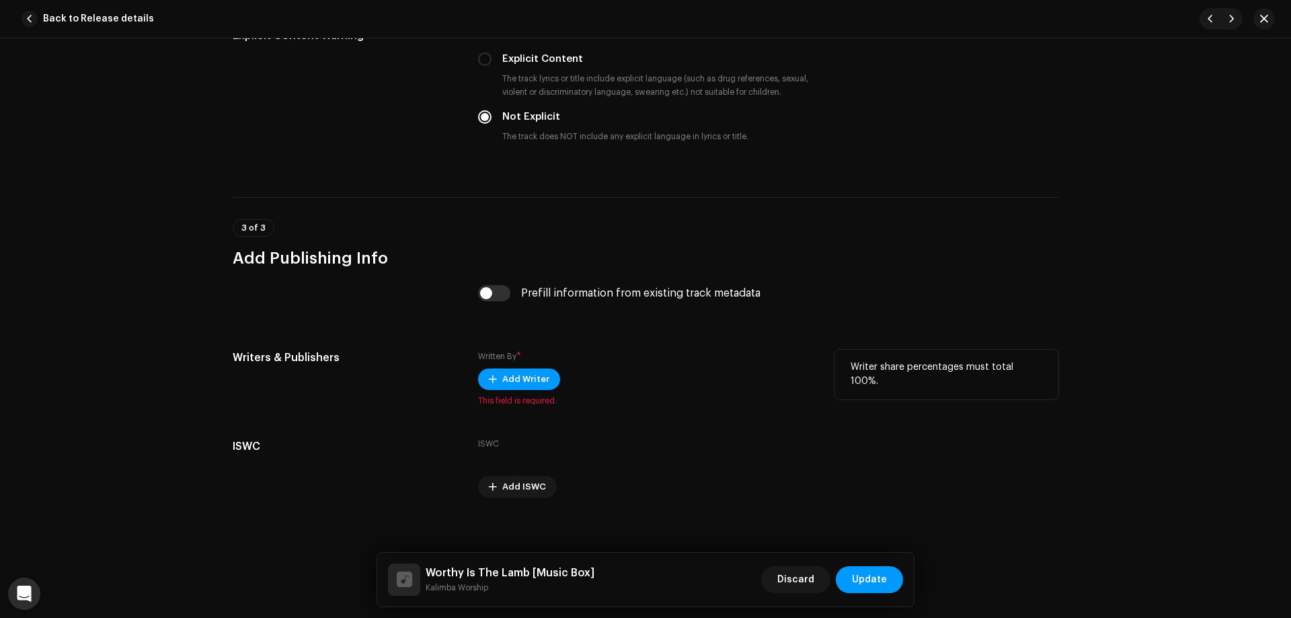
scroll to position [2315, 0]
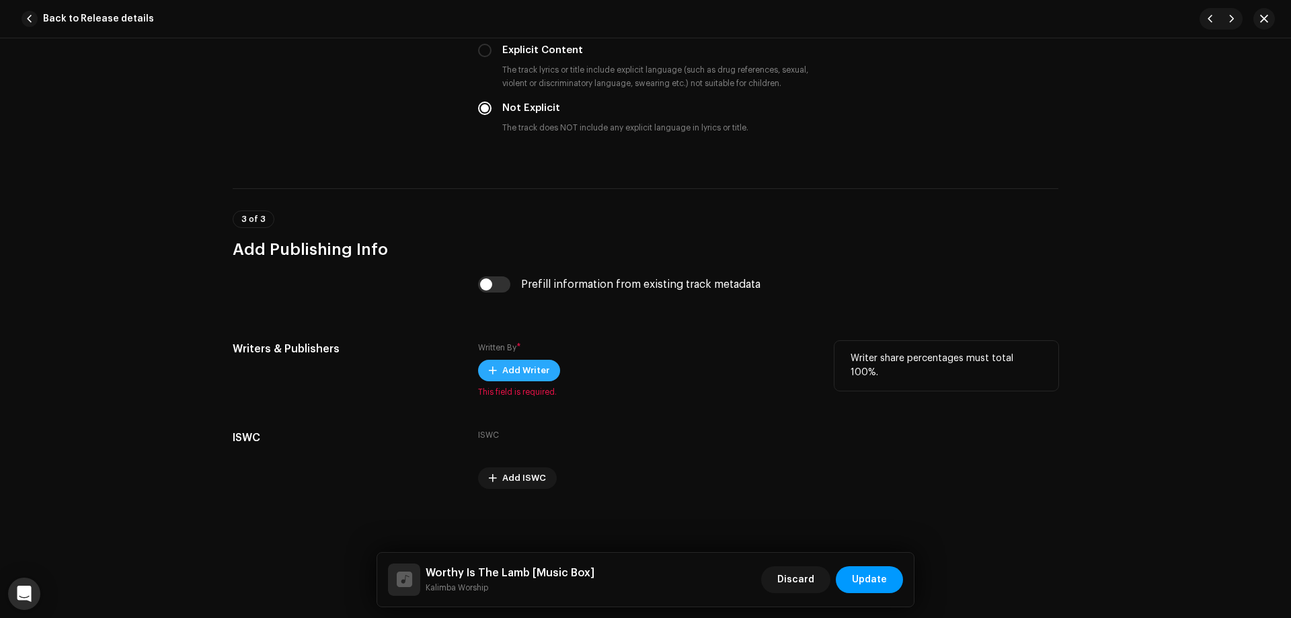
click at [510, 363] on span "Add Writer" at bounding box center [525, 370] width 47 height 27
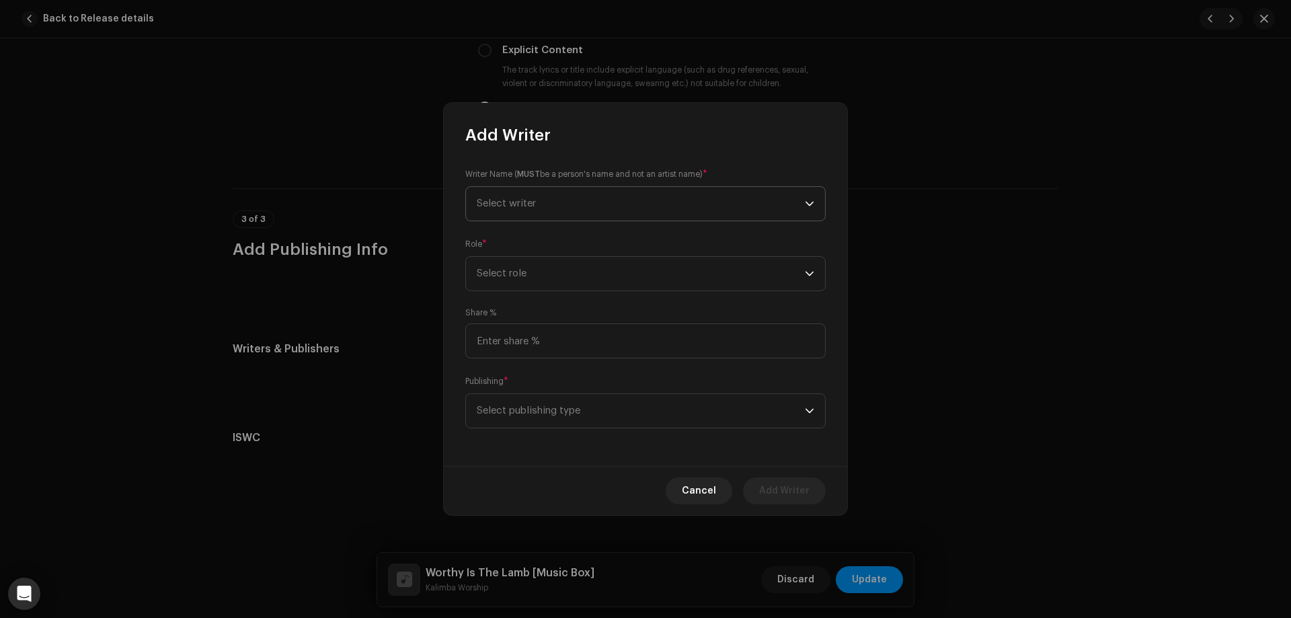
click at [570, 196] on span "Select writer" at bounding box center [641, 204] width 328 height 34
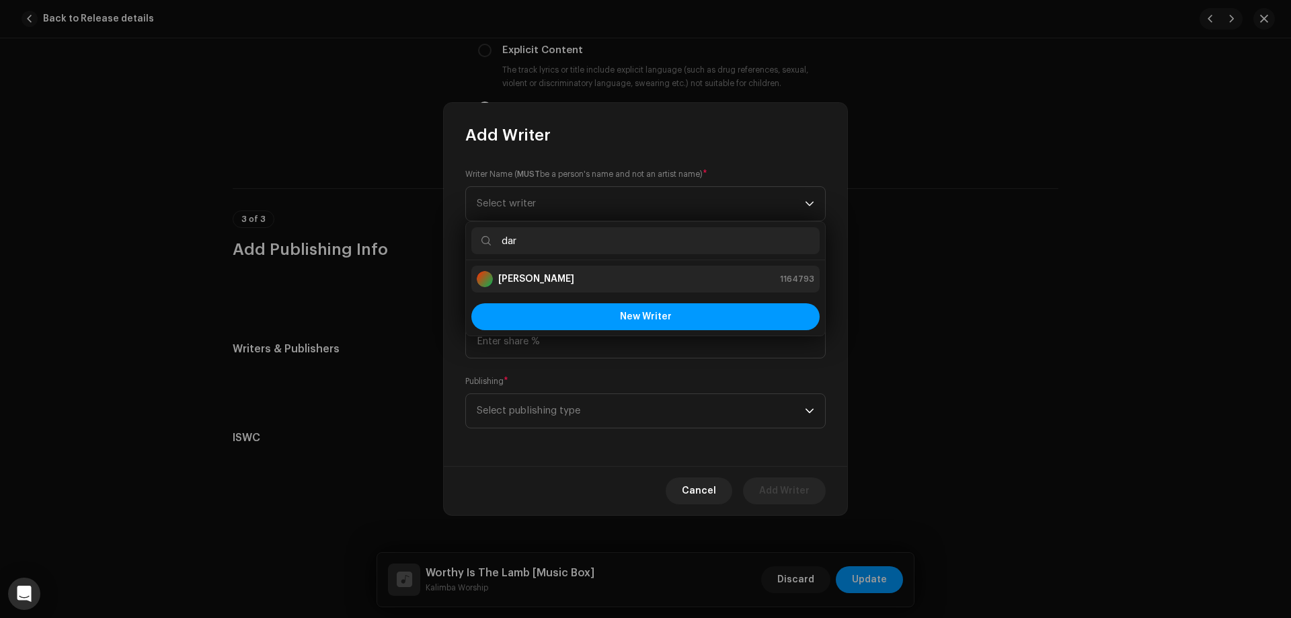
type input "dar"
click at [572, 274] on strong "[PERSON_NAME]" at bounding box center [536, 278] width 76 height 13
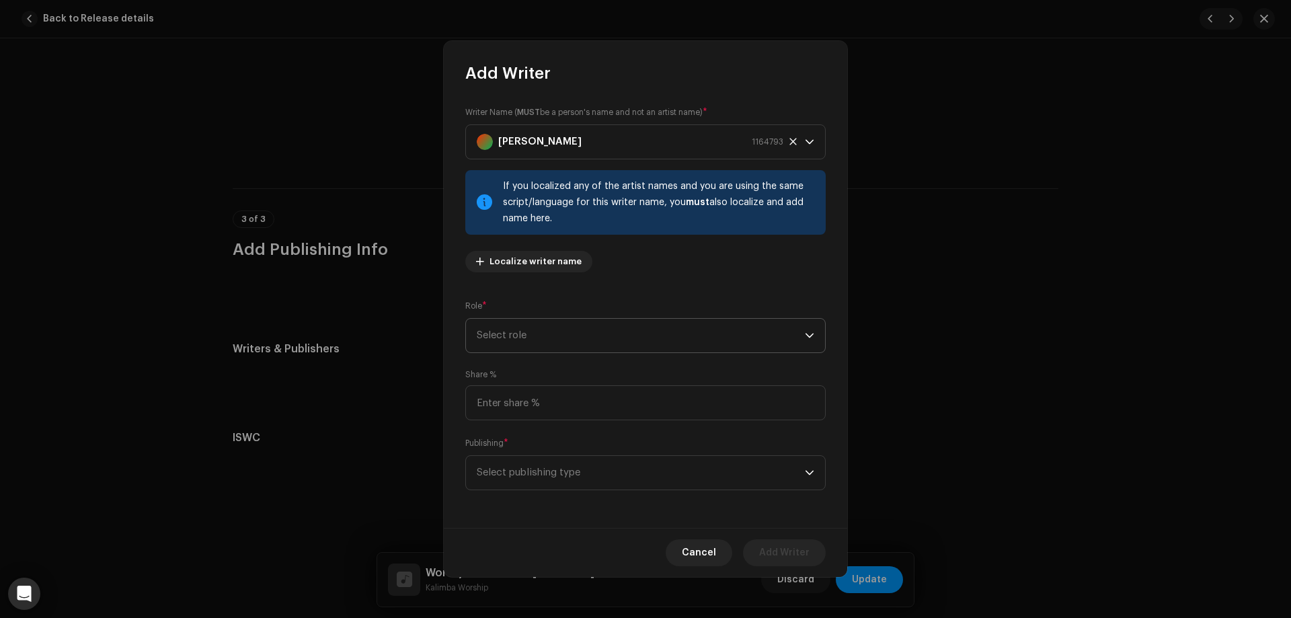
click at [541, 336] on span "Select role" at bounding box center [641, 336] width 328 height 34
click at [529, 417] on li "Composer" at bounding box center [645, 426] width 348 height 27
click at [541, 393] on input at bounding box center [645, 402] width 360 height 35
type input "100.00"
click at [536, 491] on div "Writer Name ( MUST be a person's name and not an artist name) * [PERSON_NAME] 1…" at bounding box center [646, 306] width 404 height 444
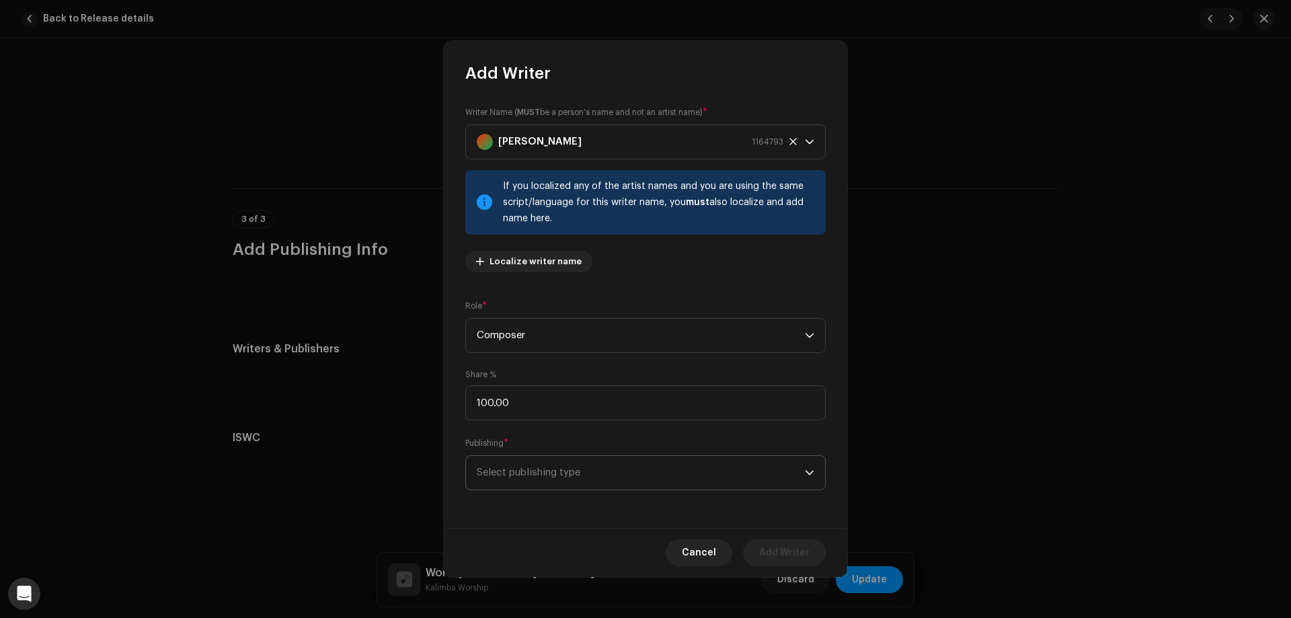
click at [564, 472] on span "Select publishing type" at bounding box center [641, 473] width 328 height 34
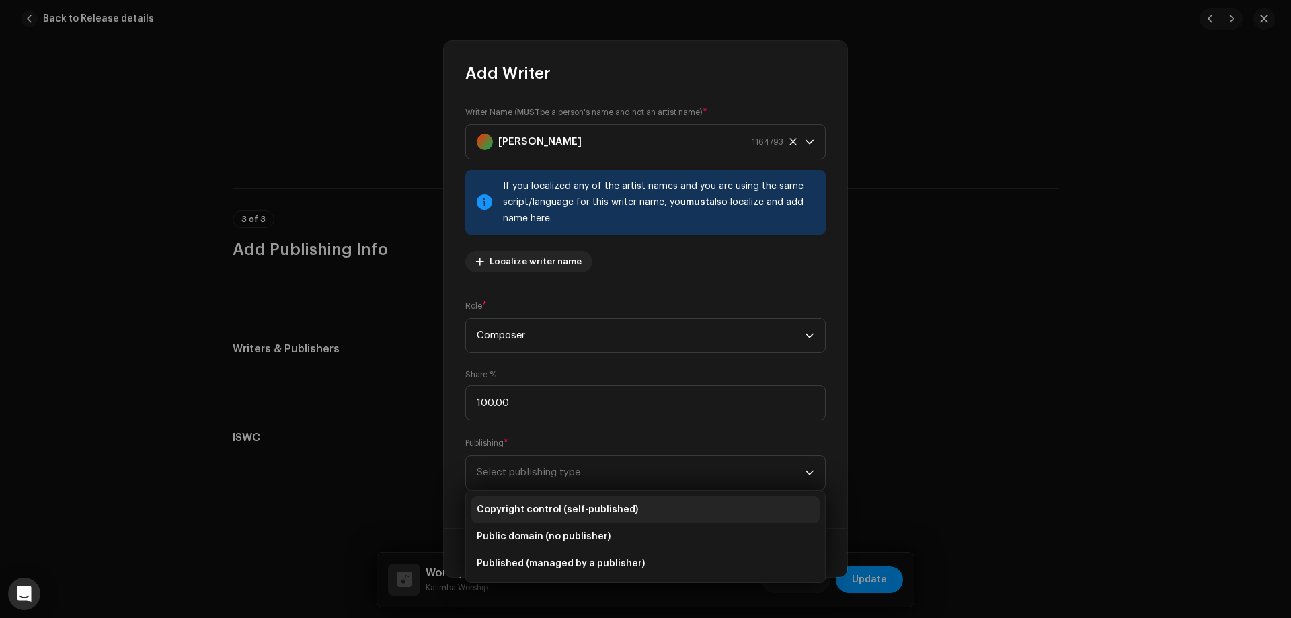
click at [572, 507] on span "Copyright control (self-published)" at bounding box center [557, 509] width 161 height 13
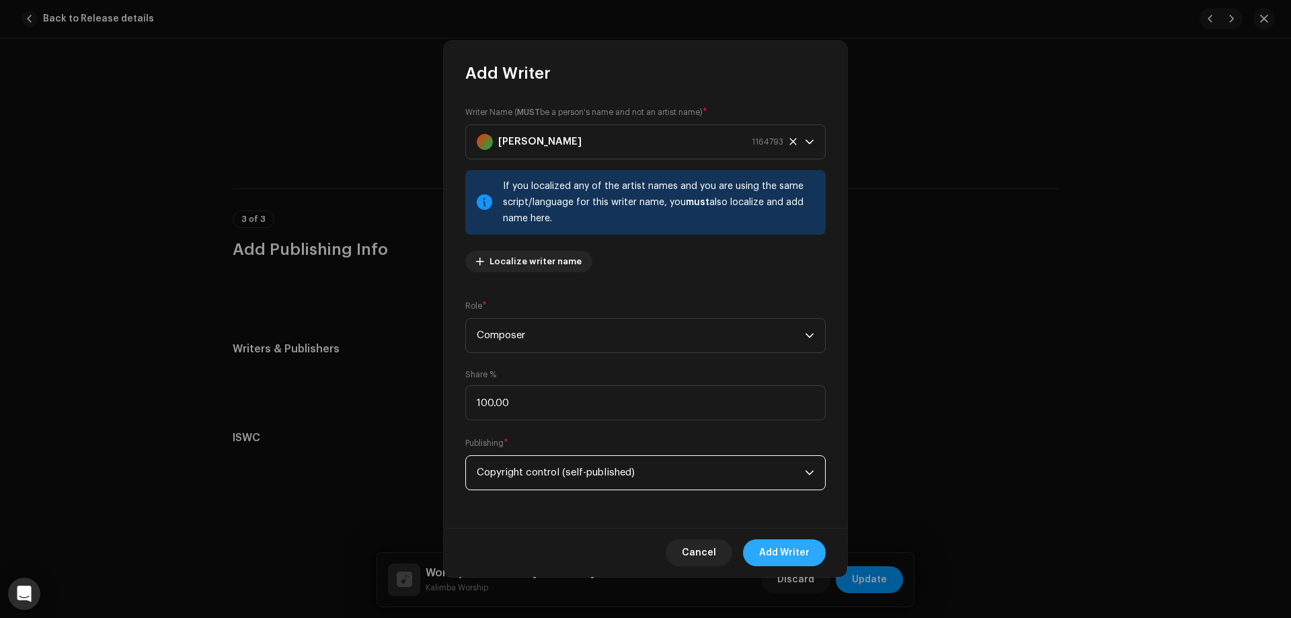
click at [787, 545] on span "Add Writer" at bounding box center [784, 552] width 50 height 27
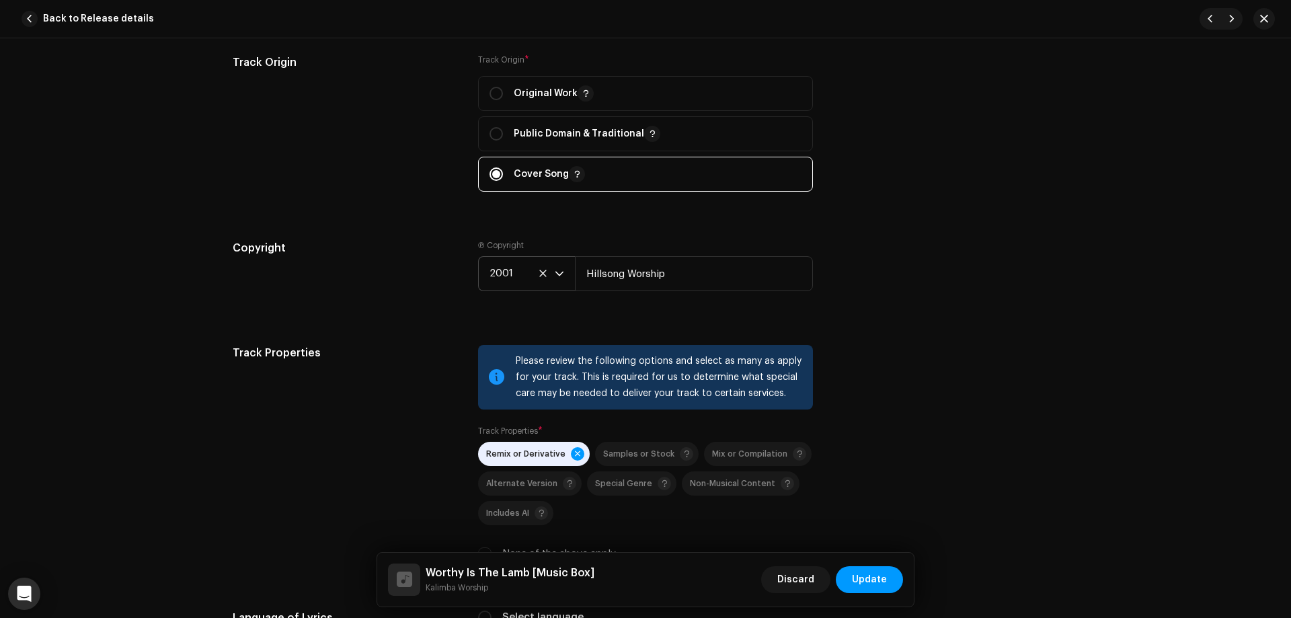
scroll to position [2355, 0]
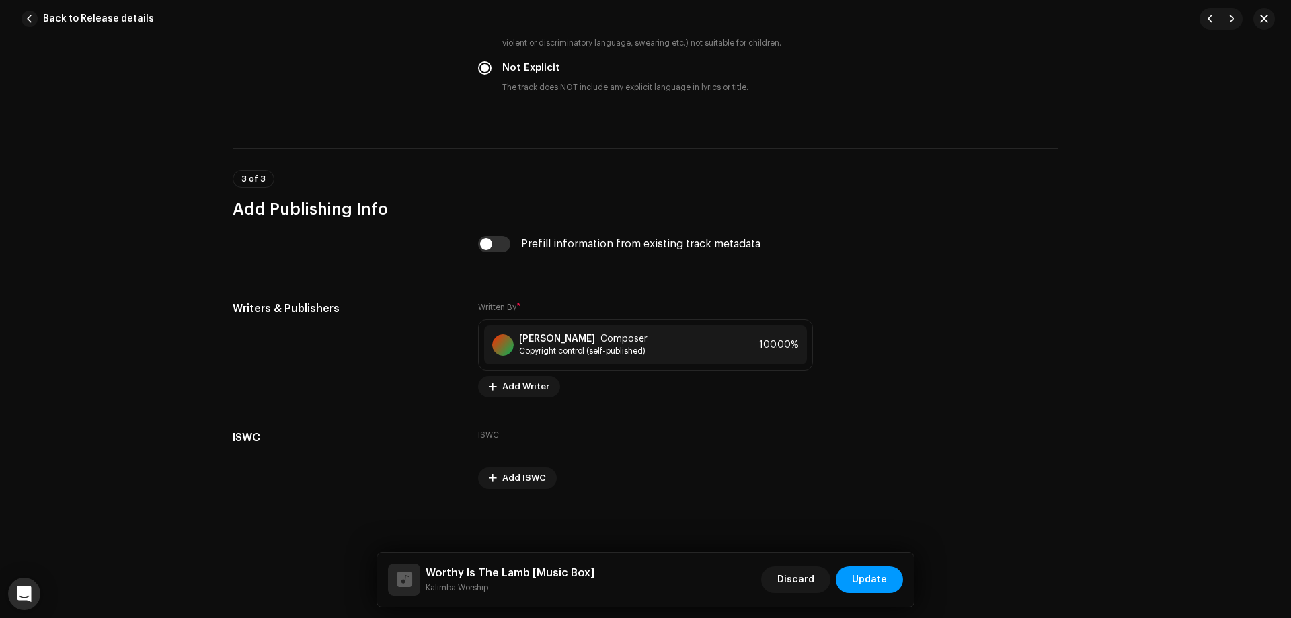
click at [869, 580] on span "Update" at bounding box center [869, 579] width 35 height 27
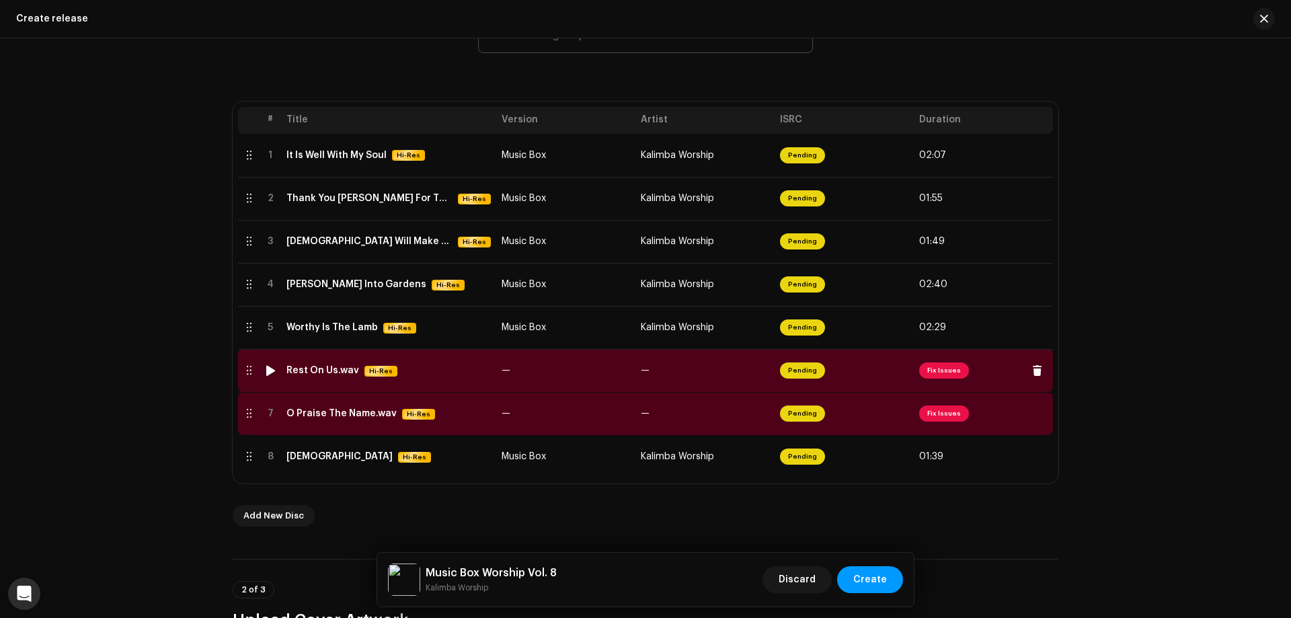
click at [597, 362] on td "—" at bounding box center [565, 370] width 139 height 43
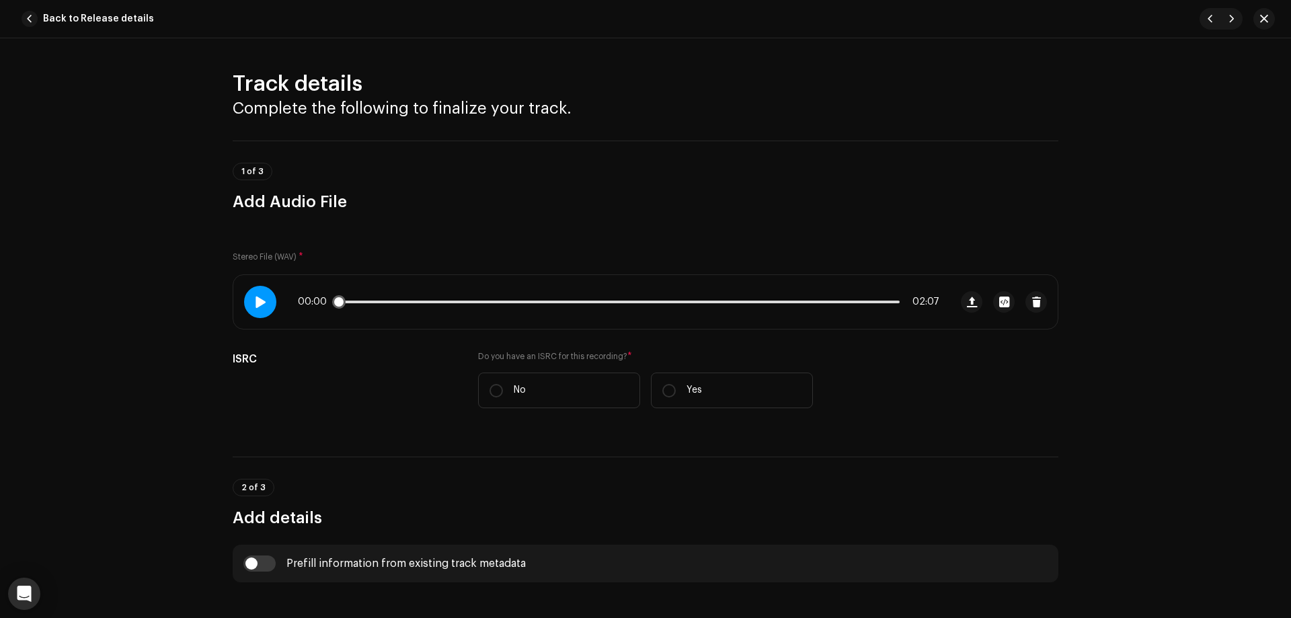
click at [269, 301] on div at bounding box center [260, 302] width 32 height 32
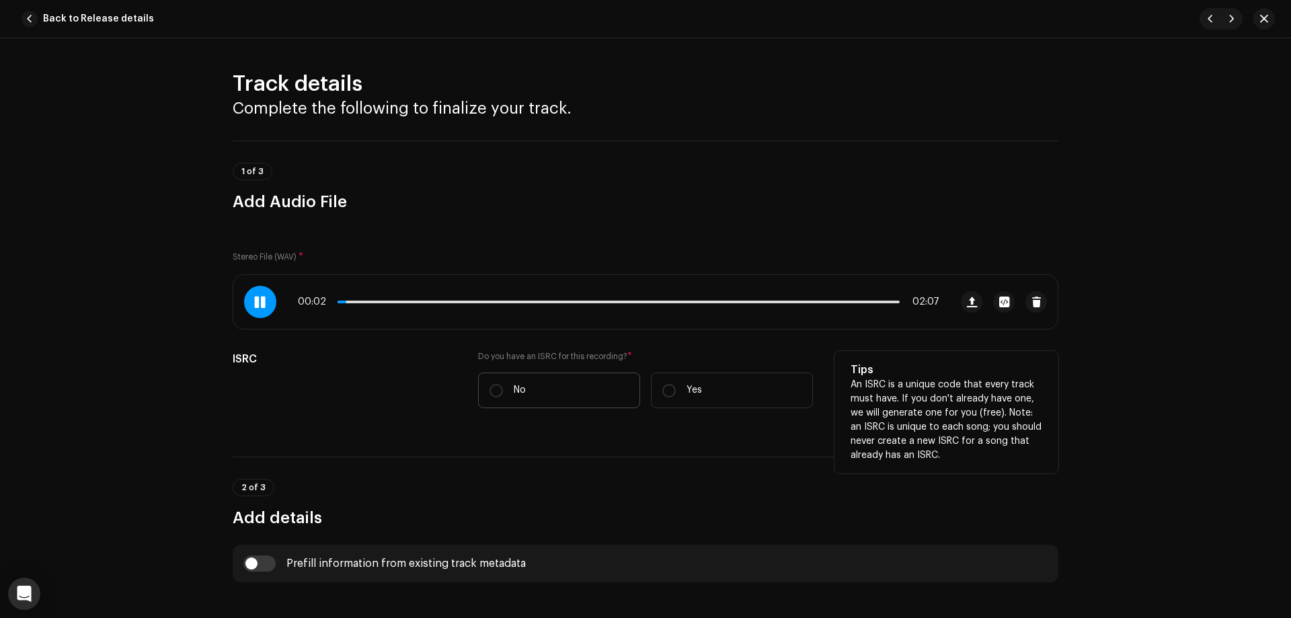
click at [540, 392] on label "No" at bounding box center [559, 391] width 162 height 36
click at [503, 392] on input "No" at bounding box center [496, 390] width 13 height 13
radio input "true"
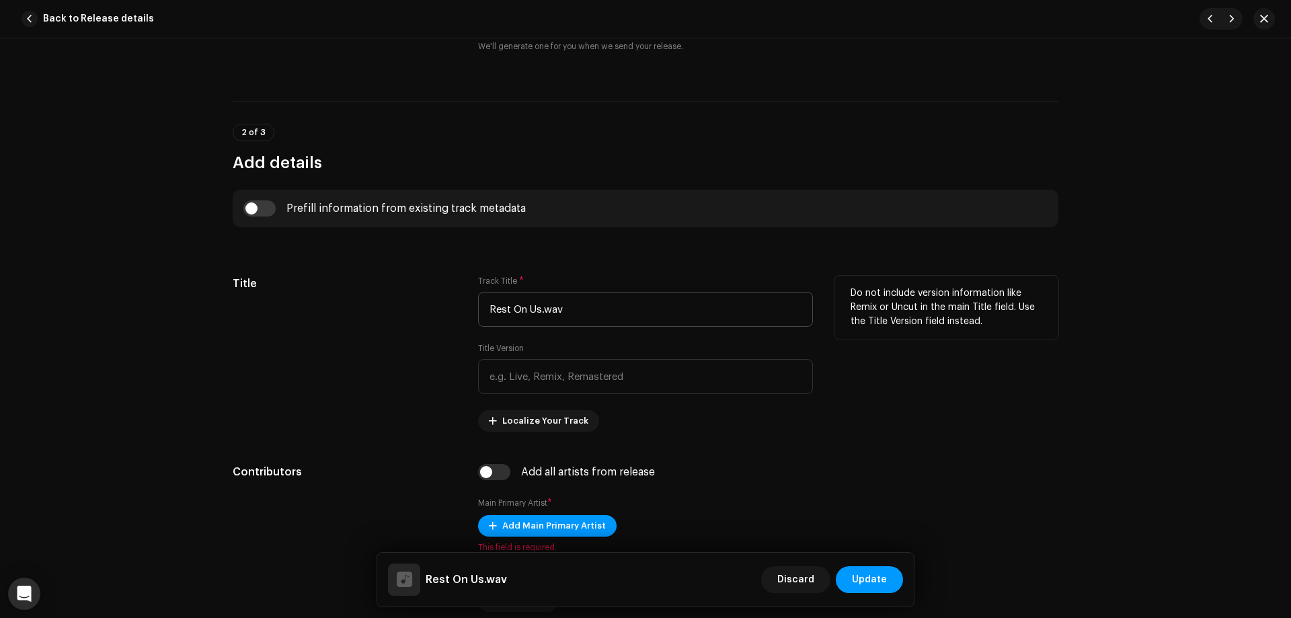
scroll to position [404, 0]
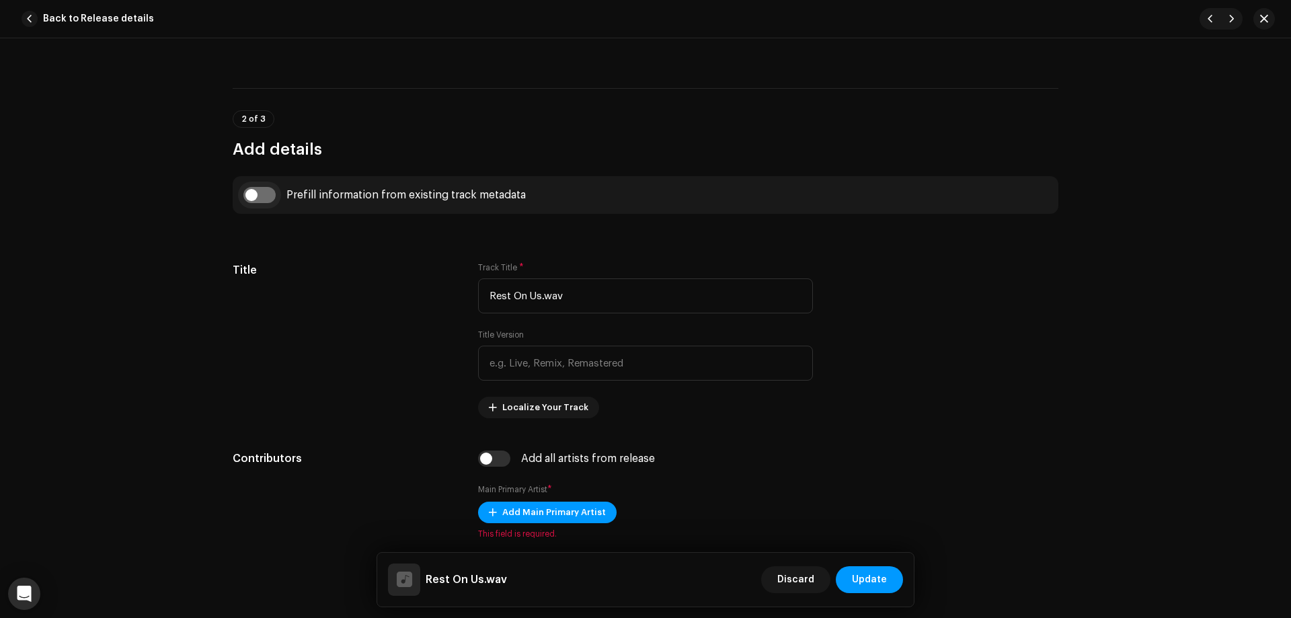
click at [258, 194] on input "checkbox" at bounding box center [259, 195] width 32 height 16
checkbox input "true"
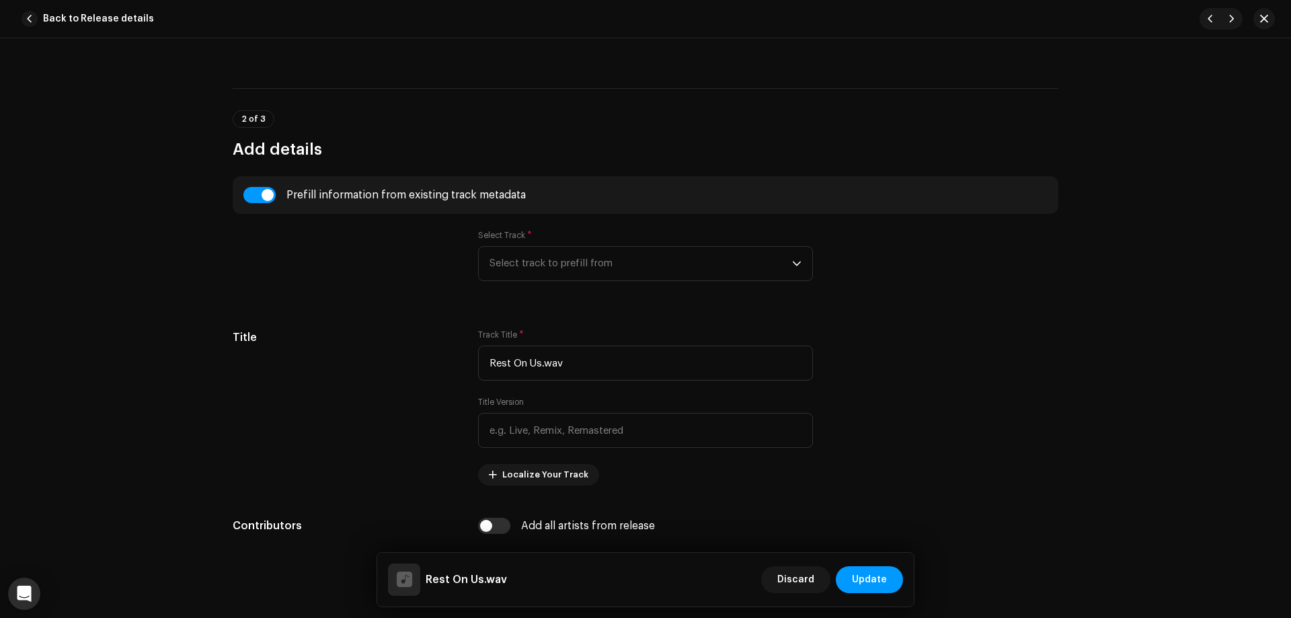
click at [636, 241] on div "Select Track * Select track to prefill from" at bounding box center [645, 255] width 335 height 51
click at [628, 268] on span "Select track to prefill from" at bounding box center [641, 264] width 303 height 34
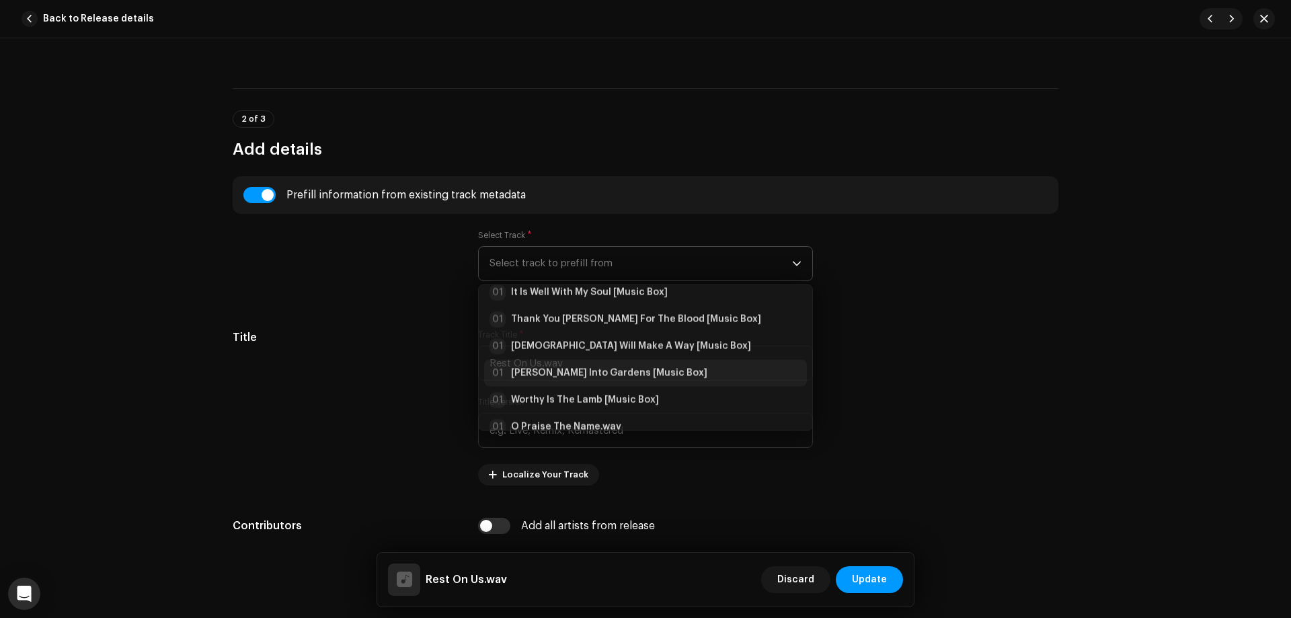
scroll to position [0, 0]
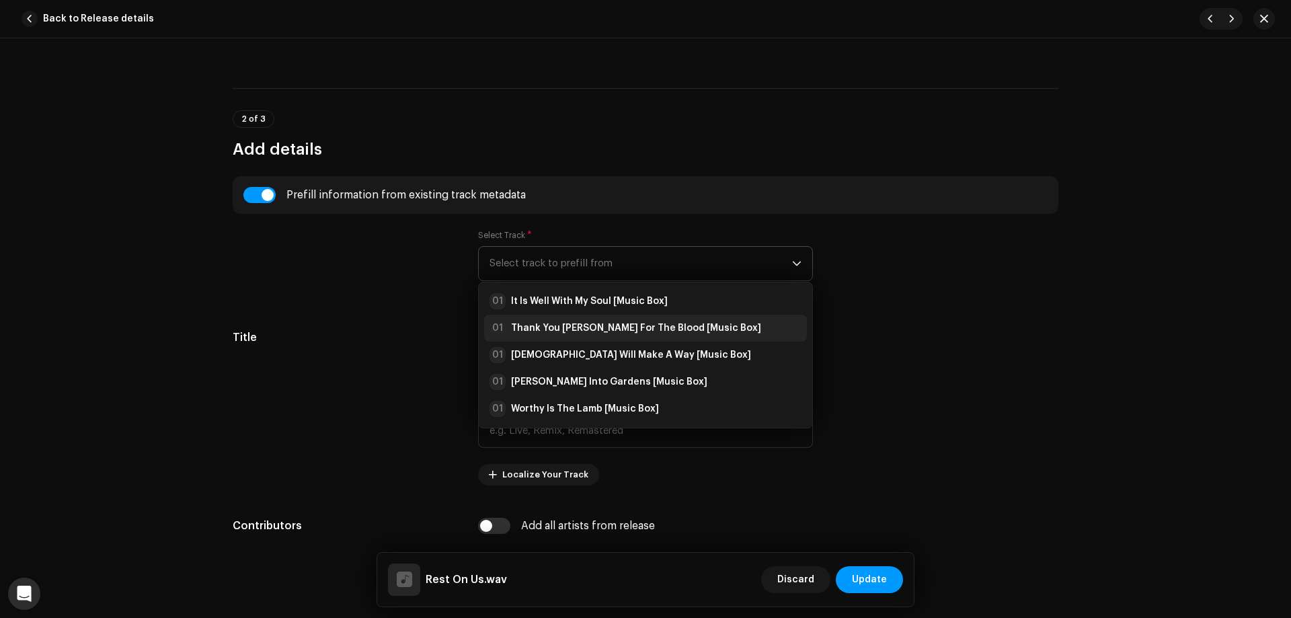
click at [633, 324] on strong "Thank You [PERSON_NAME] For The Blood [Music Box]" at bounding box center [636, 327] width 250 height 13
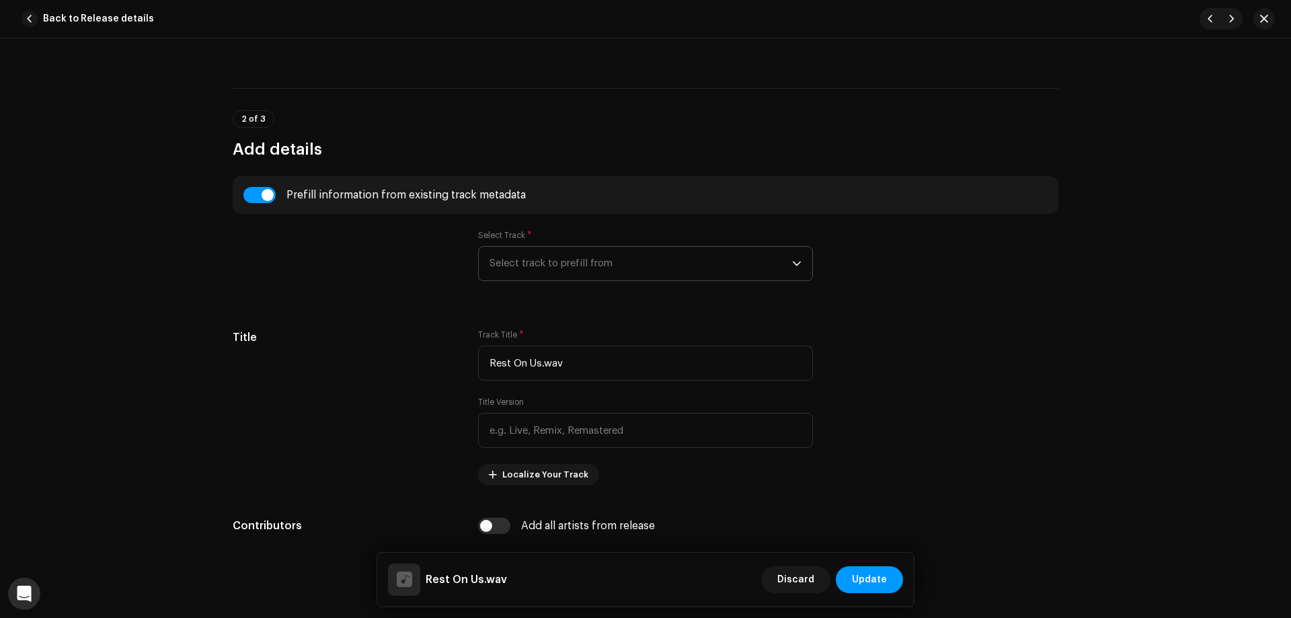
type input "Thank You [PERSON_NAME] For The Blood"
type input "Music Box"
type input "01:08"
radio input "true"
type input "[PERSON_NAME]"
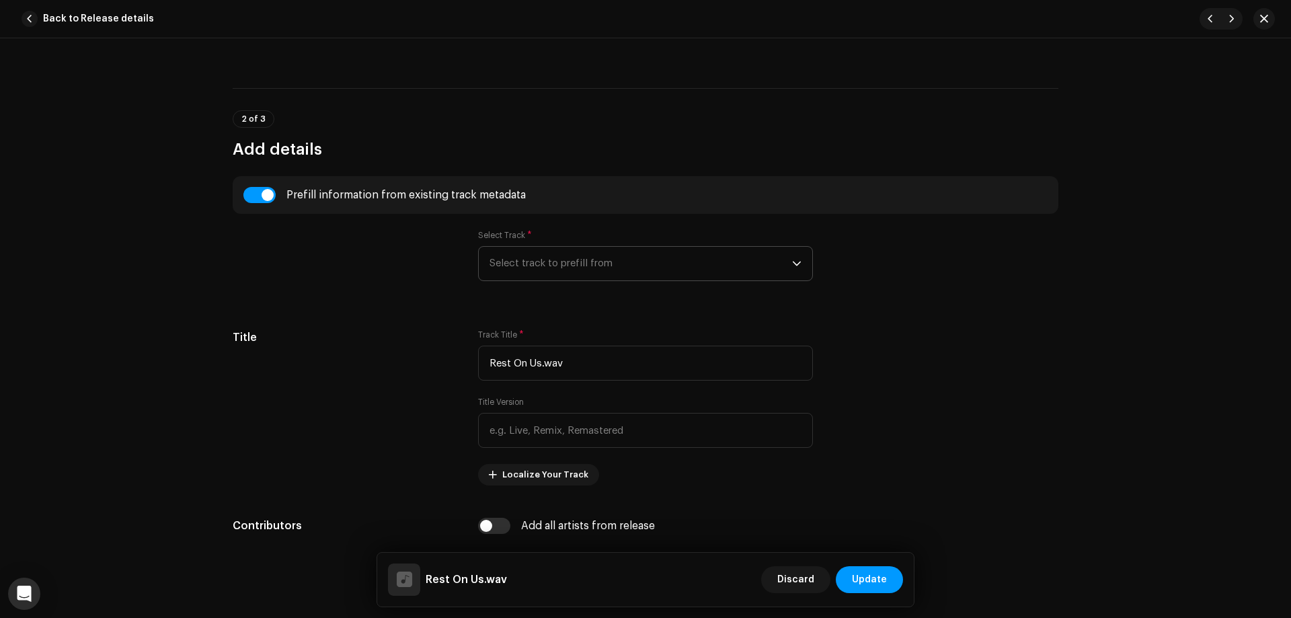
radio input "false"
radio input "true"
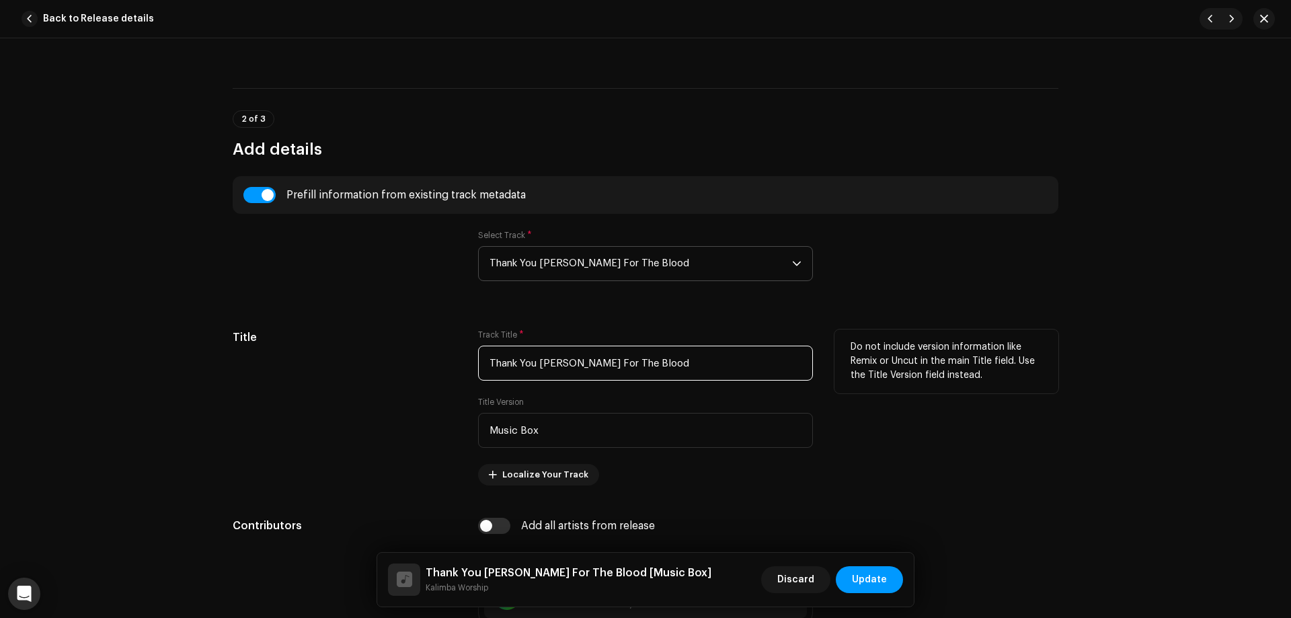
click at [590, 370] on input "Thank You [PERSON_NAME] For The Blood" at bounding box center [645, 363] width 335 height 35
click at [589, 370] on input "Thank You [PERSON_NAME] For The Blood" at bounding box center [645, 363] width 335 height 35
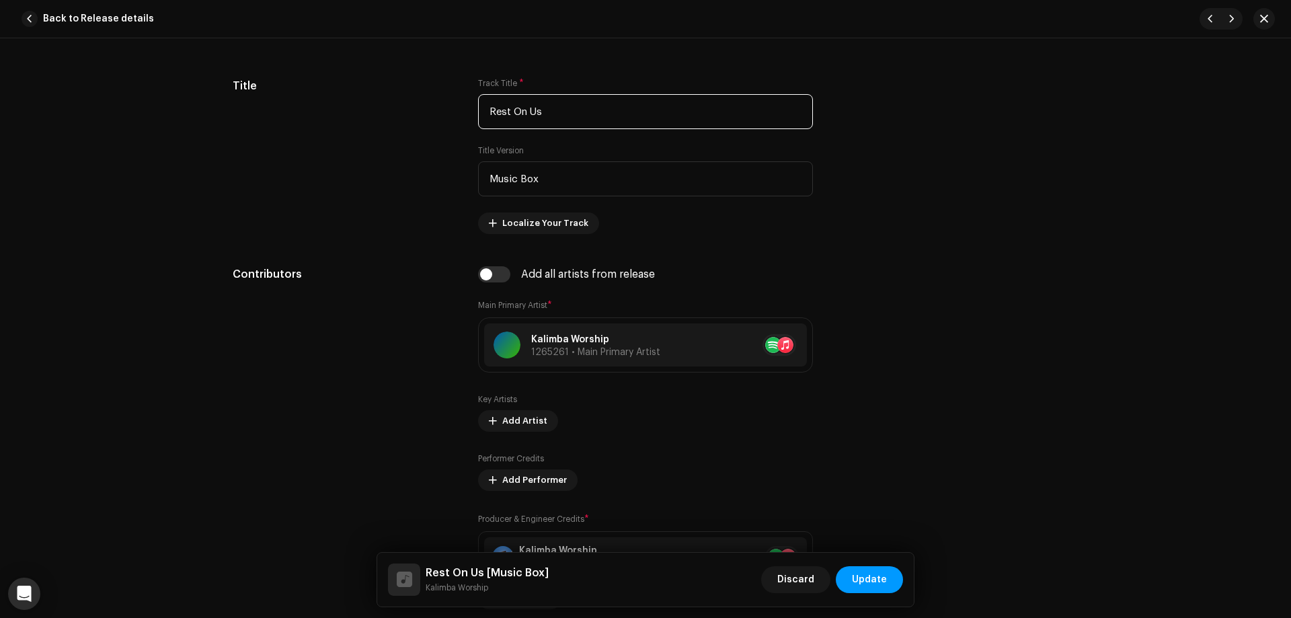
scroll to position [673, 0]
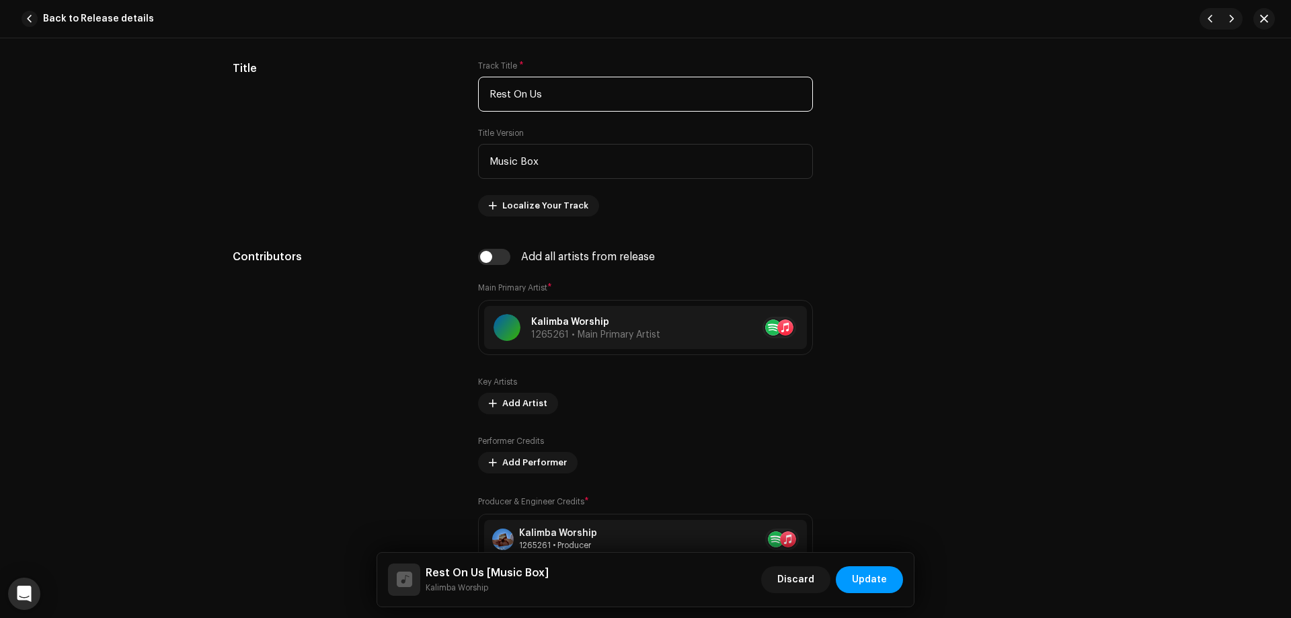
type input "Rest On Us"
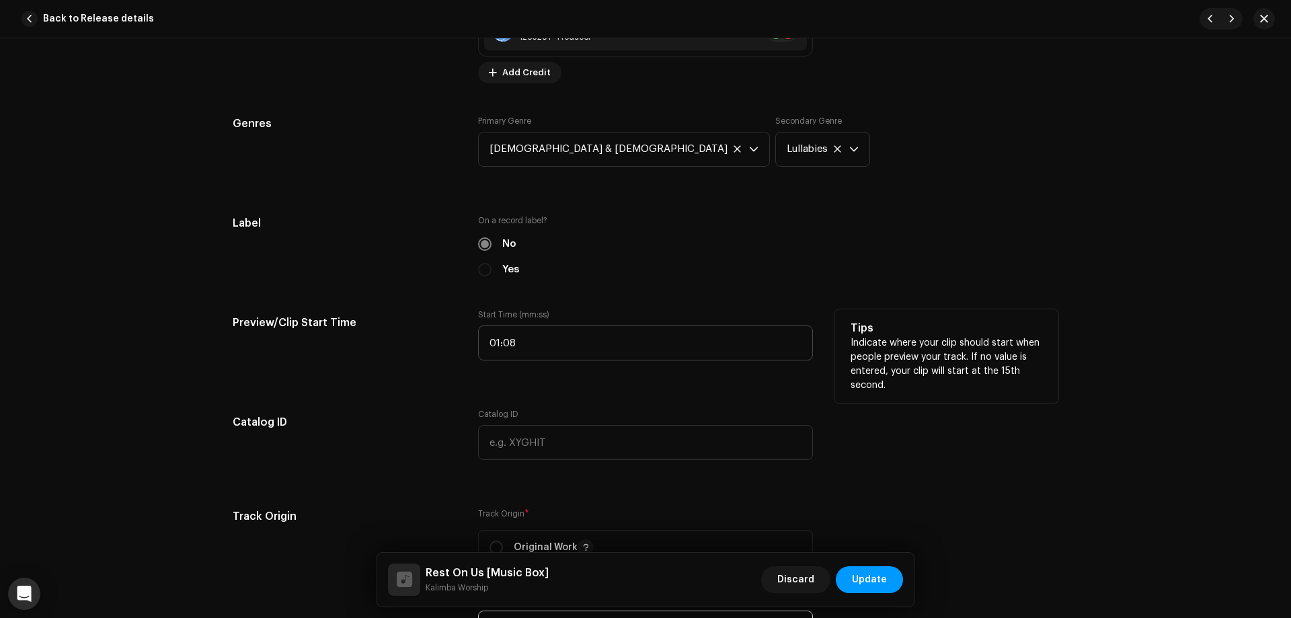
scroll to position [1211, 0]
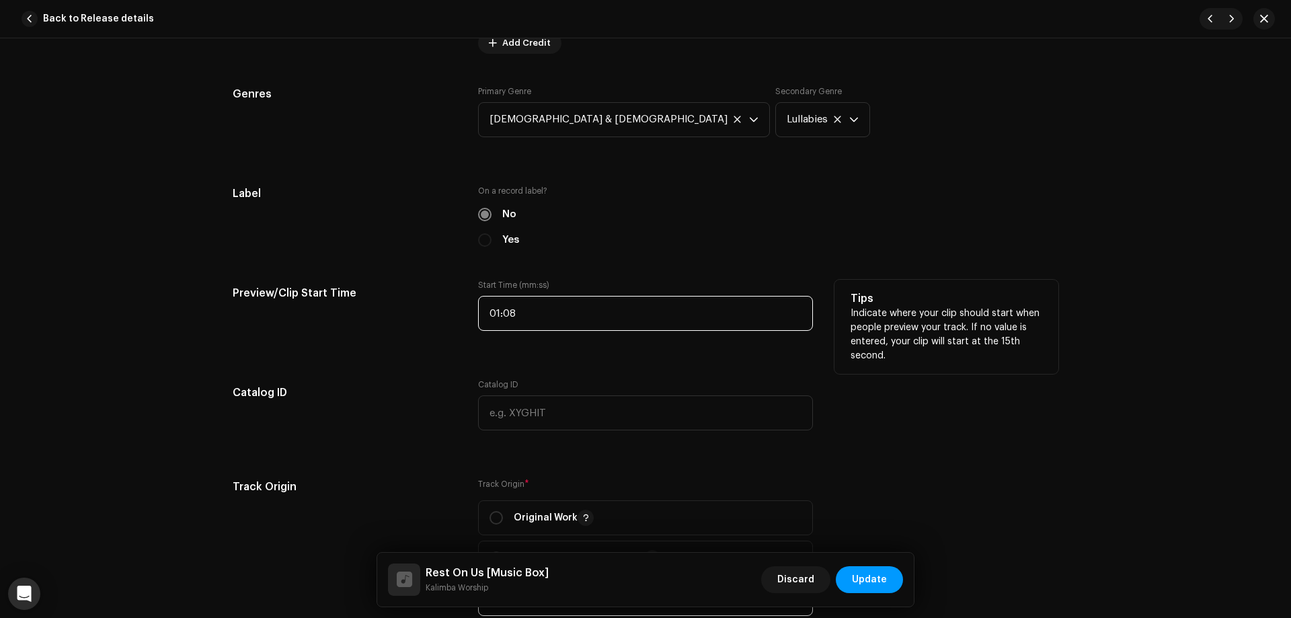
click at [578, 314] on input "01:08" at bounding box center [645, 313] width 335 height 35
type input "00:00"
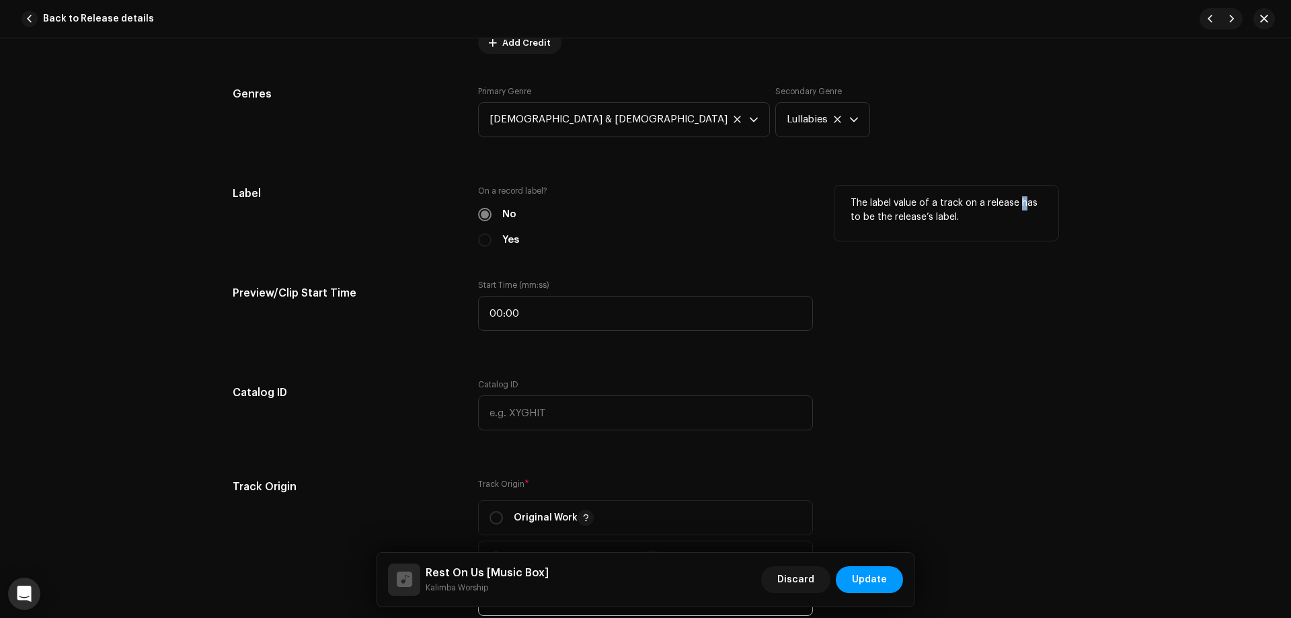
click at [1015, 198] on p "The label value of a track on a release has to be the release’s label." at bounding box center [947, 210] width 192 height 28
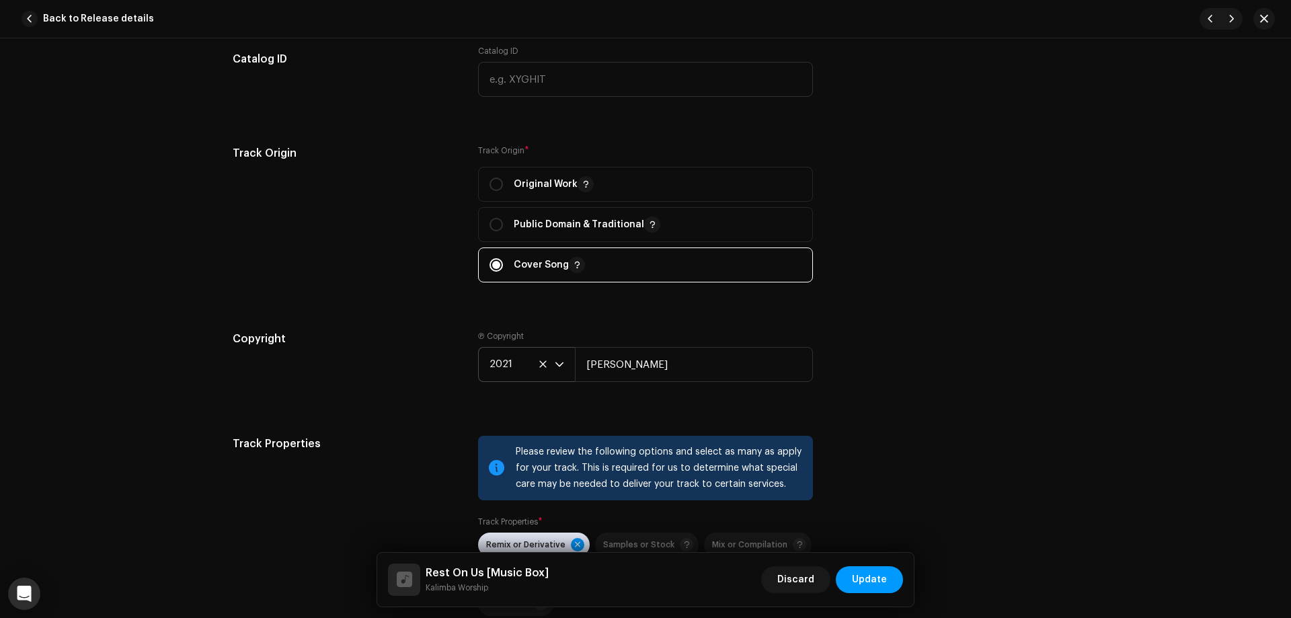
scroll to position [1547, 0]
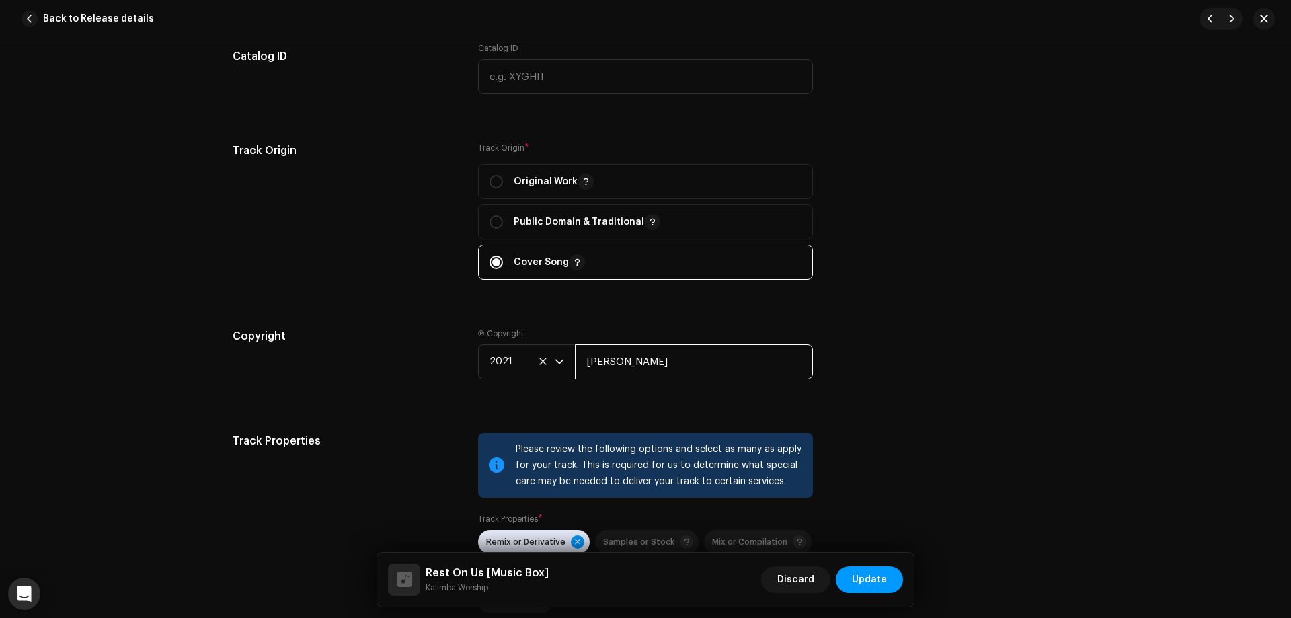
click at [671, 360] on input "[PERSON_NAME]" at bounding box center [694, 361] width 238 height 35
type input "Maverick City Music & UPPERROOM"
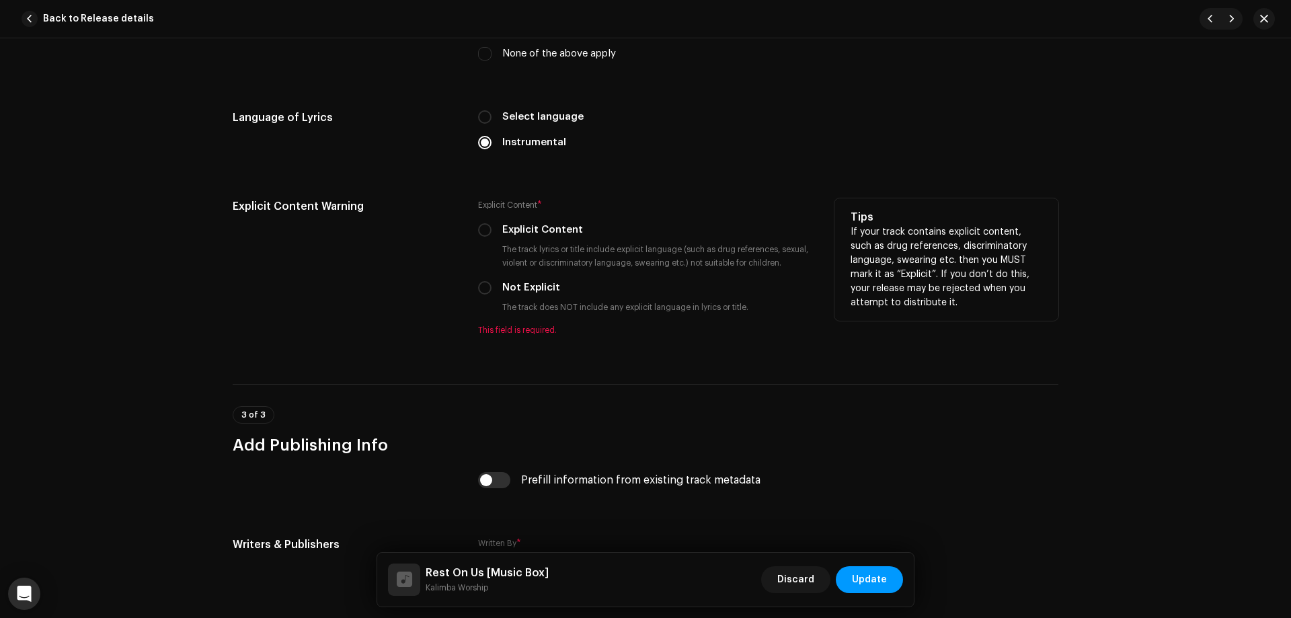
scroll to position [2152, 0]
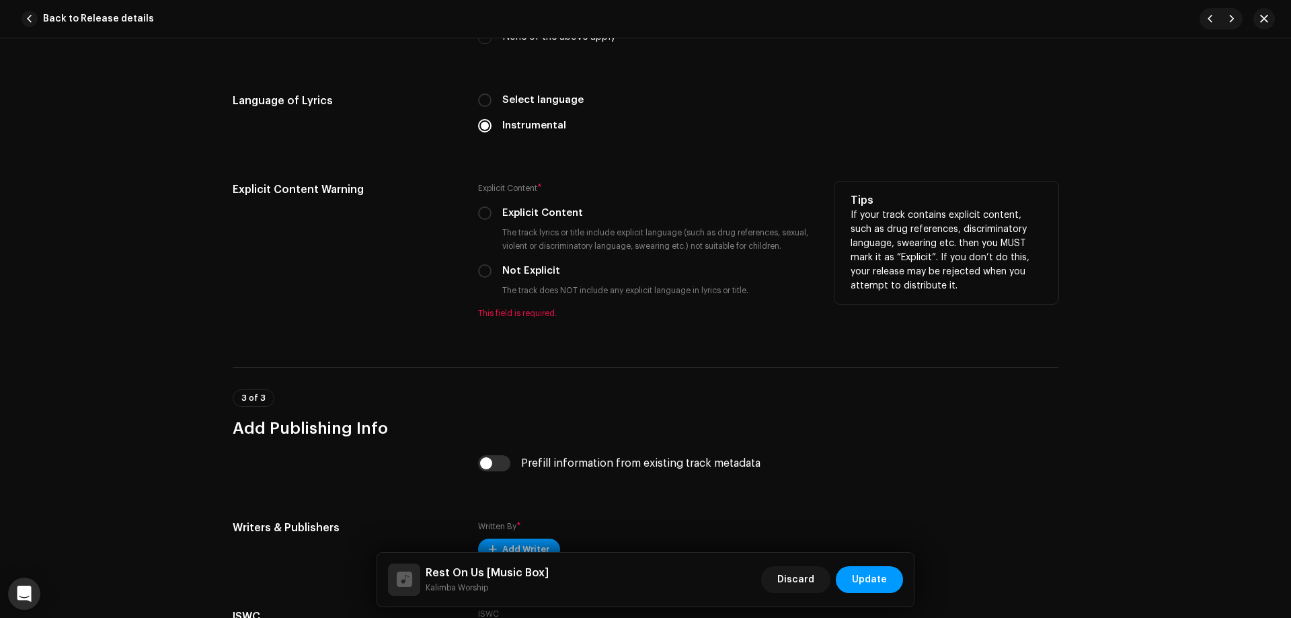
click at [515, 266] on label "Not Explicit" at bounding box center [531, 271] width 58 height 15
click at [492, 266] on input "Not Explicit" at bounding box center [484, 270] width 13 height 13
radio input "true"
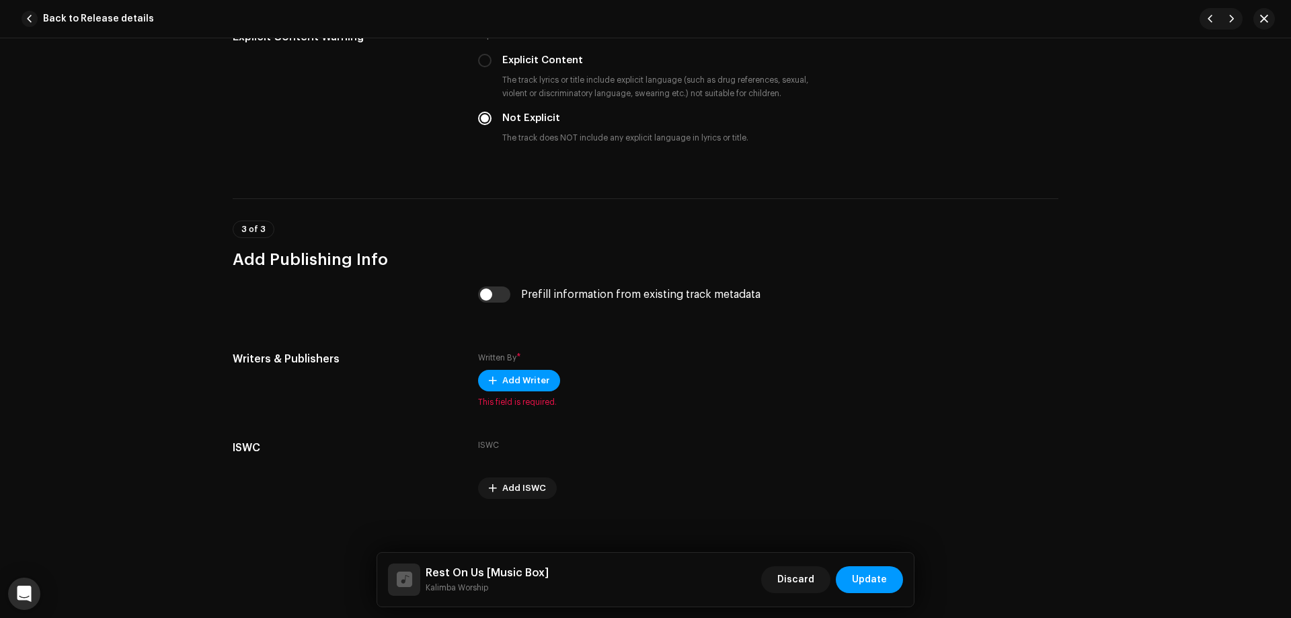
scroll to position [2315, 0]
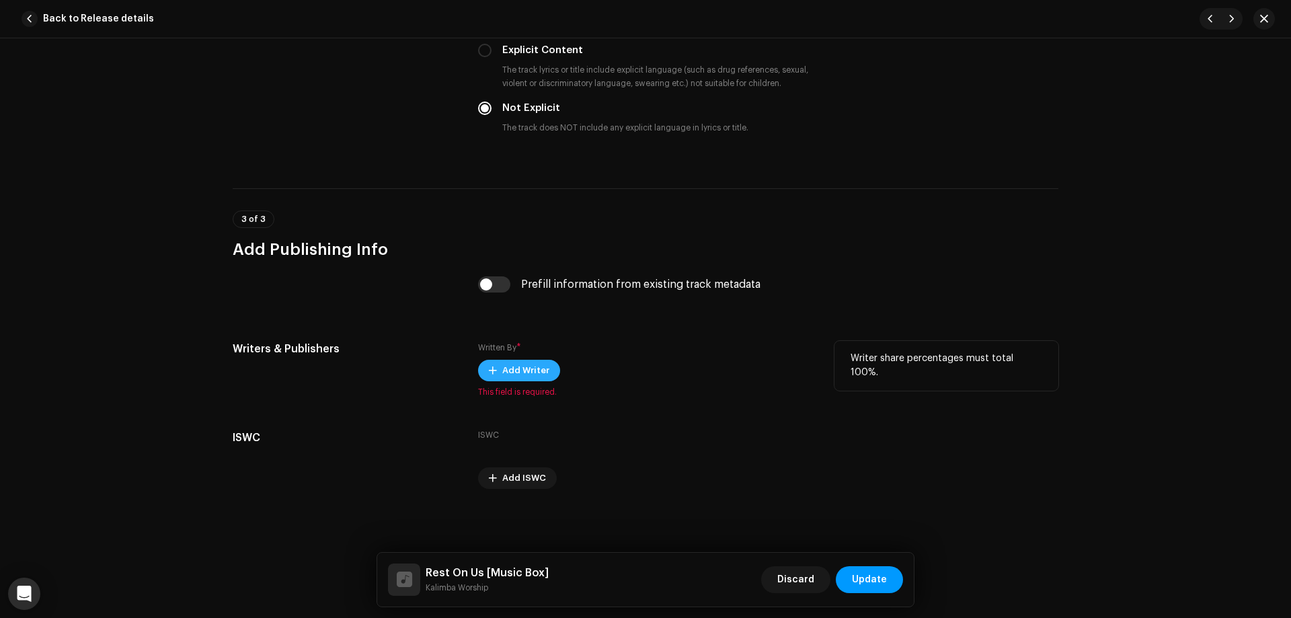
click at [543, 367] on span "Add Writer" at bounding box center [525, 370] width 47 height 27
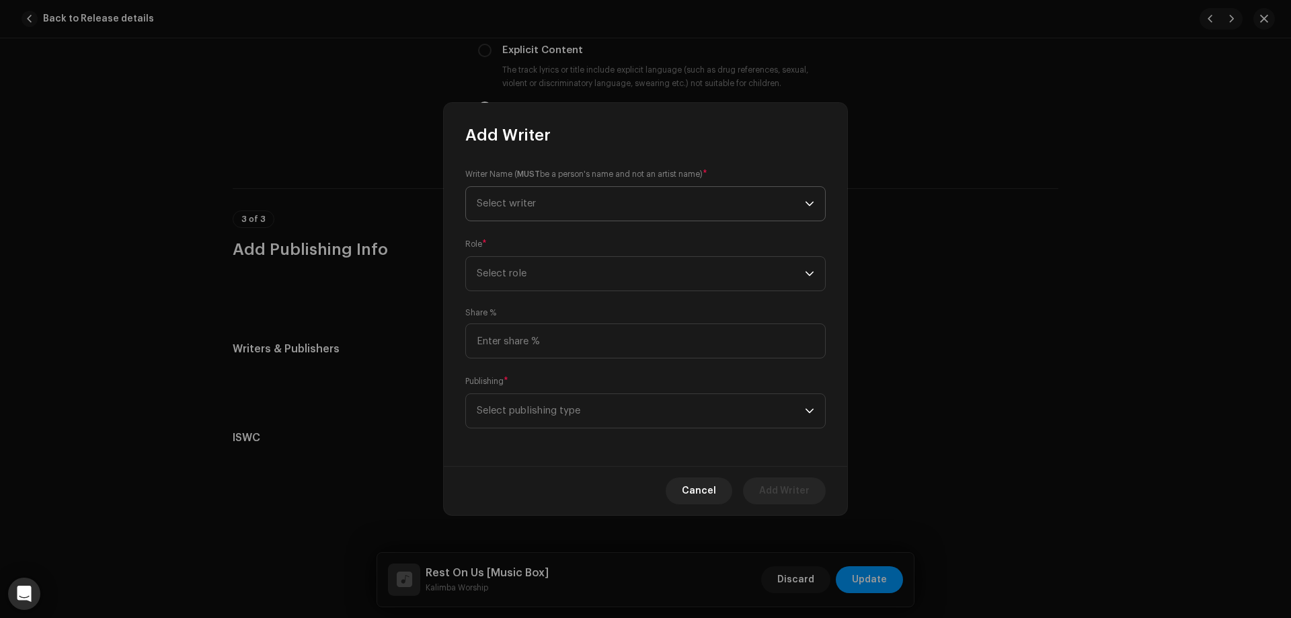
click at [534, 203] on span "Select writer" at bounding box center [506, 203] width 59 height 10
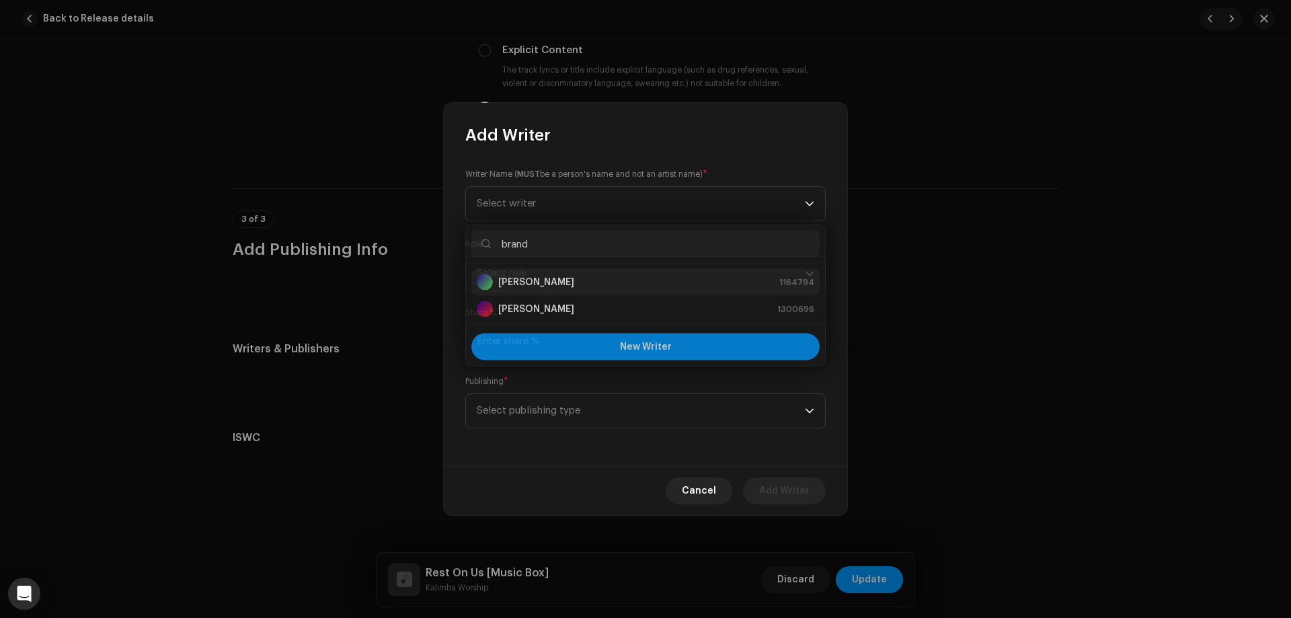
type input "brand"
click at [568, 275] on div "[PERSON_NAME] 1164794" at bounding box center [646, 279] width 338 height 16
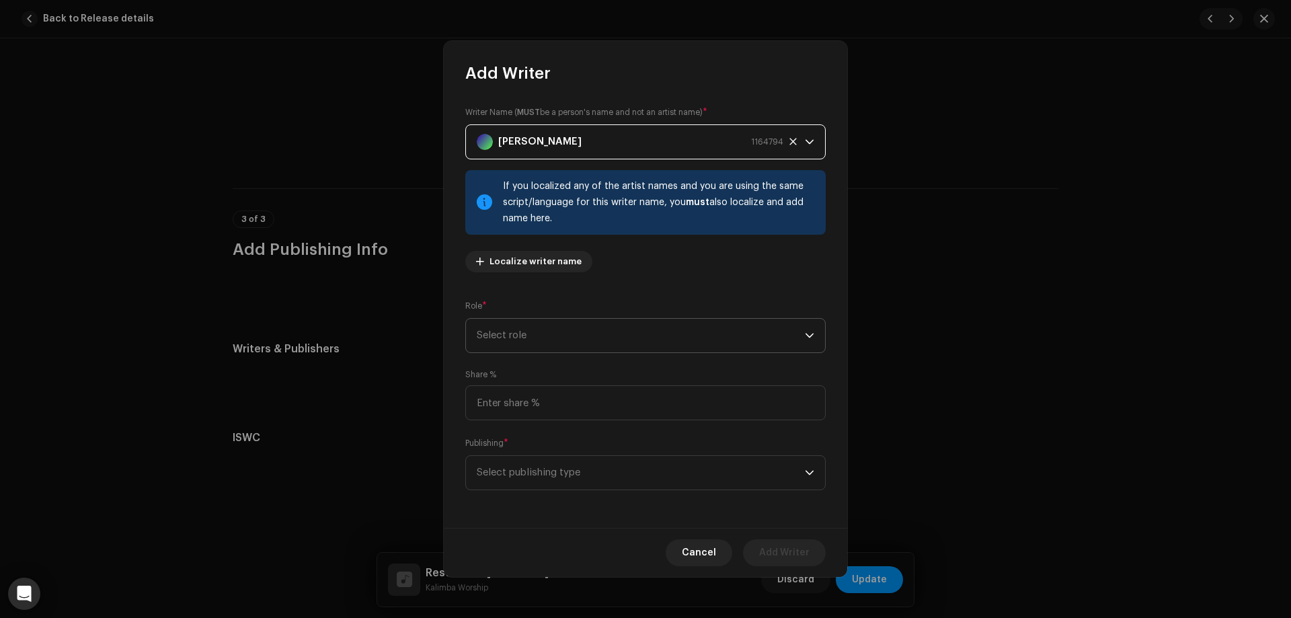
click at [574, 336] on span "Select role" at bounding box center [641, 336] width 328 height 34
click at [551, 422] on li "Composer" at bounding box center [645, 426] width 348 height 27
click at [553, 389] on input at bounding box center [645, 402] width 360 height 35
type input "16.67"
click at [555, 471] on span "Select publishing type" at bounding box center [641, 473] width 328 height 34
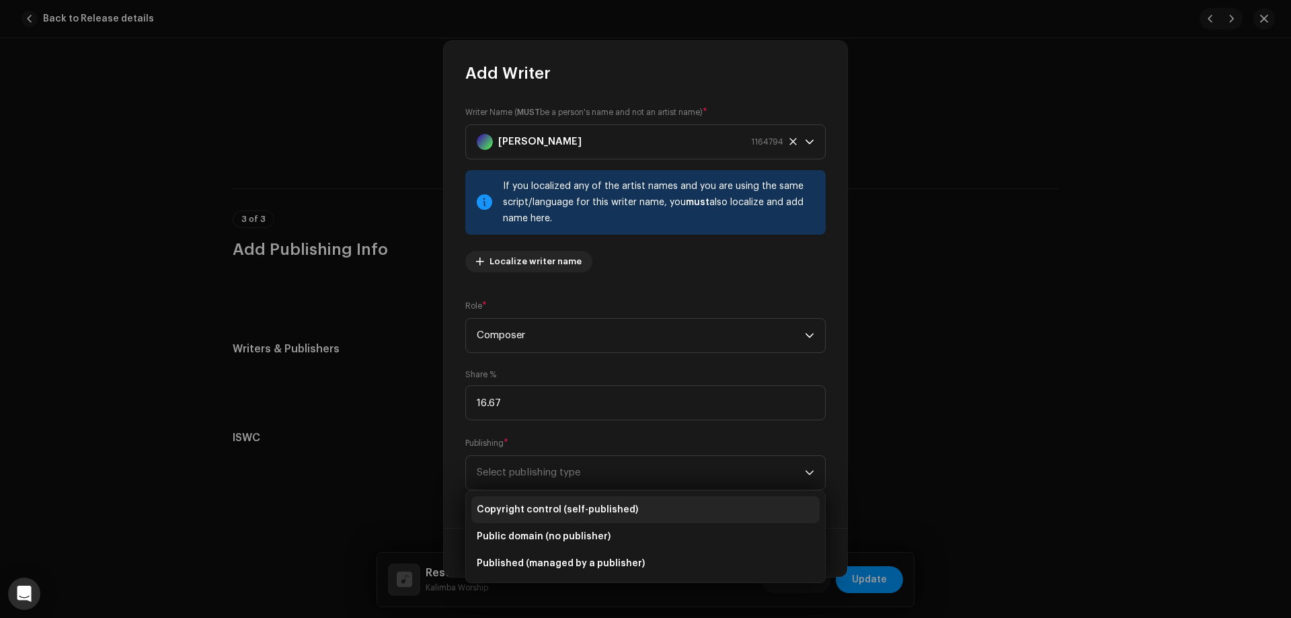
click at [576, 500] on li "Copyright control (self-published)" at bounding box center [645, 509] width 348 height 27
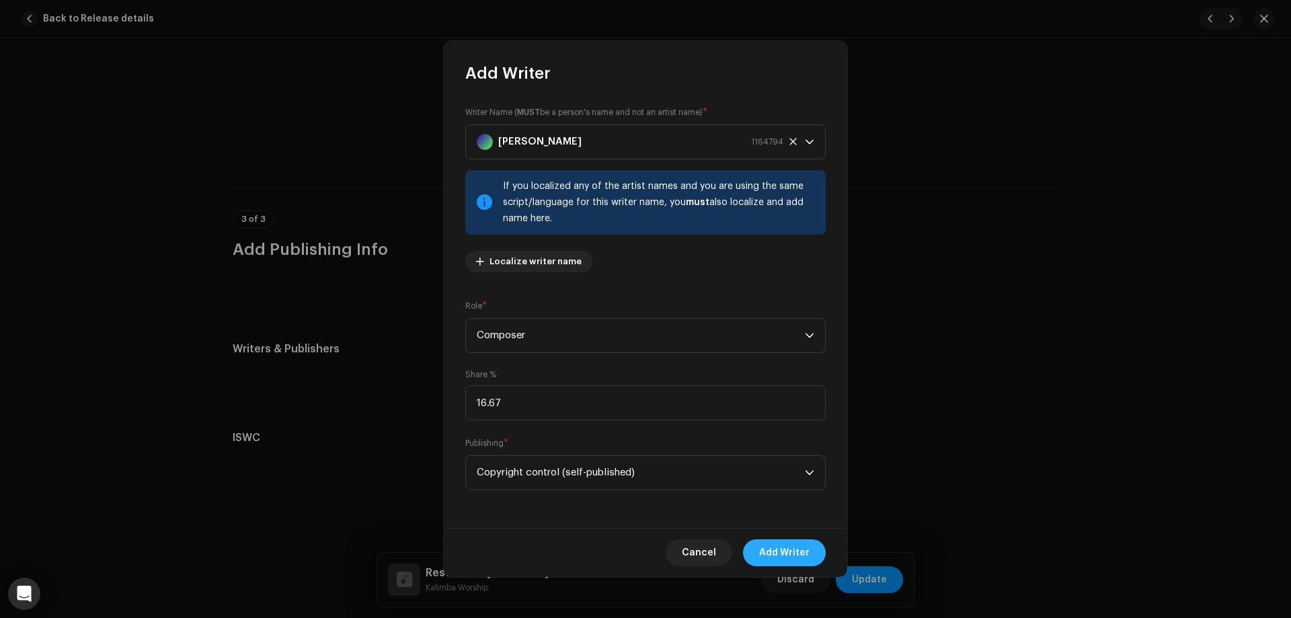
click at [774, 550] on span "Add Writer" at bounding box center [784, 552] width 50 height 27
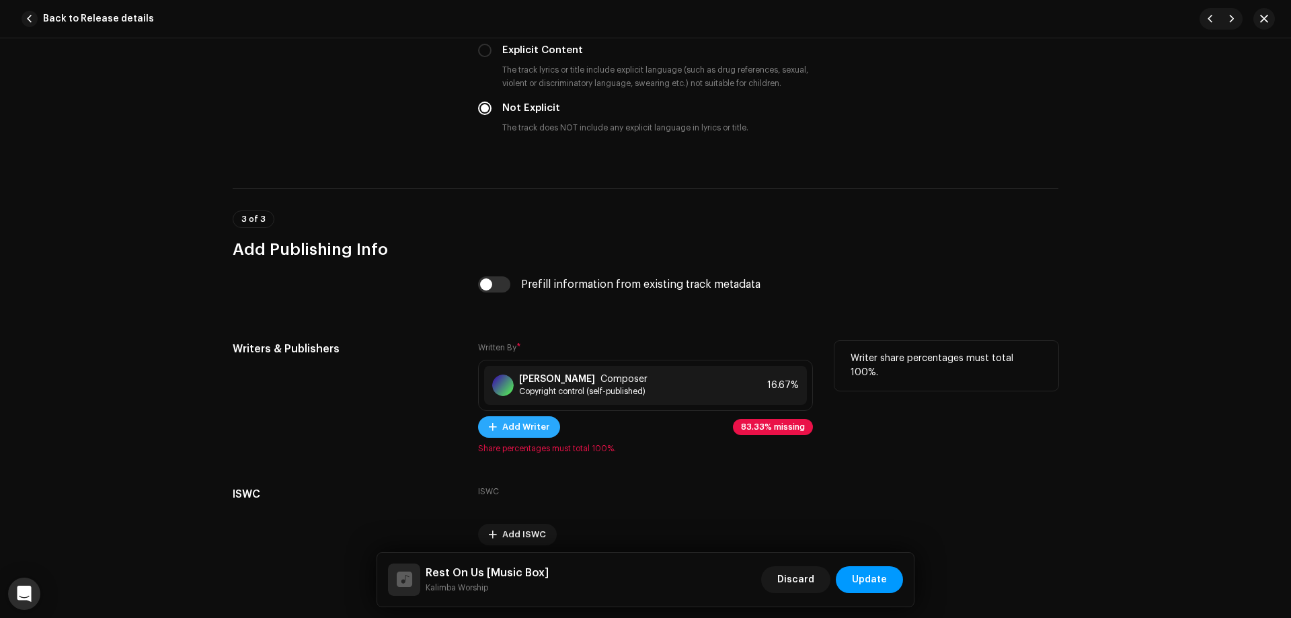
click at [531, 434] on span "Add Writer" at bounding box center [525, 427] width 47 height 27
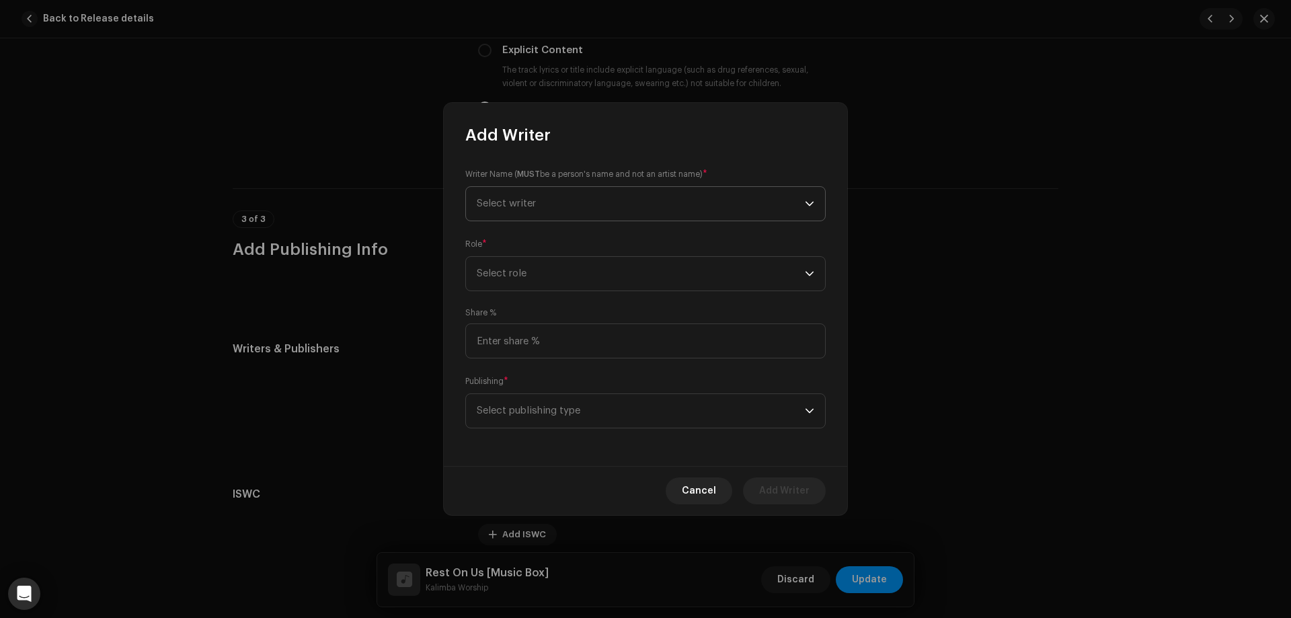
click at [554, 206] on span "Select writer" at bounding box center [641, 204] width 328 height 34
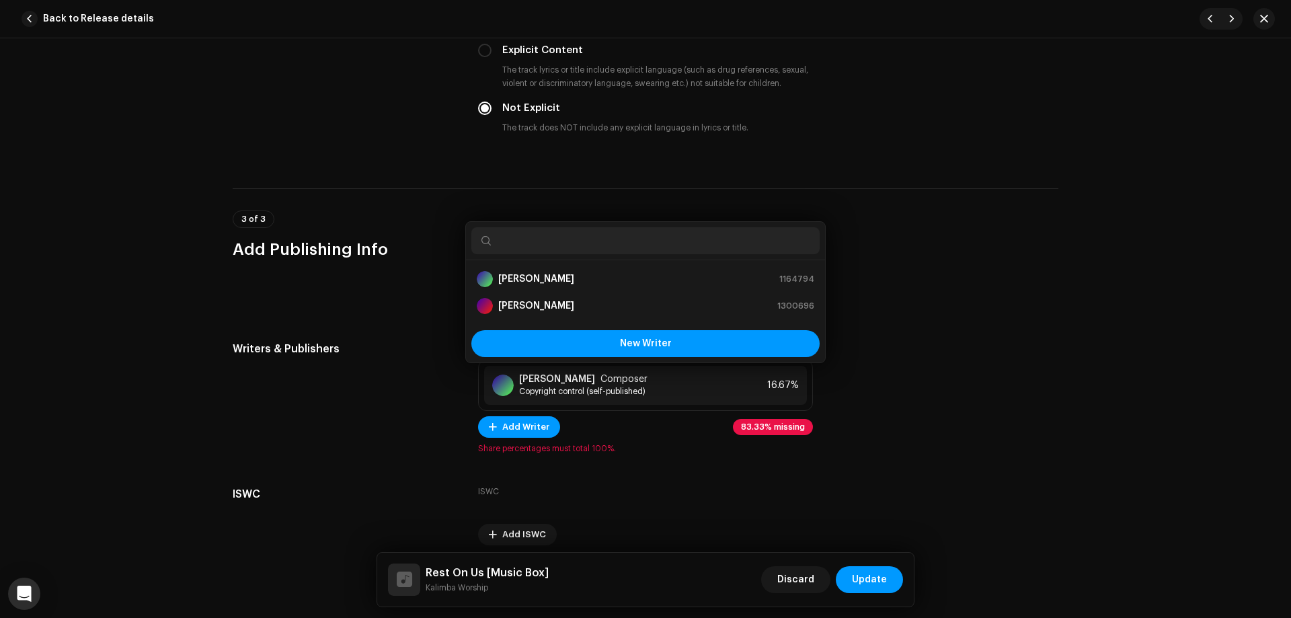
click at [1048, 269] on div "Add Writer Writer Name ( MUST be a person's name and not an artist name) * Sele…" at bounding box center [645, 309] width 1291 height 618
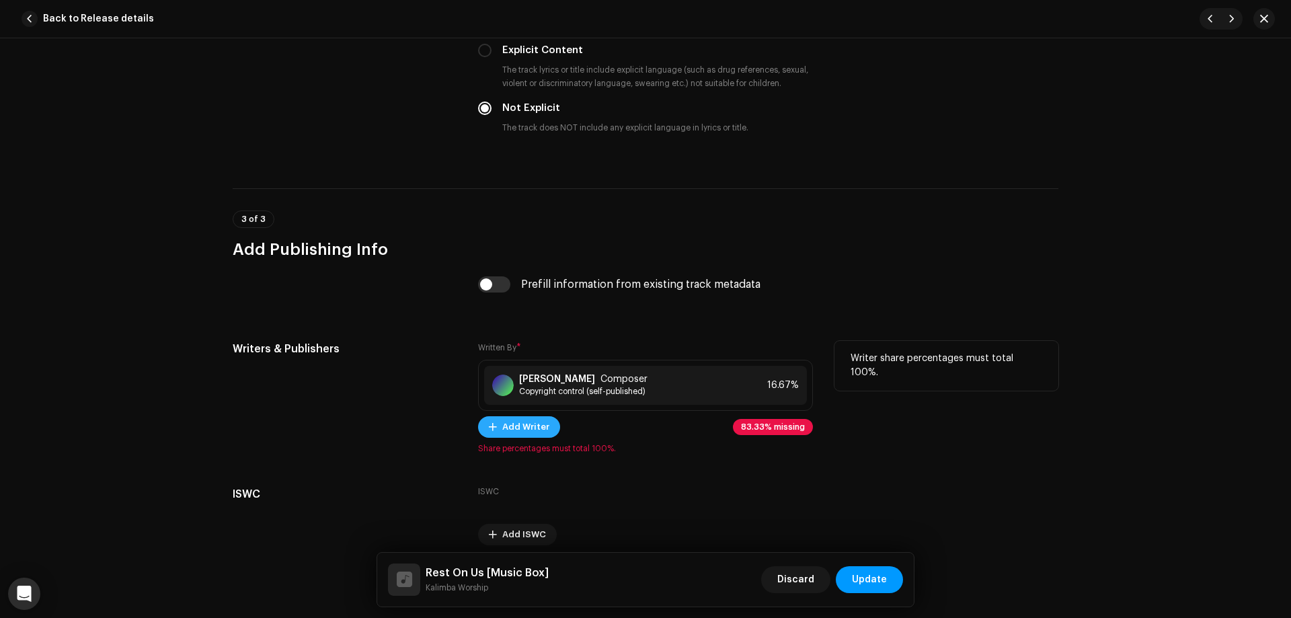
click at [530, 424] on span "Add Writer" at bounding box center [525, 427] width 47 height 27
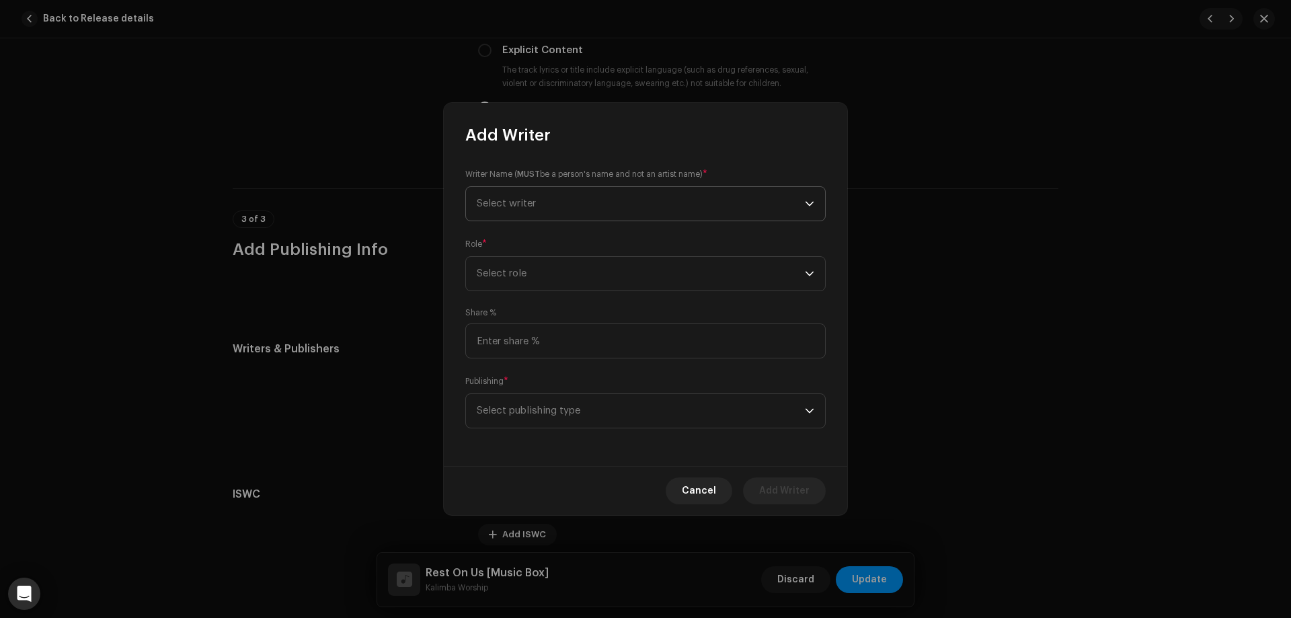
click at [574, 211] on span "Select writer" at bounding box center [641, 204] width 328 height 34
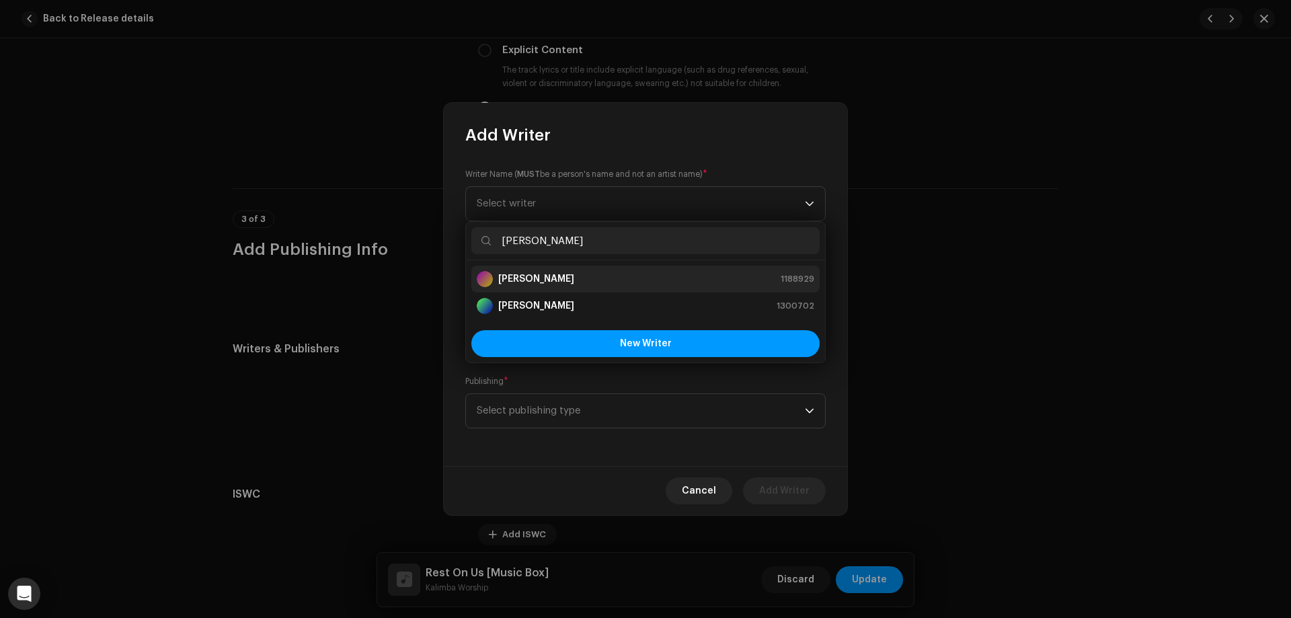
type input "[PERSON_NAME]"
click at [566, 280] on strong "[PERSON_NAME]" at bounding box center [536, 278] width 76 height 13
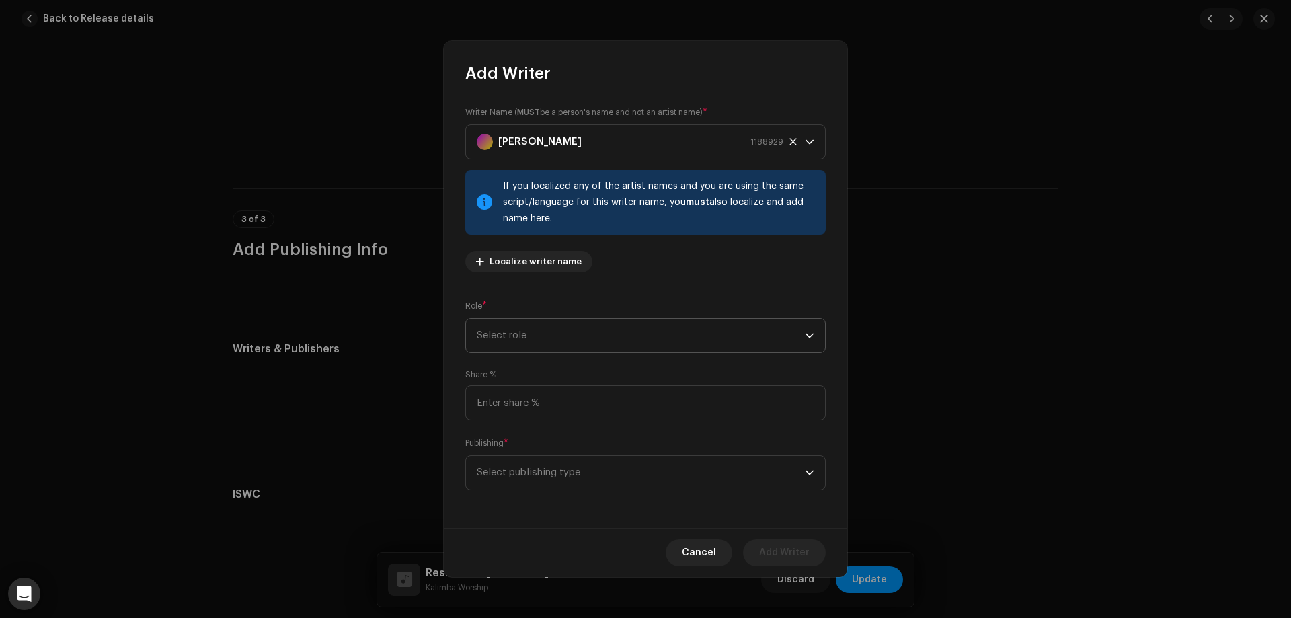
click at [575, 329] on span "Select role" at bounding box center [641, 336] width 328 height 34
click at [534, 426] on li "Composer" at bounding box center [645, 426] width 348 height 27
click at [551, 406] on input at bounding box center [645, 402] width 360 height 35
type input "16.67"
click at [517, 473] on span "Select publishing type" at bounding box center [641, 473] width 328 height 34
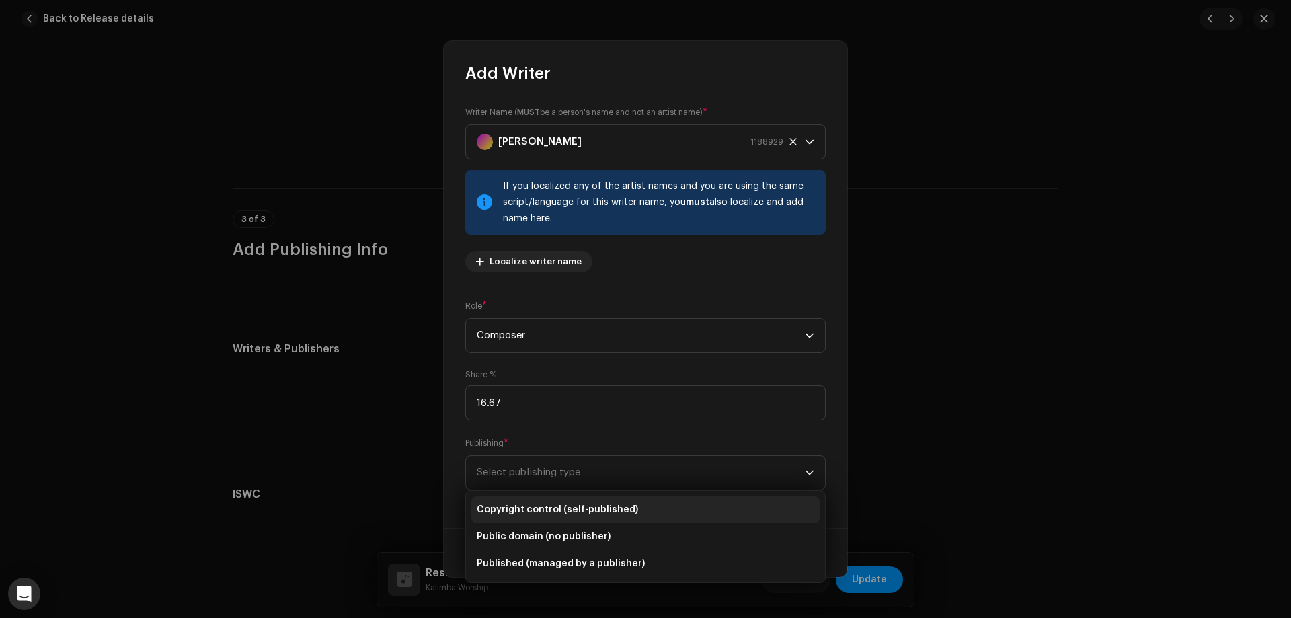
click at [543, 508] on span "Copyright control (self-published)" at bounding box center [557, 509] width 161 height 13
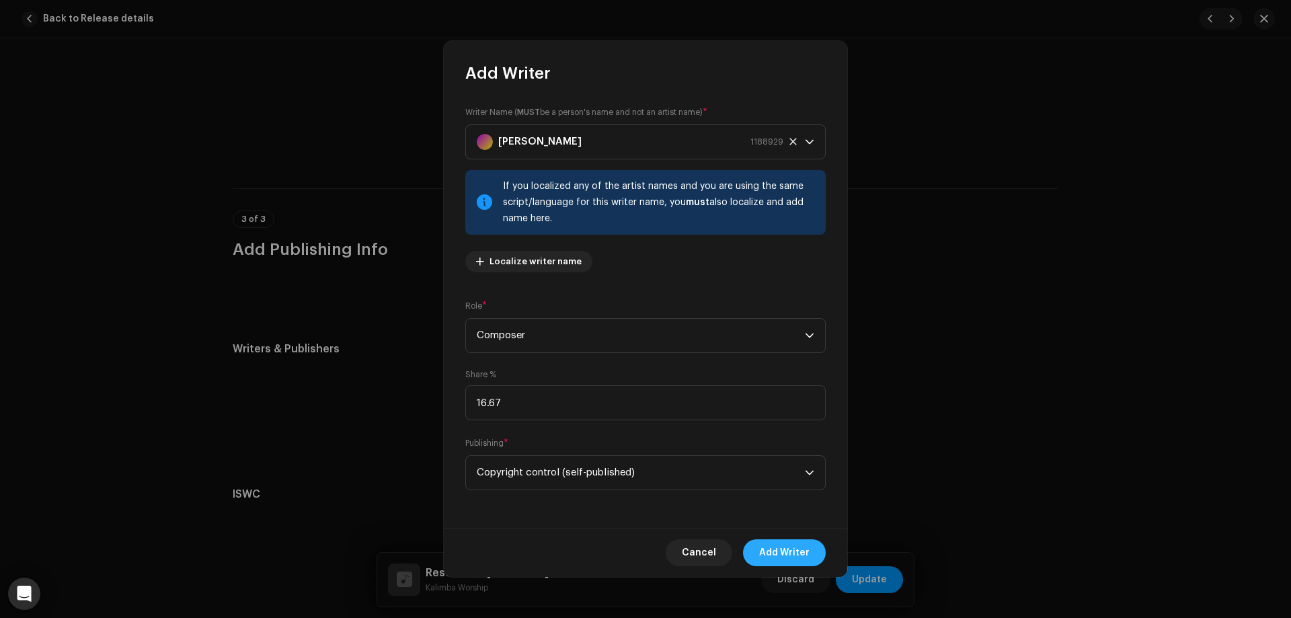
click at [775, 548] on span "Add Writer" at bounding box center [784, 552] width 50 height 27
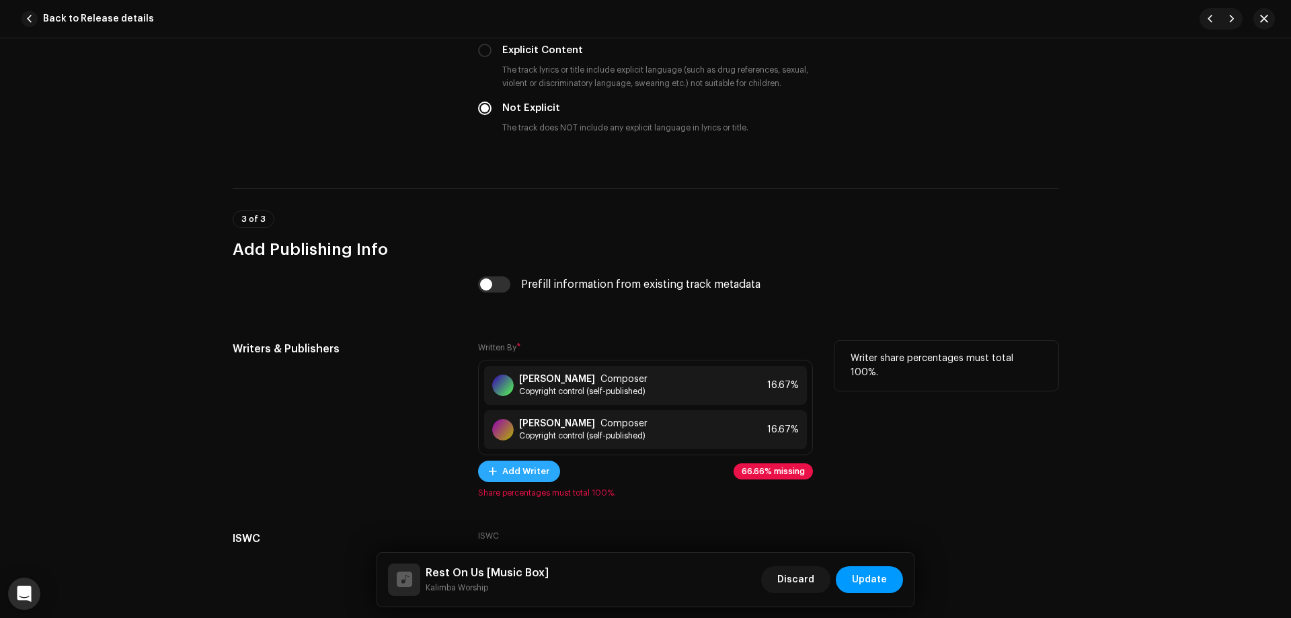
click at [535, 467] on span "Add Writer" at bounding box center [525, 471] width 47 height 27
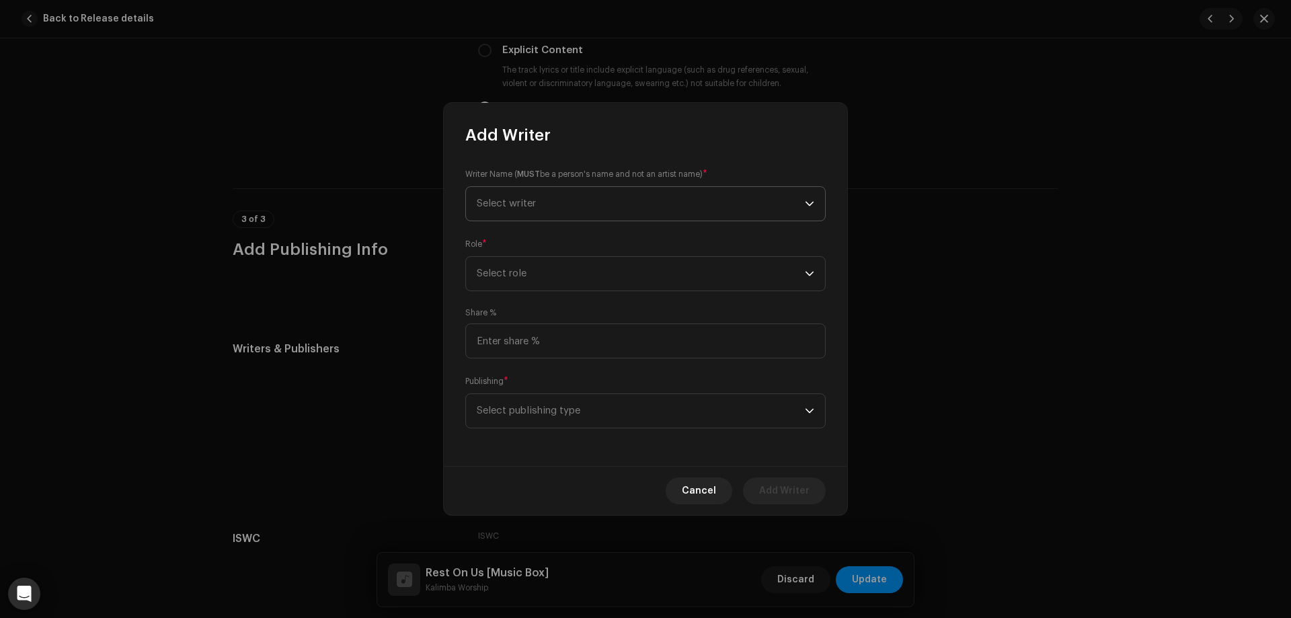
click at [541, 193] on span "Select writer" at bounding box center [641, 204] width 328 height 34
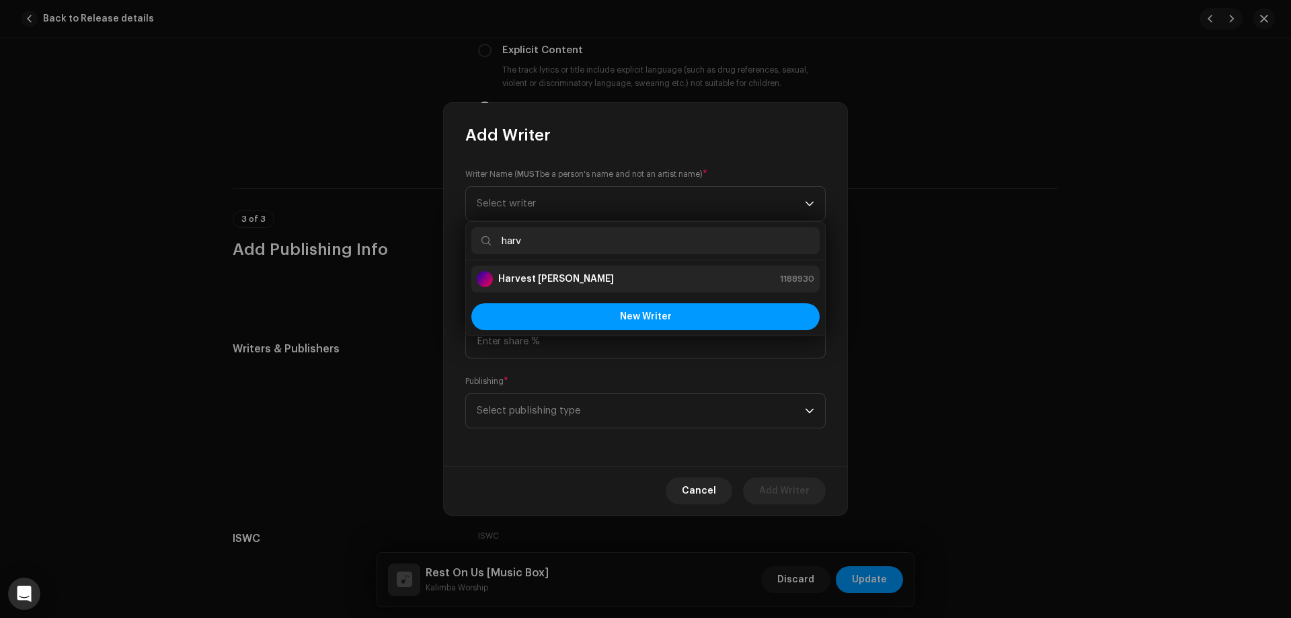
type input "harv"
click at [555, 274] on strong "Harvest [PERSON_NAME]" at bounding box center [556, 278] width 116 height 13
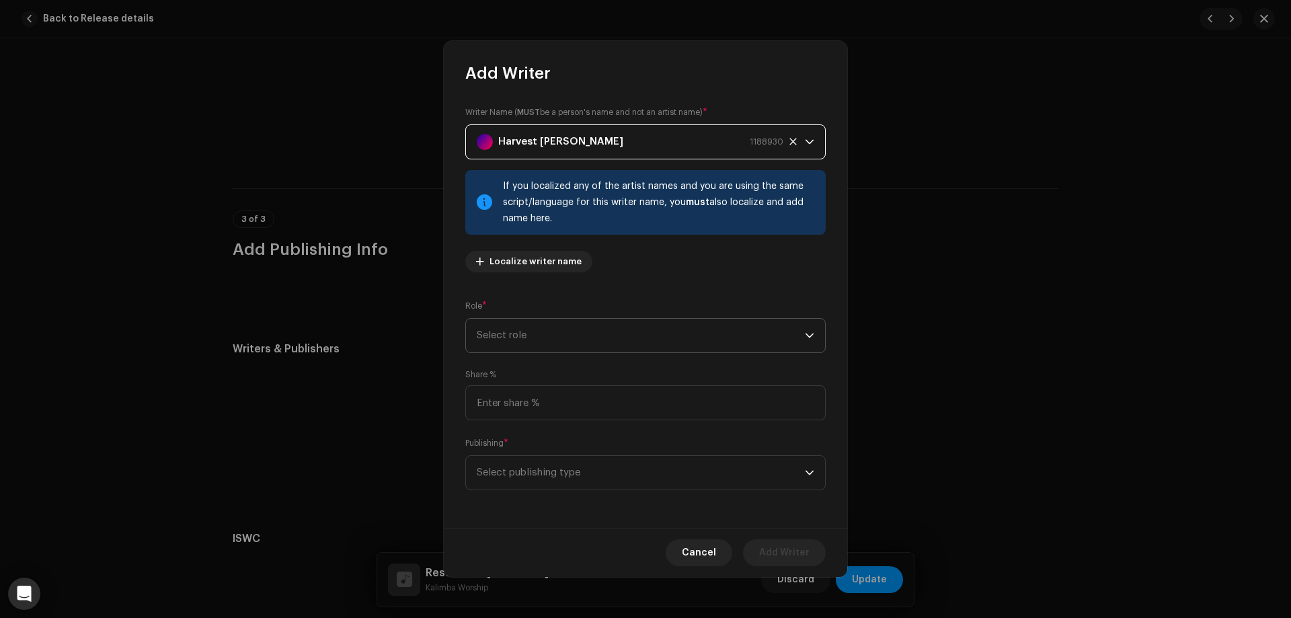
click at [541, 343] on span "Select role" at bounding box center [641, 336] width 328 height 34
click at [527, 423] on li "Composer" at bounding box center [645, 426] width 348 height 27
click at [531, 410] on input at bounding box center [645, 402] width 360 height 35
type input "16.67"
click at [562, 490] on div "Writer Name ( MUST be a person's name and not an artist name) * [PERSON_NAME] 1…" at bounding box center [646, 306] width 404 height 444
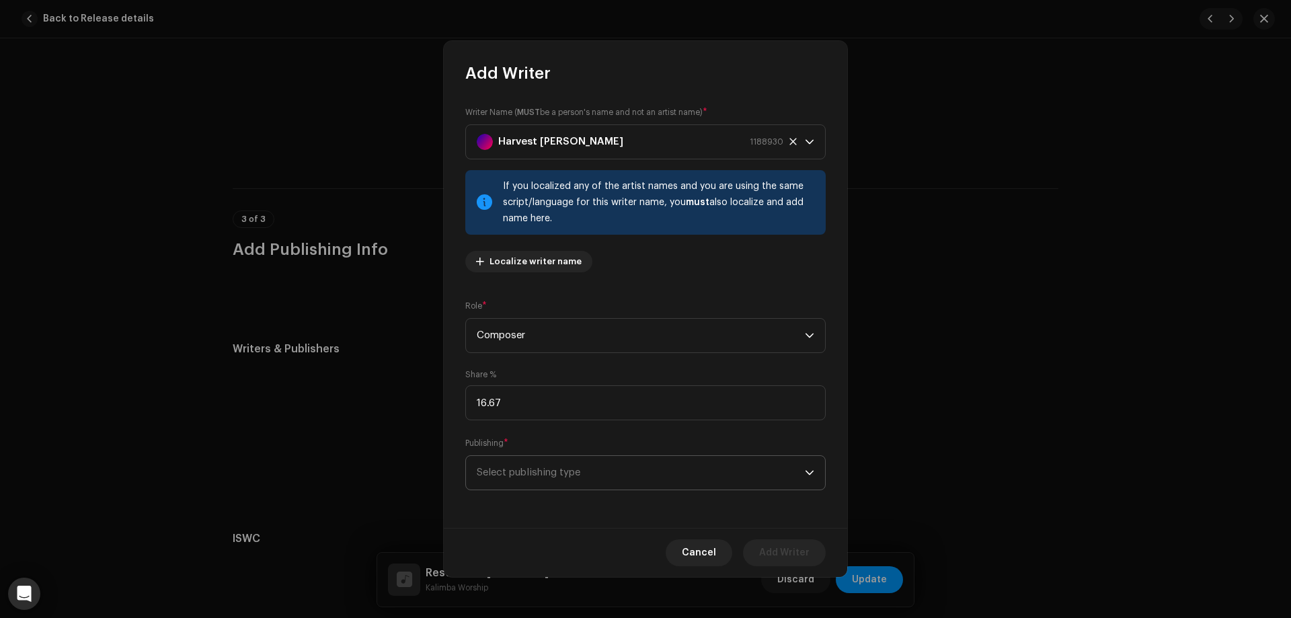
click at [570, 486] on span "Select publishing type" at bounding box center [641, 473] width 328 height 34
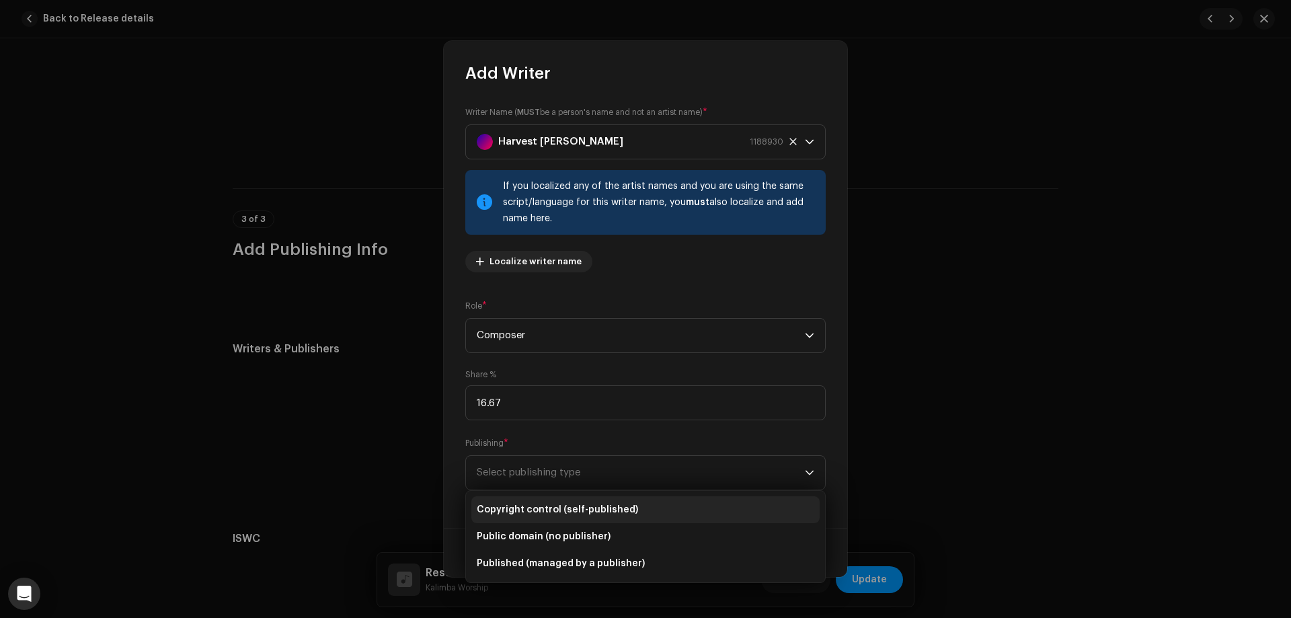
click at [559, 508] on span "Copyright control (self-published)" at bounding box center [557, 509] width 161 height 13
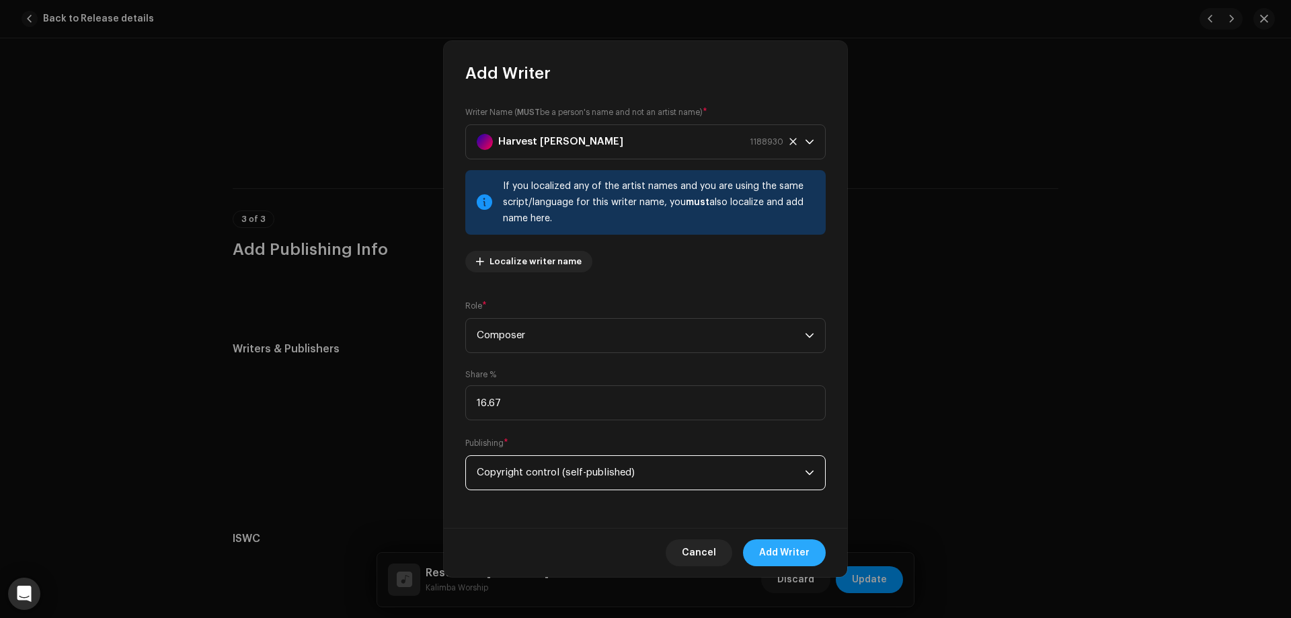
click at [786, 549] on span "Add Writer" at bounding box center [784, 552] width 50 height 27
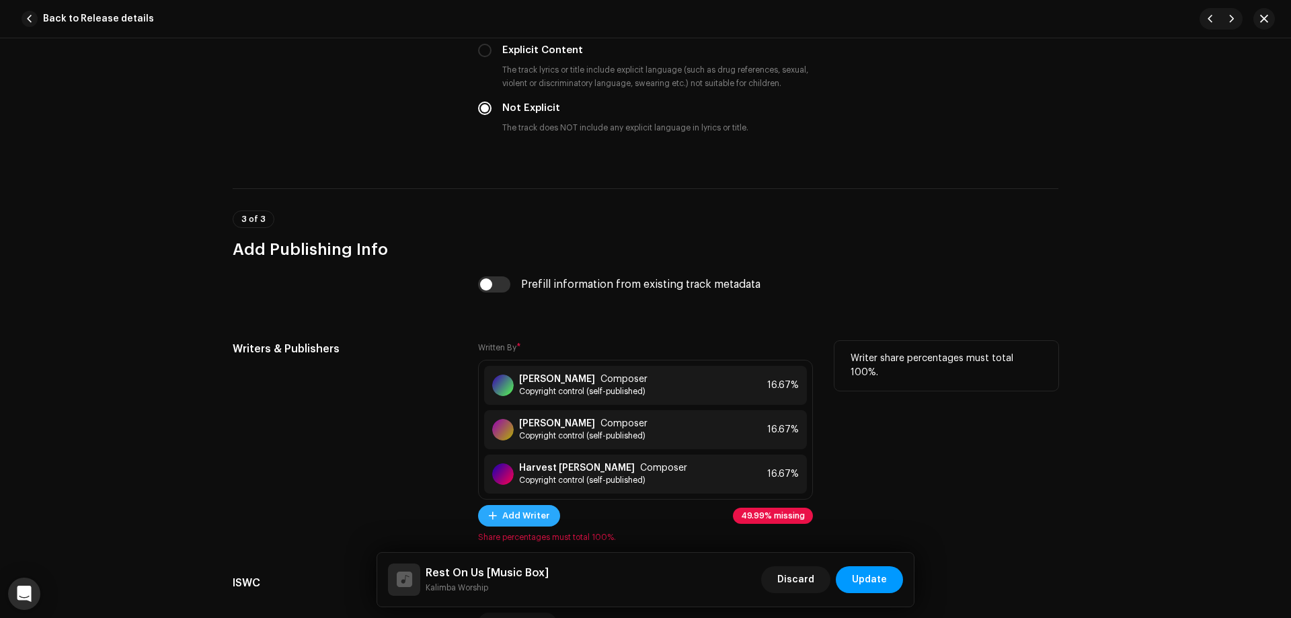
click at [517, 515] on span "Add Writer" at bounding box center [525, 515] width 47 height 27
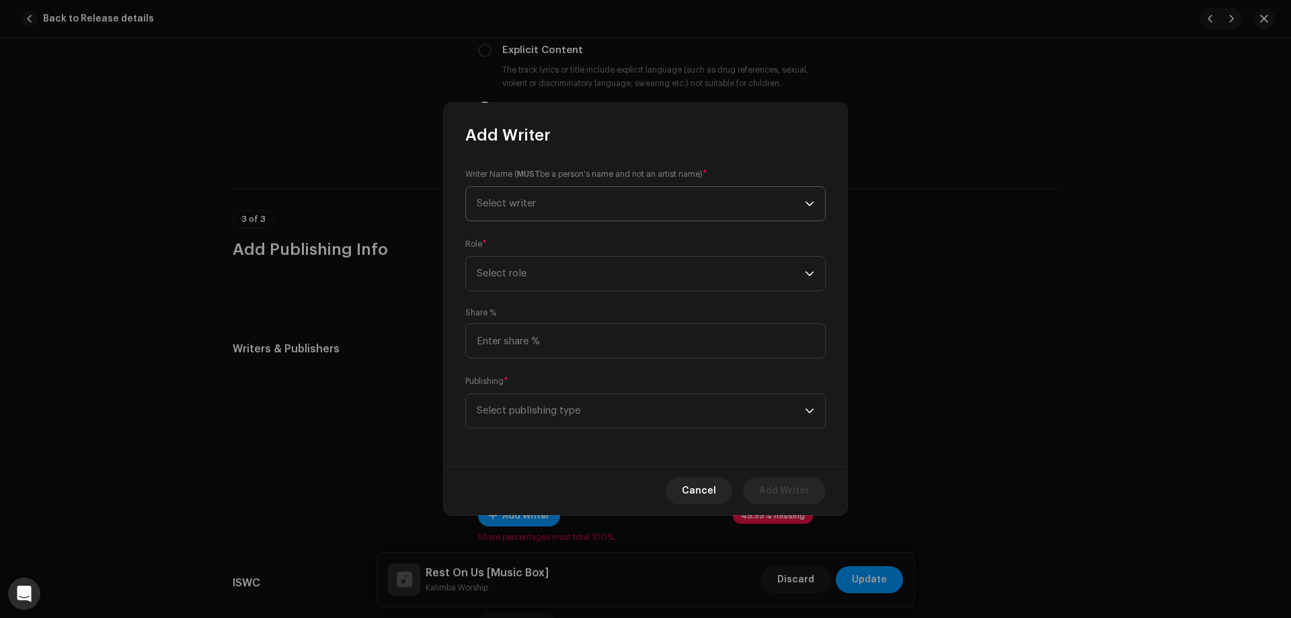
click at [581, 205] on span "Select writer" at bounding box center [641, 204] width 328 height 34
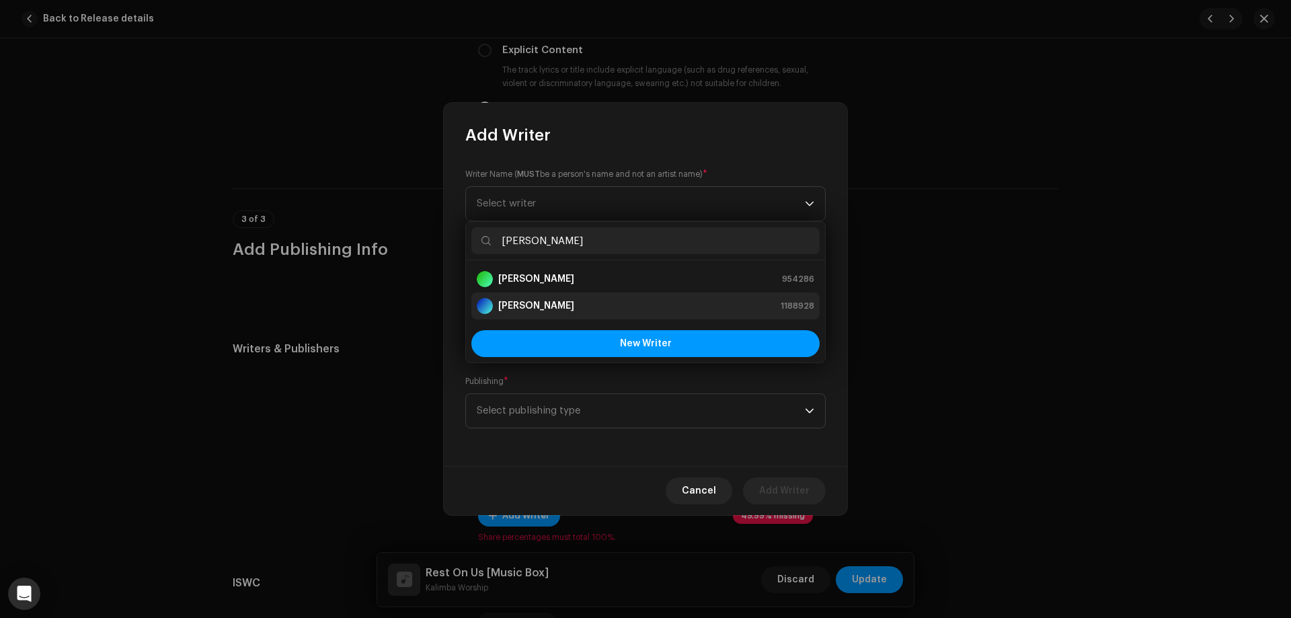
type input "[PERSON_NAME]"
click at [551, 301] on strong "[PERSON_NAME]" at bounding box center [536, 305] width 76 height 13
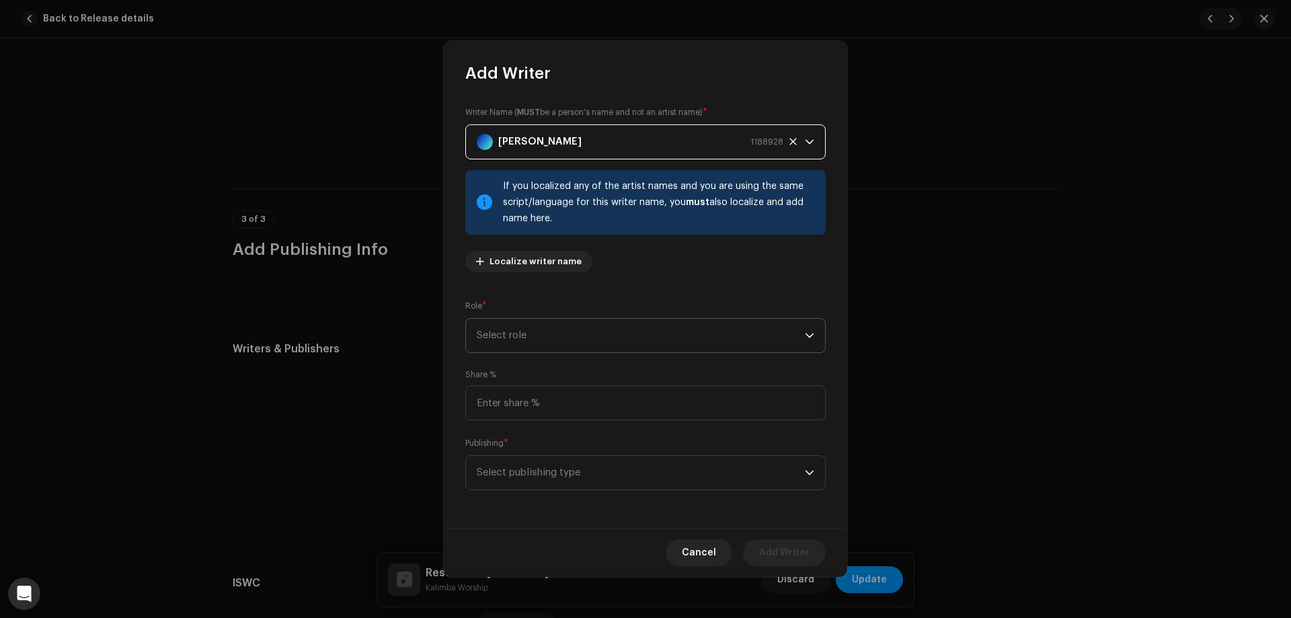
click at [545, 330] on span "Select role" at bounding box center [641, 336] width 328 height 34
click at [549, 426] on li "Composer" at bounding box center [645, 426] width 348 height 27
click at [567, 406] on input at bounding box center [645, 402] width 360 height 35
type input "16.67"
click at [538, 474] on span "Select publishing type" at bounding box center [641, 473] width 328 height 34
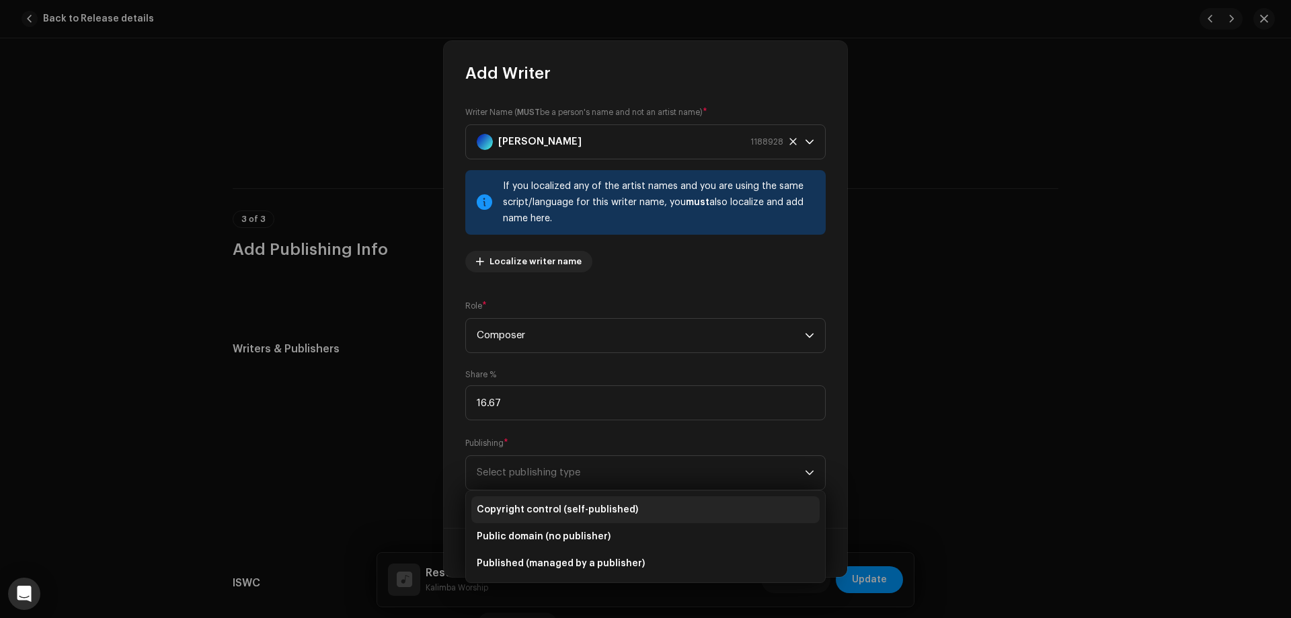
click at [540, 508] on span "Copyright control (self-published)" at bounding box center [557, 509] width 161 height 13
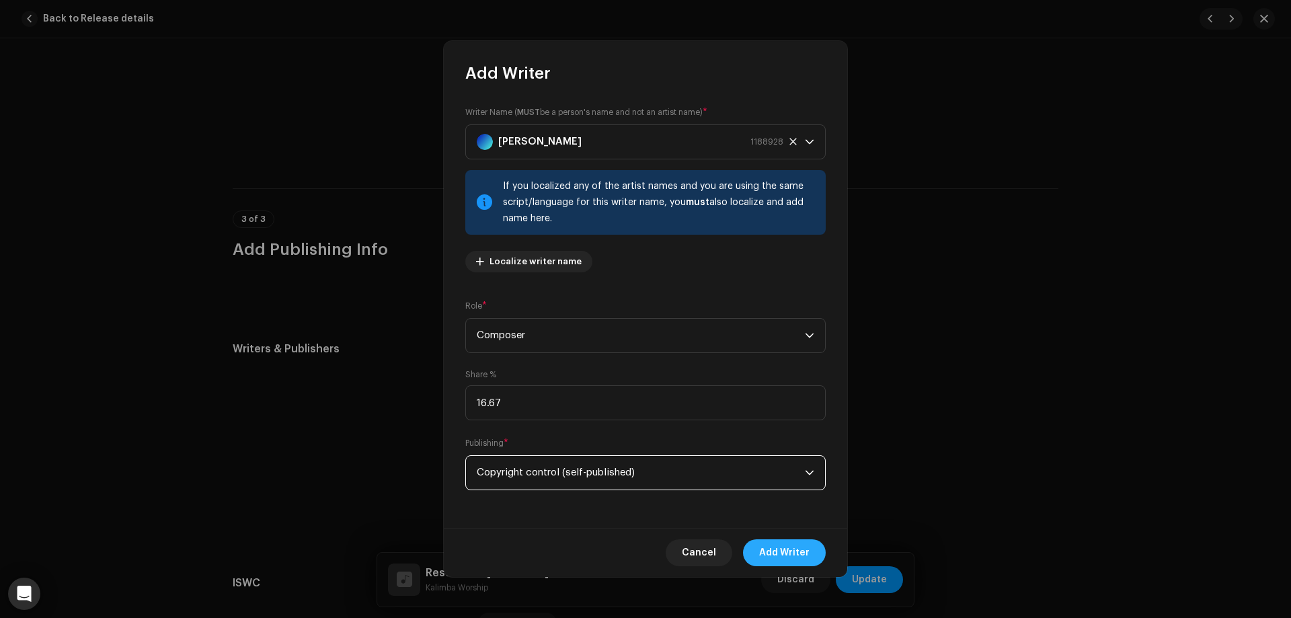
click at [778, 554] on span "Add Writer" at bounding box center [784, 552] width 50 height 27
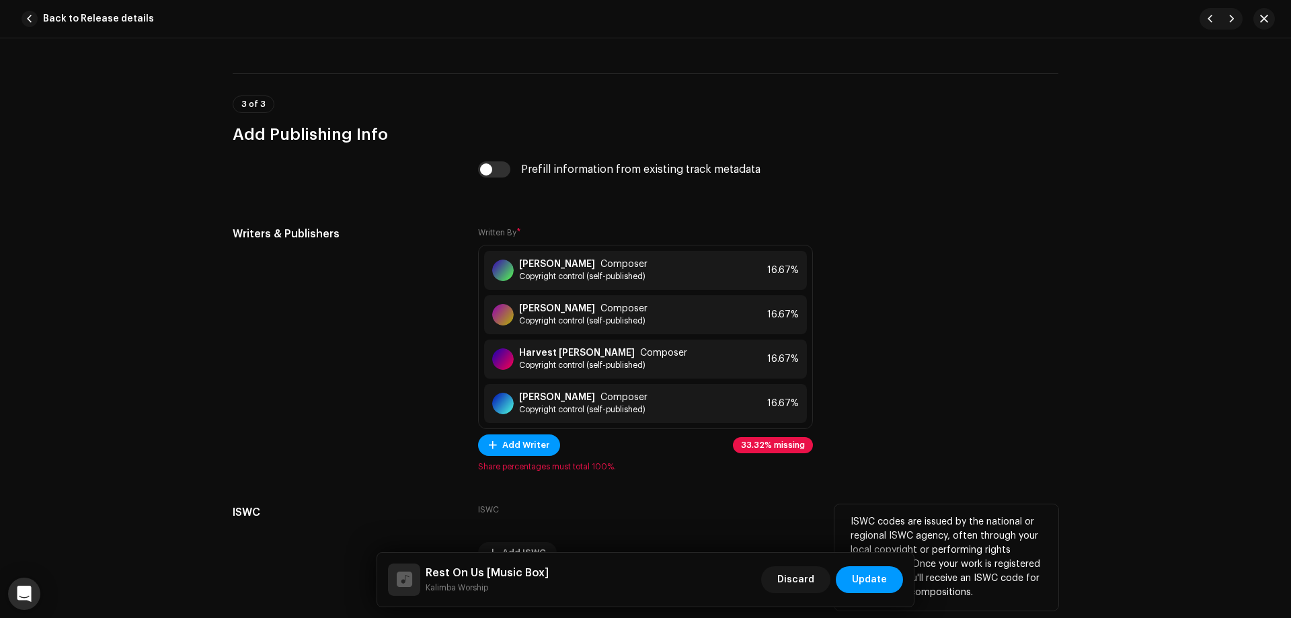
scroll to position [2450, 0]
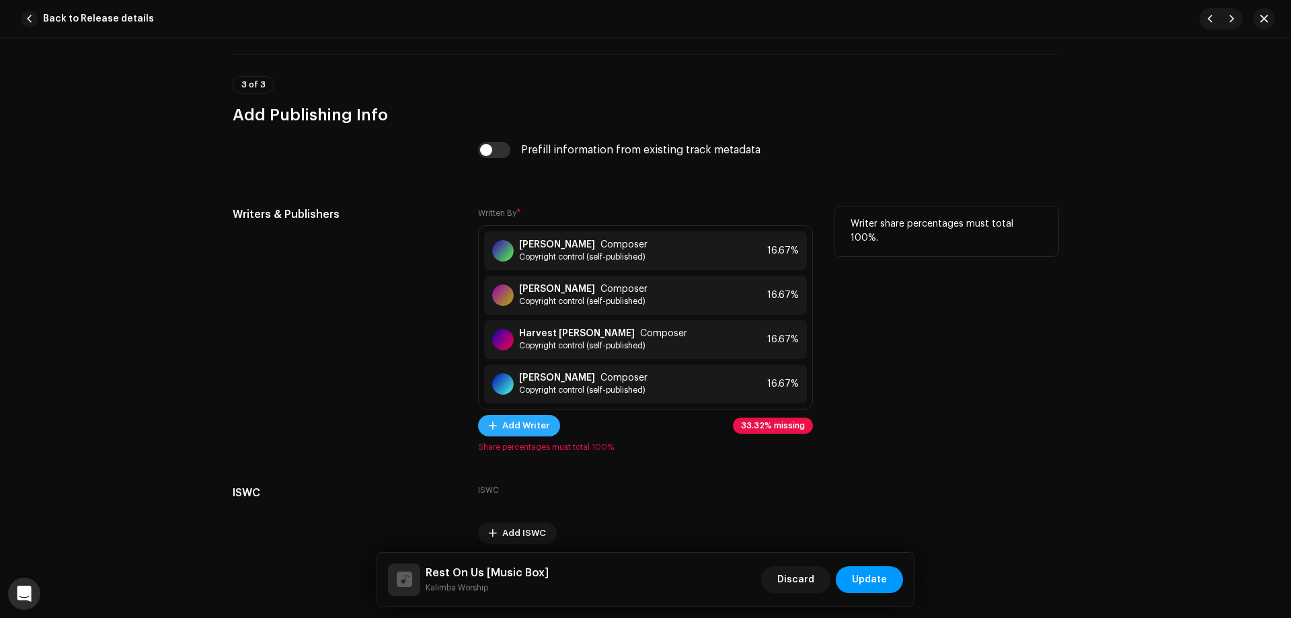
click at [533, 417] on span "Add Writer" at bounding box center [525, 425] width 47 height 27
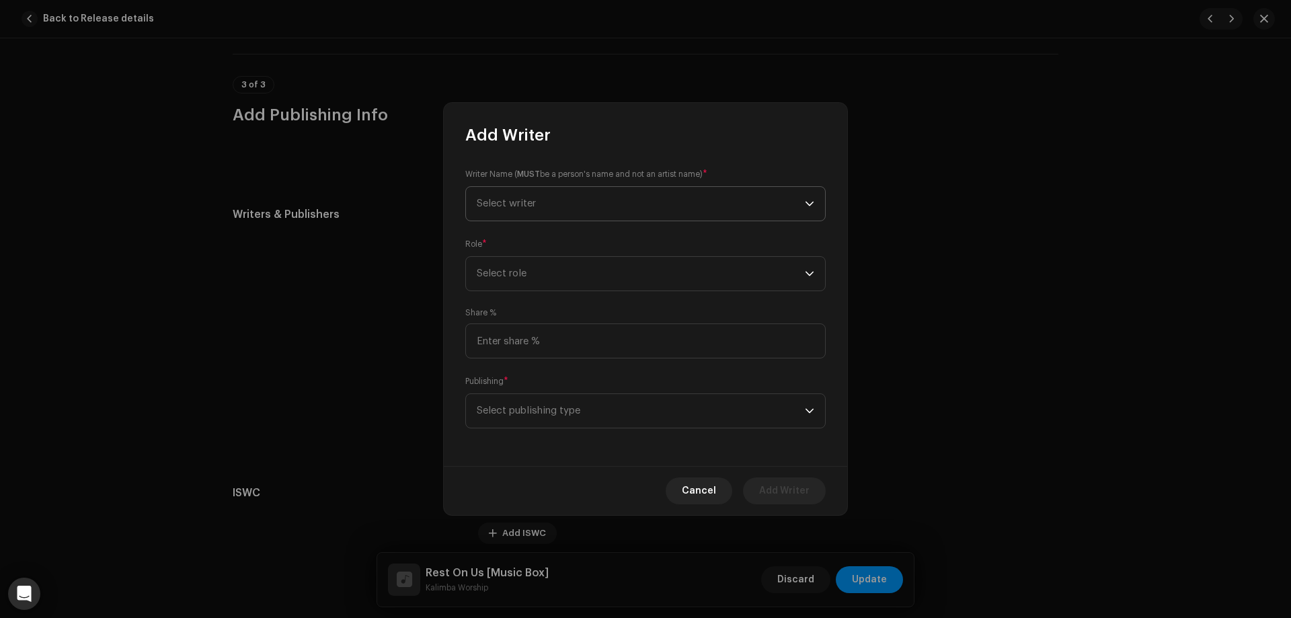
click at [574, 194] on span "Select writer" at bounding box center [641, 204] width 328 height 34
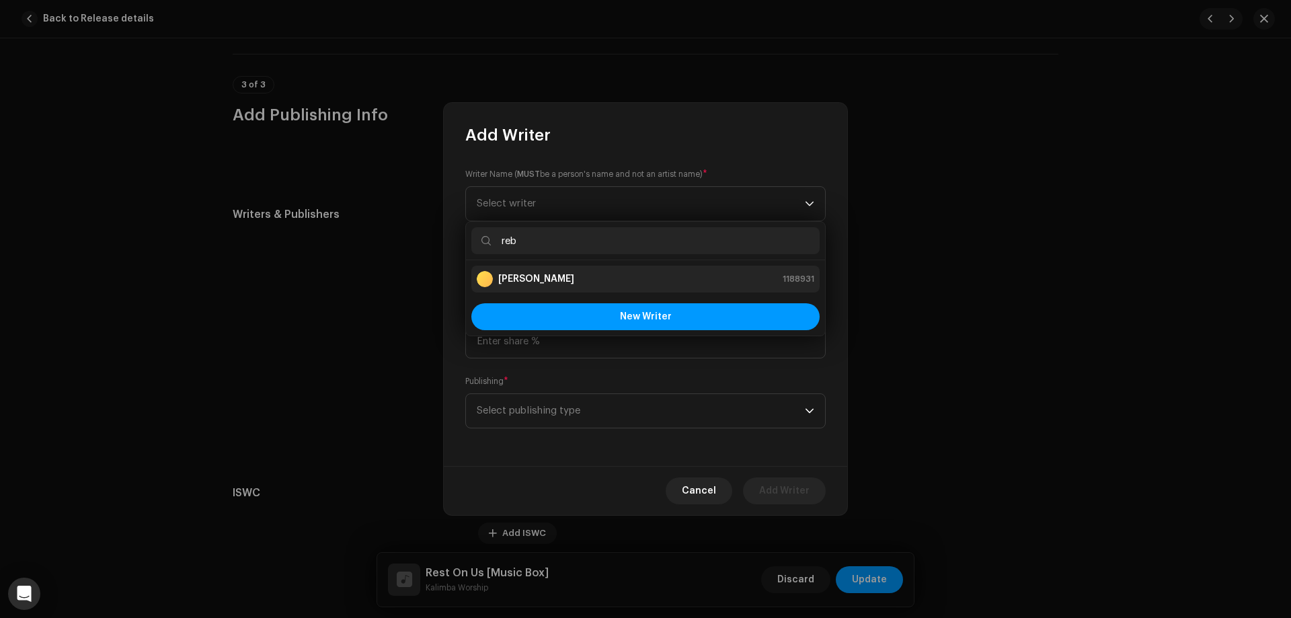
type input "reb"
click at [572, 281] on div "[PERSON_NAME] 1188931" at bounding box center [646, 279] width 338 height 16
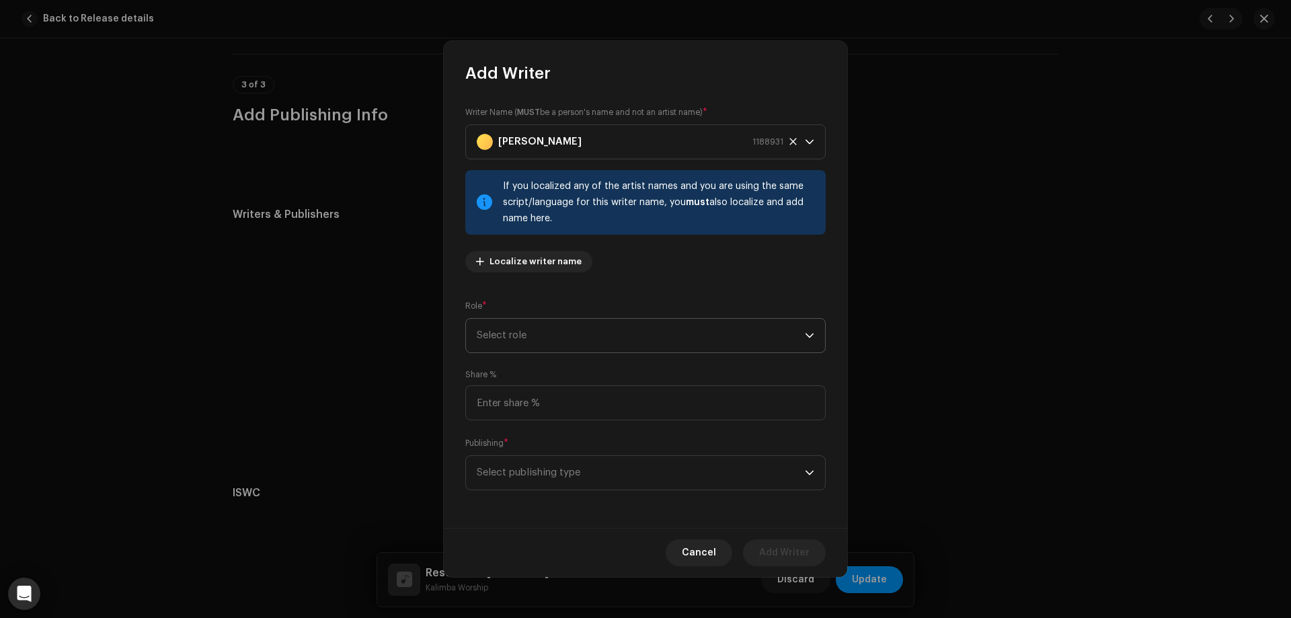
click at [538, 333] on span "Select role" at bounding box center [641, 336] width 328 height 34
click at [521, 424] on span "Composer" at bounding box center [501, 426] width 49 height 13
click at [533, 406] on input at bounding box center [645, 402] width 360 height 35
type input "16.66"
click at [547, 463] on span "Select publishing type" at bounding box center [641, 473] width 328 height 34
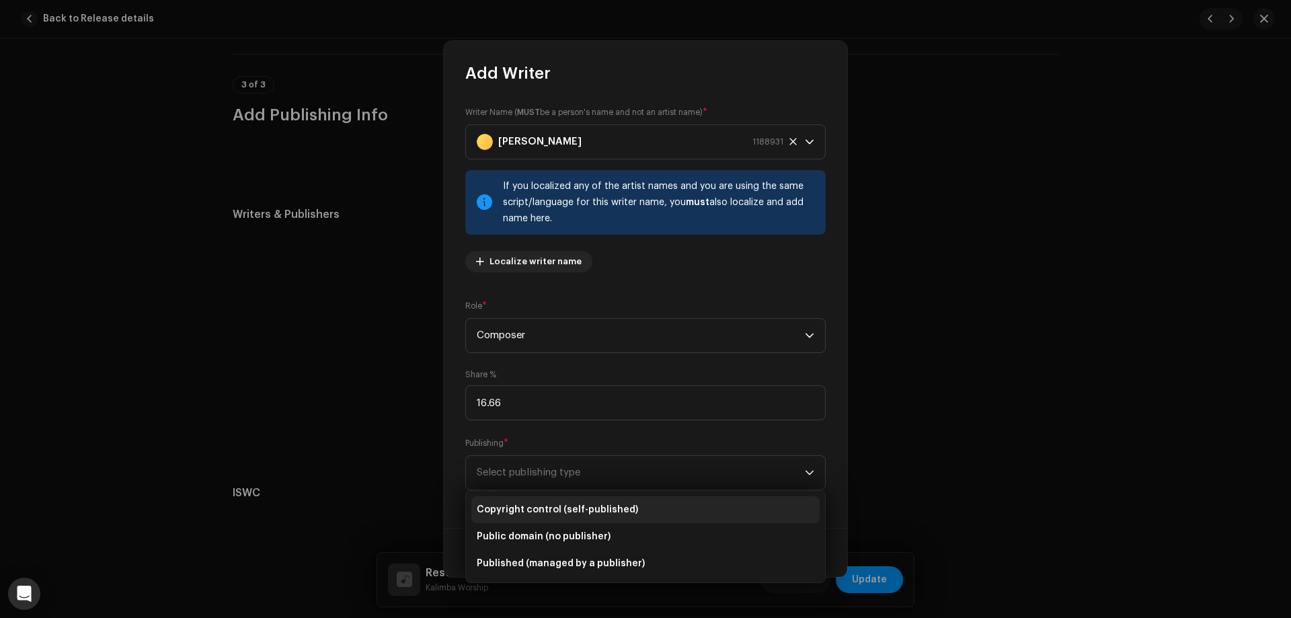
click at [555, 512] on span "Copyright control (self-published)" at bounding box center [557, 509] width 161 height 13
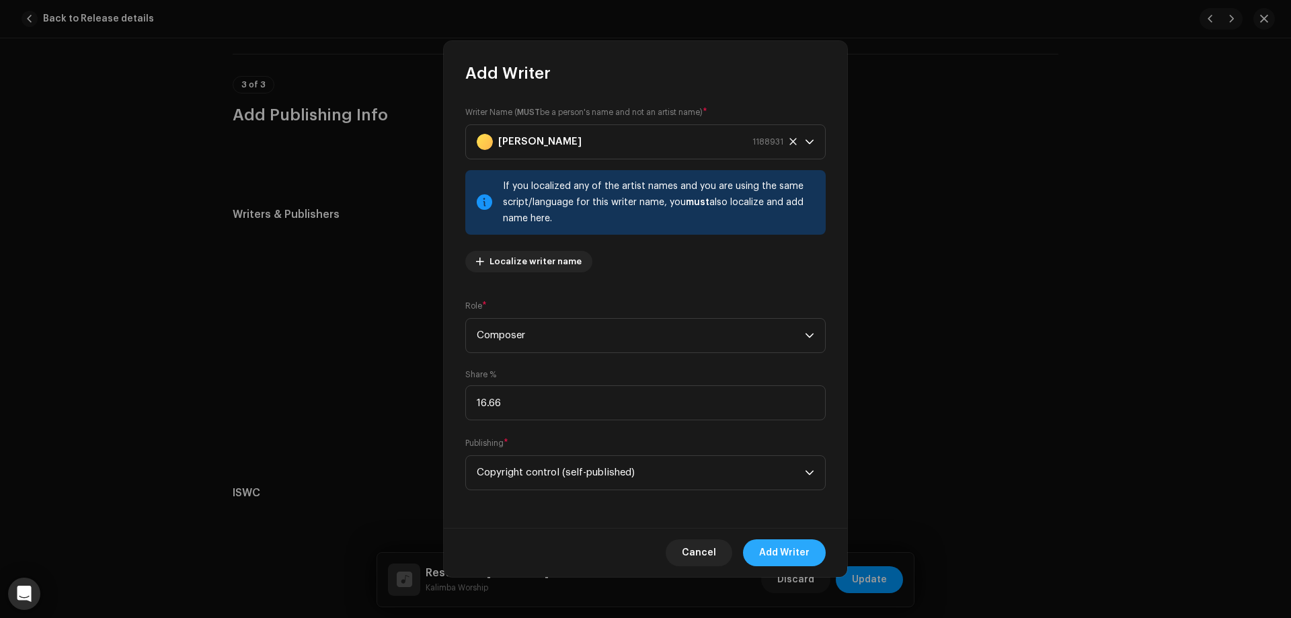
click at [776, 543] on span "Add Writer" at bounding box center [784, 552] width 50 height 27
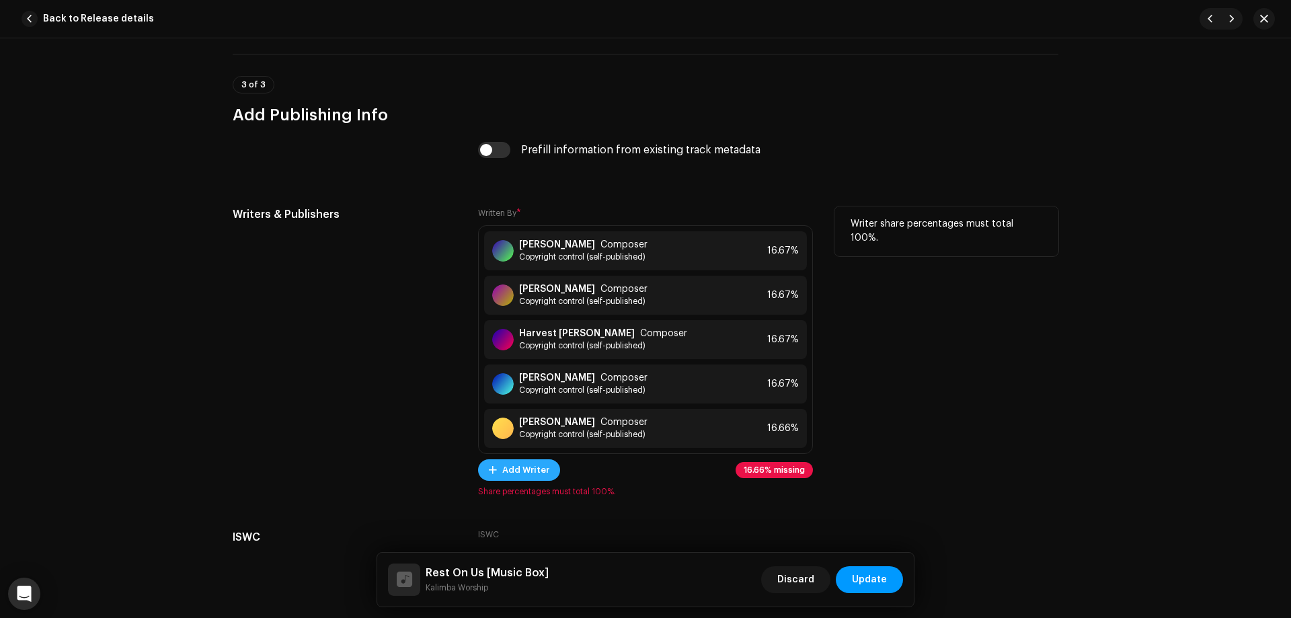
click at [529, 474] on span "Add Writer" at bounding box center [525, 470] width 47 height 27
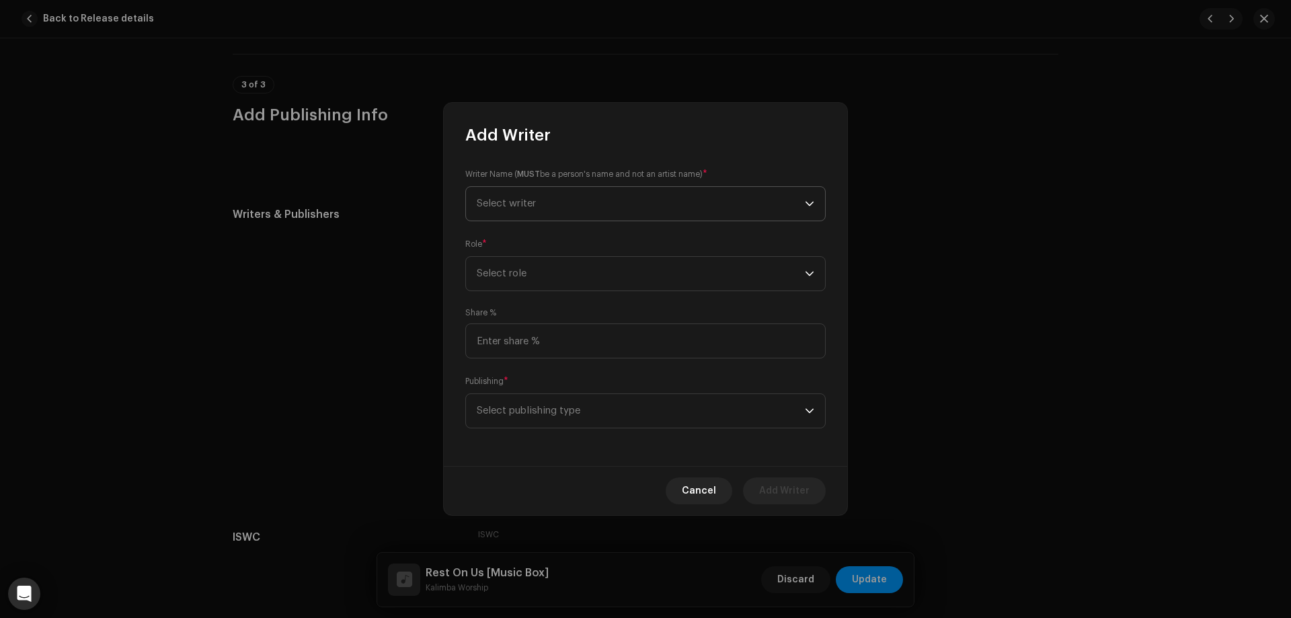
click at [515, 192] on span "Select writer" at bounding box center [641, 204] width 328 height 34
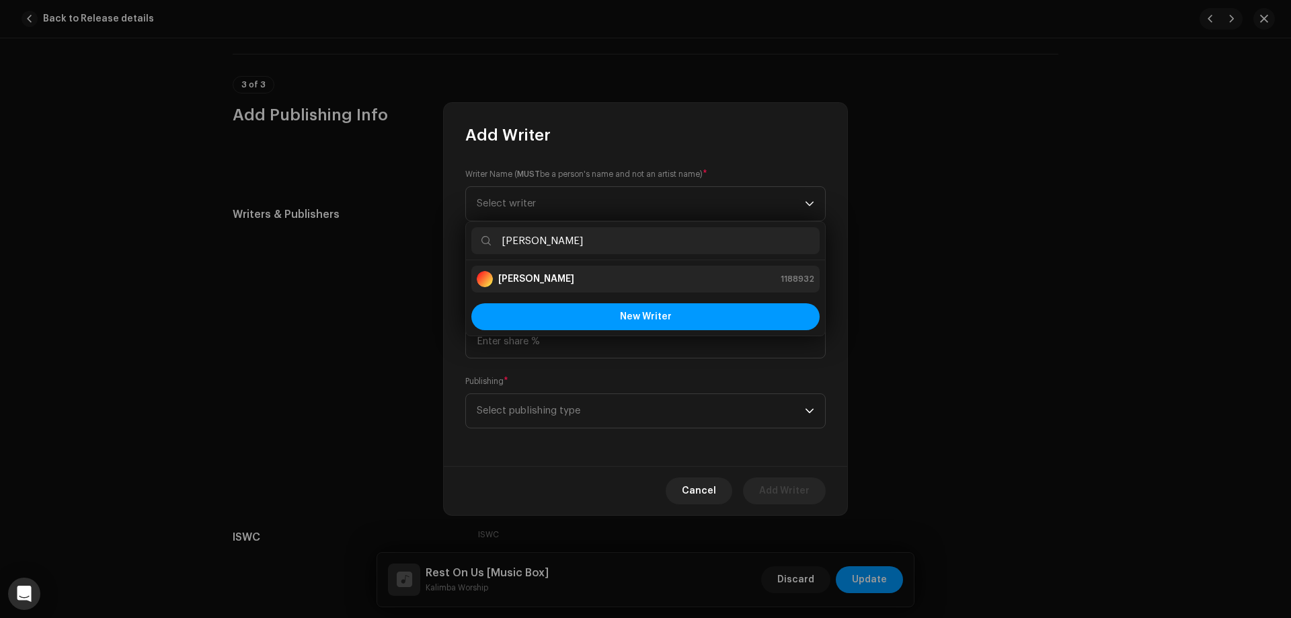
type input "[PERSON_NAME]"
click at [548, 278] on strong "[PERSON_NAME]" at bounding box center [536, 278] width 76 height 13
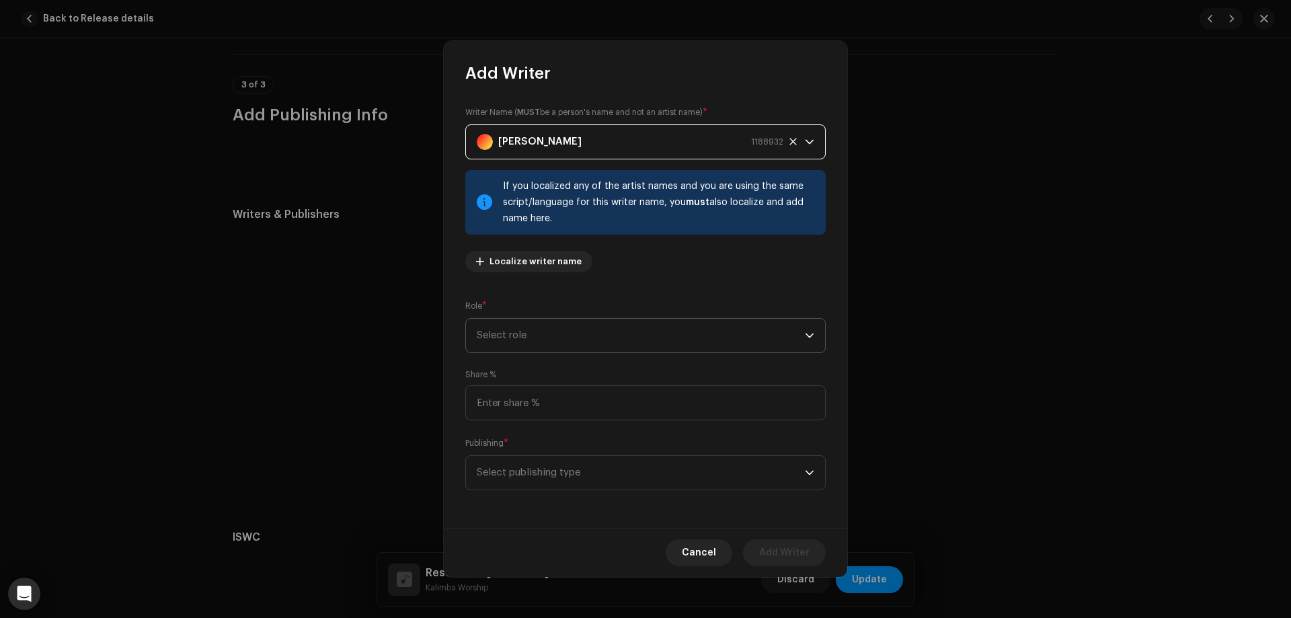
click at [543, 336] on span "Select role" at bounding box center [641, 336] width 328 height 34
click at [537, 419] on li "Composer" at bounding box center [645, 426] width 348 height 27
click at [547, 403] on input at bounding box center [645, 402] width 360 height 35
type input "16.66"
click at [560, 470] on span "Select publishing type" at bounding box center [641, 473] width 328 height 34
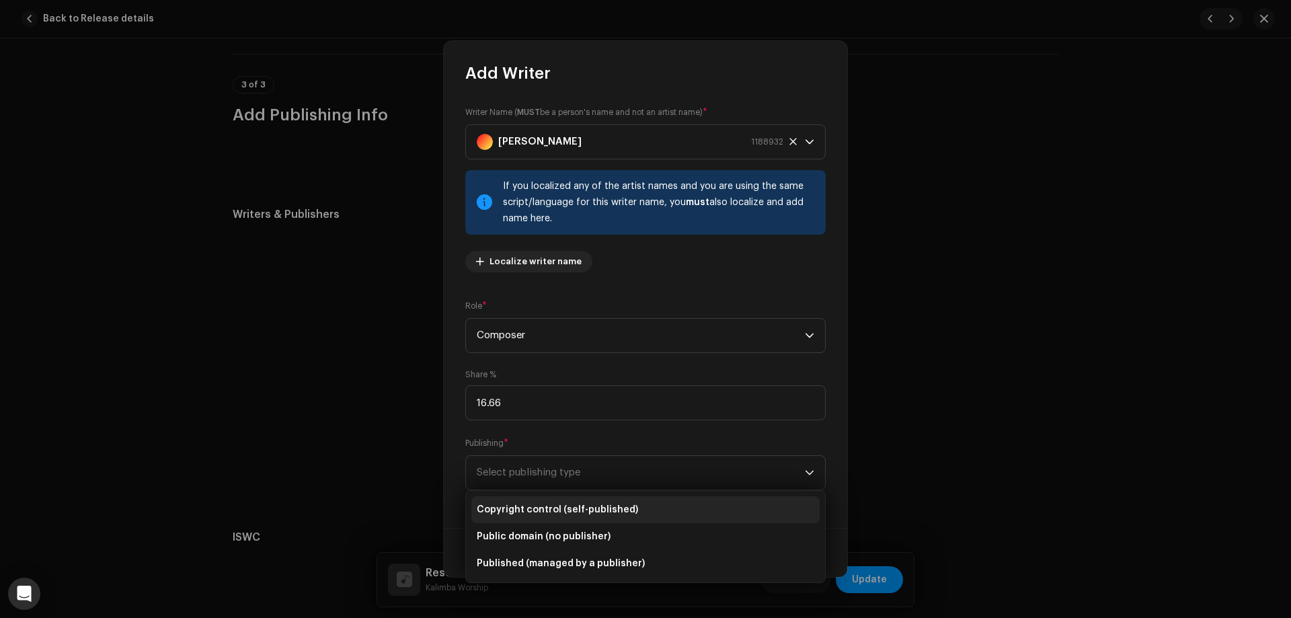
click at [562, 506] on span "Copyright control (self-published)" at bounding box center [557, 509] width 161 height 13
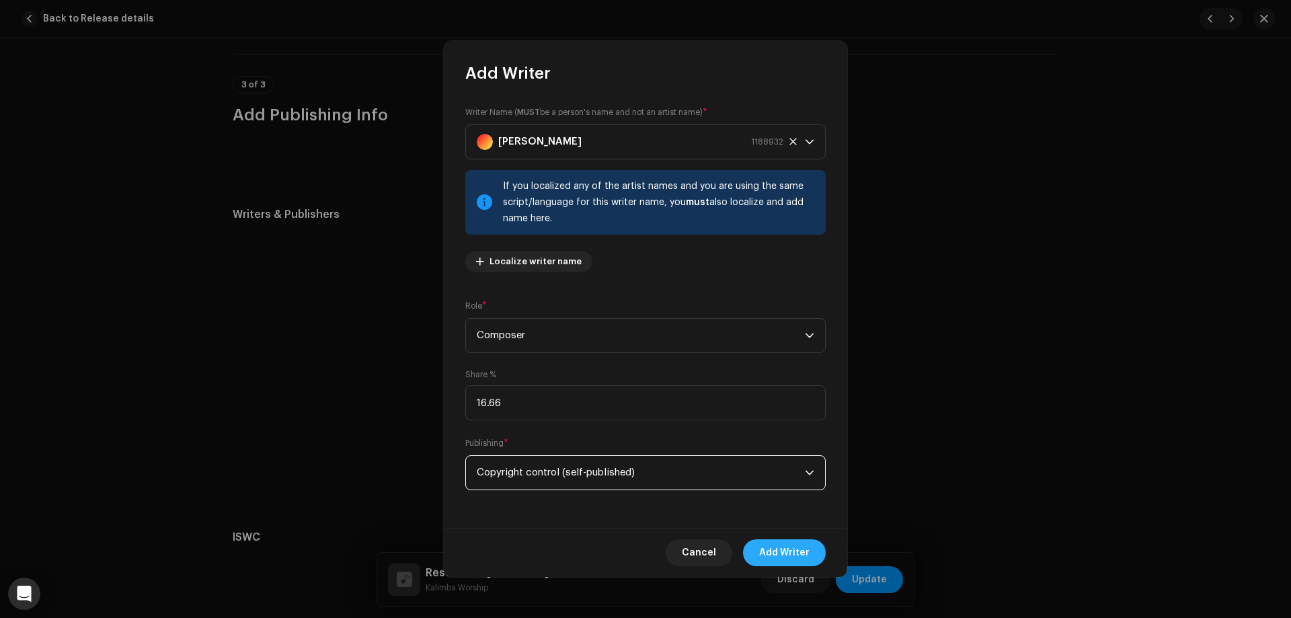
click at [801, 552] on span "Add Writer" at bounding box center [784, 552] width 50 height 27
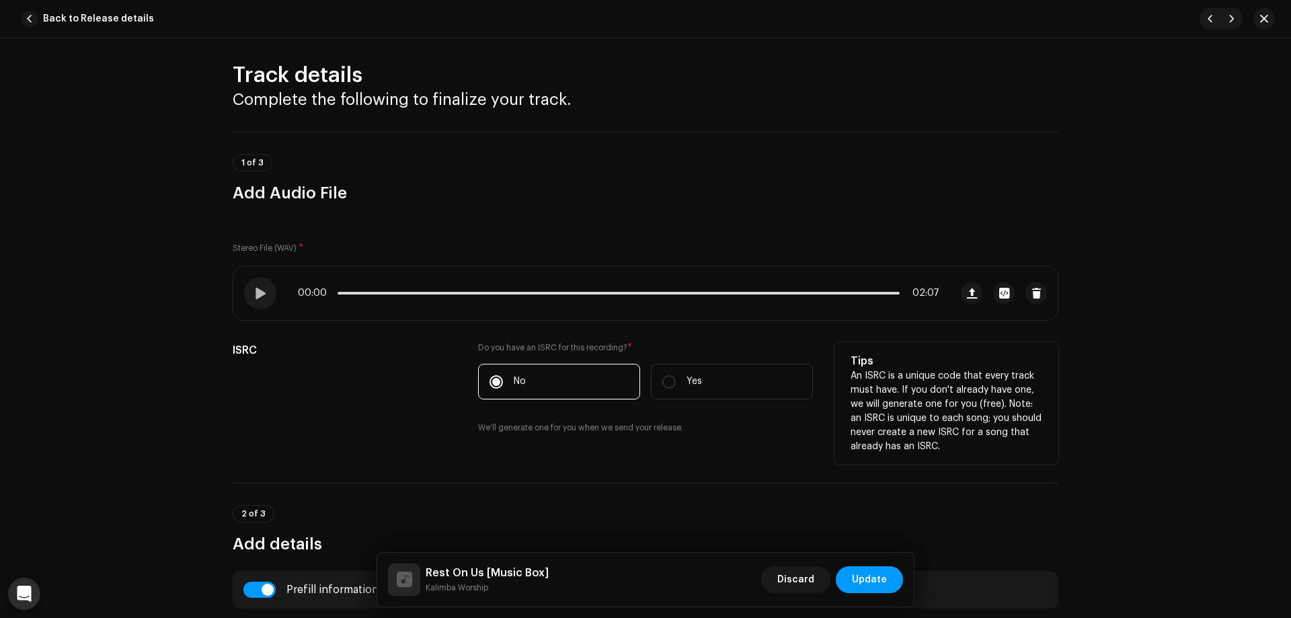
scroll to position [0, 0]
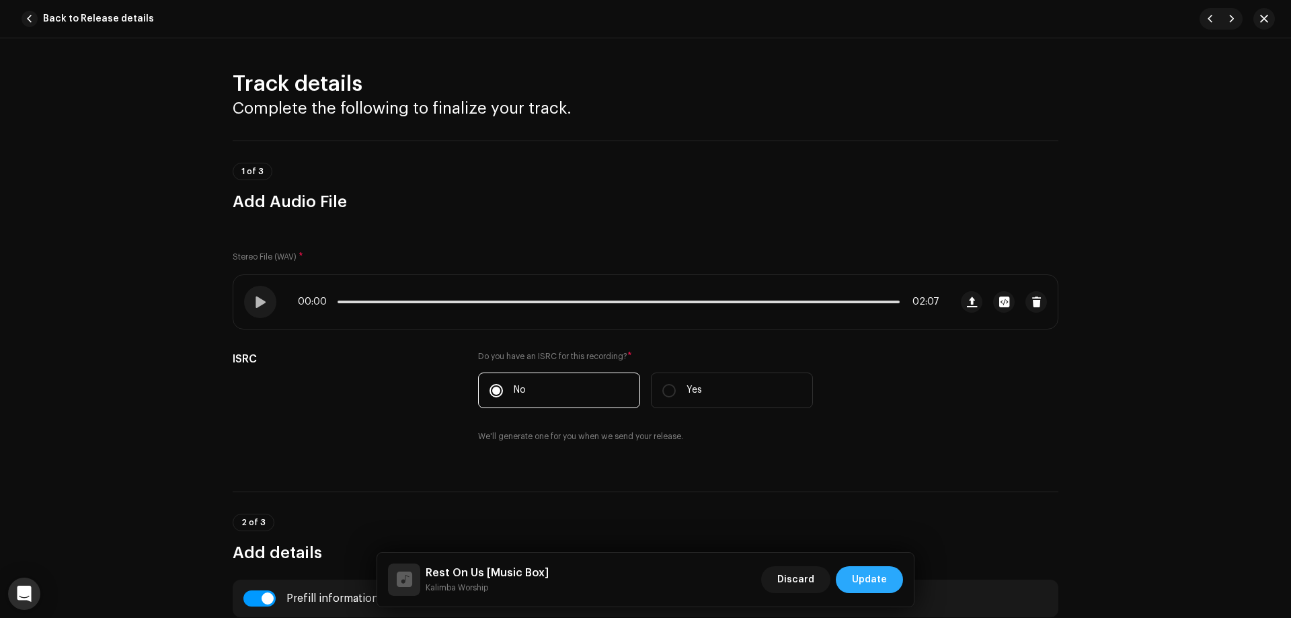
click at [860, 576] on span "Update" at bounding box center [869, 579] width 35 height 27
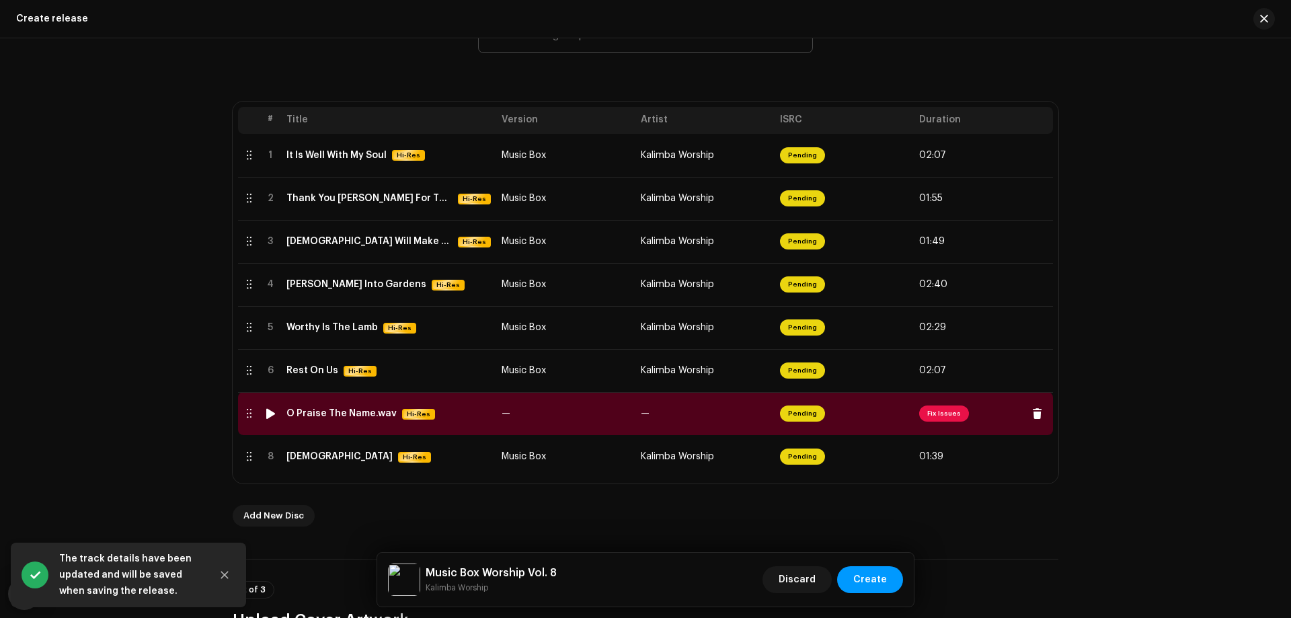
click at [695, 408] on td "—" at bounding box center [705, 413] width 139 height 43
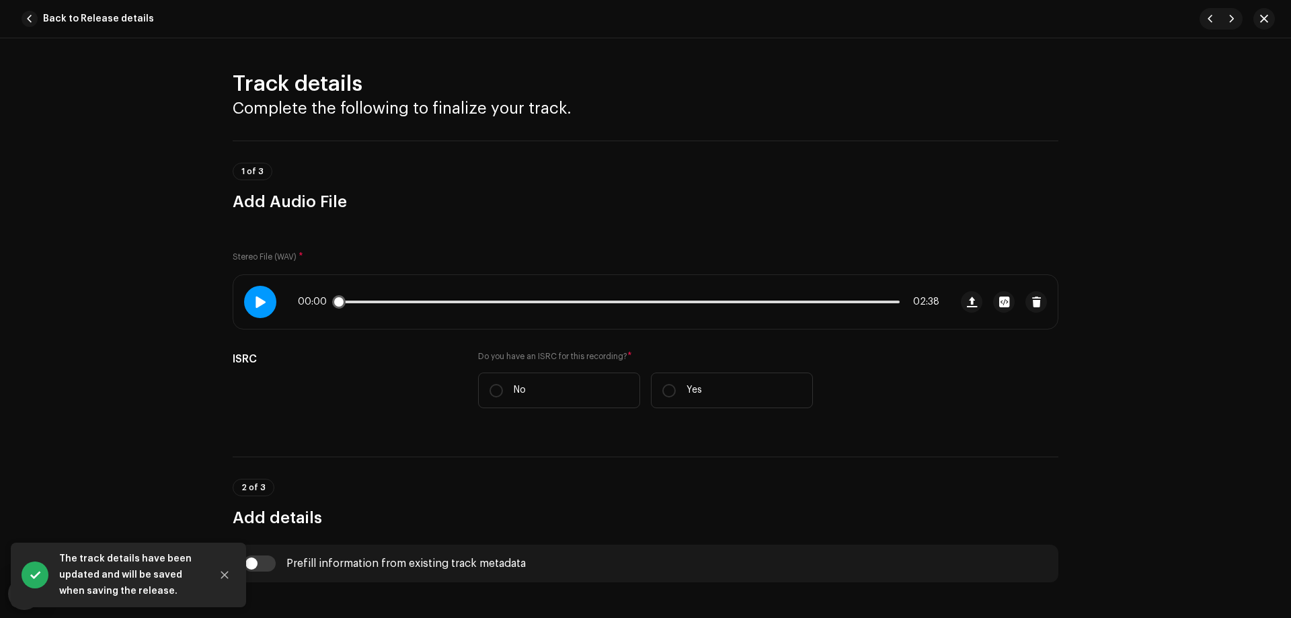
click at [257, 297] on span at bounding box center [259, 302] width 11 height 11
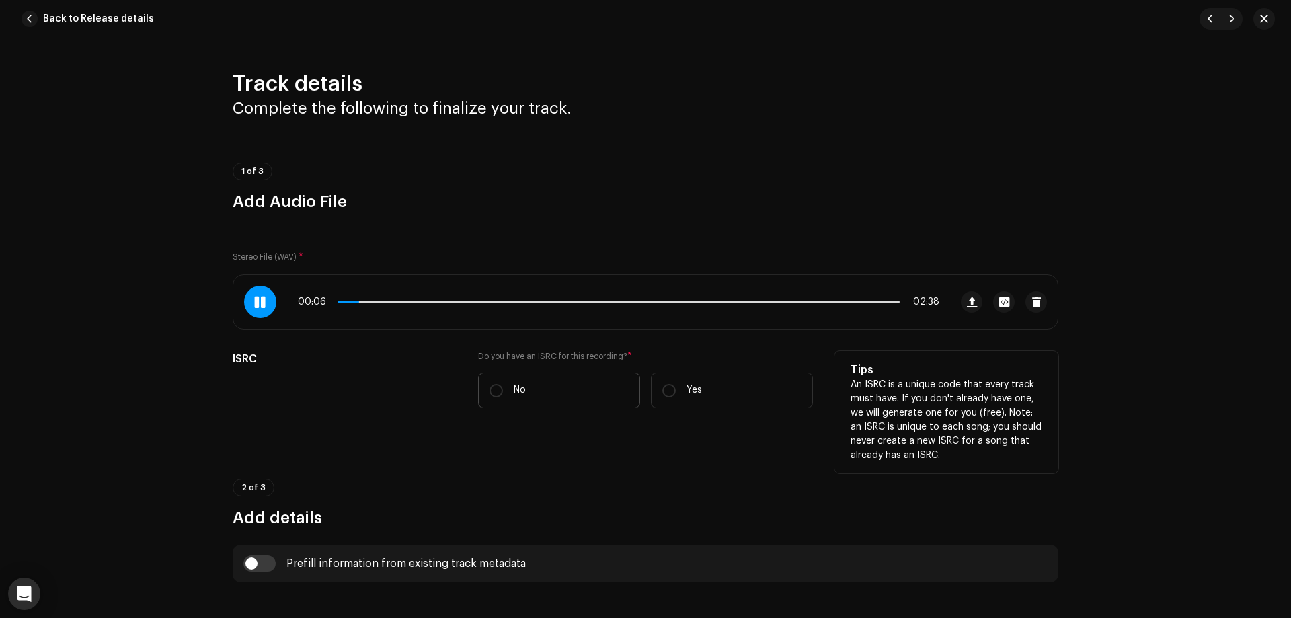
click at [515, 387] on p "No" at bounding box center [520, 390] width 12 height 14
click at [503, 387] on input "No" at bounding box center [496, 390] width 13 height 13
radio input "true"
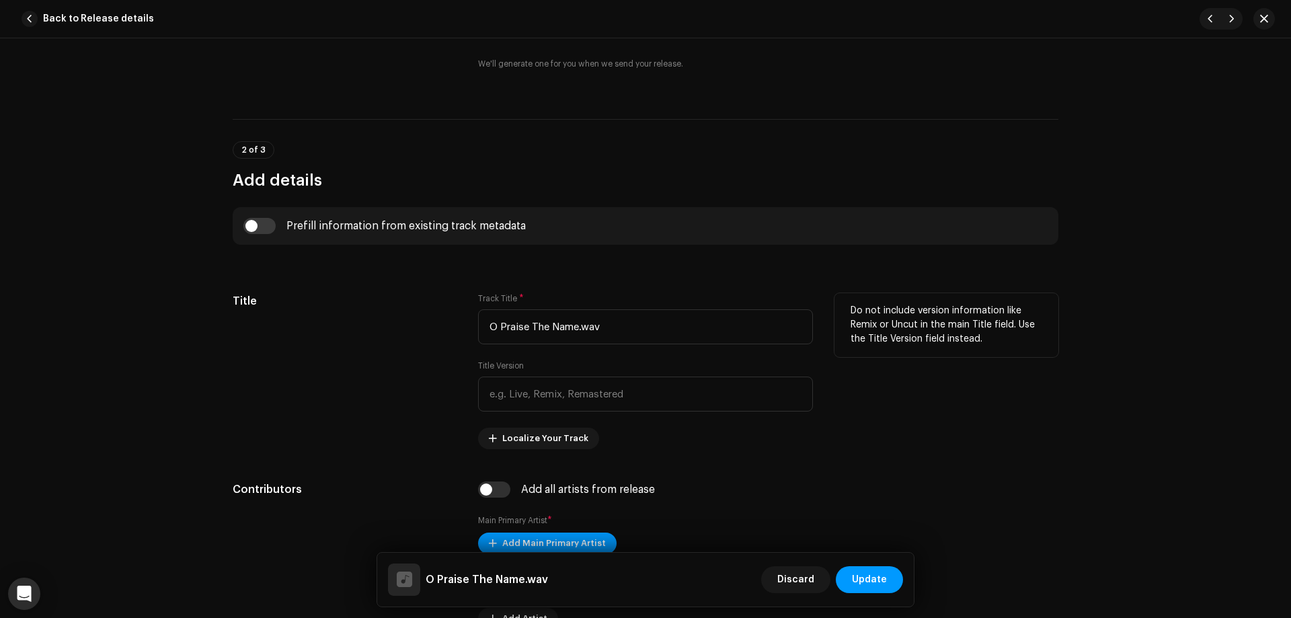
scroll to position [471, 0]
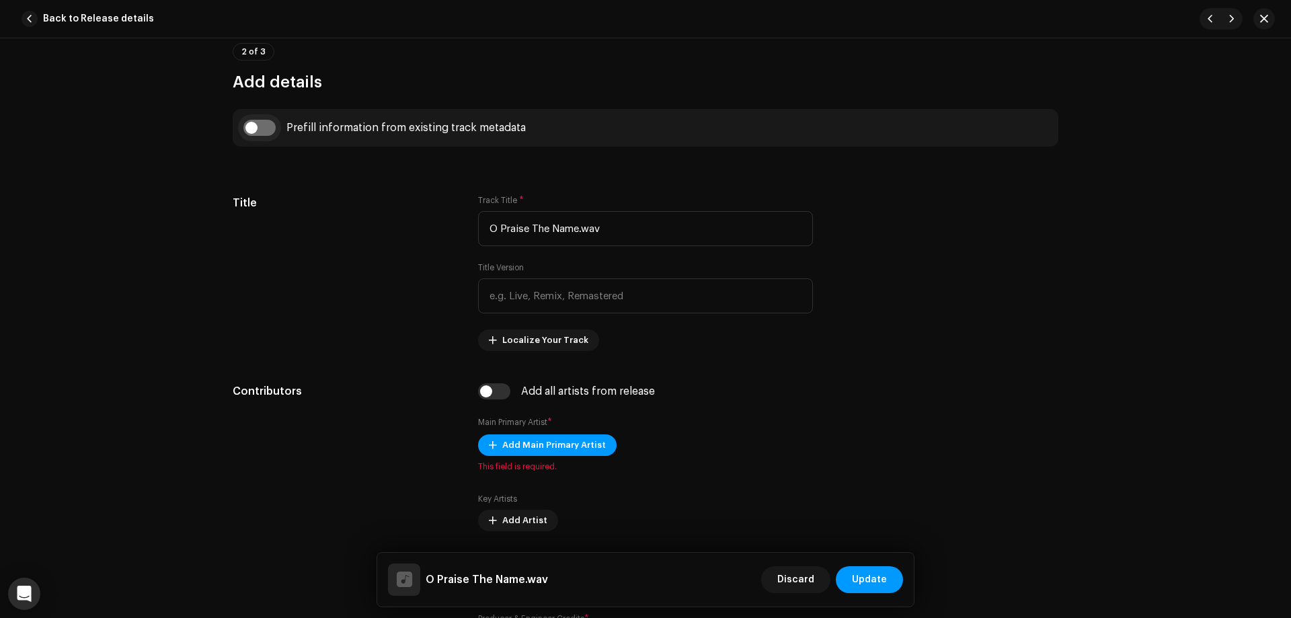
click at [252, 128] on input "checkbox" at bounding box center [259, 128] width 32 height 16
checkbox input "true"
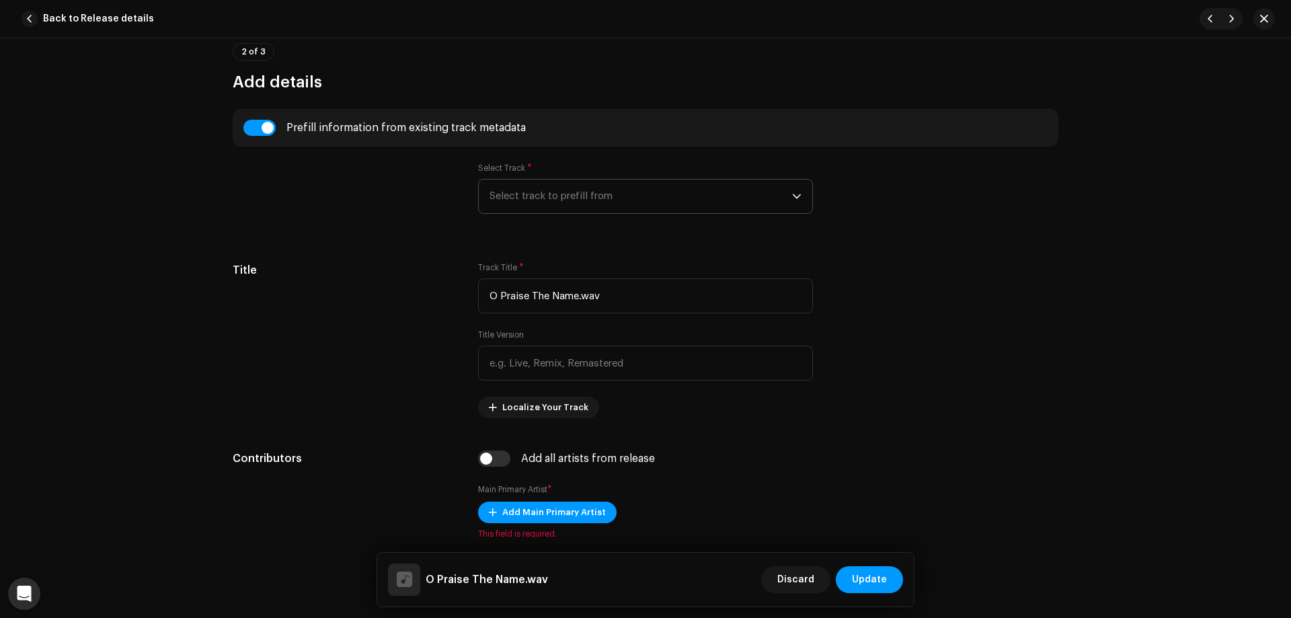
click at [619, 204] on span "Select track to prefill from" at bounding box center [641, 197] width 303 height 34
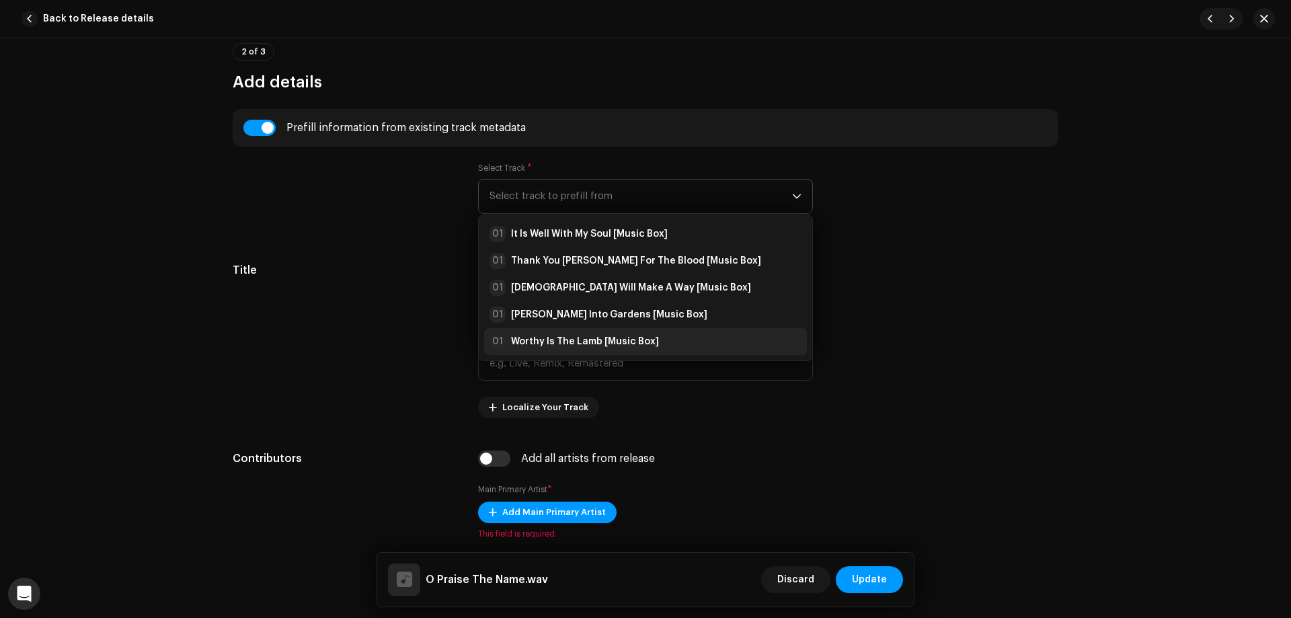
click at [589, 334] on div "01 Worthy Is The Lamb [Music Box]" at bounding box center [574, 342] width 169 height 16
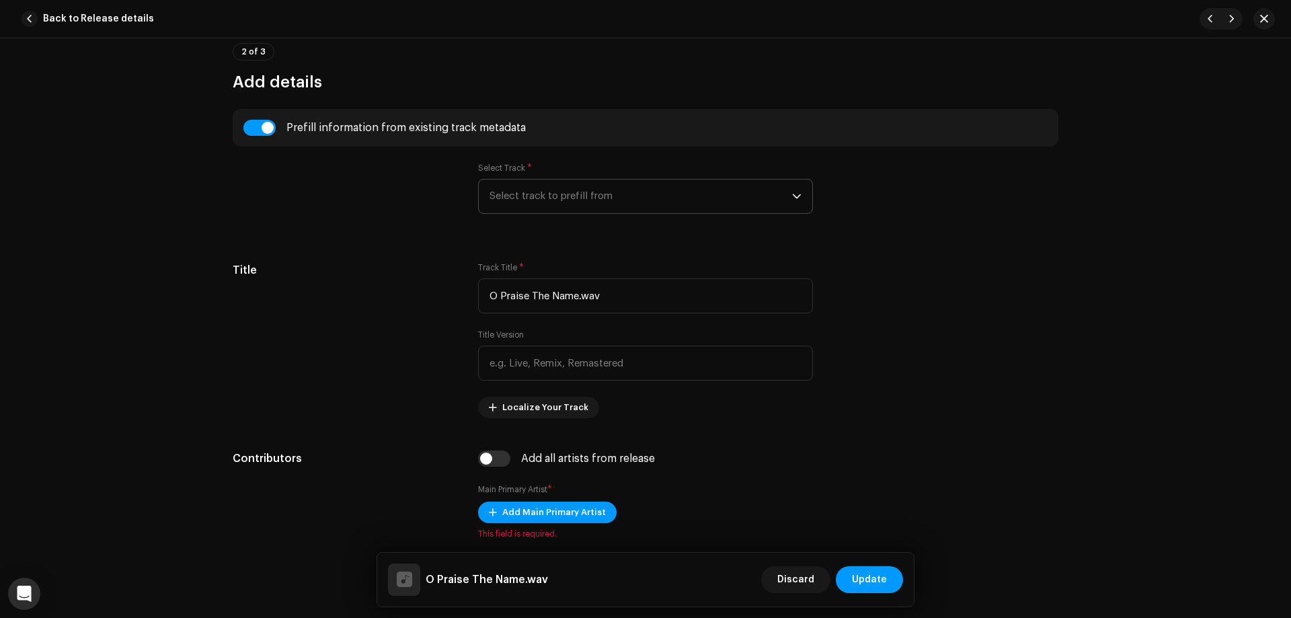
type input "Worthy Is The Lamb"
type input "Music Box"
type input "01:08"
radio input "true"
type input "Hillsong Worship"
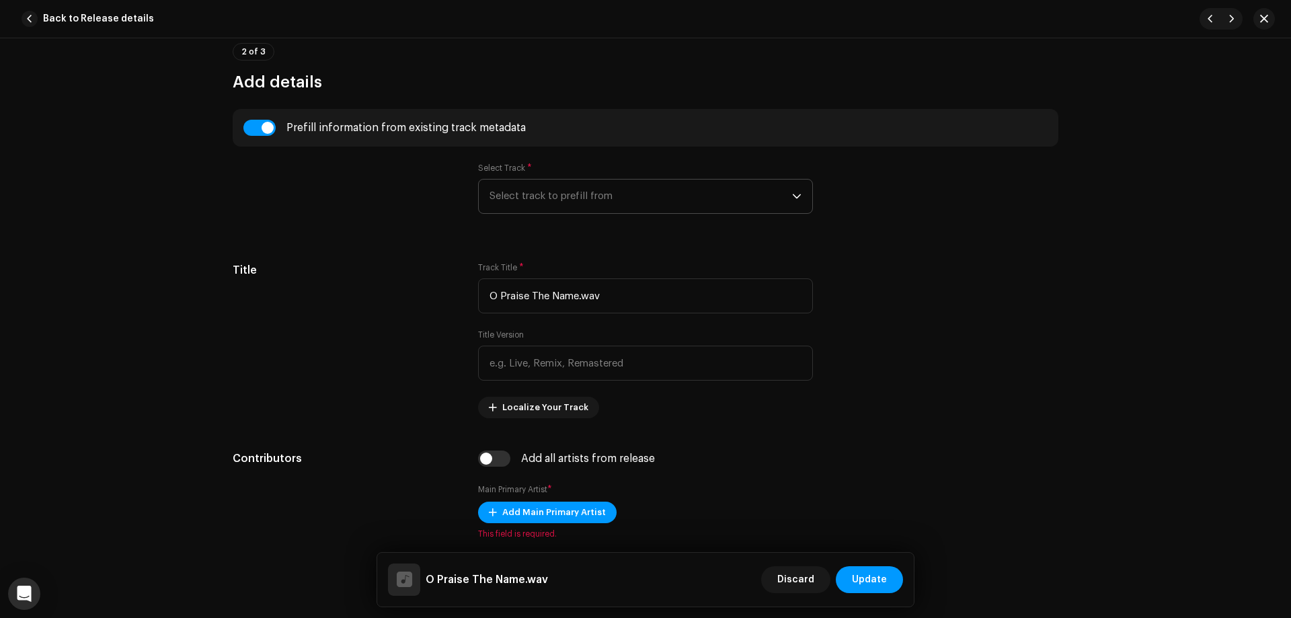
radio input "false"
radio input "true"
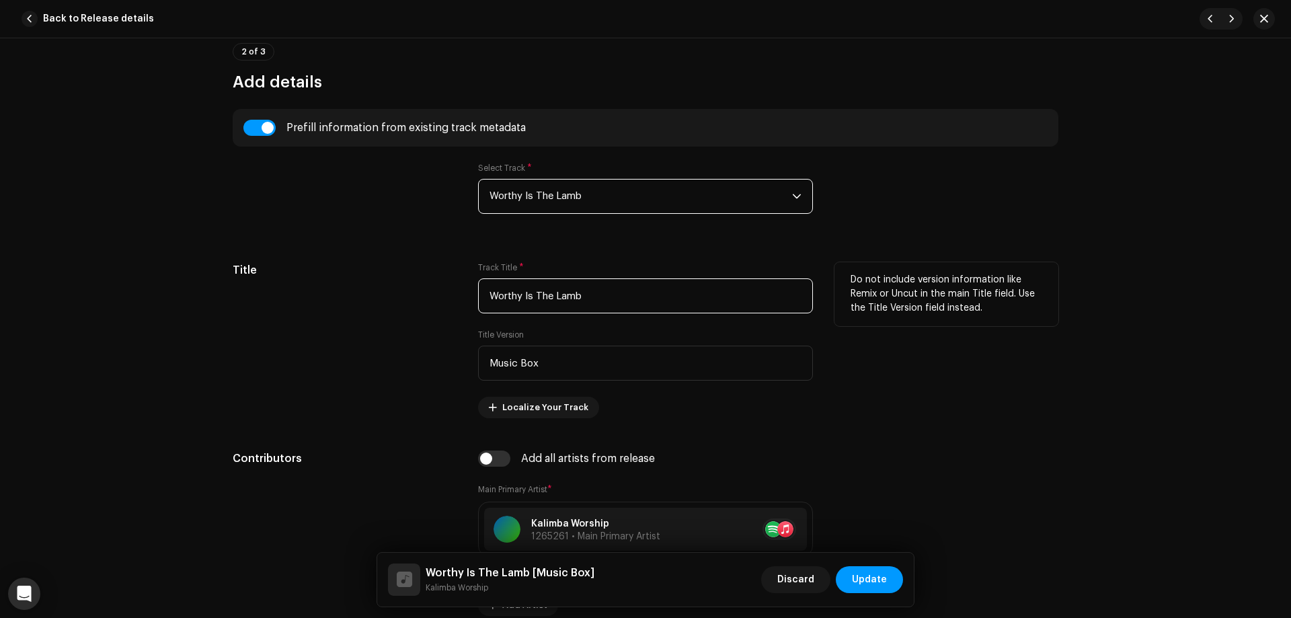
click at [601, 301] on input "Worthy Is The Lamb" at bounding box center [645, 295] width 335 height 35
click at [572, 297] on input "O Praise The Name ([PERSON_NAME])" at bounding box center [645, 295] width 335 height 35
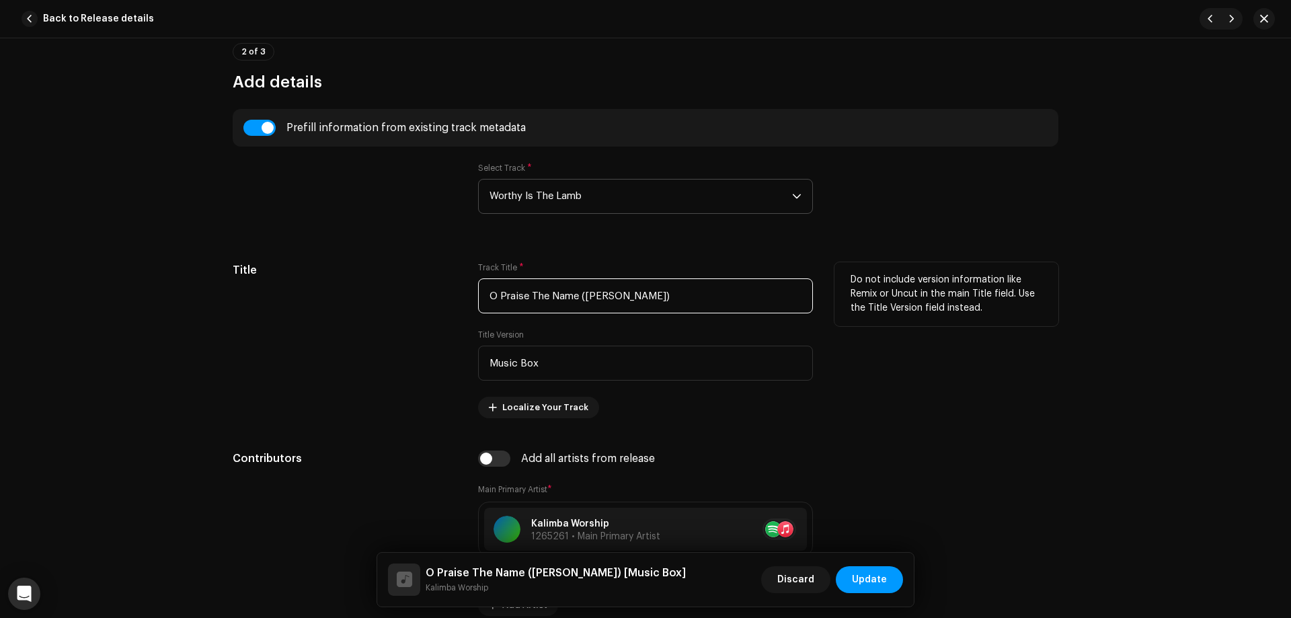
click at [572, 297] on input "O Praise The Name ([PERSON_NAME])" at bounding box center [645, 295] width 335 height 35
paste input "á"
type input "O Praise The Name (Anástasis)"
click at [602, 361] on input "Music Box" at bounding box center [645, 363] width 335 height 35
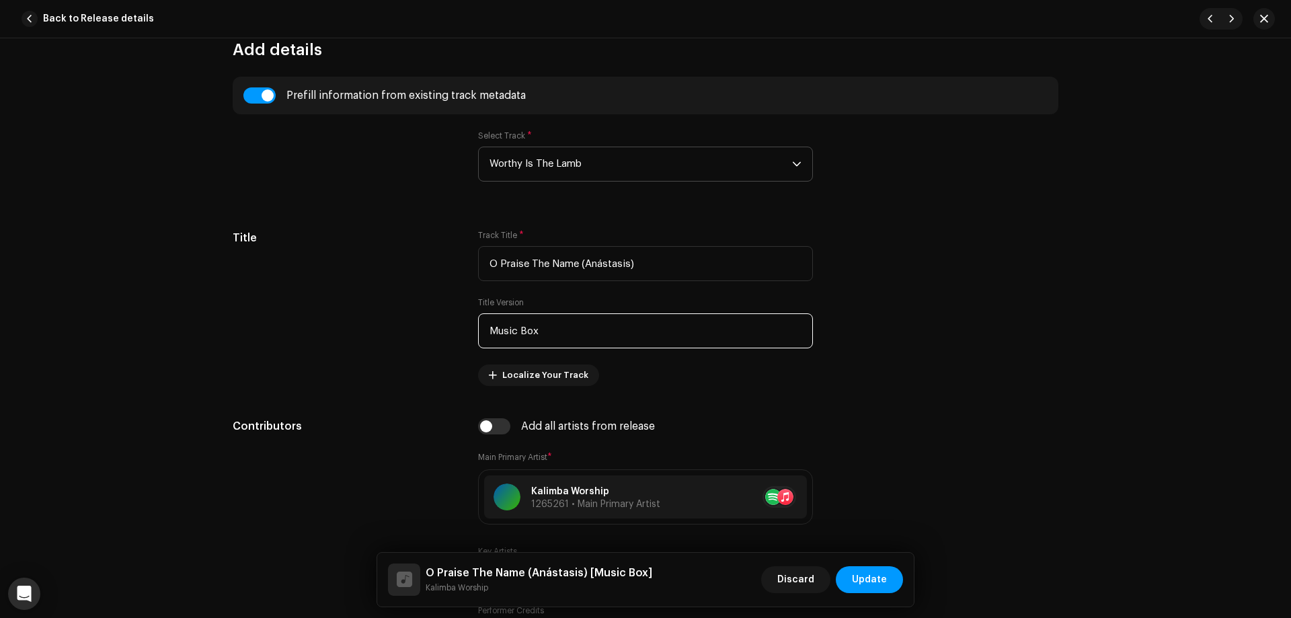
scroll to position [538, 0]
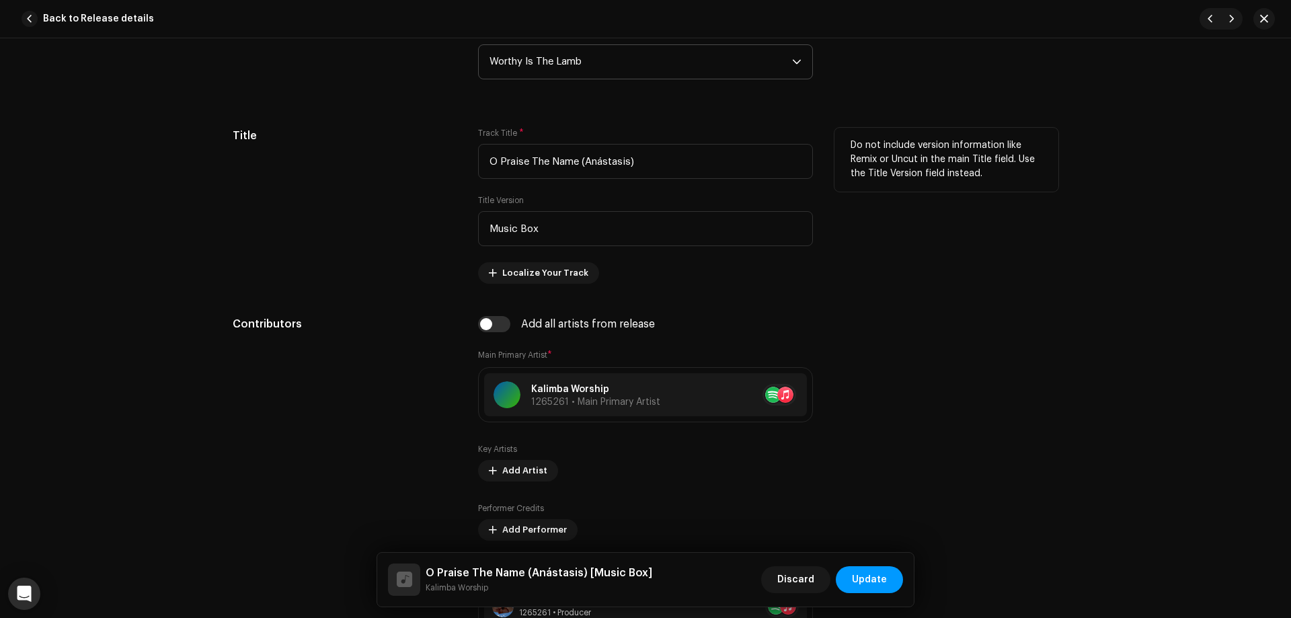
click at [1010, 244] on div "Do not include version information like Remix or Uncut in the main Title field.…" at bounding box center [947, 206] width 224 height 156
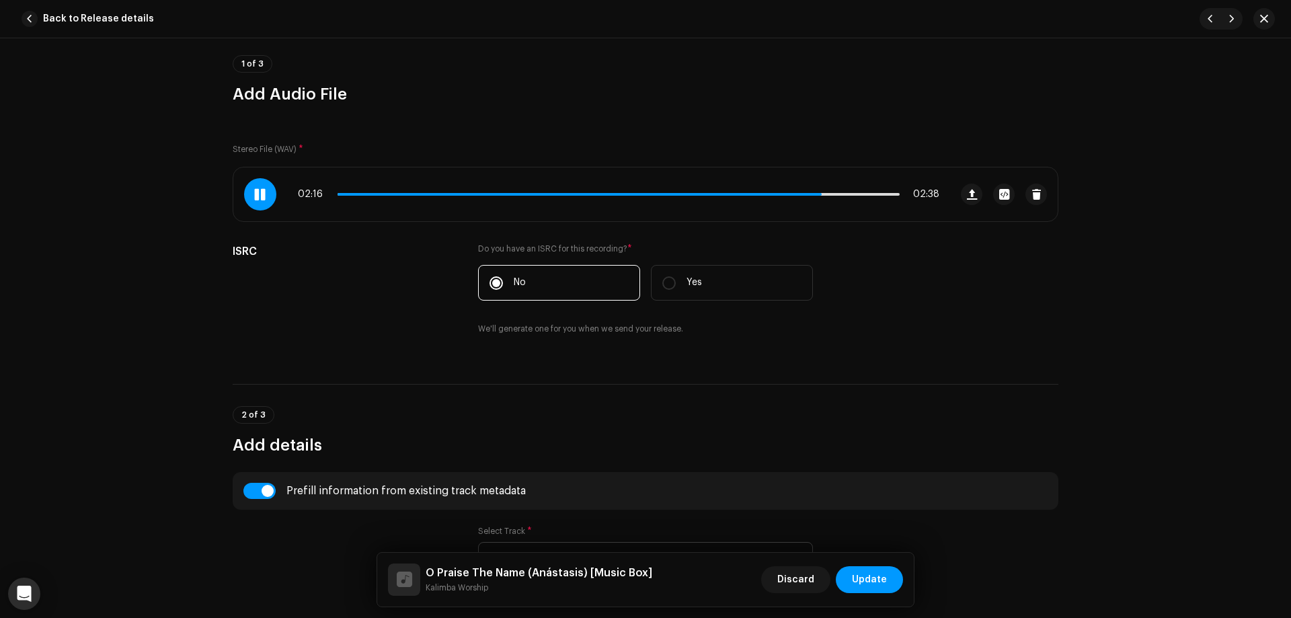
scroll to position [0, 0]
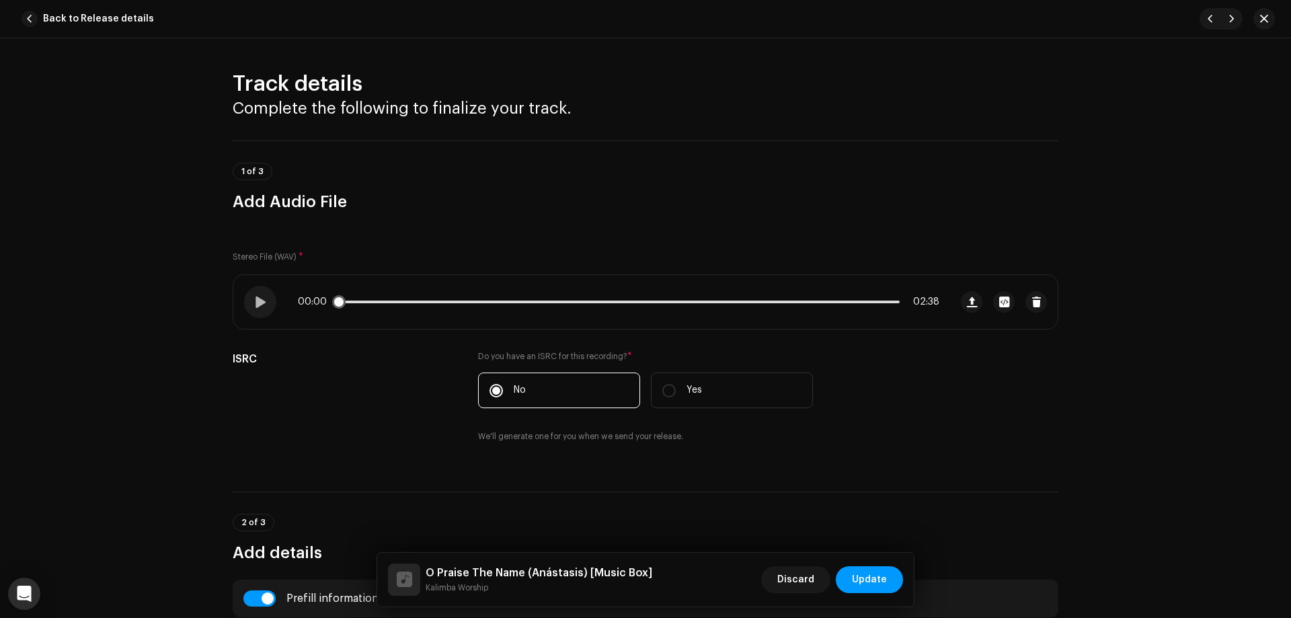
click at [476, 302] on p-slider at bounding box center [619, 302] width 562 height 3
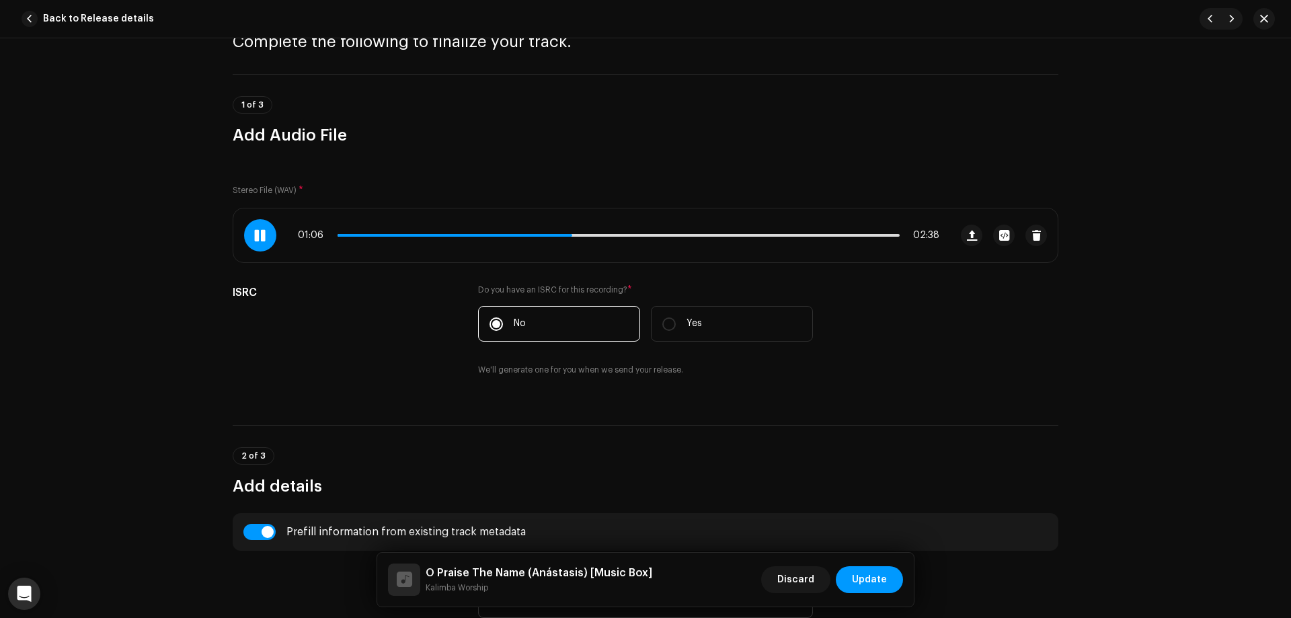
scroll to position [67, 0]
click at [599, 232] on div "01:17 02:38" at bounding box center [619, 234] width 642 height 11
click at [599, 235] on span at bounding box center [478, 234] width 281 height 3
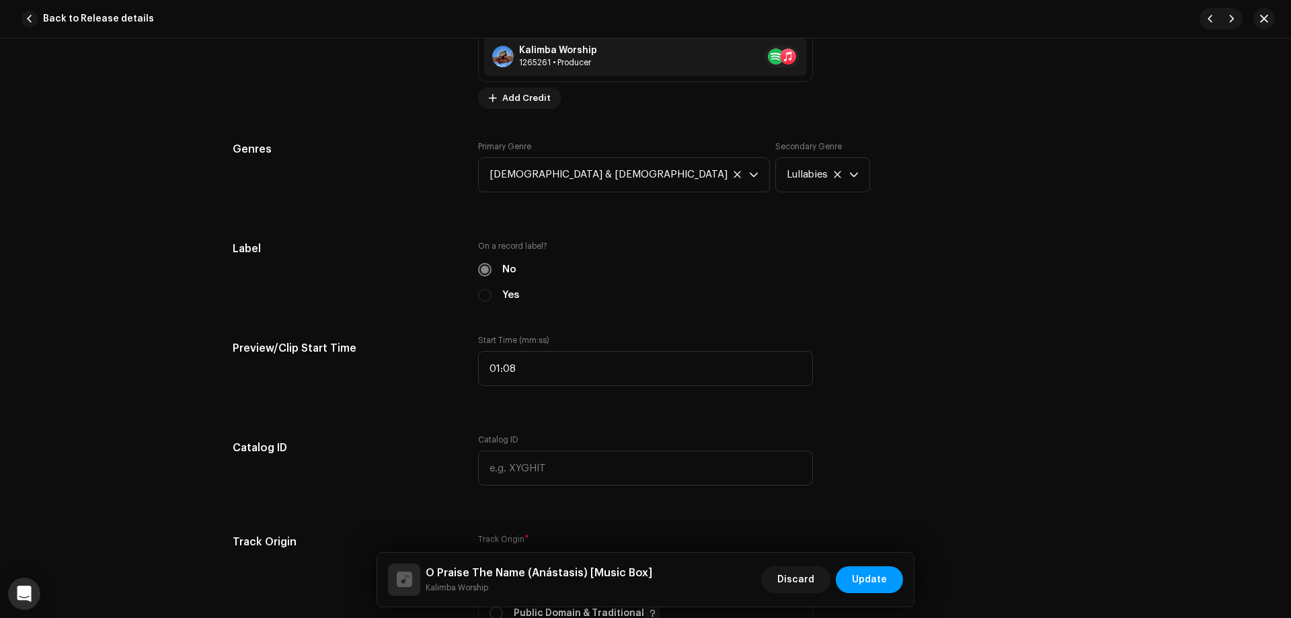
scroll to position [1345, 0]
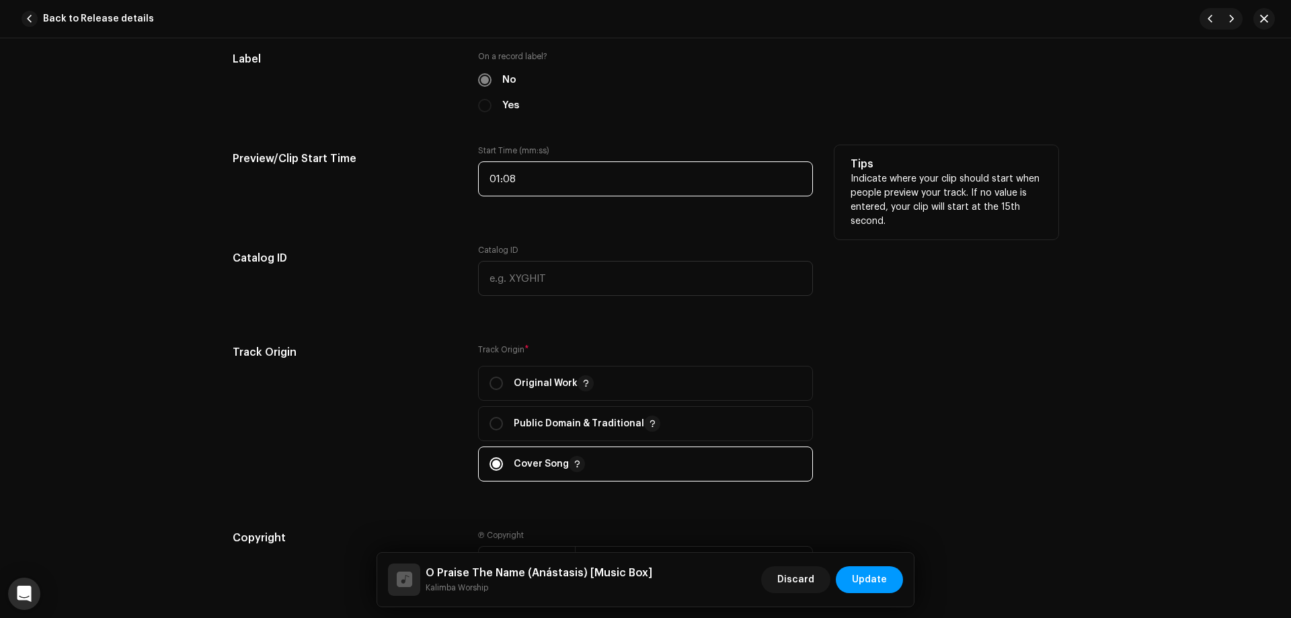
click at [556, 175] on input "01:08" at bounding box center [645, 178] width 335 height 35
type input "01:15"
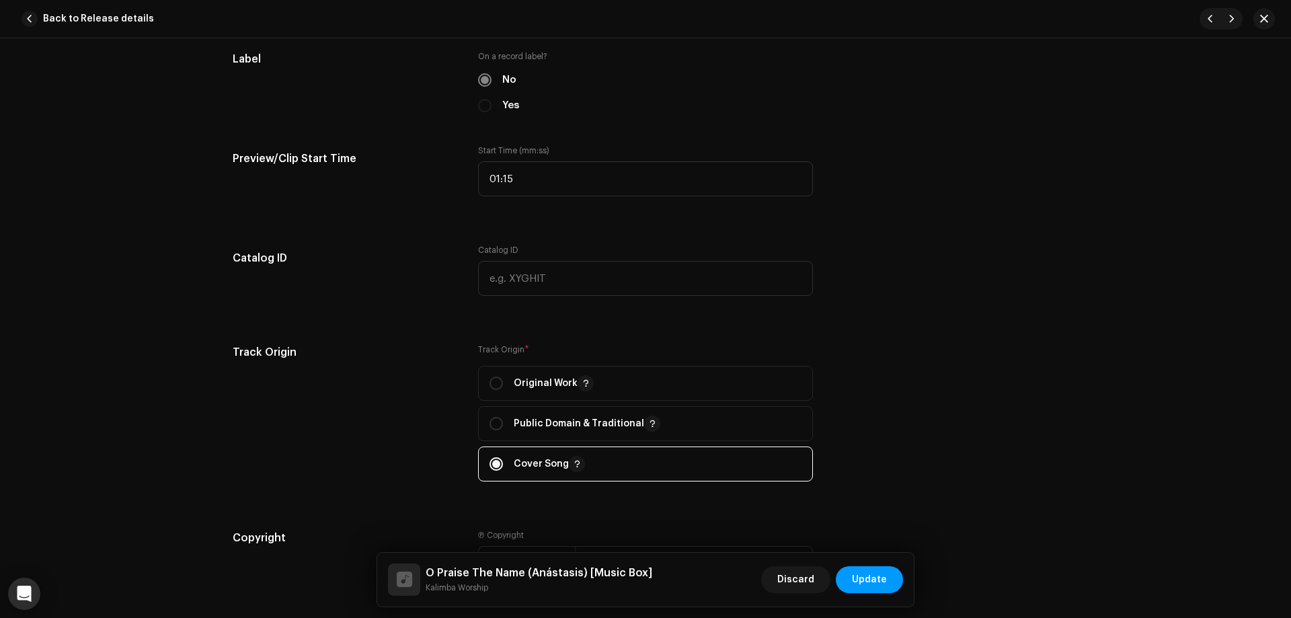
click at [1009, 365] on div "Track Origin Track Origin * Original Work Public Domain & Traditional Cover Song" at bounding box center [646, 420] width 826 height 153
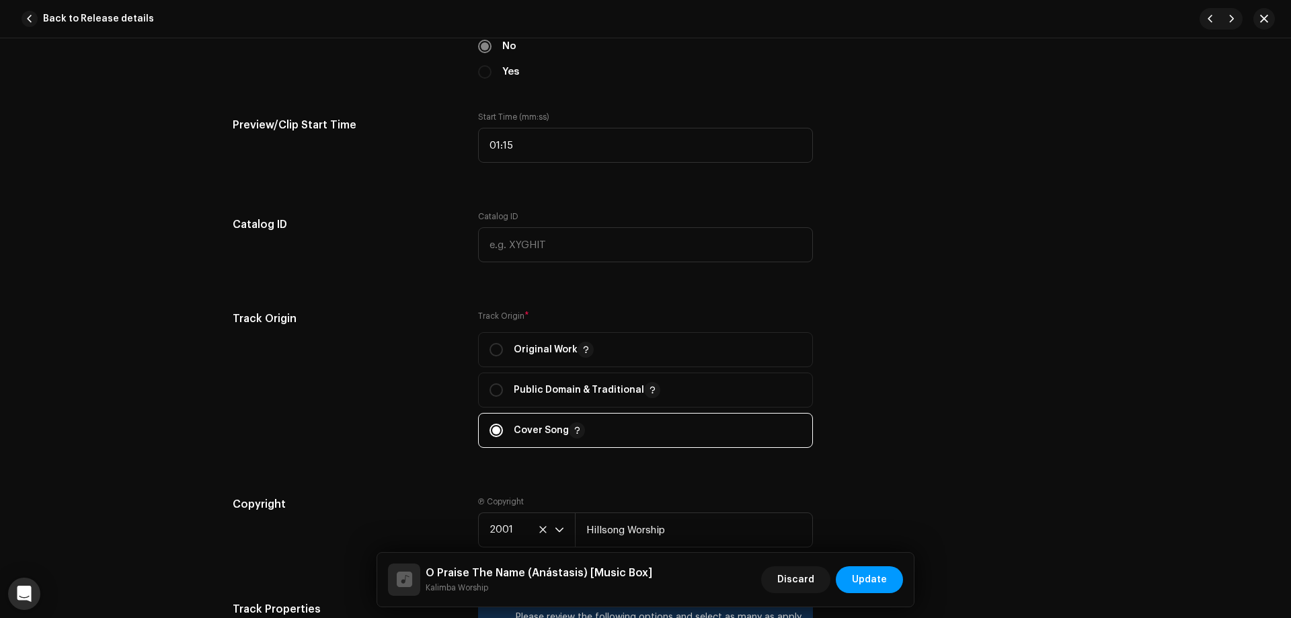
scroll to position [1480, 0]
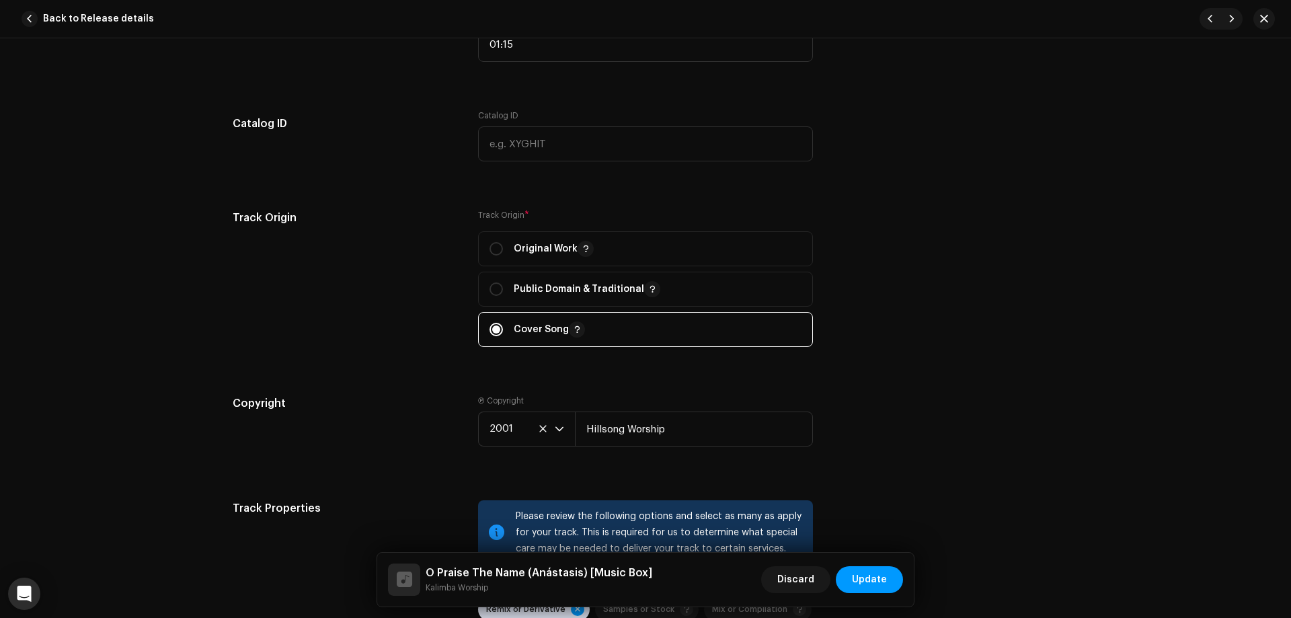
click at [961, 342] on div "Track Origin Track Origin * Original Work Public Domain & Traditional Cover Song" at bounding box center [646, 286] width 826 height 153
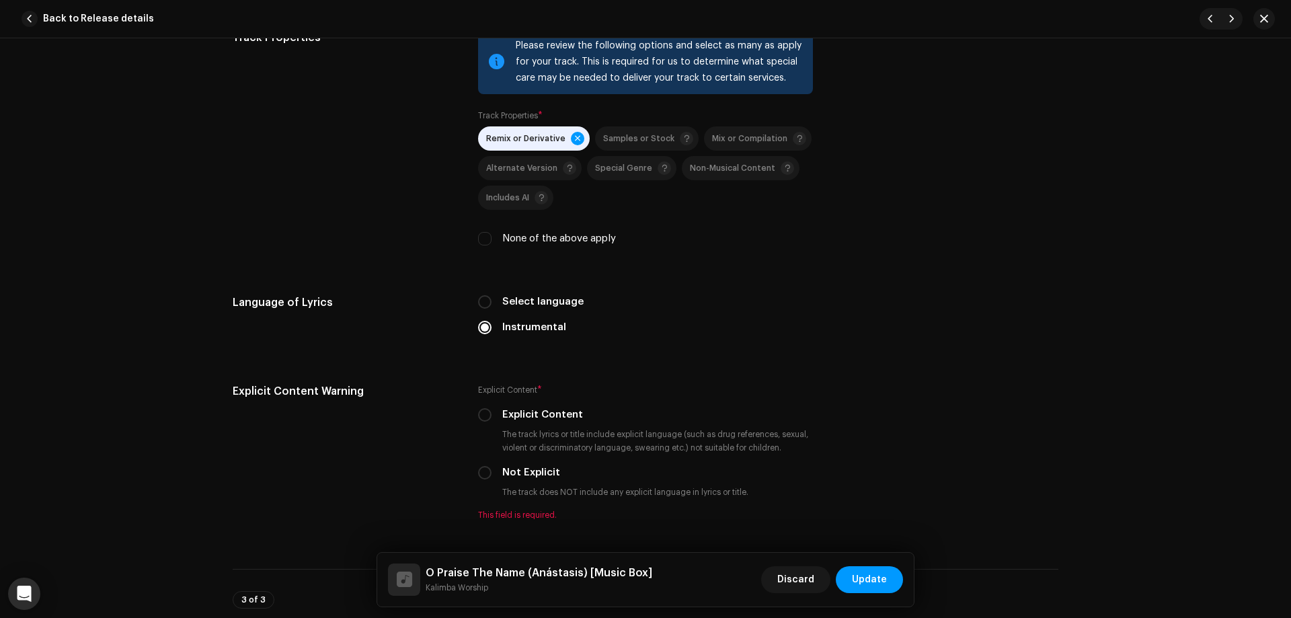
scroll to position [1749, 0]
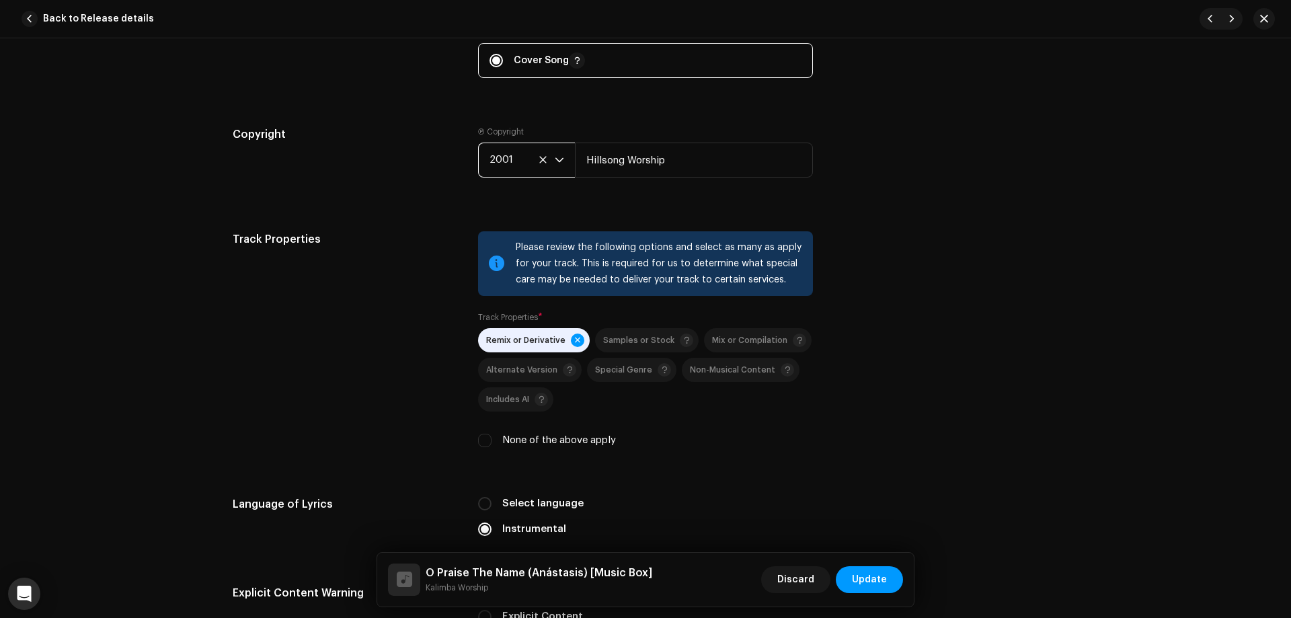
click at [511, 151] on span "2001" at bounding box center [522, 160] width 65 height 34
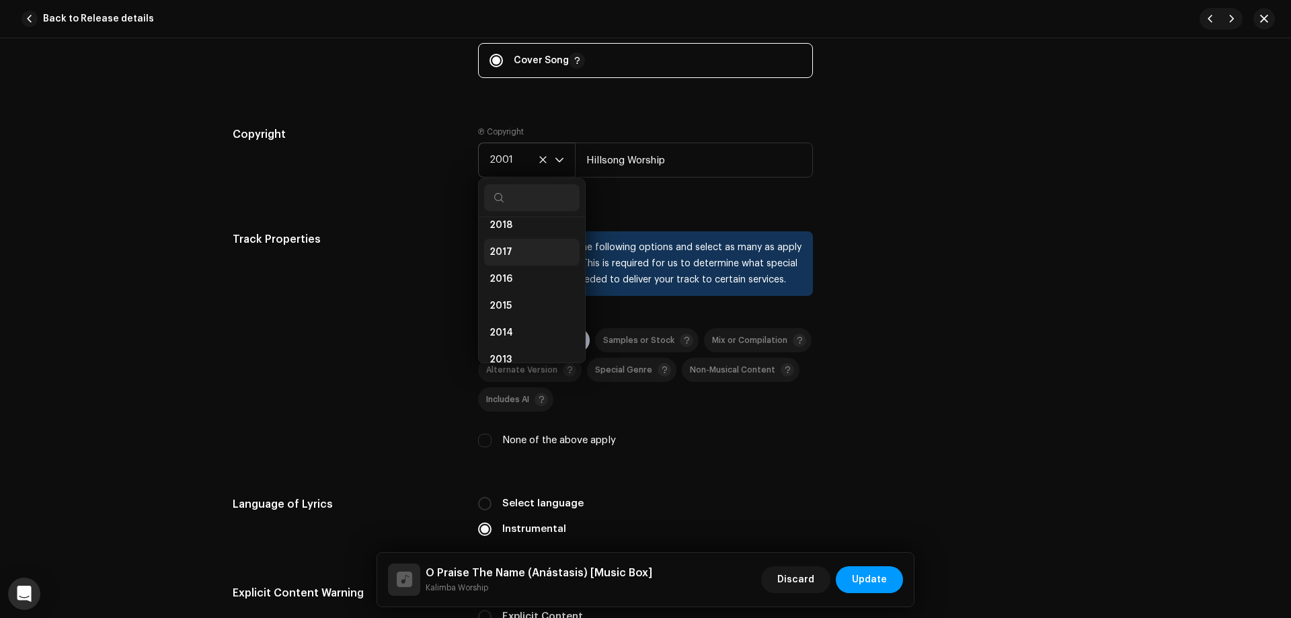
scroll to position [196, 0]
click at [521, 278] on li "2017" at bounding box center [532, 281] width 96 height 27
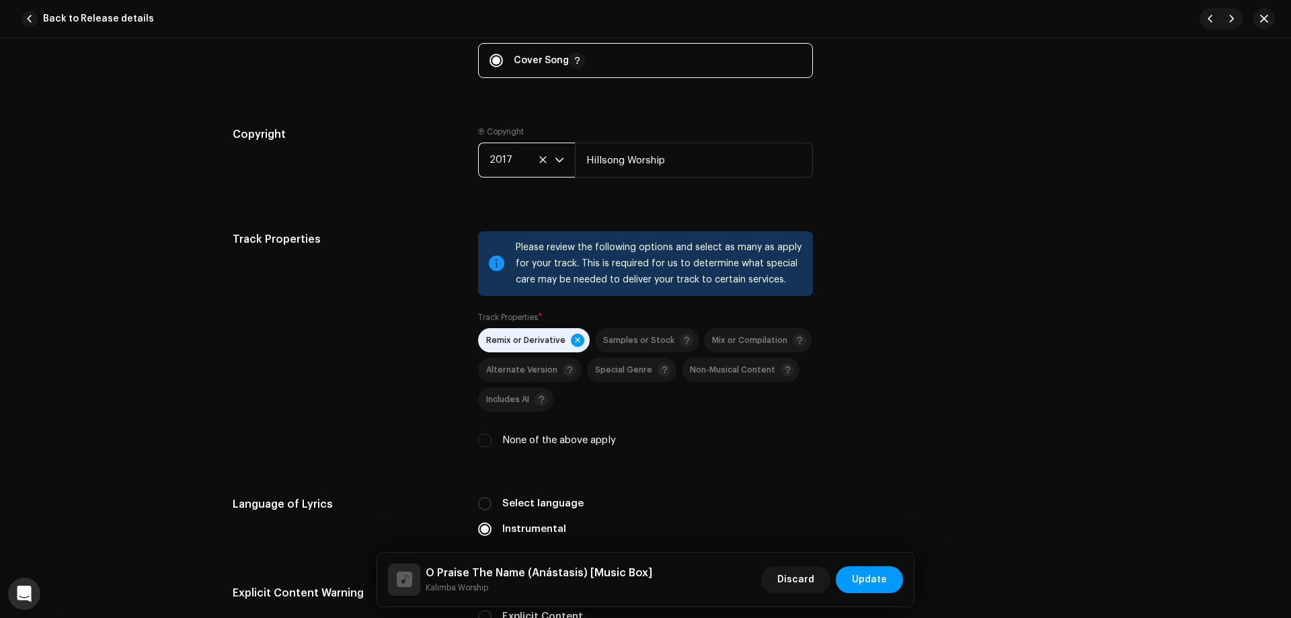
click at [512, 157] on span "2017" at bounding box center [522, 160] width 65 height 34
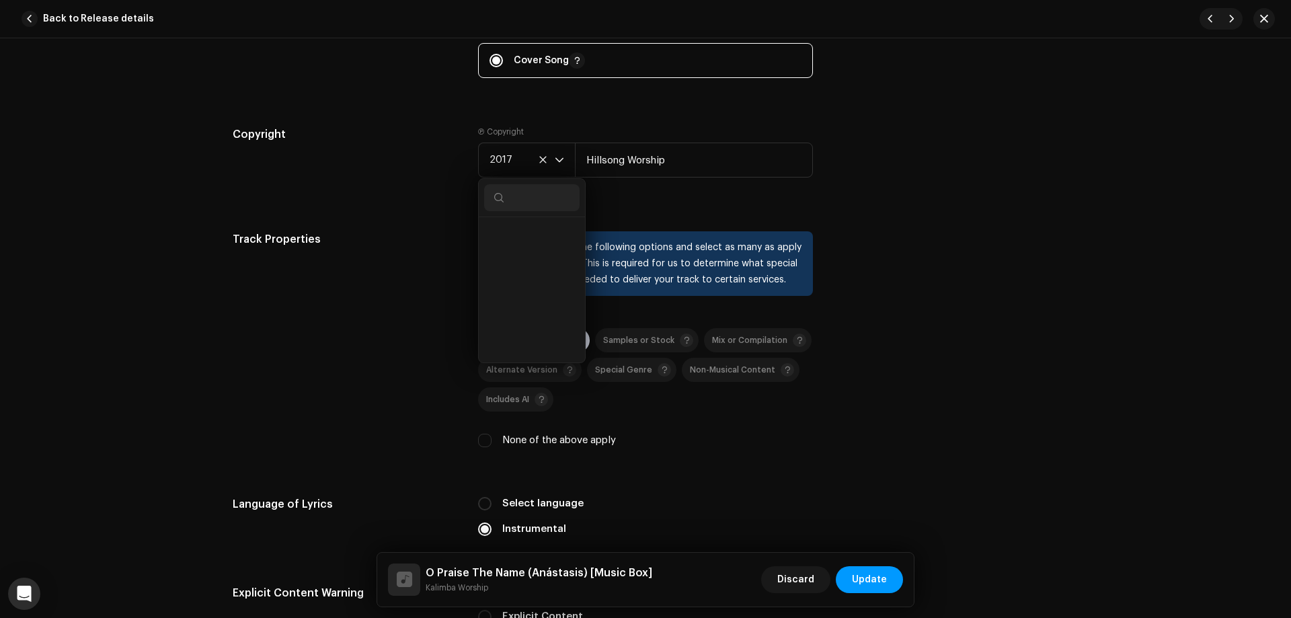
scroll to position [248, 0]
click at [513, 289] on li "2015" at bounding box center [532, 284] width 96 height 27
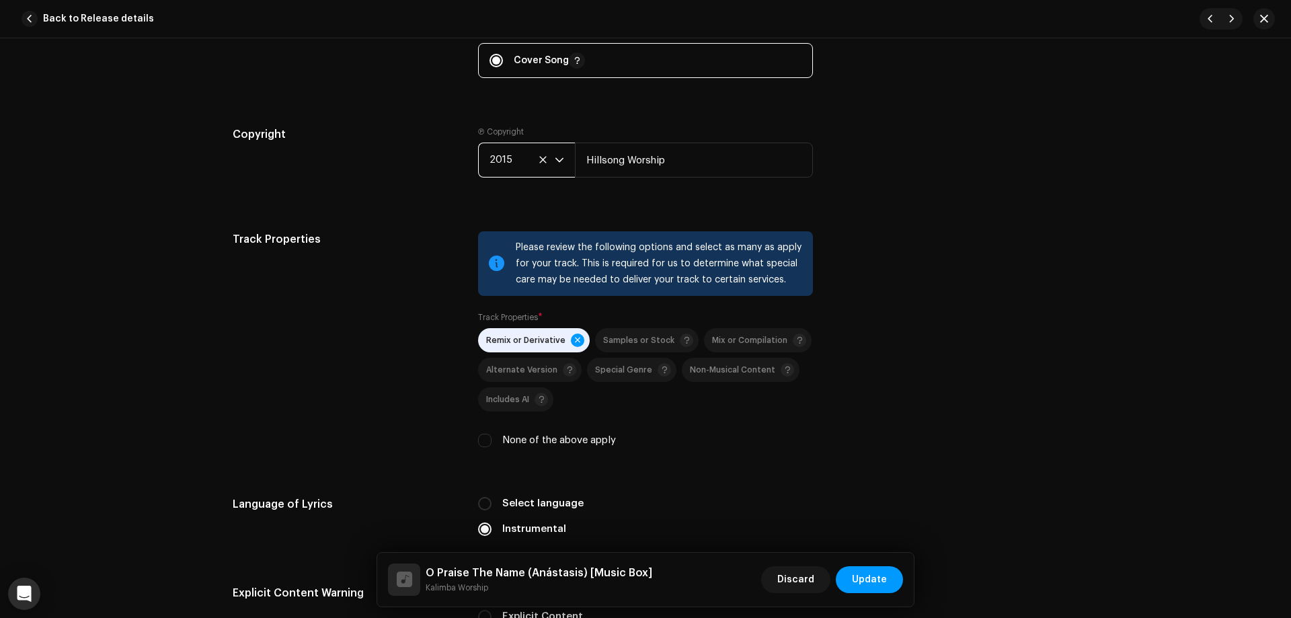
click at [1002, 324] on div "Track Properties Please review the following options and select as many as appl…" at bounding box center [646, 347] width 826 height 233
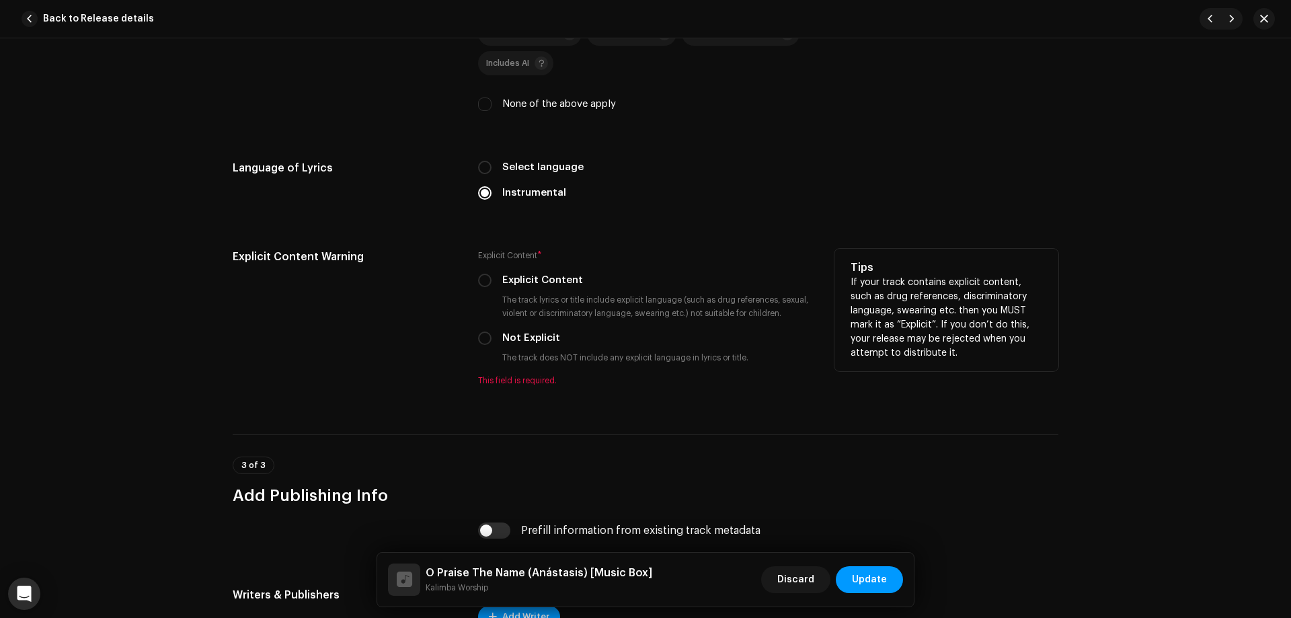
click at [529, 332] on label "Not Explicit" at bounding box center [531, 338] width 58 height 15
click at [492, 332] on input "Not Explicit" at bounding box center [484, 338] width 13 height 13
radio input "true"
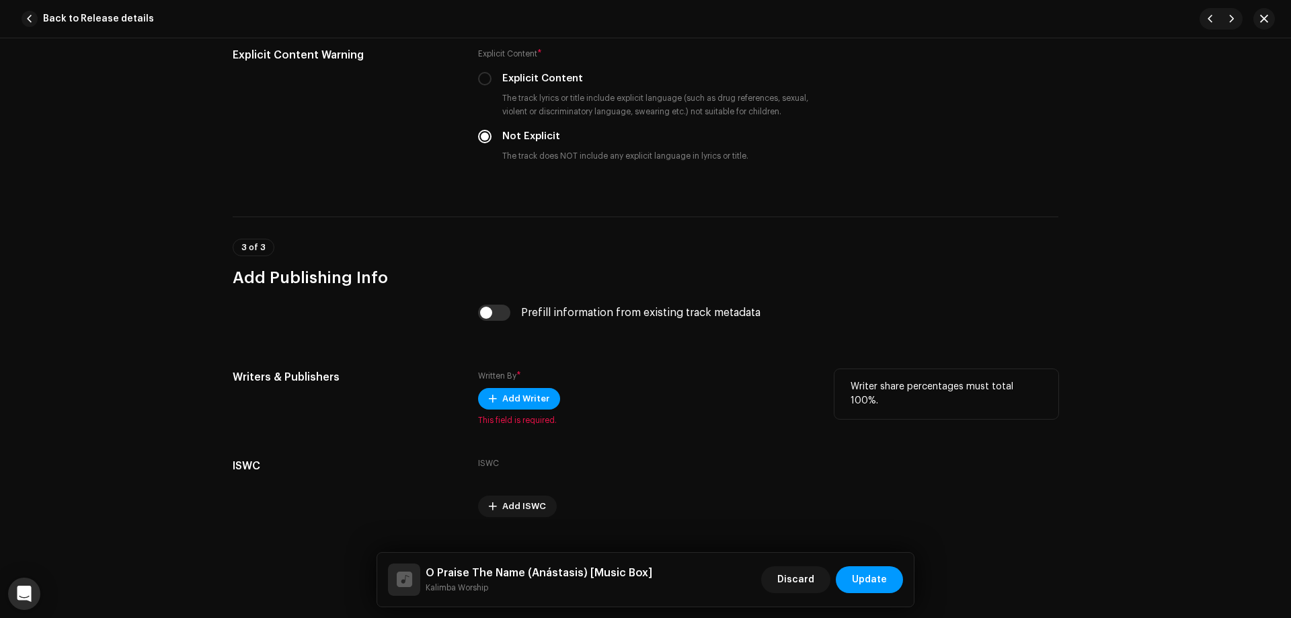
scroll to position [2315, 0]
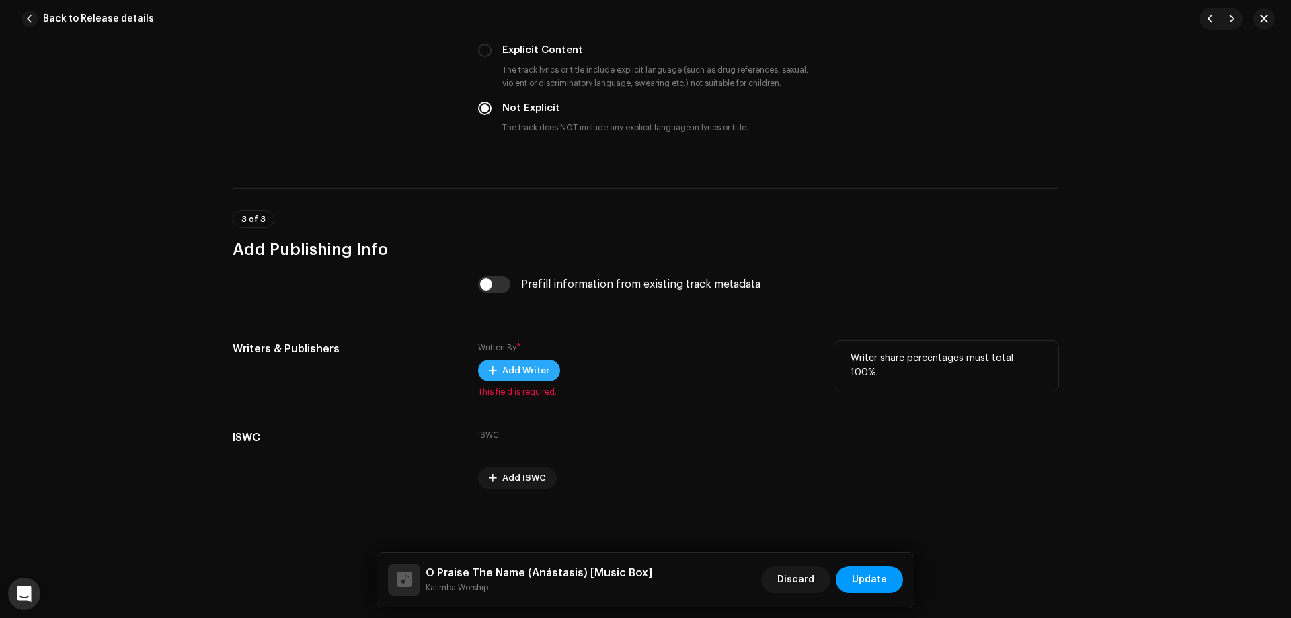
click at [523, 369] on span "Add Writer" at bounding box center [525, 370] width 47 height 27
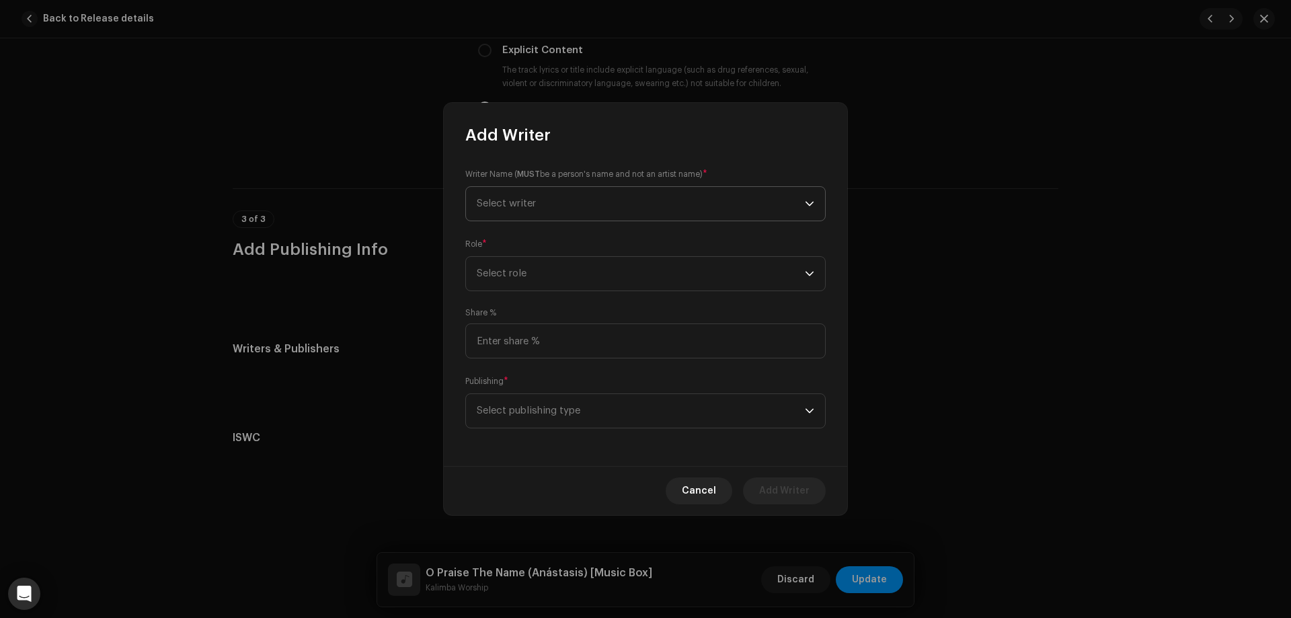
click at [602, 191] on span "Select writer" at bounding box center [641, 204] width 328 height 34
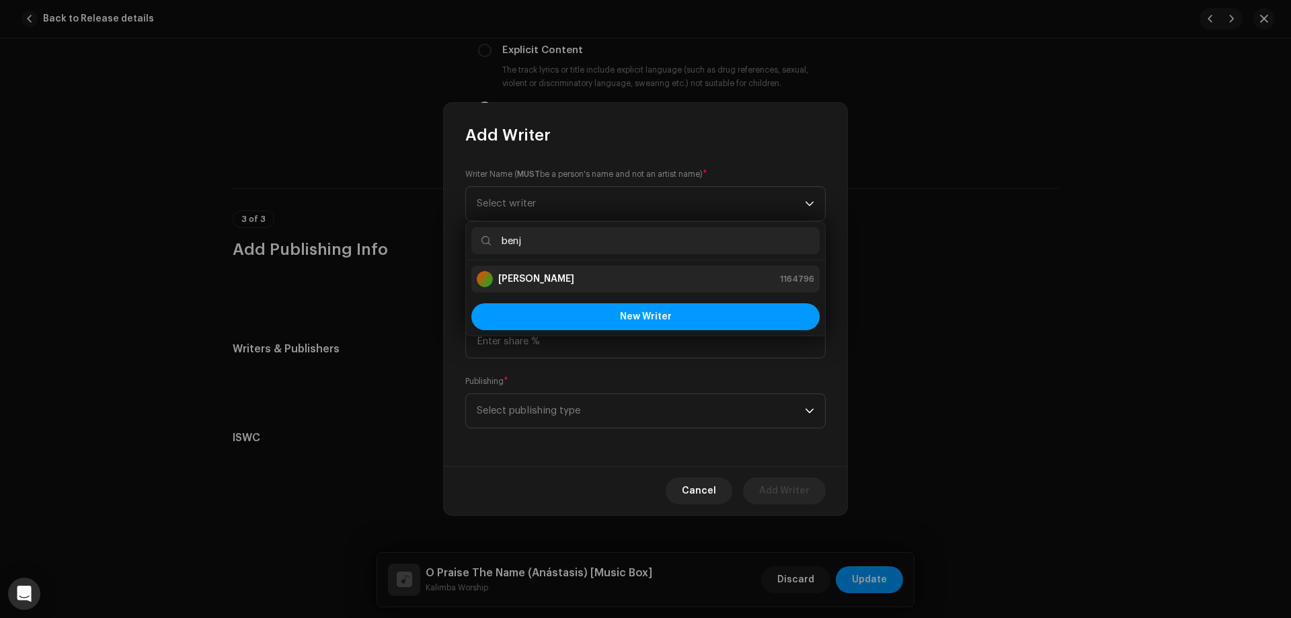
type input "benj"
click at [607, 274] on div "[PERSON_NAME] 1164796" at bounding box center [646, 279] width 338 height 16
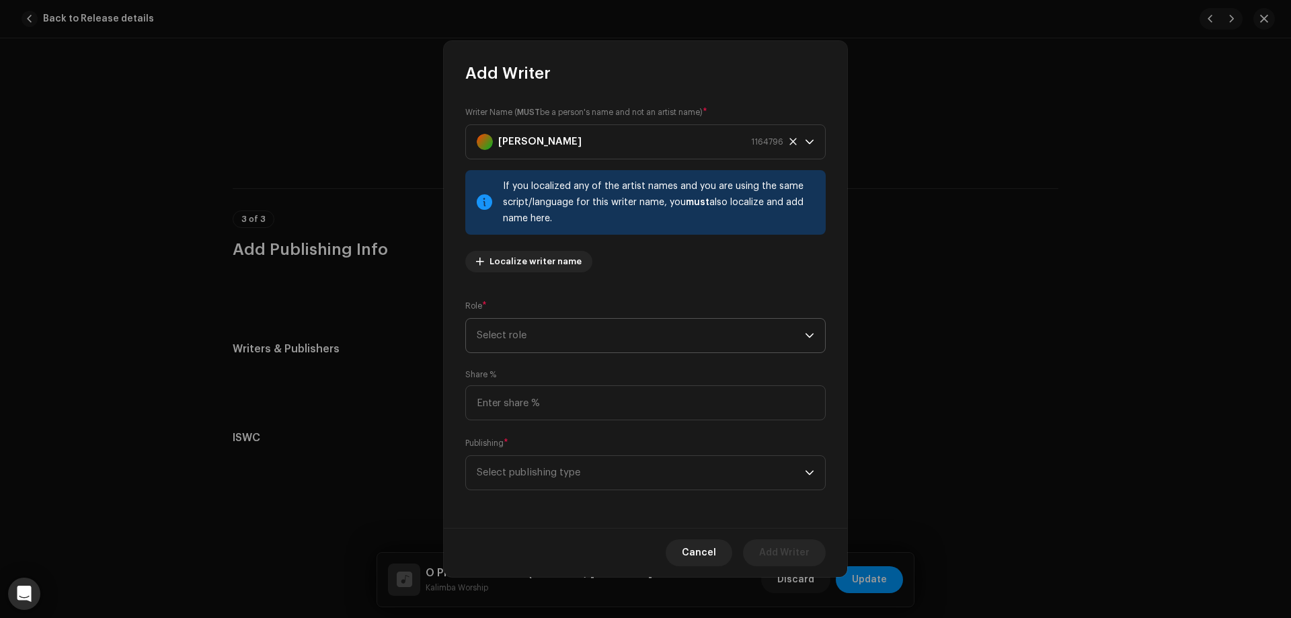
click at [566, 336] on span "Select role" at bounding box center [641, 336] width 328 height 34
click at [554, 428] on li "Composer" at bounding box center [645, 426] width 348 height 27
click at [563, 404] on input at bounding box center [645, 402] width 360 height 35
type input "33.34"
click at [540, 461] on span "Select publishing type" at bounding box center [641, 473] width 328 height 34
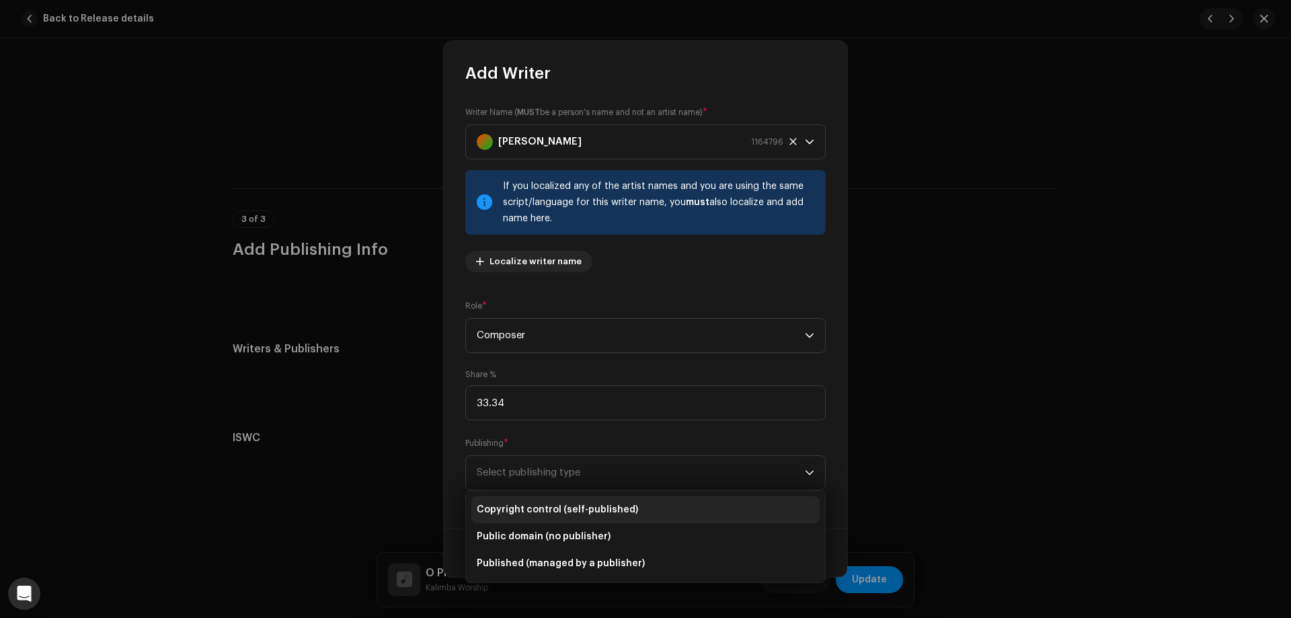
click at [556, 510] on span "Copyright control (self-published)" at bounding box center [557, 509] width 161 height 13
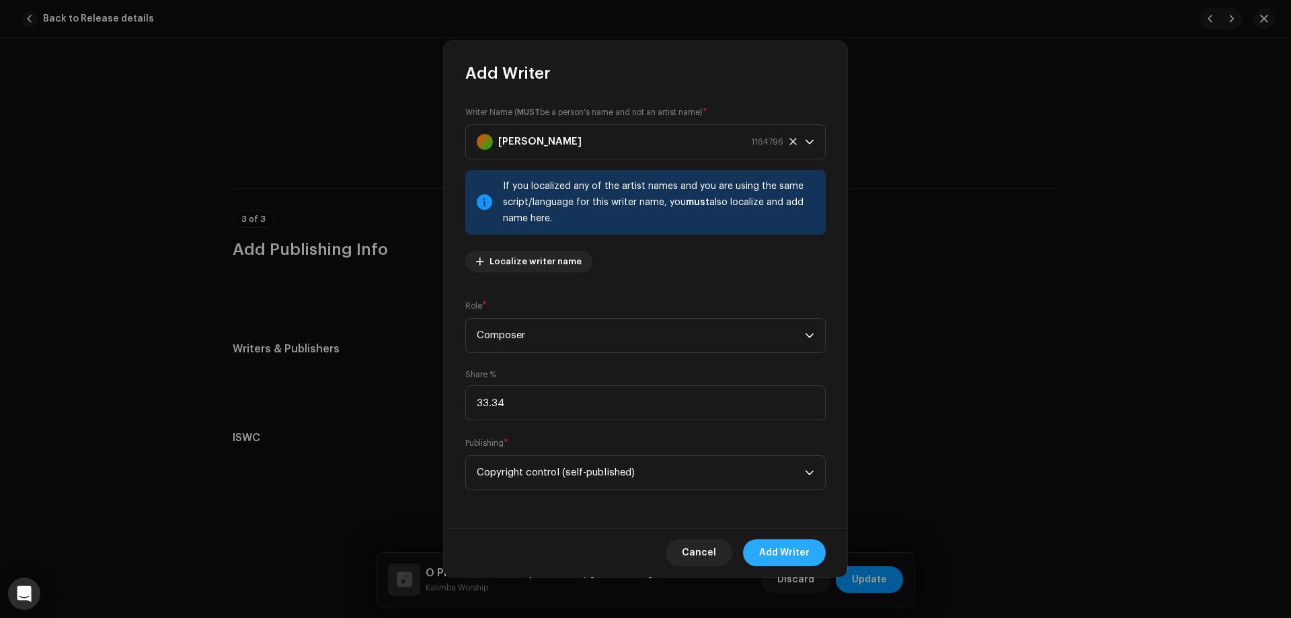
click at [783, 551] on span "Add Writer" at bounding box center [784, 552] width 50 height 27
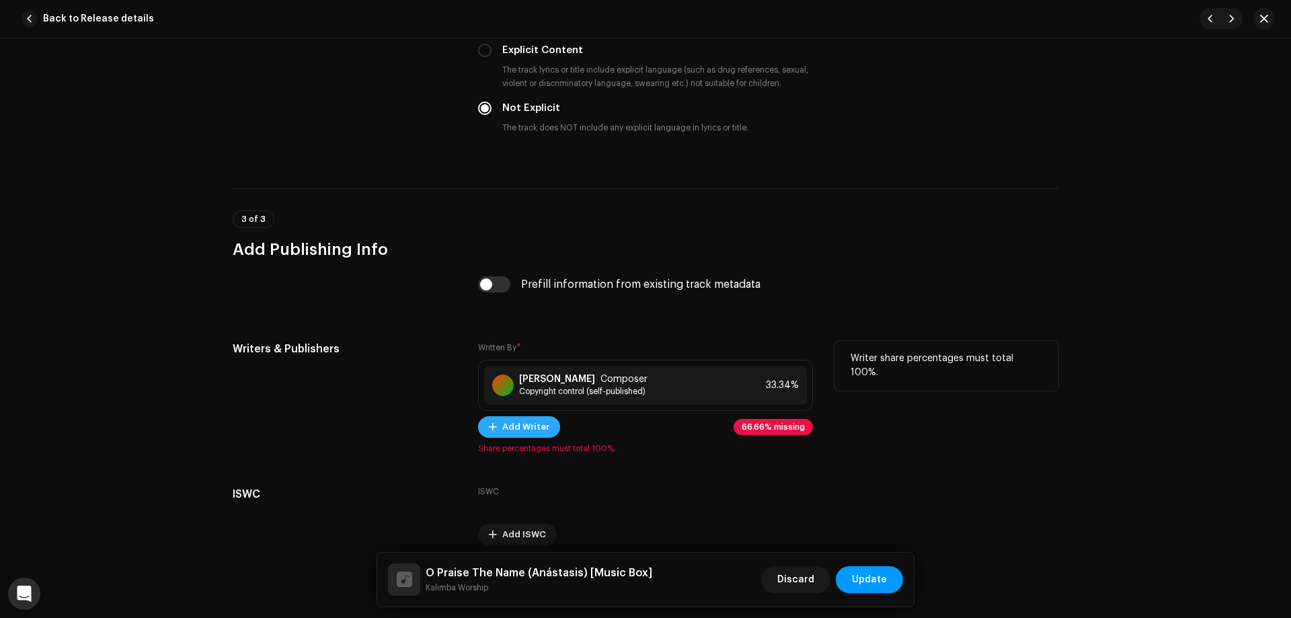
click at [535, 425] on span "Add Writer" at bounding box center [525, 427] width 47 height 27
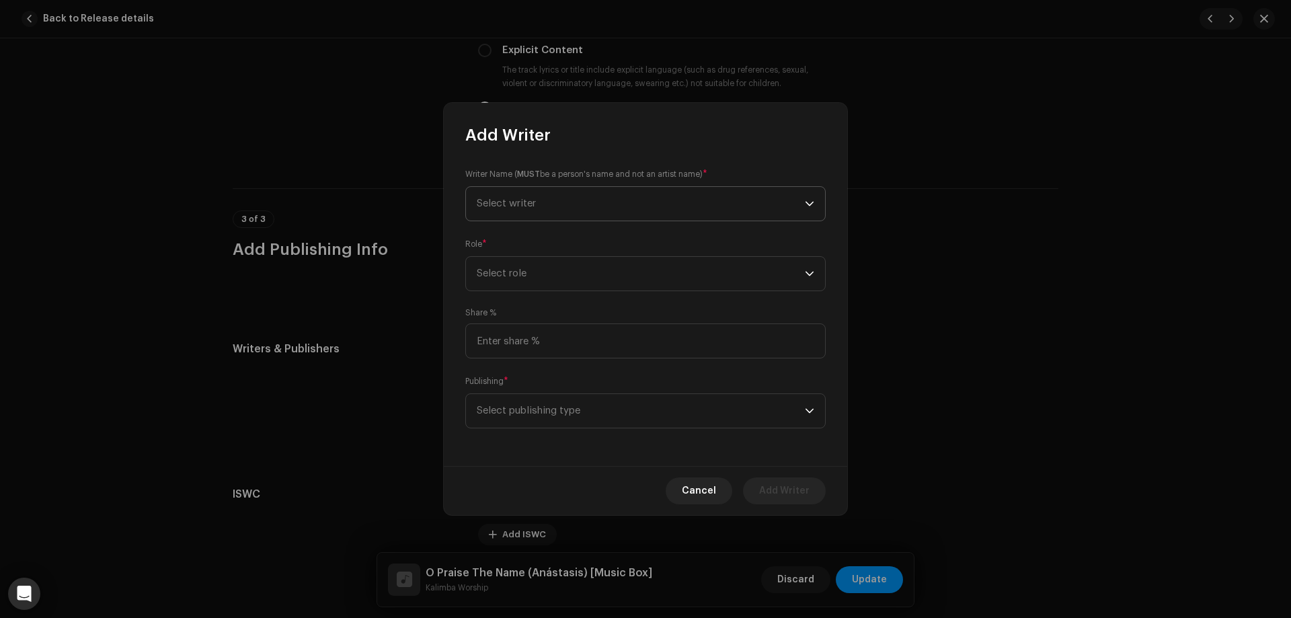
click at [543, 200] on span "Select writer" at bounding box center [641, 204] width 328 height 34
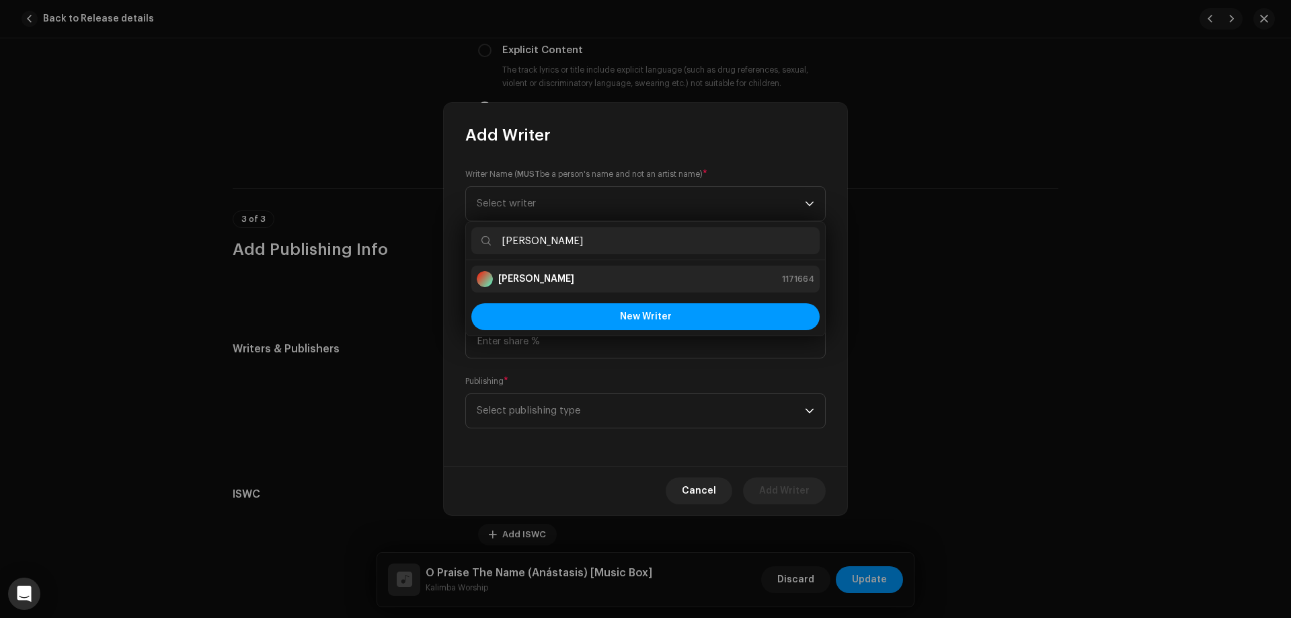
type input "[PERSON_NAME]"
click at [568, 273] on div "[PERSON_NAME] 1171664" at bounding box center [646, 279] width 338 height 16
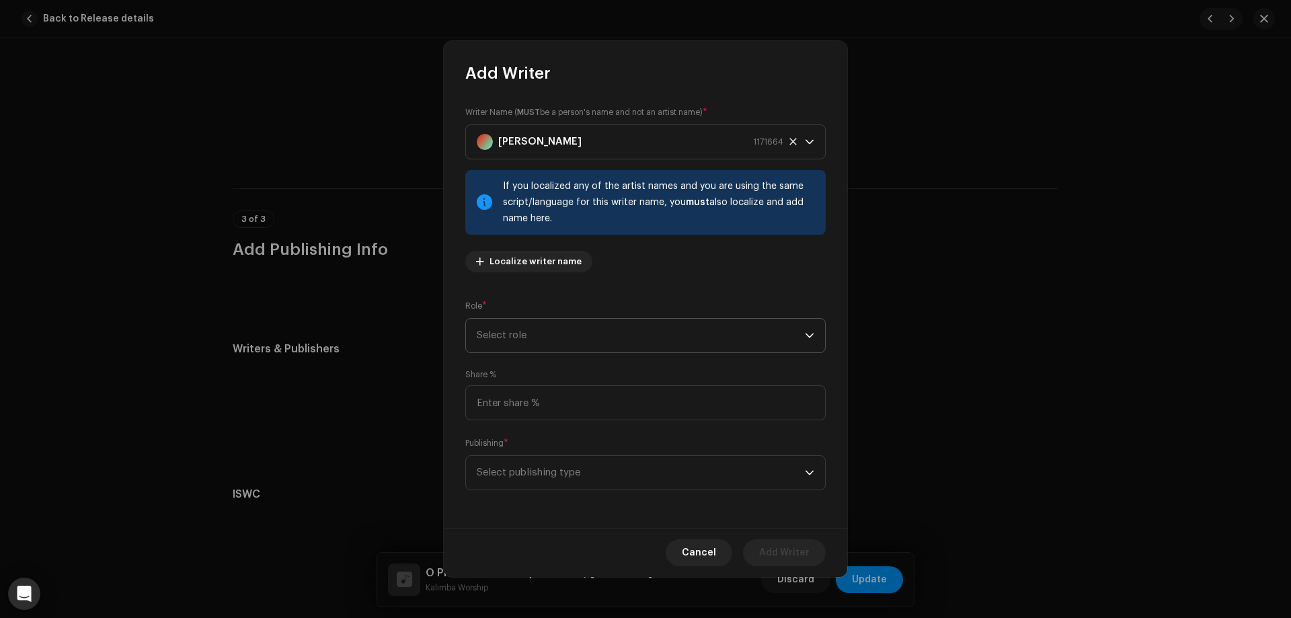
click at [550, 344] on span "Select role" at bounding box center [641, 336] width 328 height 34
click at [535, 424] on li "Composer" at bounding box center [645, 426] width 348 height 27
click at [552, 404] on input at bounding box center [645, 402] width 360 height 35
type input "33.33"
click at [561, 465] on span "Select publishing type" at bounding box center [641, 473] width 328 height 34
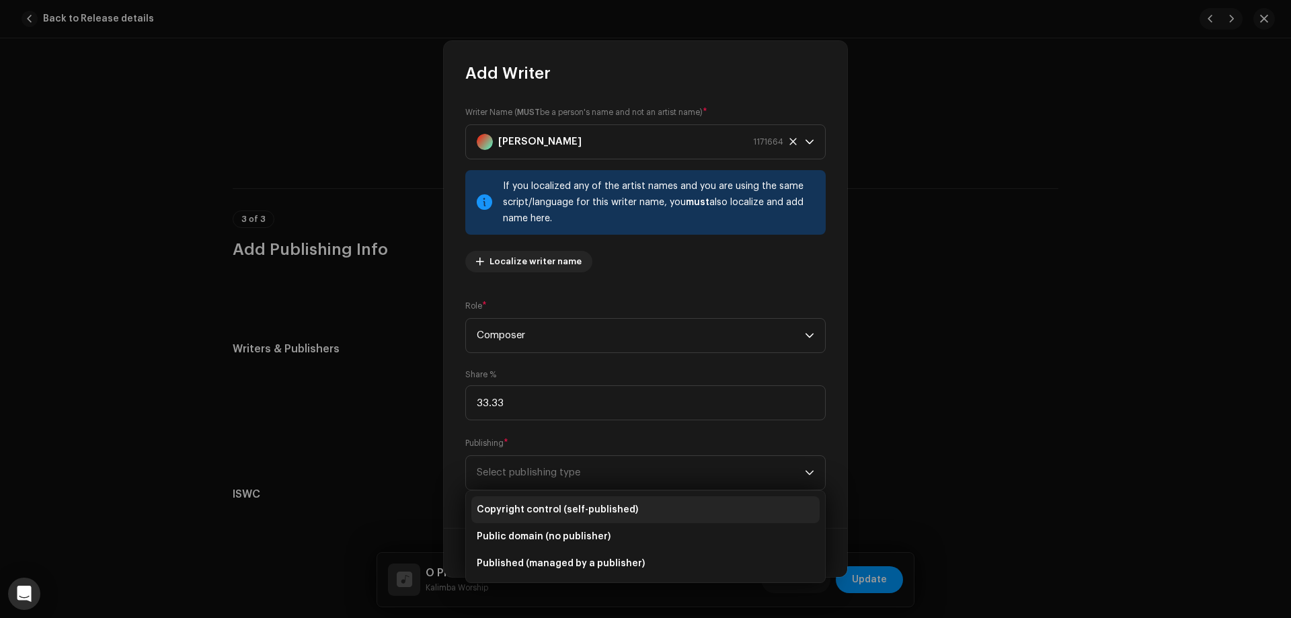
click at [539, 508] on span "Copyright control (self-published)" at bounding box center [557, 509] width 161 height 13
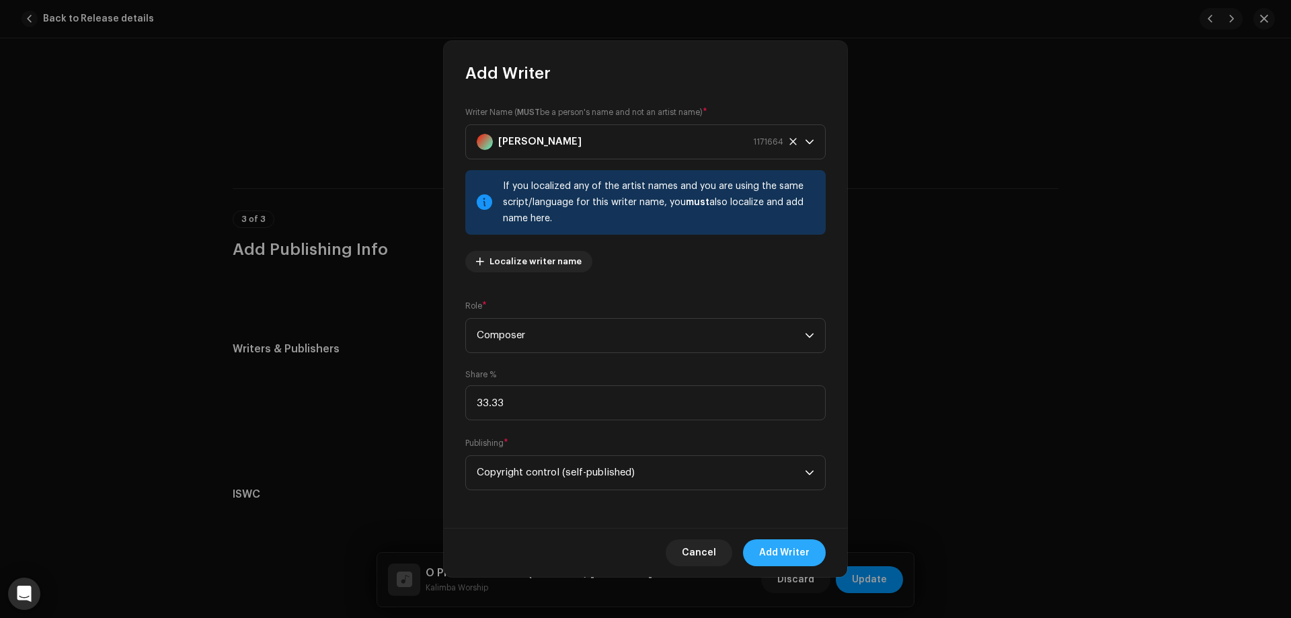
click at [777, 551] on span "Add Writer" at bounding box center [784, 552] width 50 height 27
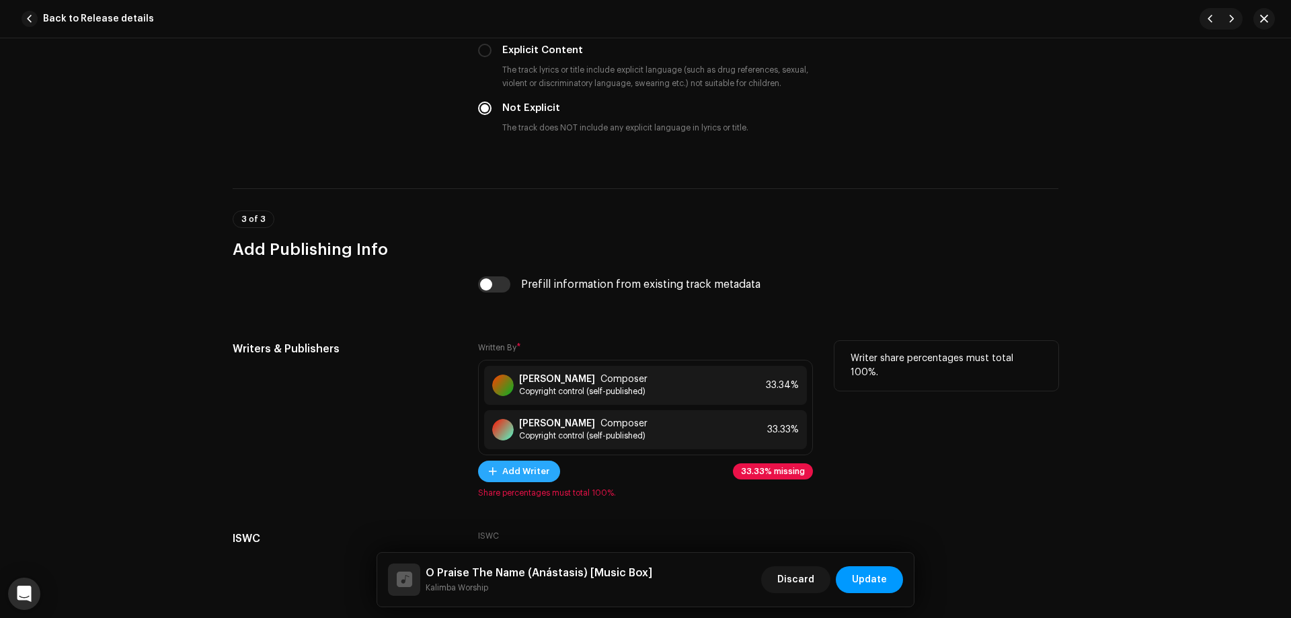
click at [520, 473] on span "Add Writer" at bounding box center [525, 471] width 47 height 27
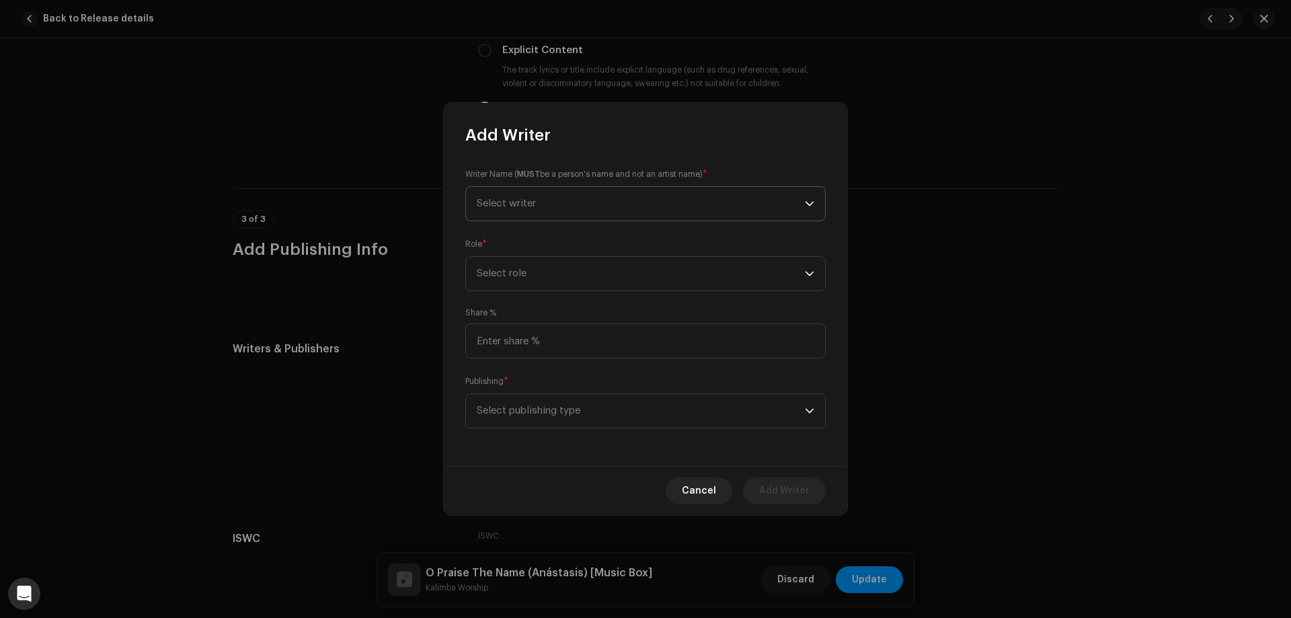
click at [586, 195] on span "Select writer" at bounding box center [641, 204] width 328 height 34
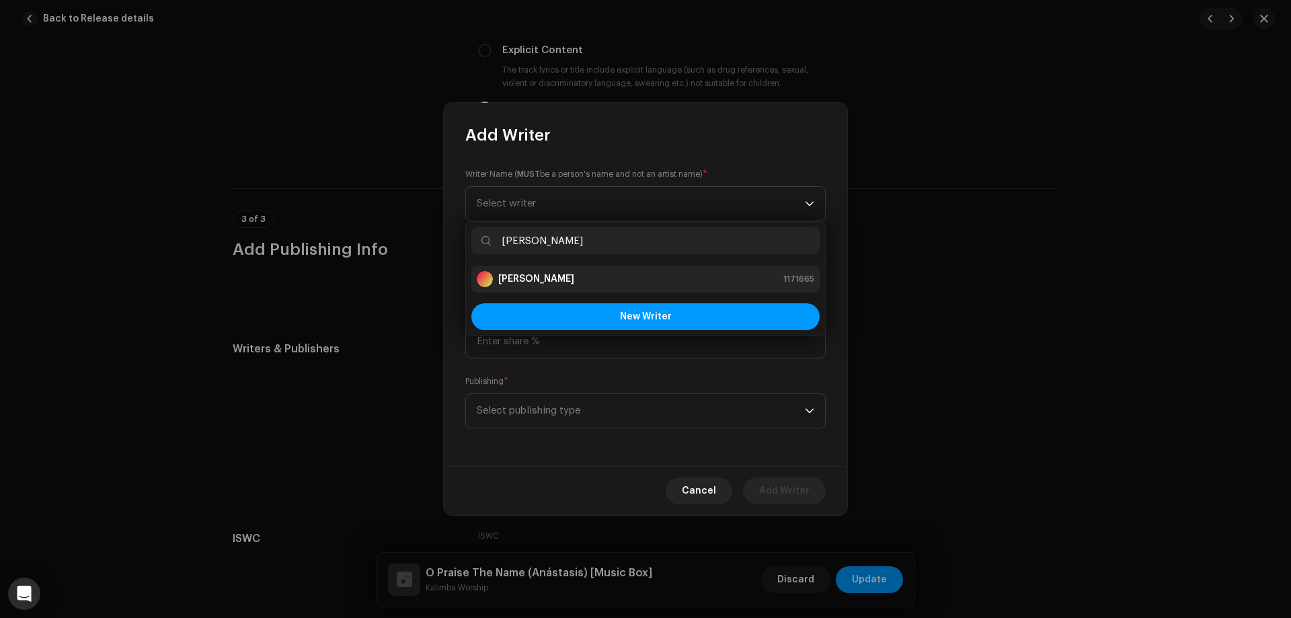
type input "[PERSON_NAME]"
click at [562, 276] on strong "[PERSON_NAME]" at bounding box center [536, 278] width 76 height 13
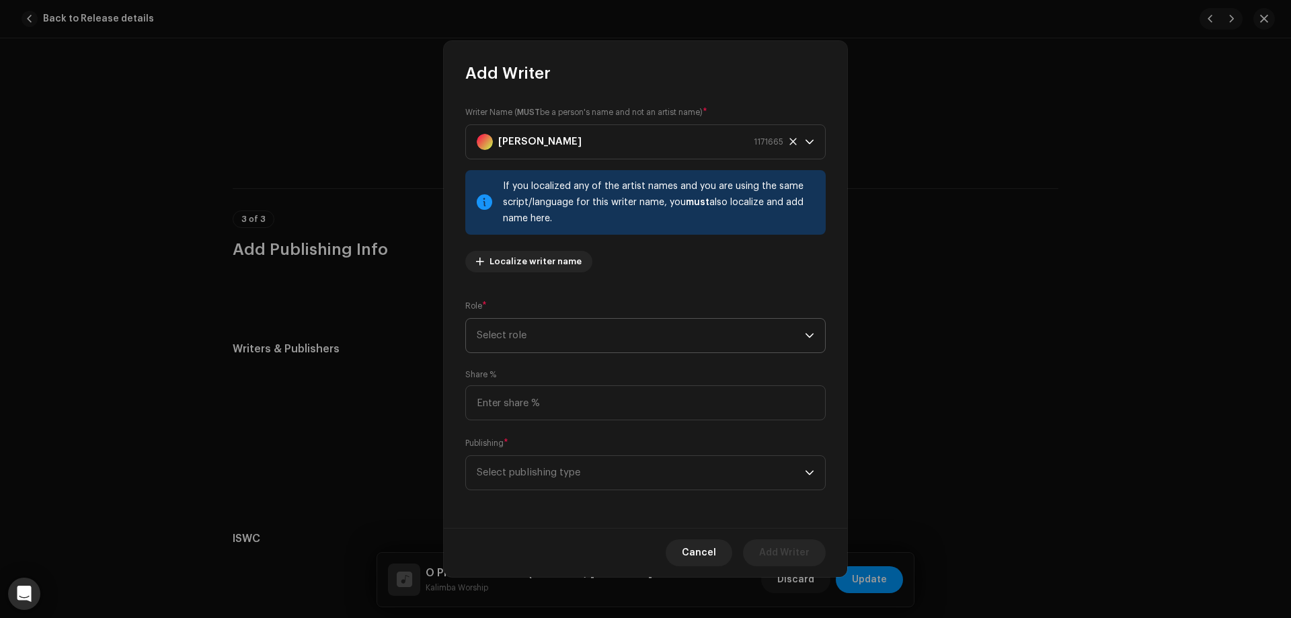
click at [572, 331] on span "Select role" at bounding box center [641, 336] width 328 height 34
click at [554, 418] on li "Composer" at bounding box center [645, 426] width 348 height 27
click at [554, 414] on input at bounding box center [645, 402] width 360 height 35
type input "33.33"
click at [539, 476] on span "Select publishing type" at bounding box center [641, 473] width 328 height 34
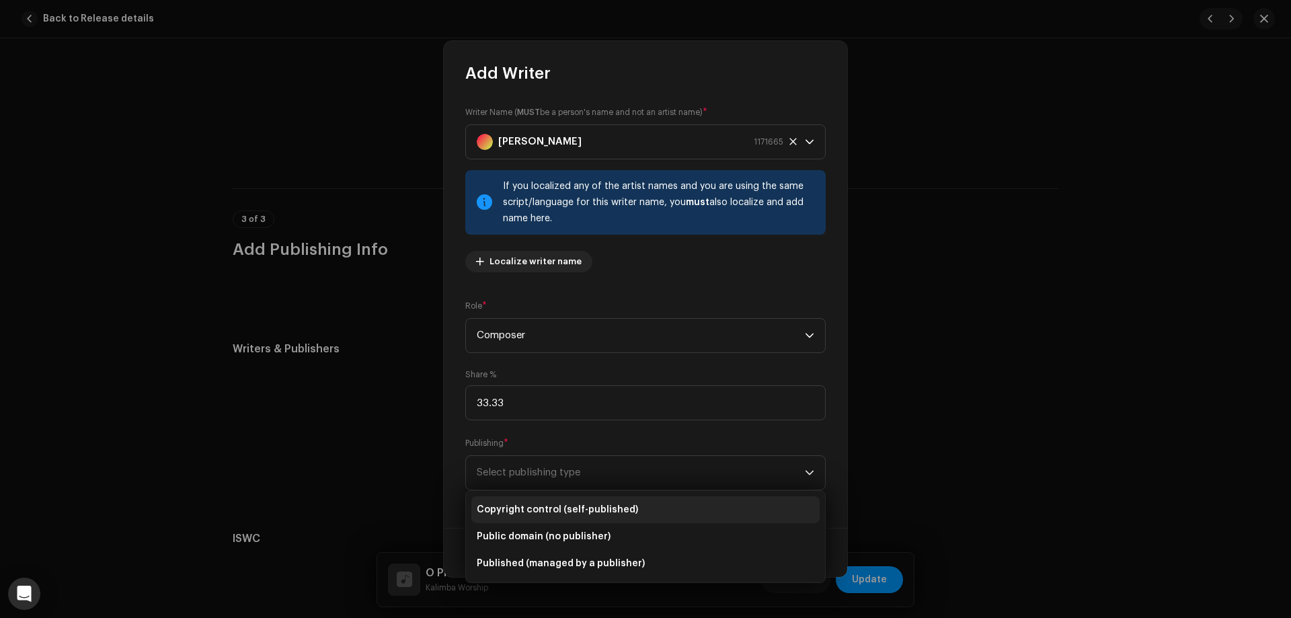
click at [543, 505] on span "Copyright control (self-published)" at bounding box center [557, 509] width 161 height 13
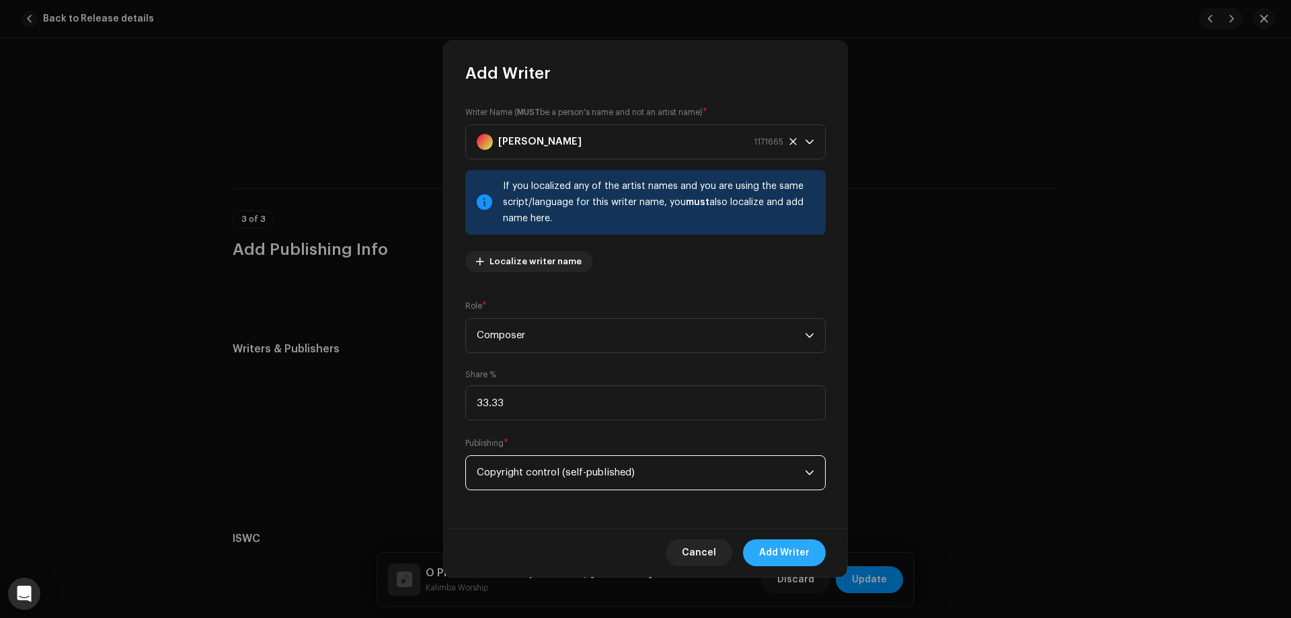
click at [797, 553] on span "Add Writer" at bounding box center [784, 552] width 50 height 27
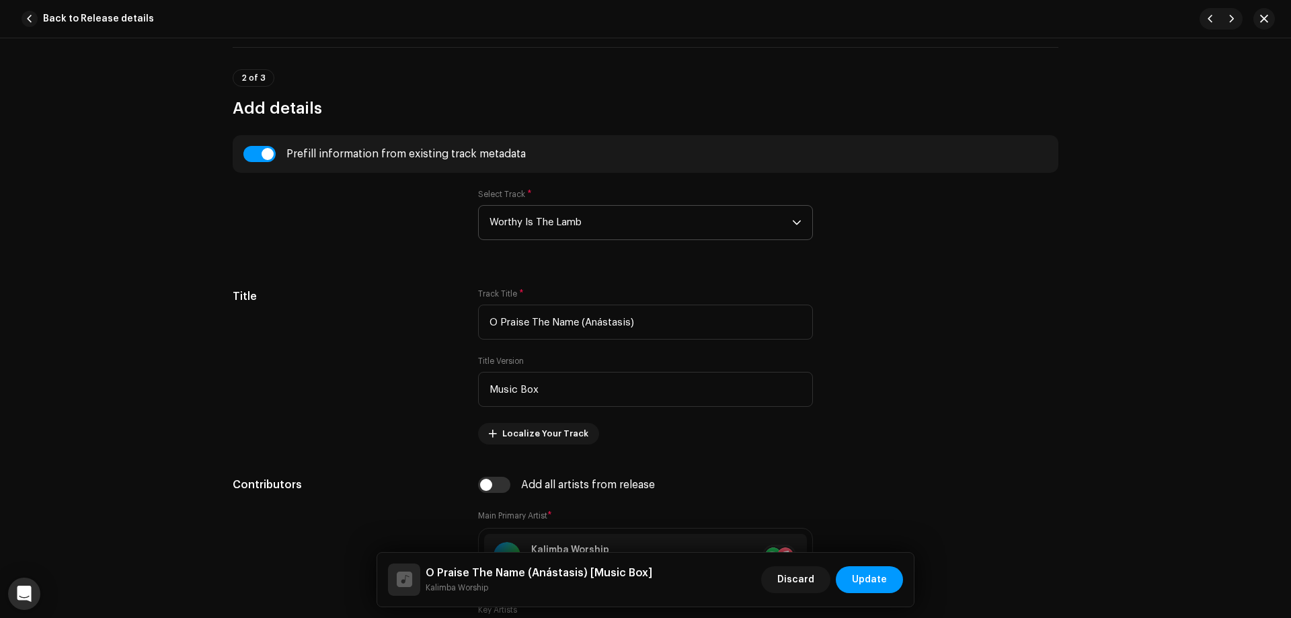
scroll to position [426, 0]
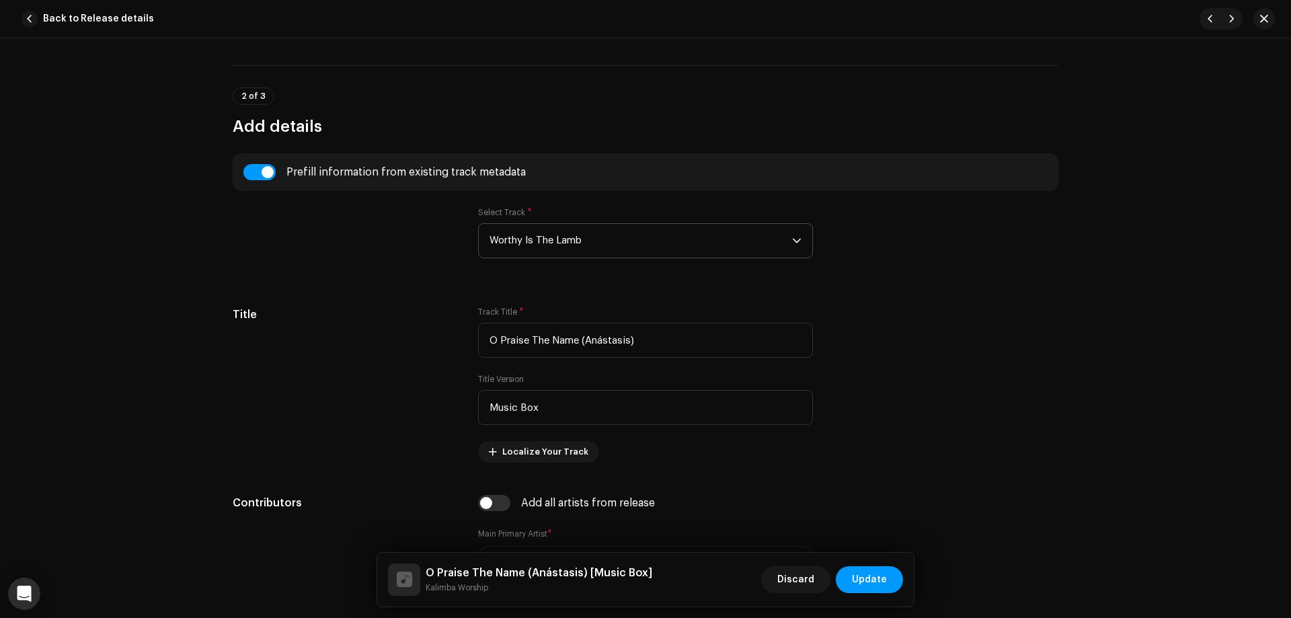
drag, startPoint x: 1131, startPoint y: 198, endPoint x: 1135, endPoint y: 401, distance: 203.2
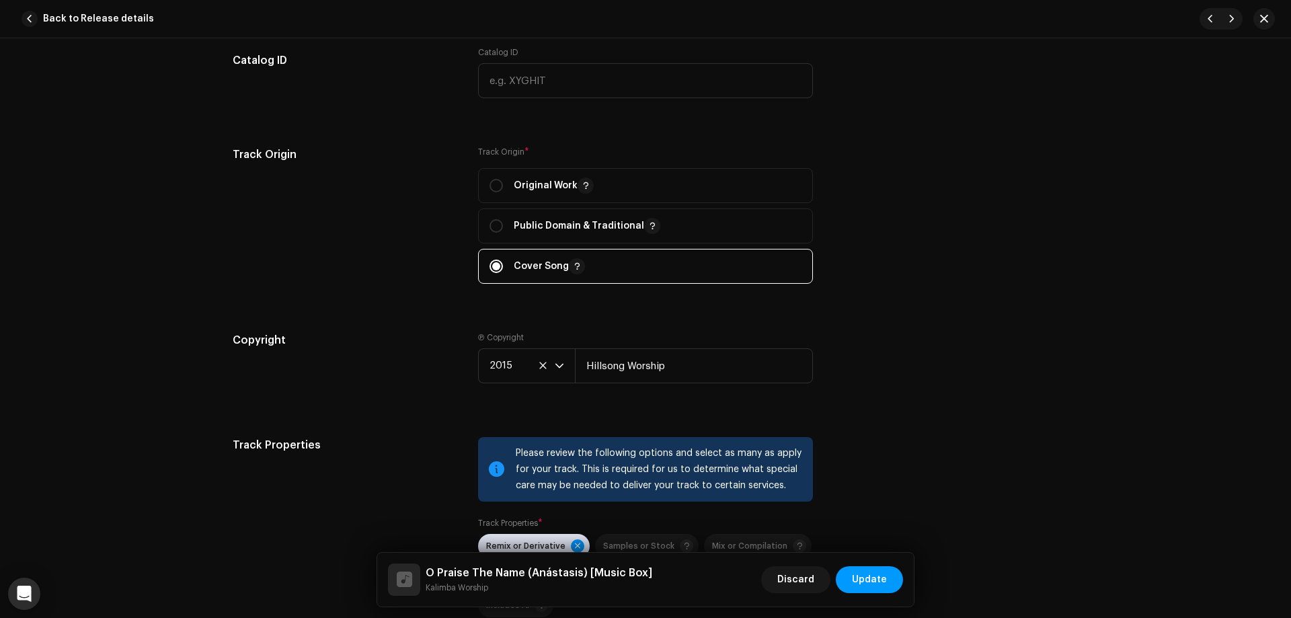
scroll to position [2444, 0]
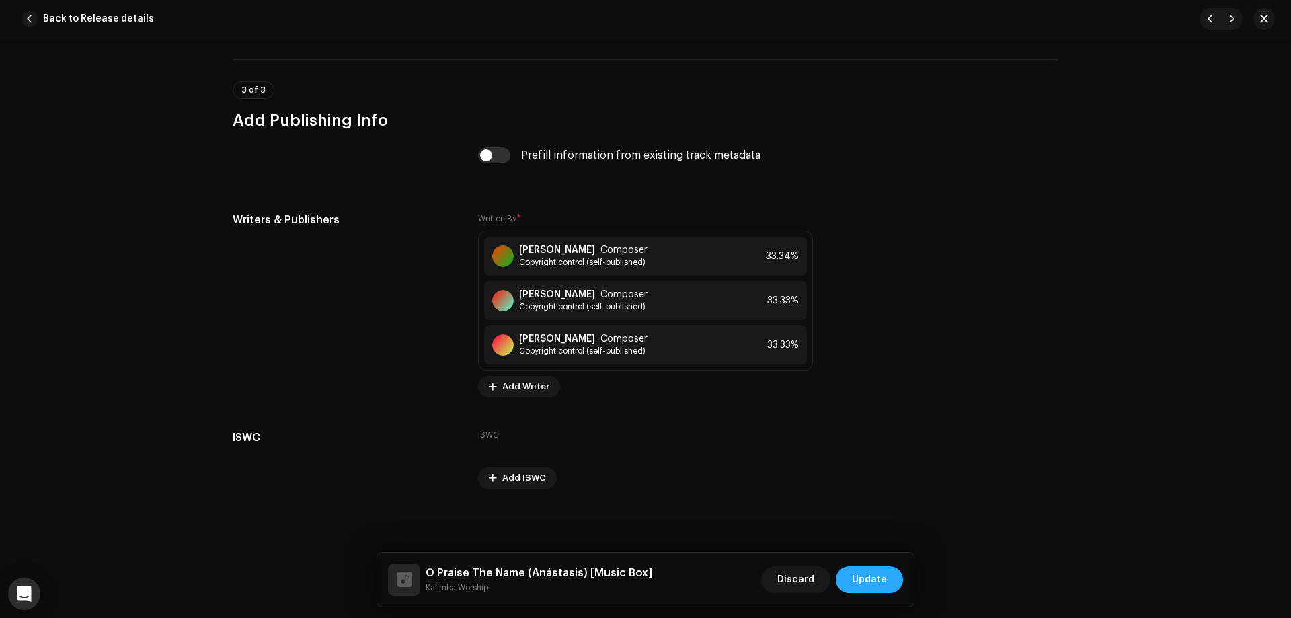
click at [880, 577] on span "Update" at bounding box center [869, 579] width 35 height 27
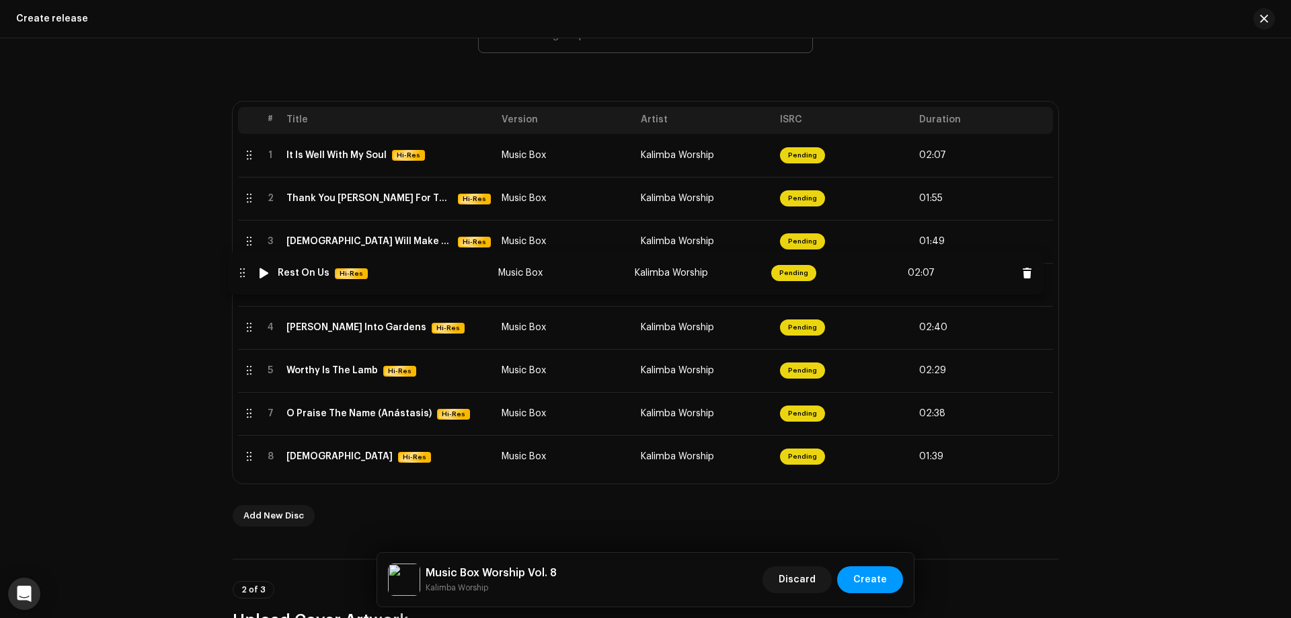
drag, startPoint x: 248, startPoint y: 373, endPoint x: 241, endPoint y: 276, distance: 97.8
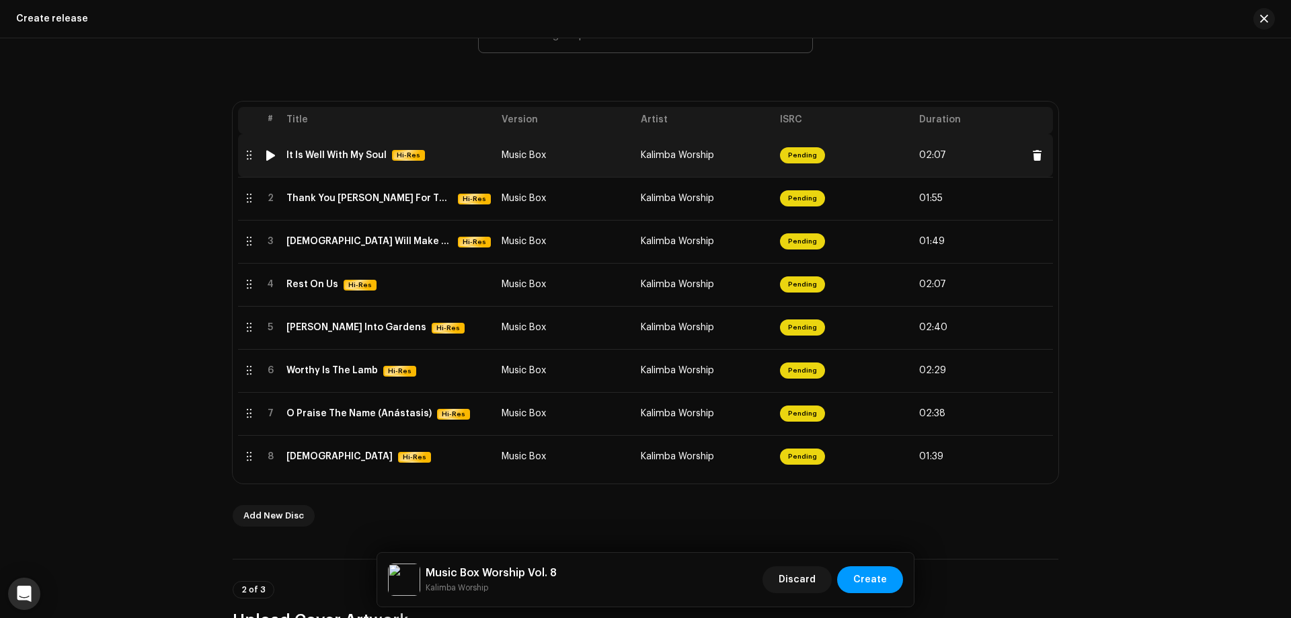
click at [270, 153] on div at bounding box center [271, 155] width 10 height 11
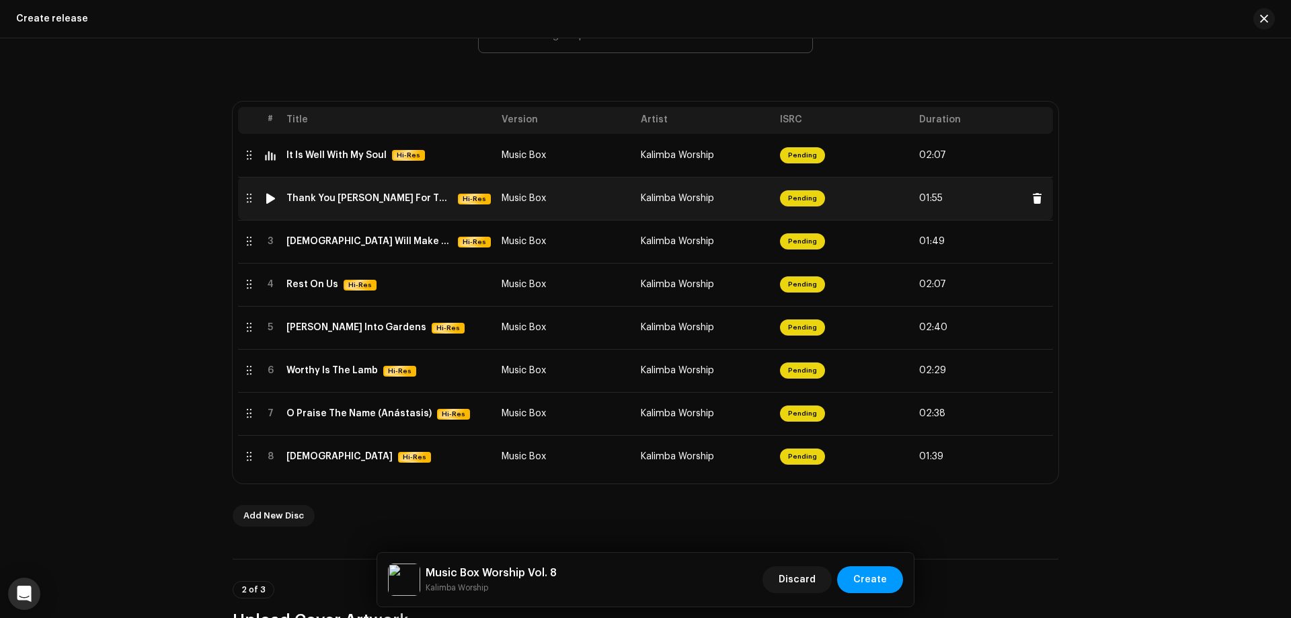
click at [269, 200] on div at bounding box center [271, 198] width 10 height 11
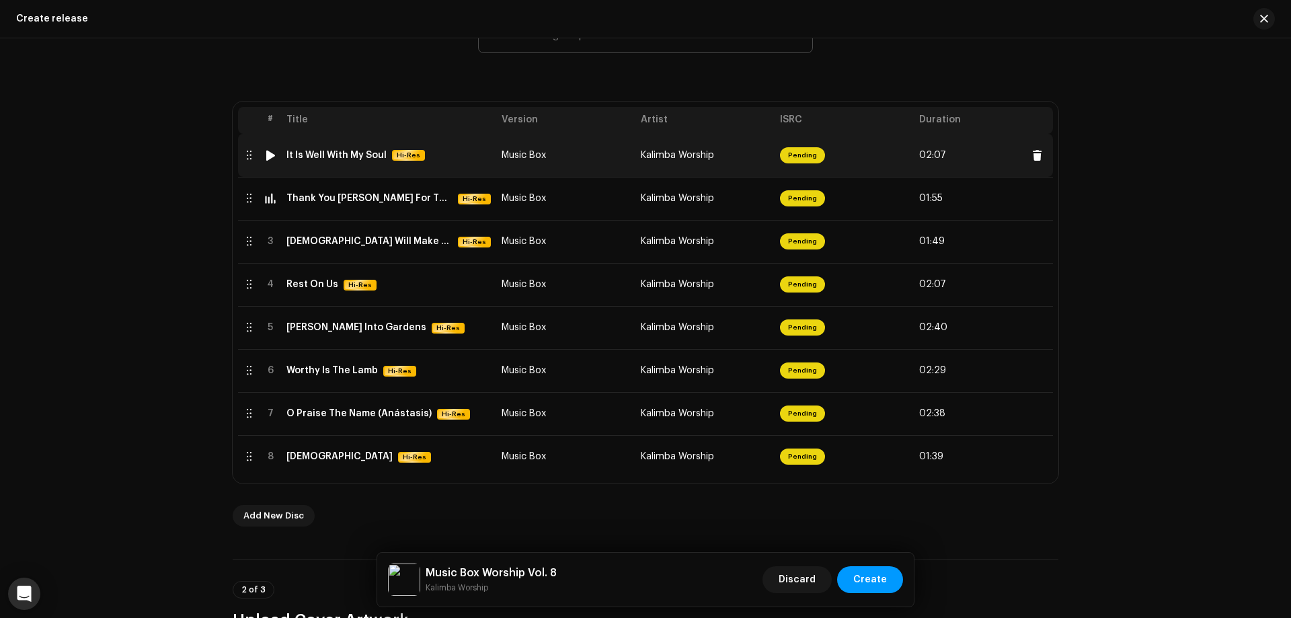
click at [268, 157] on div at bounding box center [271, 155] width 10 height 11
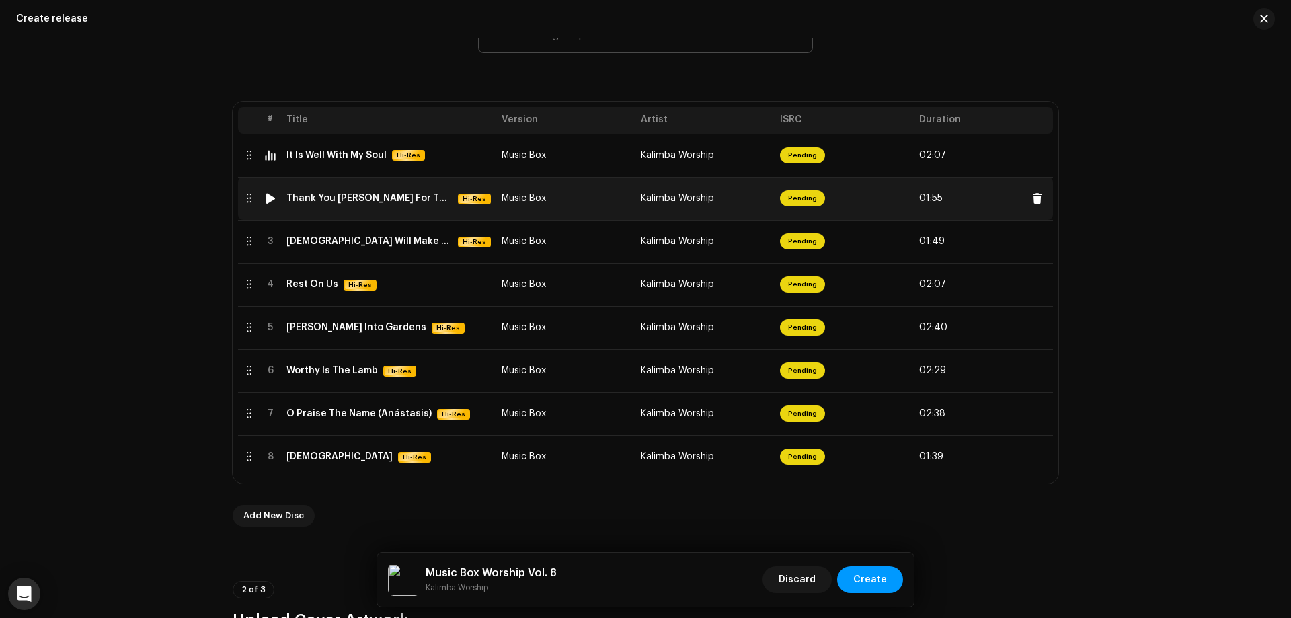
click at [267, 196] on div at bounding box center [271, 198] width 10 height 11
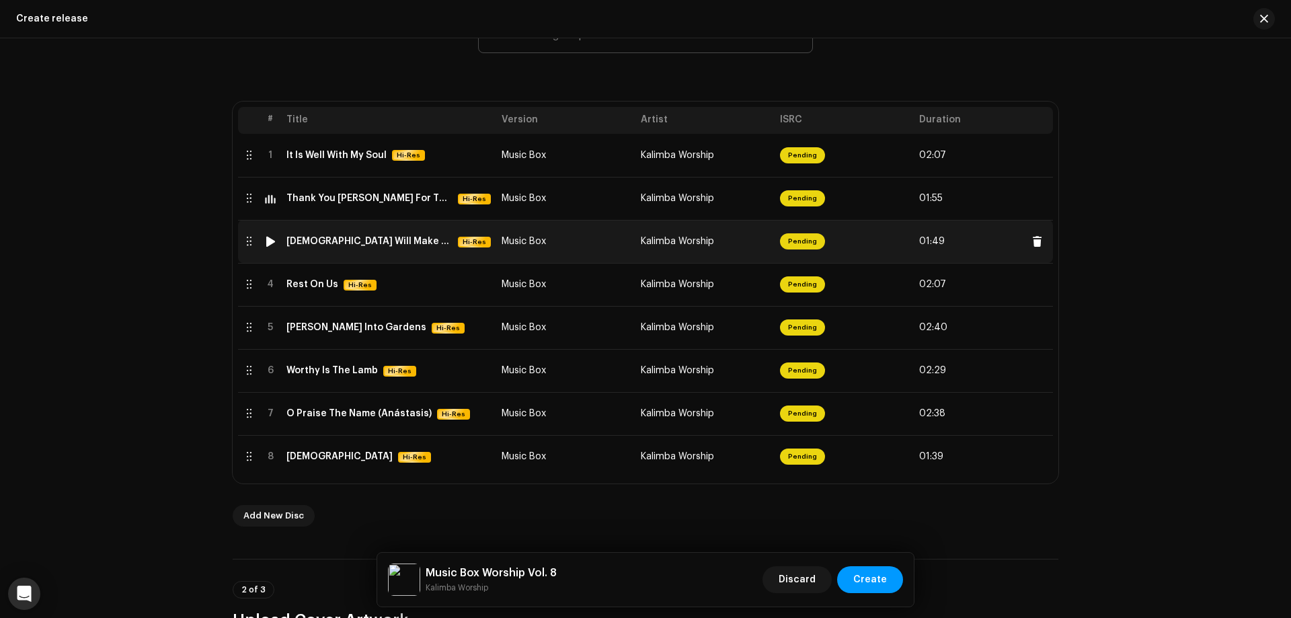
click at [271, 239] on div at bounding box center [271, 241] width 10 height 11
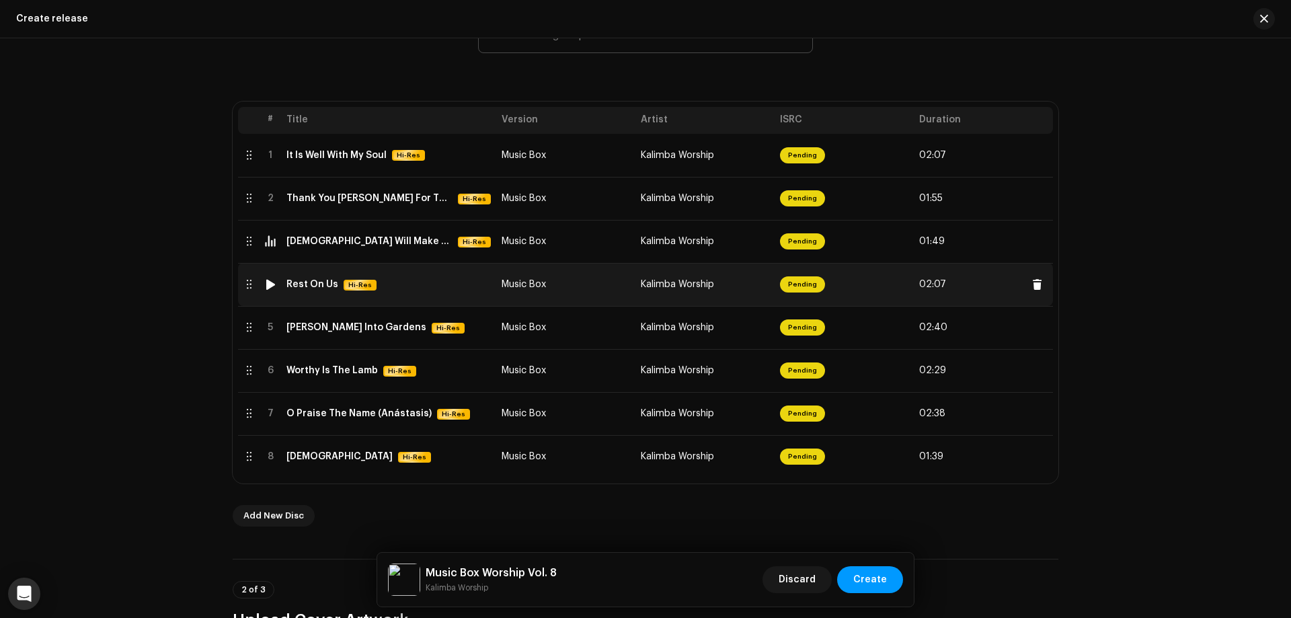
click at [266, 279] on div at bounding box center [271, 284] width 10 height 11
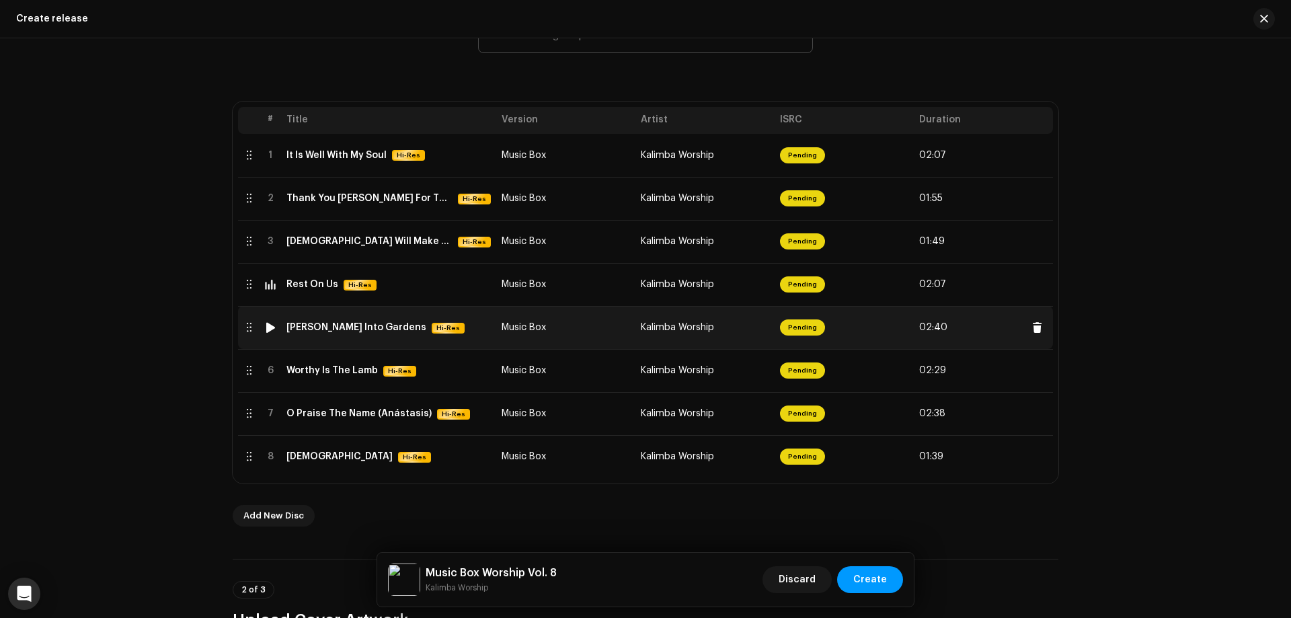
click at [266, 324] on div at bounding box center [271, 327] width 10 height 11
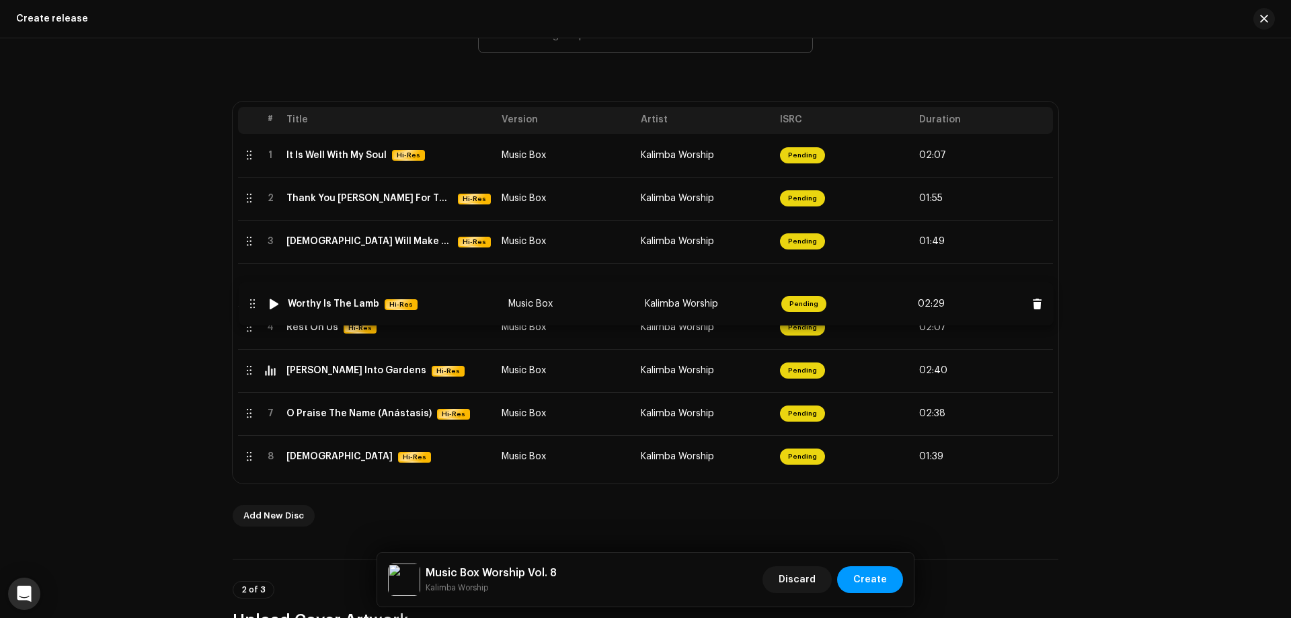
drag, startPoint x: 246, startPoint y: 366, endPoint x: 250, endPoint y: 299, distance: 66.7
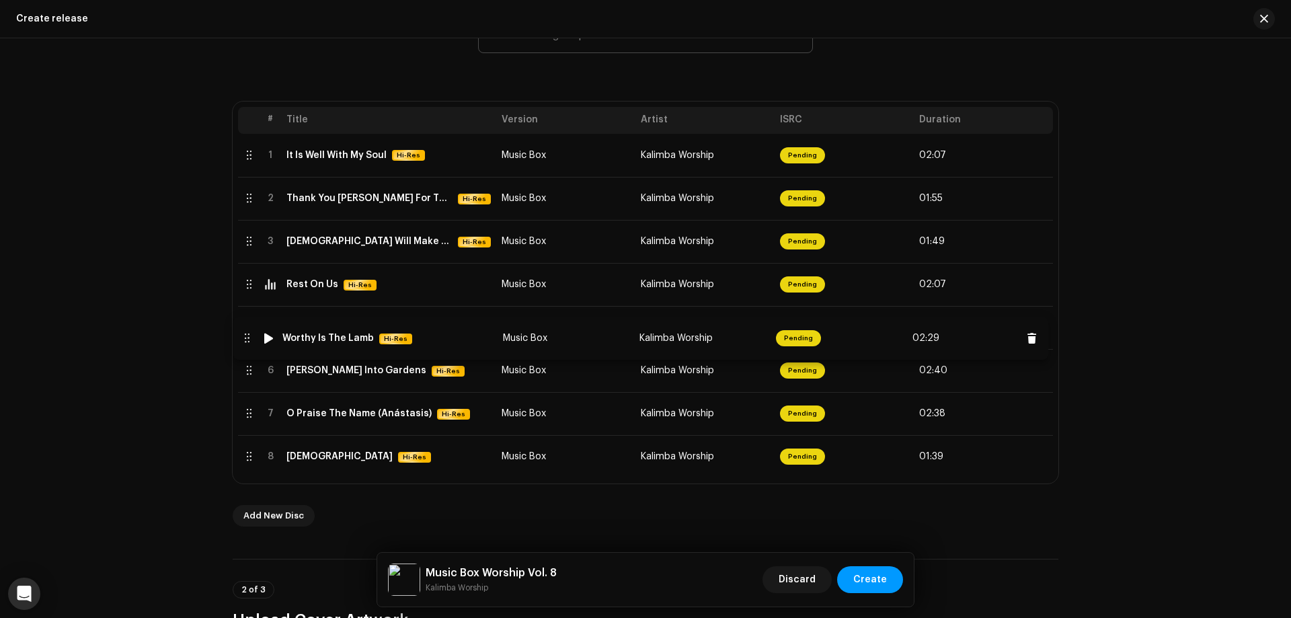
drag, startPoint x: 244, startPoint y: 277, endPoint x: 242, endPoint y: 331, distance: 53.8
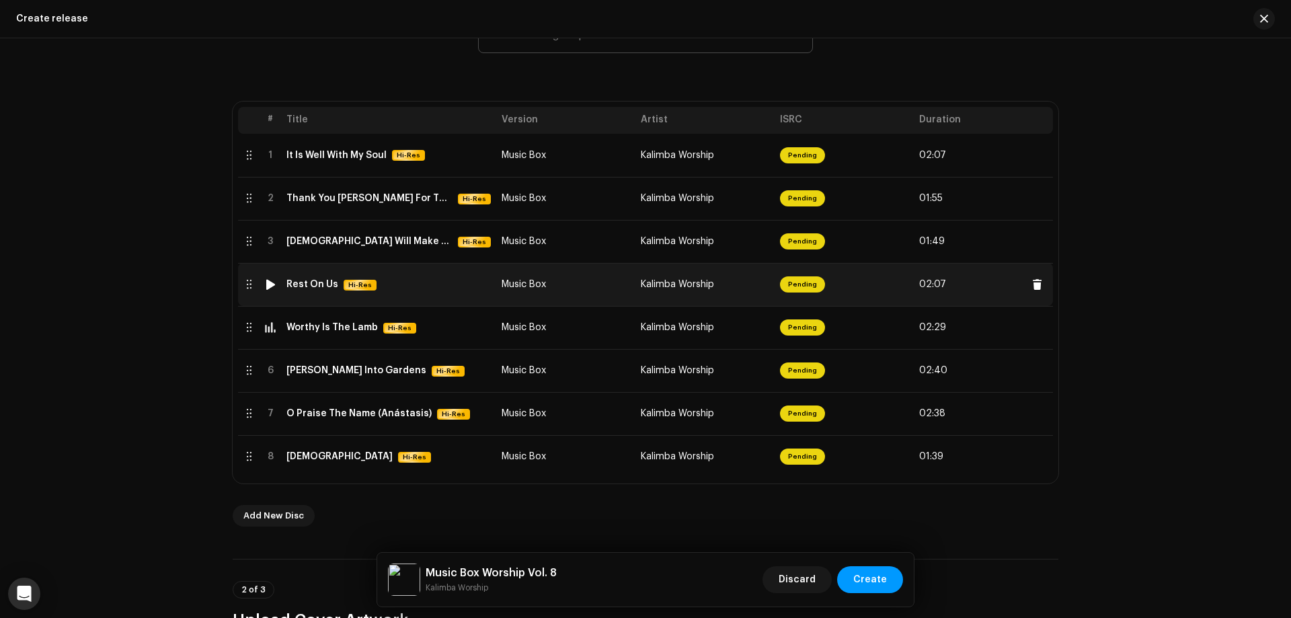
click at [270, 285] on div at bounding box center [271, 284] width 10 height 11
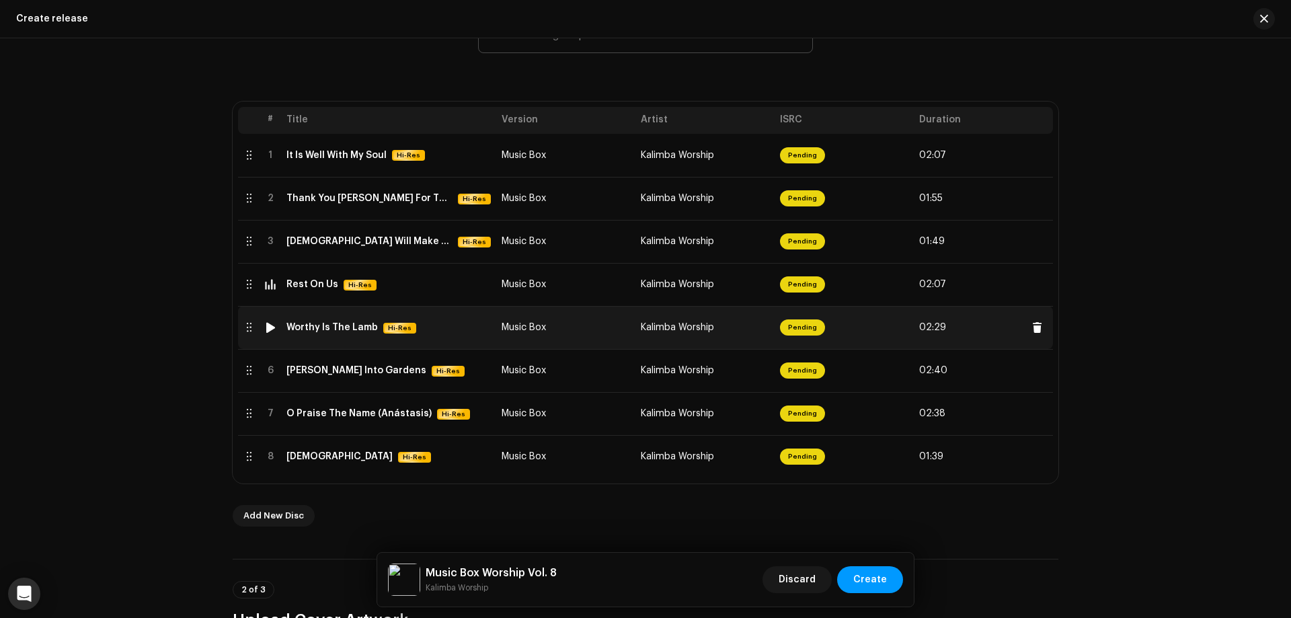
click at [270, 327] on div at bounding box center [271, 327] width 10 height 11
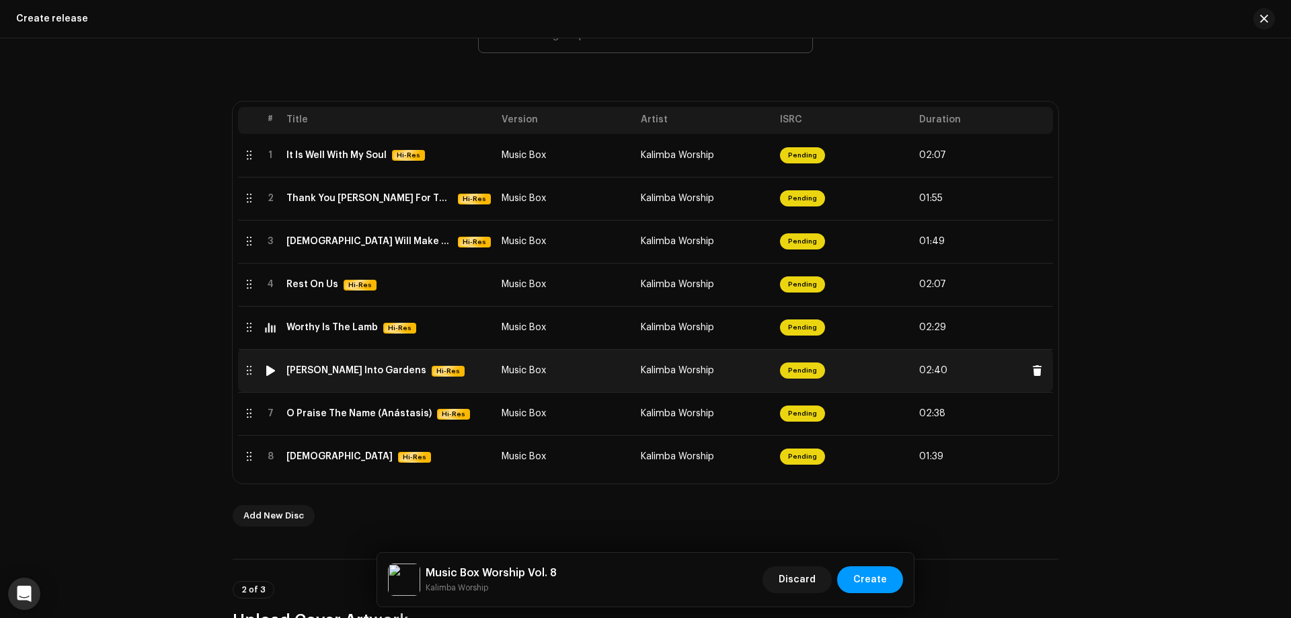
click at [266, 365] on img at bounding box center [270, 370] width 17 height 17
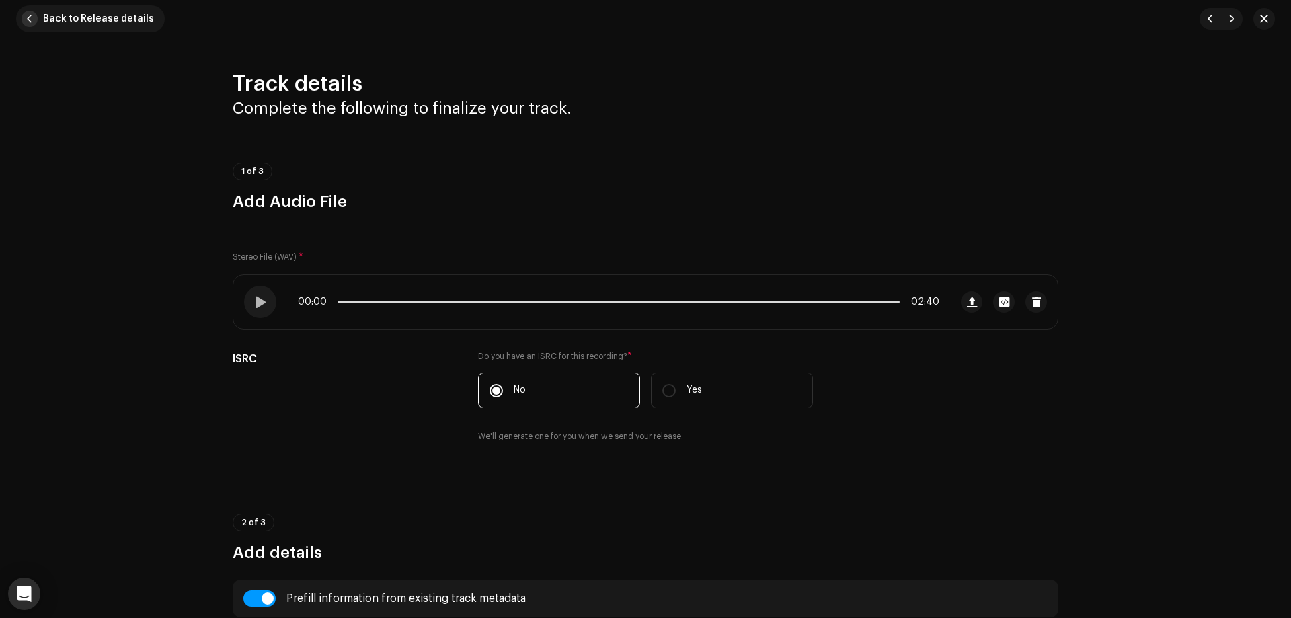
click at [26, 11] on button "Back to Release details" at bounding box center [90, 18] width 149 height 27
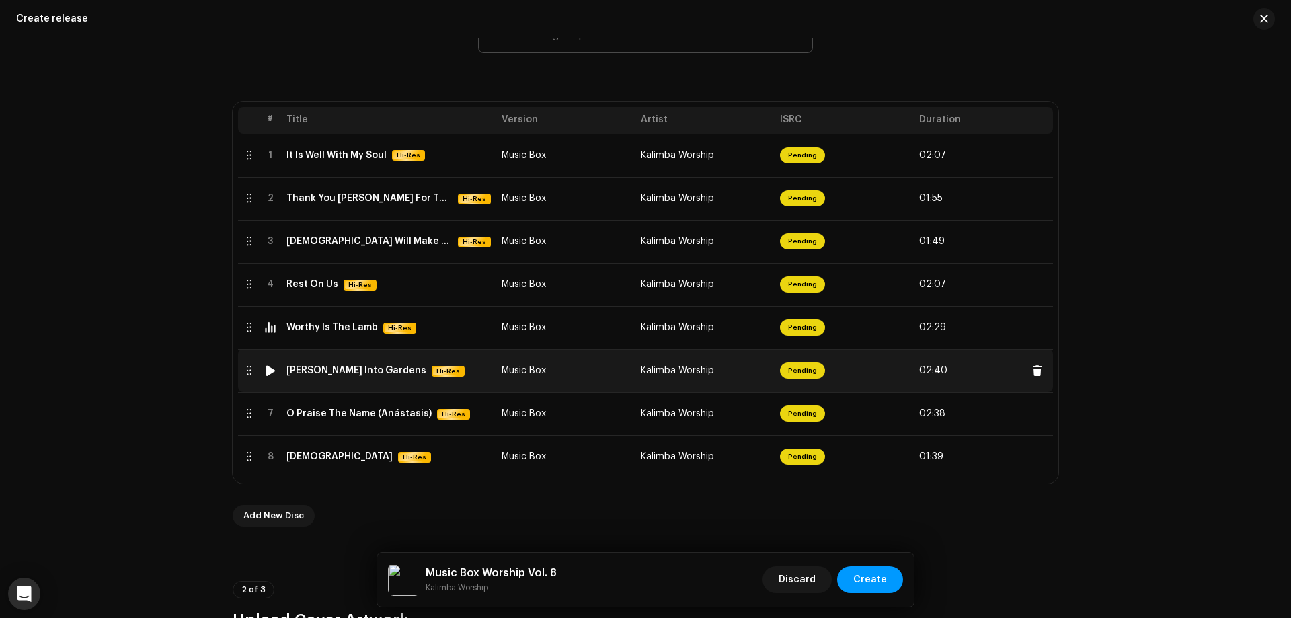
click at [271, 368] on div at bounding box center [271, 370] width 10 height 11
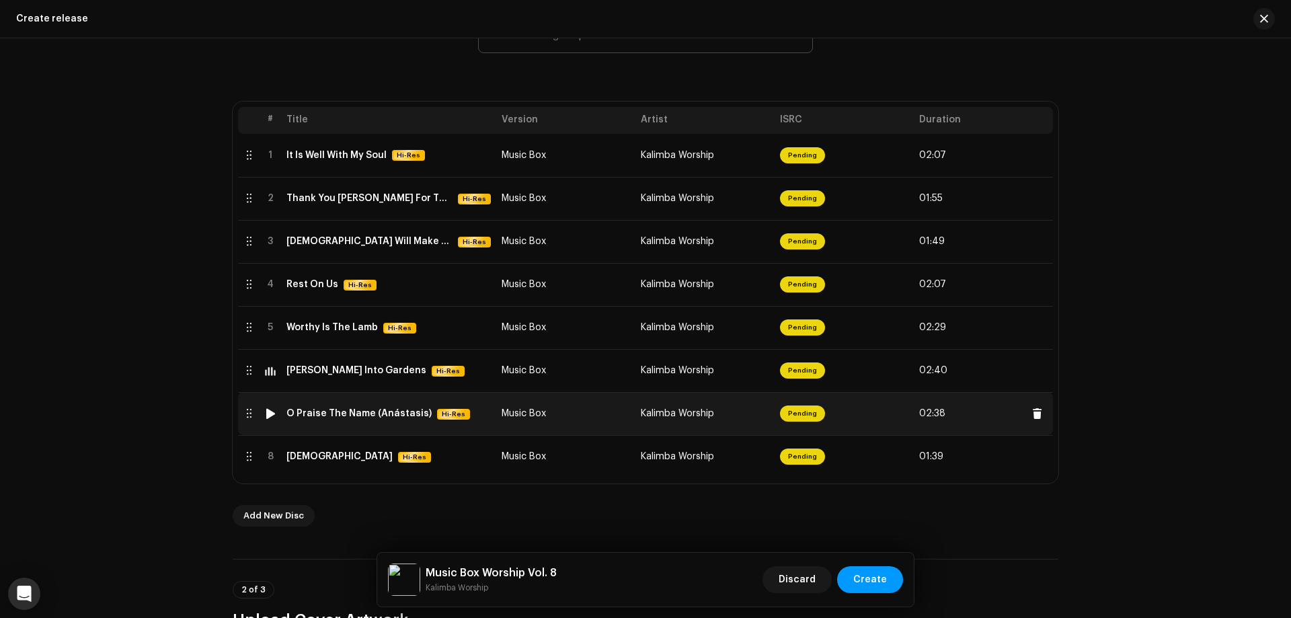
click at [267, 414] on div at bounding box center [271, 413] width 10 height 11
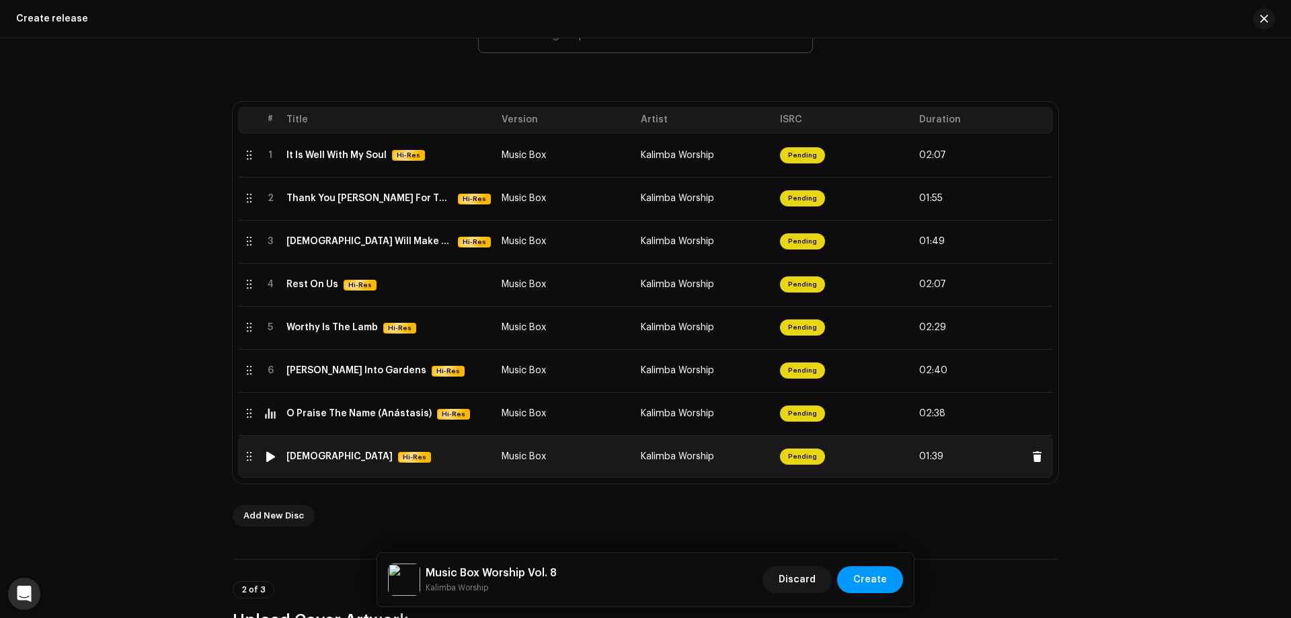
click at [266, 456] on div at bounding box center [271, 456] width 10 height 11
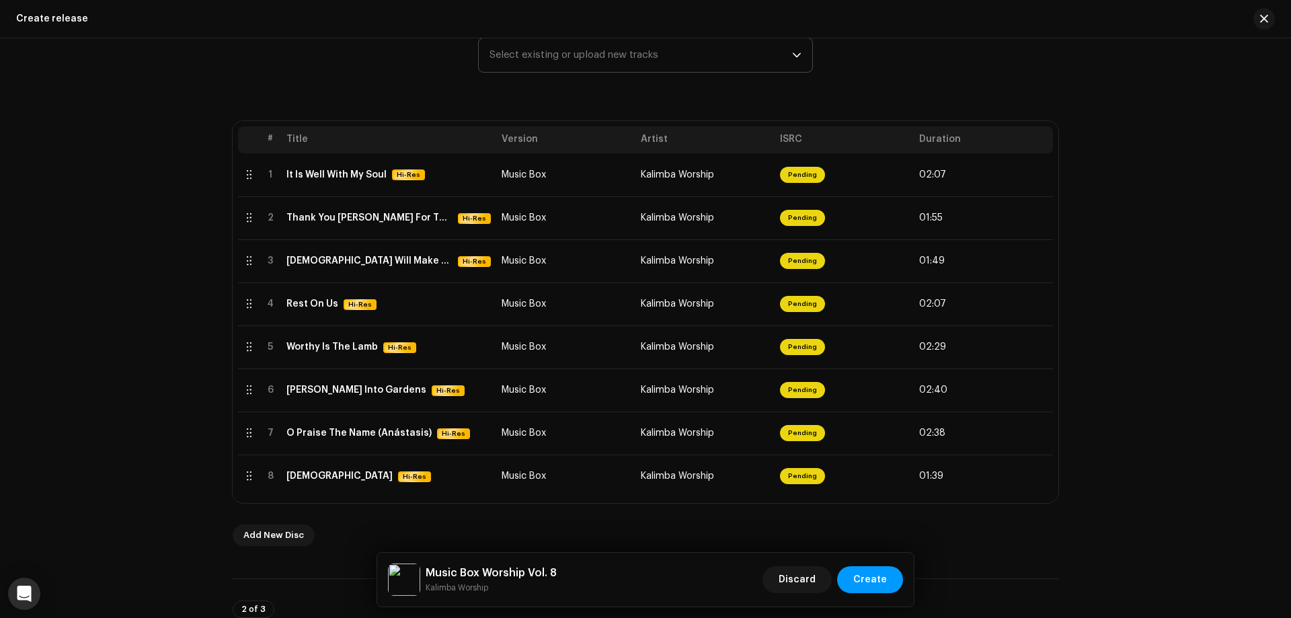
scroll to position [233, 0]
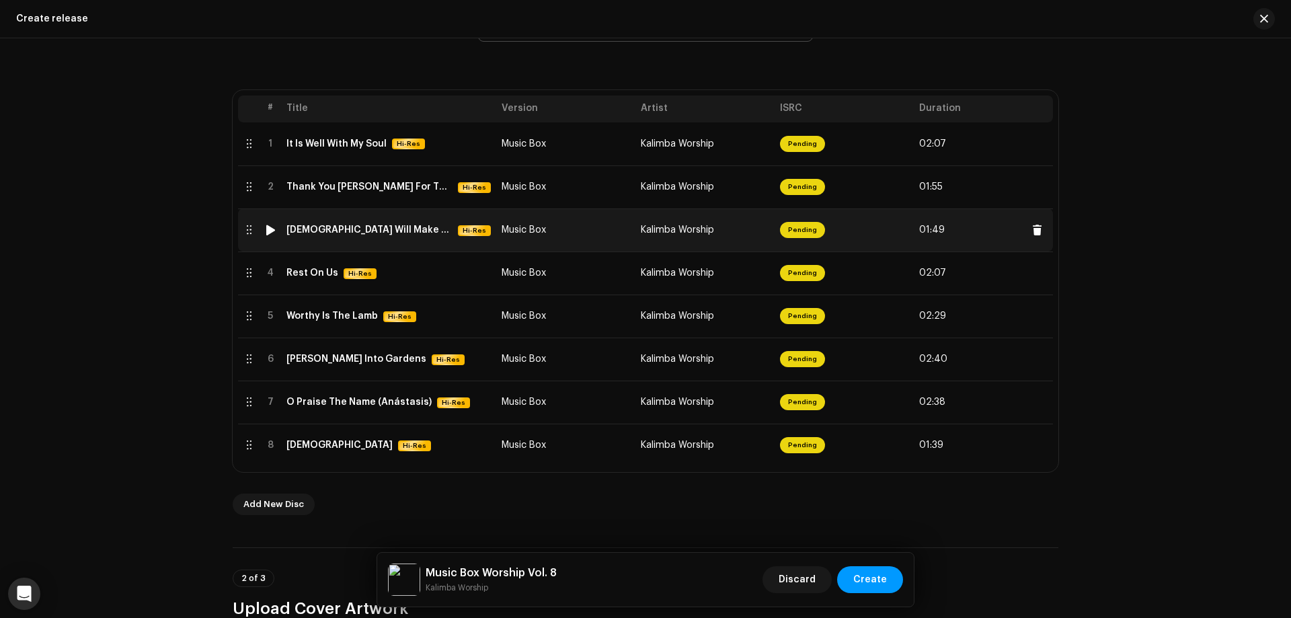
click at [266, 226] on div at bounding box center [271, 230] width 10 height 11
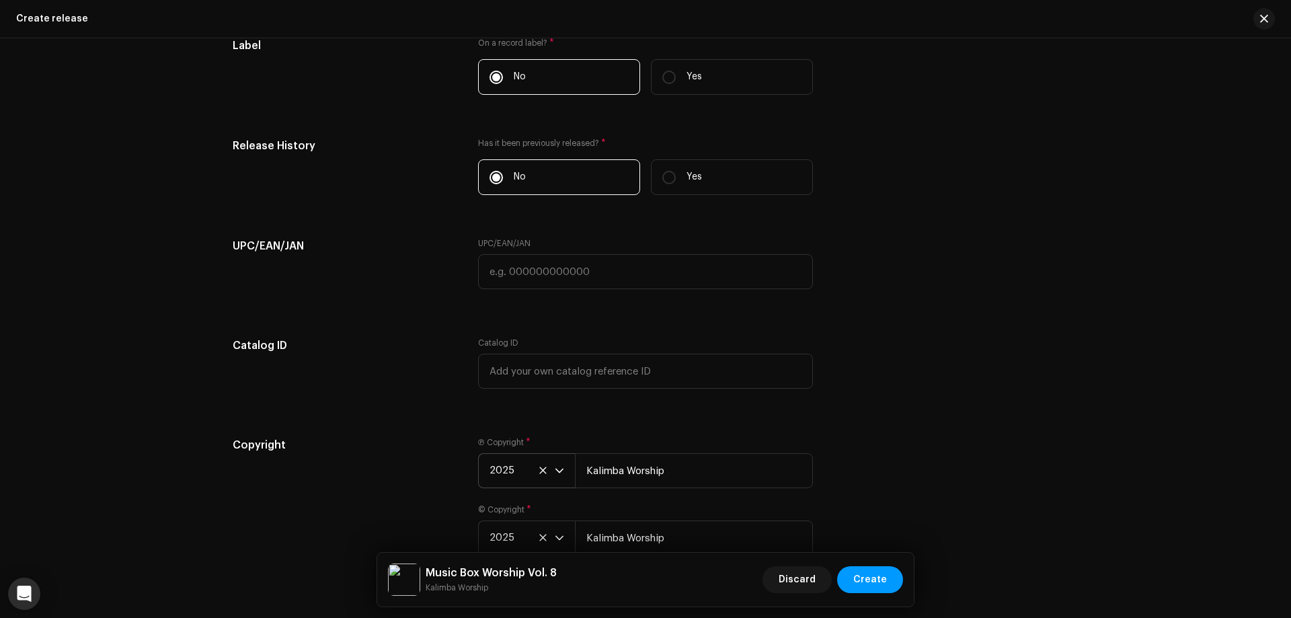
scroll to position [2508, 0]
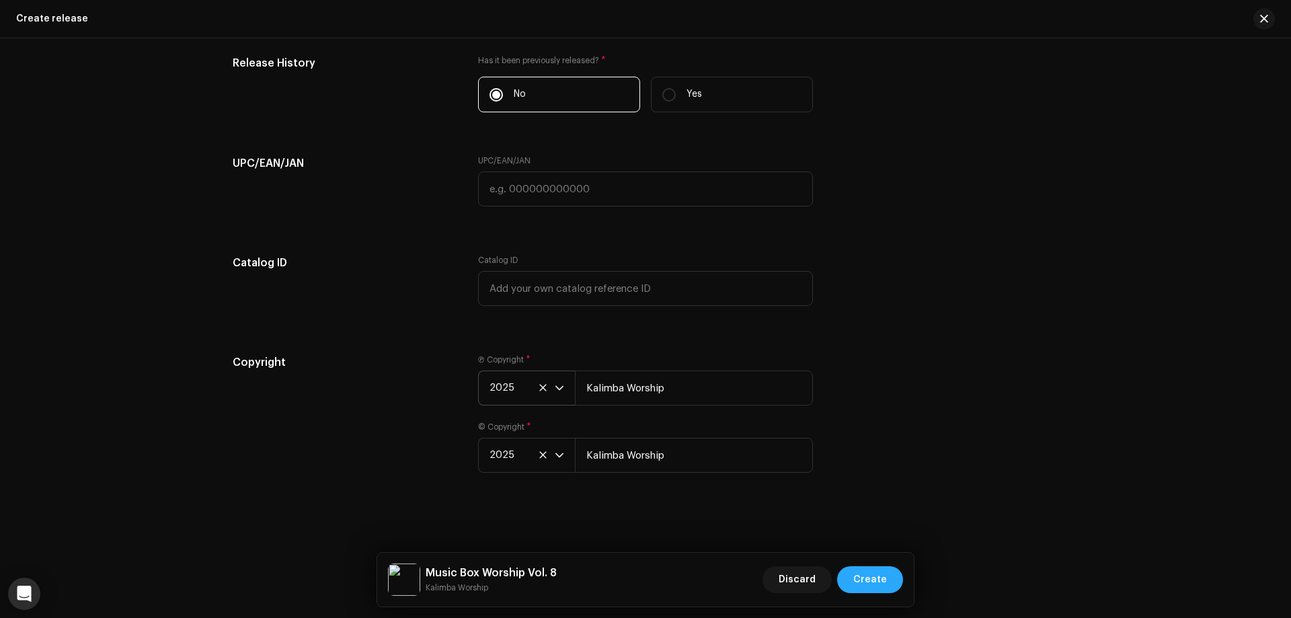
click at [863, 576] on span "Create" at bounding box center [870, 579] width 34 height 27
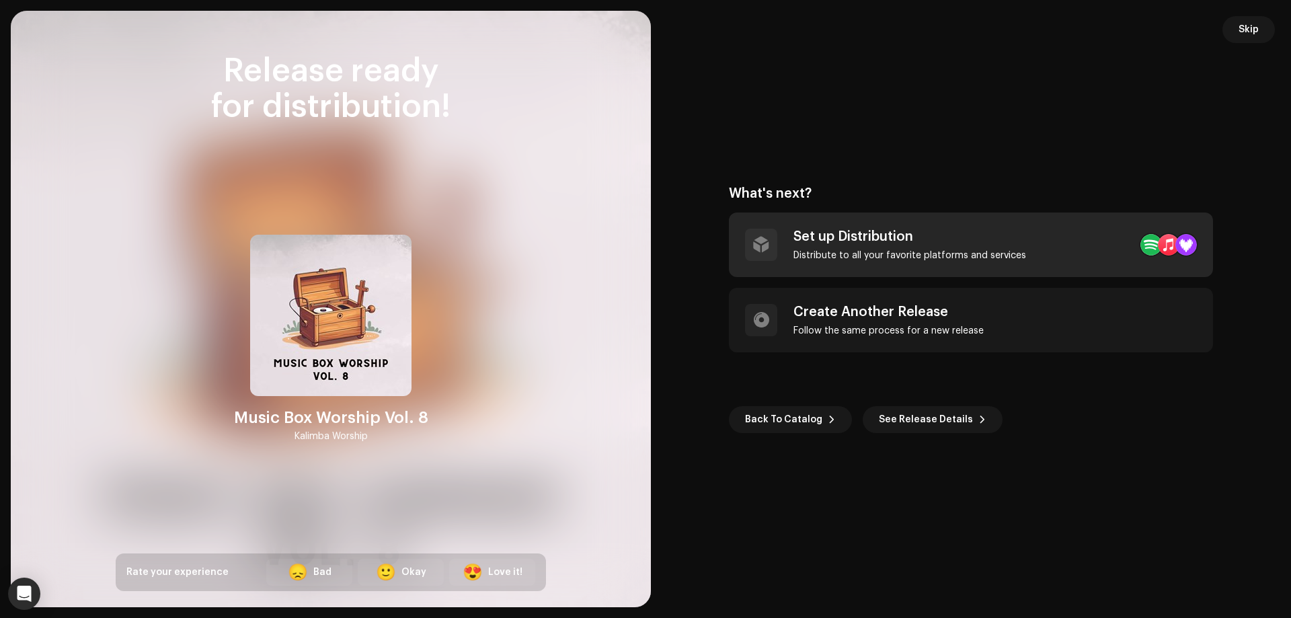
click at [889, 245] on div "Set up Distribution Distribute to all your favorite platforms and services" at bounding box center [910, 245] width 233 height 32
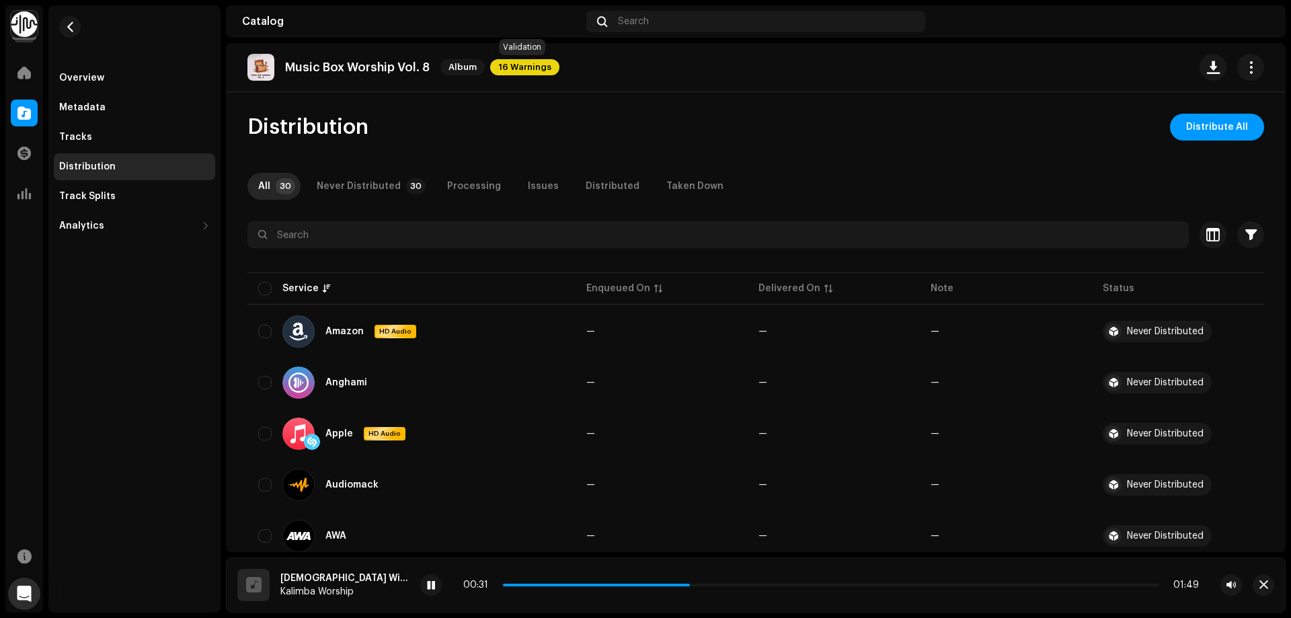
click at [531, 67] on span "16 Warnings" at bounding box center [524, 67] width 69 height 16
click at [952, 132] on div "Warnings Please review these warnings to see if you need to fix anything and/or…" at bounding box center [645, 309] width 1291 height 618
click at [1213, 124] on span "Distribute All" at bounding box center [1217, 127] width 62 height 27
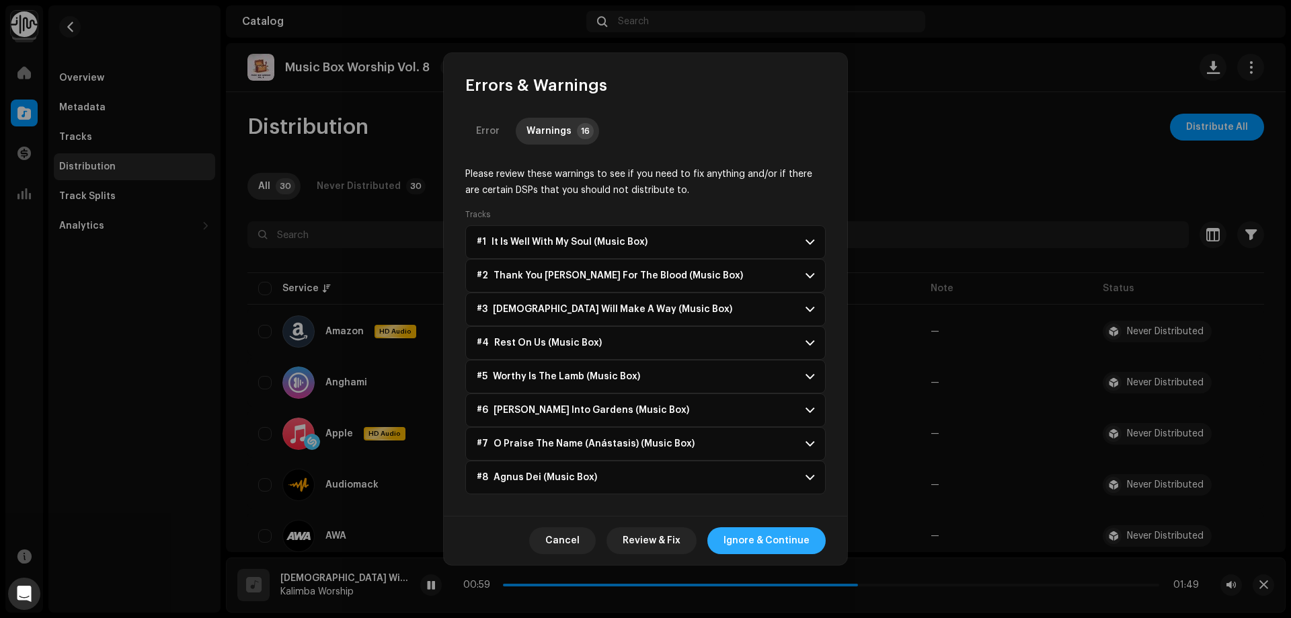
click at [775, 541] on span "Ignore & Continue" at bounding box center [767, 540] width 86 height 27
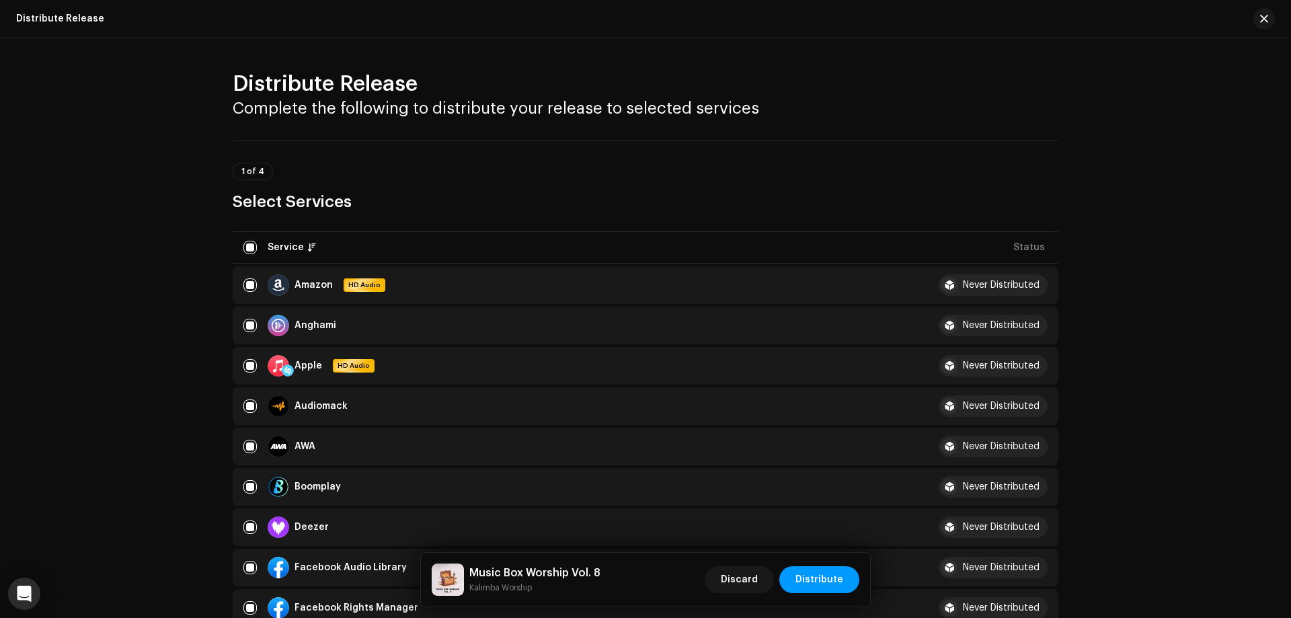
click at [715, 161] on div "1 of 4 Select Services" at bounding box center [646, 177] width 826 height 72
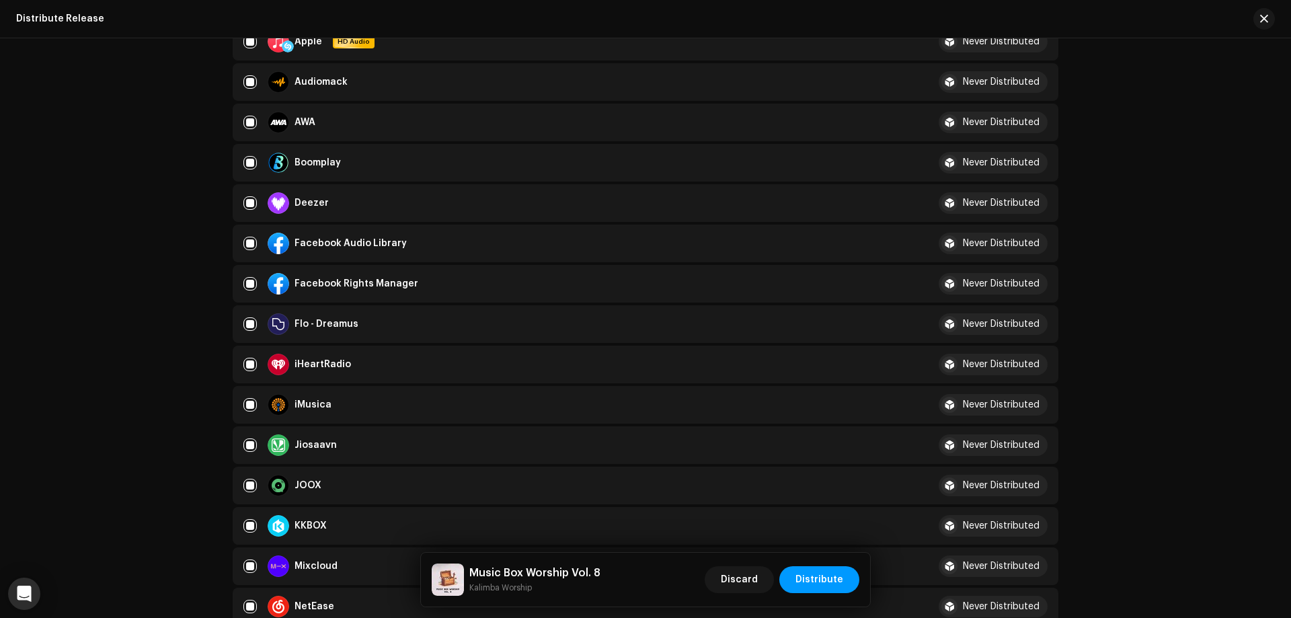
scroll to position [336, 0]
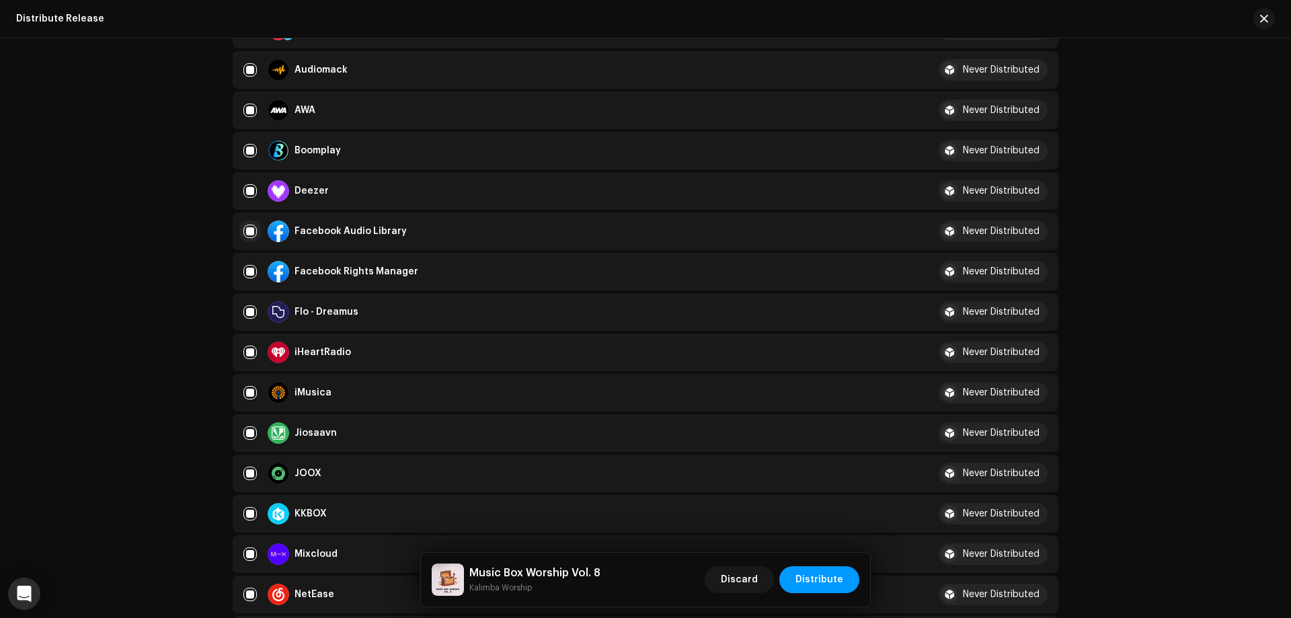
click at [246, 225] on input "checkbox" at bounding box center [249, 231] width 13 height 13
checkbox input "false"
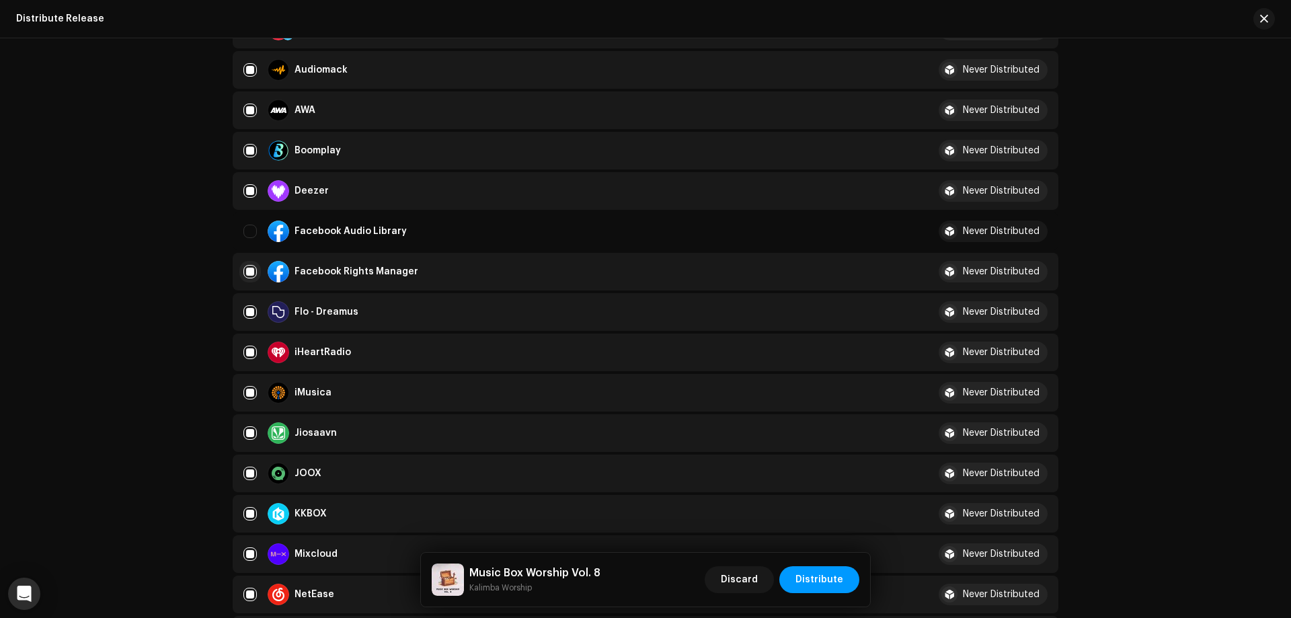
click at [249, 272] on input "Row Selected" at bounding box center [249, 271] width 13 height 13
checkbox input "false"
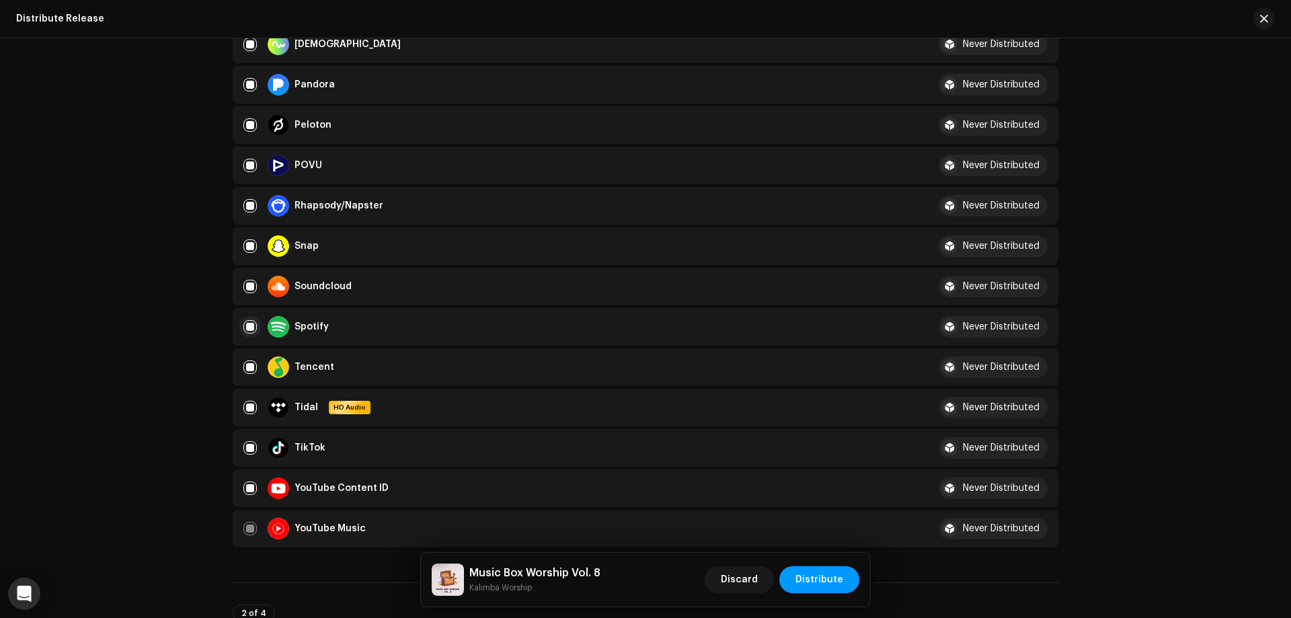
scroll to position [942, 0]
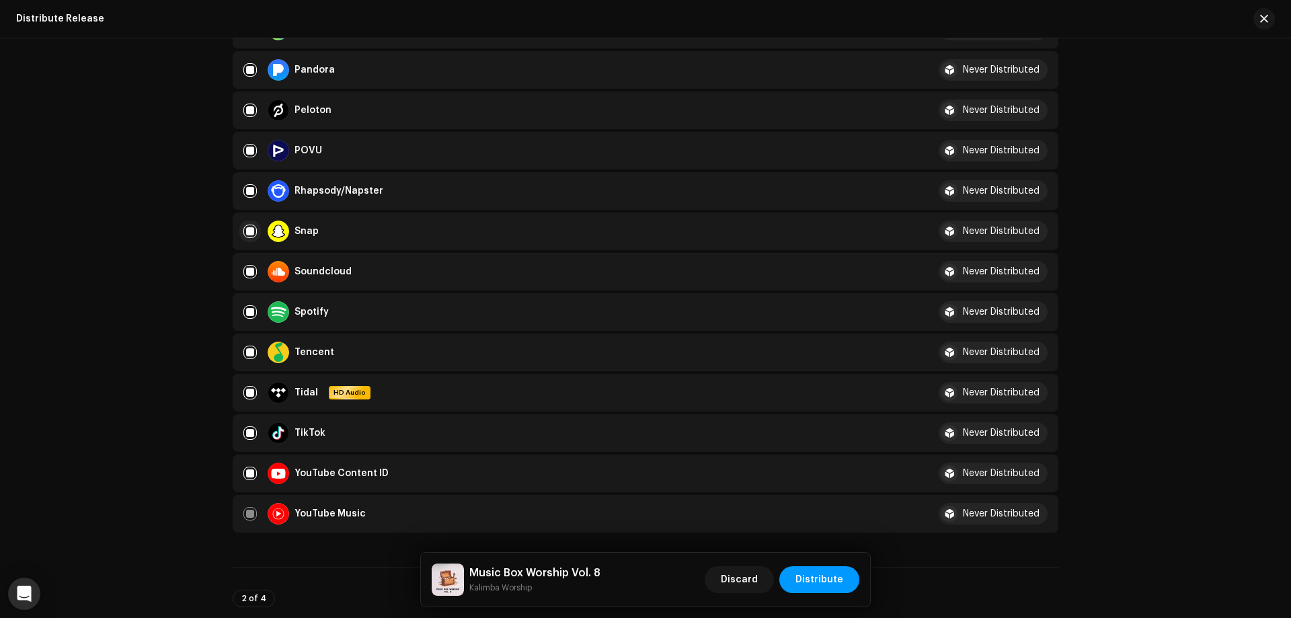
click at [246, 228] on input "Row Selected" at bounding box center [249, 231] width 13 height 13
checkbox input "false"
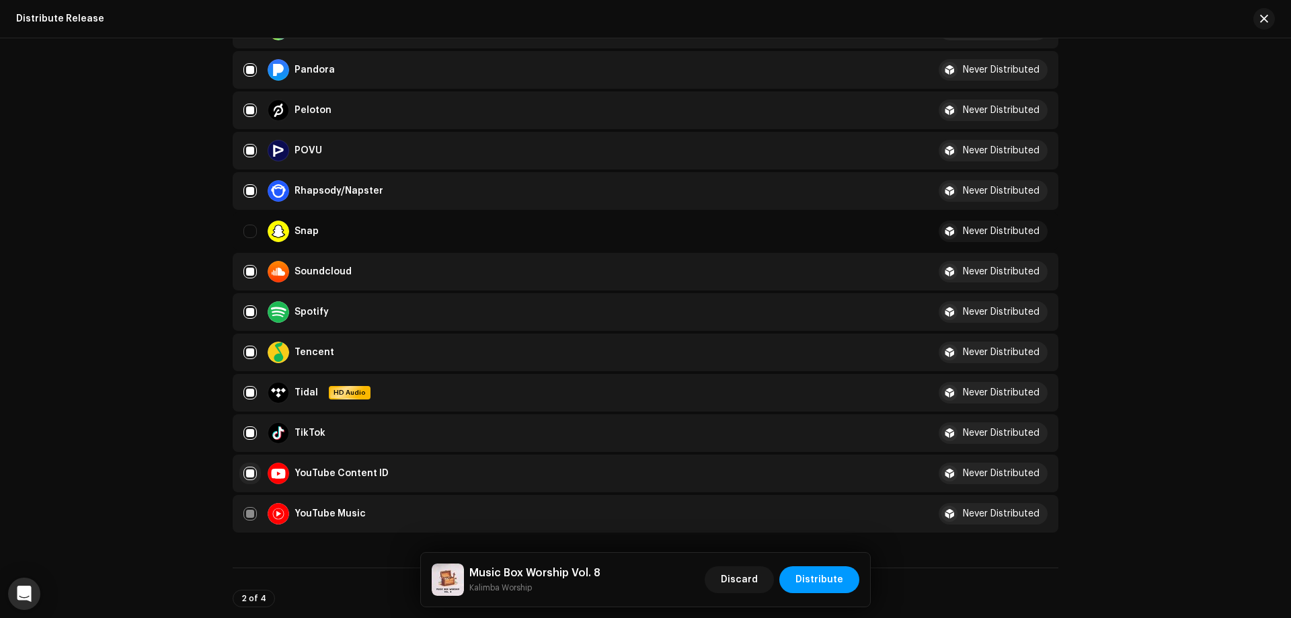
click at [246, 471] on input "Row Selected" at bounding box center [249, 473] width 13 height 13
checkbox input "false"
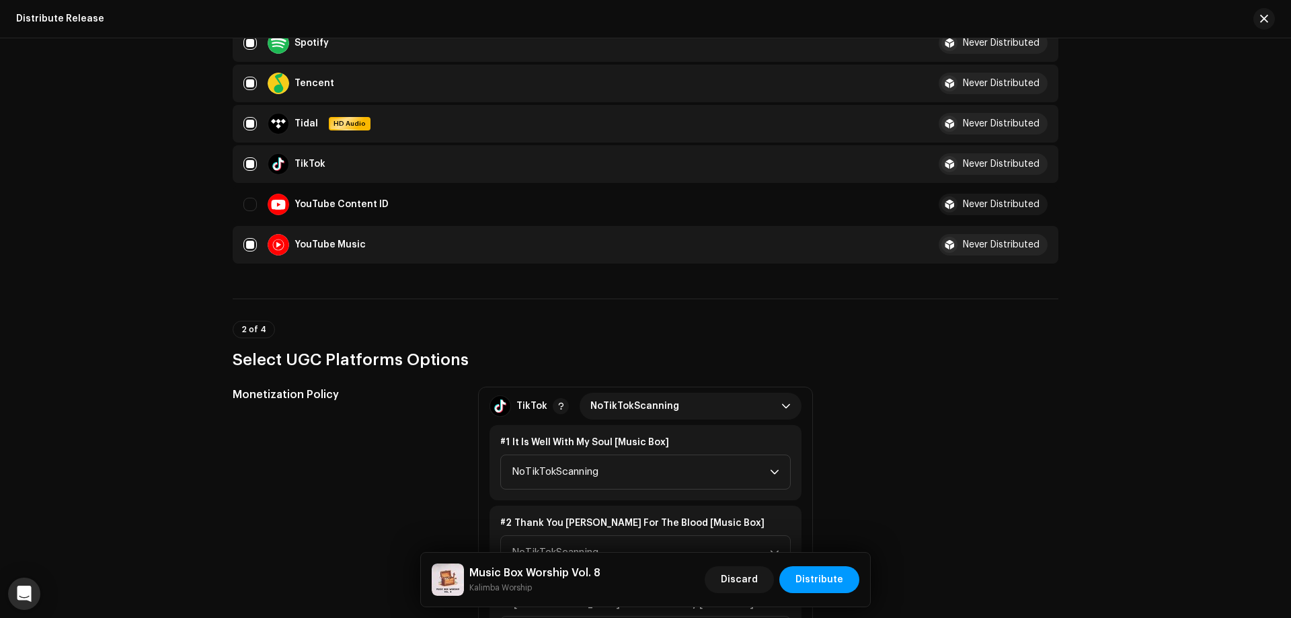
scroll to position [1480, 0]
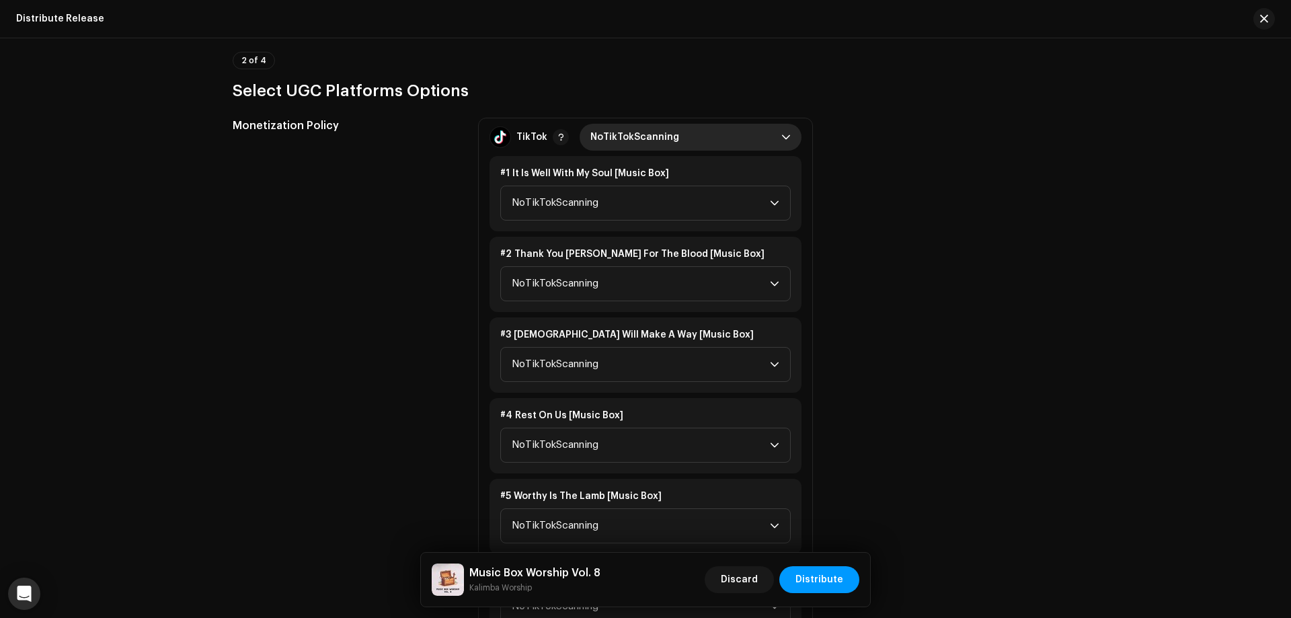
click at [700, 139] on span "NoTikTokScanning" at bounding box center [686, 137] width 191 height 27
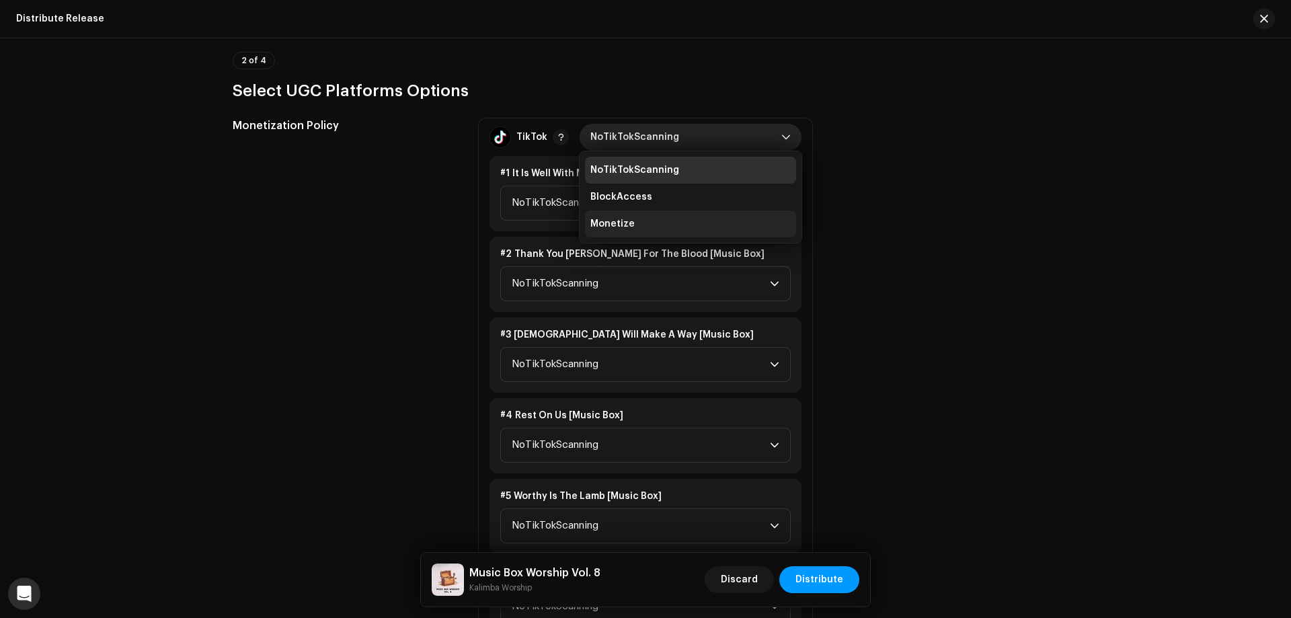
click at [631, 219] on li "Monetize" at bounding box center [690, 224] width 211 height 27
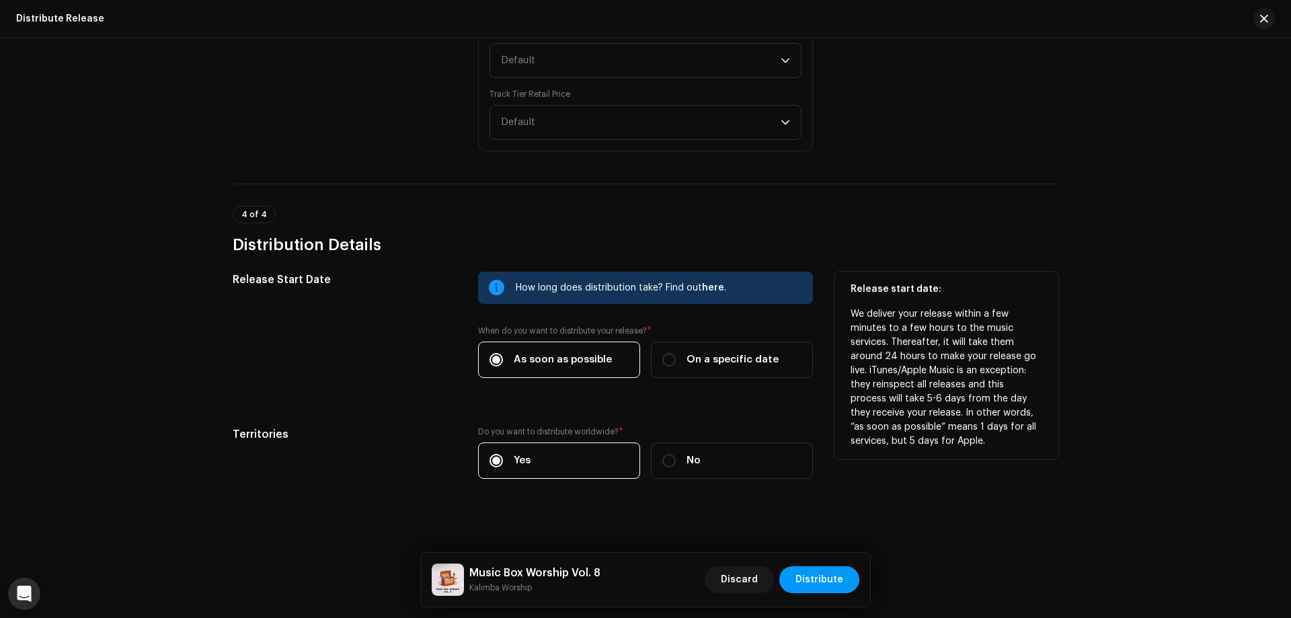
scroll to position [2425, 0]
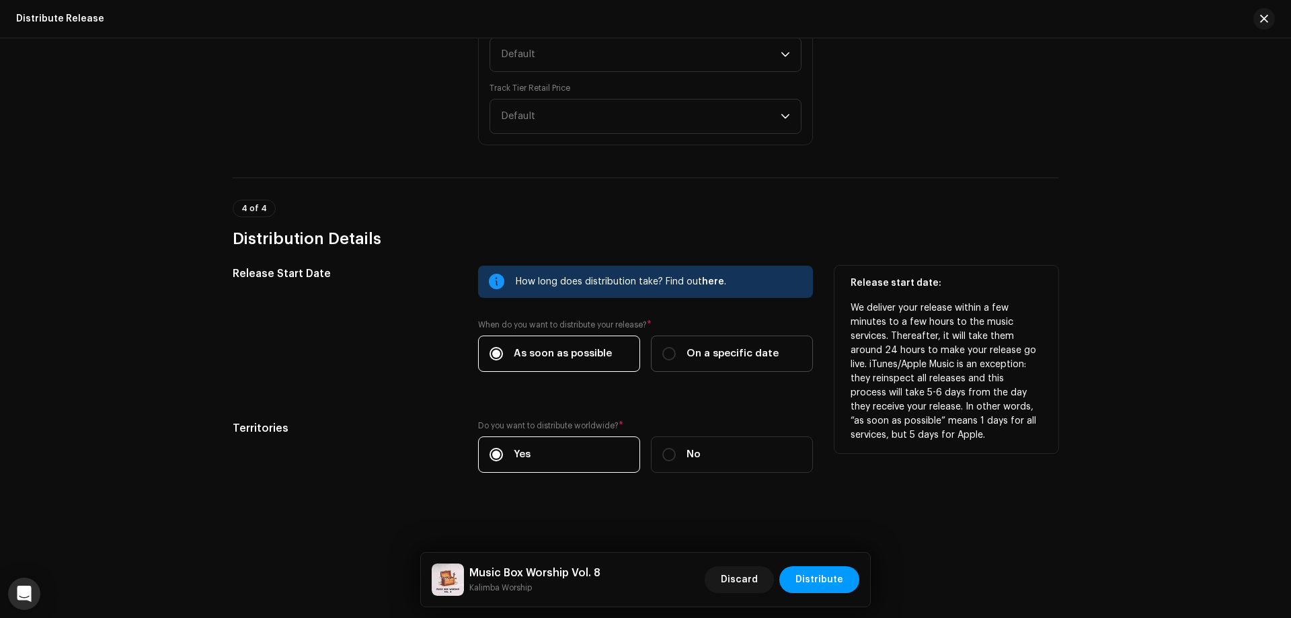
click at [714, 356] on span "On a specific date" at bounding box center [733, 353] width 92 height 15
click at [676, 356] on input "On a specific date" at bounding box center [668, 353] width 13 height 13
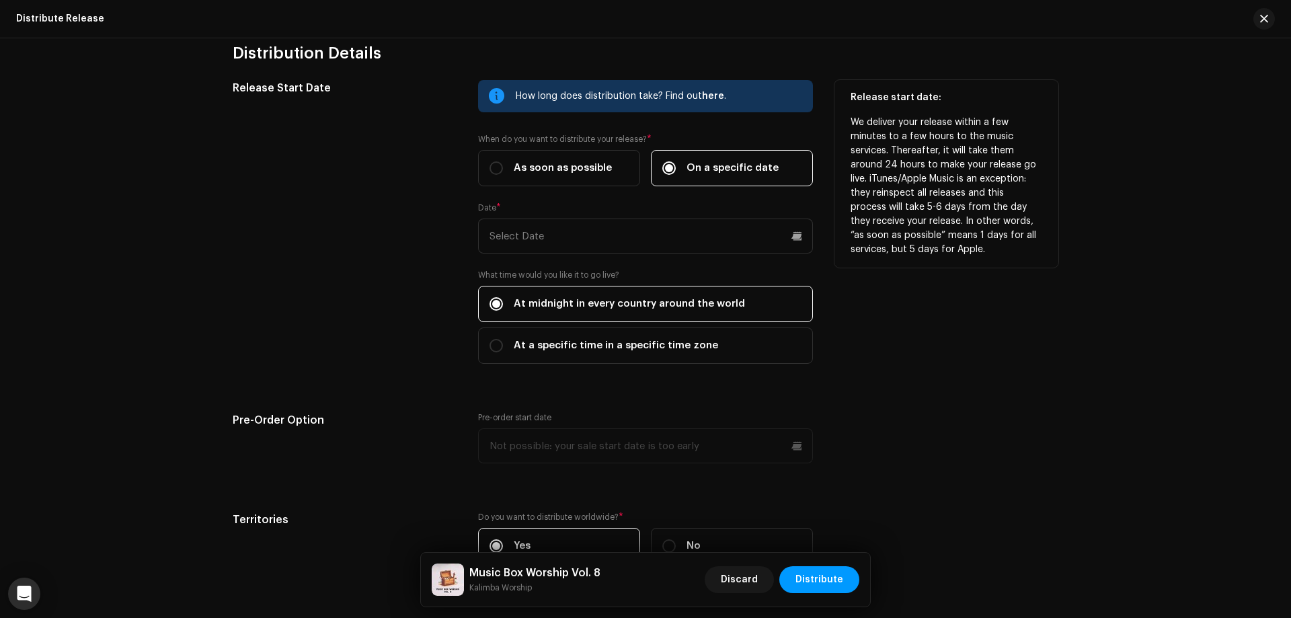
scroll to position [2627, 0]
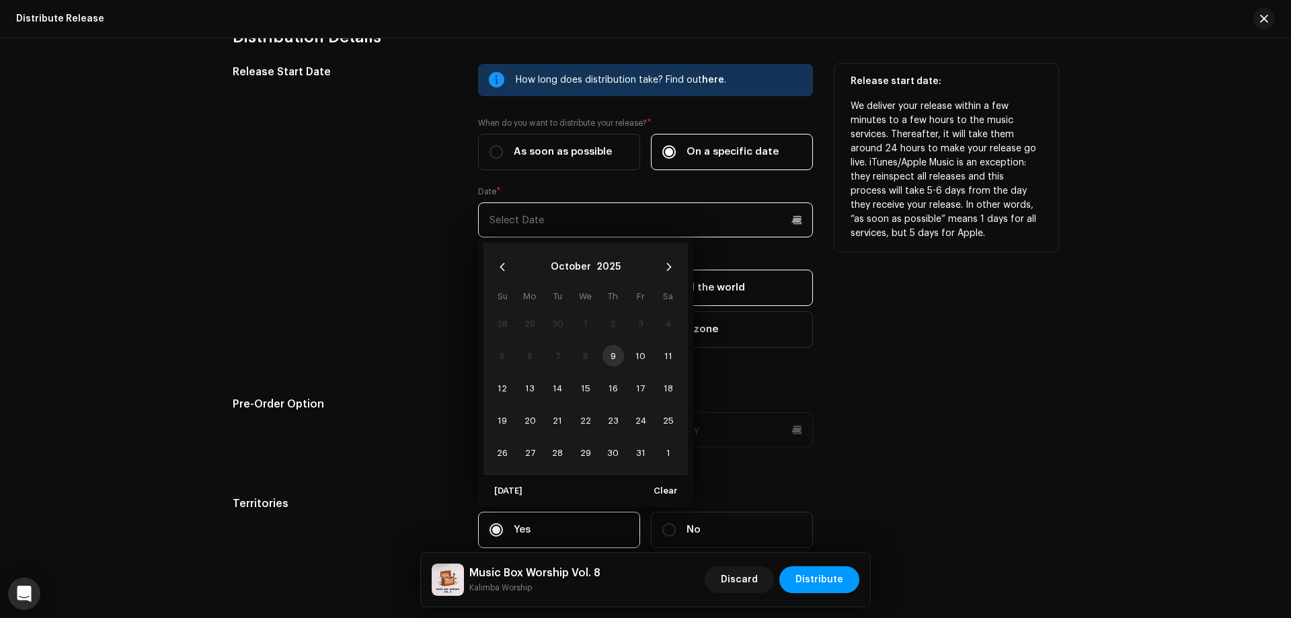
click at [572, 229] on input "text" at bounding box center [645, 219] width 335 height 35
click at [638, 418] on span "24" at bounding box center [641, 421] width 22 height 22
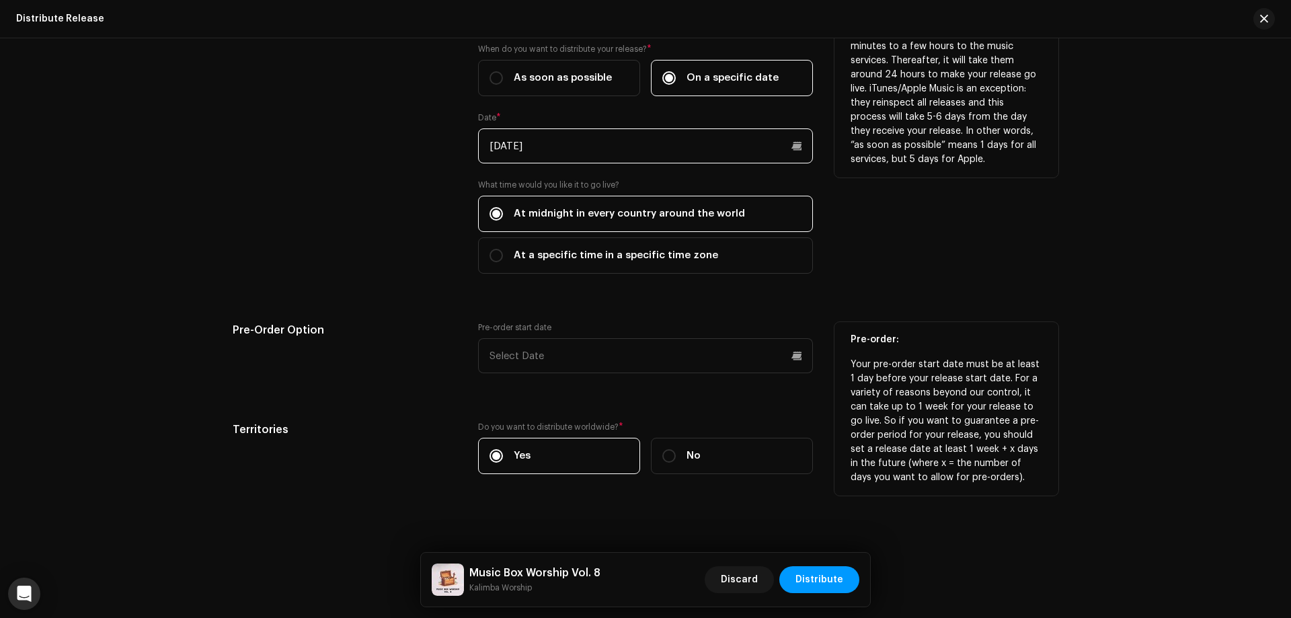
scroll to position [2702, 0]
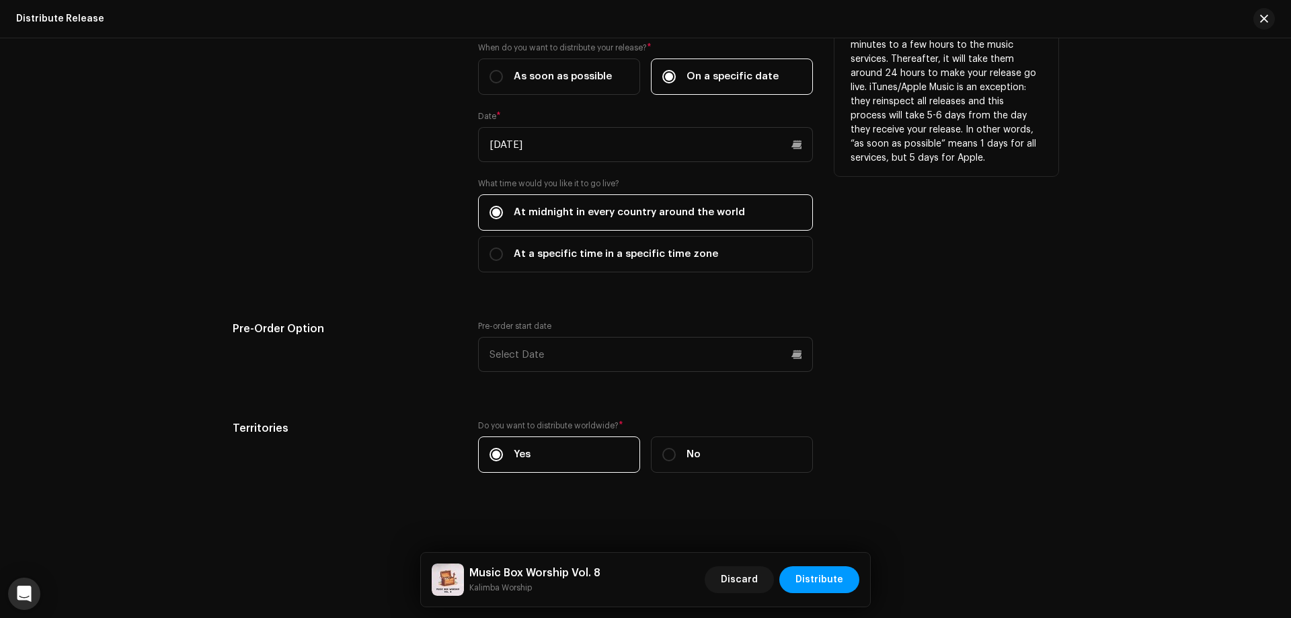
click at [972, 293] on div "Release Start Date How long does distribution take? Find out here . When do you…" at bounding box center [646, 239] width 826 height 500
click at [823, 577] on span "Distribute" at bounding box center [820, 579] width 48 height 27
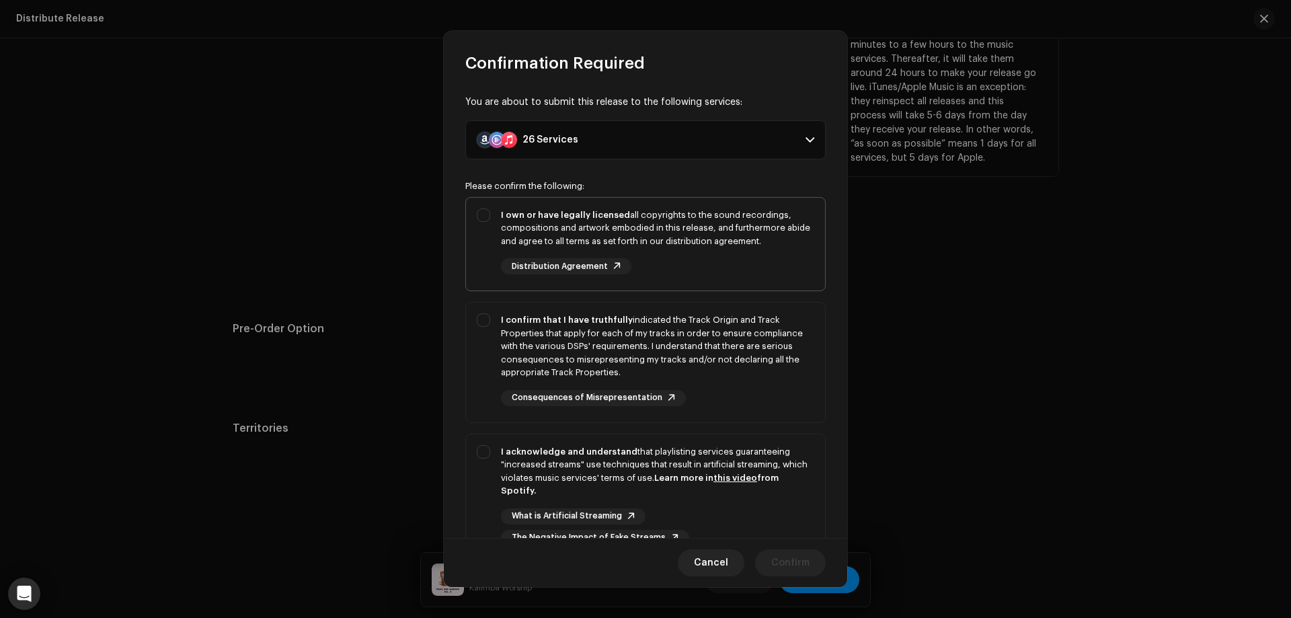
click at [490, 219] on div "I own or have legally licensed all copyrights to the sound recordings, composit…" at bounding box center [645, 242] width 359 height 88
click at [488, 318] on div "I confirm that I have truthfully indicated the Track Origin and Track Propertie…" at bounding box center [645, 360] width 359 height 114
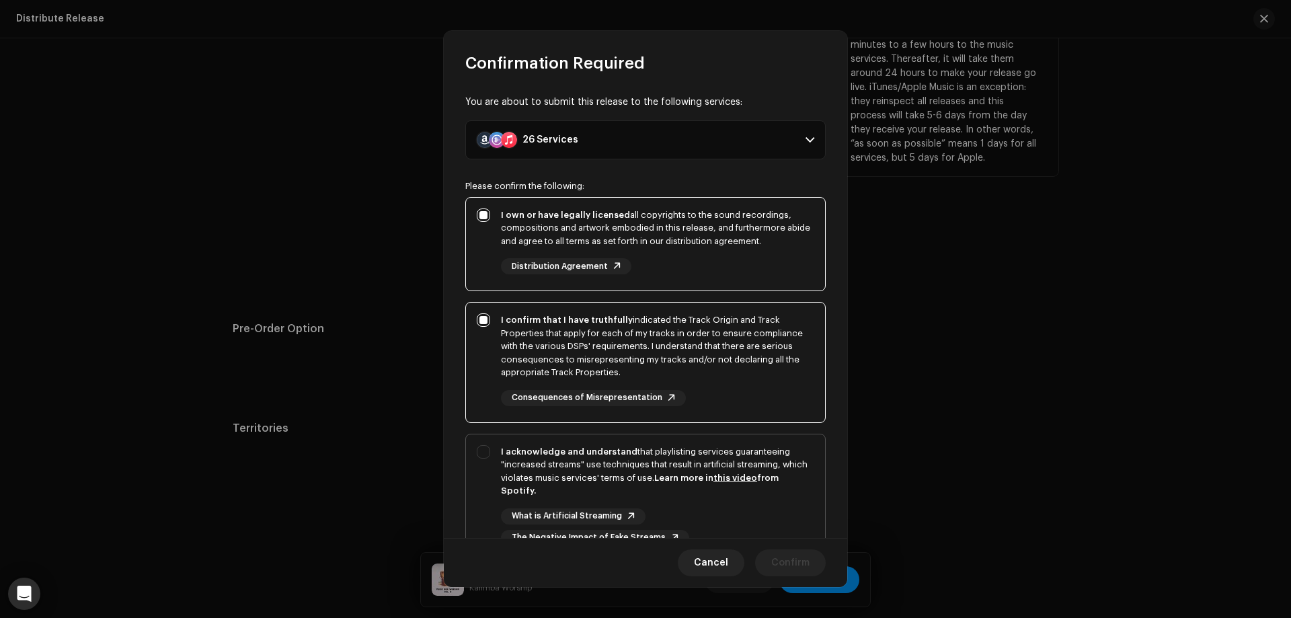
click at [486, 445] on div "I acknowledge and understand that playlisting services guaranteeing "increased …" at bounding box center [645, 495] width 359 height 122
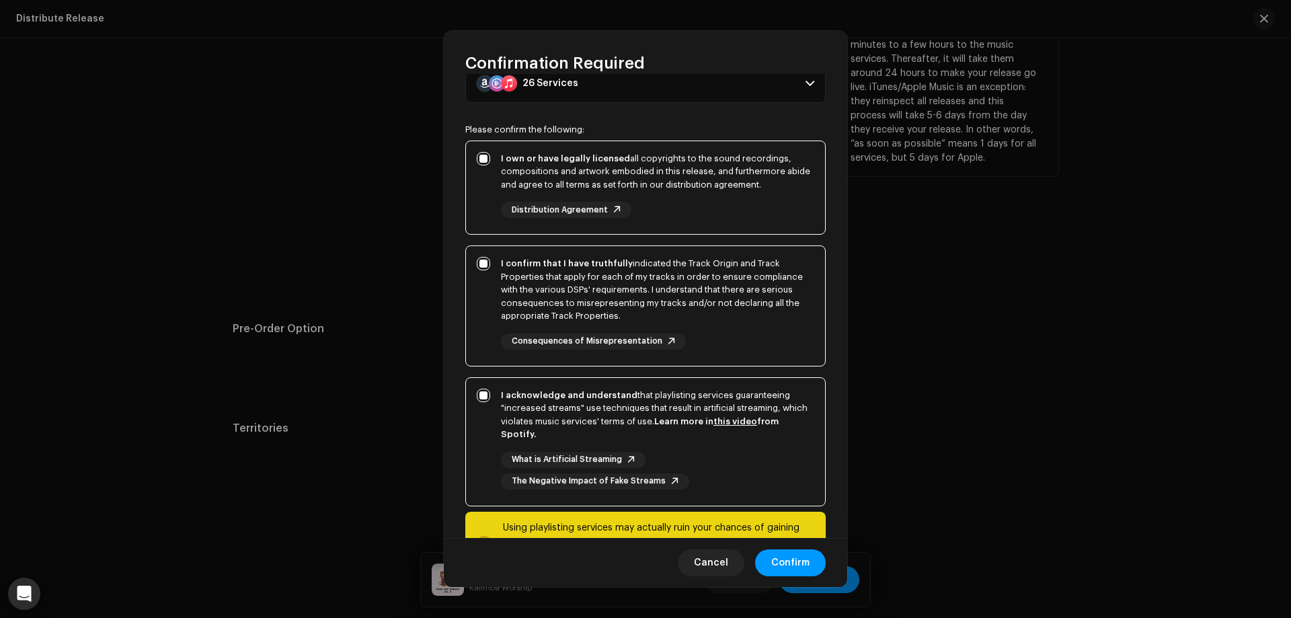
scroll to position [0, 0]
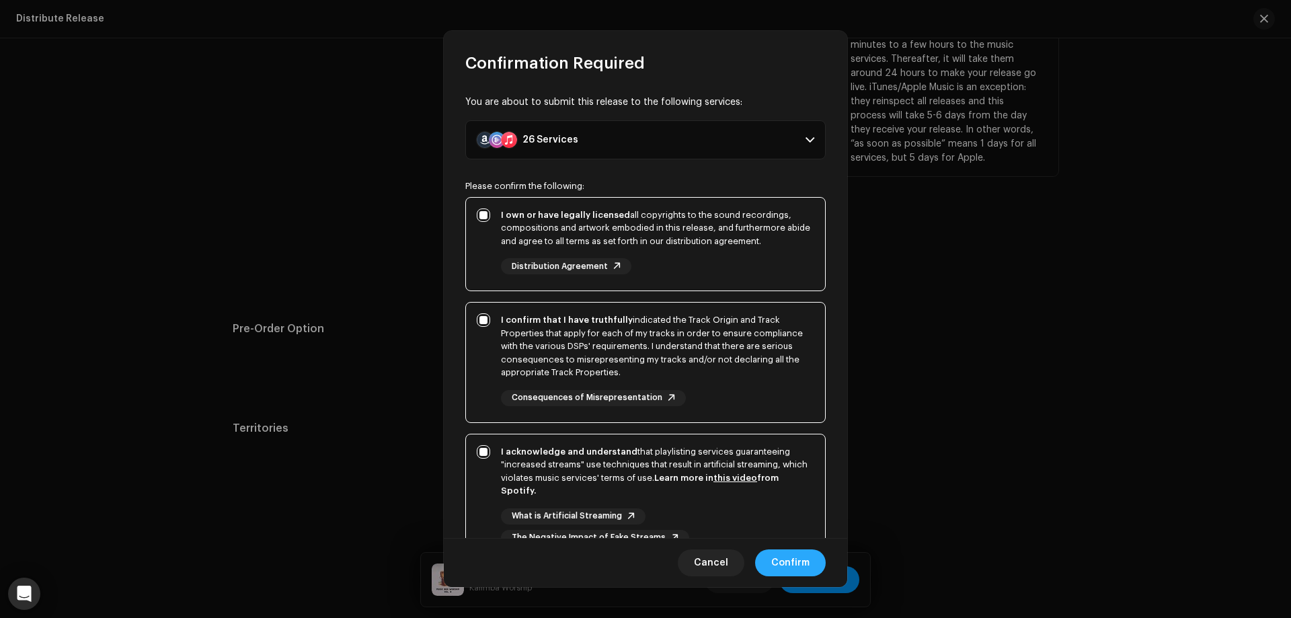
click at [792, 561] on span "Confirm" at bounding box center [790, 562] width 38 height 27
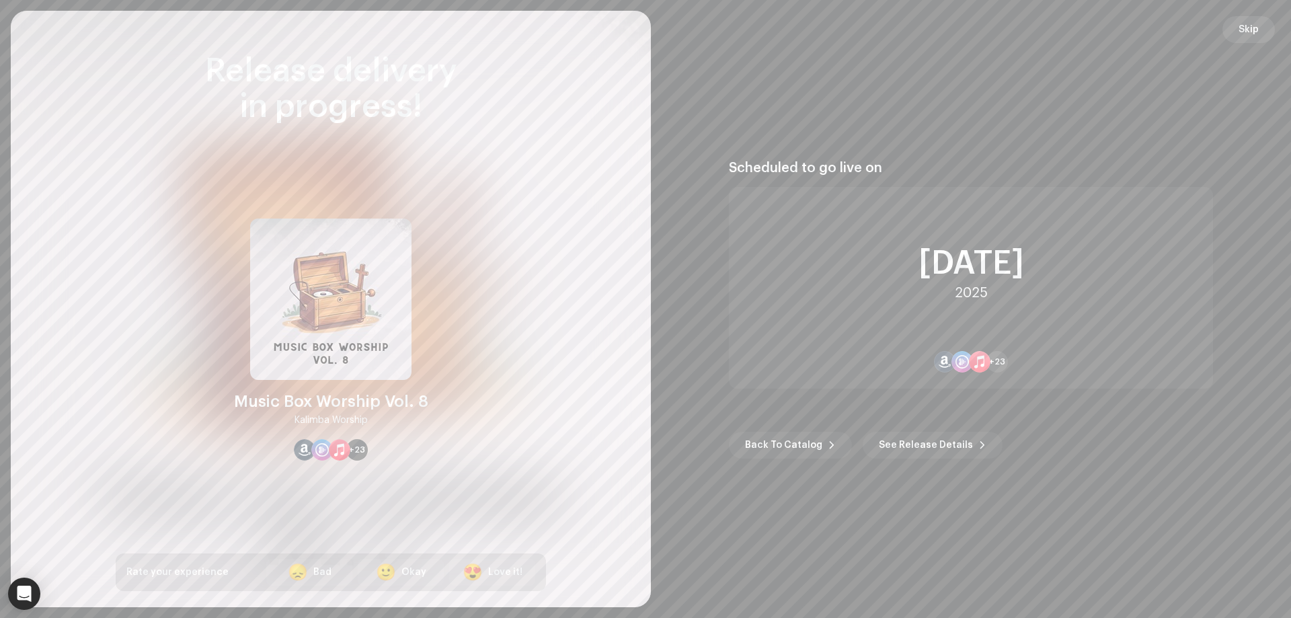
click at [1252, 24] on span "Skip" at bounding box center [1249, 29] width 20 height 27
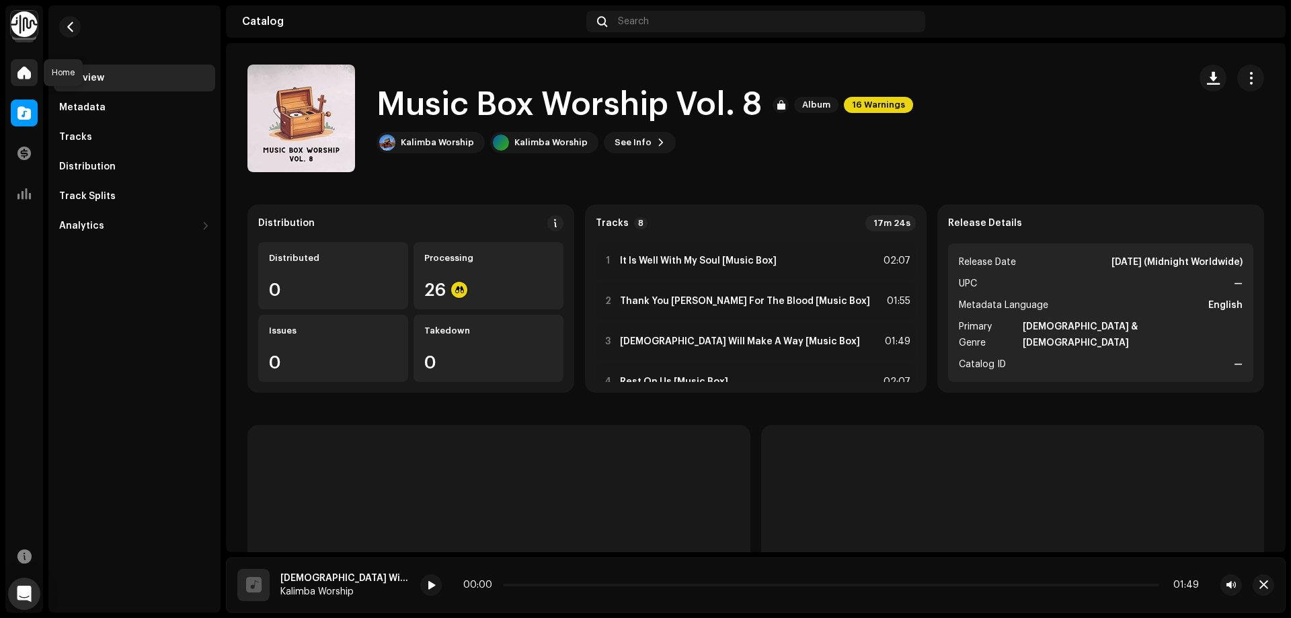
click at [22, 68] on span at bounding box center [23, 72] width 13 height 11
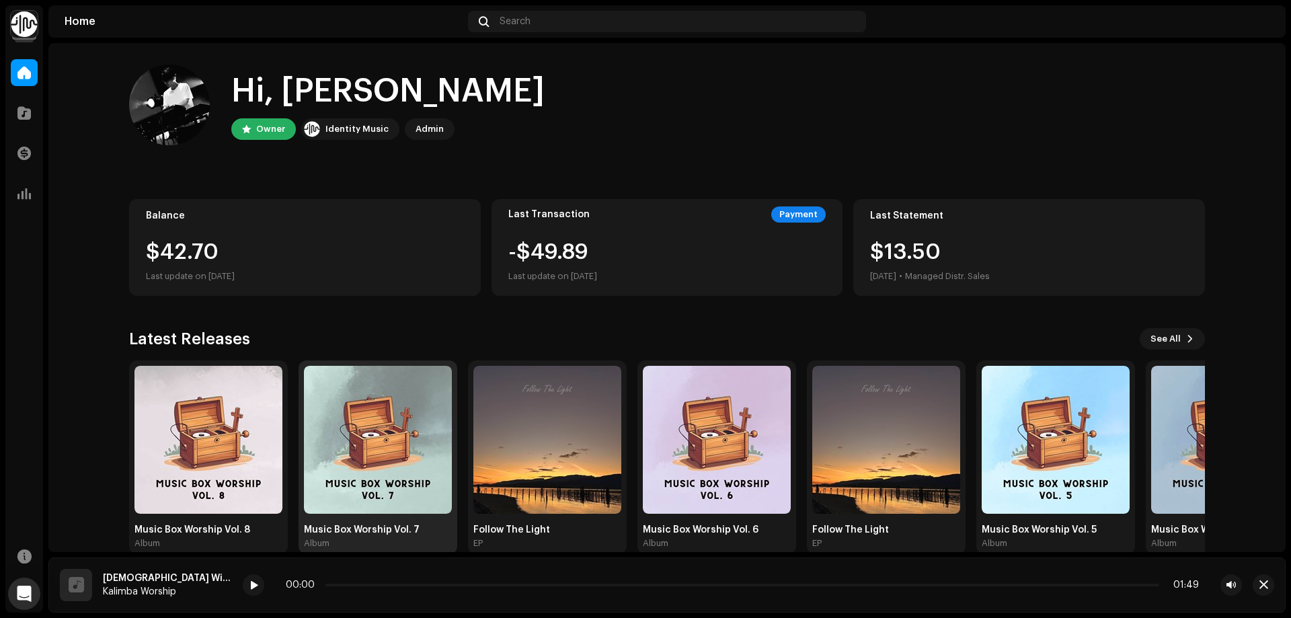
click at [401, 422] on img at bounding box center [378, 440] width 148 height 148
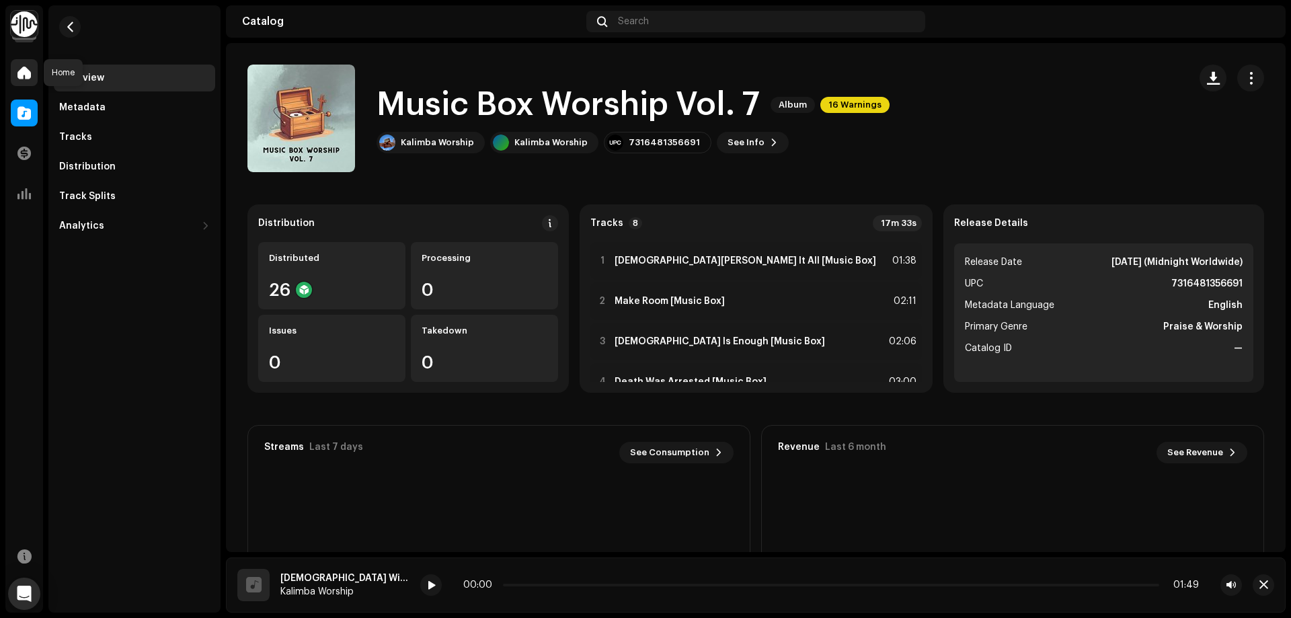
click at [28, 78] on span at bounding box center [23, 72] width 13 height 11
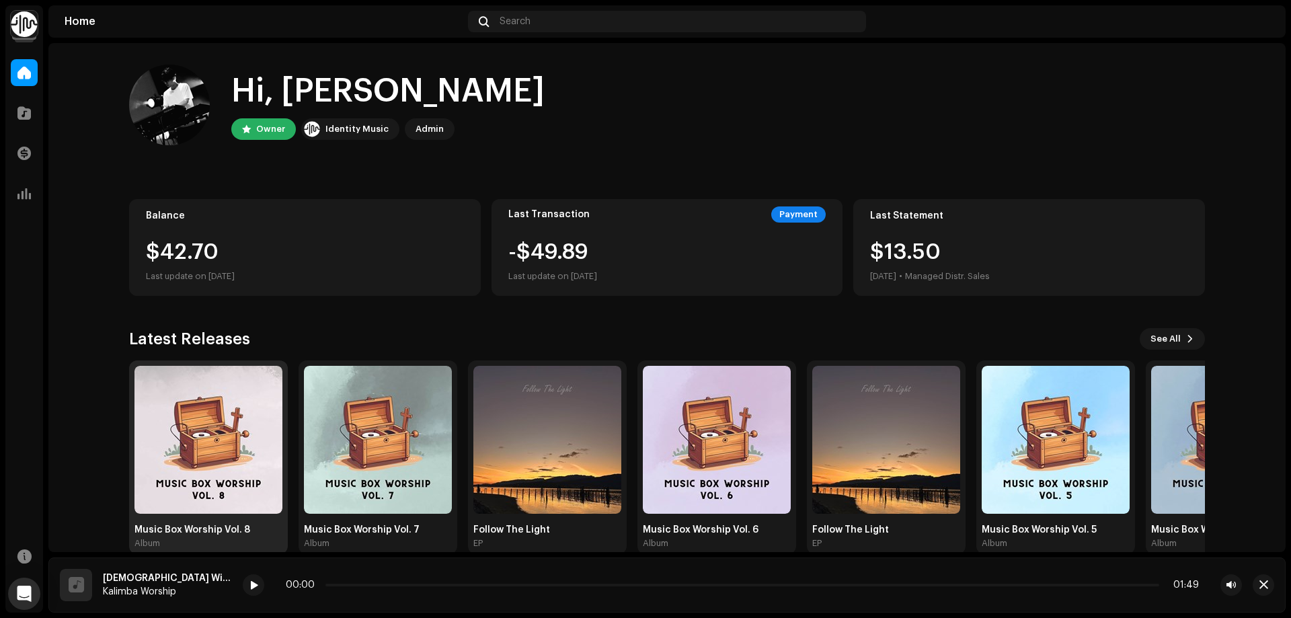
click at [236, 405] on img at bounding box center [209, 440] width 148 height 148
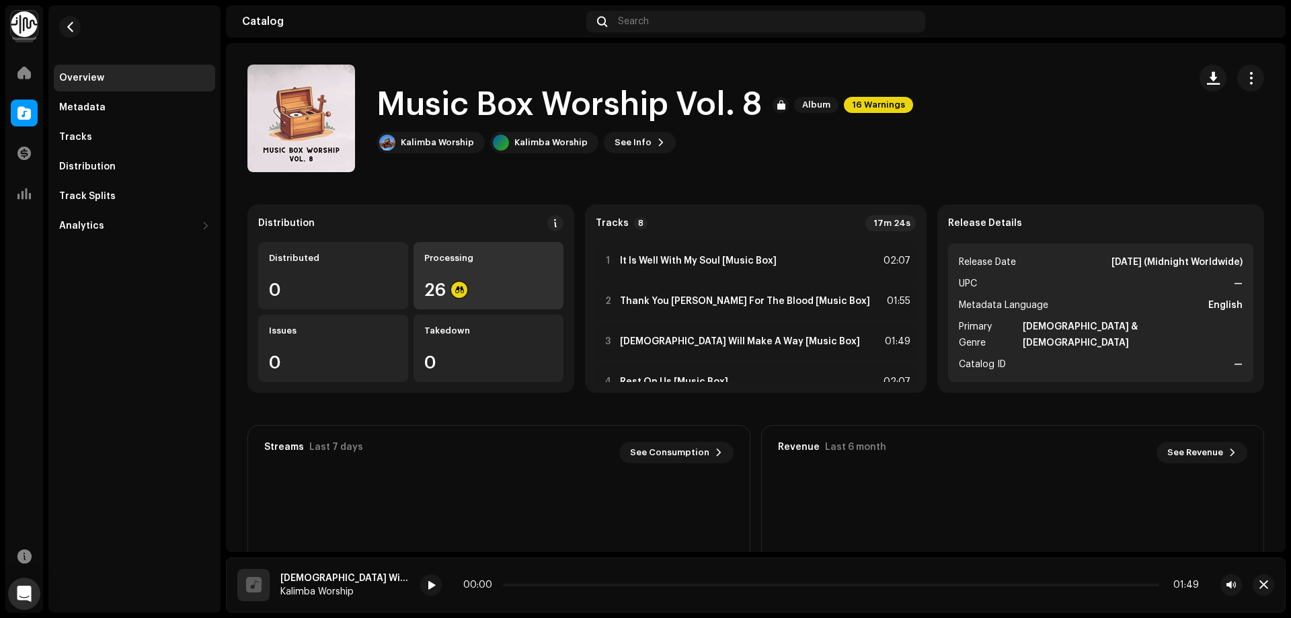
click at [510, 270] on div "Processing 26" at bounding box center [489, 275] width 150 height 67
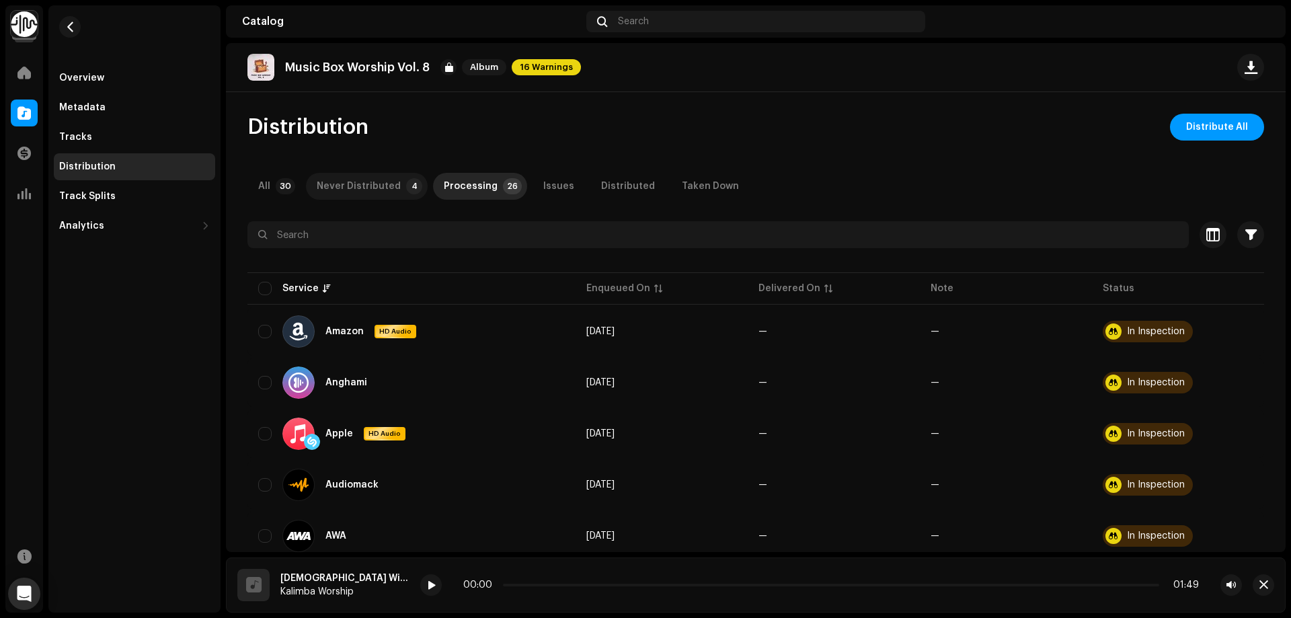
click at [382, 179] on div "Never Distributed" at bounding box center [359, 186] width 84 height 27
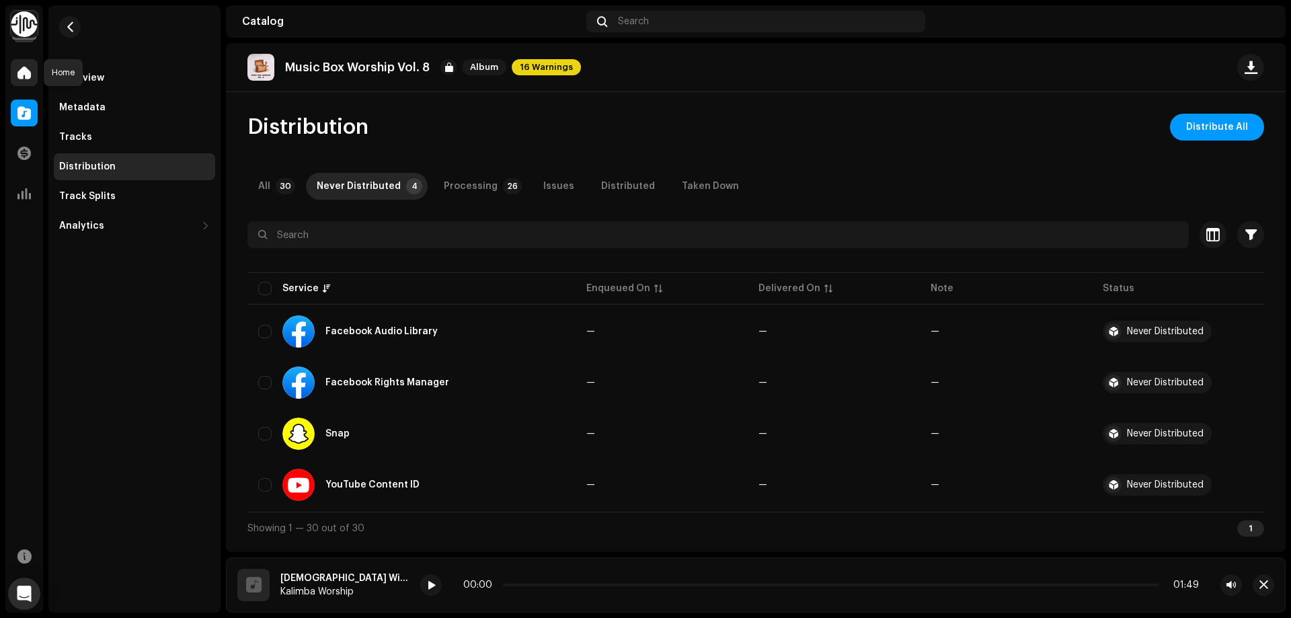
click at [26, 71] on span at bounding box center [23, 72] width 13 height 11
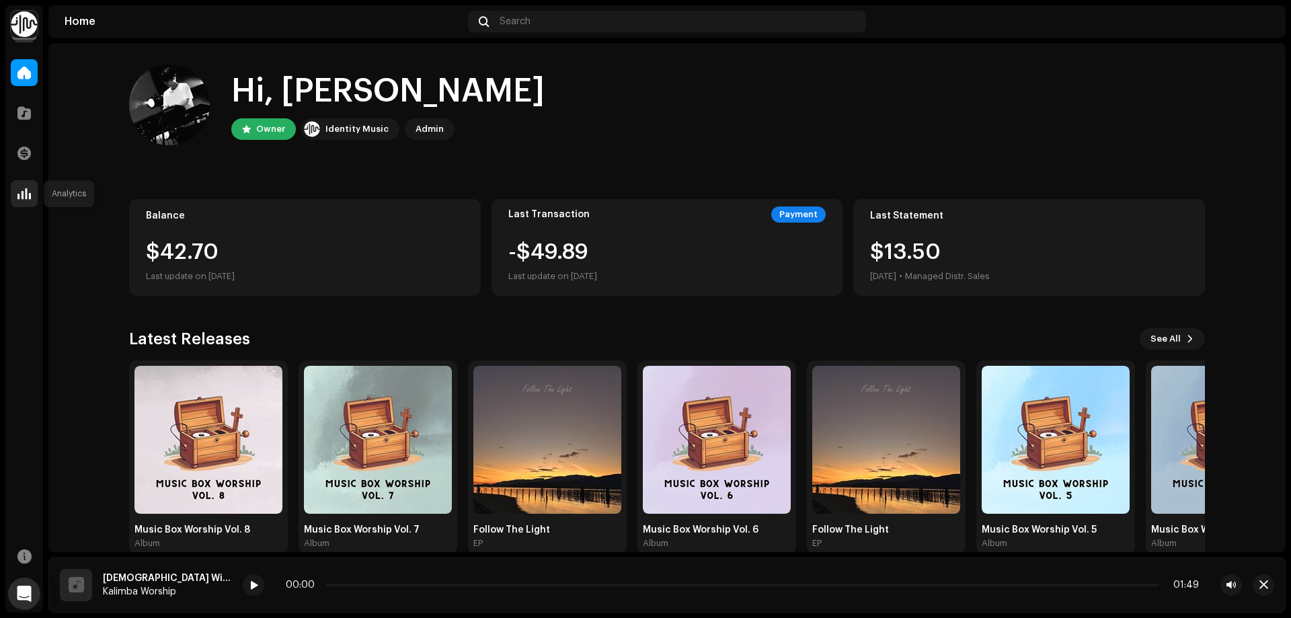
click at [28, 191] on span at bounding box center [23, 193] width 13 height 11
click at [24, 112] on span at bounding box center [23, 113] width 13 height 11
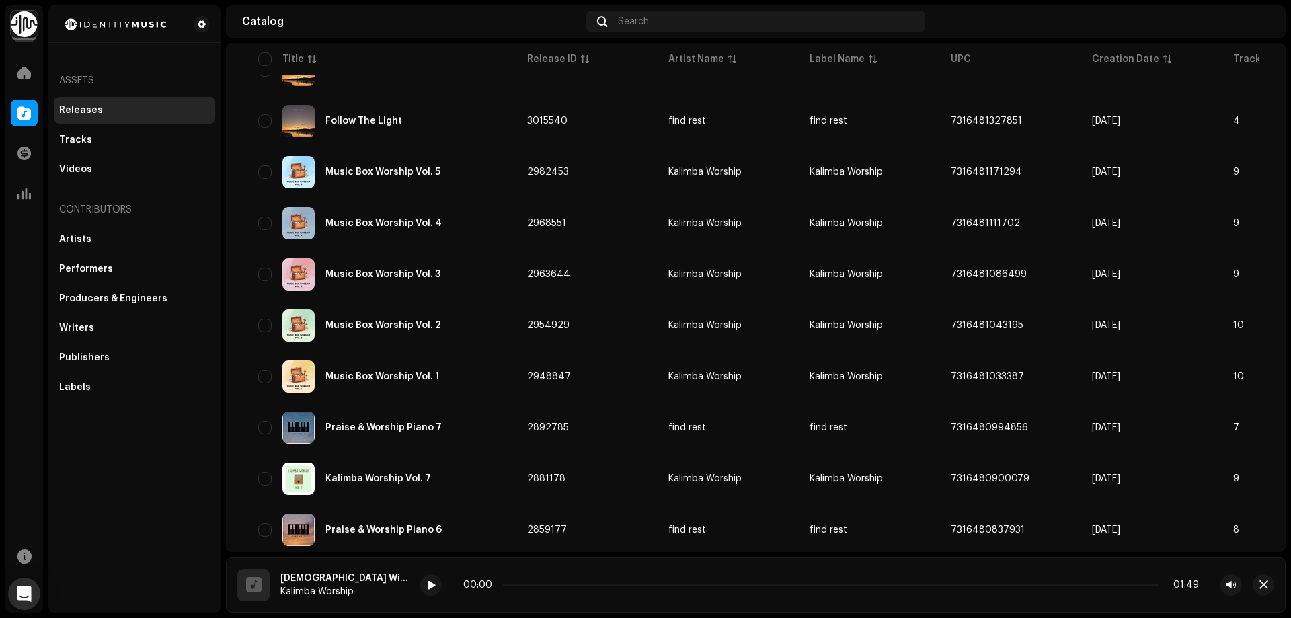
scroll to position [253, 0]
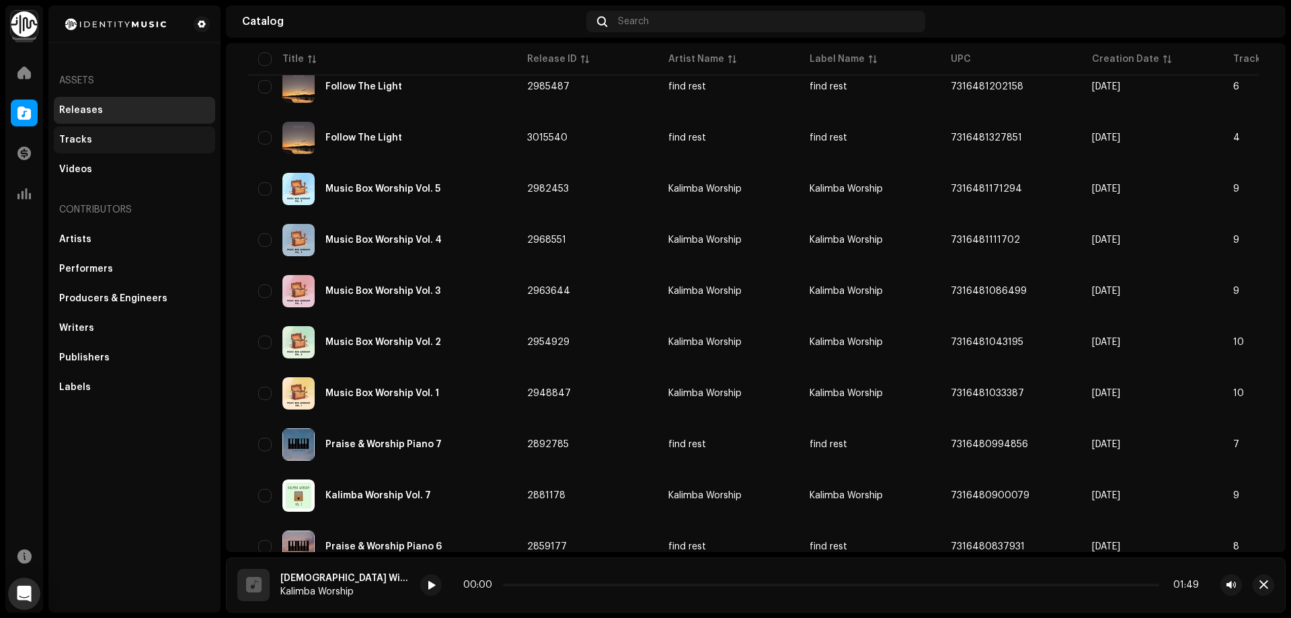
click at [96, 143] on div "Tracks" at bounding box center [134, 140] width 151 height 11
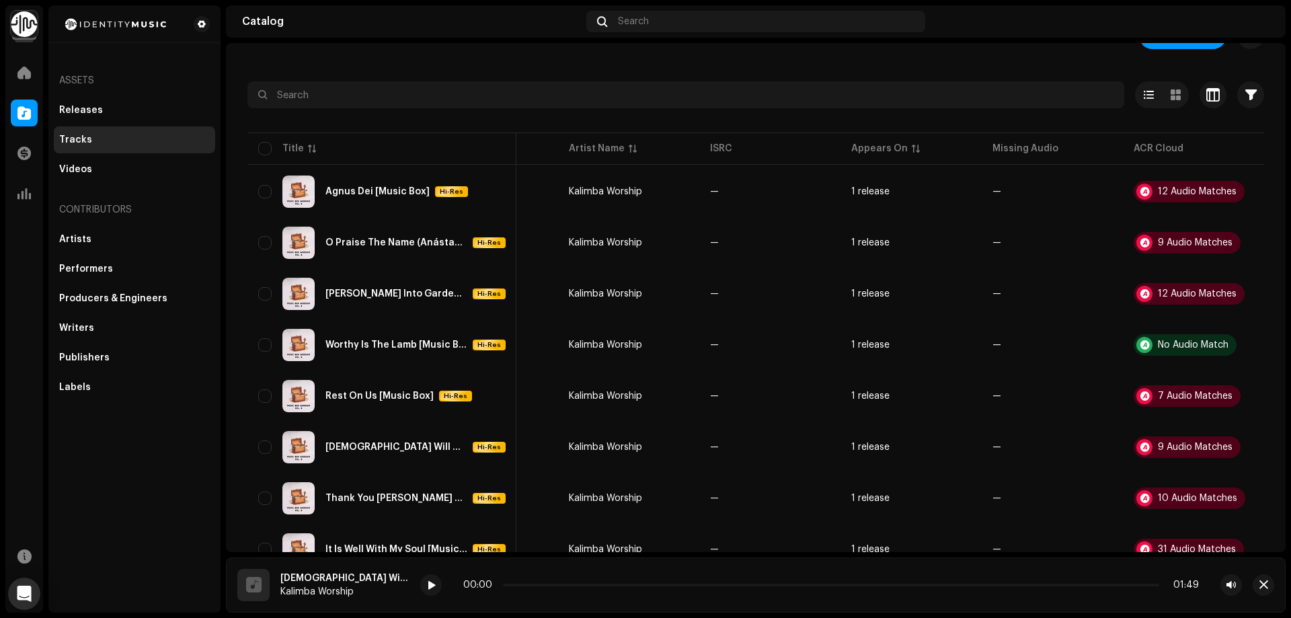
scroll to position [67, 0]
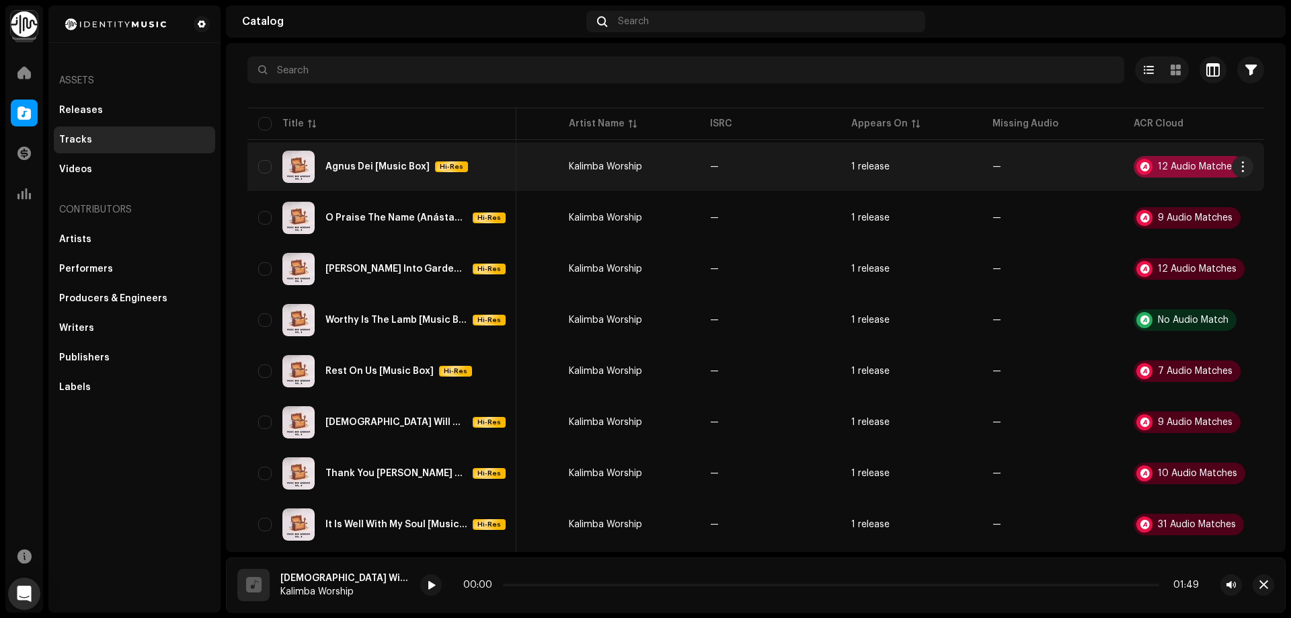
click at [1167, 160] on div "12 Audio Matches" at bounding box center [1189, 167] width 111 height 22
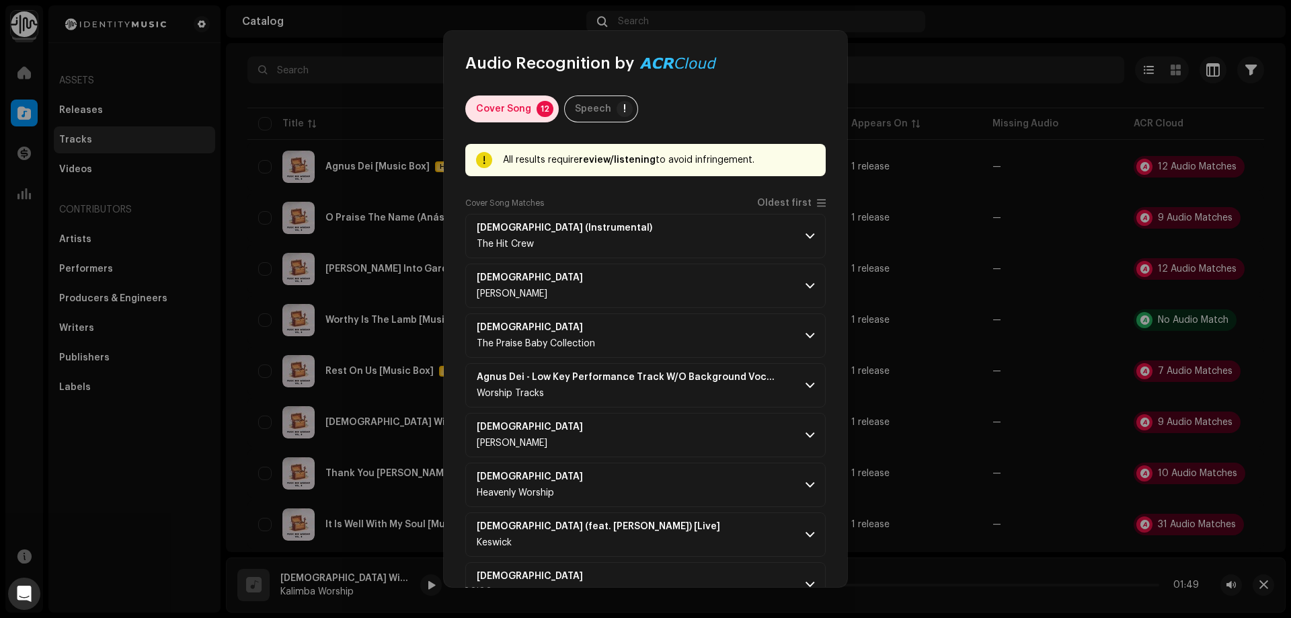
click at [506, 104] on div "Cover Song" at bounding box center [503, 109] width 55 height 27
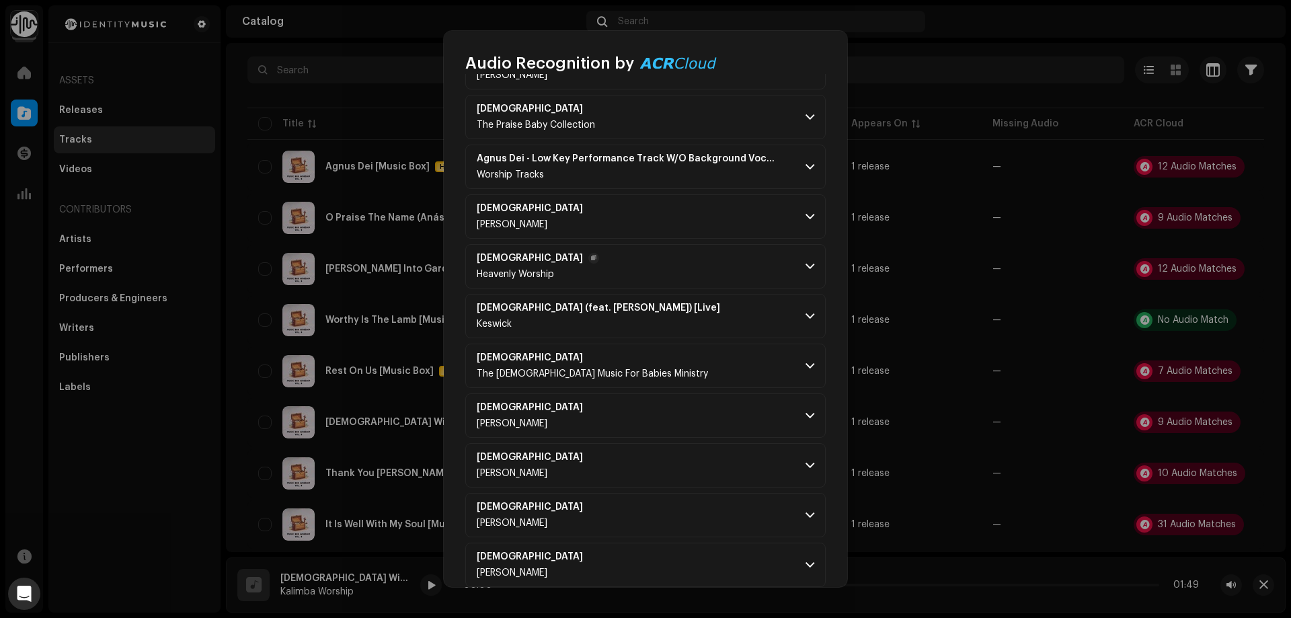
scroll to position [240, 0]
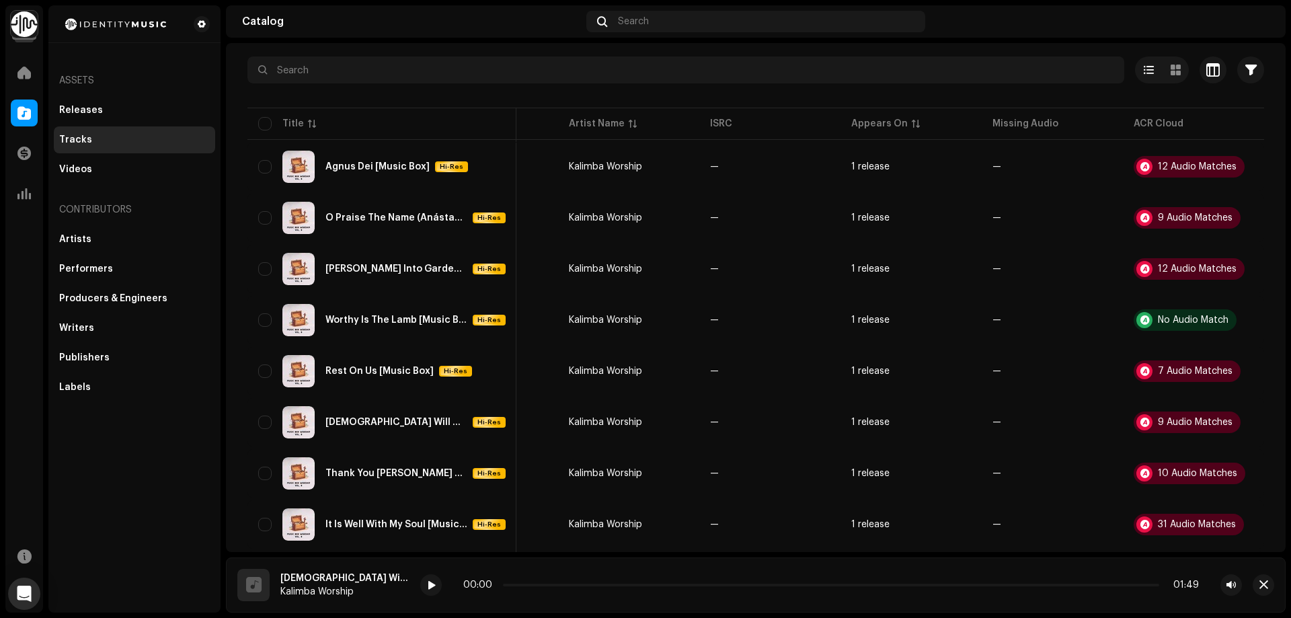
click at [1144, 213] on div "Audio Recognition by Cover Song 12 Speech ! All results require review/listenin…" at bounding box center [645, 309] width 1291 height 618
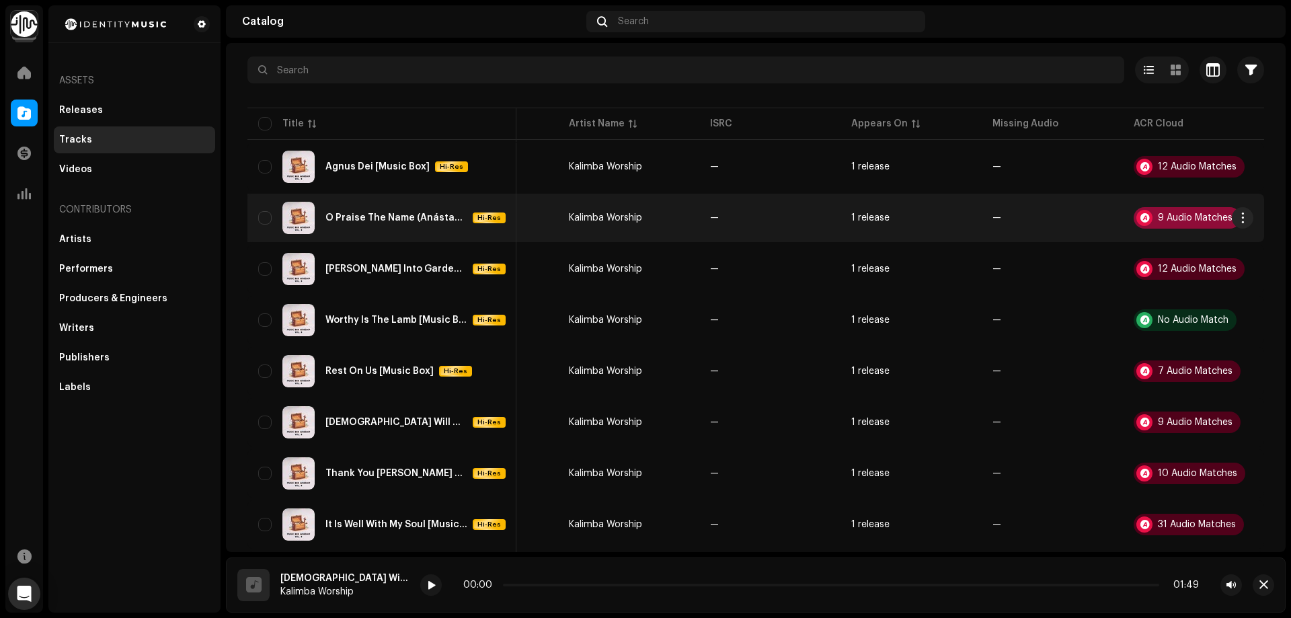
click at [1168, 212] on div "9 Audio Matches" at bounding box center [1187, 218] width 107 height 22
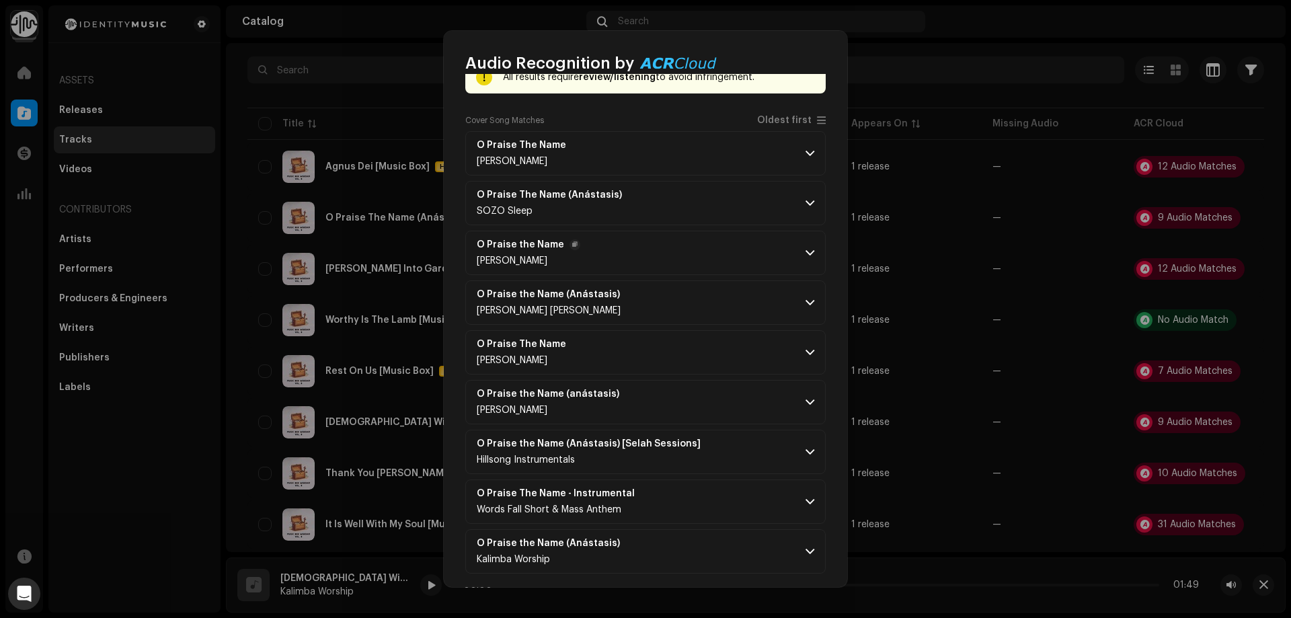
scroll to position [91, 0]
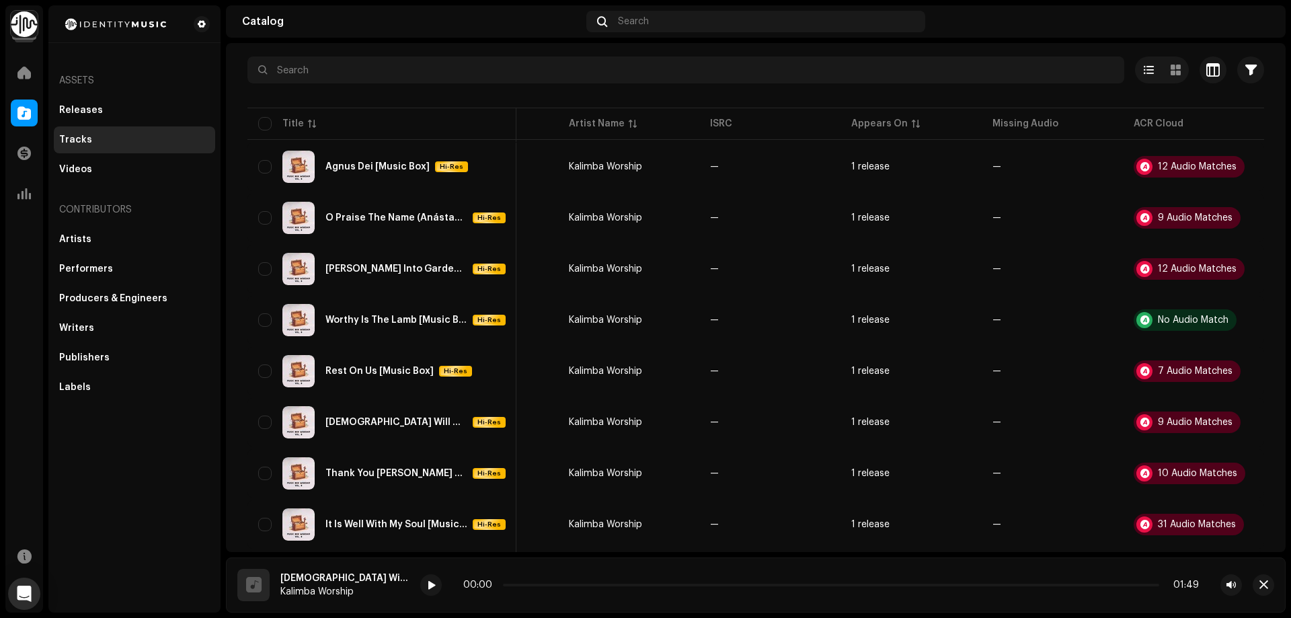
click at [1177, 304] on div "Audio Recognition by Cover Song 9 Speech ! All results require review/listening…" at bounding box center [645, 309] width 1291 height 618
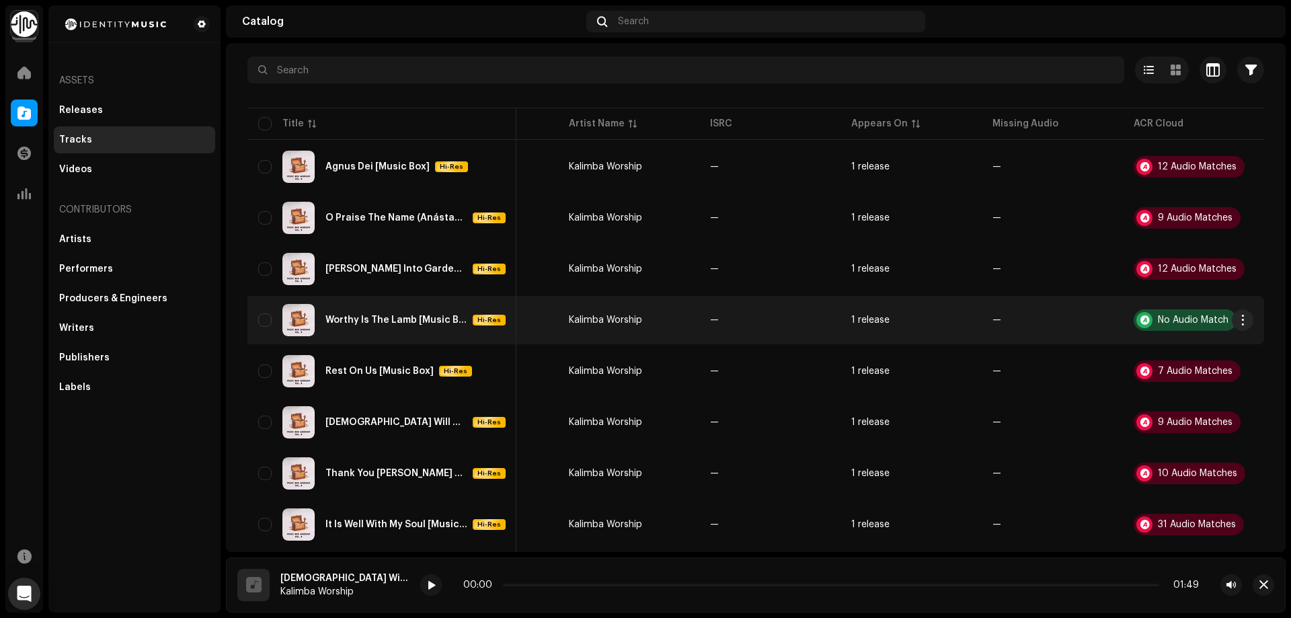
click at [1180, 316] on div "No Audio Match" at bounding box center [1193, 319] width 71 height 9
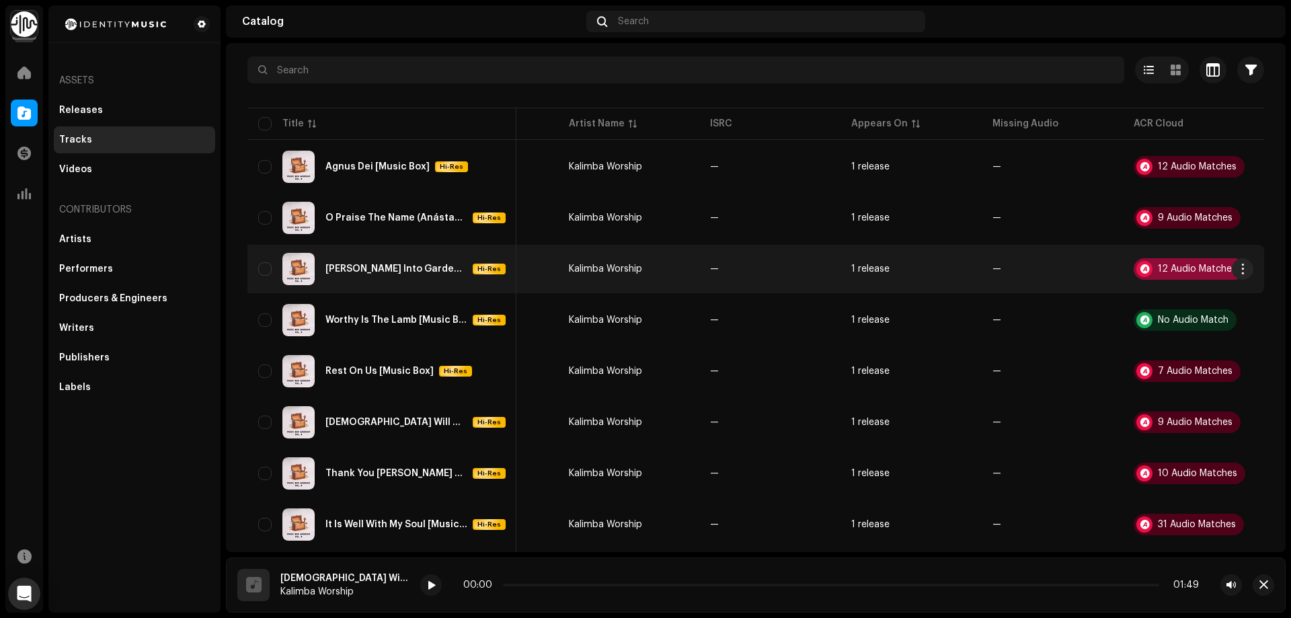
click at [1186, 266] on div "12 Audio Matches" at bounding box center [1197, 268] width 79 height 9
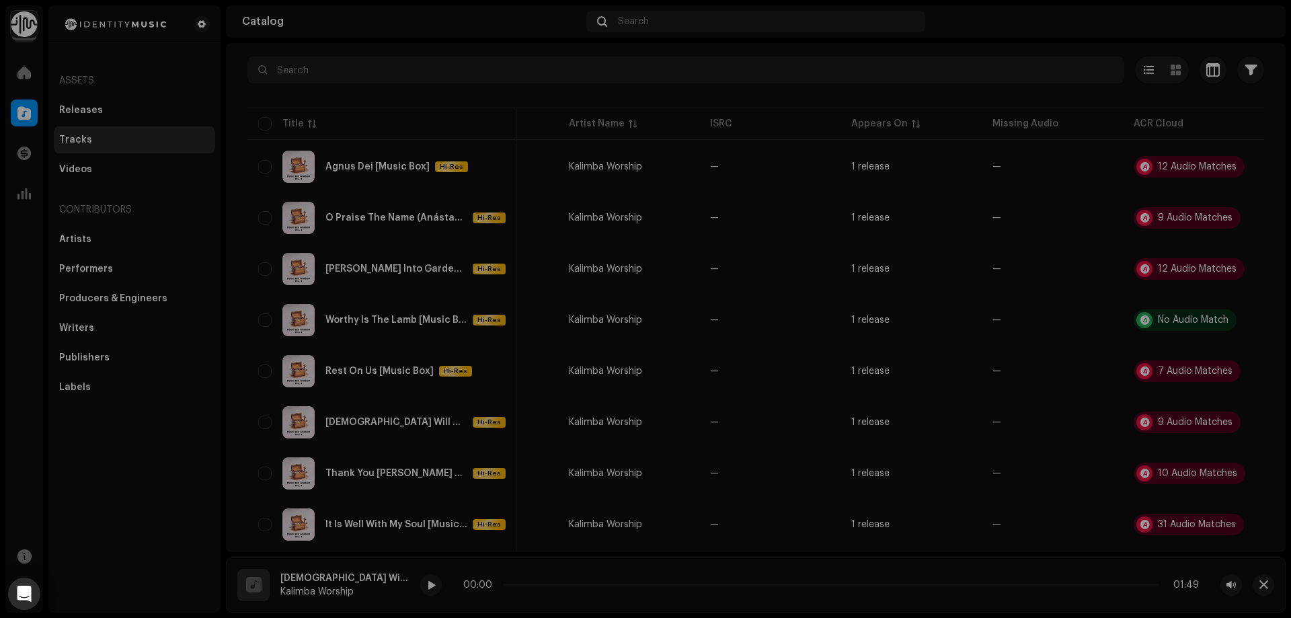
click at [1184, 289] on div "Audio Recognition by Cover Song 12 Speech ! All results require review/listenin…" at bounding box center [645, 309] width 1291 height 618
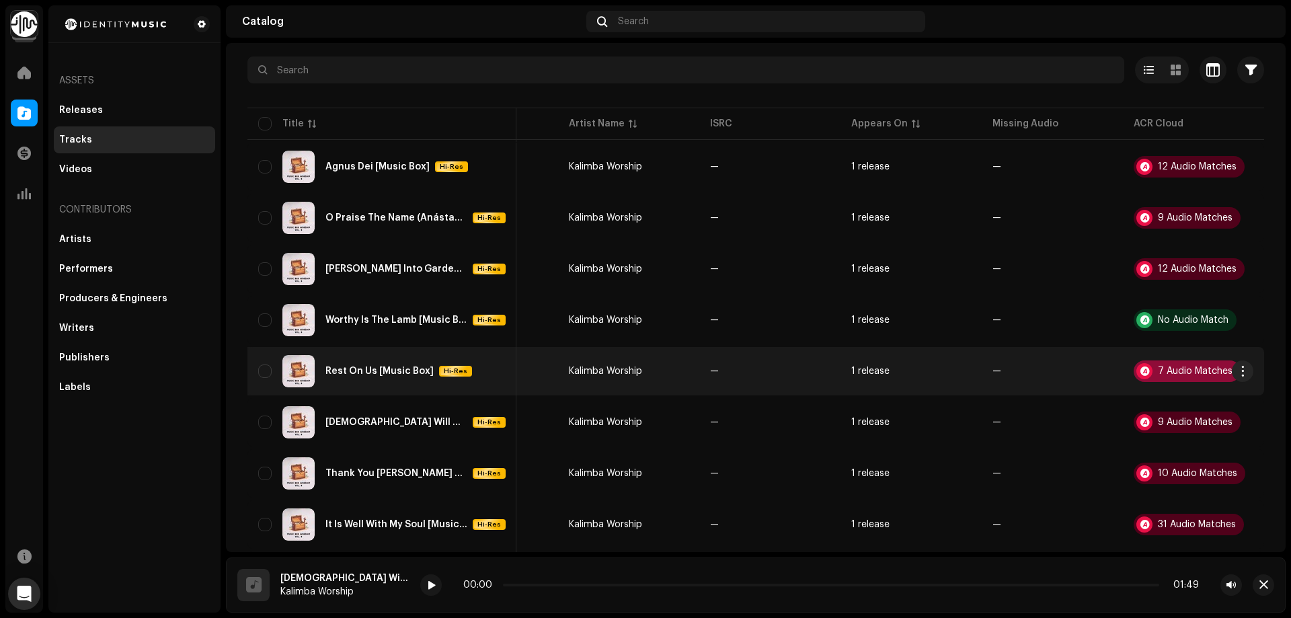
click at [1168, 369] on div "7 Audio Matches" at bounding box center [1195, 371] width 75 height 9
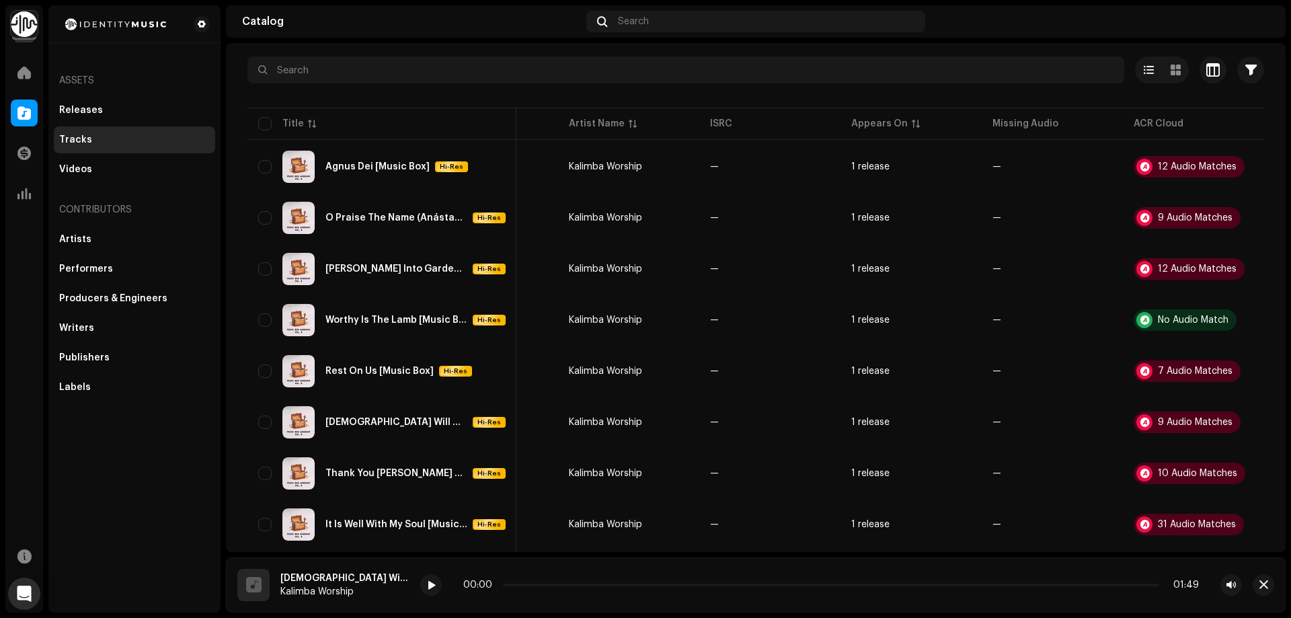
click at [1175, 452] on div "Audio Recognition by Cover Song 7 Speech ! All results require review/listening…" at bounding box center [645, 309] width 1291 height 618
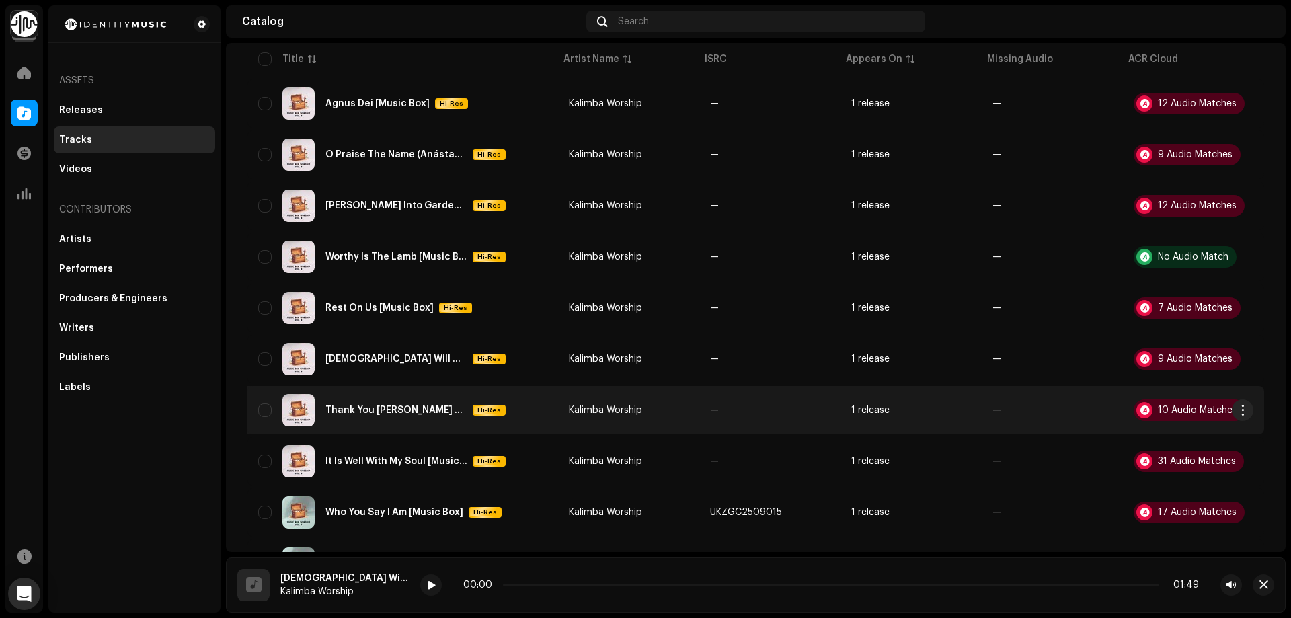
scroll to position [202, 0]
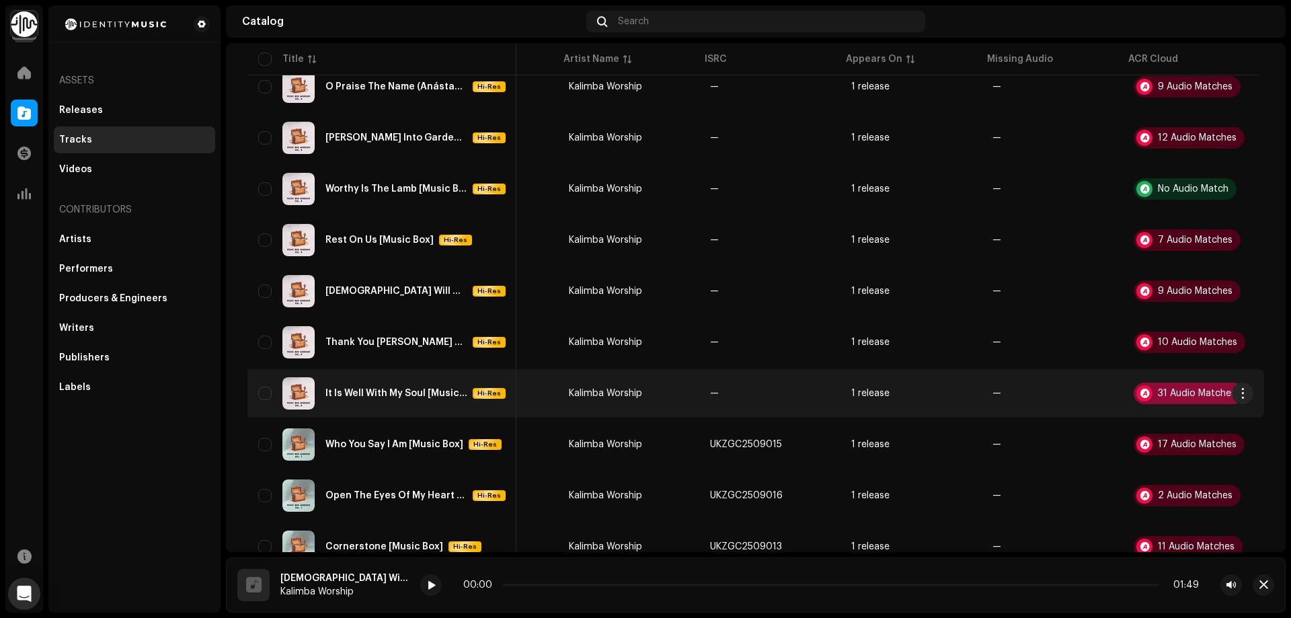
click at [1173, 387] on div "31 Audio Matches" at bounding box center [1189, 394] width 110 height 22
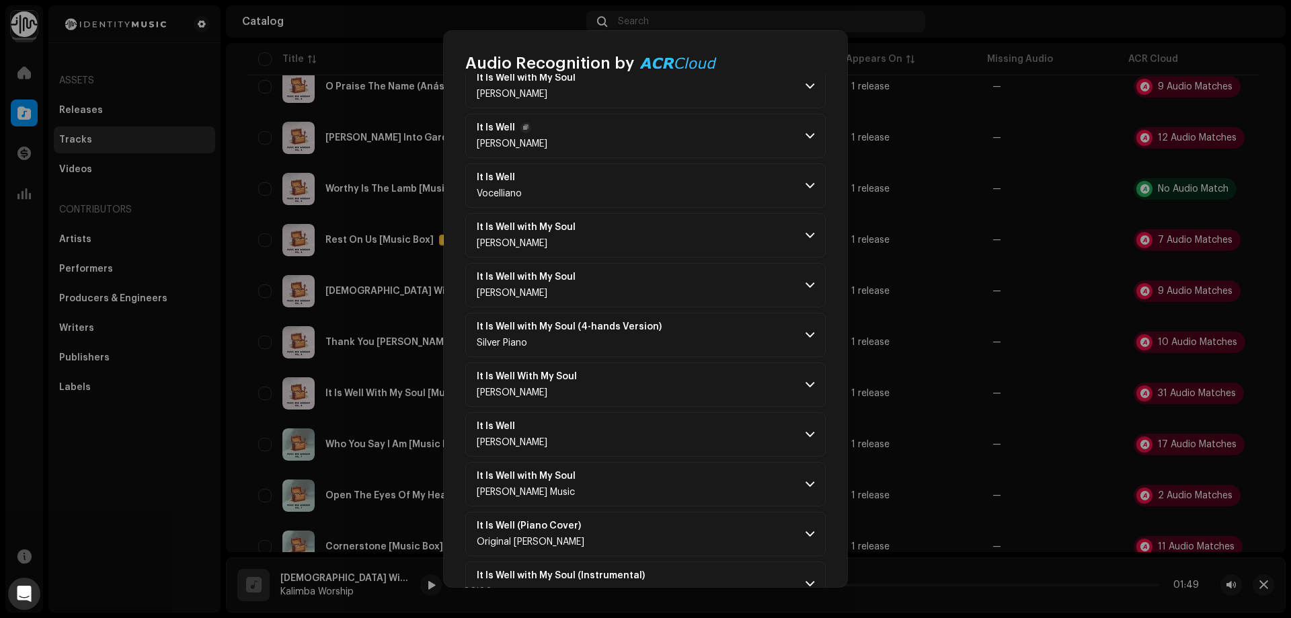
scroll to position [1186, 0]
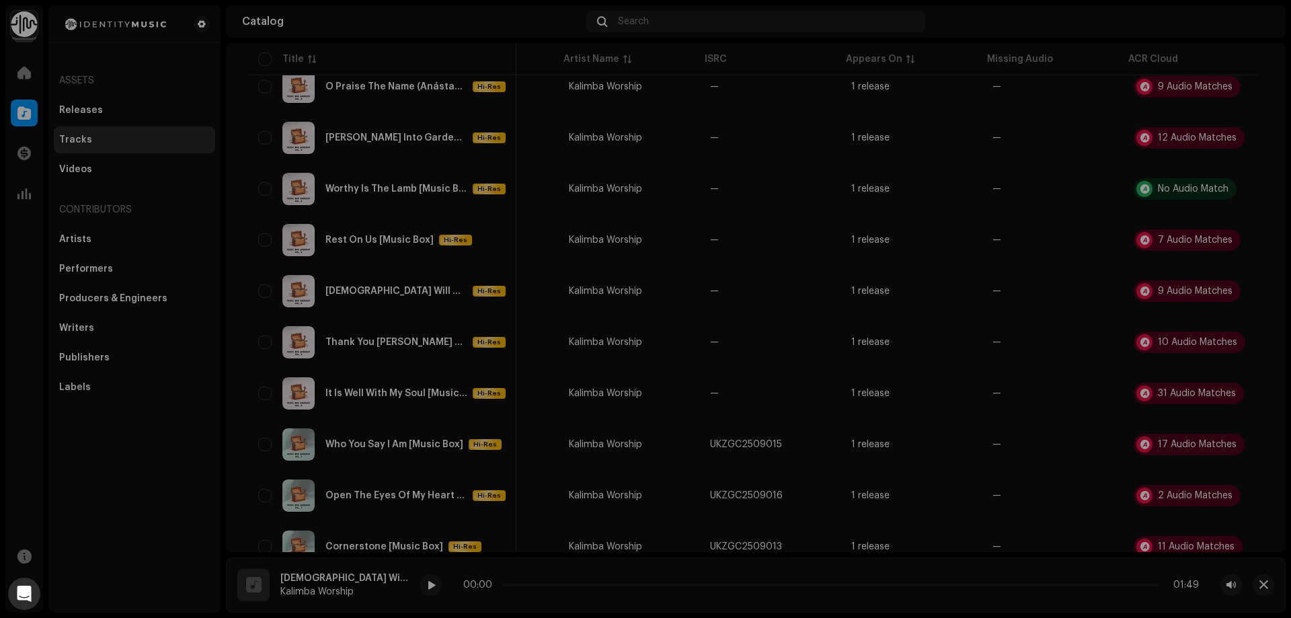
click at [1005, 461] on div "Audio Recognition by Cover Song 31 Speech ! All results require review/listenin…" at bounding box center [645, 309] width 1291 height 618
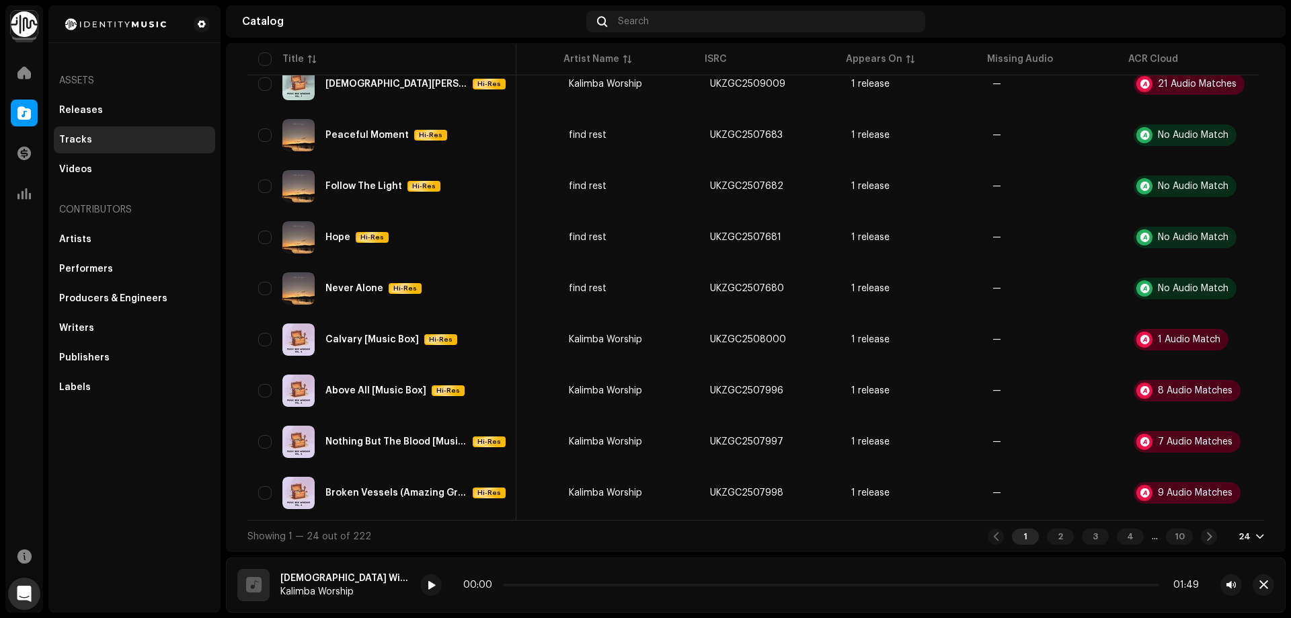
scroll to position [925, 0]
click at [1051, 539] on div "2" at bounding box center [1060, 537] width 27 height 16
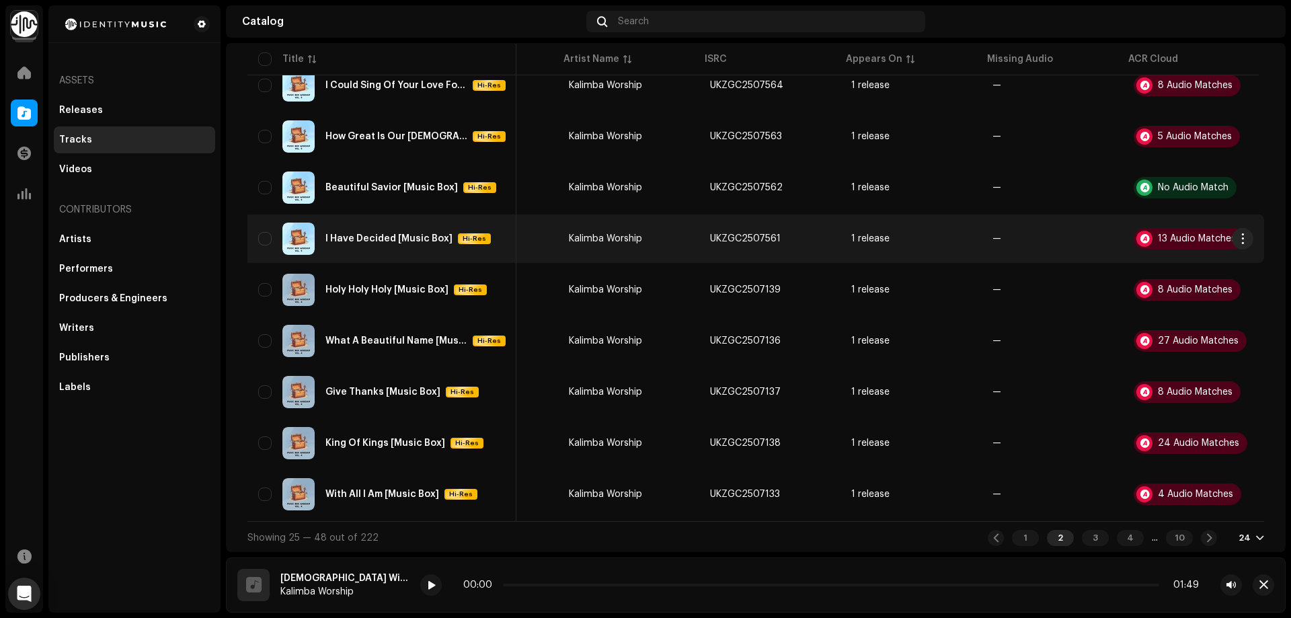
scroll to position [925, 0]
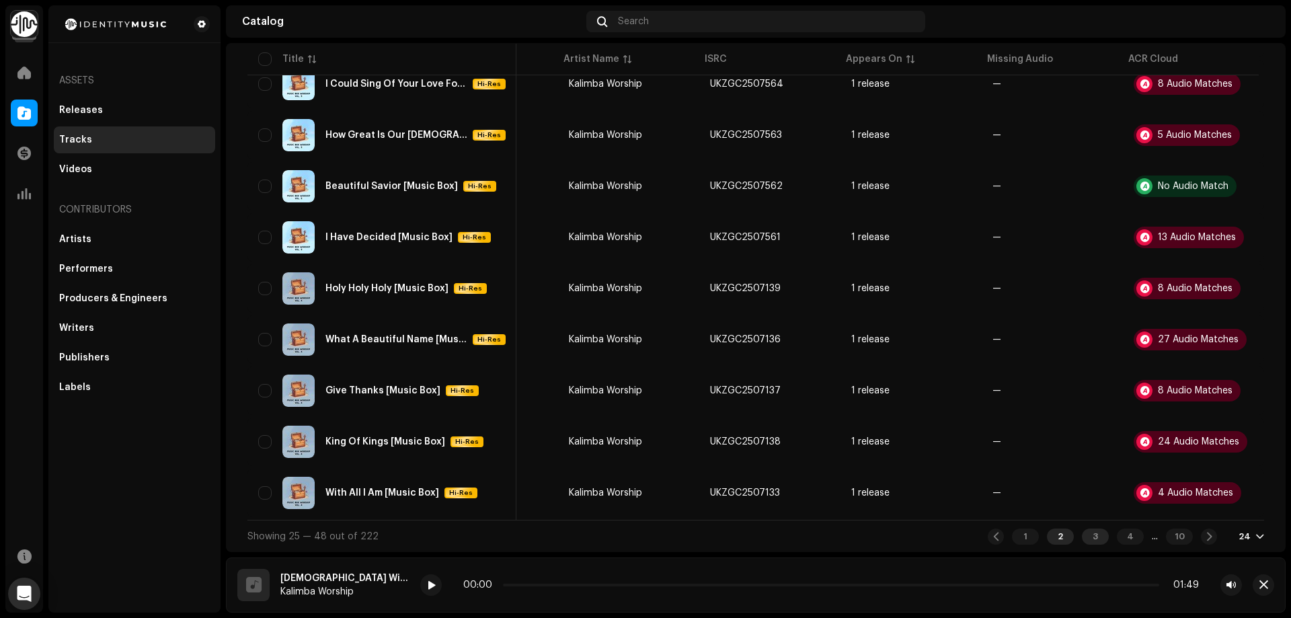
click at [1086, 535] on div "3" at bounding box center [1095, 537] width 27 height 16
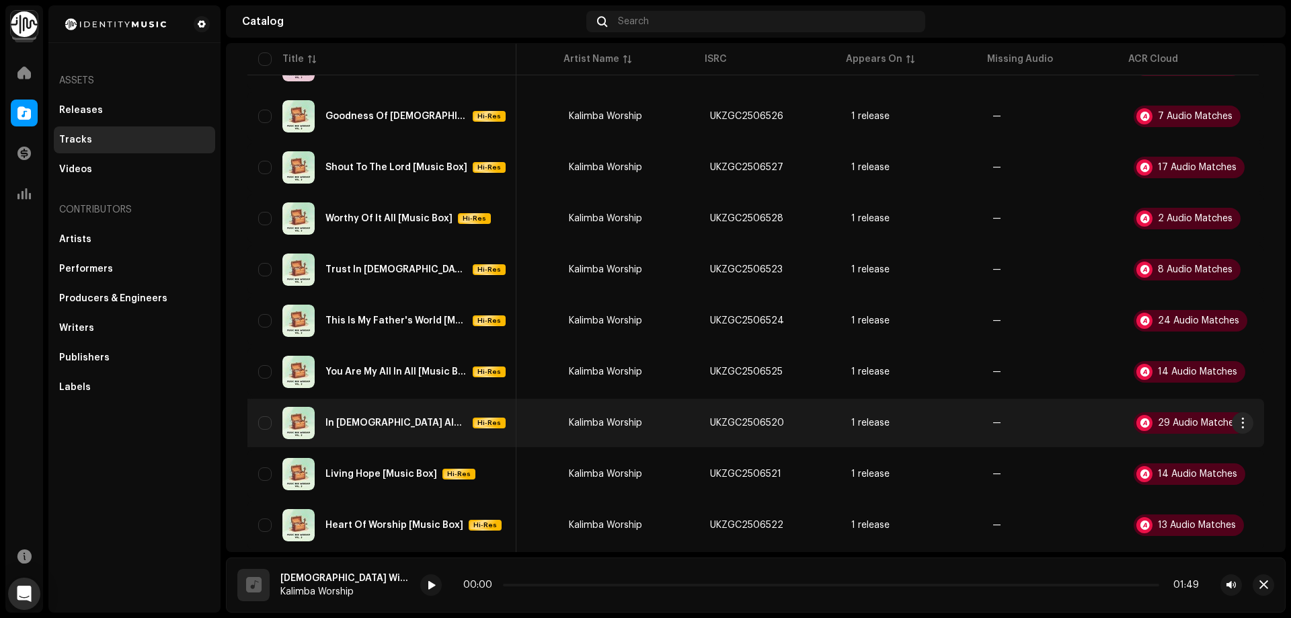
scroll to position [925, 0]
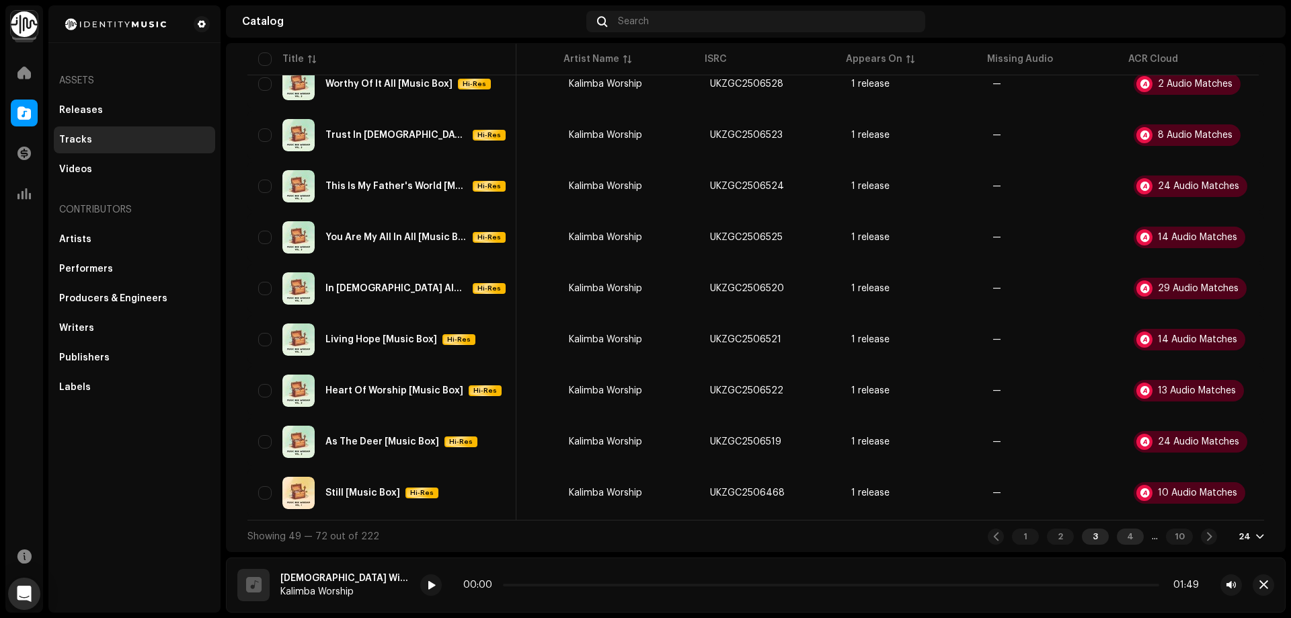
click at [1117, 538] on div "4" at bounding box center [1130, 537] width 27 height 16
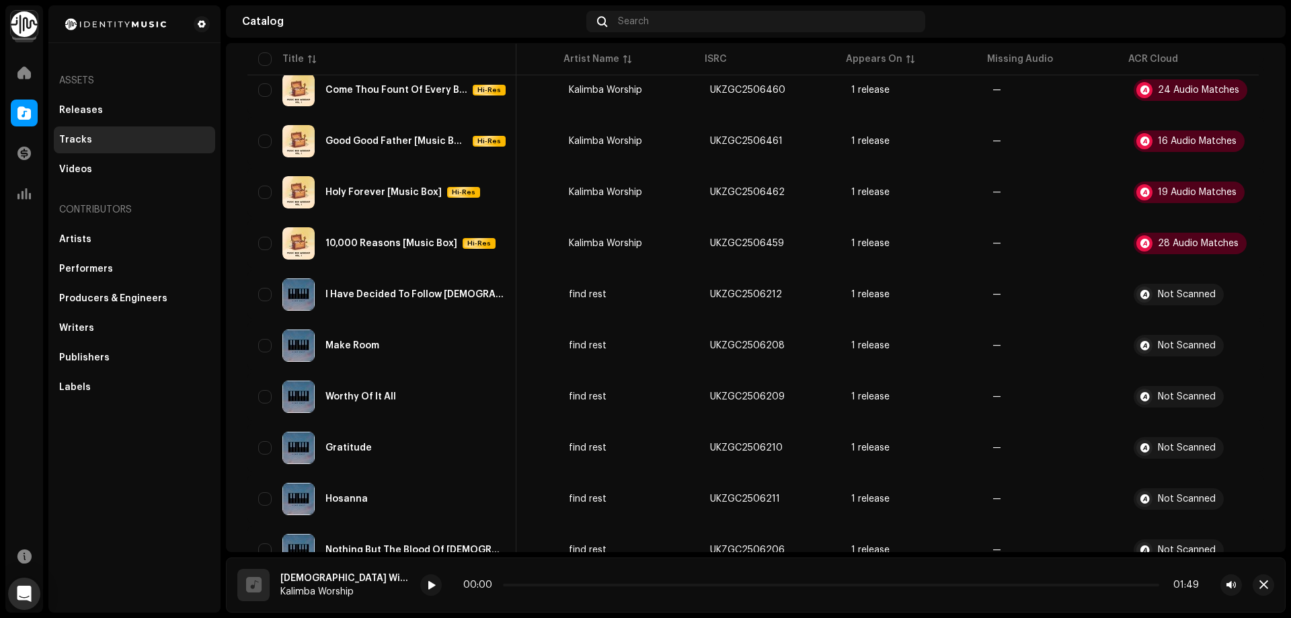
scroll to position [404, 0]
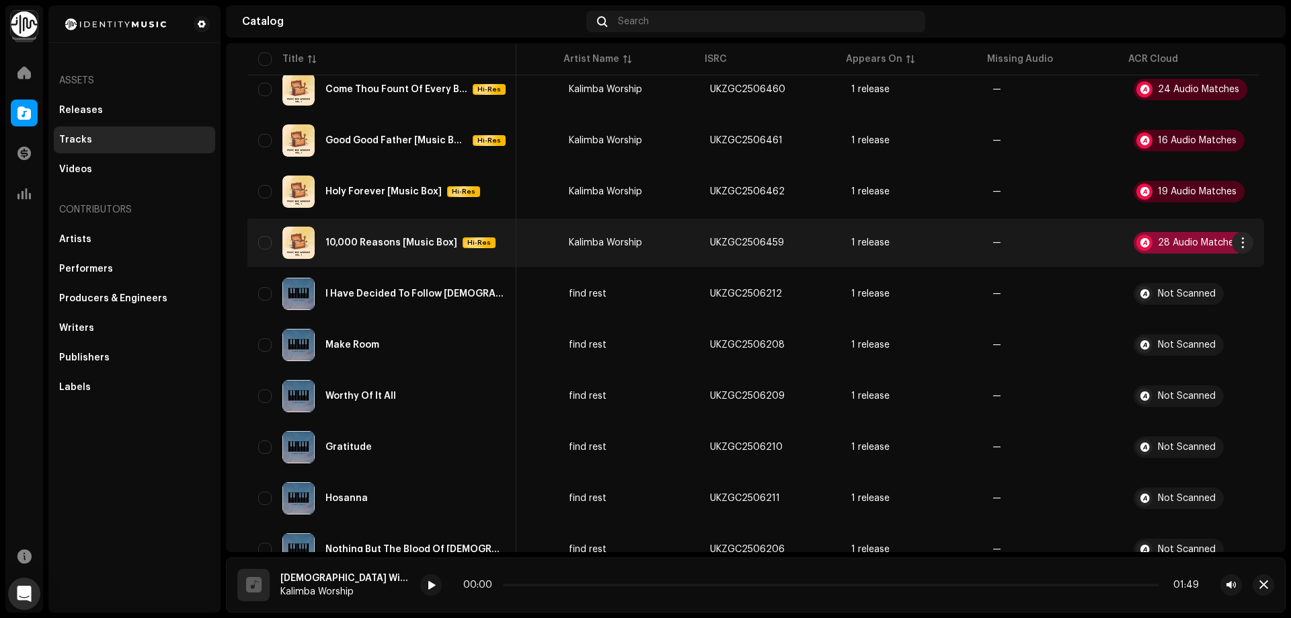
click at [1170, 241] on div "28 Audio Matches" at bounding box center [1198, 242] width 81 height 9
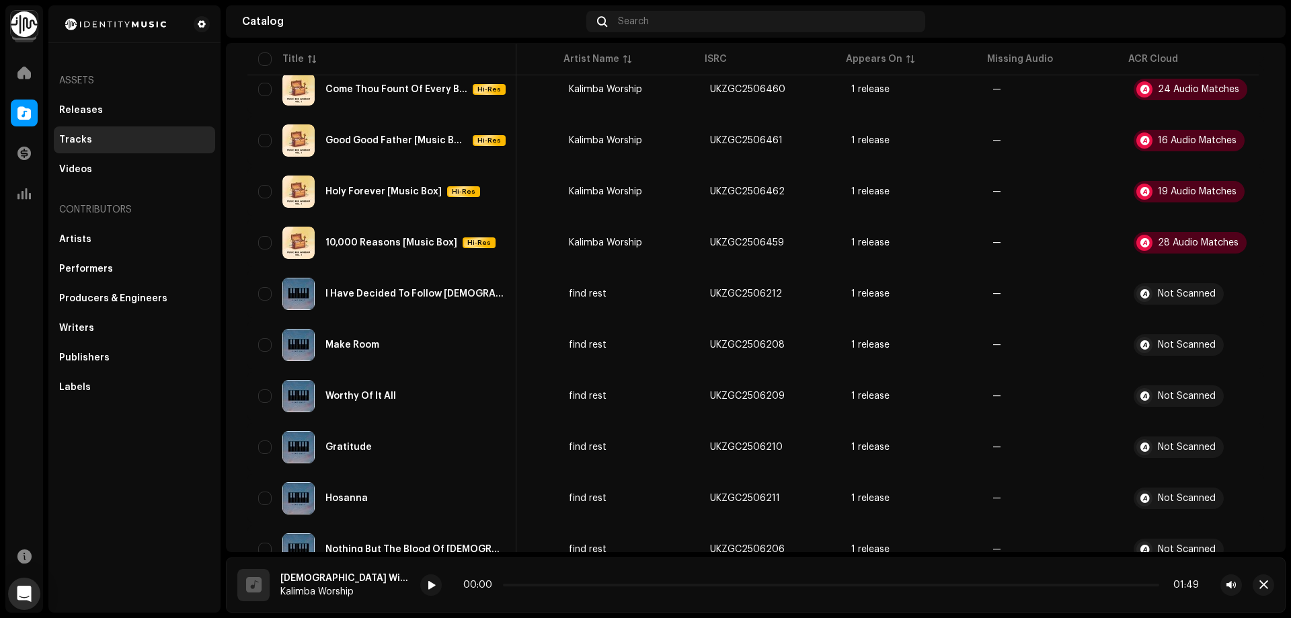
click at [1131, 278] on div "Audio Recognition by Cover Song 28 Speech ! All results require review/listenin…" at bounding box center [645, 309] width 1291 height 618
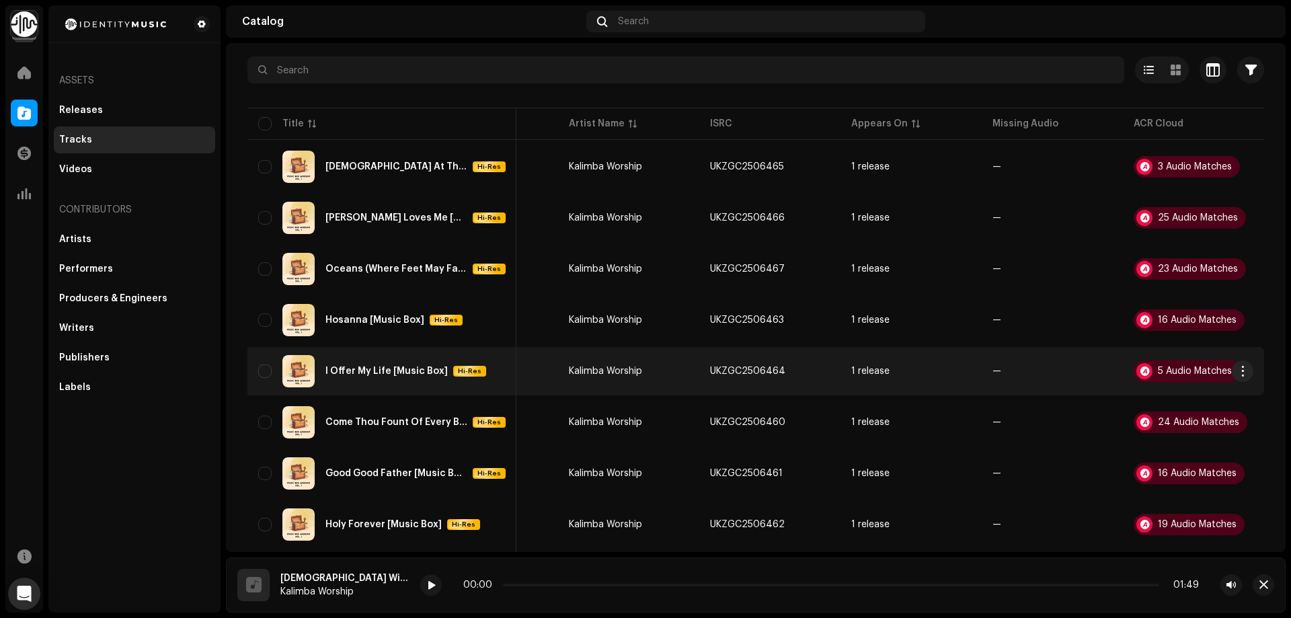
scroll to position [336, 0]
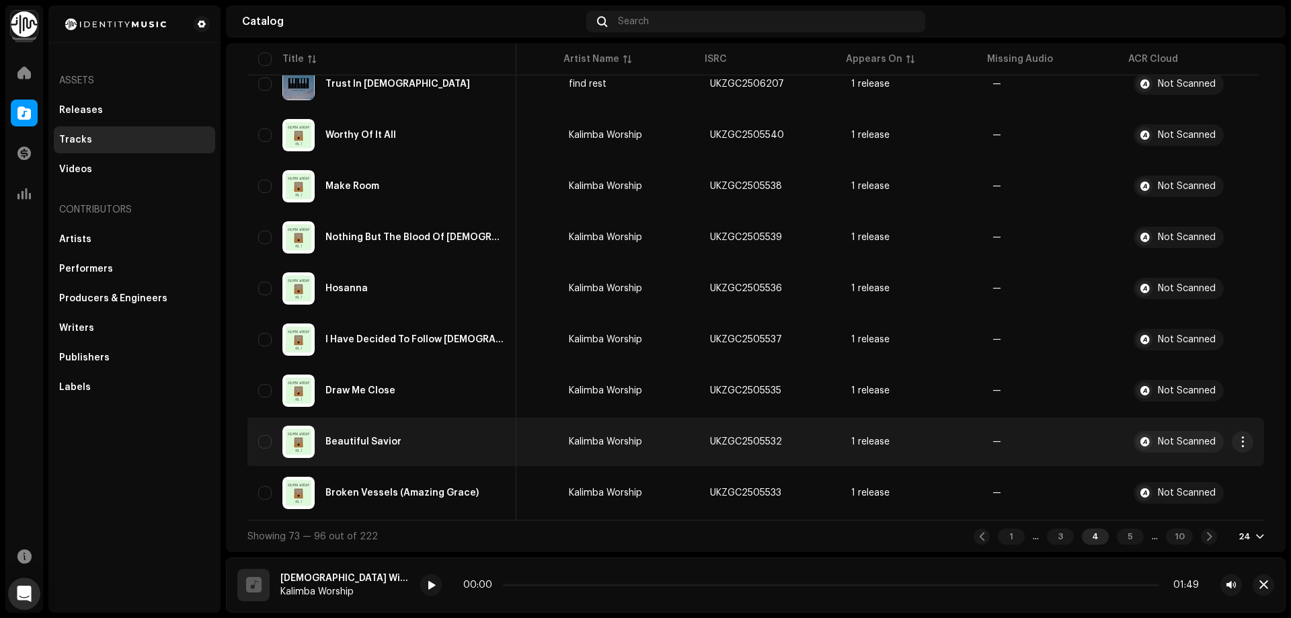
scroll to position [925, 0]
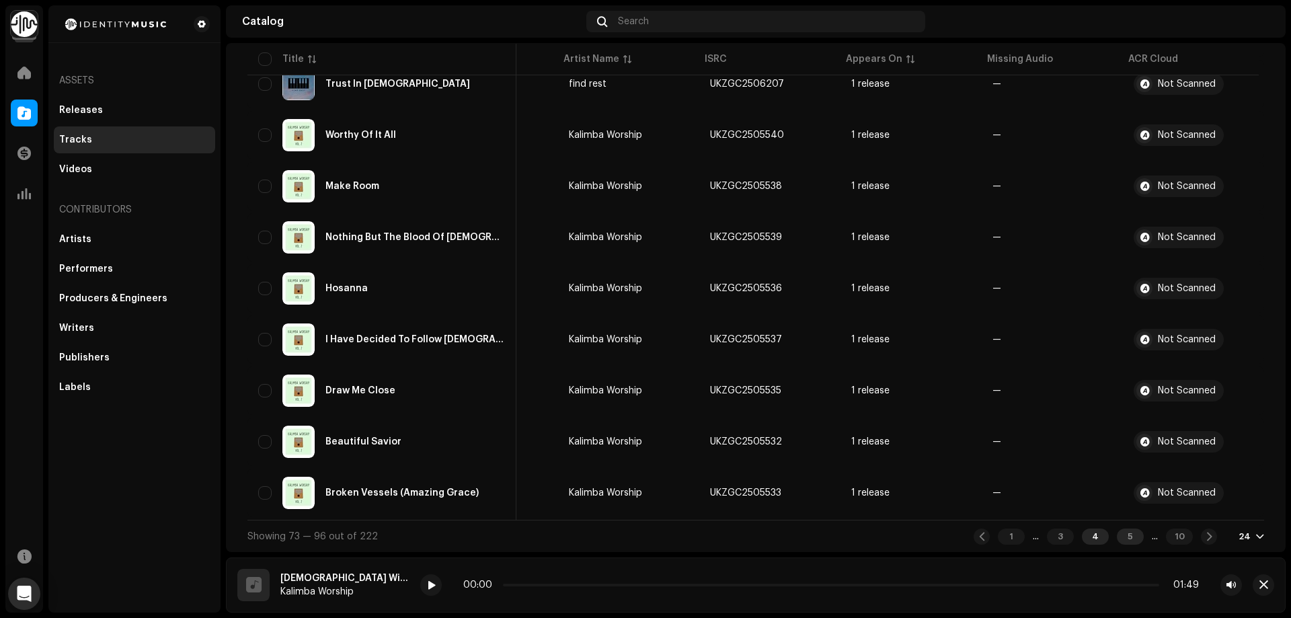
click at [1117, 537] on div "5" at bounding box center [1130, 537] width 27 height 16
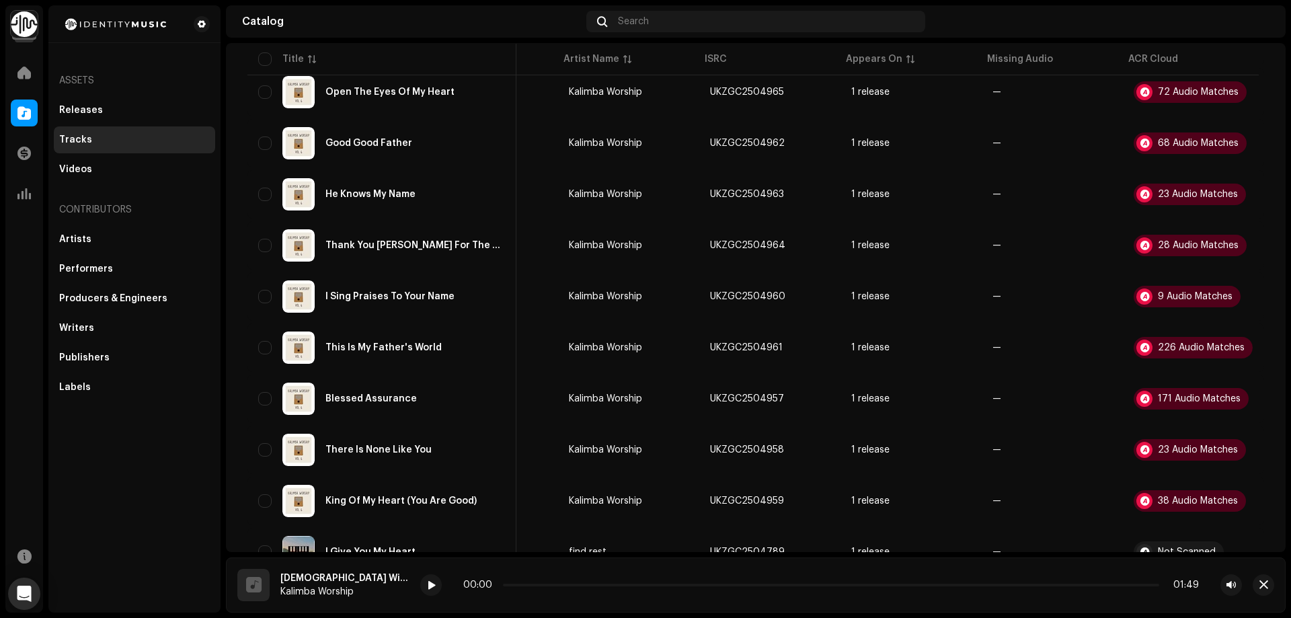
scroll to position [538, 0]
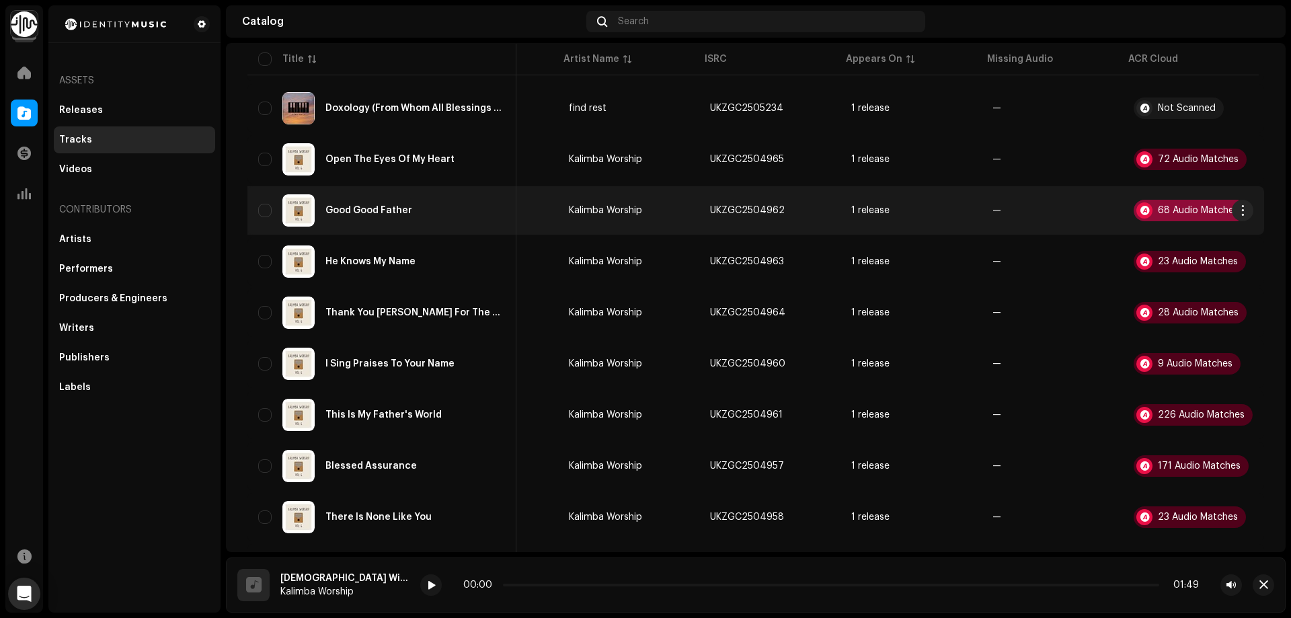
click at [1181, 206] on div "68 Audio Matches" at bounding box center [1198, 210] width 81 height 9
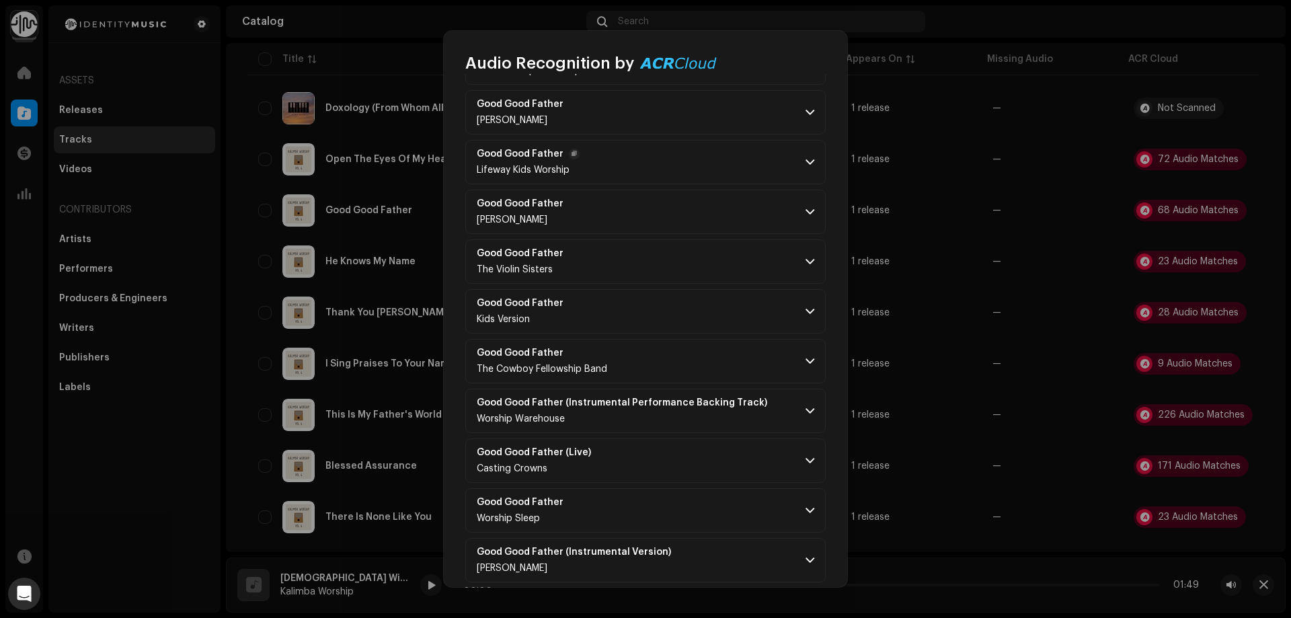
scroll to position [2018, 0]
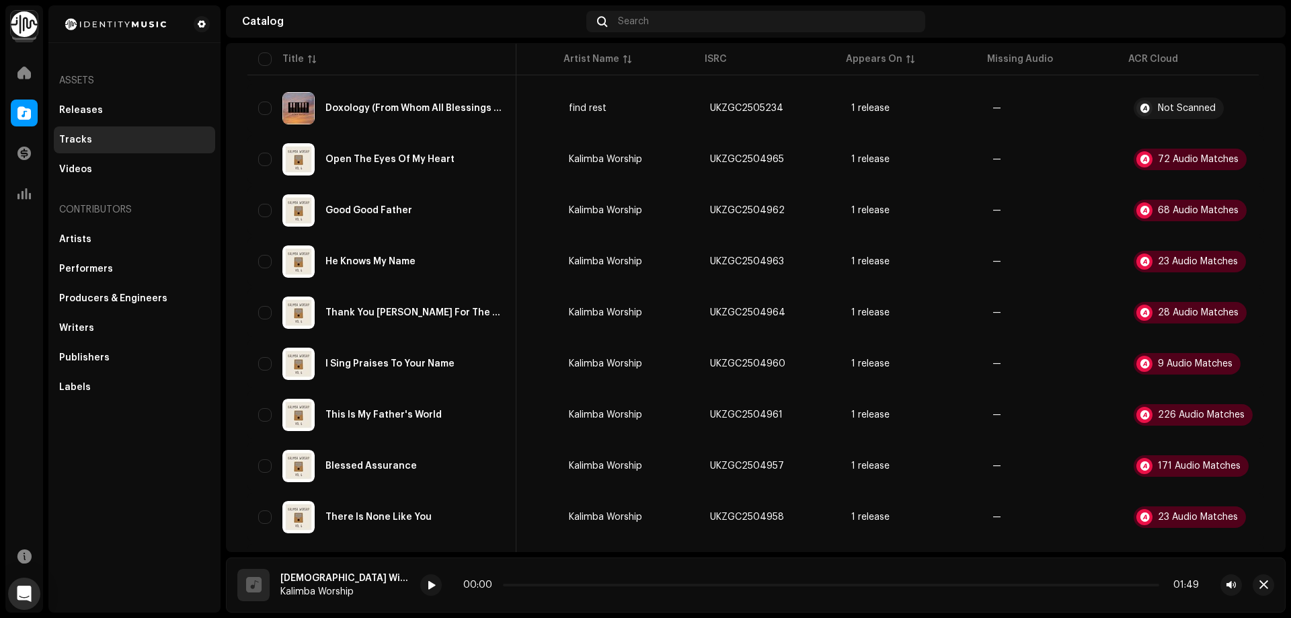
click at [1082, 404] on div "Audio Recognition by Cover Song 68 All results require review/listening to avoi…" at bounding box center [645, 309] width 1291 height 618
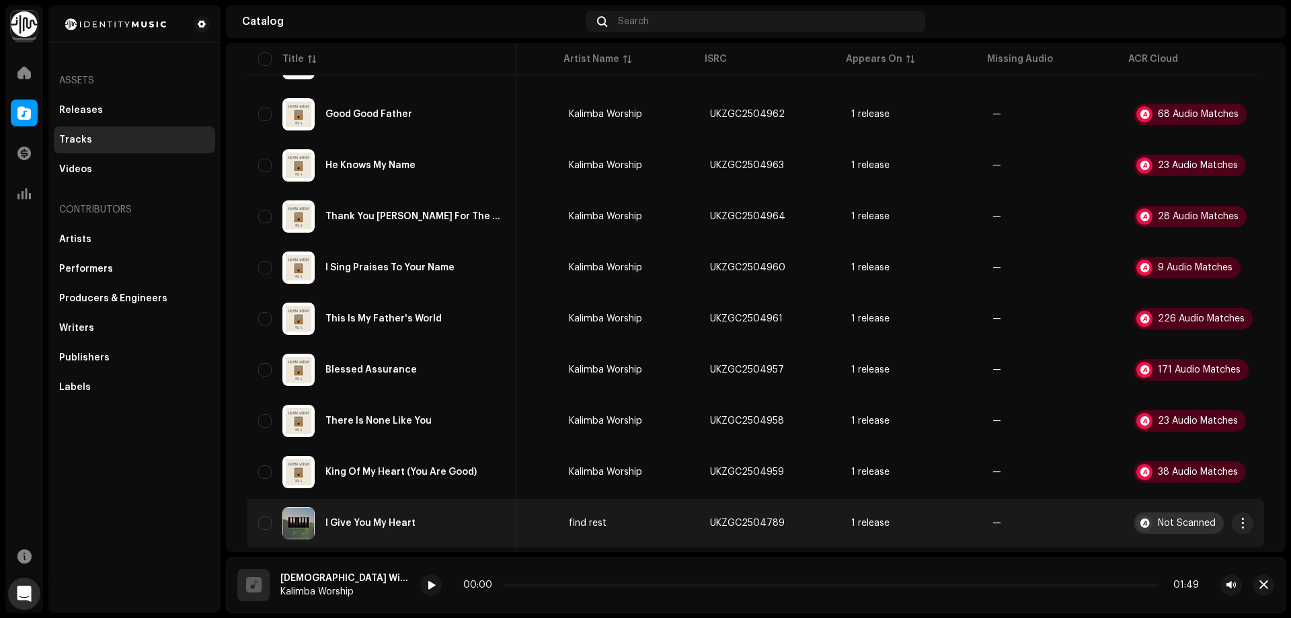
scroll to position [740, 0]
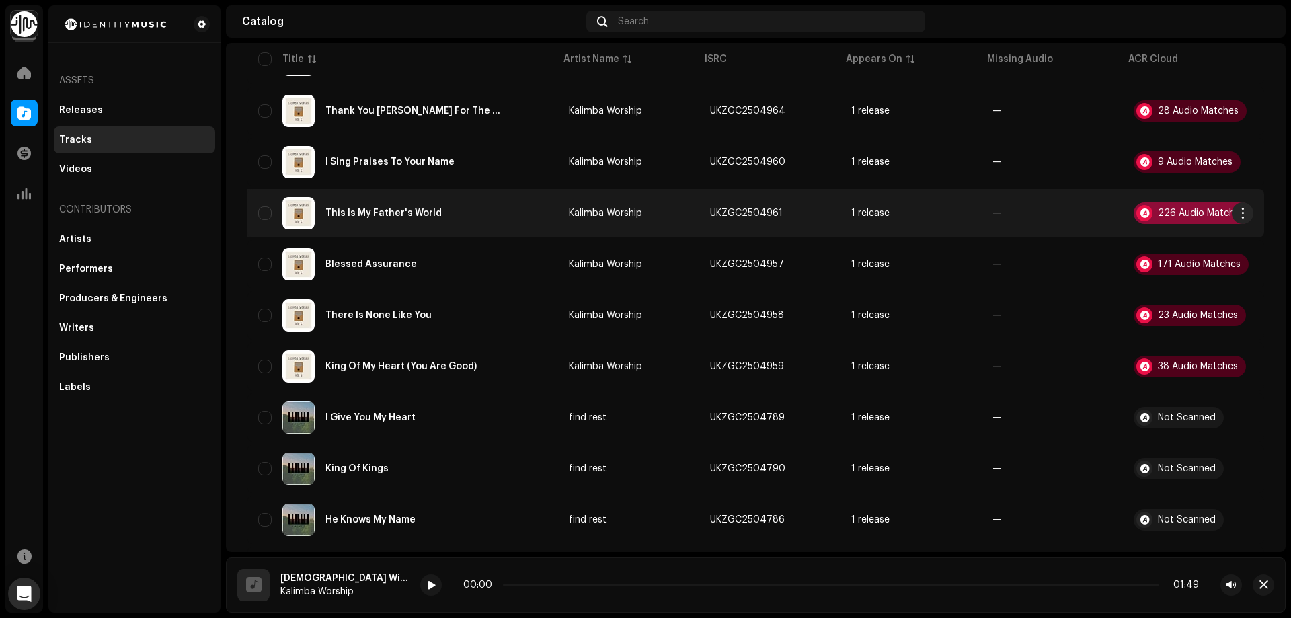
click at [1172, 211] on div "226 Audio Matches" at bounding box center [1201, 212] width 87 height 9
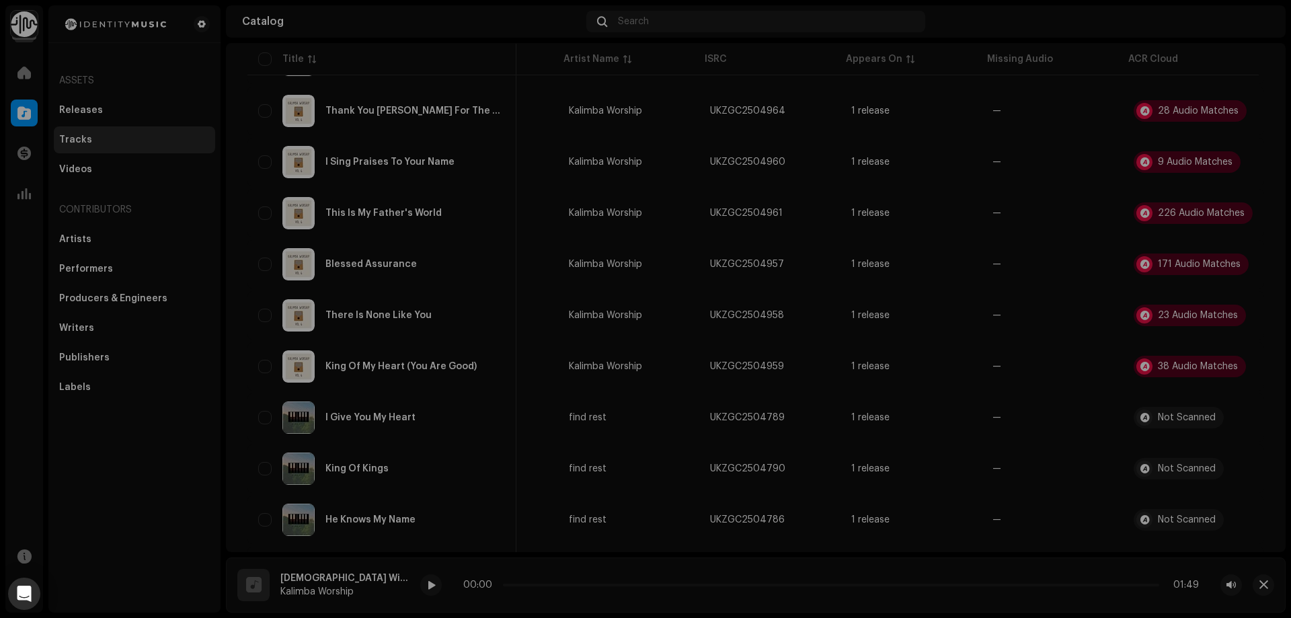
click at [1074, 406] on div "Audio Recognition by Cover Song 226 All results require review/listening to avo…" at bounding box center [645, 309] width 1291 height 618
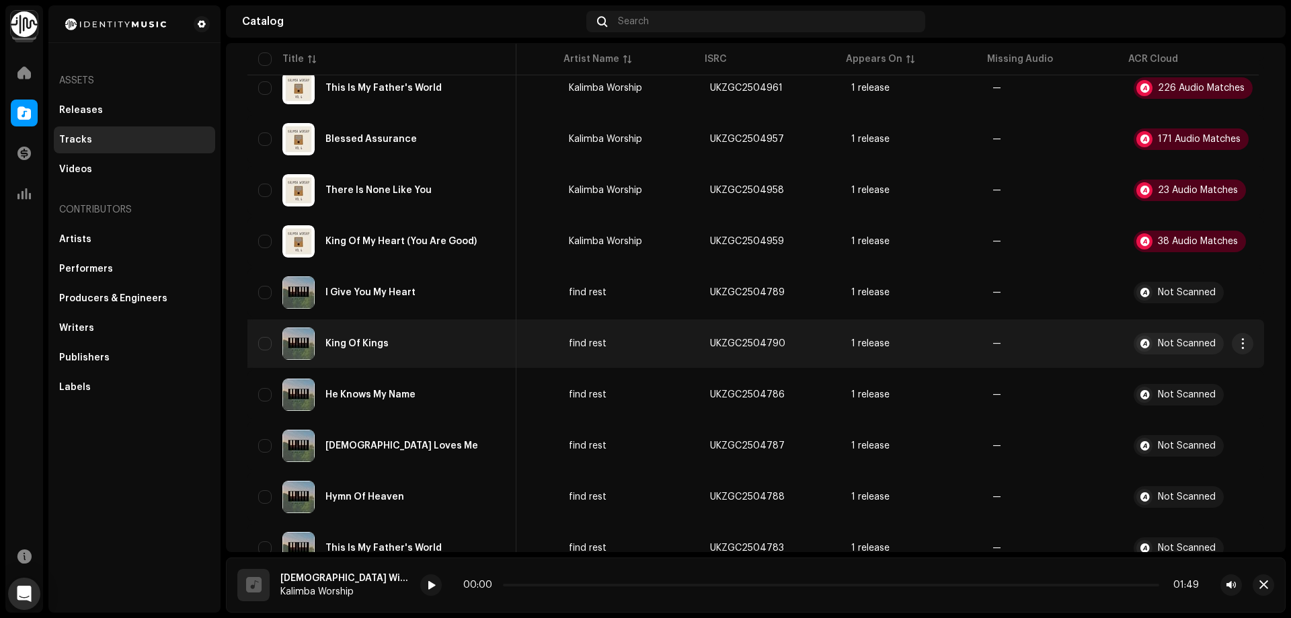
scroll to position [925, 0]
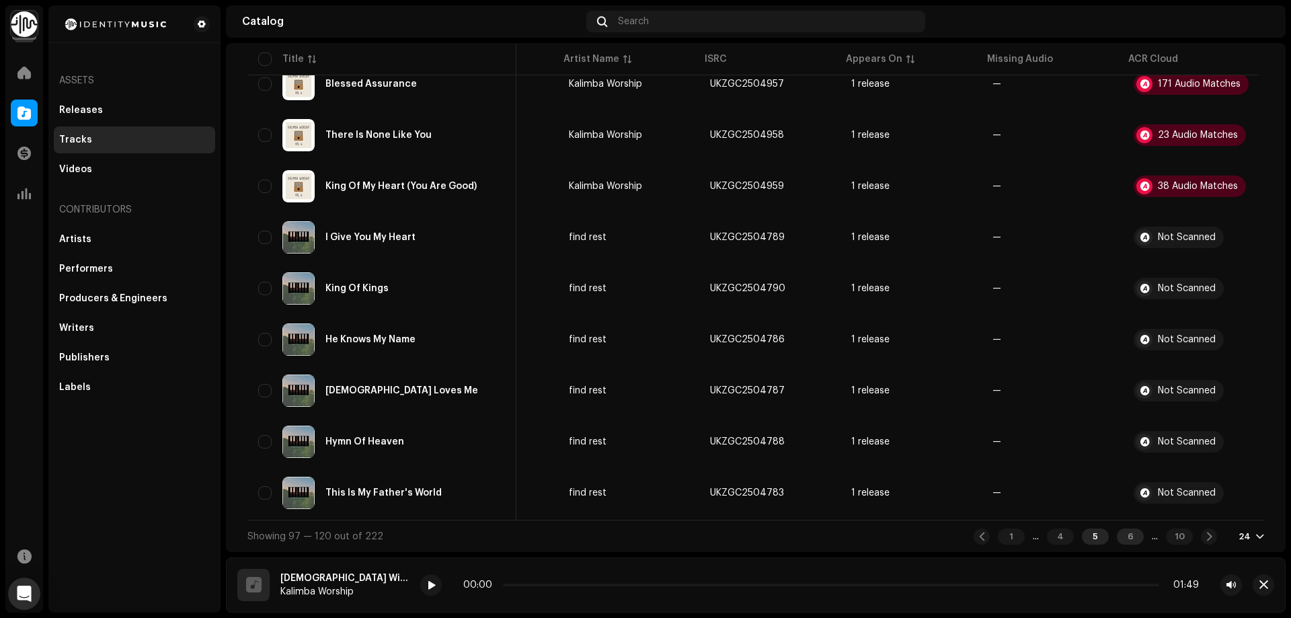
click at [1123, 539] on div "6" at bounding box center [1130, 537] width 27 height 16
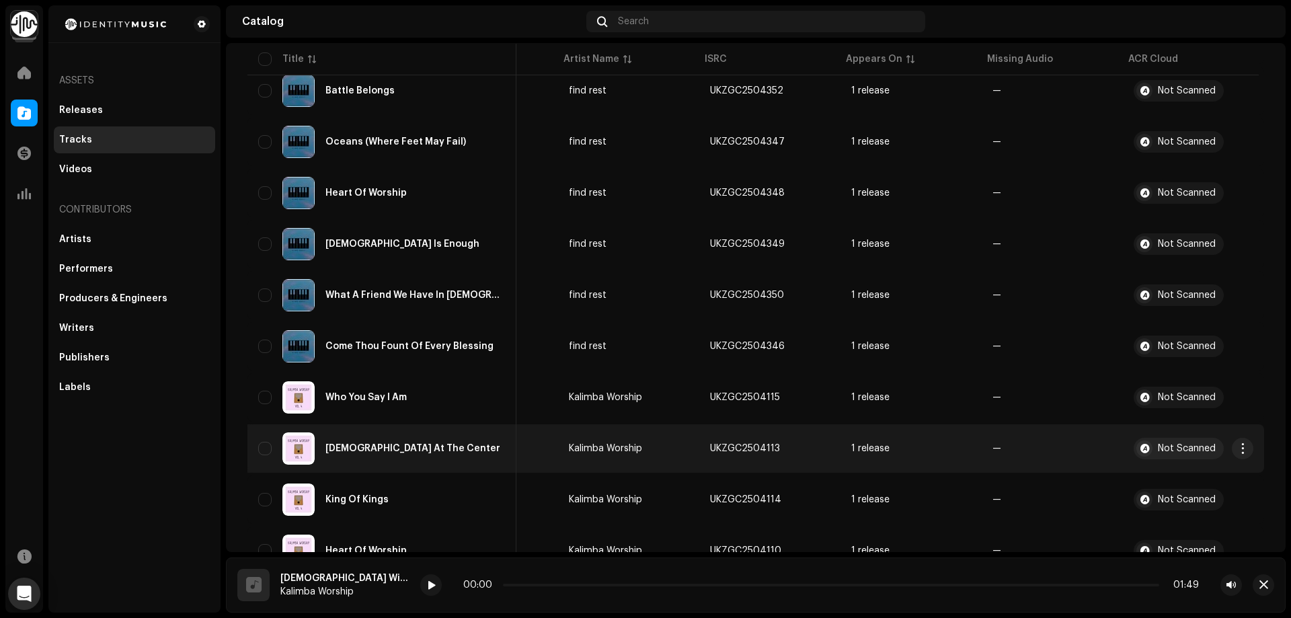
scroll to position [925, 0]
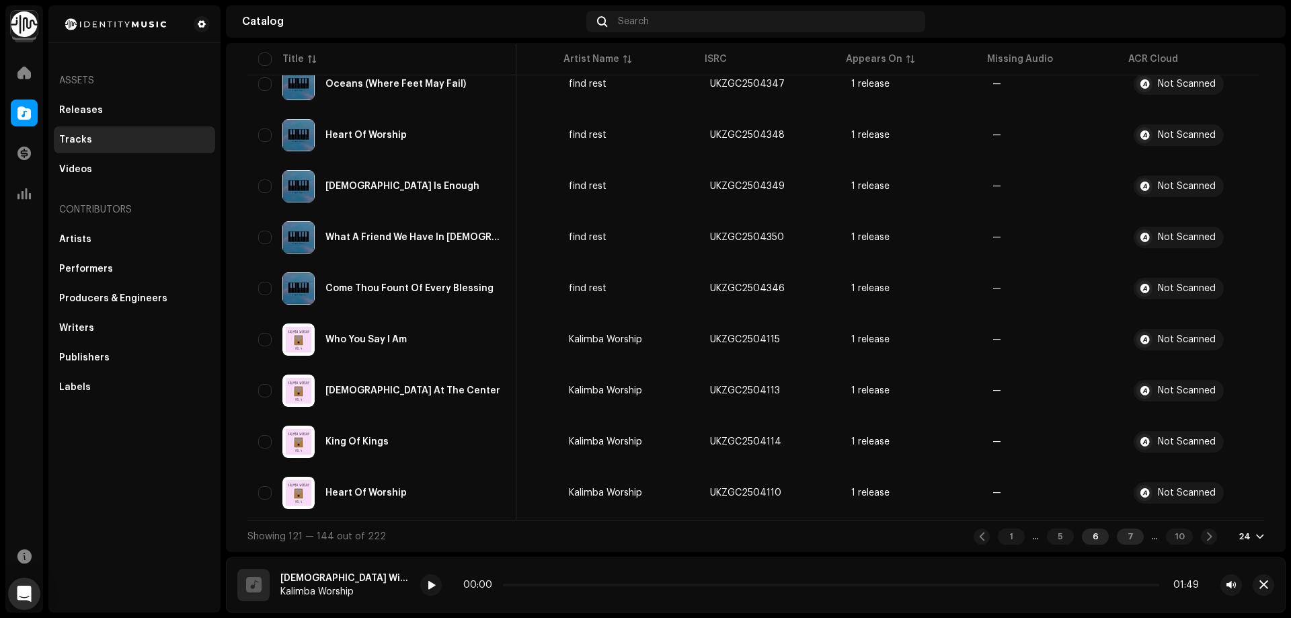
click at [1117, 536] on div "7" at bounding box center [1130, 537] width 27 height 16
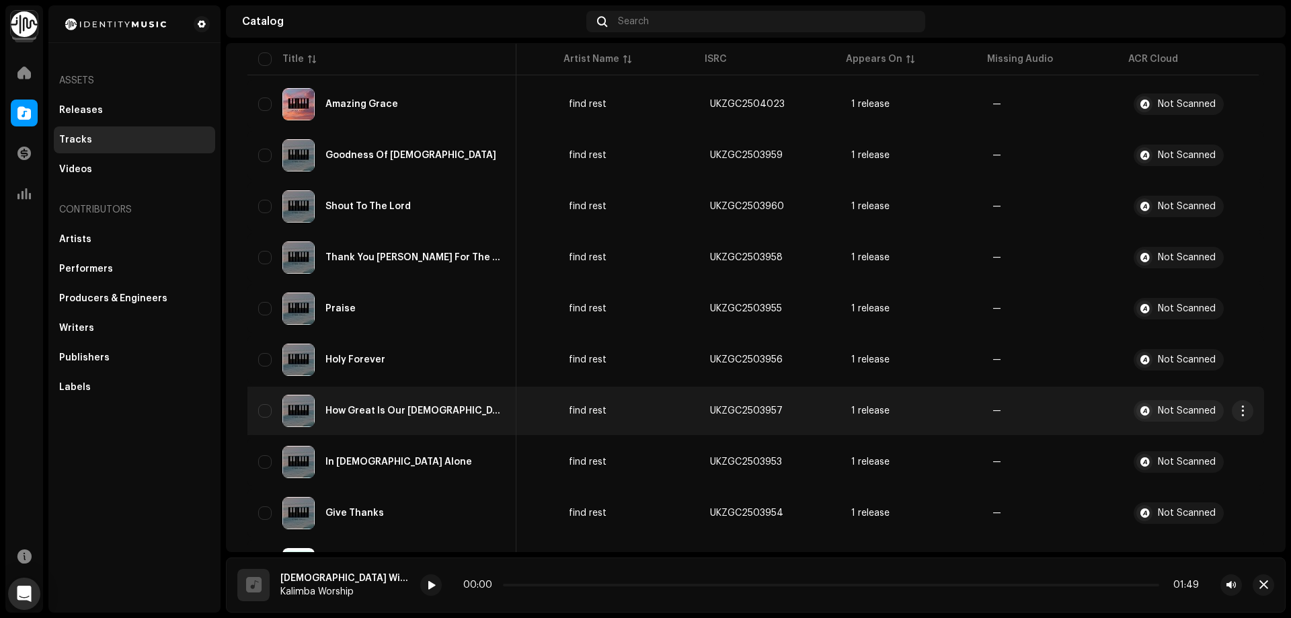
scroll to position [925, 0]
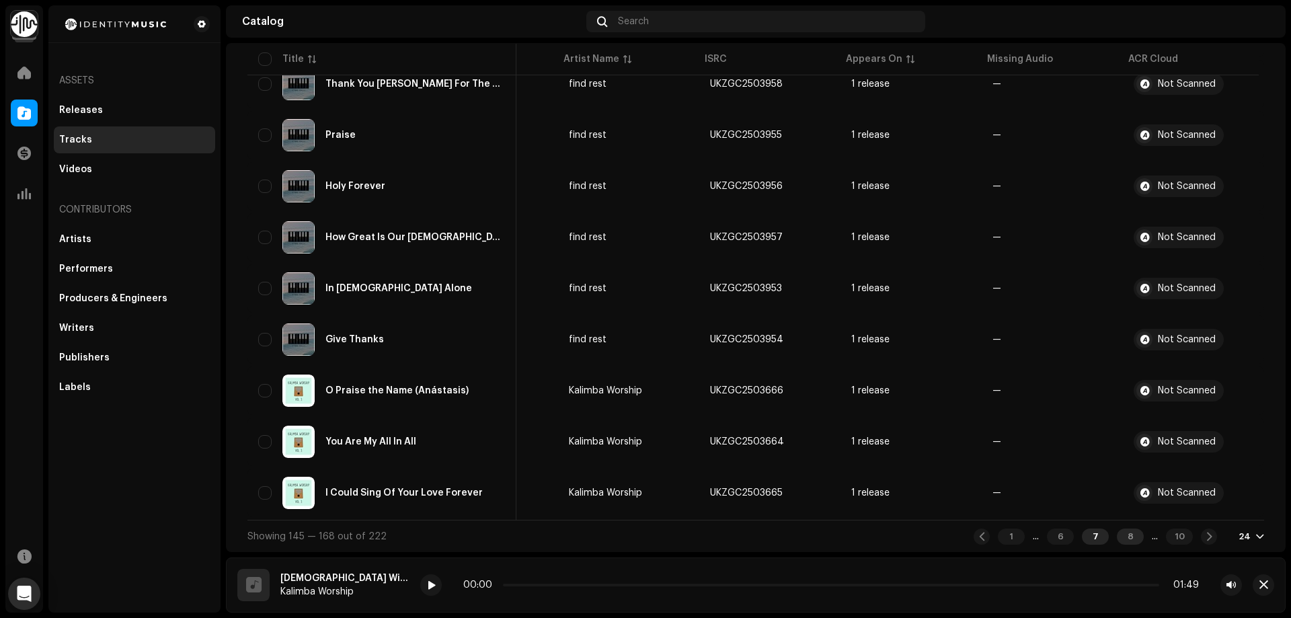
click at [1117, 538] on div "8" at bounding box center [1130, 537] width 27 height 16
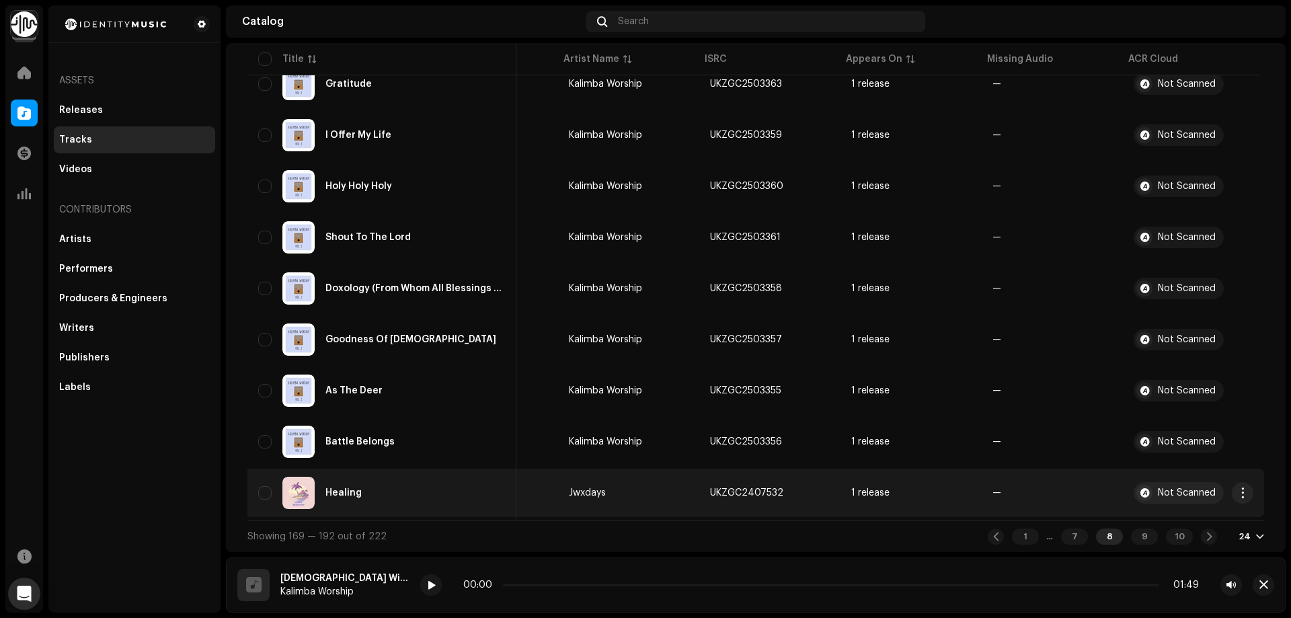
scroll to position [925, 0]
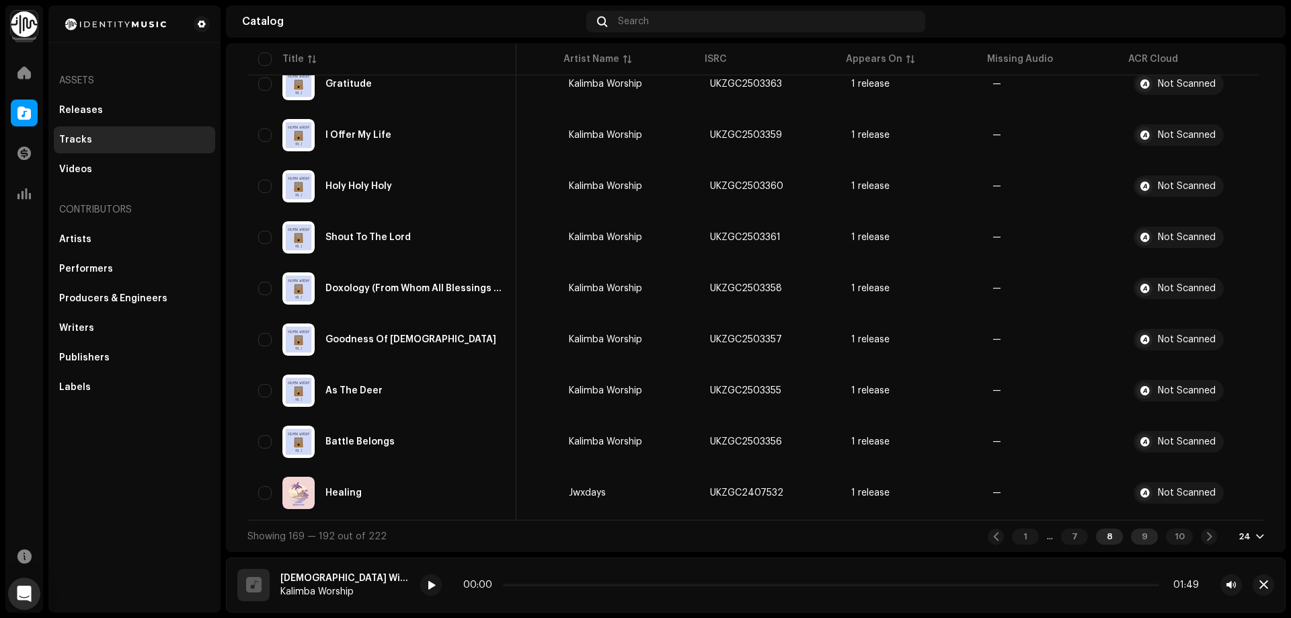
click at [1136, 532] on div "9" at bounding box center [1144, 537] width 27 height 16
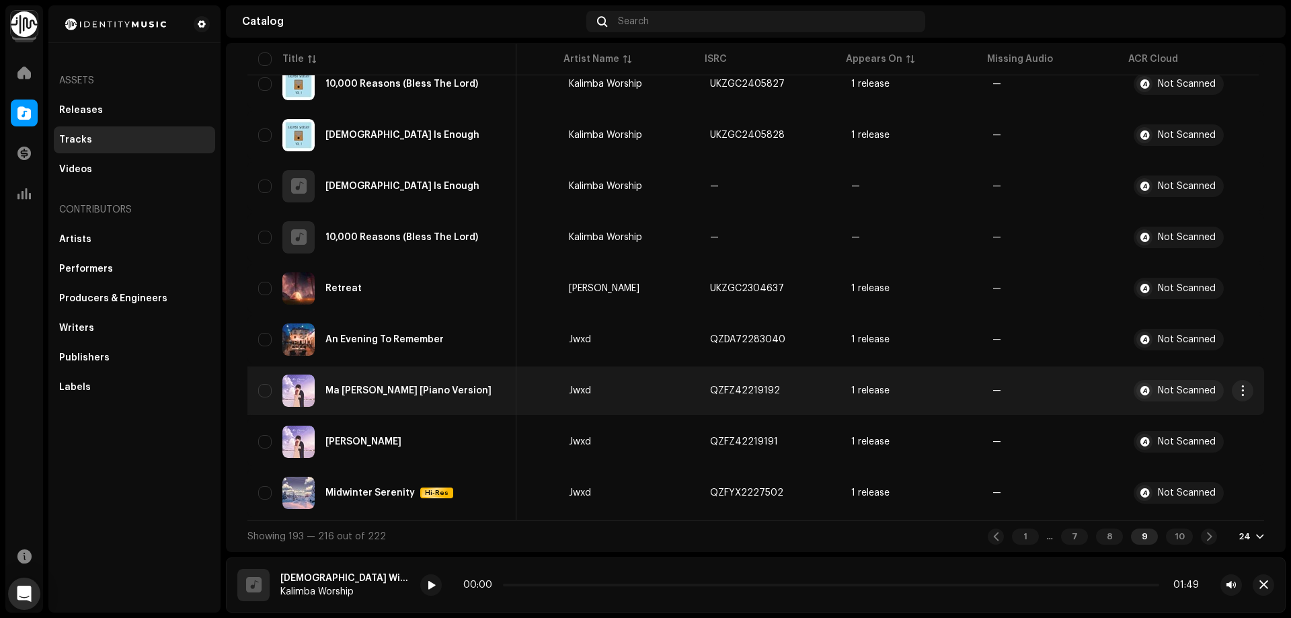
scroll to position [925, 0]
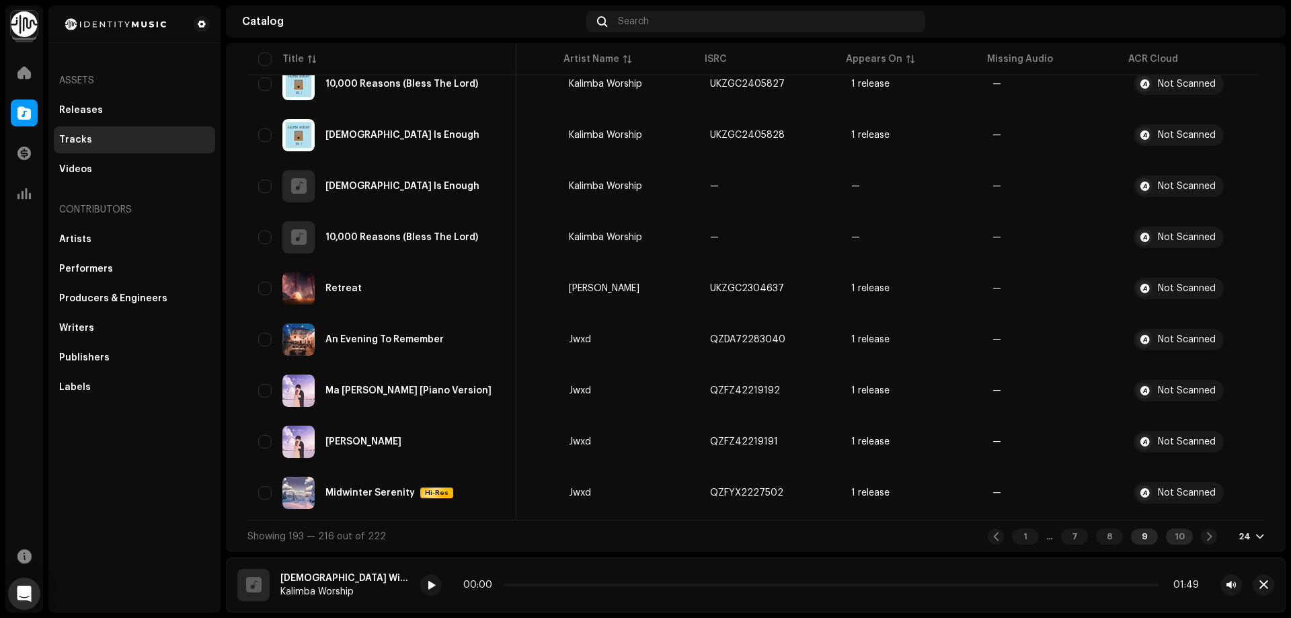
click at [1176, 539] on div "10" at bounding box center [1179, 537] width 27 height 16
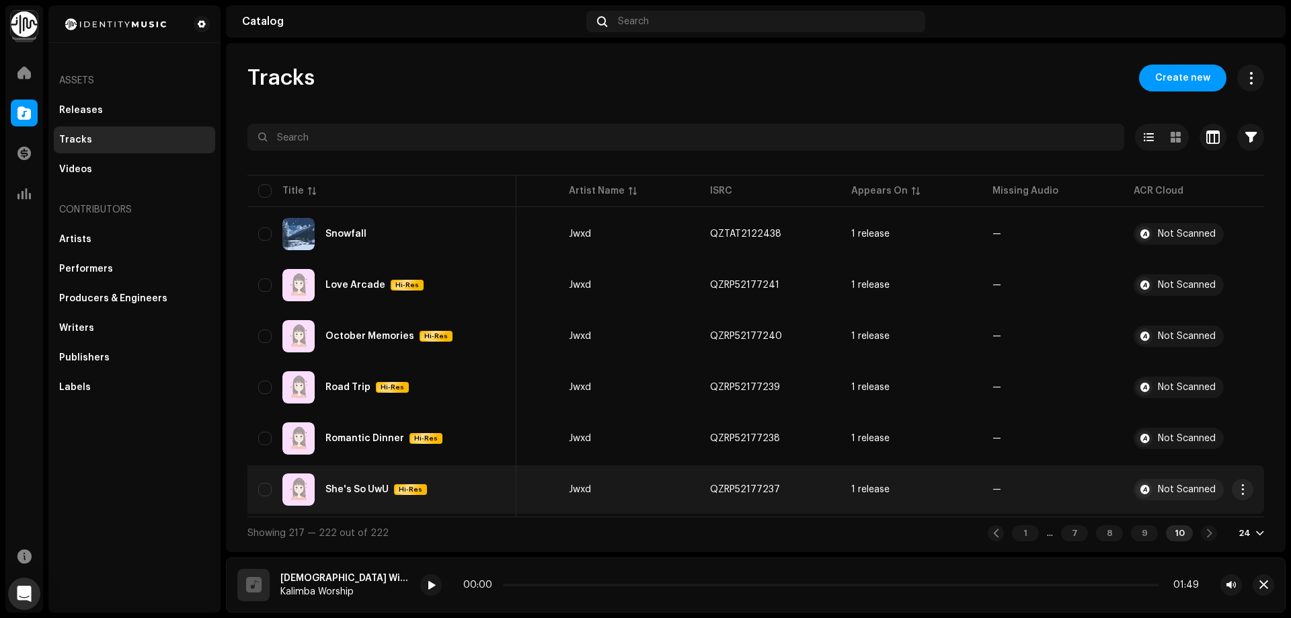
scroll to position [2, 0]
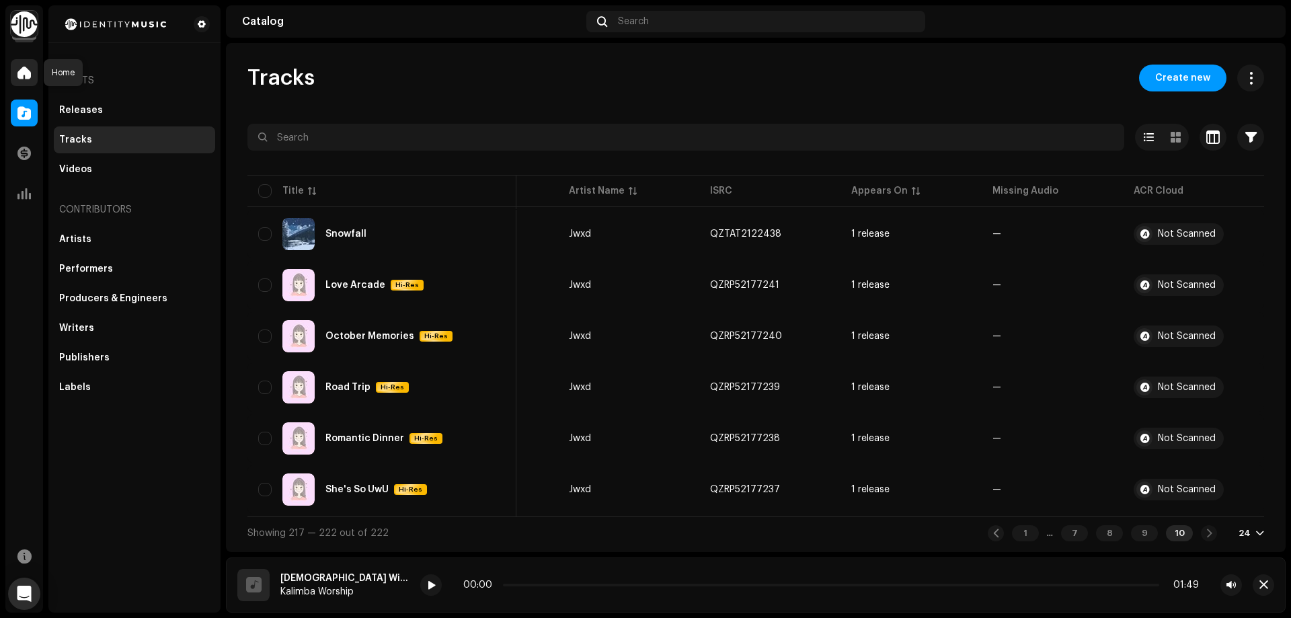
click at [19, 75] on span at bounding box center [23, 72] width 13 height 11
